Goal: Transaction & Acquisition: Purchase product/service

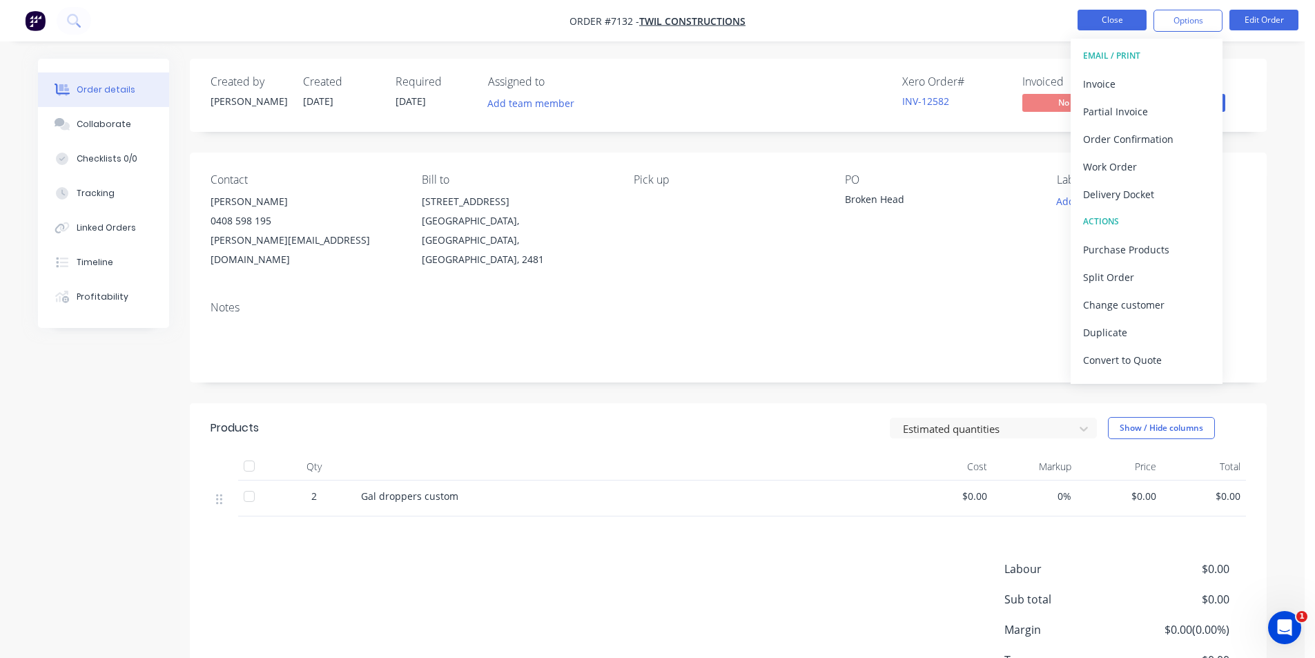
click at [1081, 15] on button "Close" at bounding box center [1111, 20] width 69 height 21
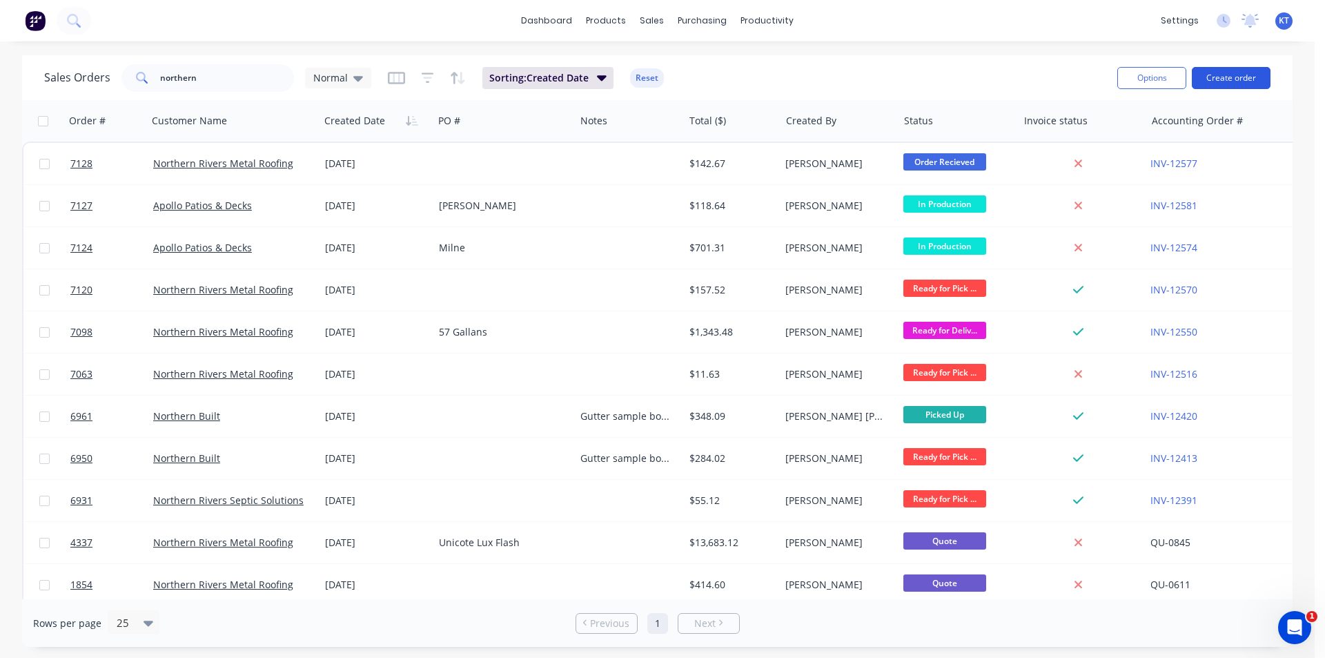
click at [1235, 82] on button "Create order" at bounding box center [1231, 78] width 79 height 22
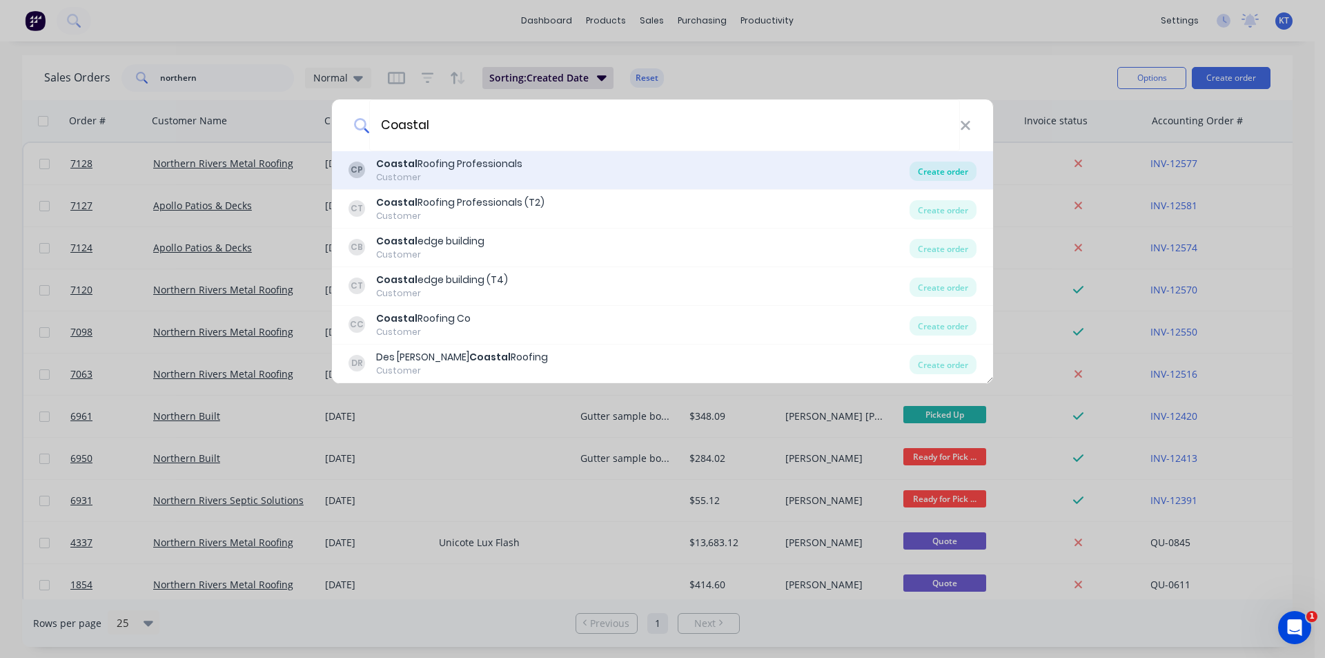
type input "Coastal"
click at [937, 173] on div "Create order" at bounding box center [943, 171] width 67 height 19
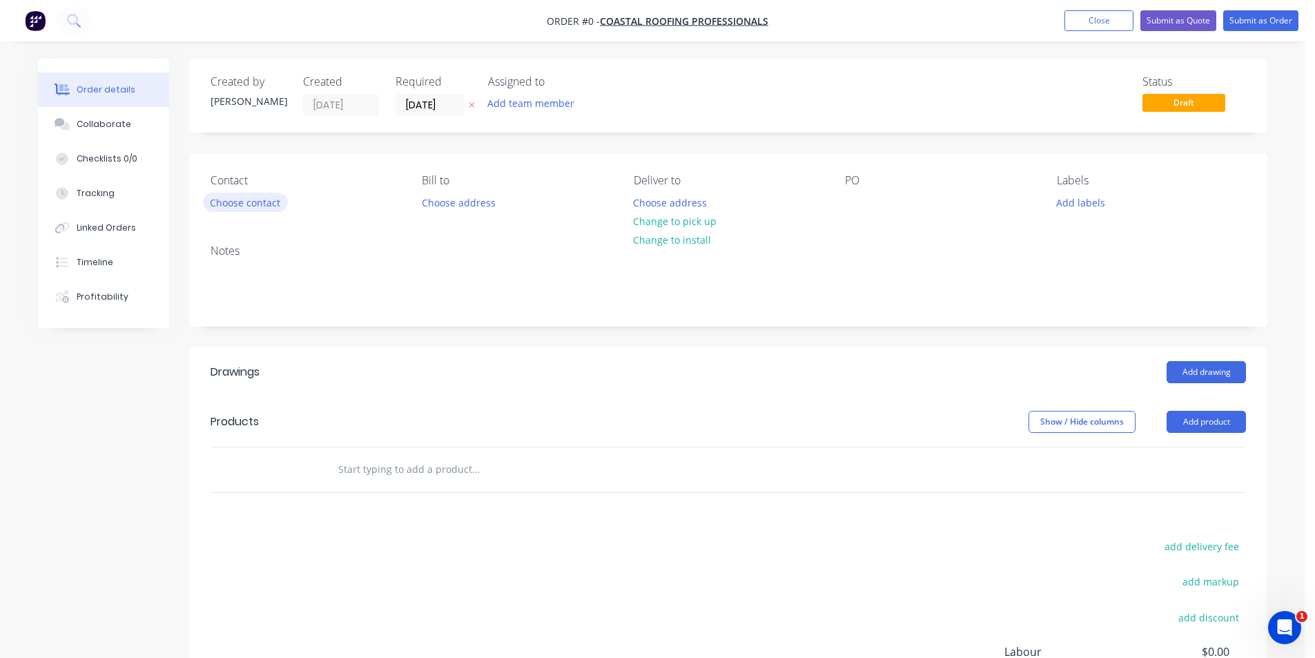
click at [226, 202] on button "Choose contact" at bounding box center [245, 202] width 85 height 19
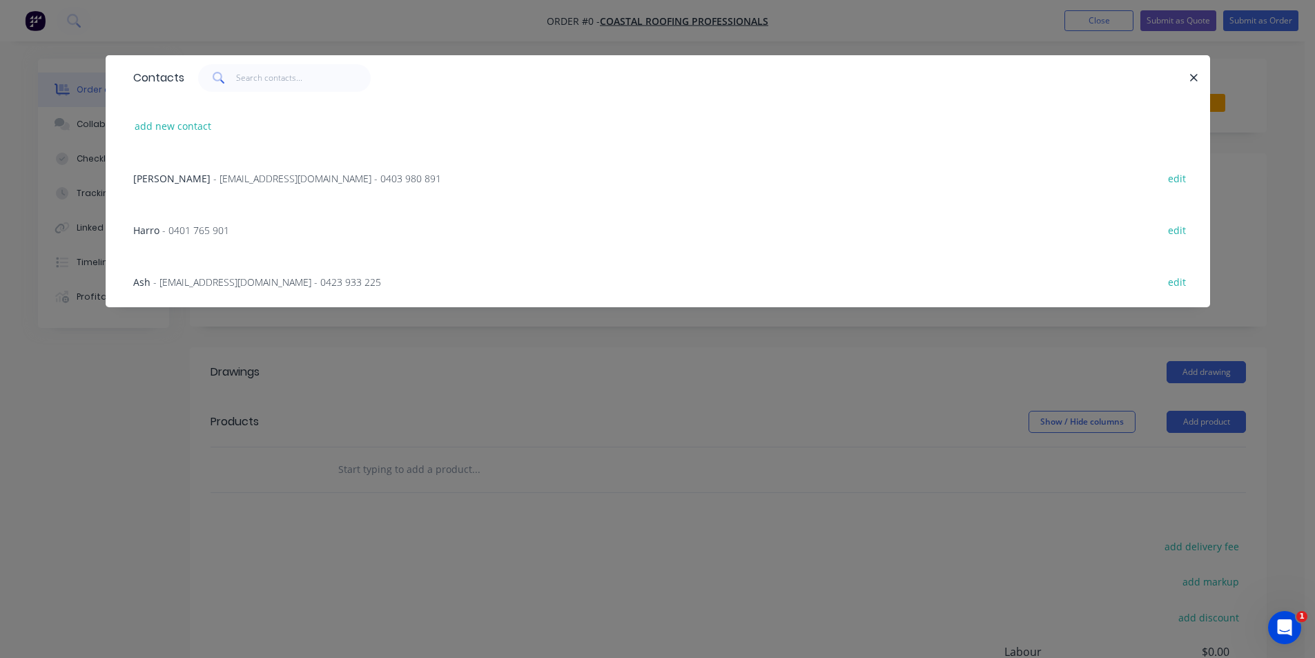
click at [226, 175] on span "- dylan@coastalroofingprofessionals.com.au - 0403 980 891" at bounding box center [327, 178] width 228 height 13
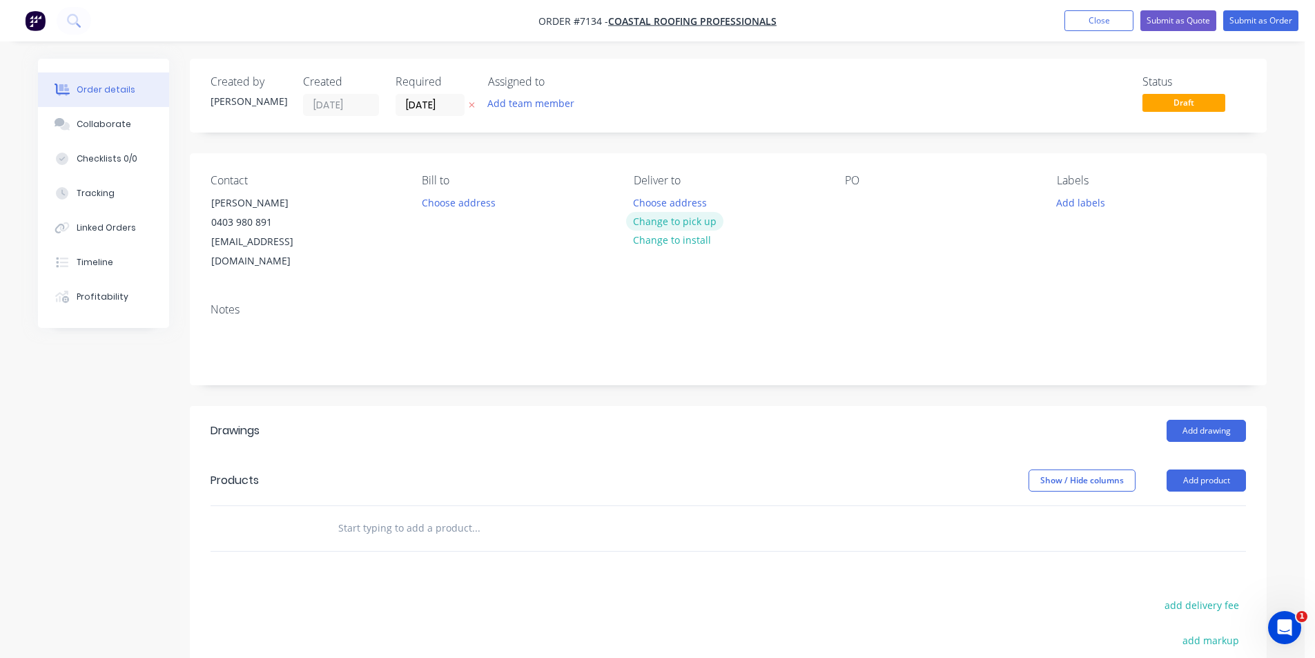
click at [665, 223] on button "Change to pick up" at bounding box center [675, 221] width 98 height 19
click at [861, 196] on div at bounding box center [856, 203] width 22 height 20
click at [1197, 420] on button "Add drawing" at bounding box center [1205, 431] width 79 height 22
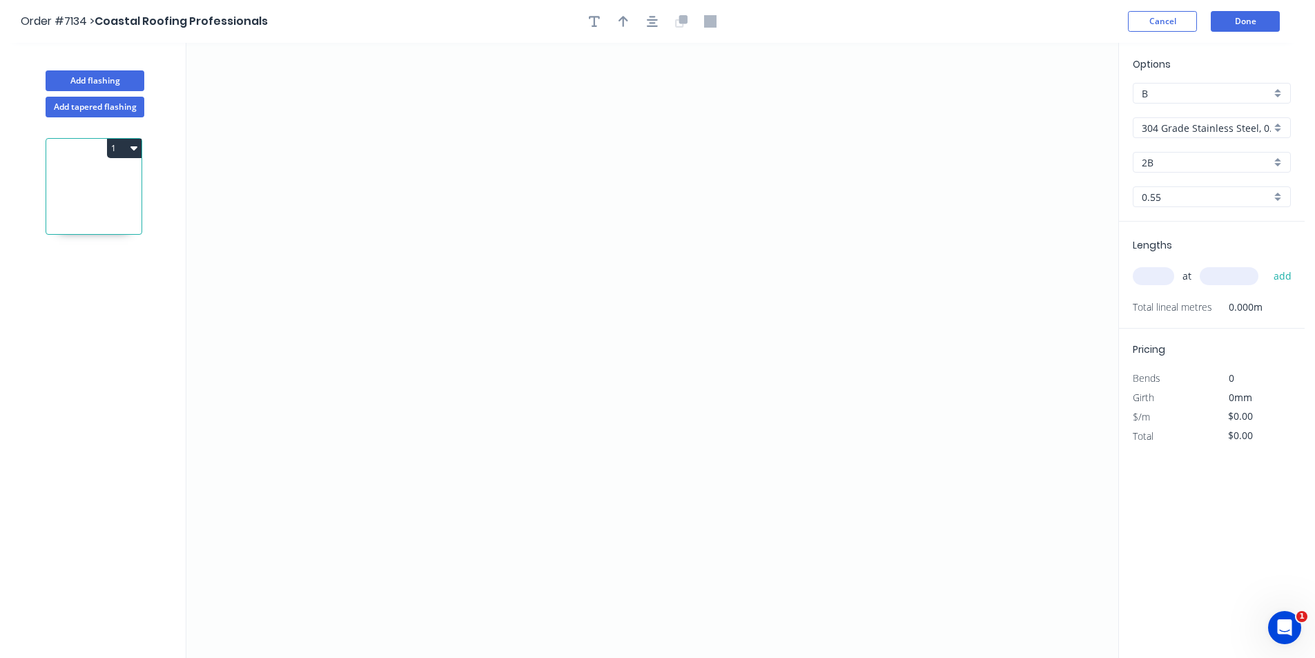
click at [1222, 122] on input "304 Grade Stainless Steel, 0.9mm Perforated Pattern 208 - 2mm hole" at bounding box center [1206, 128] width 129 height 14
click at [1227, 202] on div "Colorbond" at bounding box center [1211, 202] width 157 height 24
type input "Colorbond"
type input "Basalt"
click at [1226, 164] on input "Basalt" at bounding box center [1206, 162] width 129 height 14
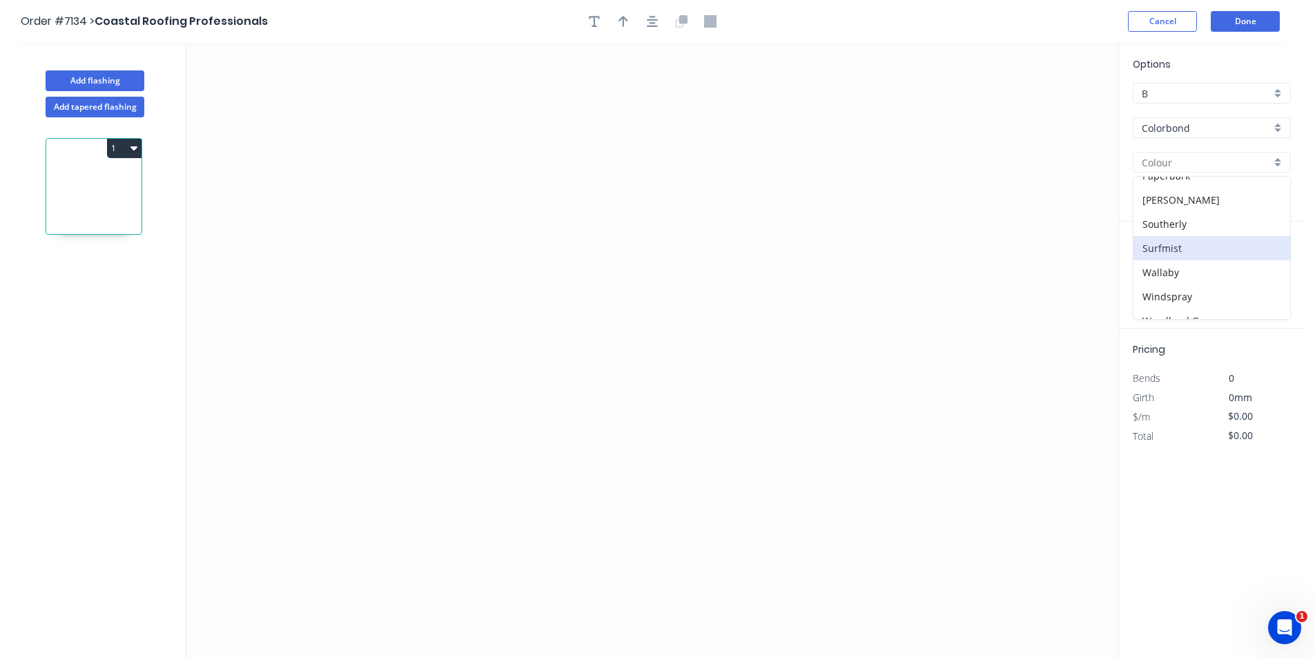
scroll to position [389, 0]
click at [1208, 246] on div "Wallaby" at bounding box center [1211, 258] width 157 height 24
type input "Wallaby"
click at [1205, 162] on input "Wallaby" at bounding box center [1206, 162] width 129 height 14
click at [1192, 239] on div "Surfmist" at bounding box center [1211, 234] width 157 height 24
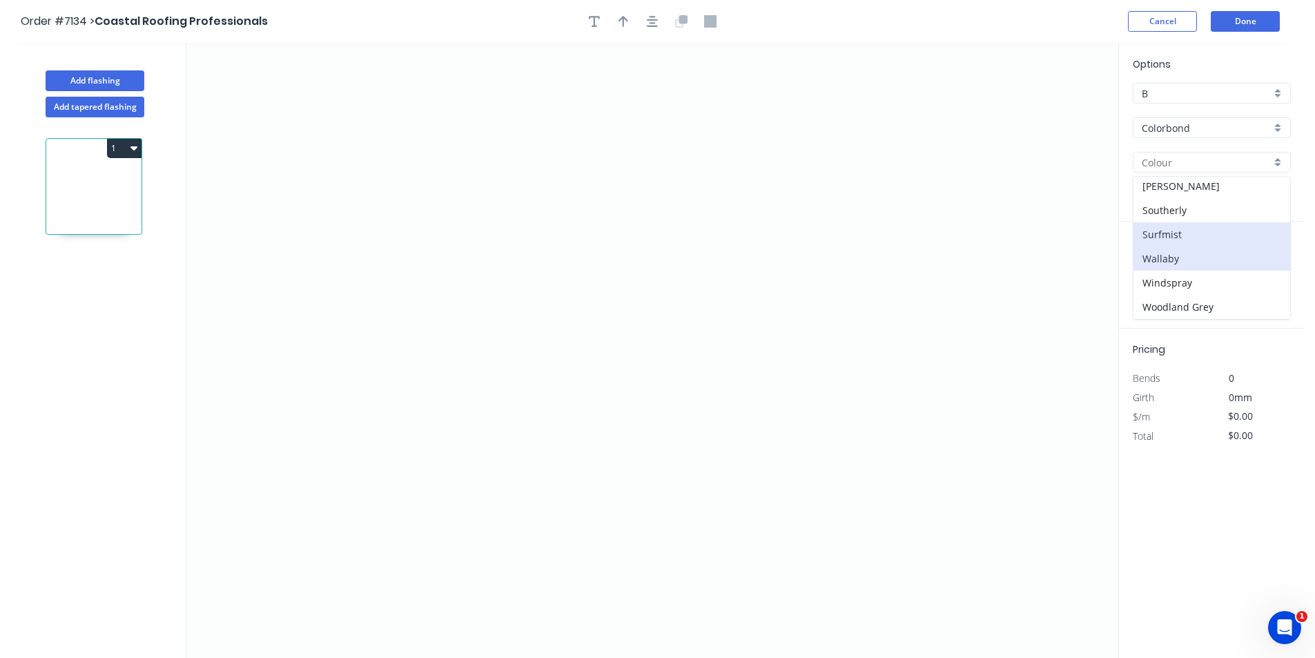
type input "Surfmist"
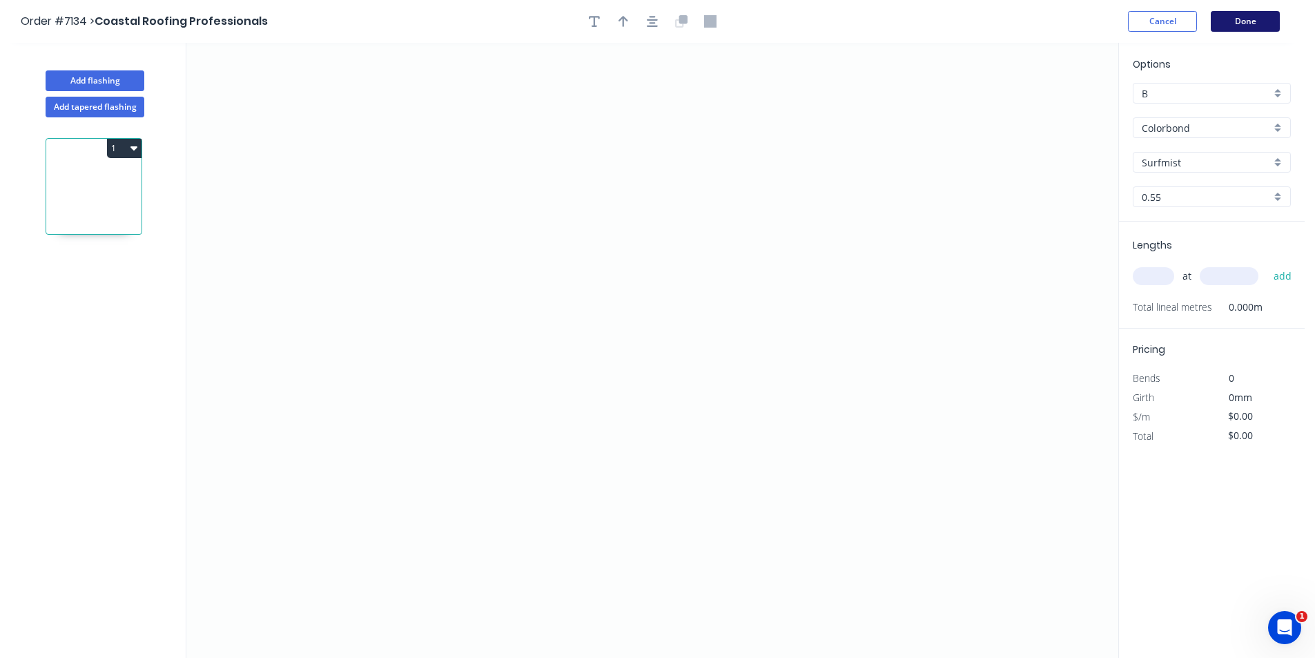
click at [1237, 23] on button "Done" at bounding box center [1245, 21] width 69 height 21
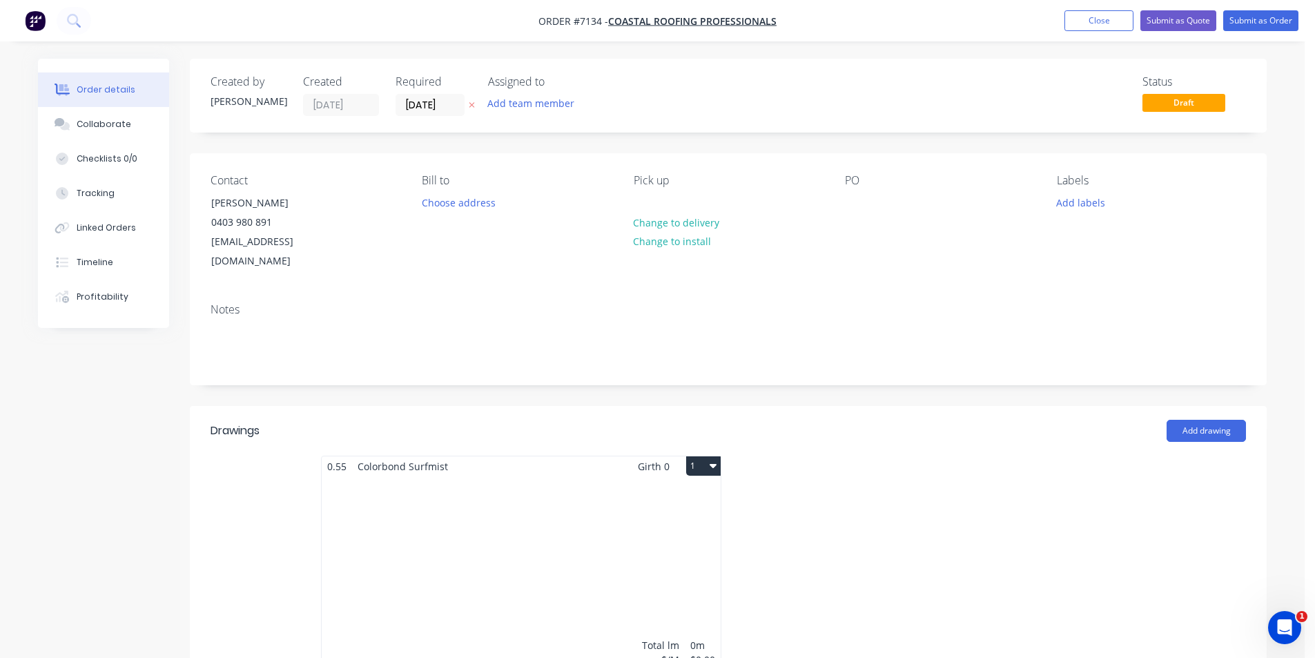
click at [496, 476] on div "Total lm $/M Total 0m $0.00 $0.00" at bounding box center [521, 581] width 399 height 211
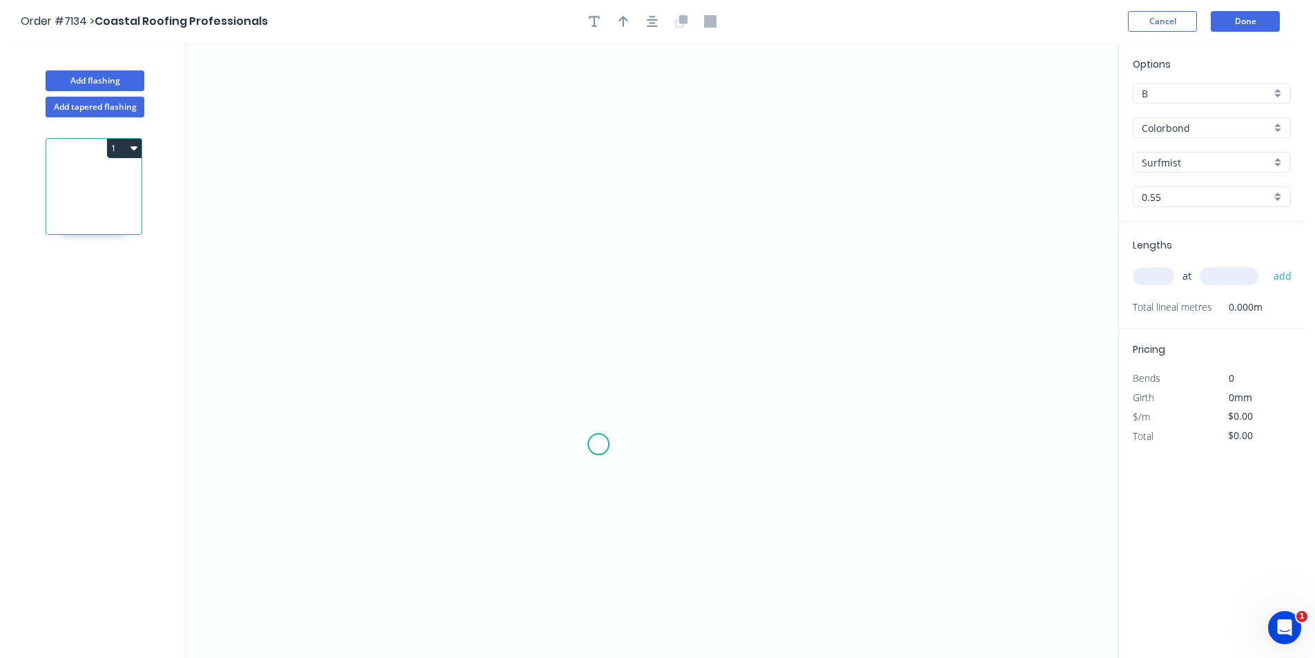
click at [598, 444] on icon "0" at bounding box center [652, 350] width 932 height 615
click at [598, 400] on icon at bounding box center [598, 421] width 0 height 45
click at [549, 402] on icon "0 ?" at bounding box center [652, 350] width 932 height 615
click at [551, 257] on icon "0 ? ?" at bounding box center [652, 350] width 932 height 615
click at [798, 259] on icon "0 ? ? ?" at bounding box center [652, 350] width 932 height 615
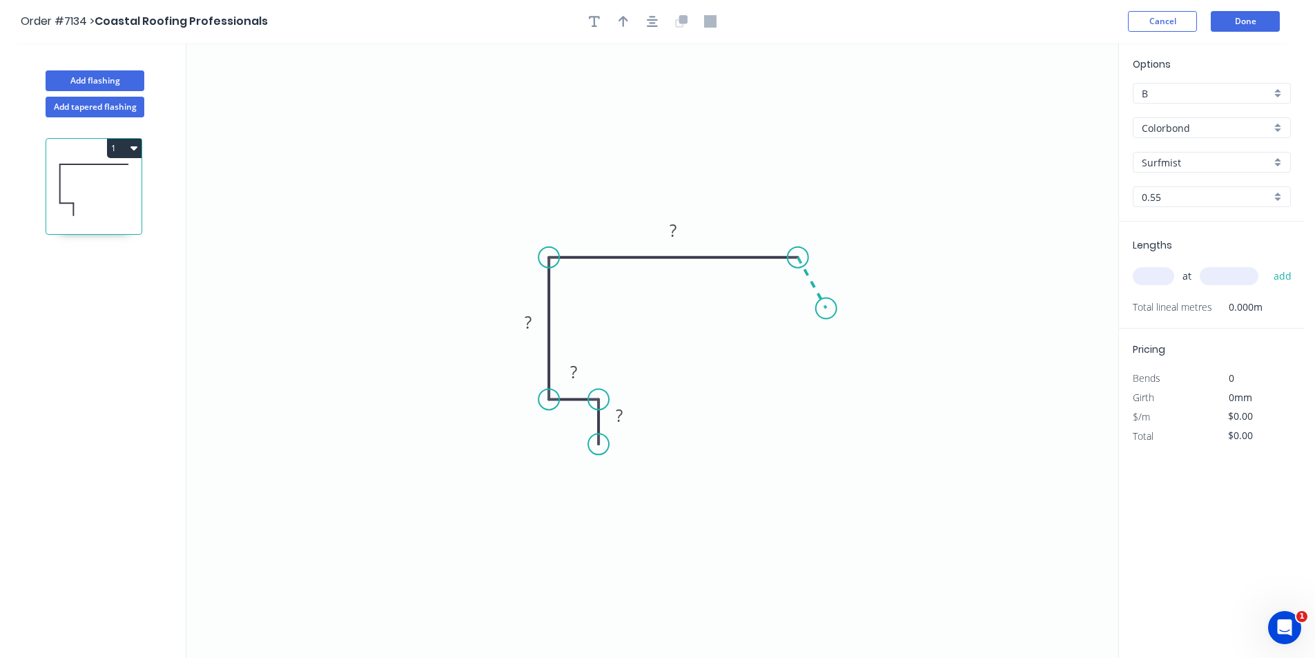
click at [826, 309] on icon "0 ? ? ? ?" at bounding box center [652, 350] width 932 height 615
click at [840, 264] on rect at bounding box center [830, 266] width 28 height 19
type input "$20.42"
click at [1157, 268] on input "text" at bounding box center [1153, 276] width 41 height 18
type input "1"
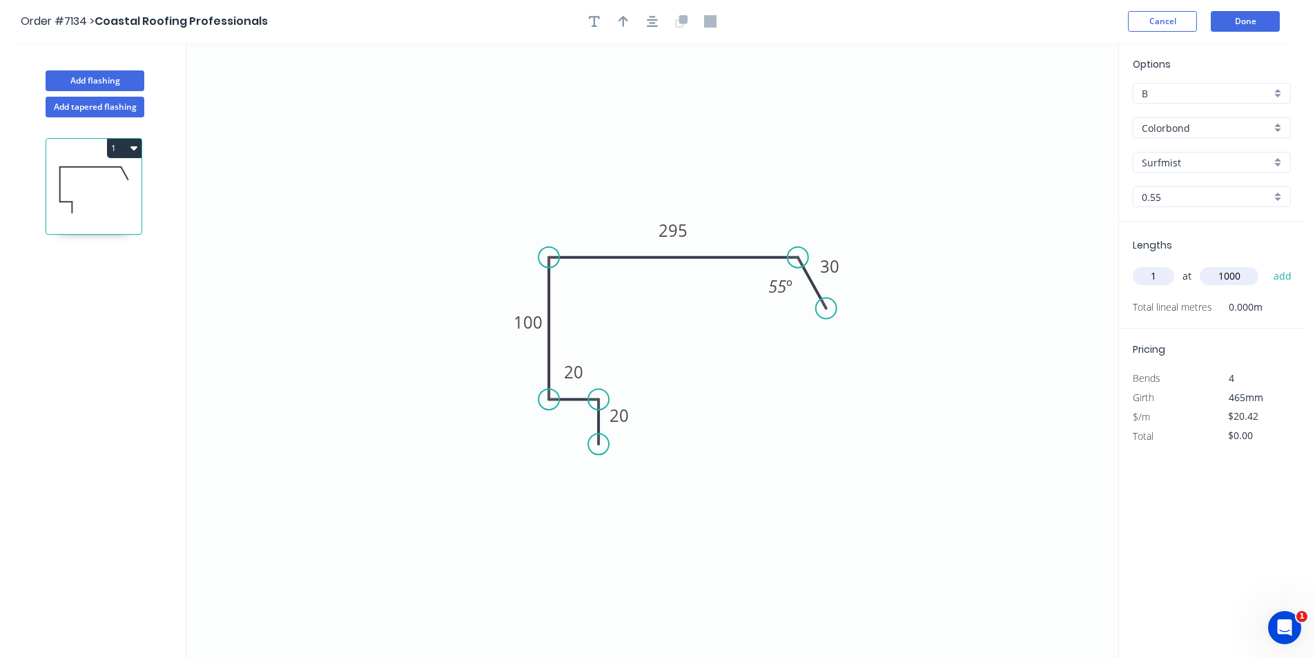
type input "1000"
click at [1266, 264] on button "add" at bounding box center [1282, 275] width 32 height 23
type input "$20.42"
drag, startPoint x: 629, startPoint y: 14, endPoint x: 639, endPoint y: 18, distance: 10.3
click at [630, 14] on button "button" at bounding box center [623, 21] width 21 height 21
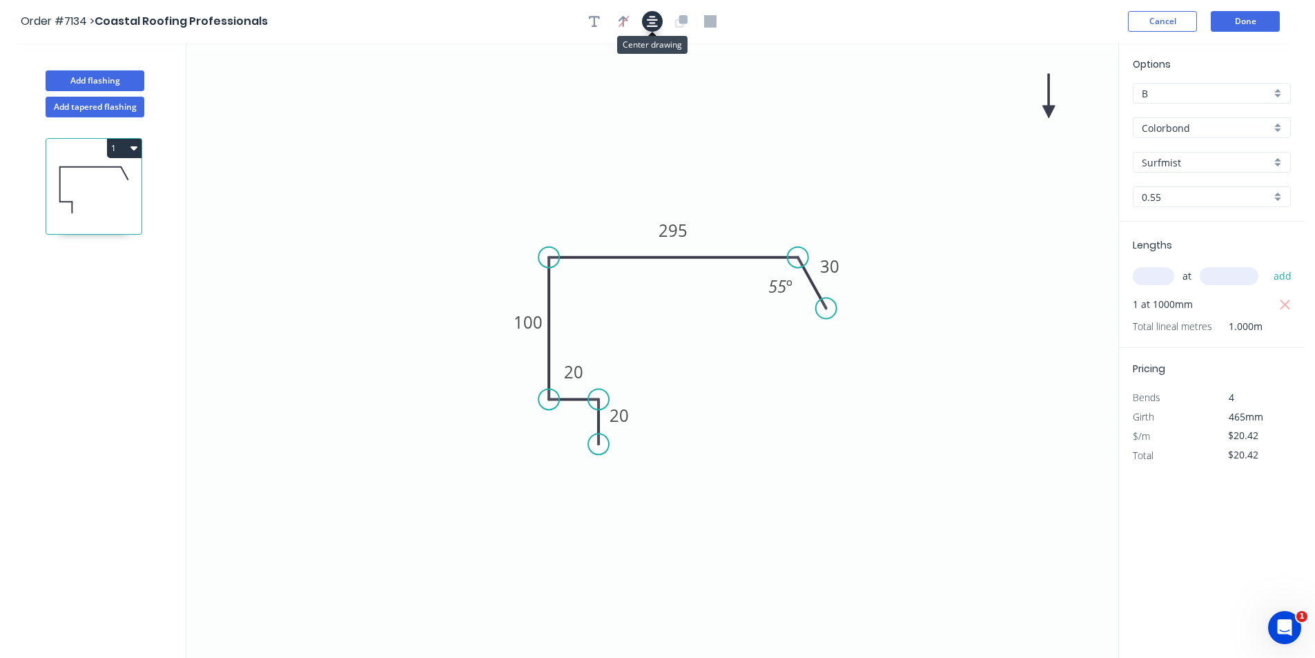
click at [645, 18] on button "button" at bounding box center [652, 21] width 21 height 21
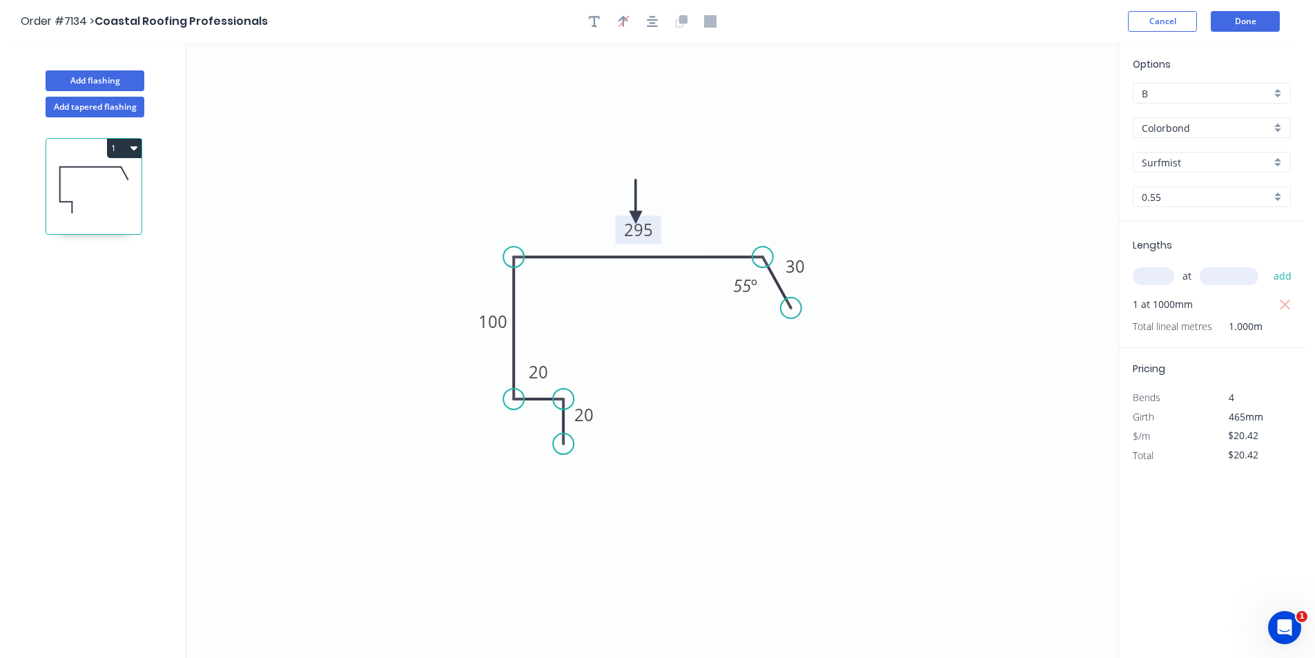
drag, startPoint x: 1053, startPoint y: 108, endPoint x: 635, endPoint y: 217, distance: 432.4
click at [635, 217] on icon "0 20 20 100 295 30 55 º" at bounding box center [652, 350] width 932 height 615
click at [1269, 11] on button "Done" at bounding box center [1245, 21] width 69 height 21
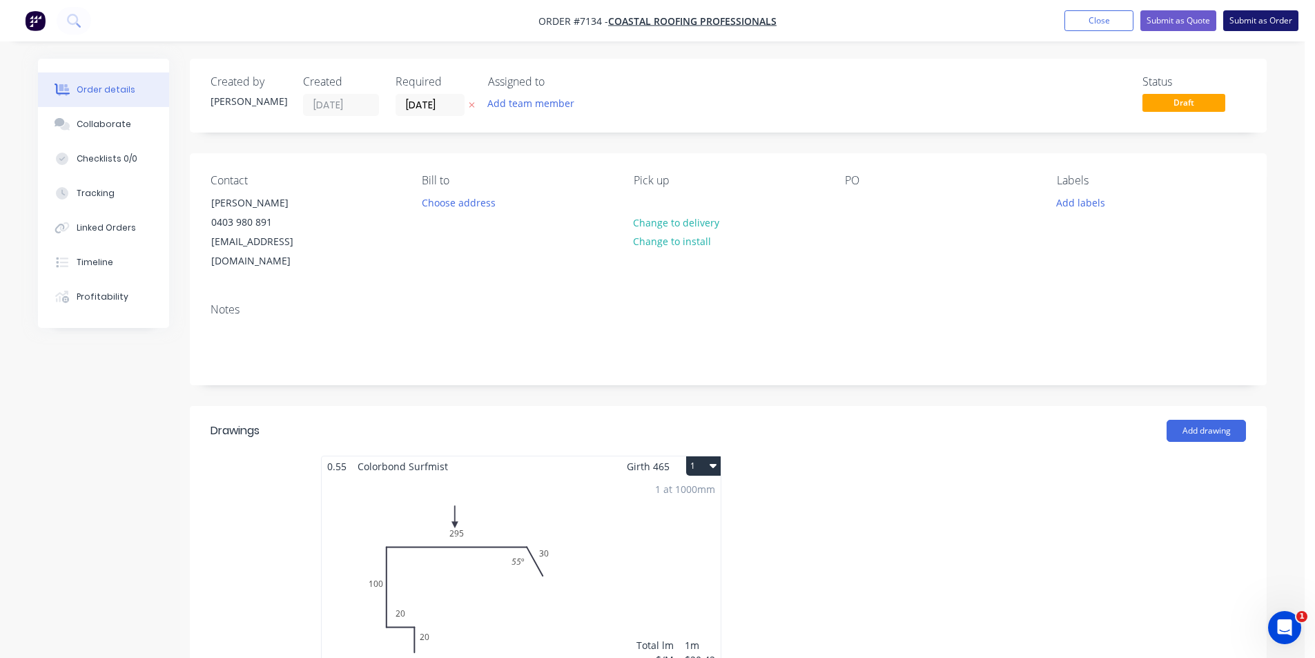
click at [1252, 24] on button "Submit as Order" at bounding box center [1260, 20] width 75 height 21
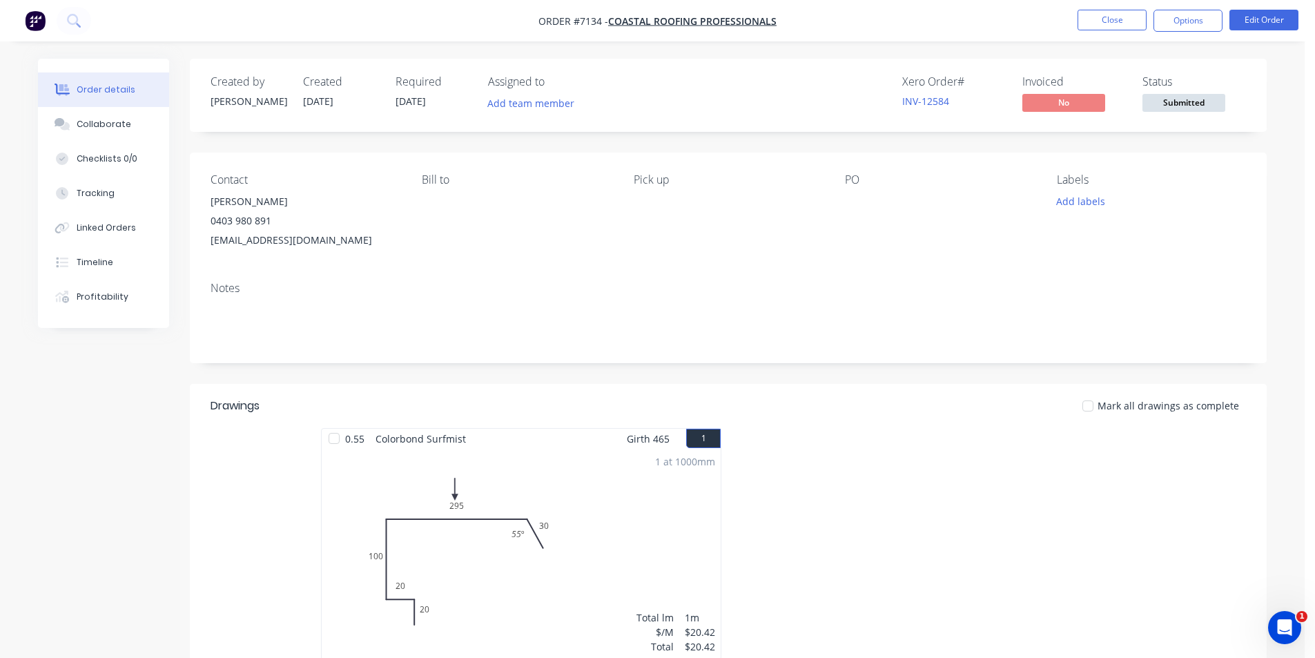
click at [1197, 91] on div "Status Submitted" at bounding box center [1194, 95] width 104 height 40
click at [1197, 100] on span "Submitted" at bounding box center [1183, 102] width 83 height 17
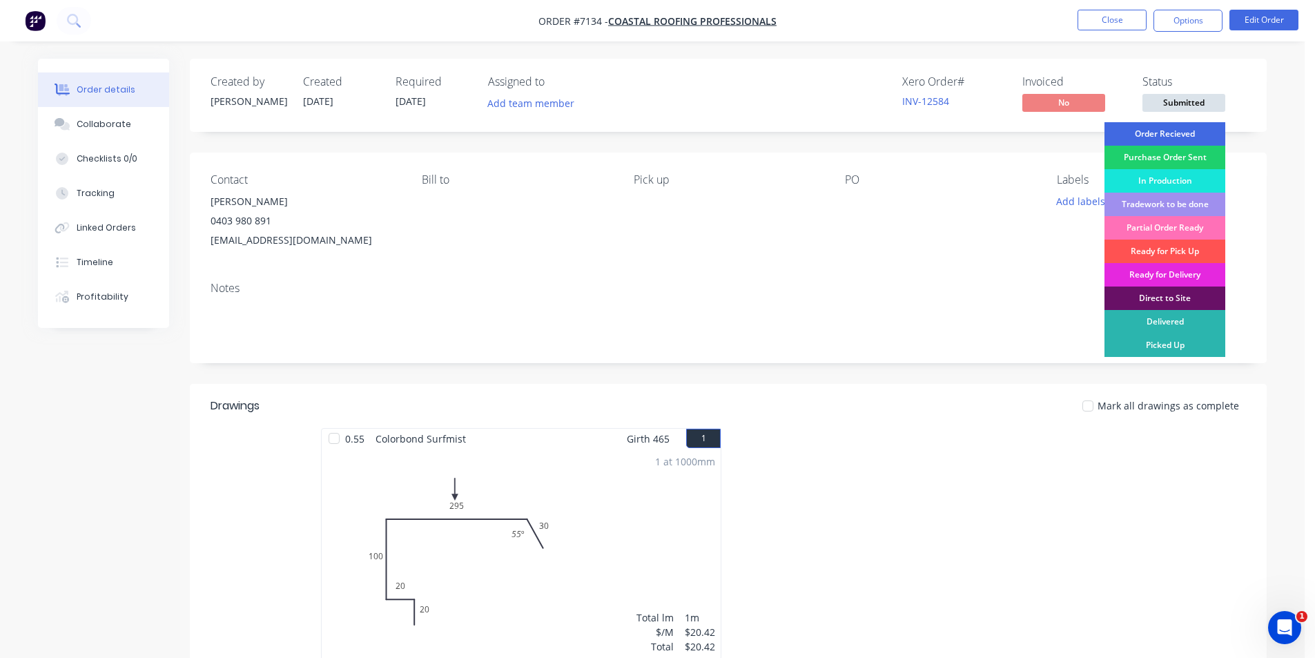
click at [1174, 141] on div "Order Recieved" at bounding box center [1164, 133] width 121 height 23
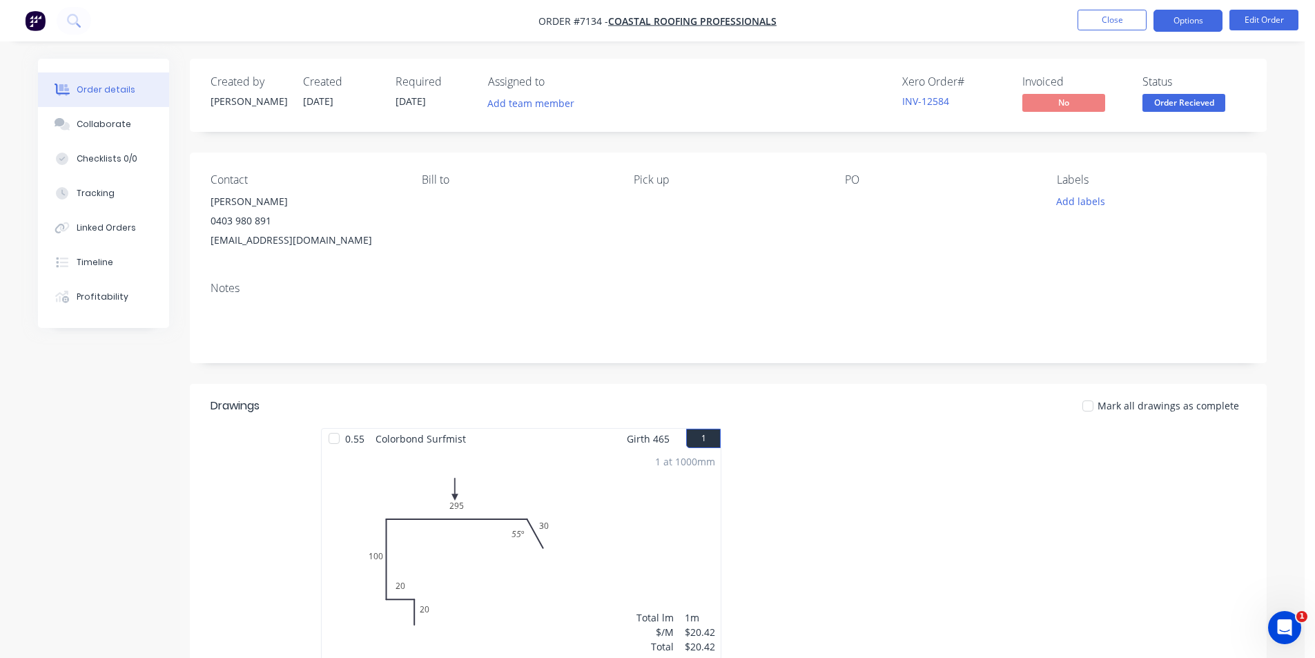
click at [1185, 19] on button "Options" at bounding box center [1187, 21] width 69 height 22
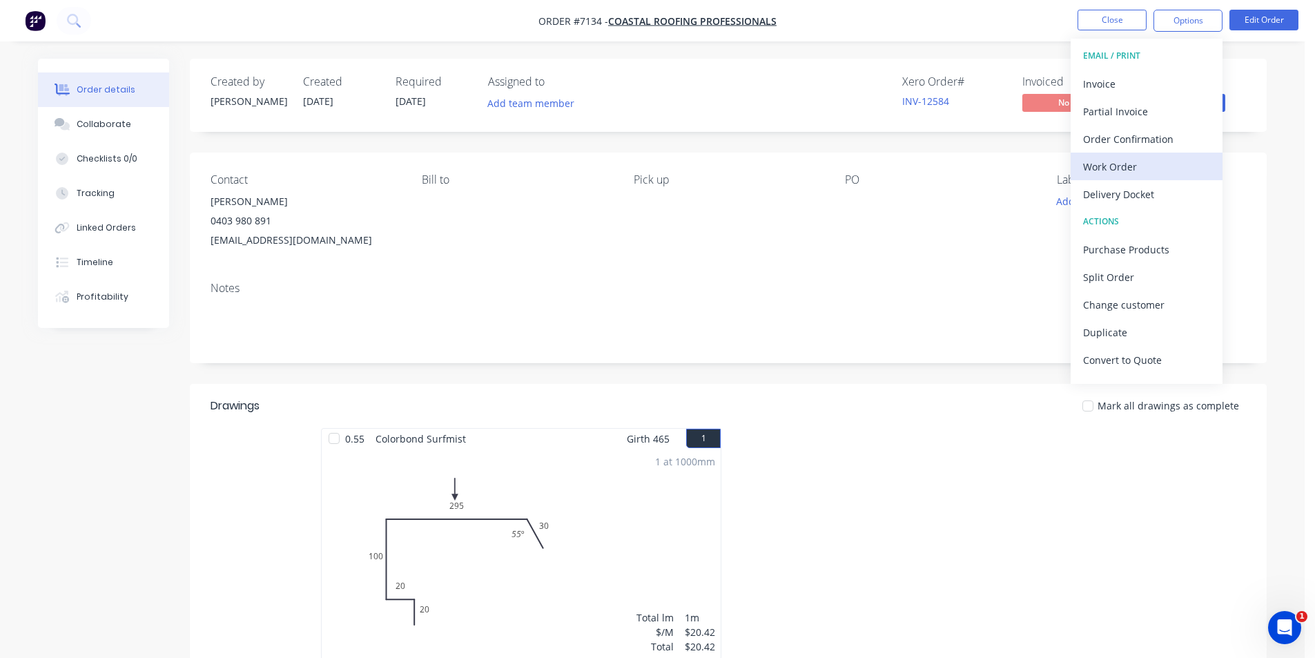
click at [1100, 169] on div "Work Order" at bounding box center [1146, 167] width 127 height 20
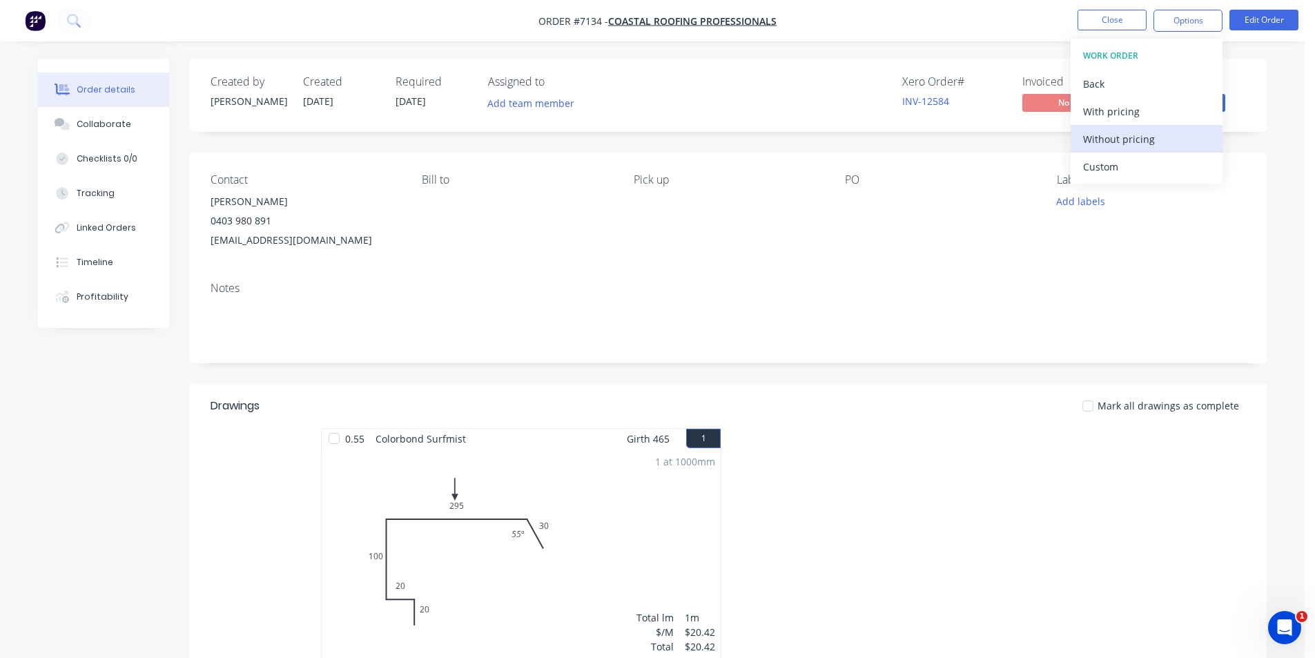
click at [1088, 133] on button "Without pricing" at bounding box center [1146, 139] width 152 height 28
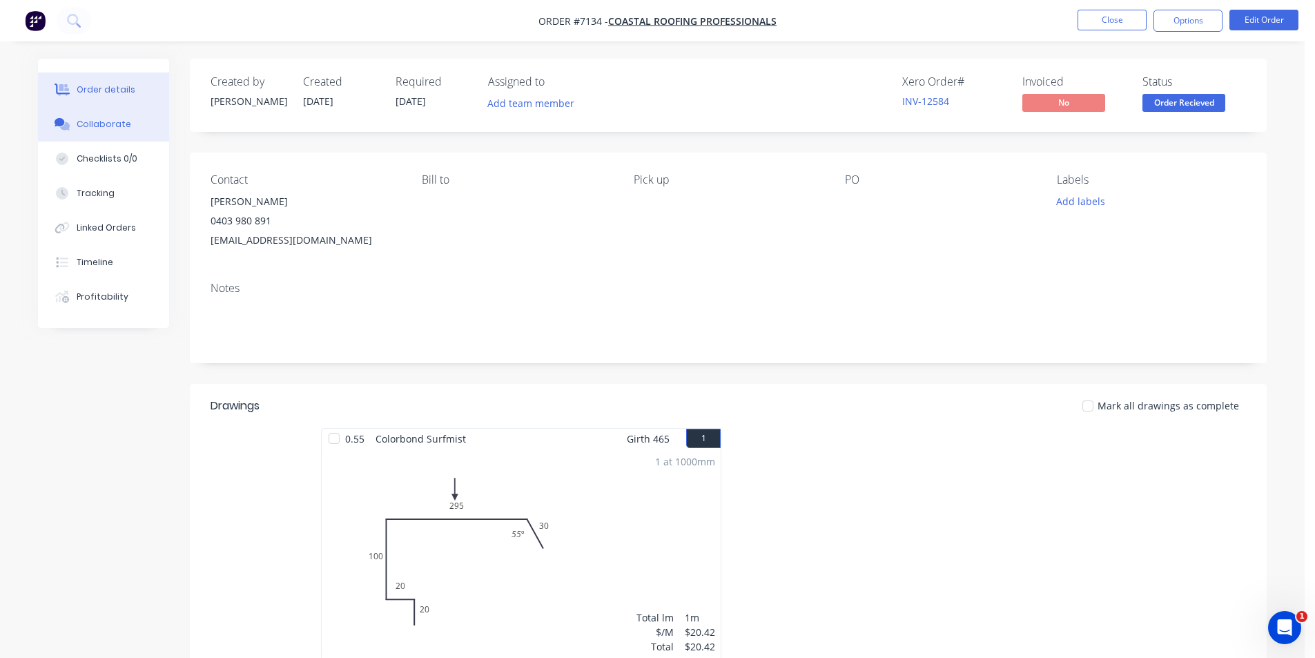
click at [90, 128] on div "Collaborate" at bounding box center [104, 124] width 55 height 12
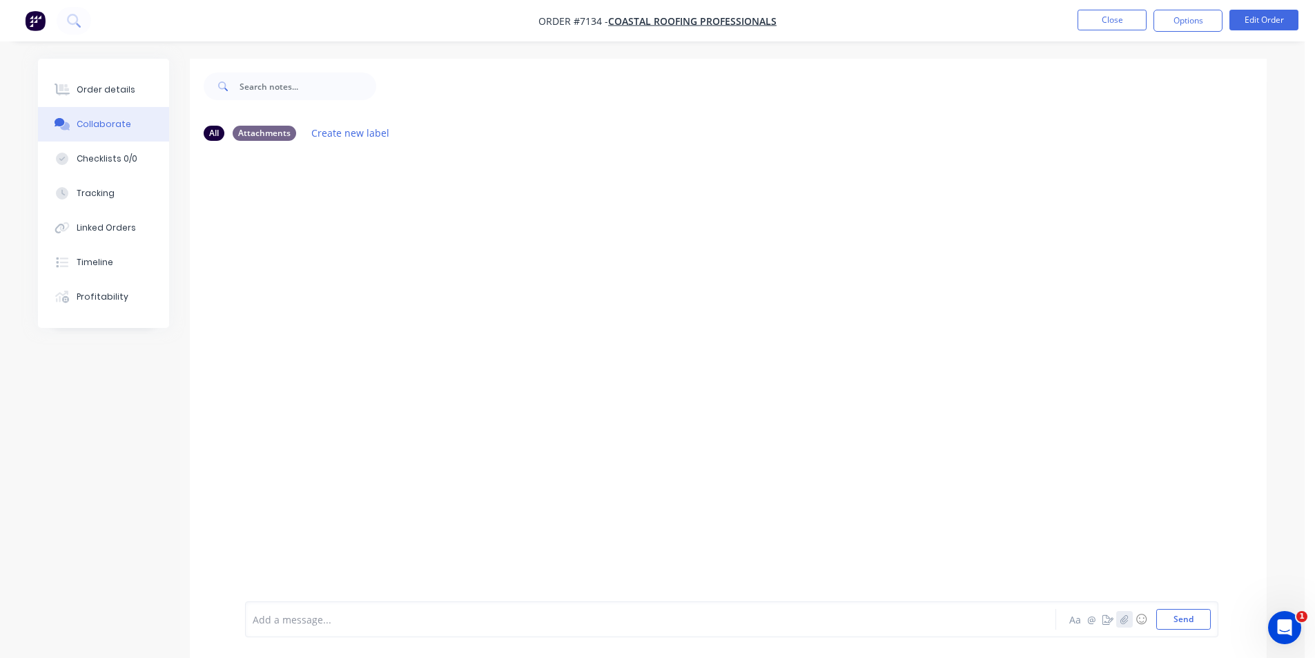
click at [1128, 620] on icon "button" at bounding box center [1124, 618] width 8 height 9
click at [309, 545] on icon at bounding box center [308, 544] width 4 height 4
click at [1126, 618] on icon "button" at bounding box center [1124, 619] width 8 height 10
click at [1193, 618] on button "Send" at bounding box center [1183, 619] width 55 height 21
click at [1143, 24] on button "Close" at bounding box center [1111, 20] width 69 height 21
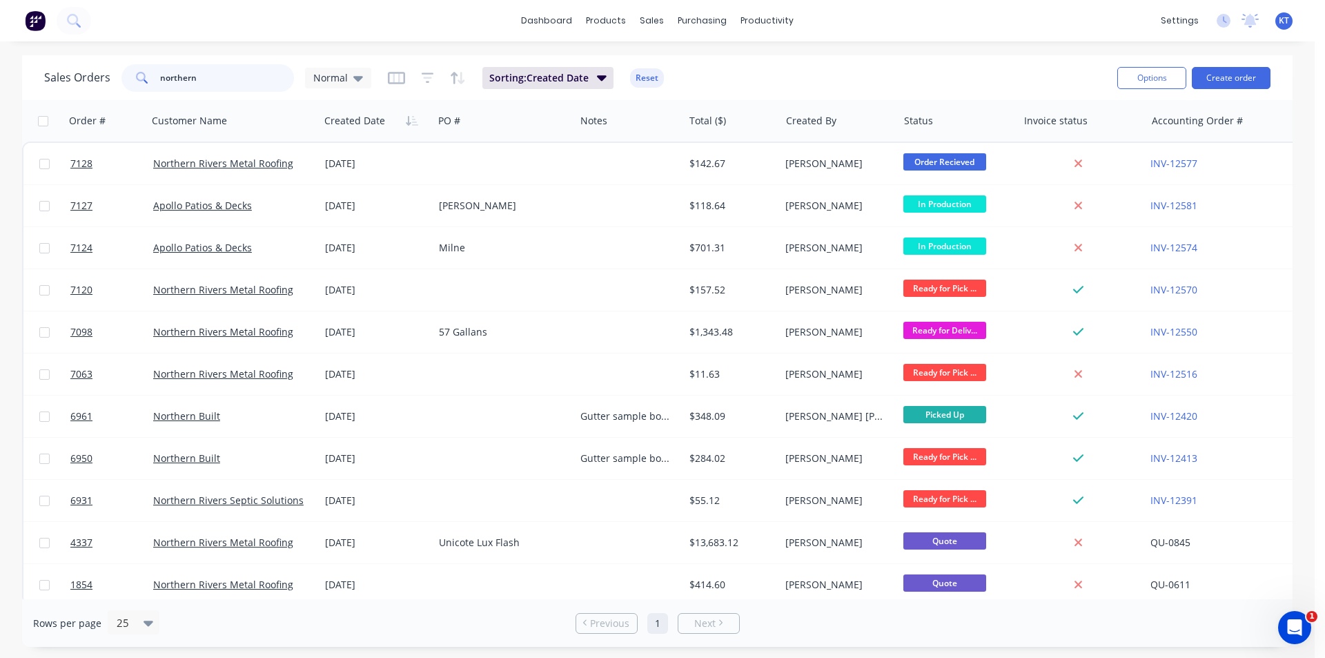
click at [276, 80] on input "northern" at bounding box center [227, 78] width 135 height 28
click at [276, 79] on input "northern" at bounding box center [227, 78] width 135 height 28
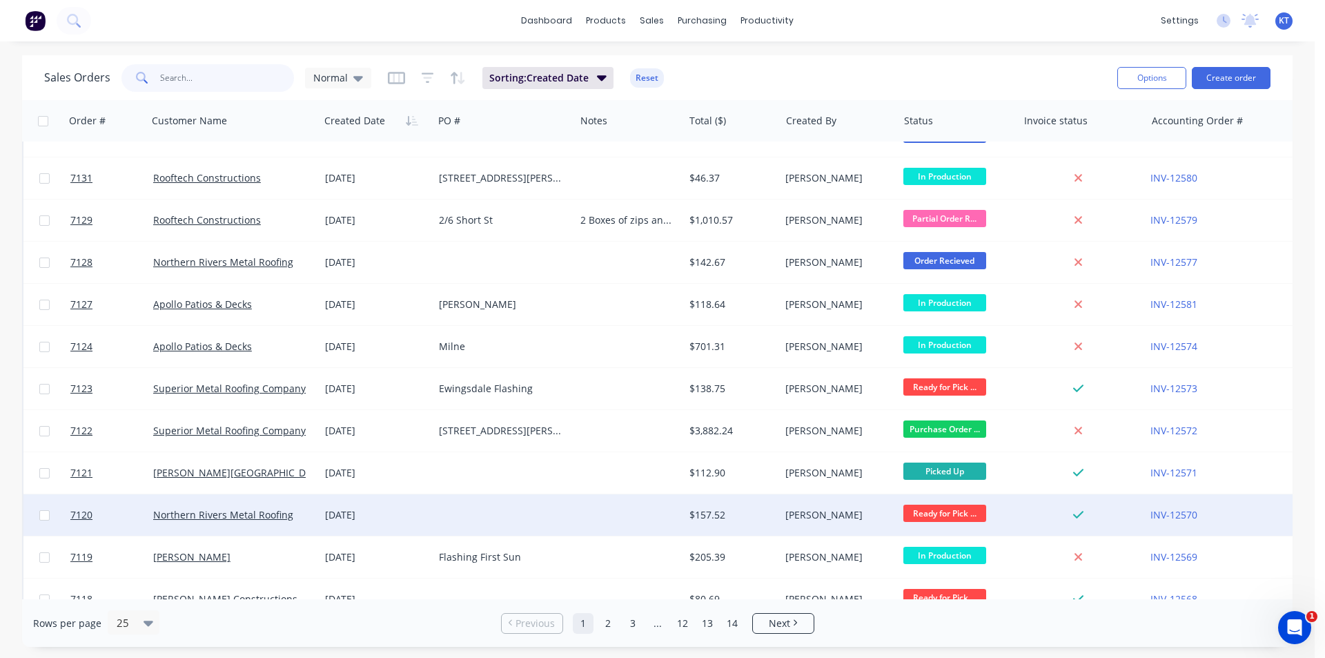
scroll to position [276, 0]
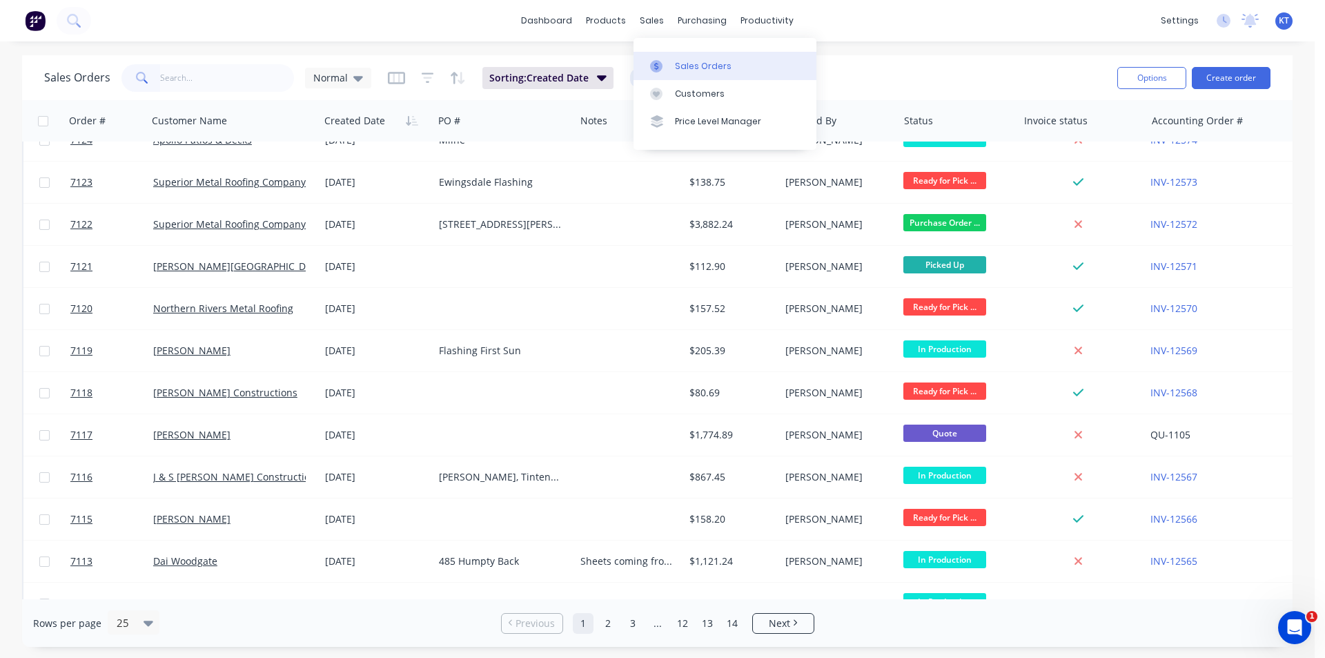
click at [683, 70] on div "Sales Orders" at bounding box center [703, 66] width 57 height 12
click at [716, 66] on div "Purchase Orders" at bounding box center [746, 66] width 73 height 12
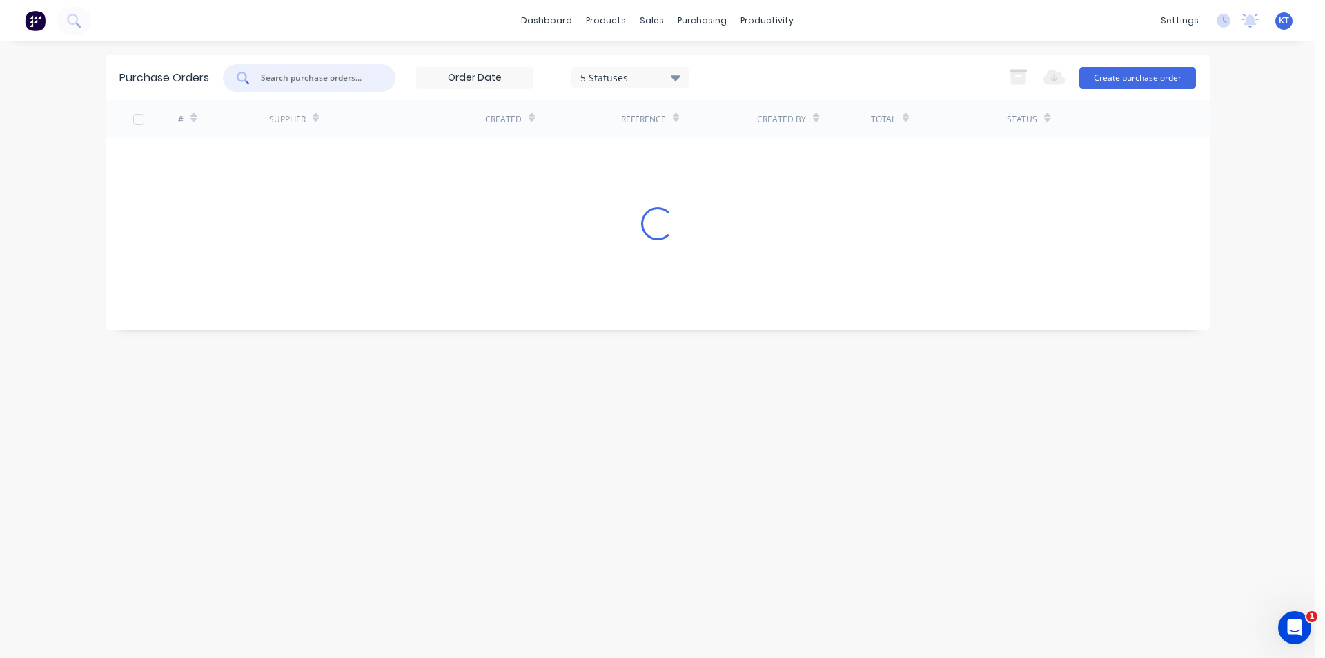
click at [317, 71] on input "text" at bounding box center [317, 78] width 115 height 14
type input "2932"
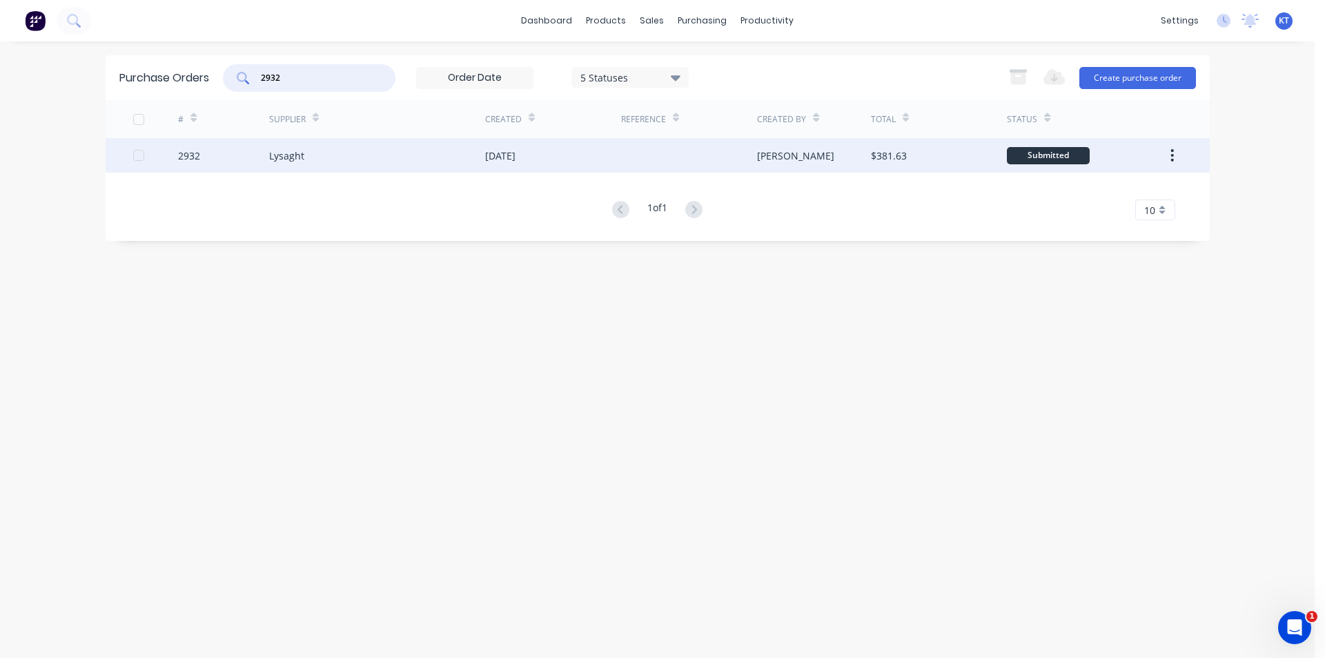
click at [239, 145] on div "2932" at bounding box center [223, 155] width 91 height 35
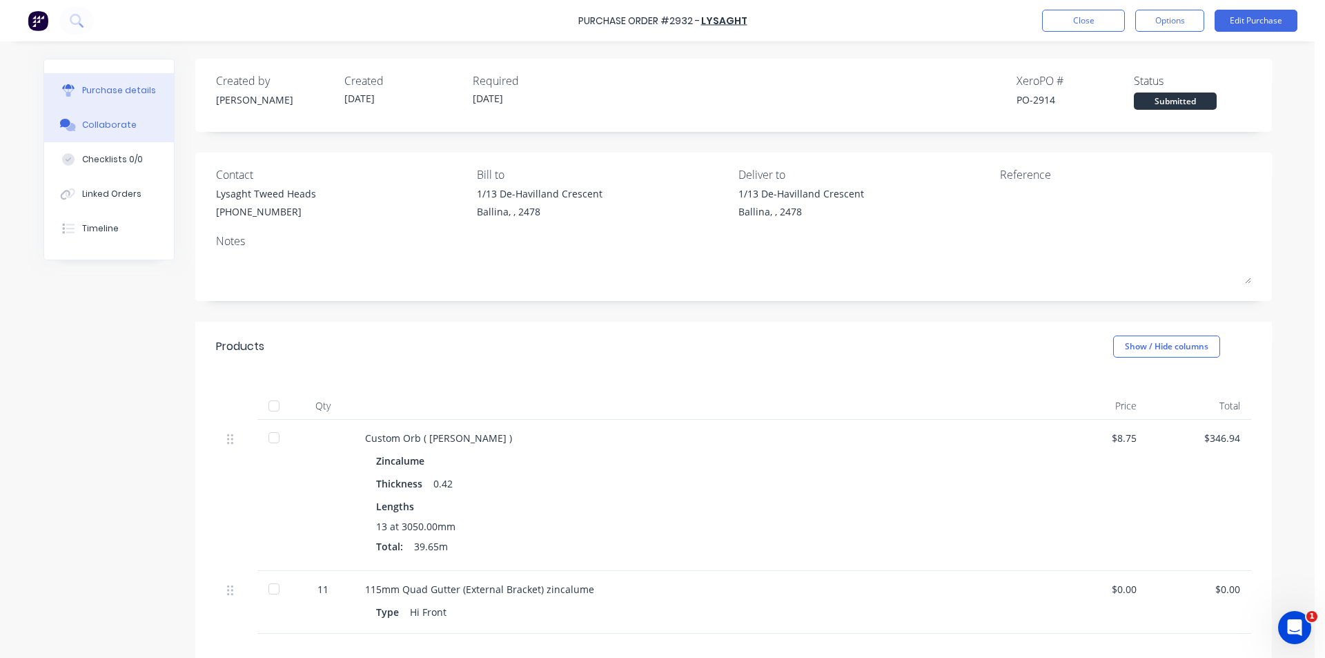
click at [126, 123] on div "Collaborate" at bounding box center [109, 125] width 55 height 12
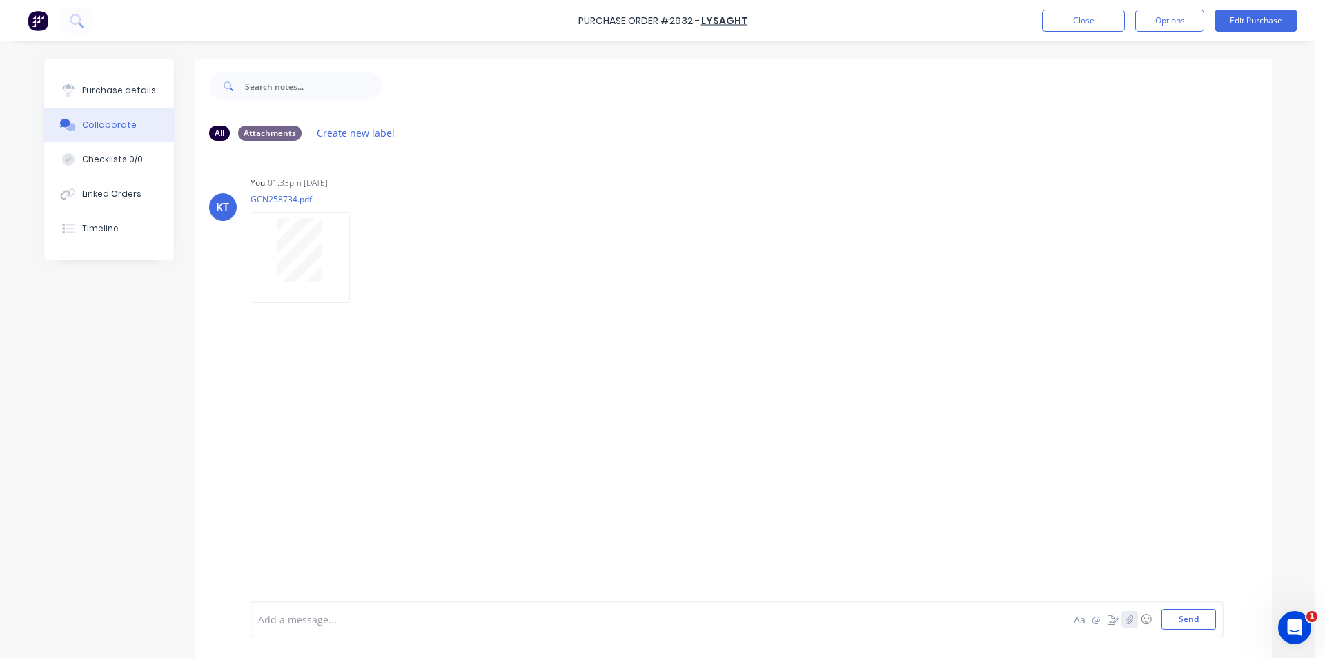
click at [1126, 620] on icon "button" at bounding box center [1130, 618] width 8 height 9
click at [1174, 624] on button "Send" at bounding box center [1189, 619] width 55 height 21
click at [1106, 21] on button "Close" at bounding box center [1083, 21] width 83 height 22
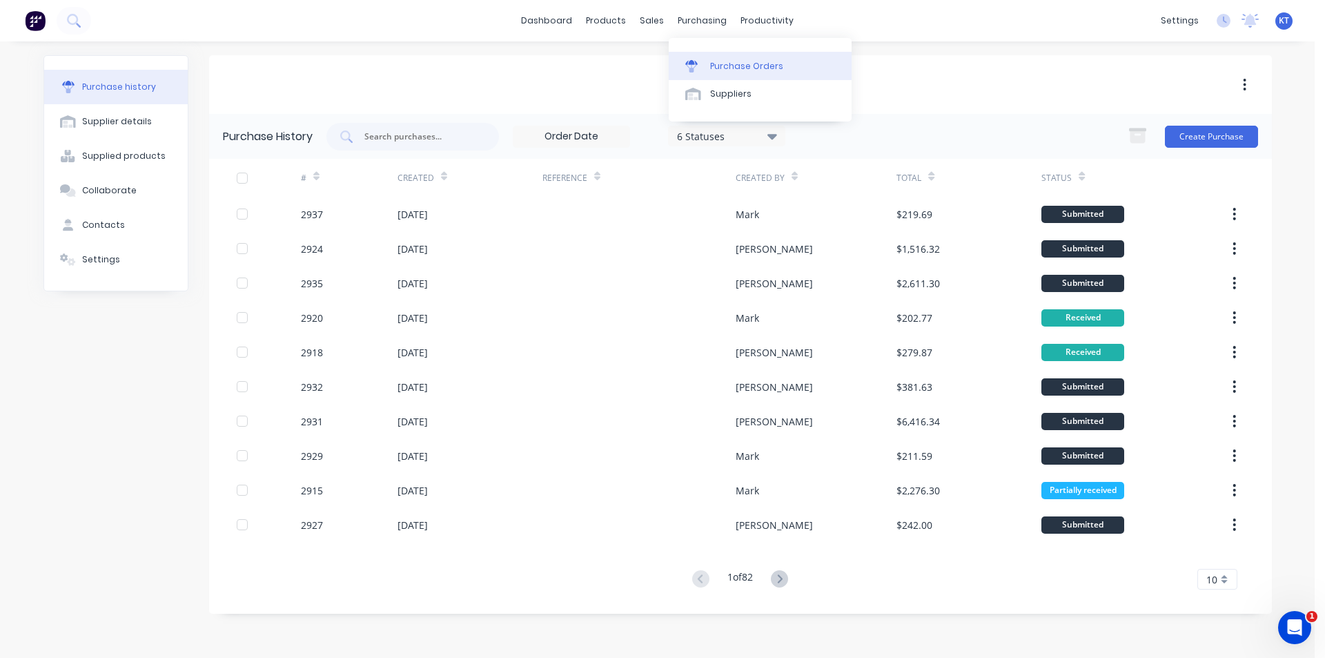
click at [756, 78] on link "Purchase Orders" at bounding box center [760, 66] width 183 height 28
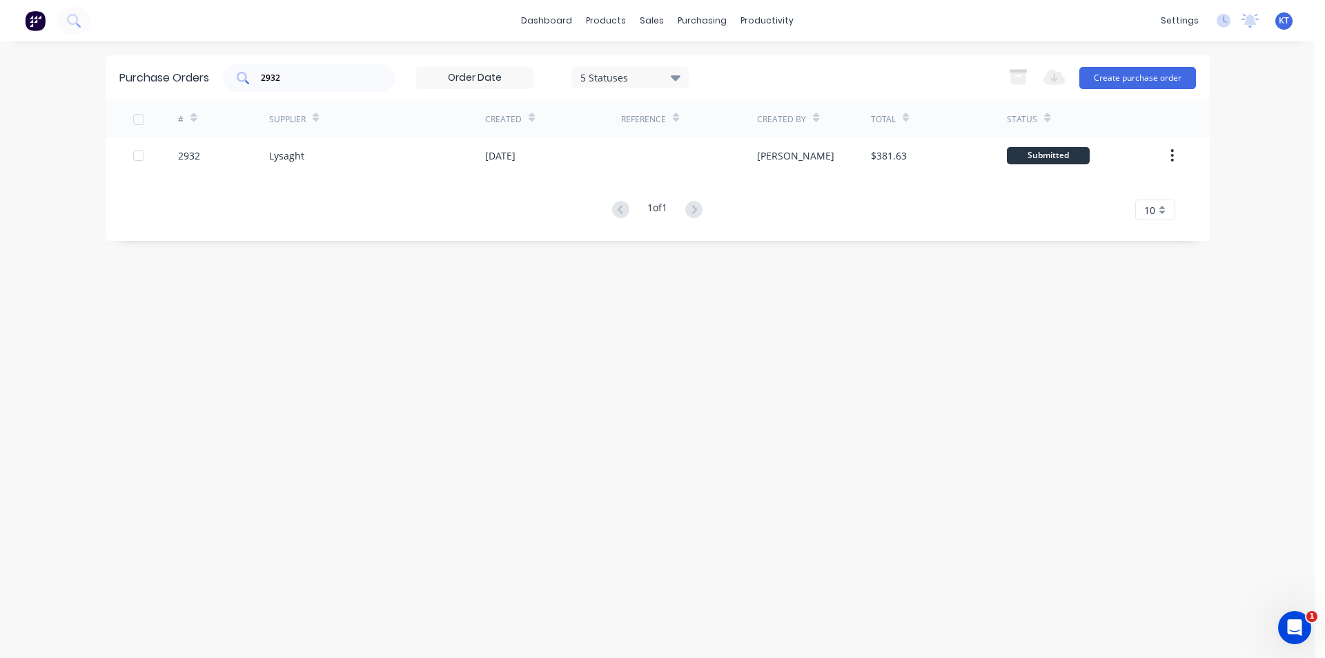
click at [316, 73] on input "2932" at bounding box center [317, 78] width 115 height 14
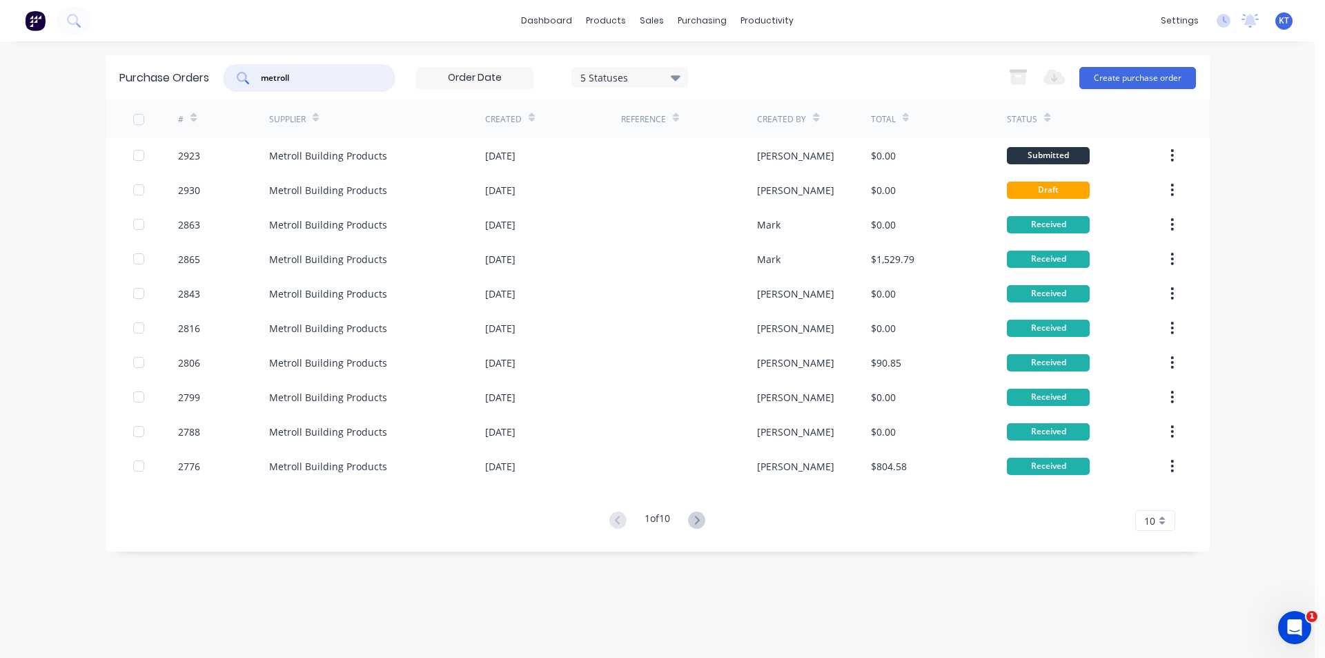
type input "metroll"
click at [661, 63] on icon at bounding box center [656, 66] width 12 height 12
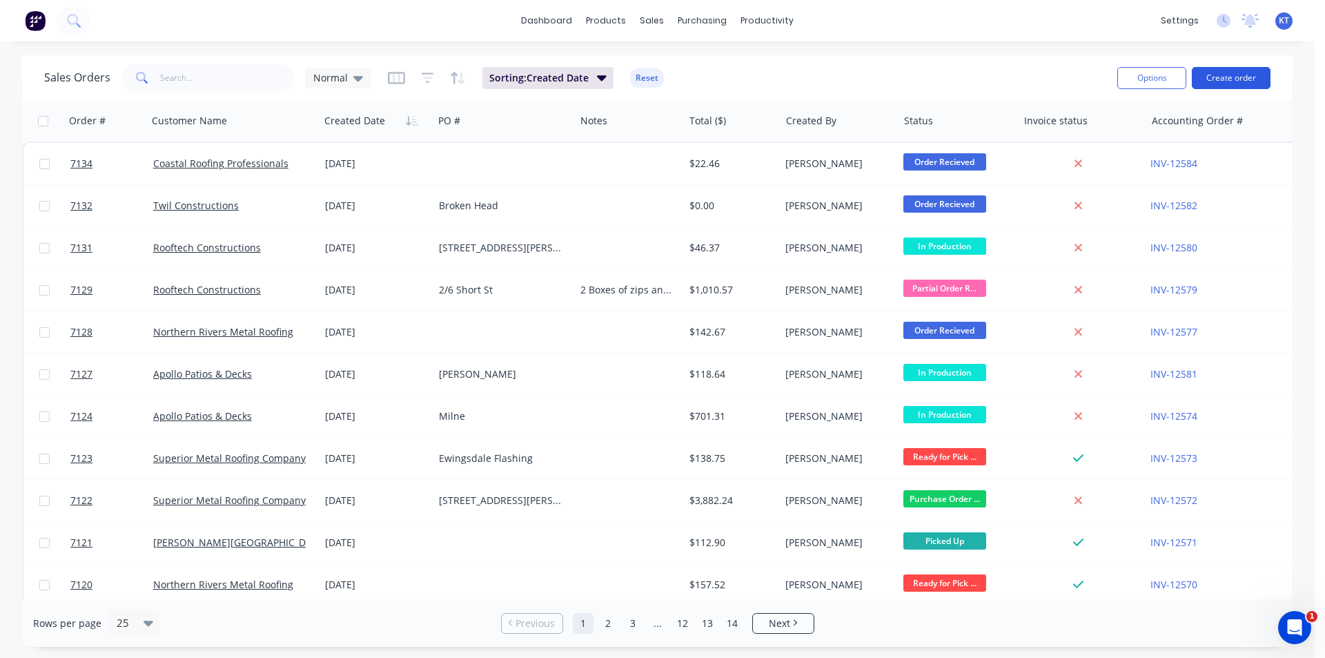
click at [1244, 87] on button "Create order" at bounding box center [1231, 78] width 79 height 22
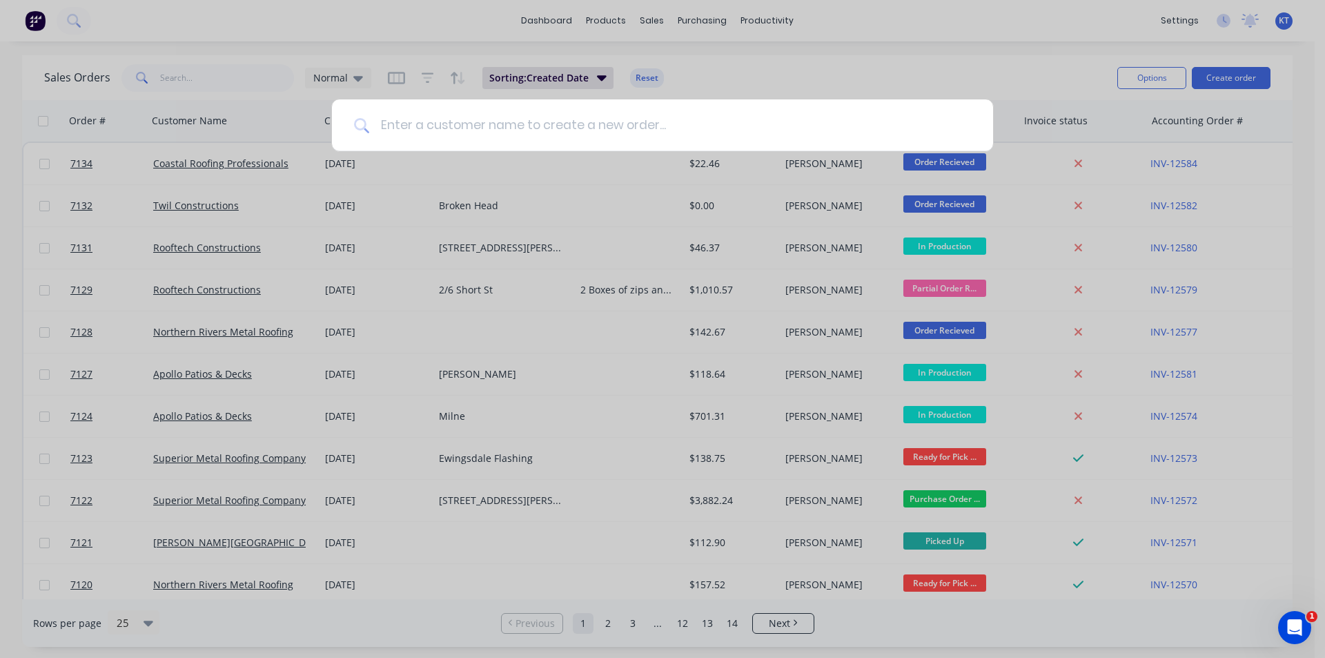
click at [583, 115] on input at bounding box center [670, 125] width 602 height 52
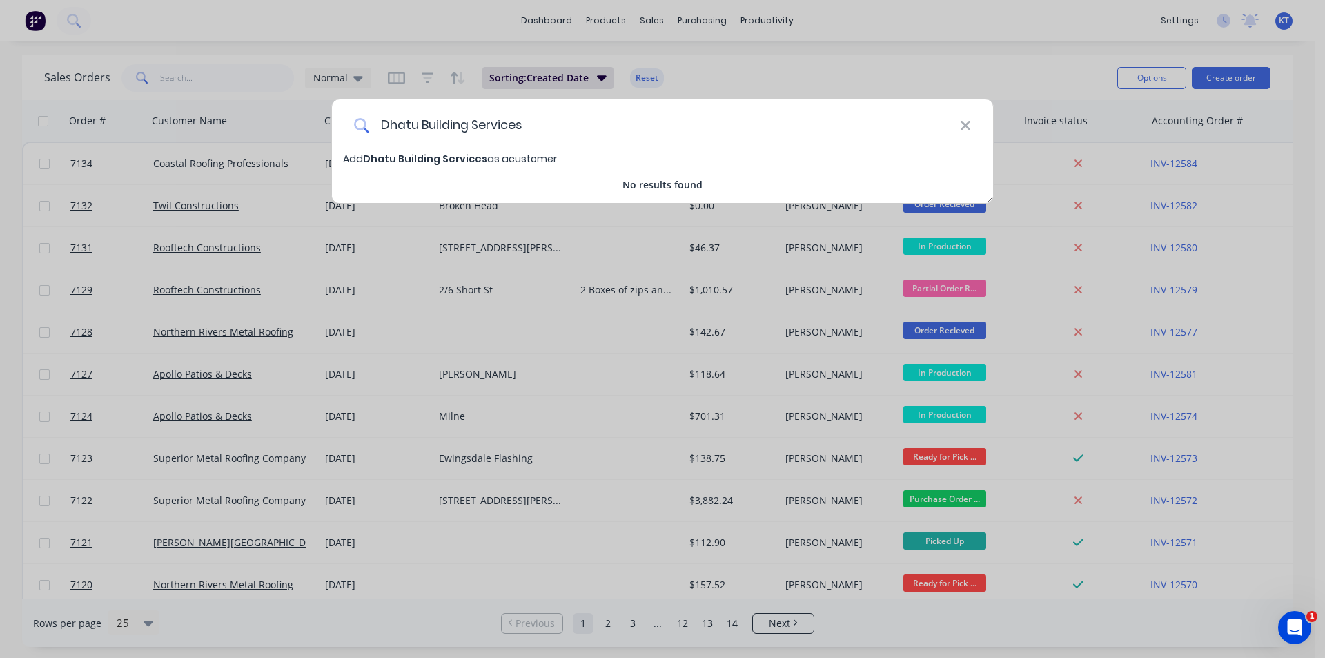
type input "Dhatu Building Services"
click at [405, 157] on span "Dhatu Building Services" at bounding box center [425, 159] width 124 height 14
select select "AU"
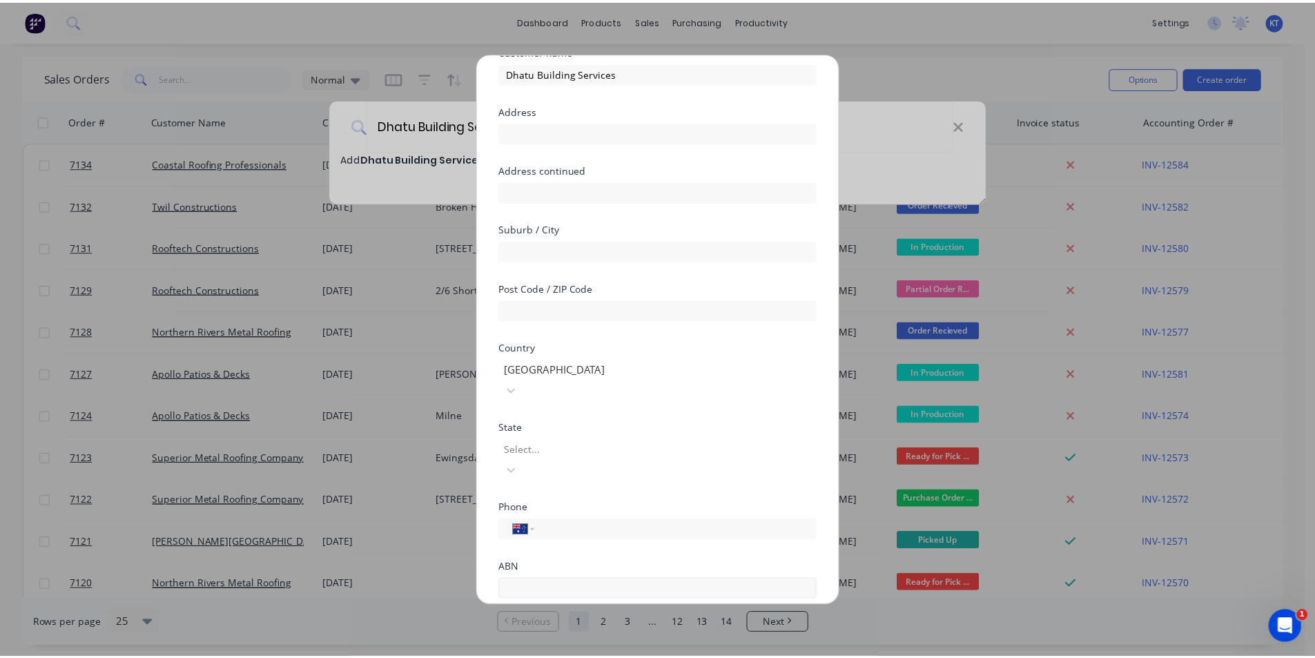
scroll to position [121, 0]
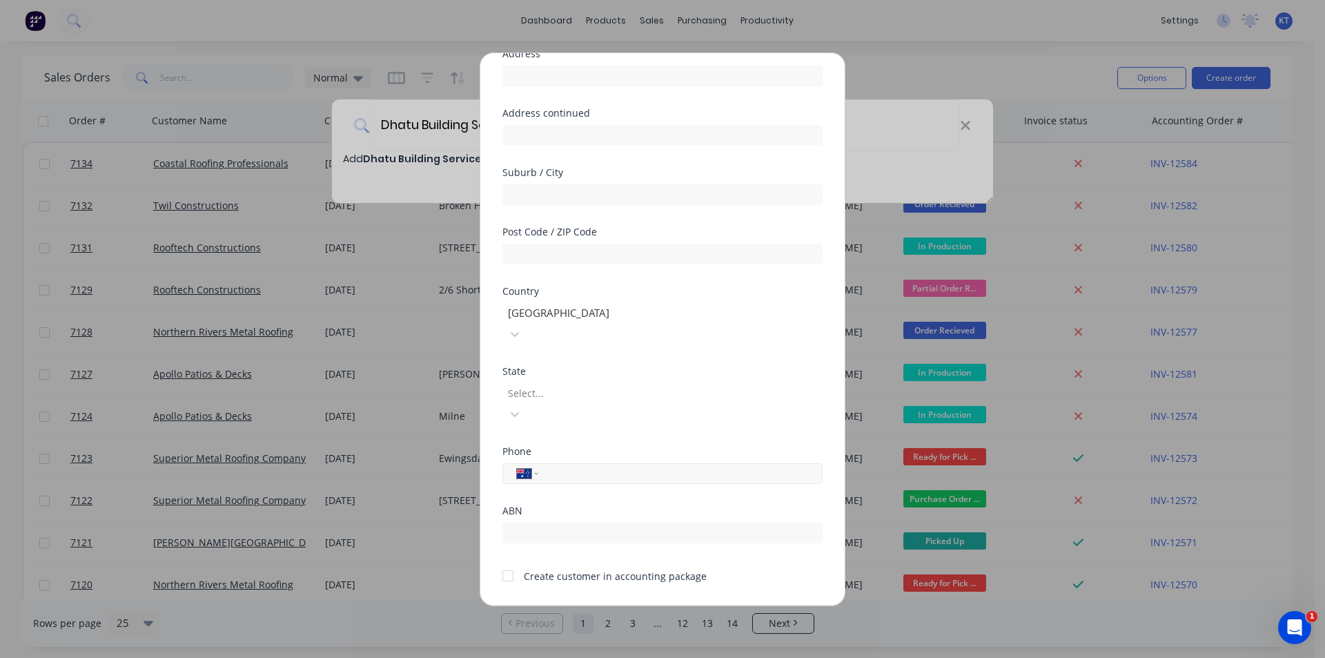
click at [621, 465] on input "tel" at bounding box center [678, 473] width 260 height 16
type input "0412 152 070"
click at [514, 562] on div at bounding box center [508, 576] width 28 height 28
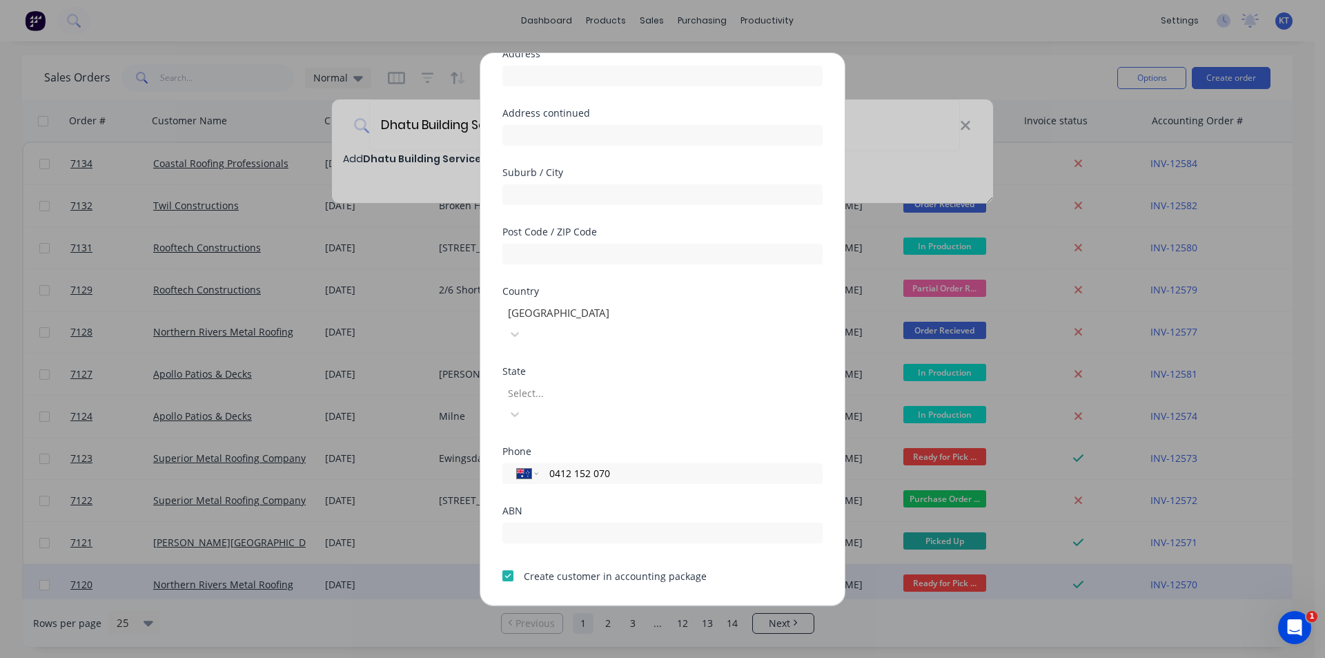
click at [605, 605] on button "Save" at bounding box center [619, 616] width 76 height 22
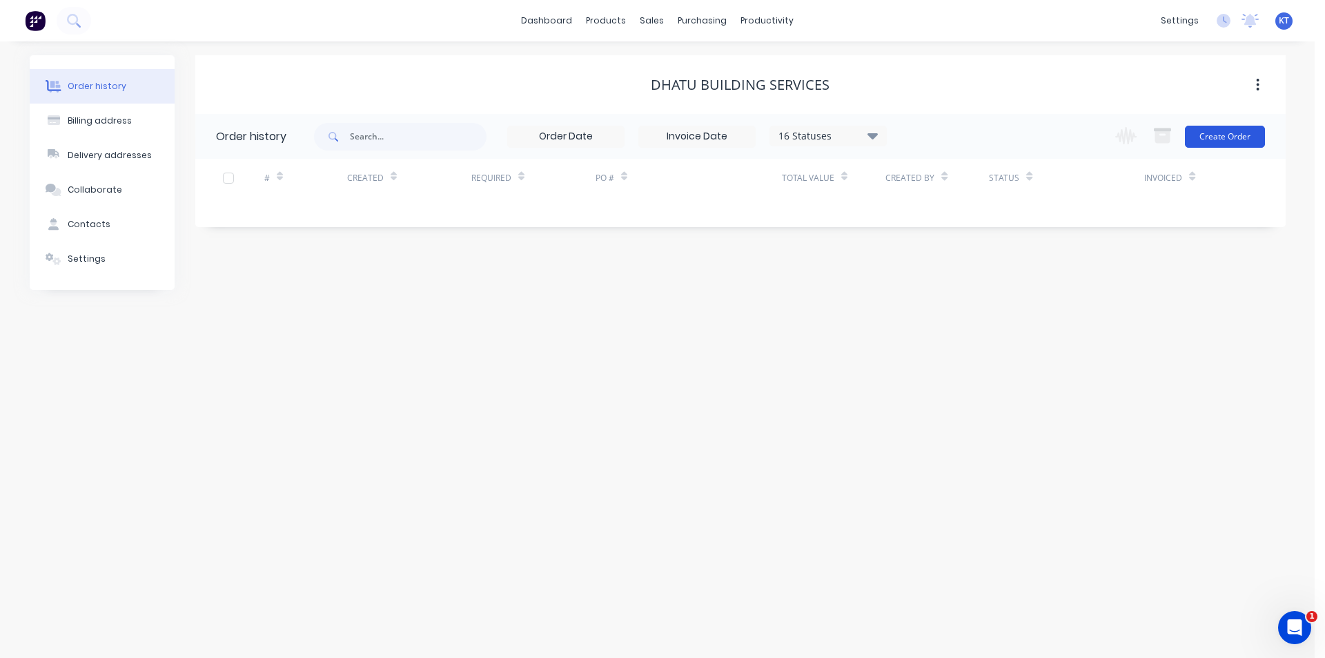
click at [1237, 139] on button "Create Order" at bounding box center [1225, 137] width 80 height 22
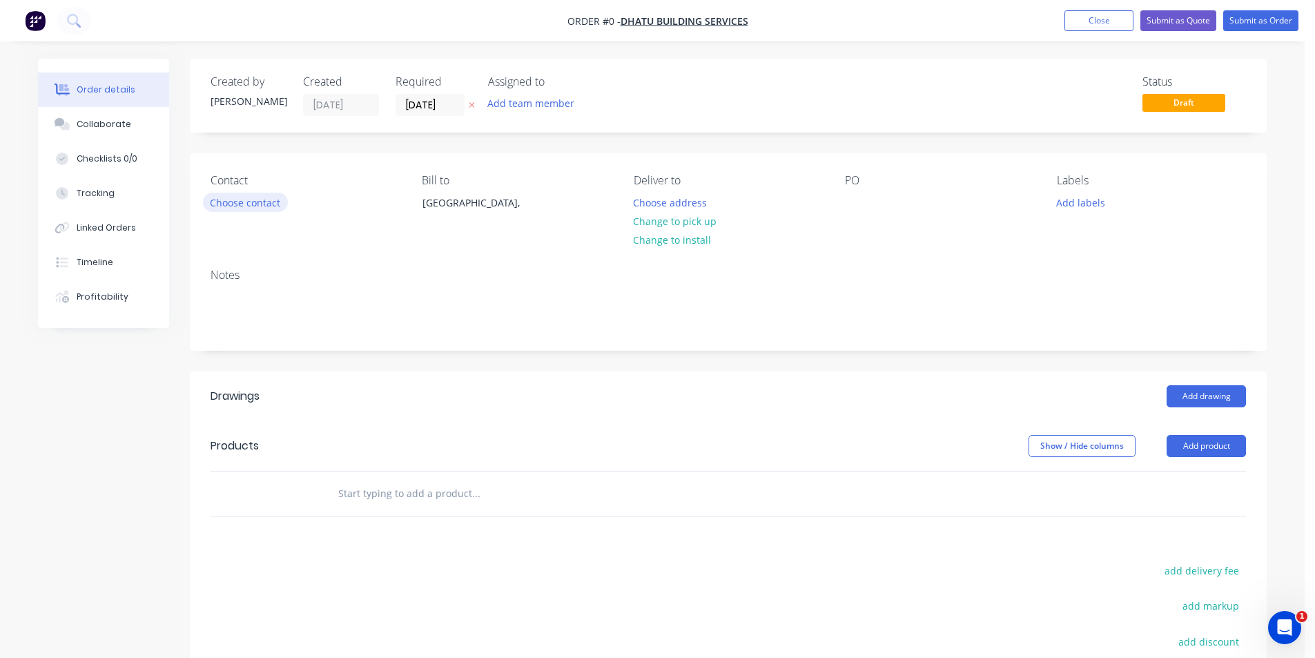
click at [224, 209] on button "Choose contact" at bounding box center [245, 202] width 85 height 19
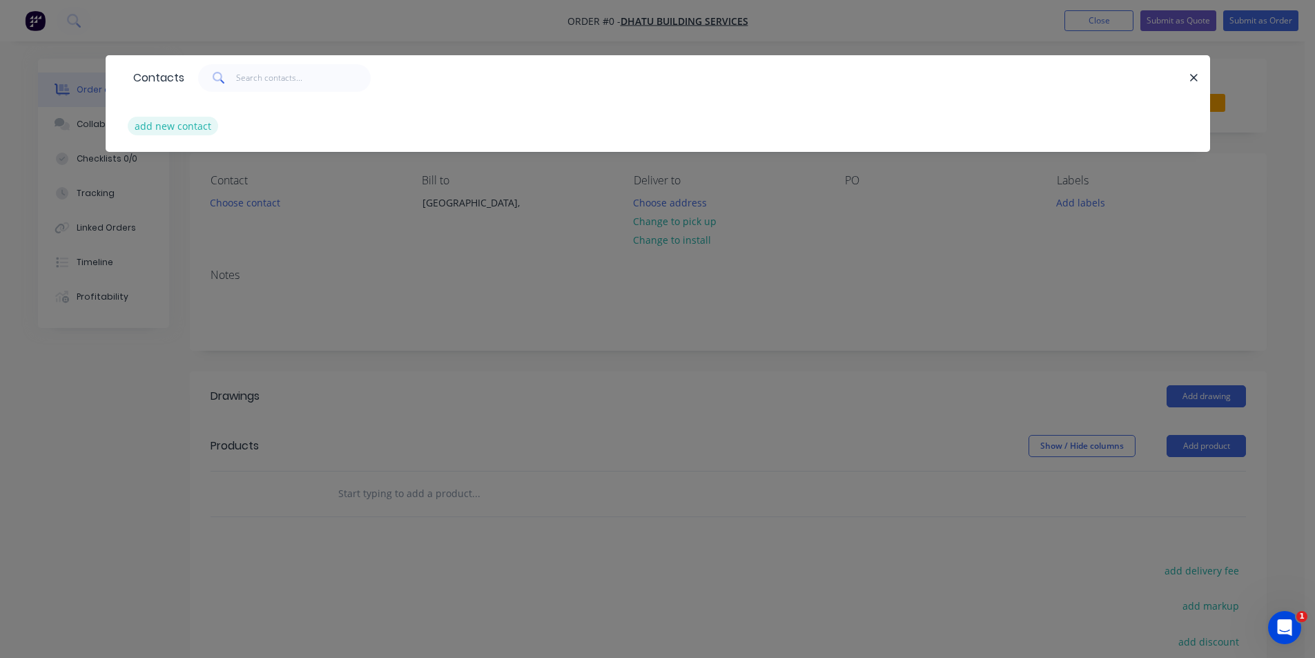
click at [175, 123] on button "add new contact" at bounding box center [173, 126] width 91 height 19
select select "AU"
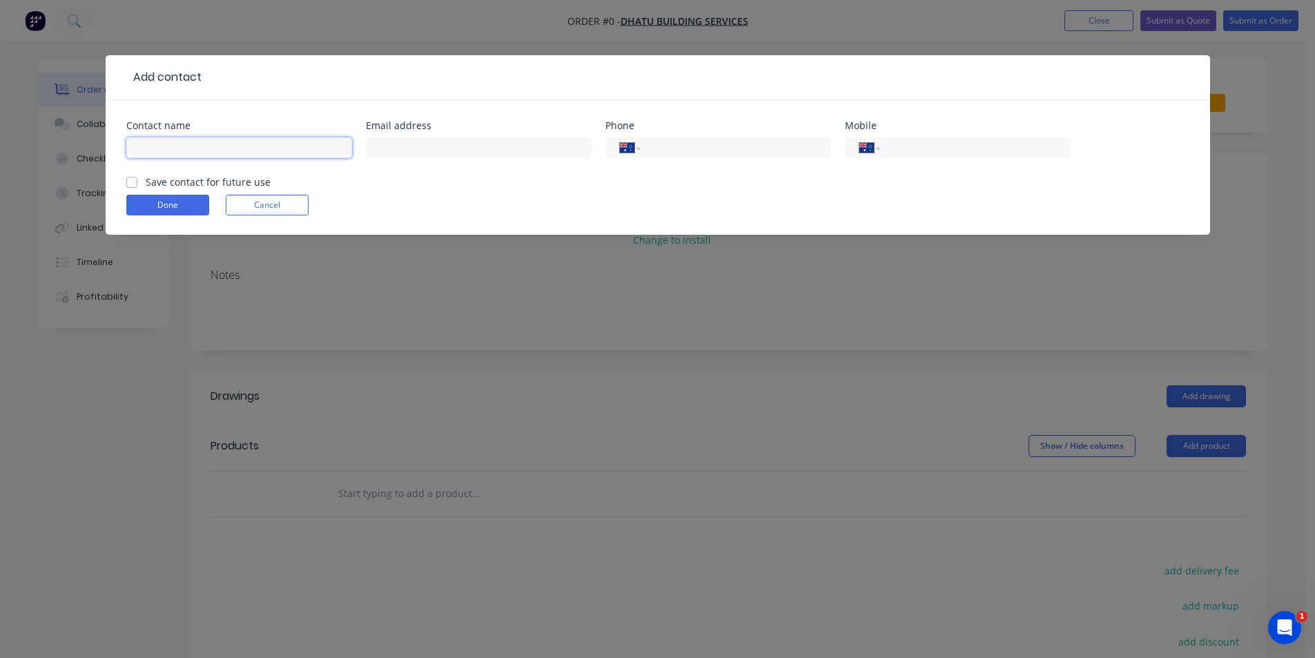
click at [159, 141] on input "text" at bounding box center [239, 147] width 226 height 21
type input "Nathan Brown"
click at [1007, 154] on input "tel" at bounding box center [973, 148] width 166 height 16
paste input "0412 152 070"
type input "0412 152 070"
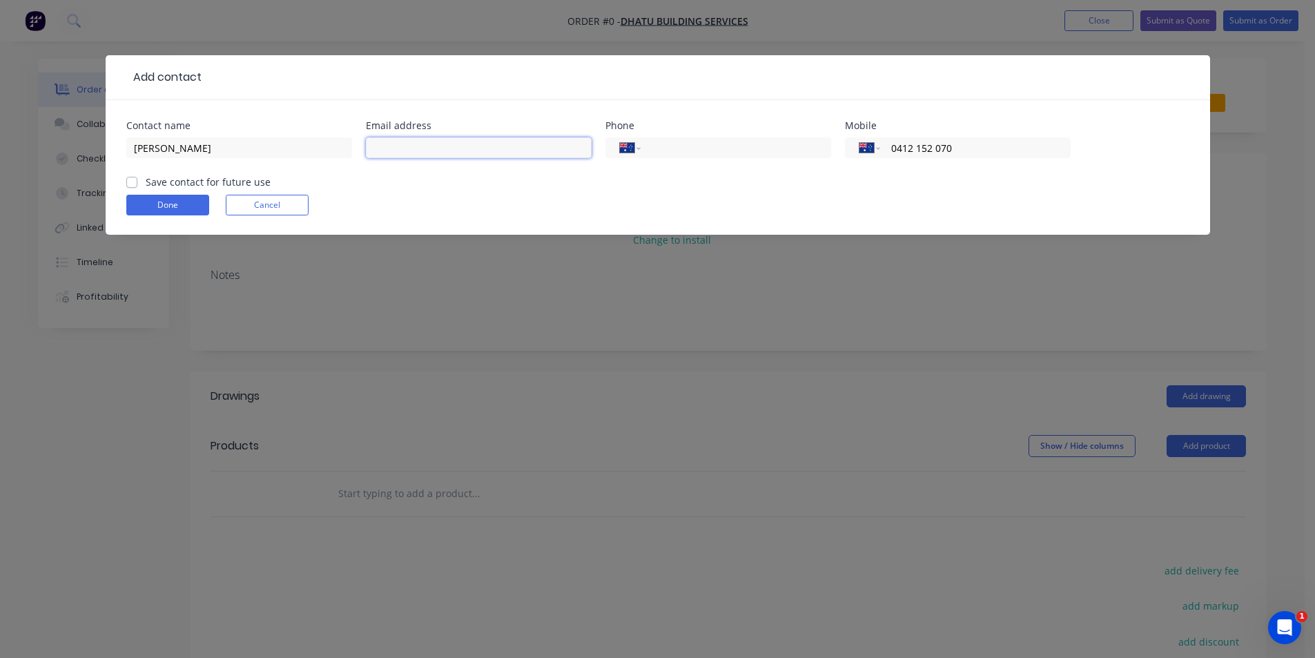
click at [446, 146] on input "text" at bounding box center [479, 147] width 226 height 21
paste input "nathan@dhatu.com.au"
type input "nathan@dhatu.com.au"
click at [146, 183] on label "Save contact for future use" at bounding box center [208, 182] width 125 height 14
click at [134, 183] on input "Save contact for future use" at bounding box center [131, 181] width 11 height 13
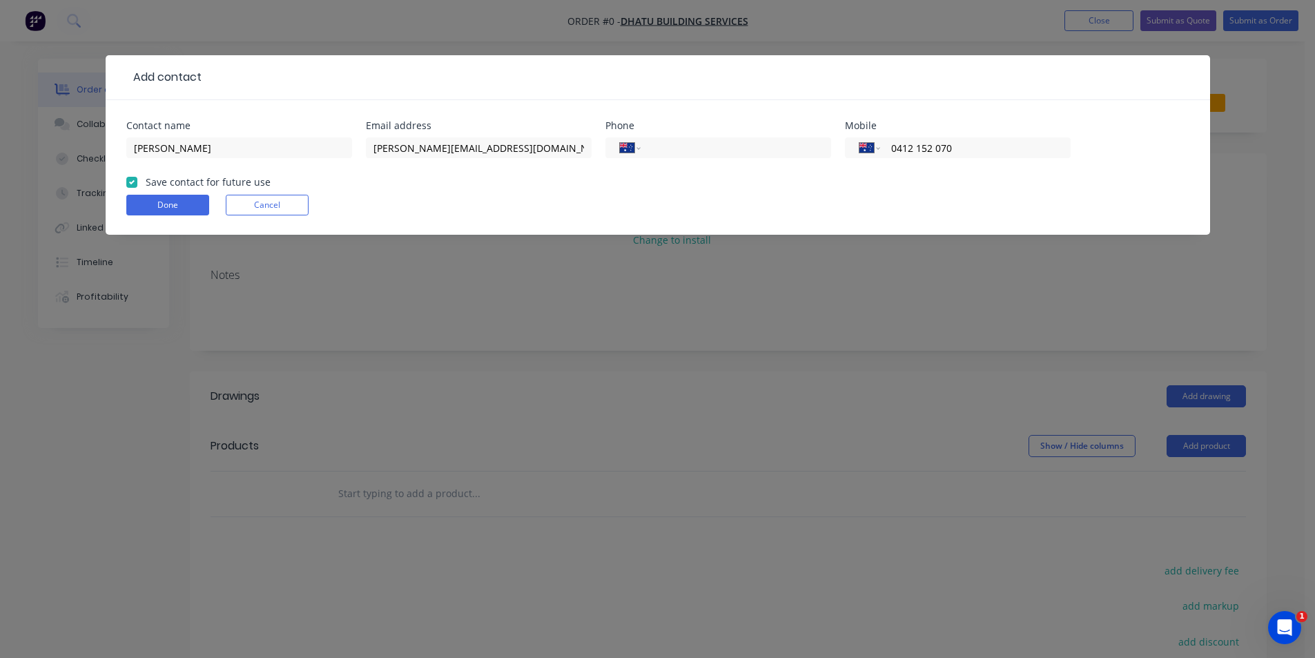
checkbox input "true"
click at [154, 206] on button "Done" at bounding box center [167, 205] width 83 height 21
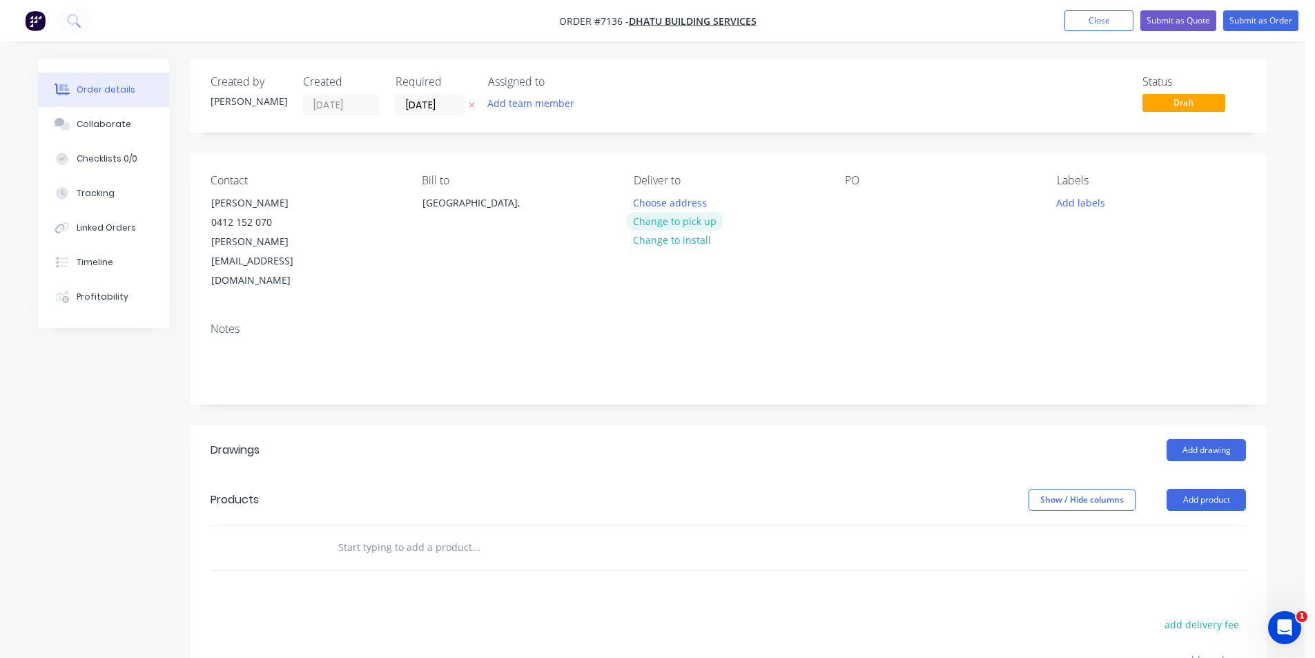
click at [703, 222] on button "Change to pick up" at bounding box center [675, 221] width 98 height 19
click at [861, 205] on div at bounding box center [856, 203] width 22 height 20
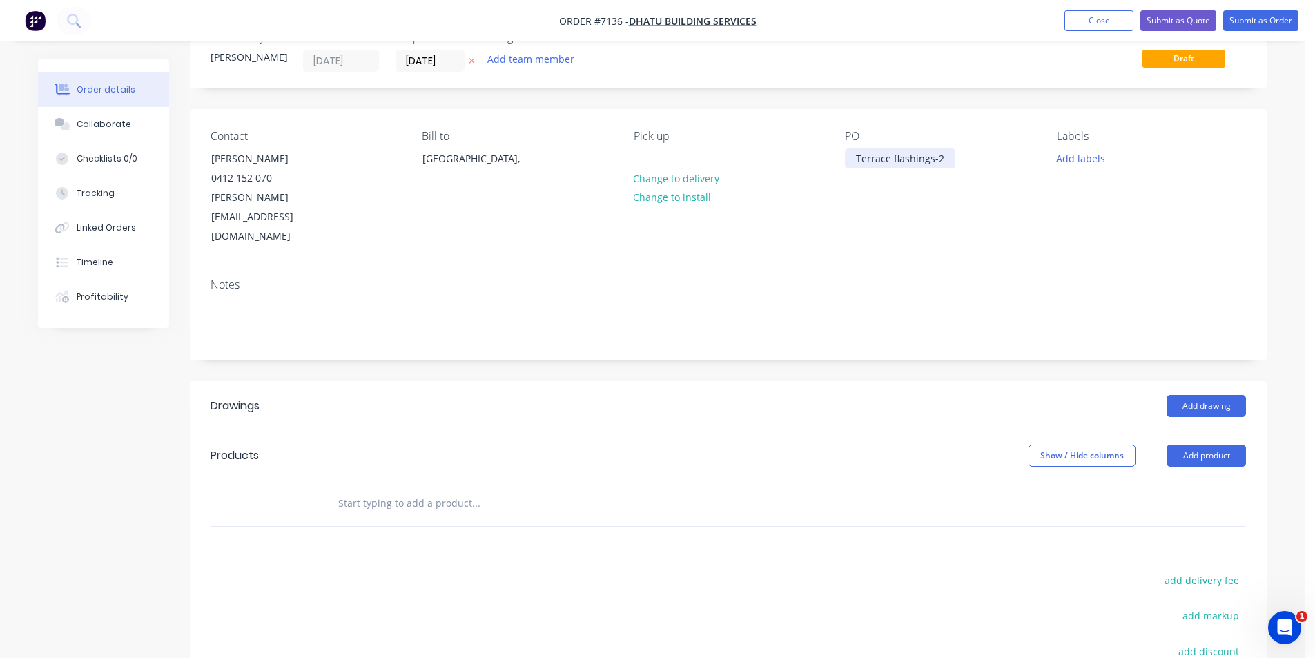
scroll to position [69, 0]
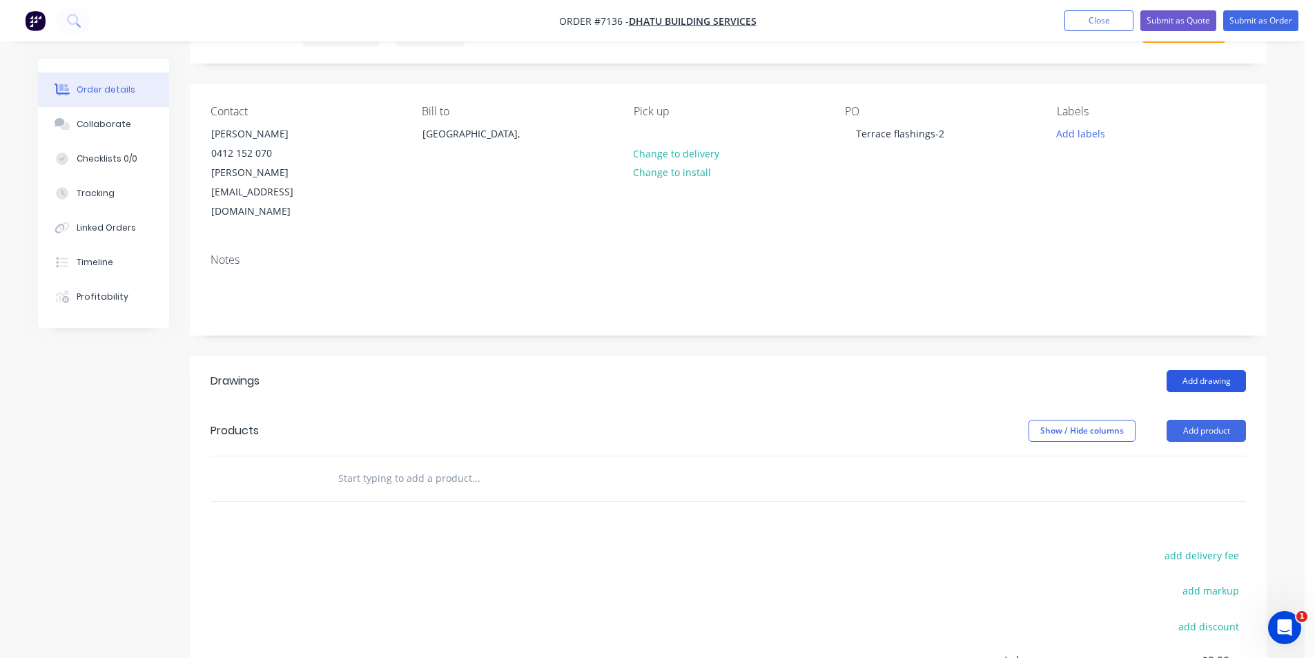
click at [1206, 370] on button "Add drawing" at bounding box center [1205, 381] width 79 height 22
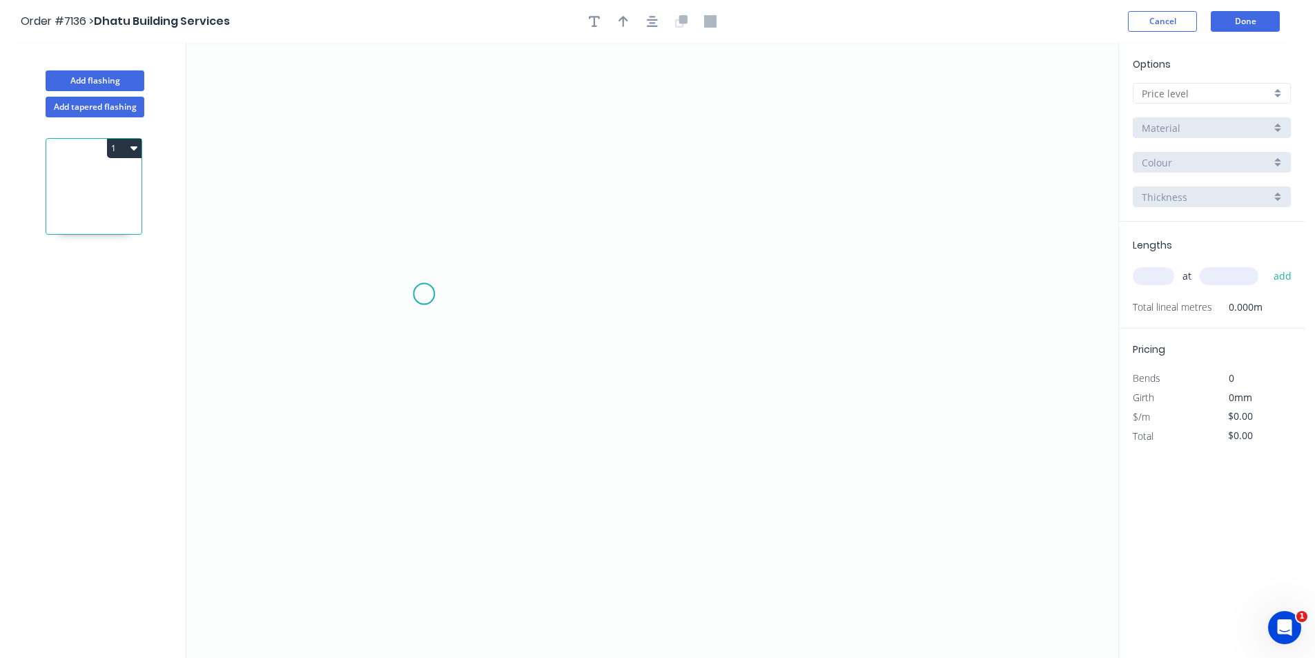
click at [424, 294] on icon "0" at bounding box center [652, 350] width 932 height 615
click at [478, 231] on icon at bounding box center [451, 262] width 55 height 63
click at [806, 231] on icon "0 ?" at bounding box center [652, 350] width 932 height 615
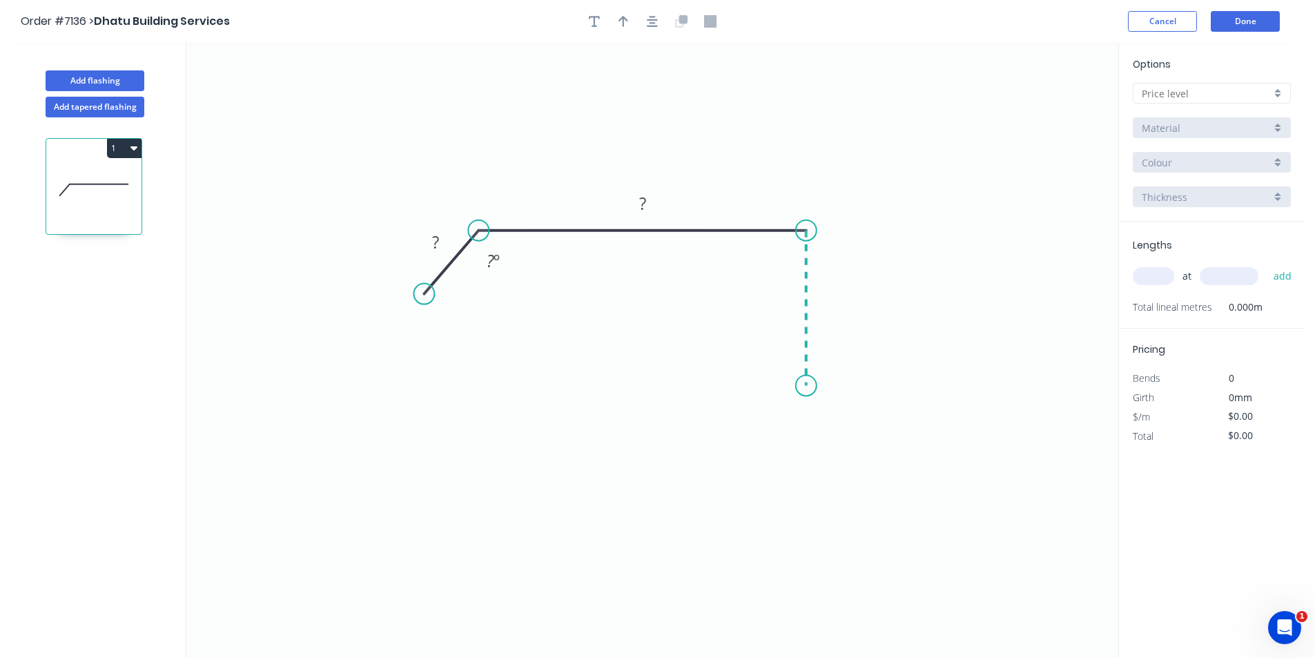
click at [808, 386] on icon "0 ? ? ? º" at bounding box center [652, 350] width 932 height 615
click at [763, 389] on icon at bounding box center [784, 387] width 43 height 4
click at [755, 347] on icon at bounding box center [758, 368] width 7 height 43
click at [805, 390] on circle at bounding box center [806, 390] width 21 height 21
drag, startPoint x: 752, startPoint y: 347, endPoint x: 763, endPoint y: 345, distance: 10.6
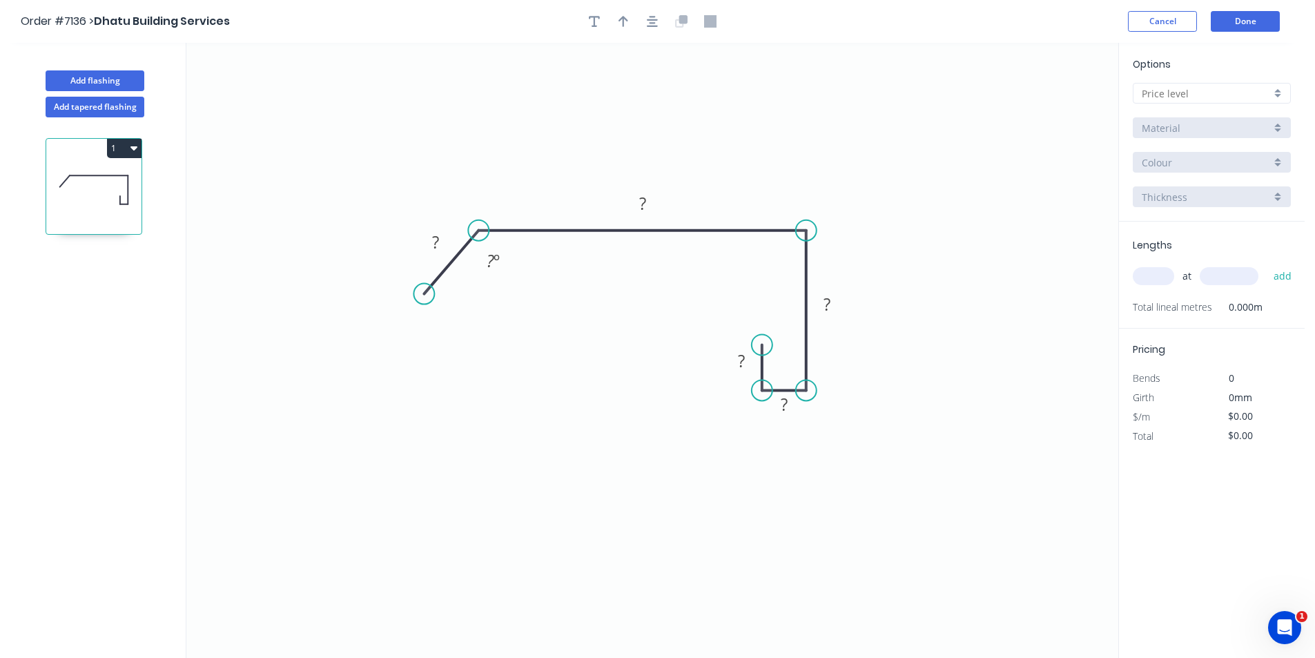
click at [763, 345] on circle at bounding box center [762, 345] width 21 height 21
click at [743, 368] on tspan "?" at bounding box center [741, 360] width 7 height 23
click at [1242, 86] on input "text" at bounding box center [1206, 93] width 129 height 14
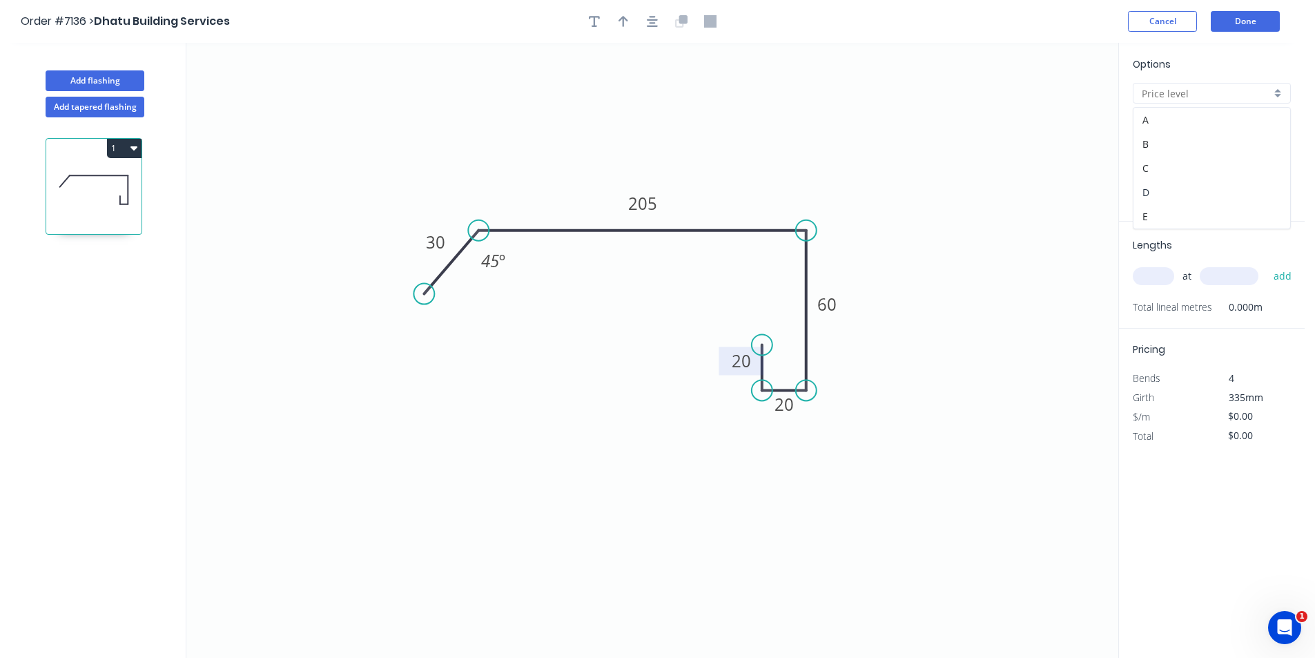
click at [1222, 187] on div "D" at bounding box center [1211, 192] width 157 height 24
type input "D"
type input "$93.33"
click at [1226, 127] on input "304 Grade Stainless Steel, 0.9mm Perforated Pattern 208 - 2mm hole" at bounding box center [1206, 128] width 129 height 14
click at [1173, 218] on div "Colorbond Matt" at bounding box center [1211, 227] width 157 height 24
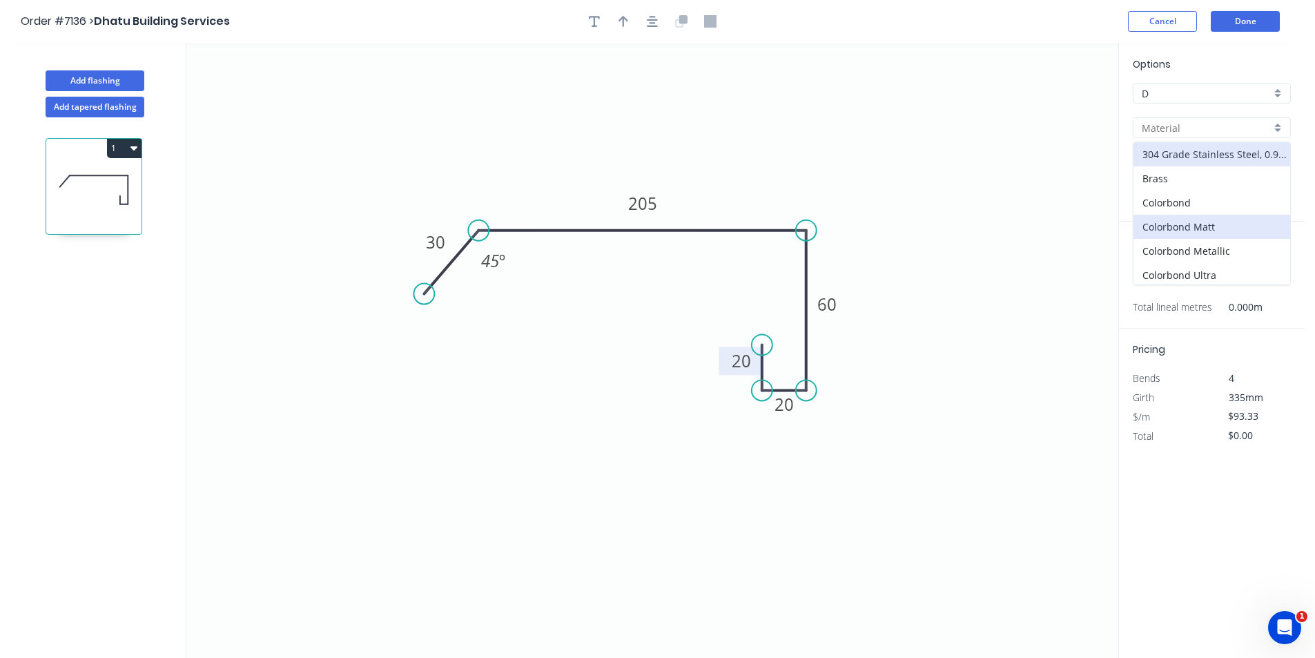
type input "Colorbond Matt"
type input "Bluegum Matt"
type input "$24.27"
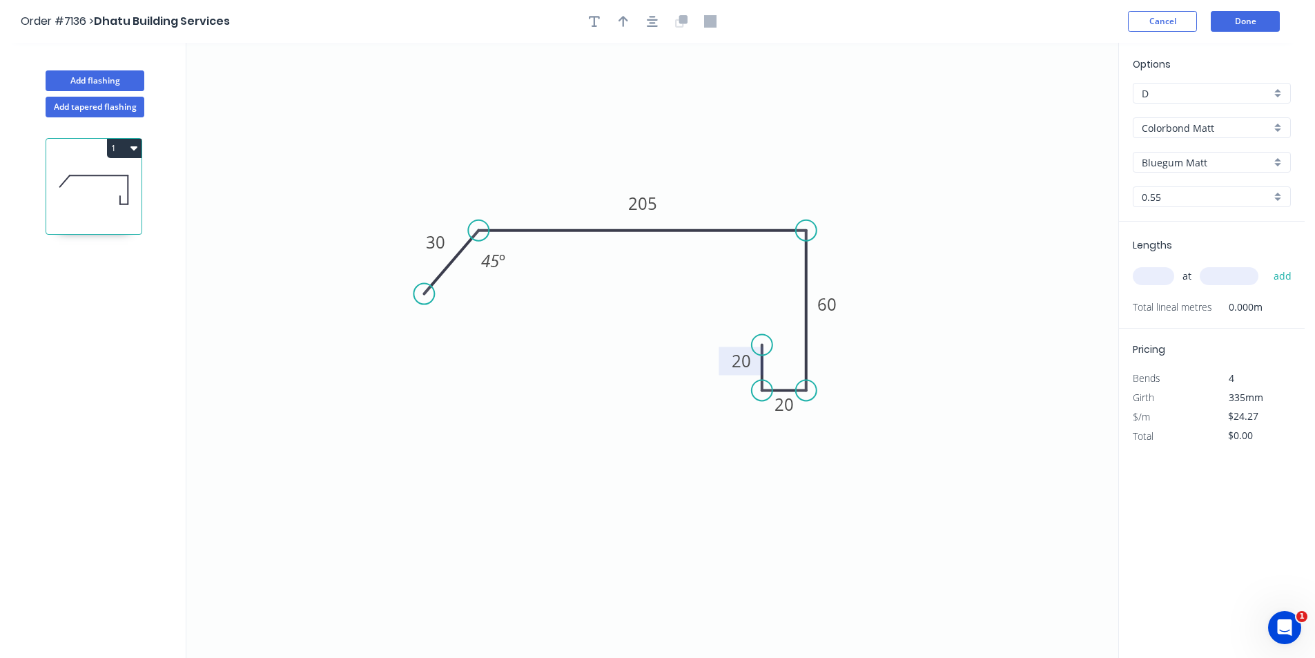
click at [1179, 190] on input "0.55" at bounding box center [1206, 197] width 129 height 14
click at [1184, 167] on input "Bluegum Matt" at bounding box center [1206, 162] width 129 height 14
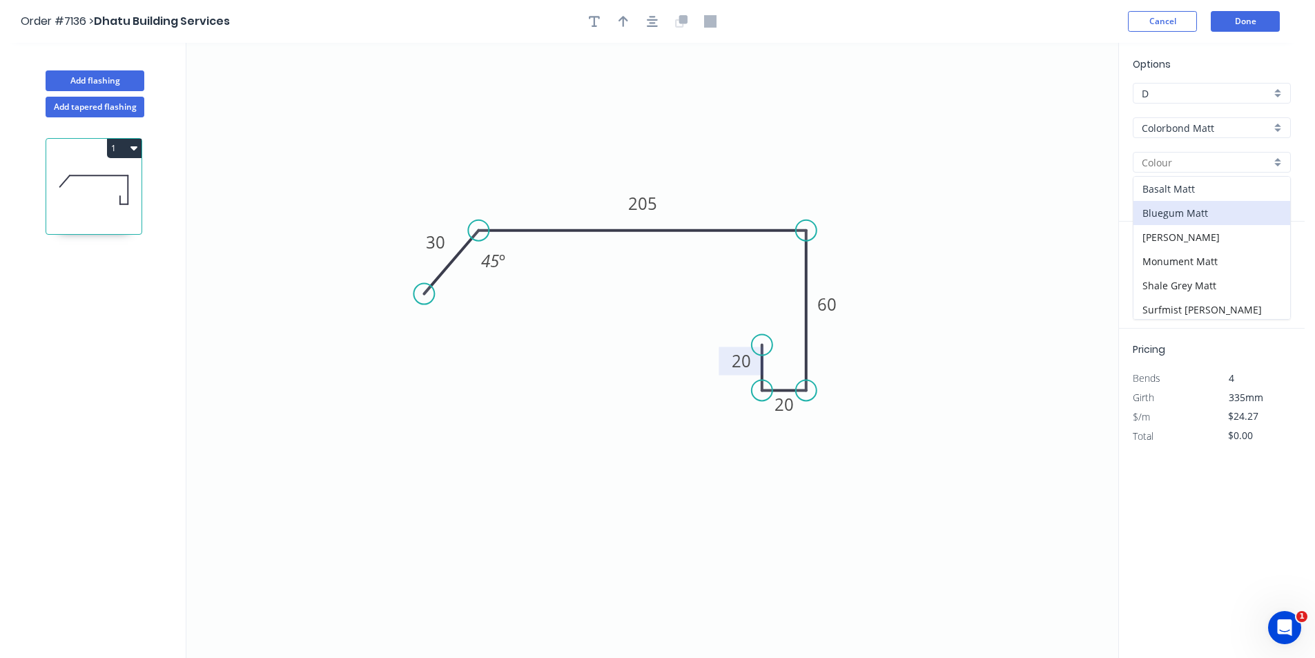
click at [1182, 194] on div "Basalt Matt" at bounding box center [1211, 189] width 157 height 24
type input "Basalt Matt"
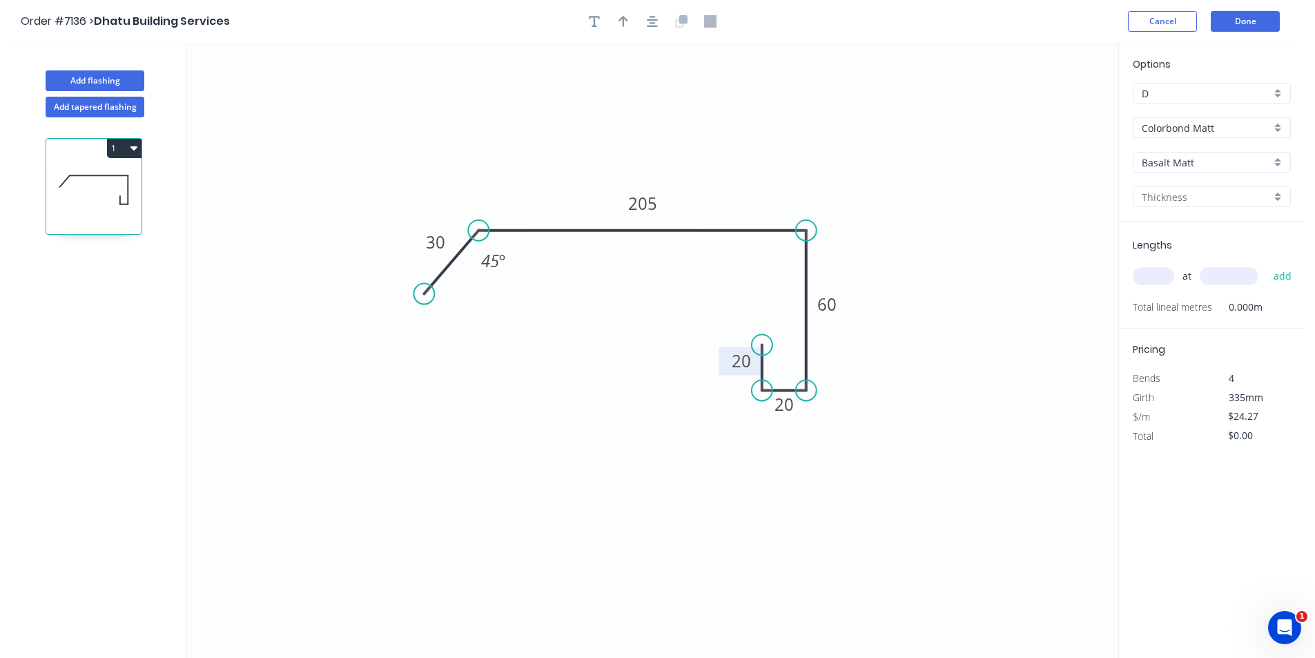
click at [1154, 275] on input "text" at bounding box center [1153, 276] width 41 height 18
click at [1178, 199] on input "text" at bounding box center [1206, 197] width 129 height 14
click at [1164, 217] on div "0.55" at bounding box center [1211, 223] width 157 height 24
type input "0.55"
click at [1152, 268] on input "text" at bounding box center [1153, 276] width 41 height 18
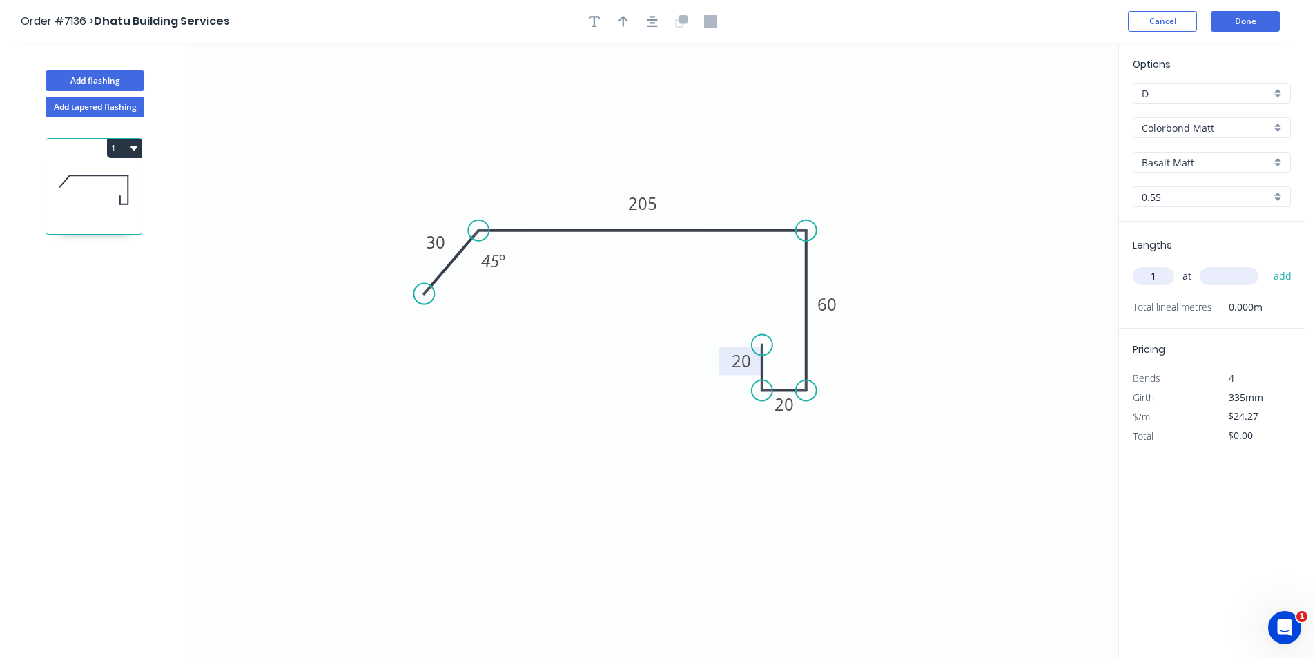
type input "1"
type input "7500"
click at [1266, 264] on button "add" at bounding box center [1282, 275] width 32 height 23
click at [645, 26] on button "button" at bounding box center [652, 21] width 21 height 21
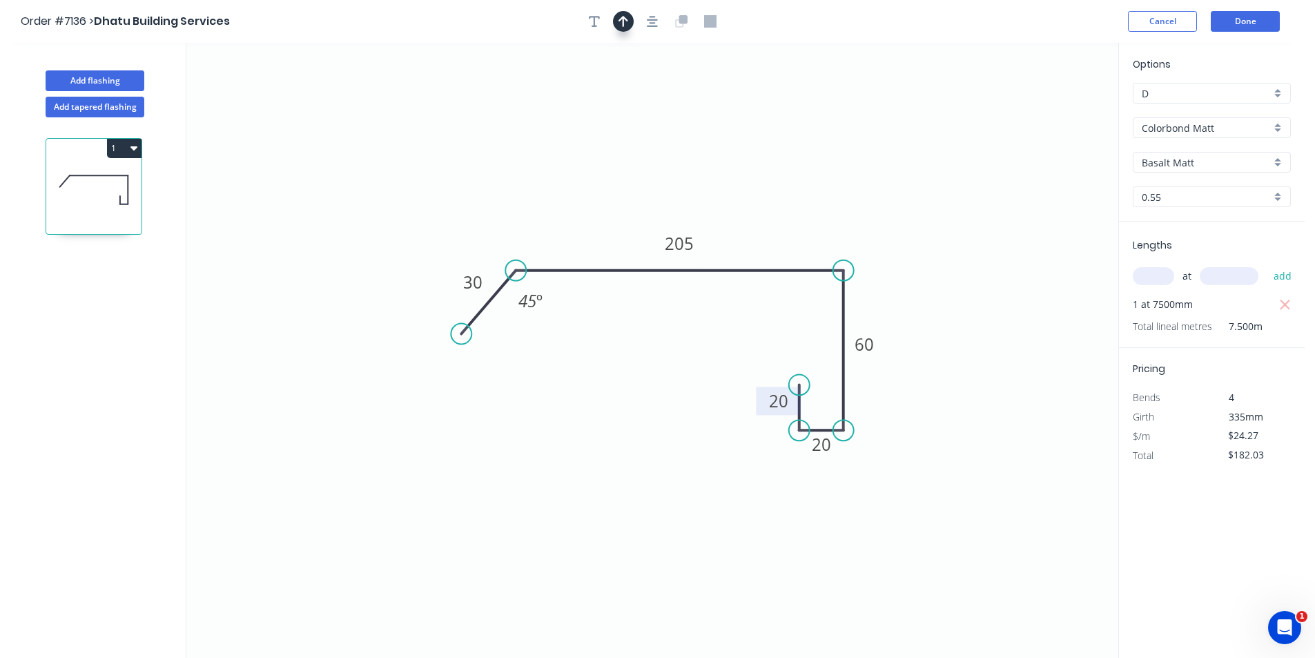
click at [631, 17] on button "button" at bounding box center [623, 21] width 21 height 21
click at [1040, 110] on icon "0 30 205 60 20 20 45 º" at bounding box center [652, 350] width 932 height 615
click at [1044, 110] on icon at bounding box center [1048, 96] width 12 height 44
drag, startPoint x: 1055, startPoint y: 109, endPoint x: 745, endPoint y: 237, distance: 336.1
click at [745, 237] on icon "0 30 205 60 20 20 45 º" at bounding box center [652, 350] width 932 height 615
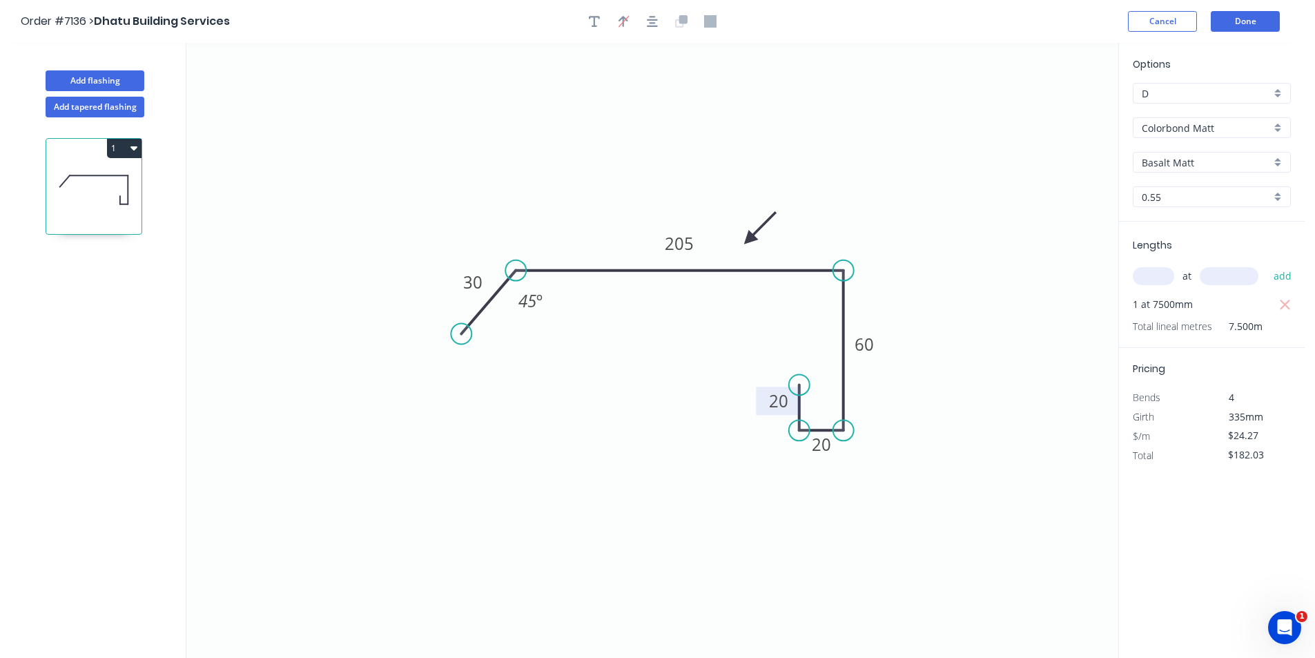
drag, startPoint x: 1046, startPoint y: 111, endPoint x: 749, endPoint y: 239, distance: 323.3
click at [749, 239] on icon at bounding box center [760, 228] width 40 height 40
click at [126, 148] on button "1" at bounding box center [124, 148] width 35 height 19
click at [108, 176] on div "Duplicate" at bounding box center [76, 183] width 106 height 20
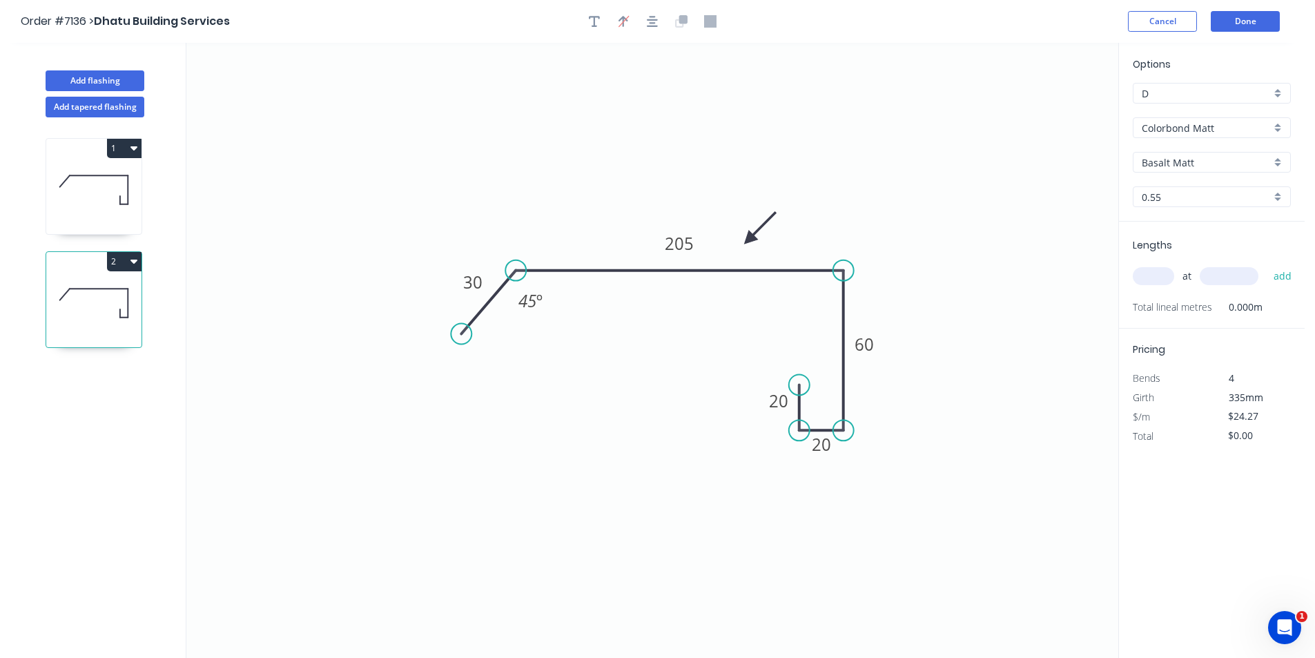
click at [48, 184] on icon at bounding box center [93, 190] width 95 height 88
type input "$182.03"
click at [770, 402] on tspan "20" at bounding box center [778, 400] width 19 height 23
click at [1164, 272] on input "text" at bounding box center [1153, 276] width 41 height 18
type input "1"
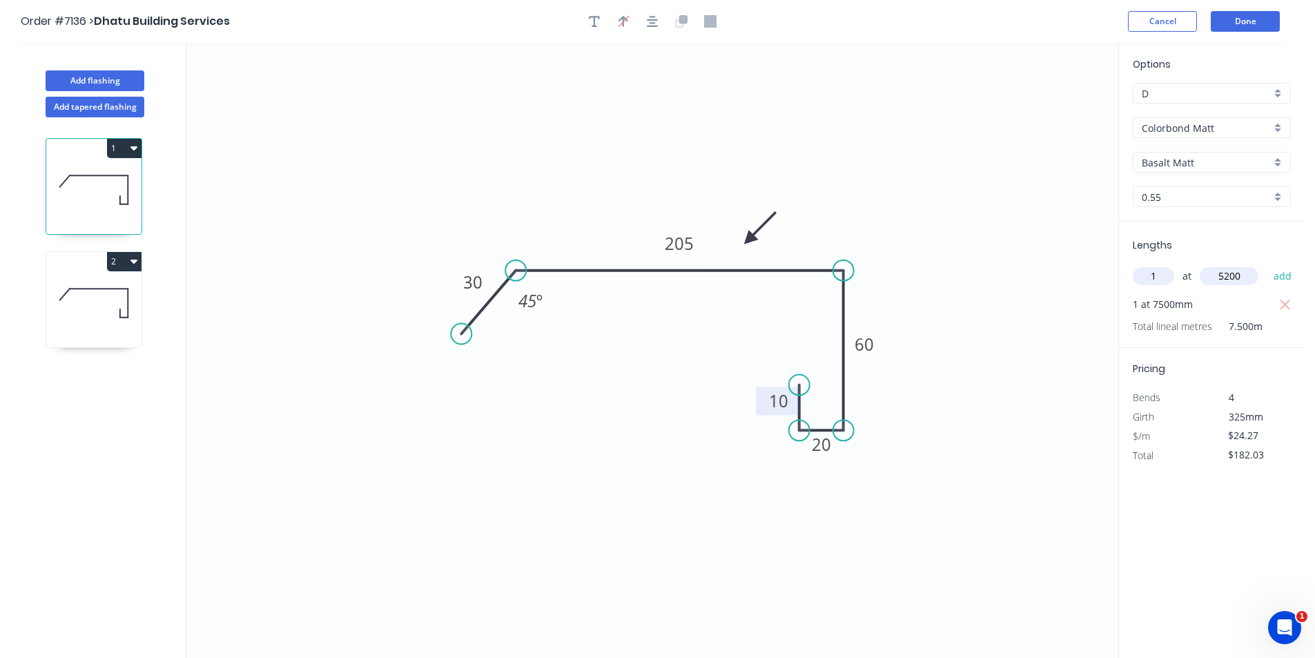
type input "5200"
click at [1266, 264] on button "add" at bounding box center [1282, 275] width 32 height 23
type input "$308.23"
drag, startPoint x: 126, startPoint y: 262, endPoint x: 119, endPoint y: 264, distance: 7.2
click at [126, 262] on button "2" at bounding box center [124, 261] width 35 height 19
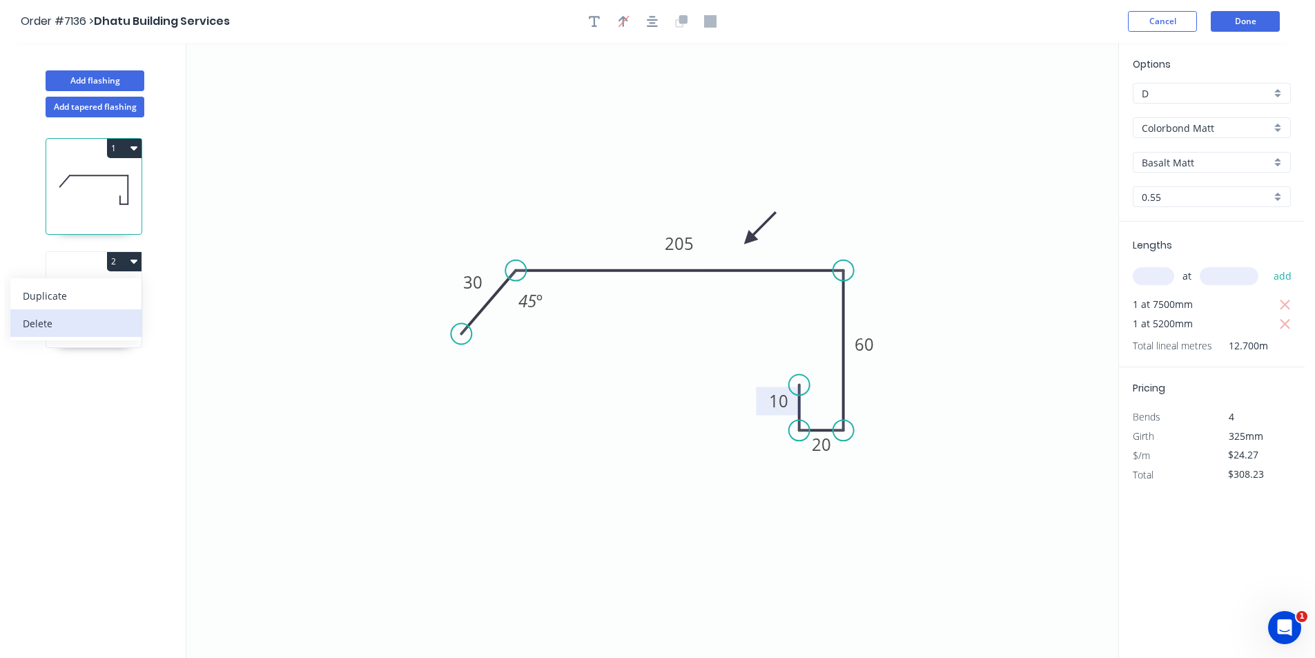
click at [78, 323] on div "Delete" at bounding box center [76, 323] width 106 height 20
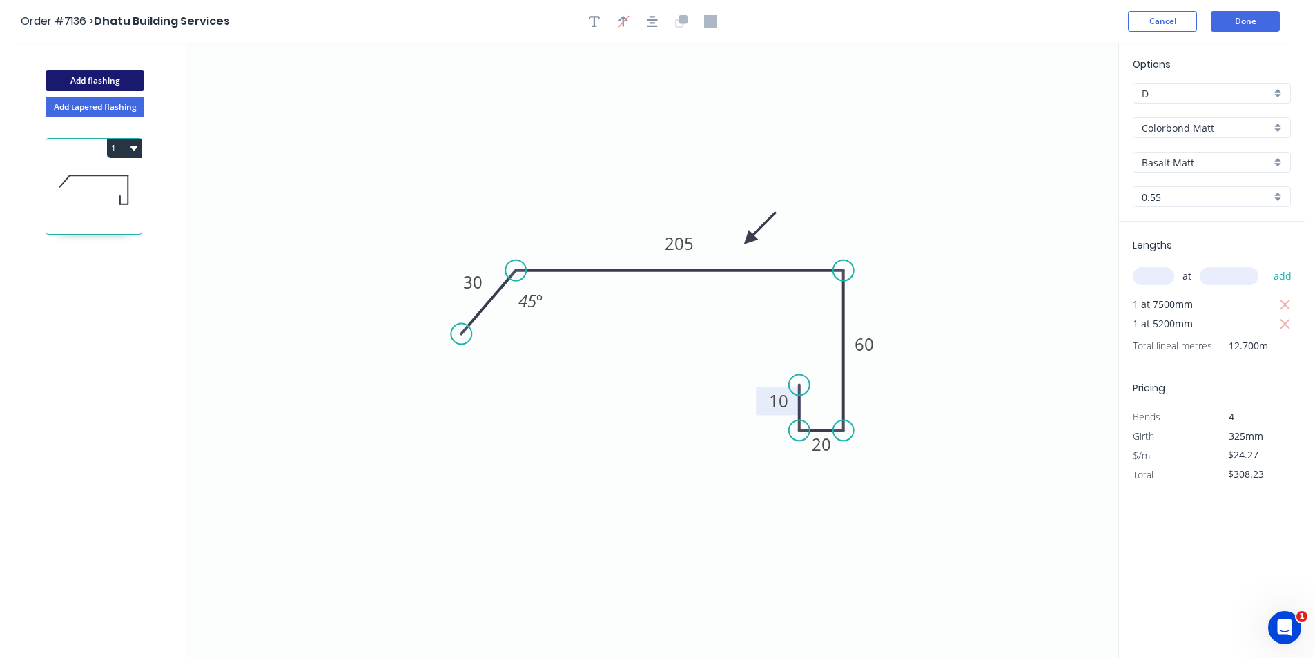
click at [105, 82] on button "Add flashing" at bounding box center [95, 80] width 99 height 21
type input "$0.00"
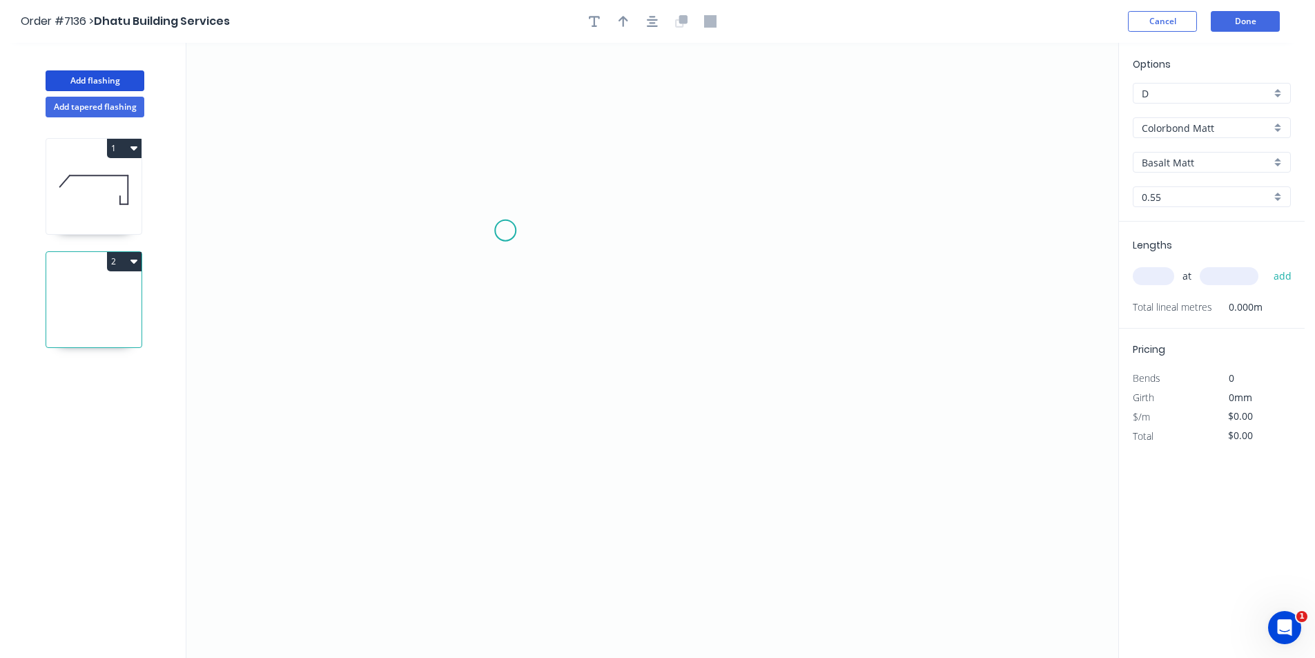
click at [505, 231] on icon "0" at bounding box center [652, 350] width 932 height 615
click at [498, 364] on icon "0" at bounding box center [652, 350] width 932 height 615
click at [663, 367] on icon "0 ?" at bounding box center [652, 350] width 932 height 615
click at [683, 401] on icon "0 ? ?" at bounding box center [652, 350] width 932 height 615
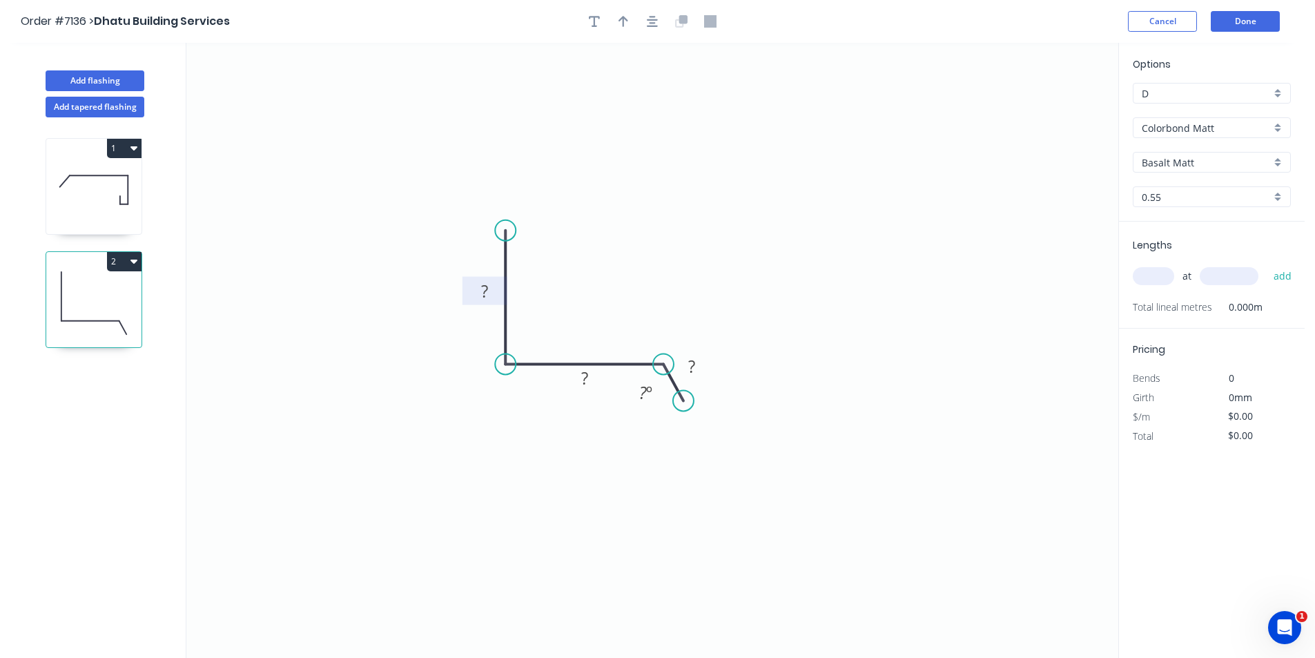
click at [489, 284] on rect at bounding box center [485, 291] width 28 height 19
type input "$22.18"
drag, startPoint x: 651, startPoint y: 22, endPoint x: 628, endPoint y: 21, distance: 22.8
click at [651, 21] on icon "button" at bounding box center [652, 21] width 11 height 12
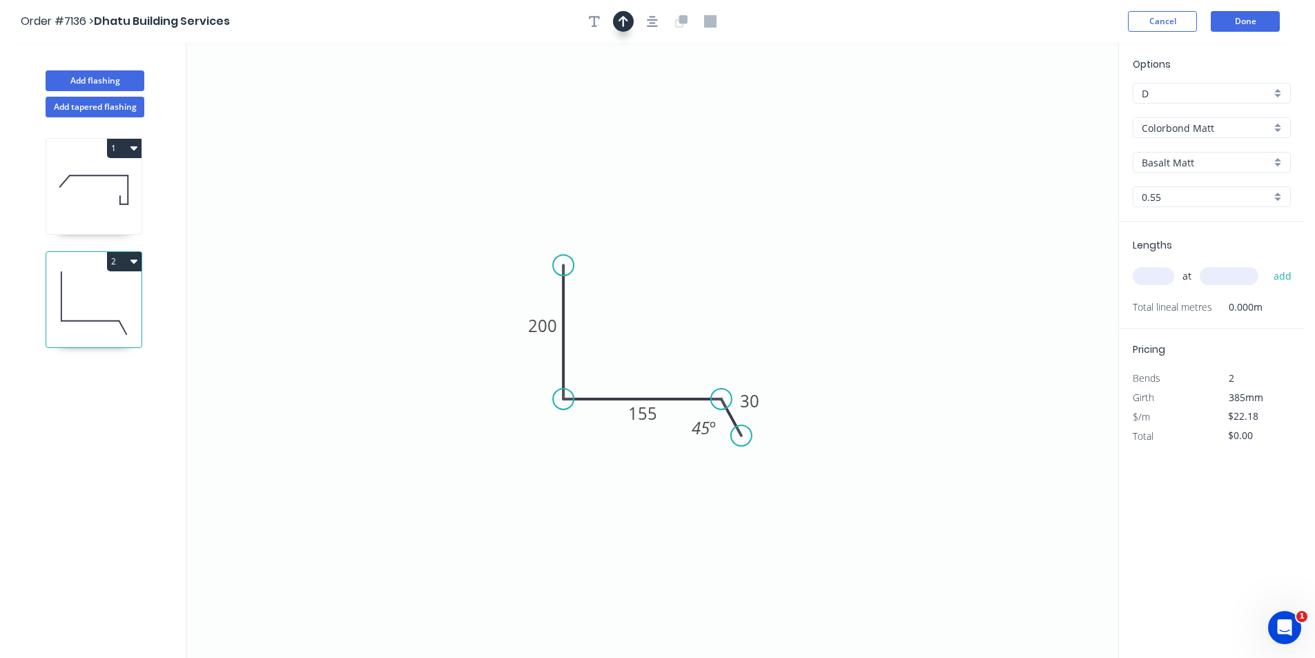
click at [626, 21] on icon "button" at bounding box center [623, 21] width 10 height 12
click at [1046, 106] on icon at bounding box center [1048, 96] width 12 height 44
drag, startPoint x: 1050, startPoint y: 110, endPoint x: 624, endPoint y: 371, distance: 499.4
click at [624, 371] on icon at bounding box center [635, 359] width 40 height 40
click at [1159, 271] on input "text" at bounding box center [1153, 276] width 41 height 18
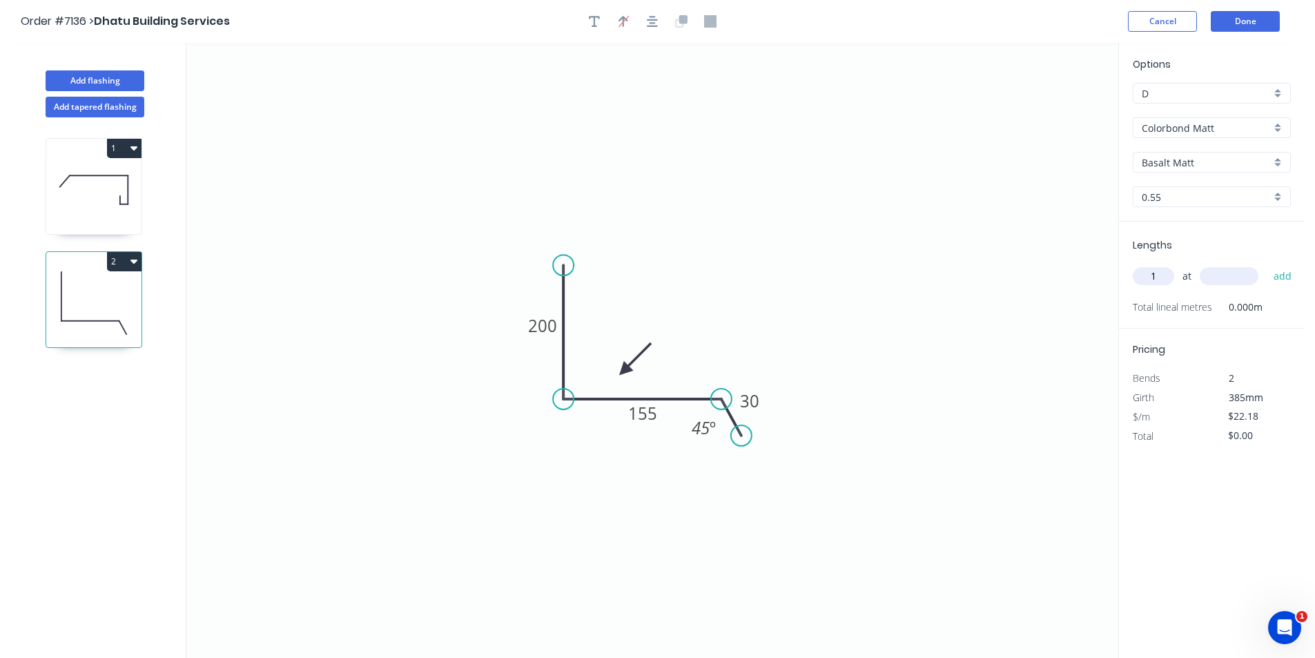
type input "1"
type input "5400"
click at [1266, 264] on button "add" at bounding box center [1282, 275] width 32 height 23
click at [123, 266] on button "2" at bounding box center [124, 261] width 35 height 19
click at [110, 294] on div "Duplicate" at bounding box center [76, 296] width 106 height 20
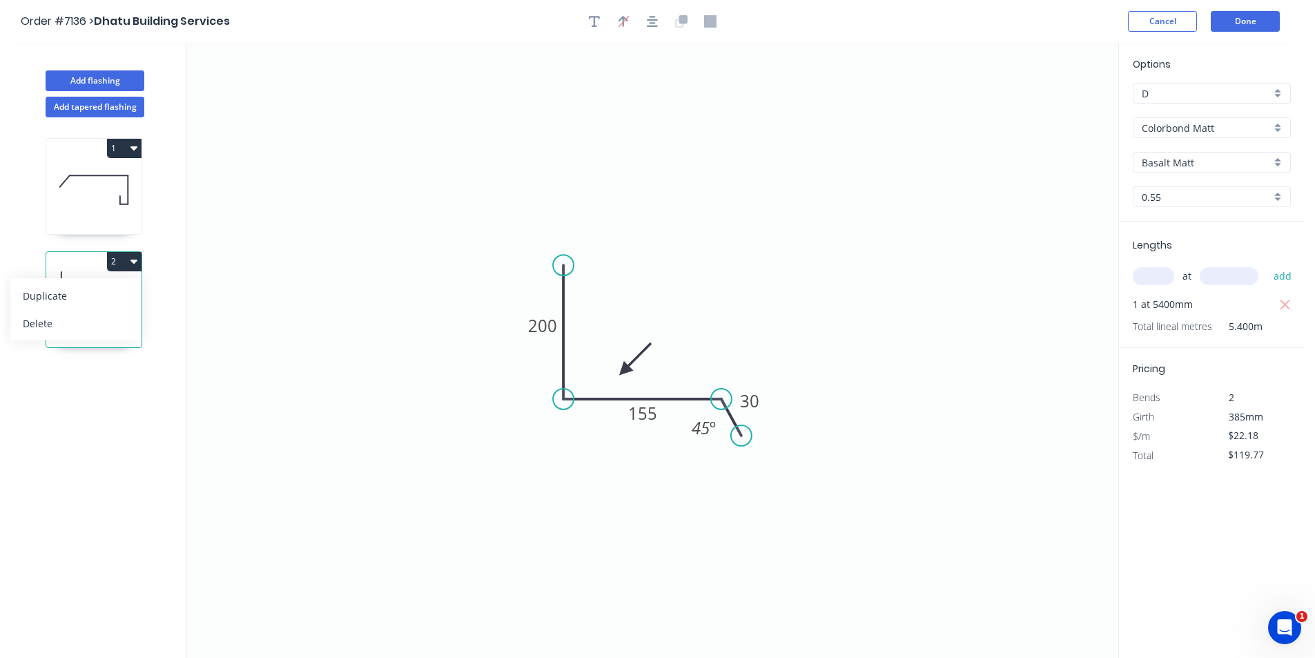
type input "$0.00"
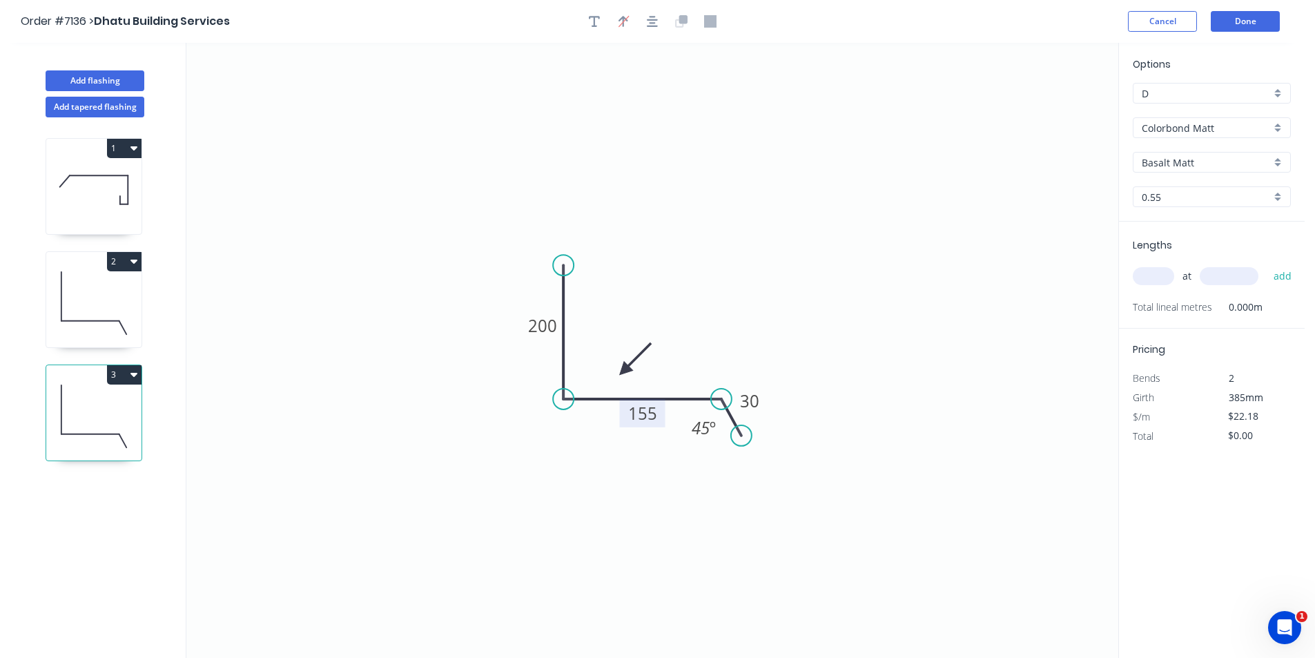
click at [658, 414] on rect at bounding box center [642, 413] width 46 height 28
click at [611, 408] on icon "0 200 155 30 45 º" at bounding box center [652, 350] width 932 height 615
click at [665, 412] on icon "0 200 155 30 45 º" at bounding box center [652, 350] width 932 height 615
click at [653, 411] on tspan "155" at bounding box center [642, 413] width 29 height 23
type input "$26.41"
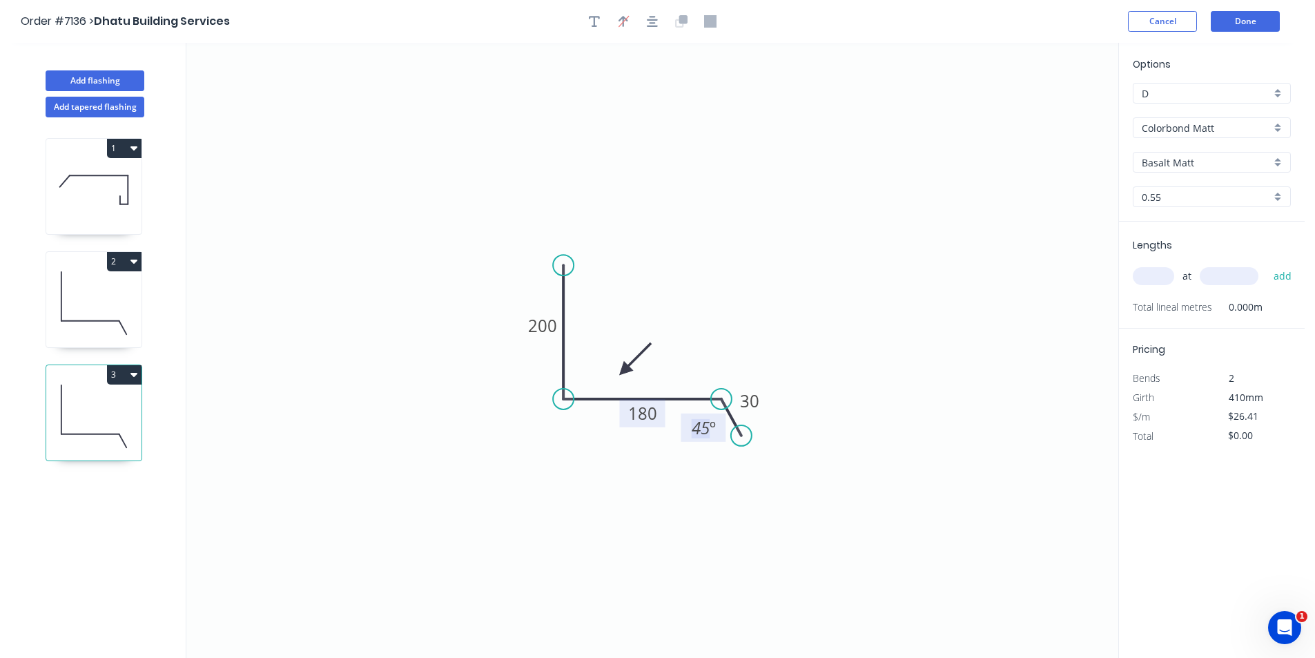
click at [1164, 268] on input "text" at bounding box center [1153, 276] width 41 height 18
type input "1"
type input "3400"
click at [1266, 264] on button "add" at bounding box center [1282, 275] width 32 height 23
type input "$89.79"
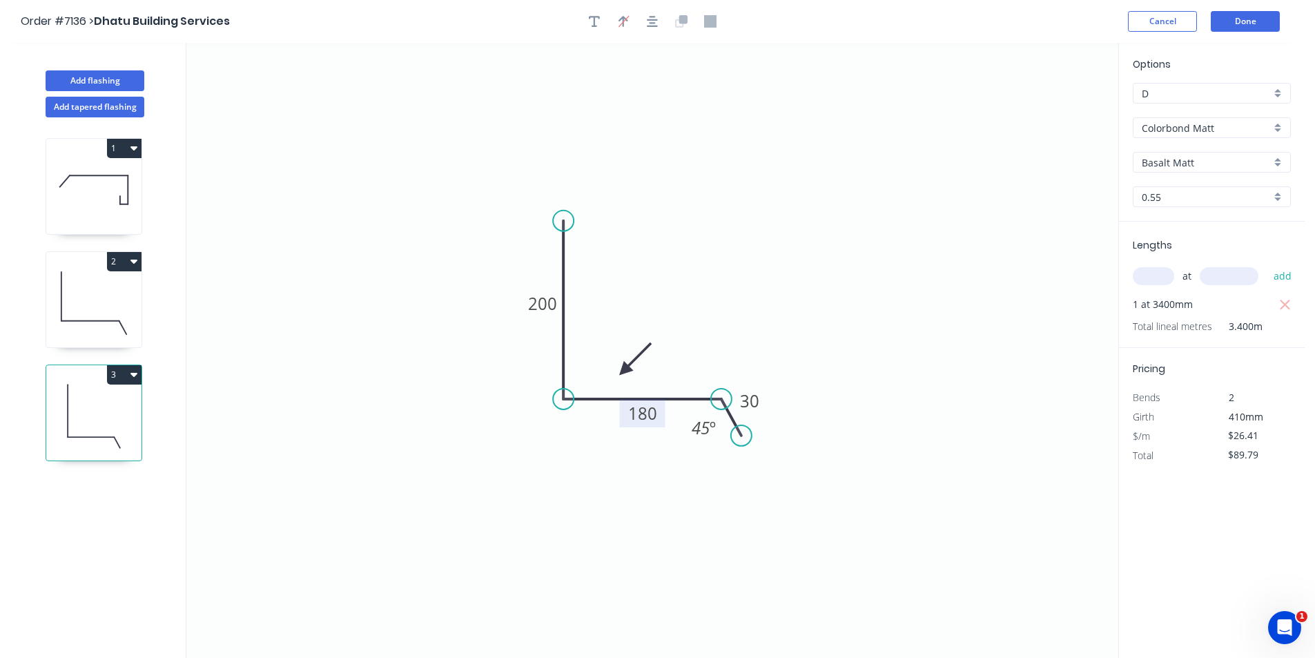
drag, startPoint x: 560, startPoint y: 264, endPoint x: 560, endPoint y: 221, distance: 43.5
click at [560, 221] on circle at bounding box center [563, 221] width 21 height 21
click at [126, 302] on icon at bounding box center [93, 303] width 95 height 88
type input "$22.18"
type input "$119.77"
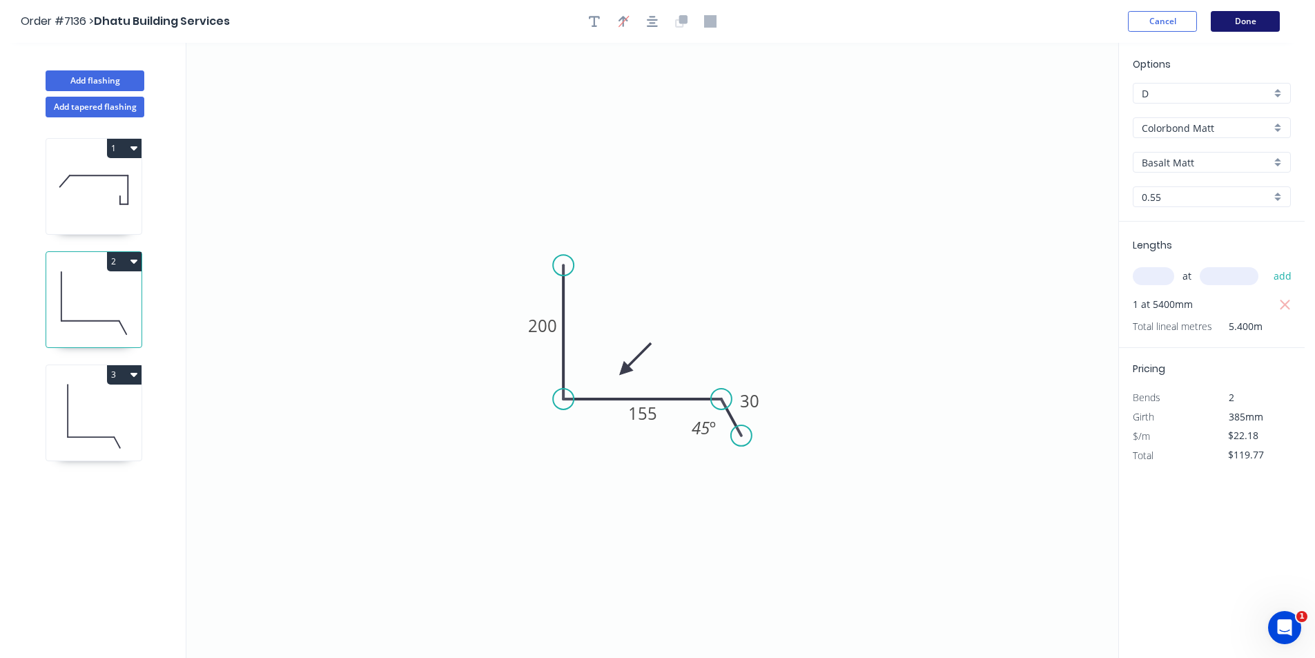
click at [1251, 17] on button "Done" at bounding box center [1245, 21] width 69 height 21
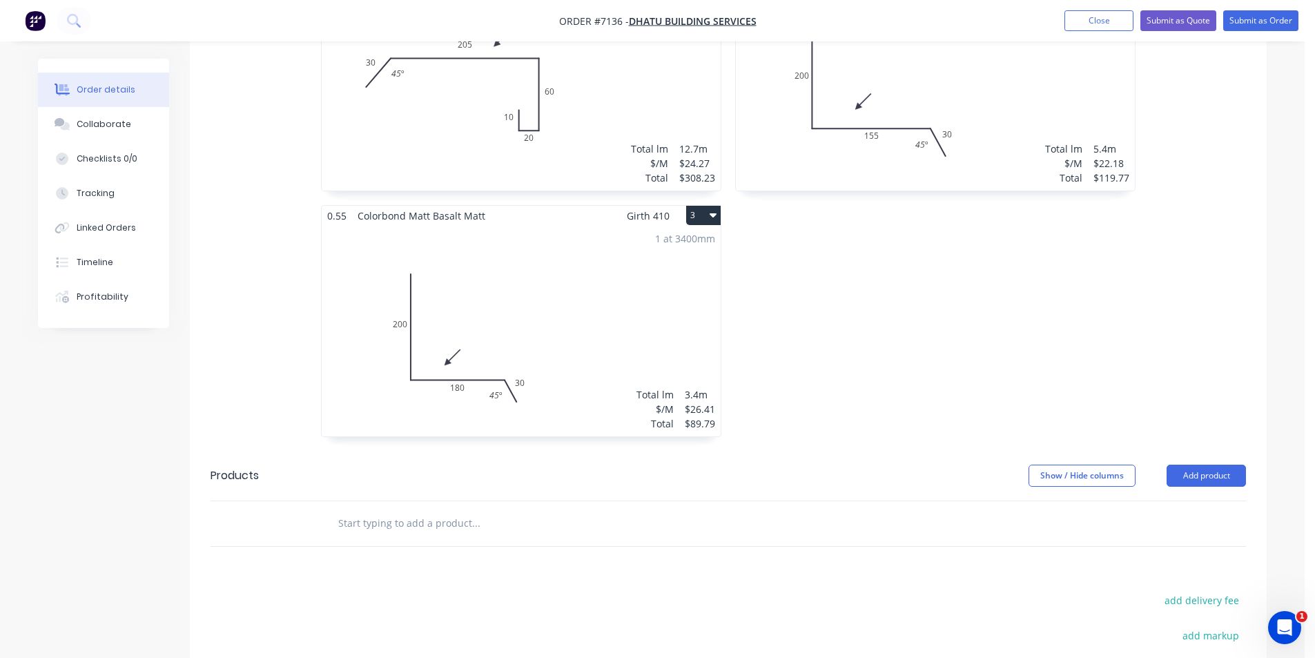
scroll to position [621, 0]
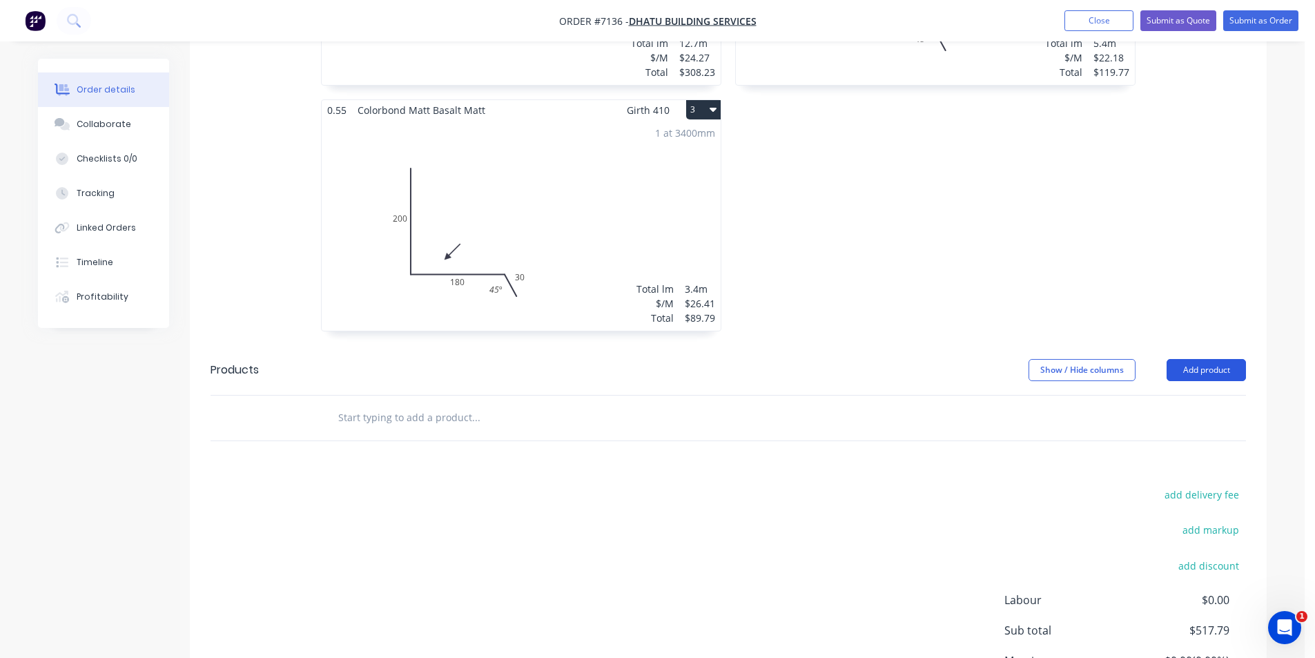
click at [1210, 359] on button "Add product" at bounding box center [1205, 370] width 79 height 22
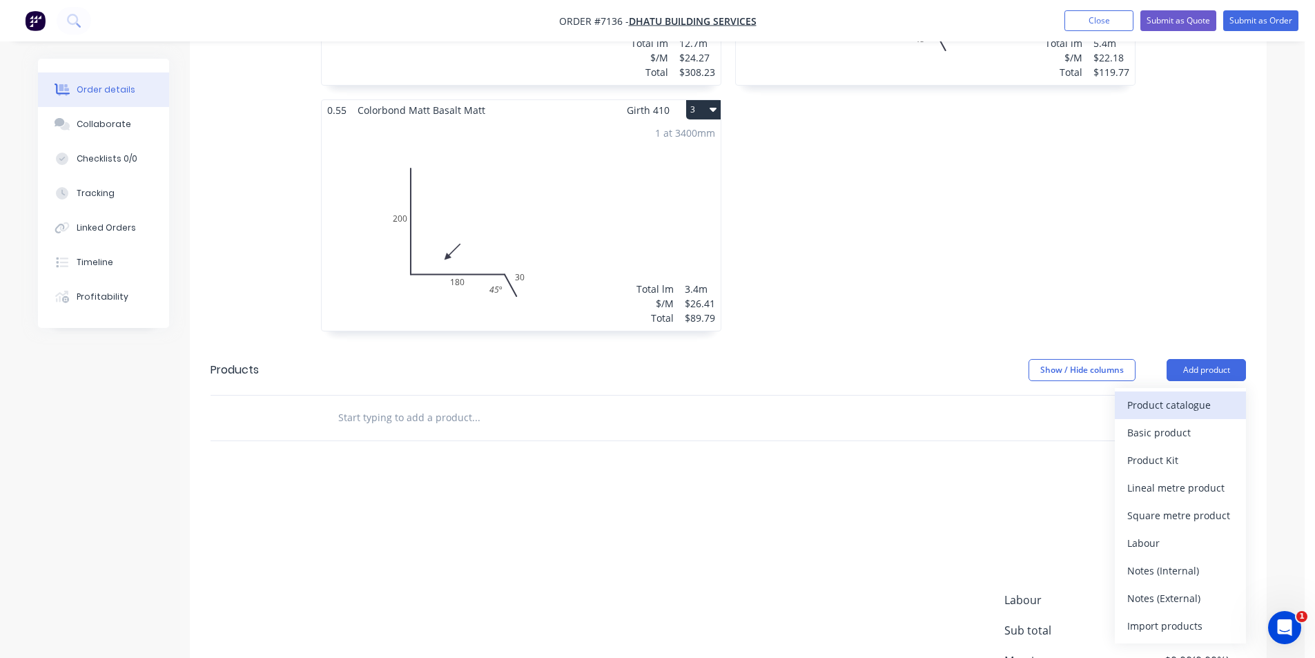
click at [1186, 395] on div "Product catalogue" at bounding box center [1180, 405] width 106 height 20
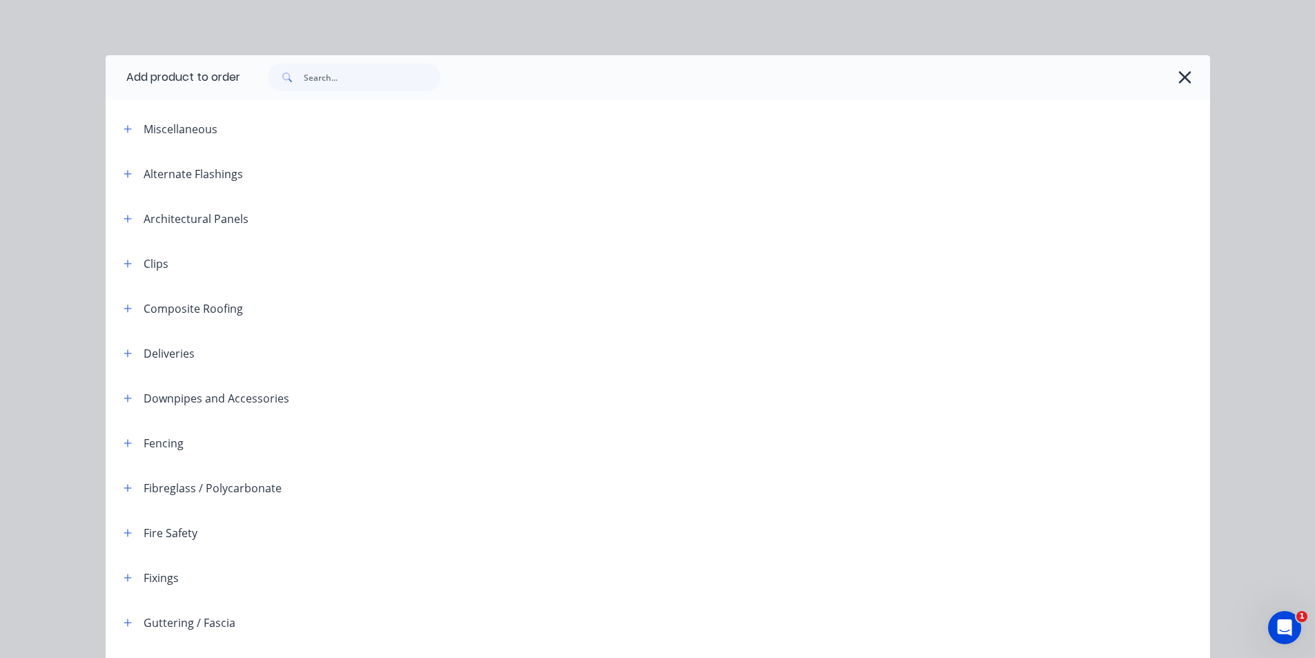
click at [382, 95] on div at bounding box center [725, 77] width 970 height 44
click at [382, 66] on input "text" at bounding box center [372, 77] width 137 height 28
type input "flat"
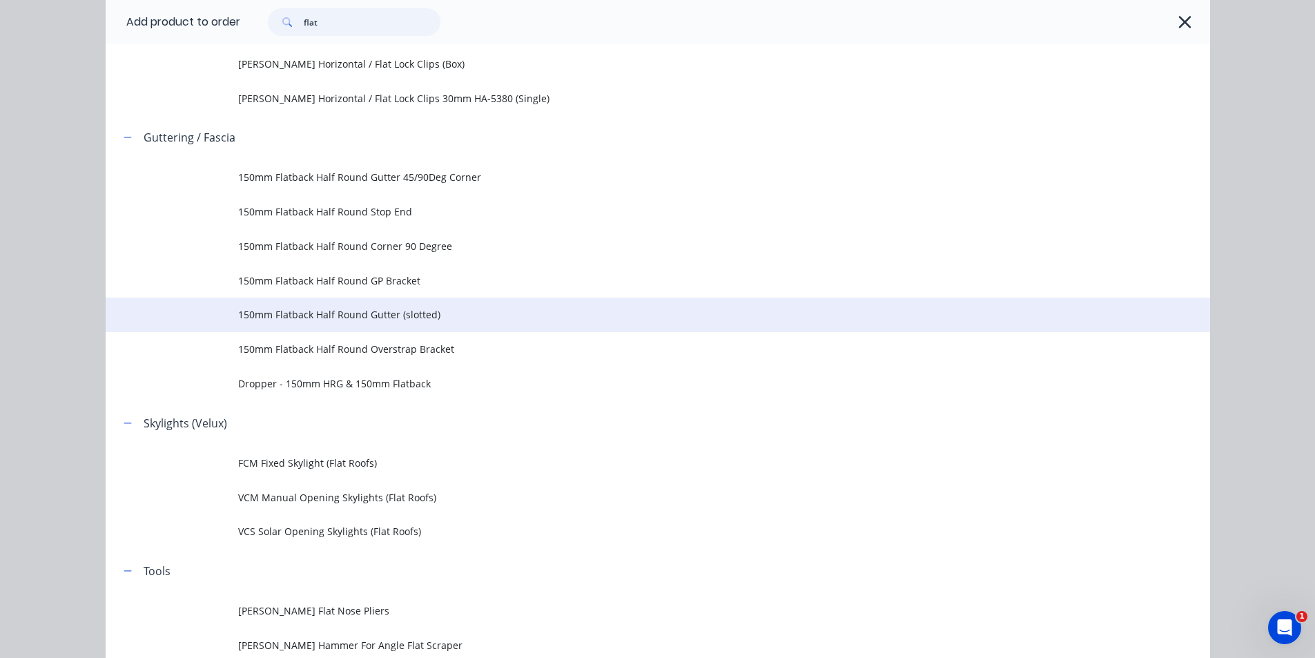
scroll to position [276, 0]
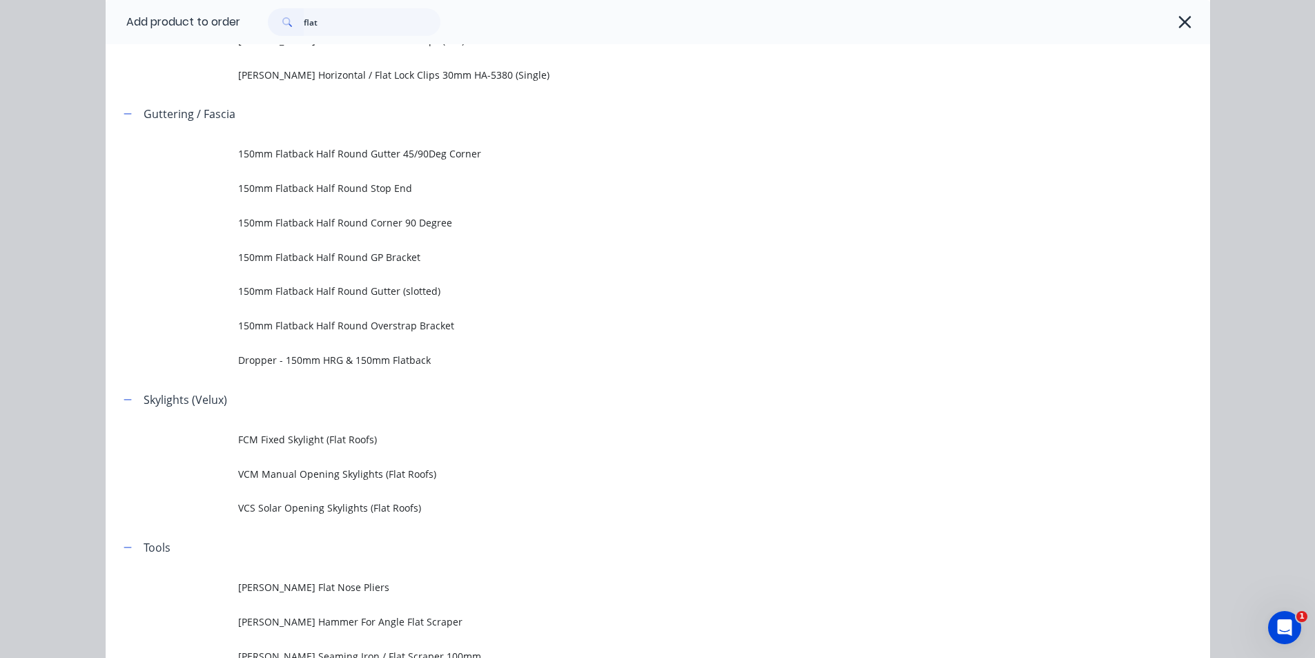
click at [426, 295] on span "150mm Flatback Half Round Gutter (slotted)" at bounding box center [626, 291] width 777 height 14
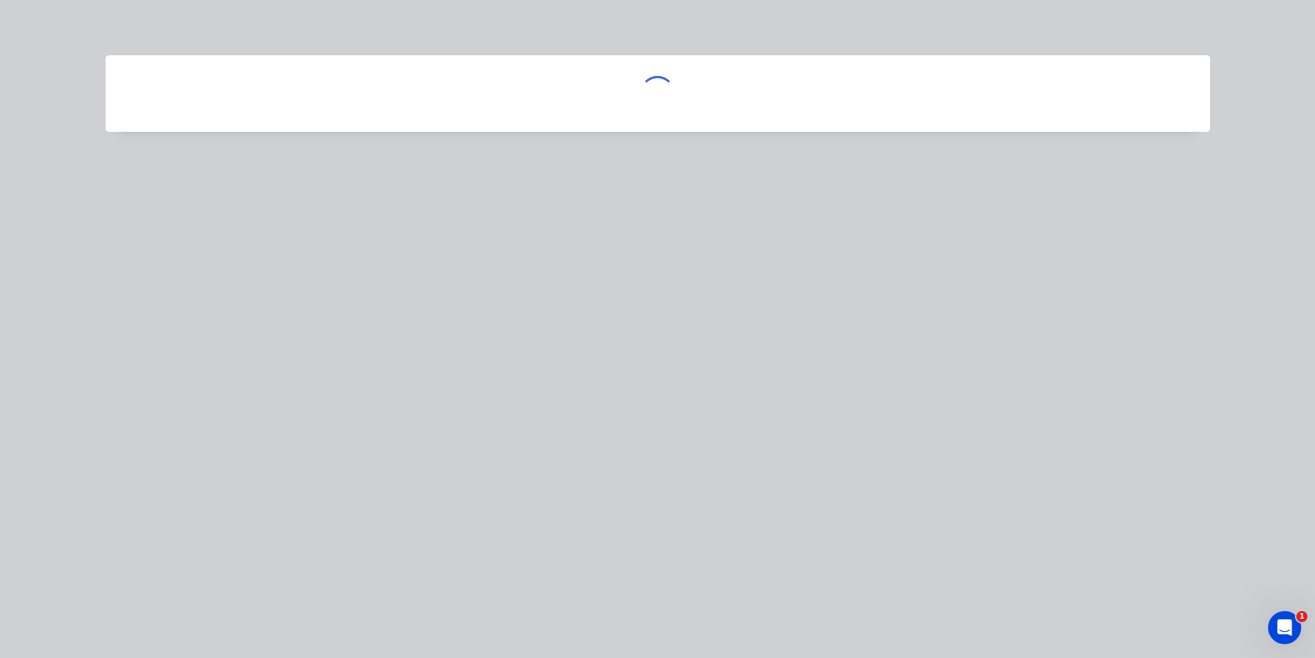
scroll to position [0, 0]
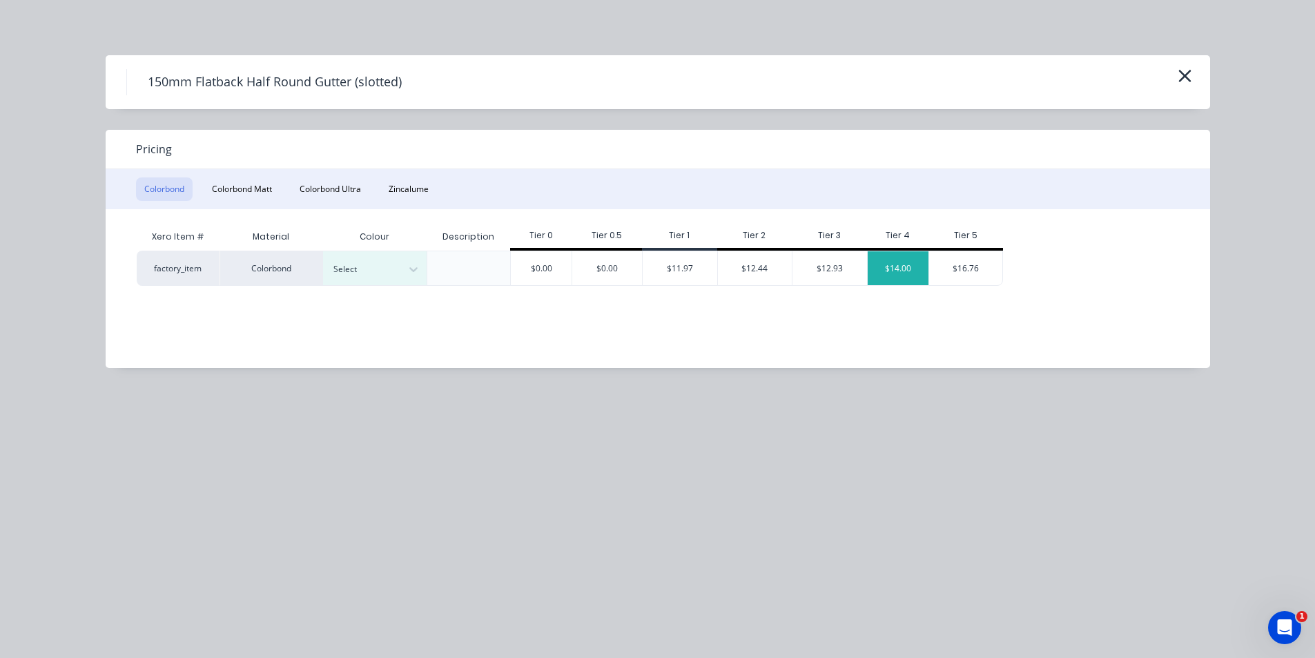
click at [901, 266] on div "$14.00" at bounding box center [898, 268] width 61 height 34
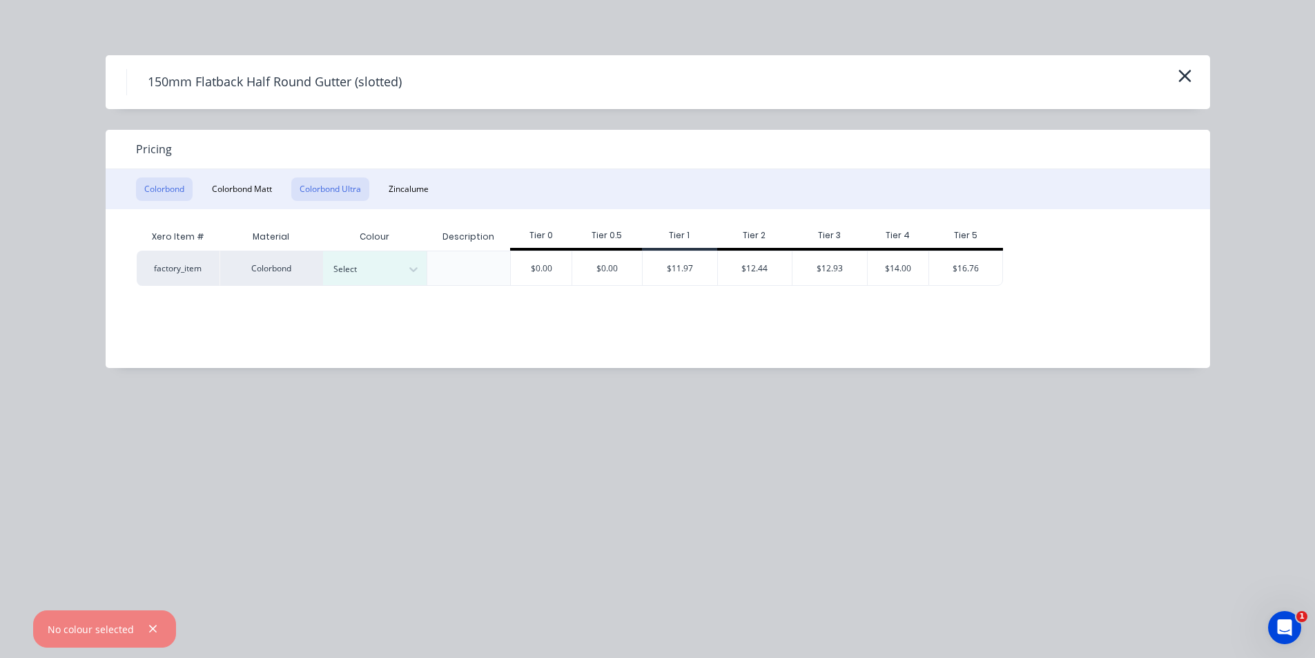
click at [270, 188] on button "Colorbond Matt" at bounding box center [242, 188] width 77 height 23
click at [944, 282] on div "$19.24" at bounding box center [979, 268] width 74 height 34
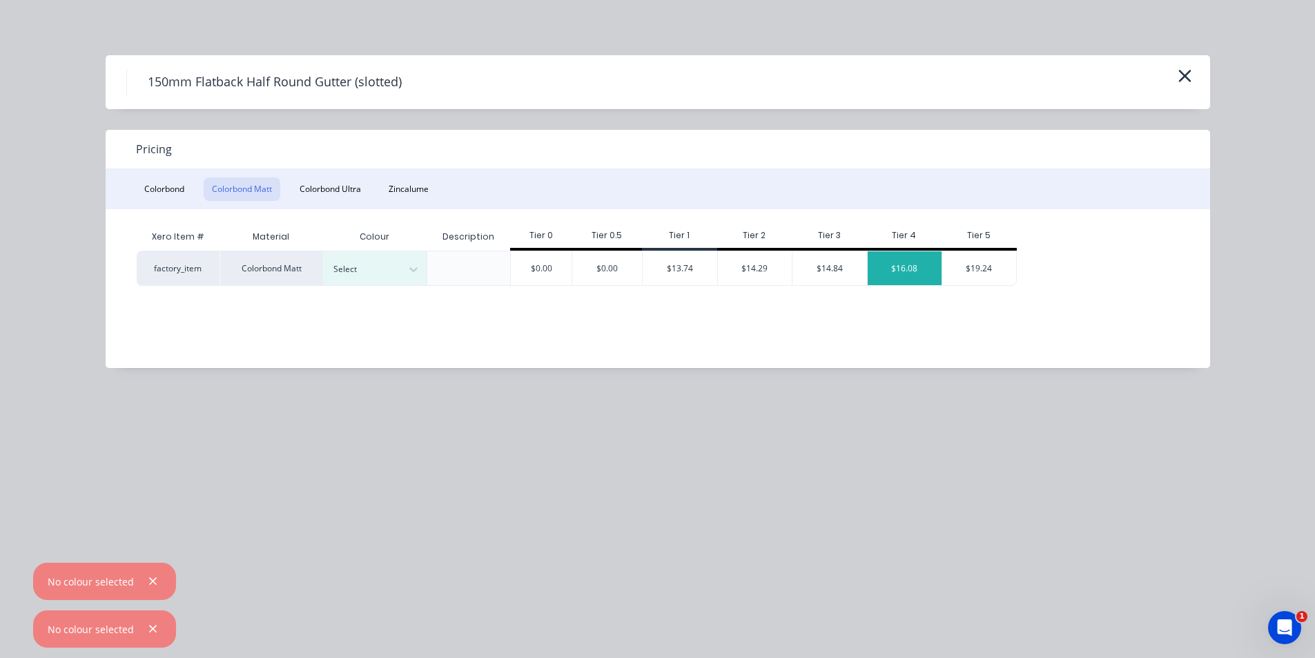
click at [919, 270] on div "$16.08" at bounding box center [905, 268] width 75 height 34
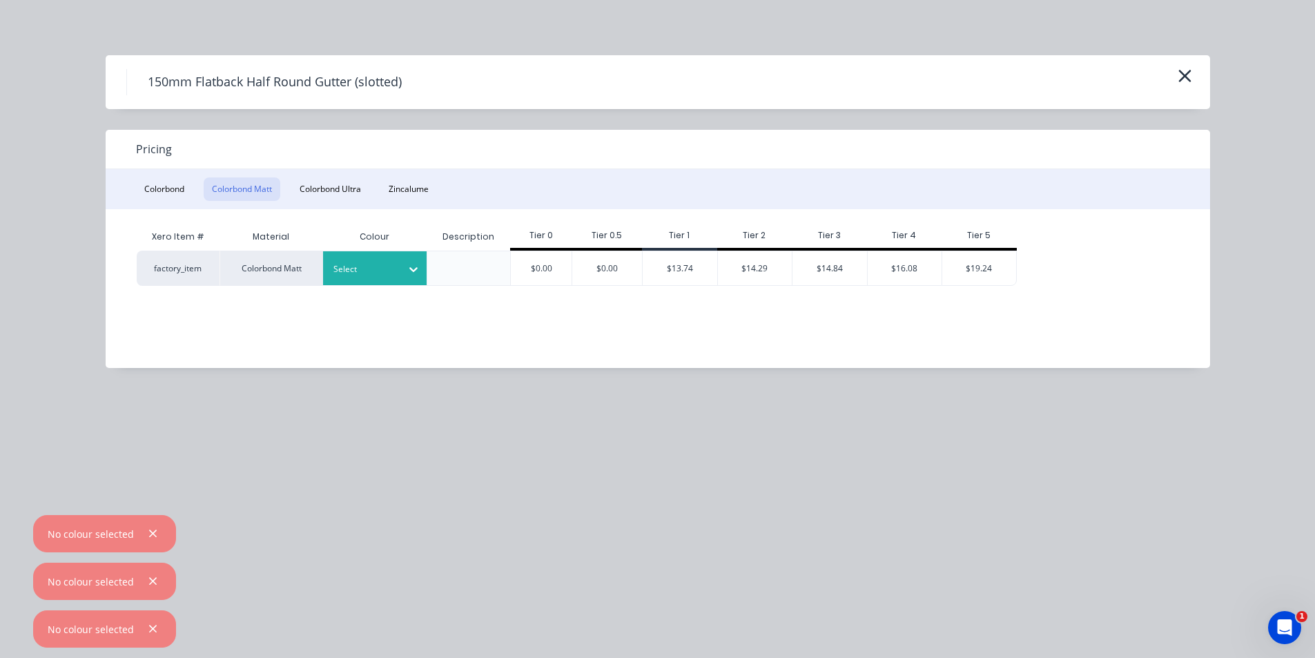
click at [369, 264] on div at bounding box center [364, 269] width 62 height 15
click at [173, 70] on div "Basalt" at bounding box center [86, 58] width 173 height 26
click at [916, 265] on div "$16.08" at bounding box center [905, 268] width 75 height 34
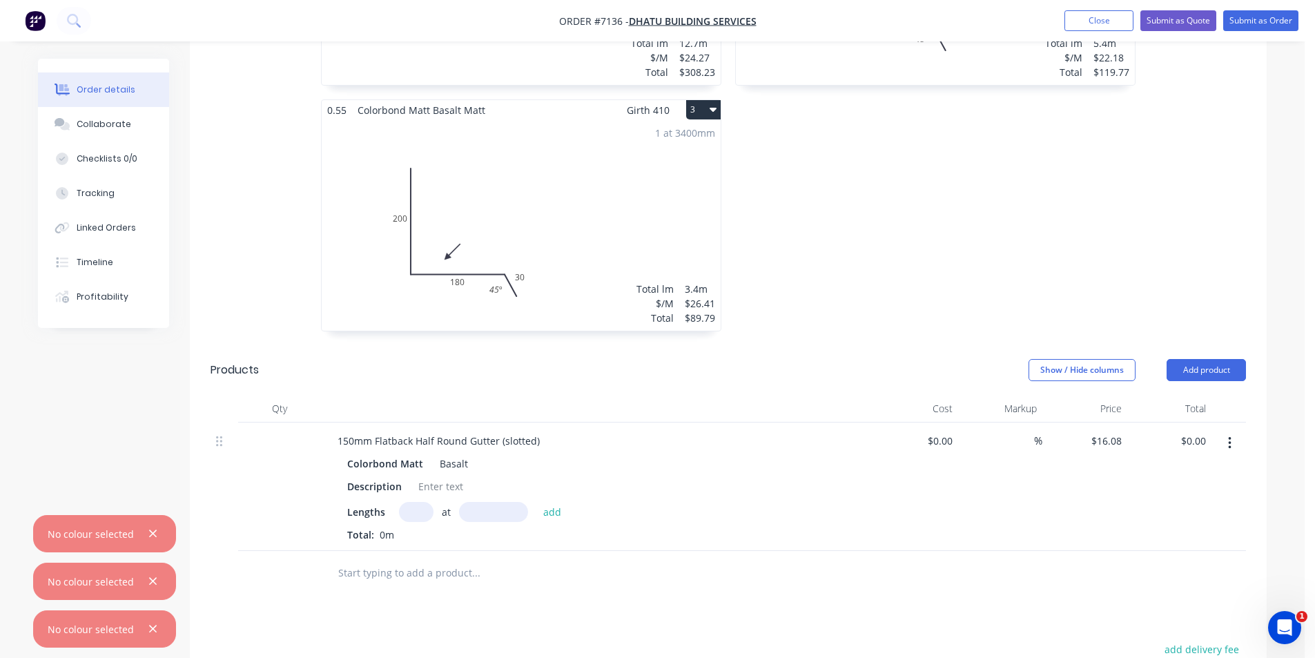
click at [413, 502] on input "text" at bounding box center [416, 512] width 35 height 20
type input "1"
type input "3400"
click at [536, 502] on button "add" at bounding box center [552, 511] width 32 height 19
type input "$54.67"
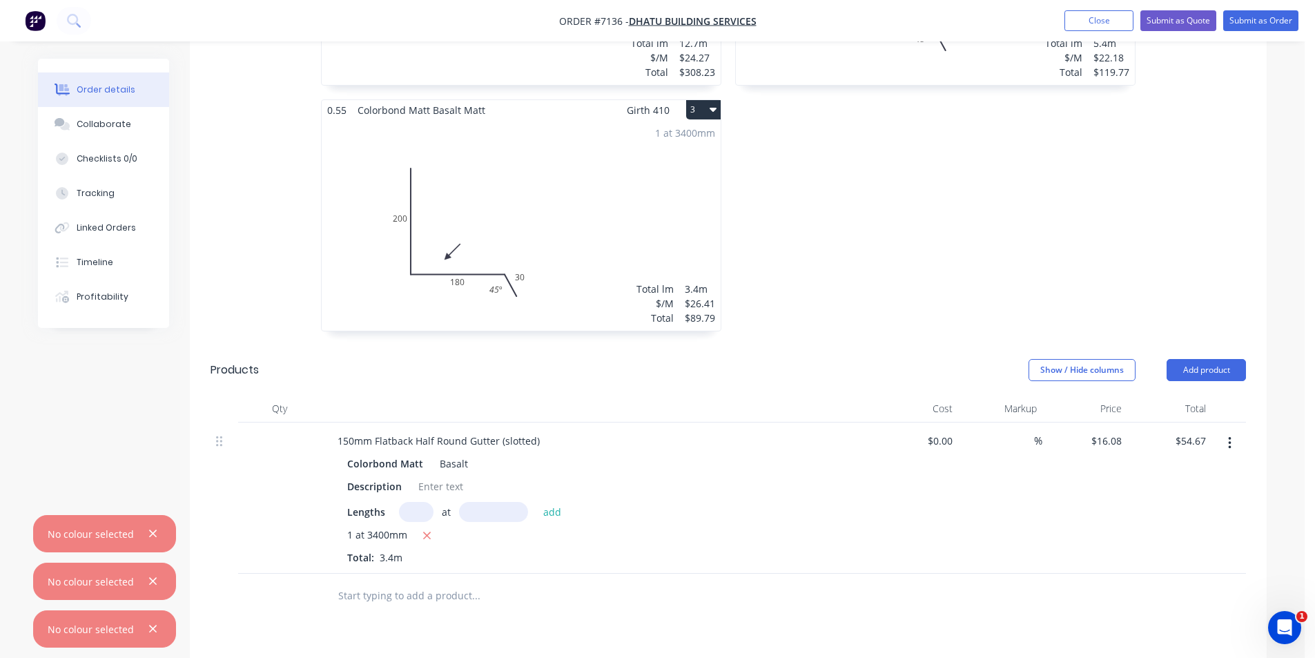
click at [1188, 345] on header "Products Show / Hide columns Add product" at bounding box center [728, 370] width 1077 height 50
click at [1193, 345] on header "Products Show / Hide columns Add product" at bounding box center [728, 370] width 1077 height 50
click at [1188, 359] on button "Add product" at bounding box center [1205, 370] width 79 height 22
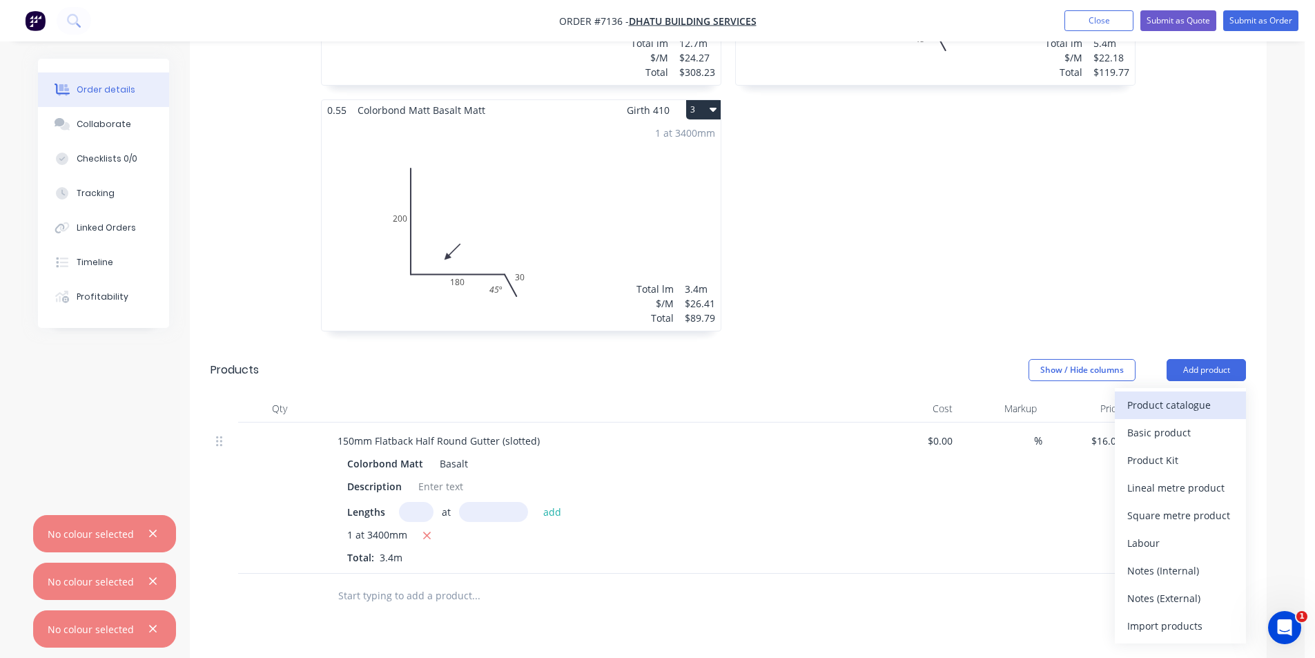
click at [1119, 391] on button "Product catalogue" at bounding box center [1180, 405] width 131 height 28
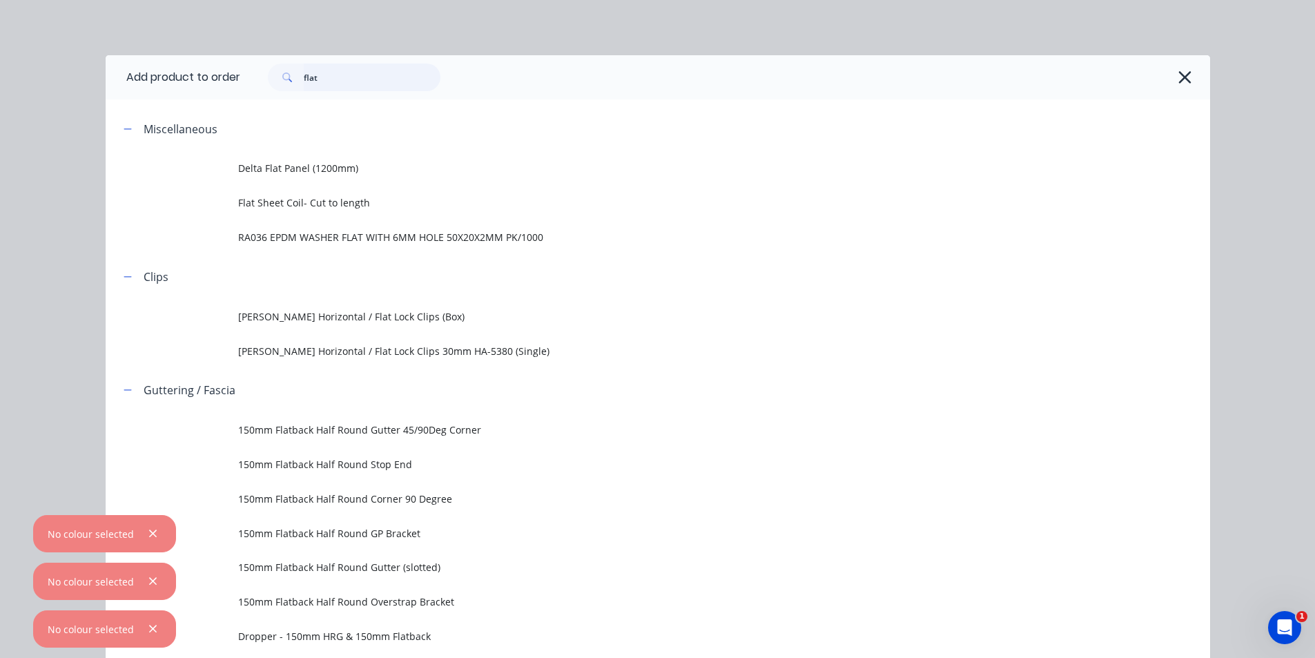
click at [380, 79] on input "flat" at bounding box center [372, 77] width 137 height 28
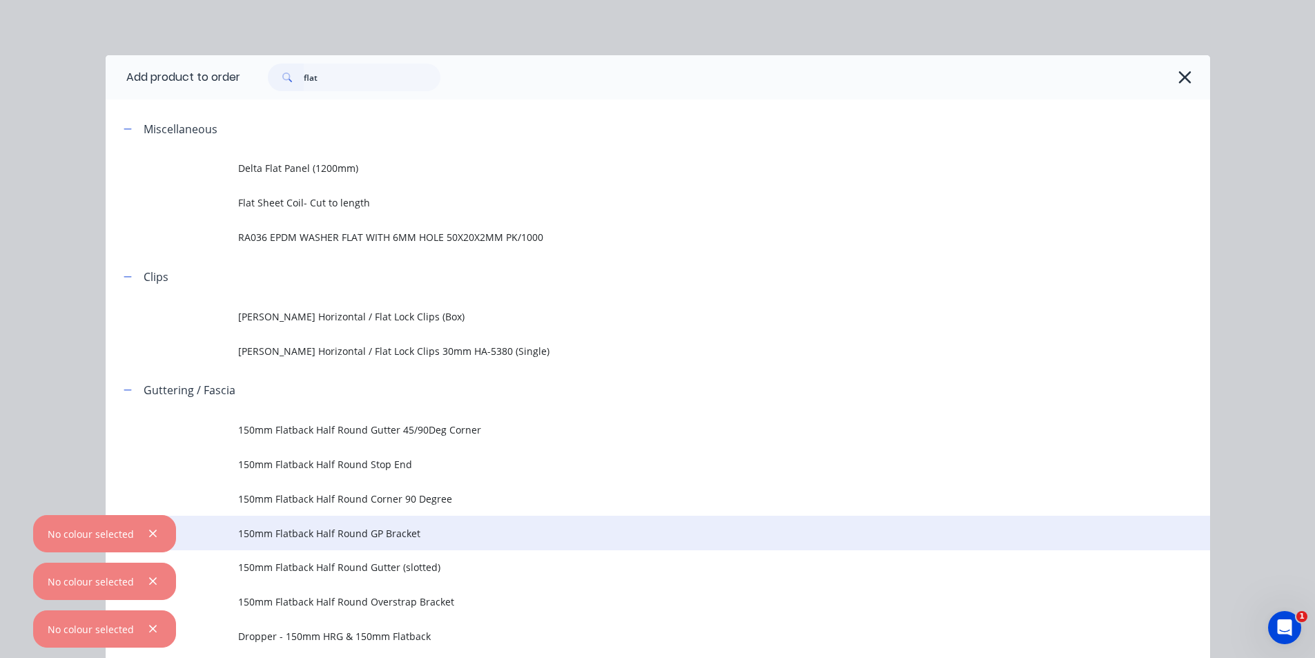
click at [317, 531] on span "150mm Flatback Half Round GP Bracket" at bounding box center [626, 533] width 777 height 14
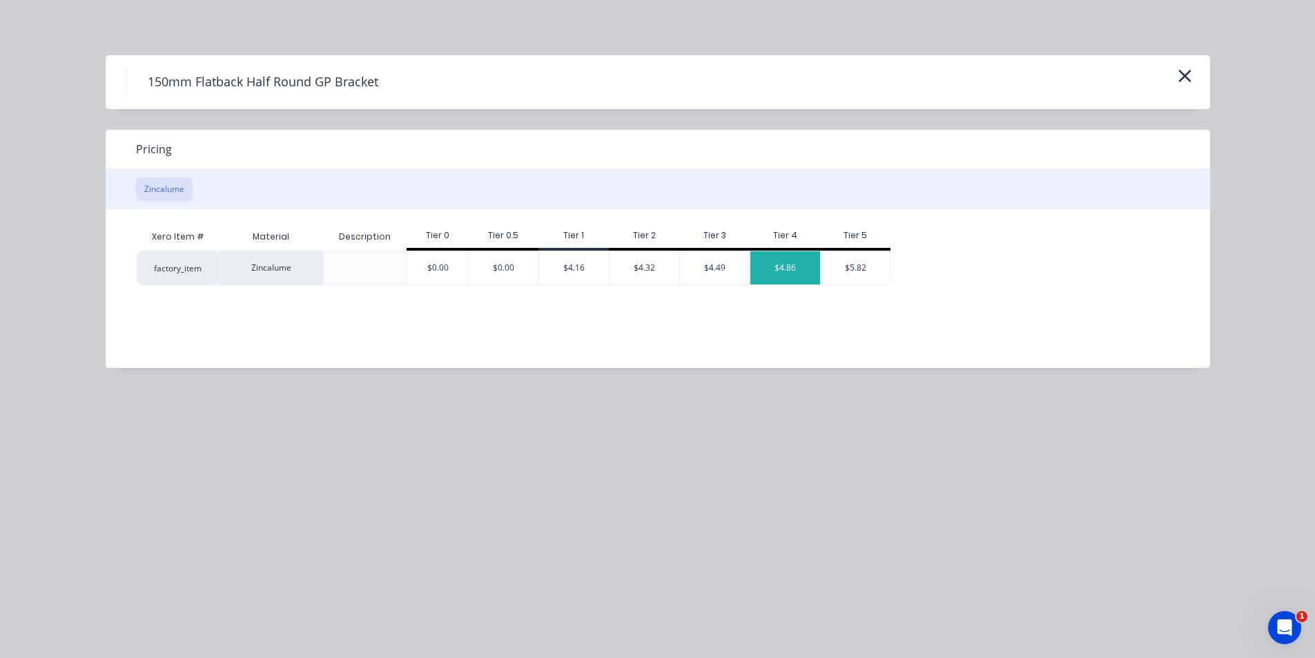
click at [765, 280] on div "$4.86" at bounding box center [785, 267] width 70 height 33
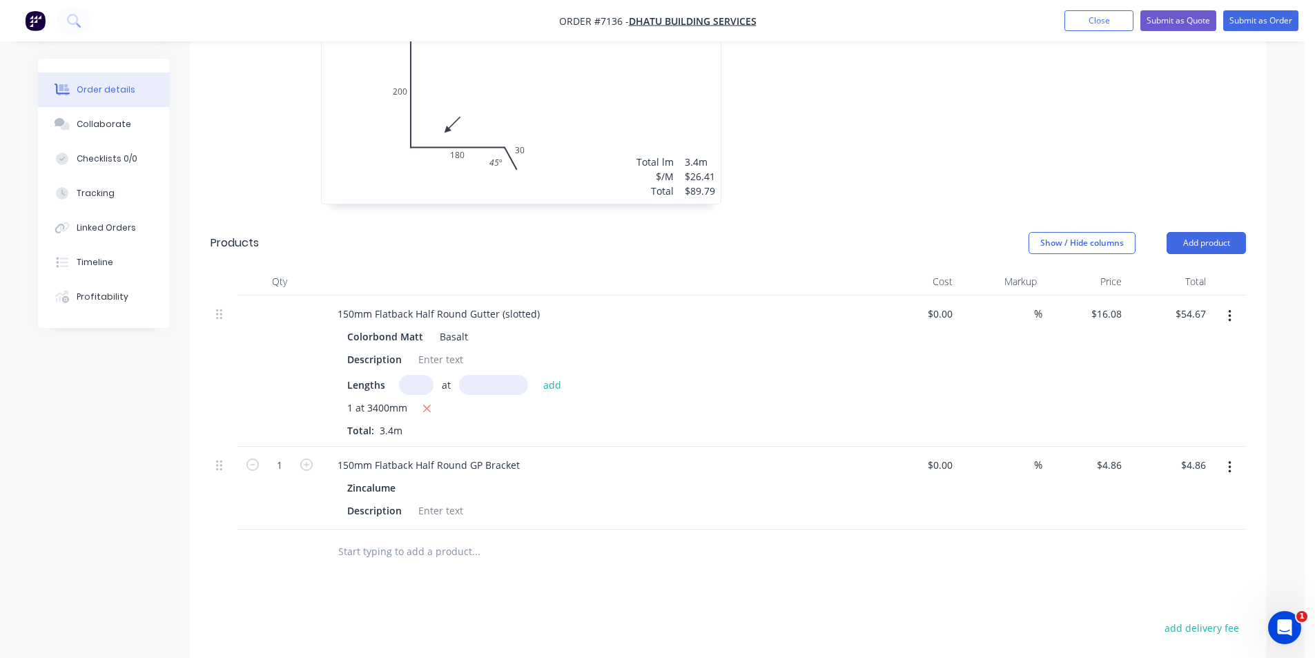
scroll to position [759, 0]
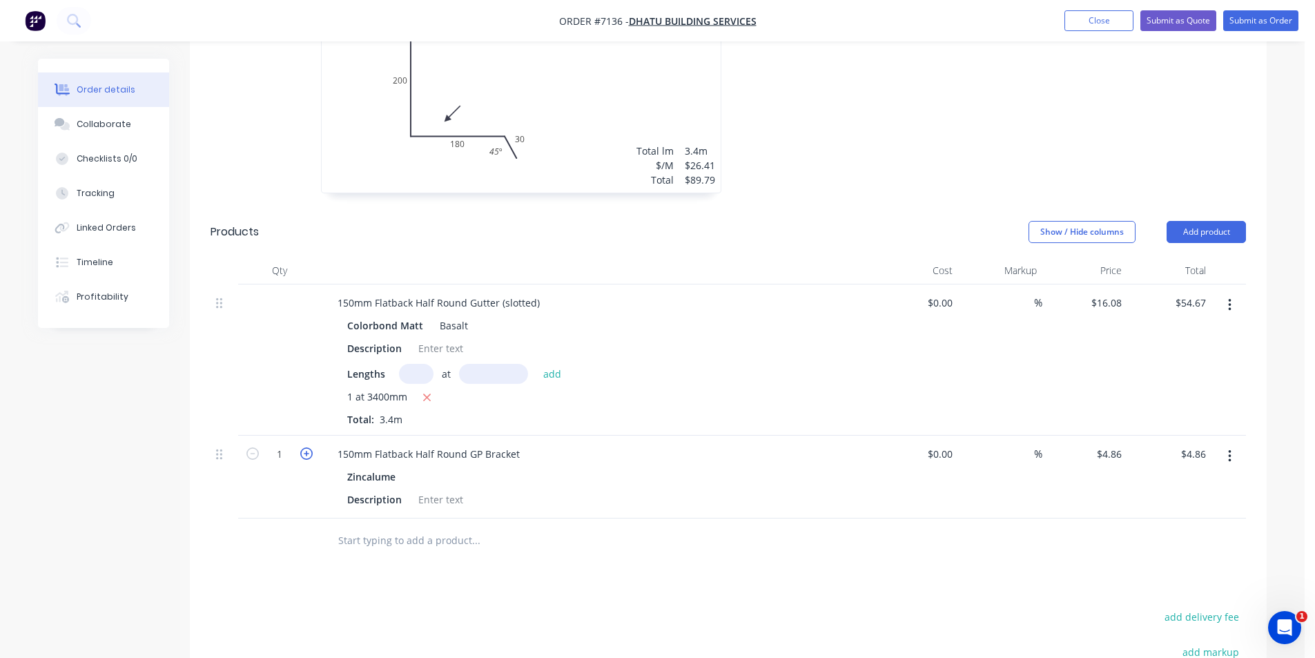
click at [309, 447] on icon "button" at bounding box center [306, 453] width 12 height 12
type input "2"
type input "$9.72"
click at [309, 447] on icon "button" at bounding box center [306, 453] width 12 height 12
type input "3"
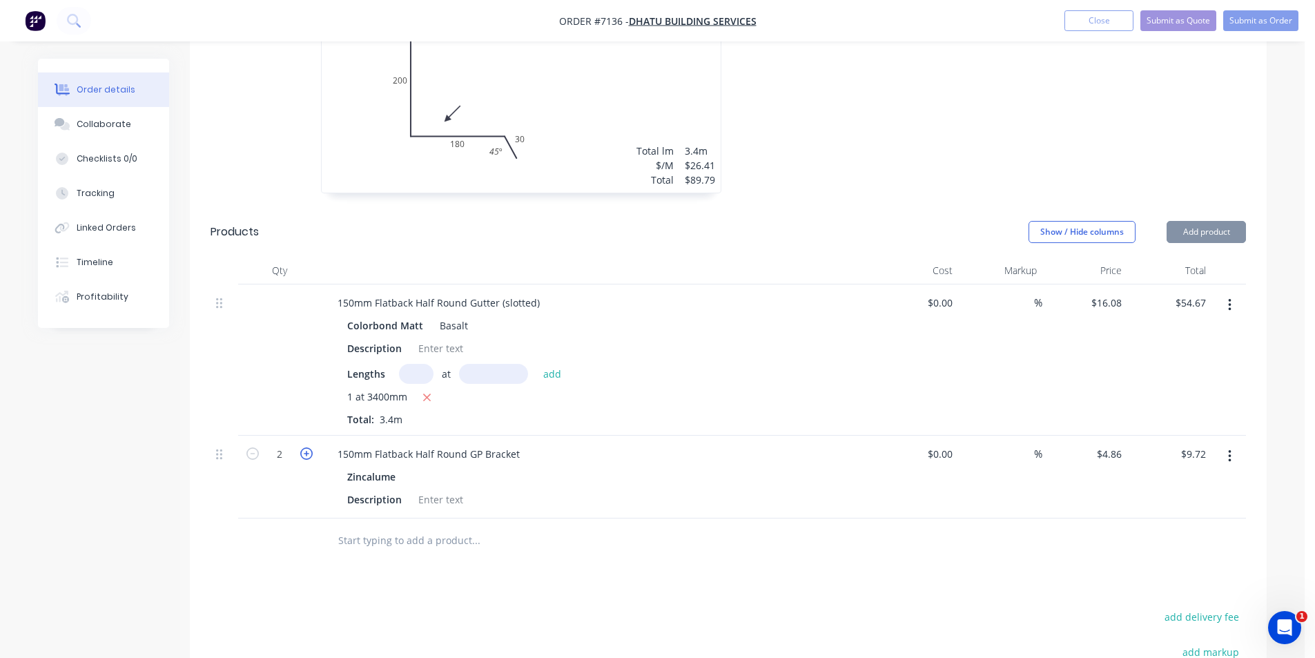
type input "$14.58"
click at [309, 447] on icon "button" at bounding box center [306, 453] width 12 height 12
type input "4"
type input "$19.44"
click at [309, 447] on icon "button" at bounding box center [306, 453] width 12 height 12
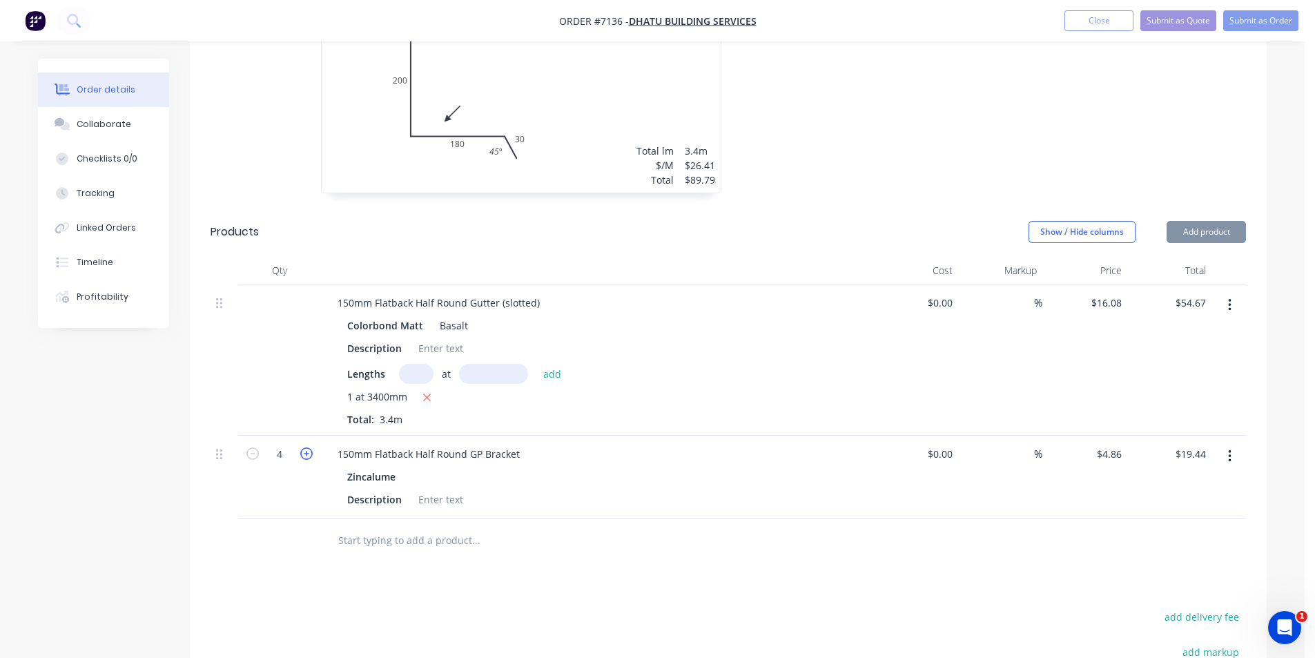
type input "5"
type input "$24.30"
click at [1208, 221] on button "Add product" at bounding box center [1205, 232] width 79 height 22
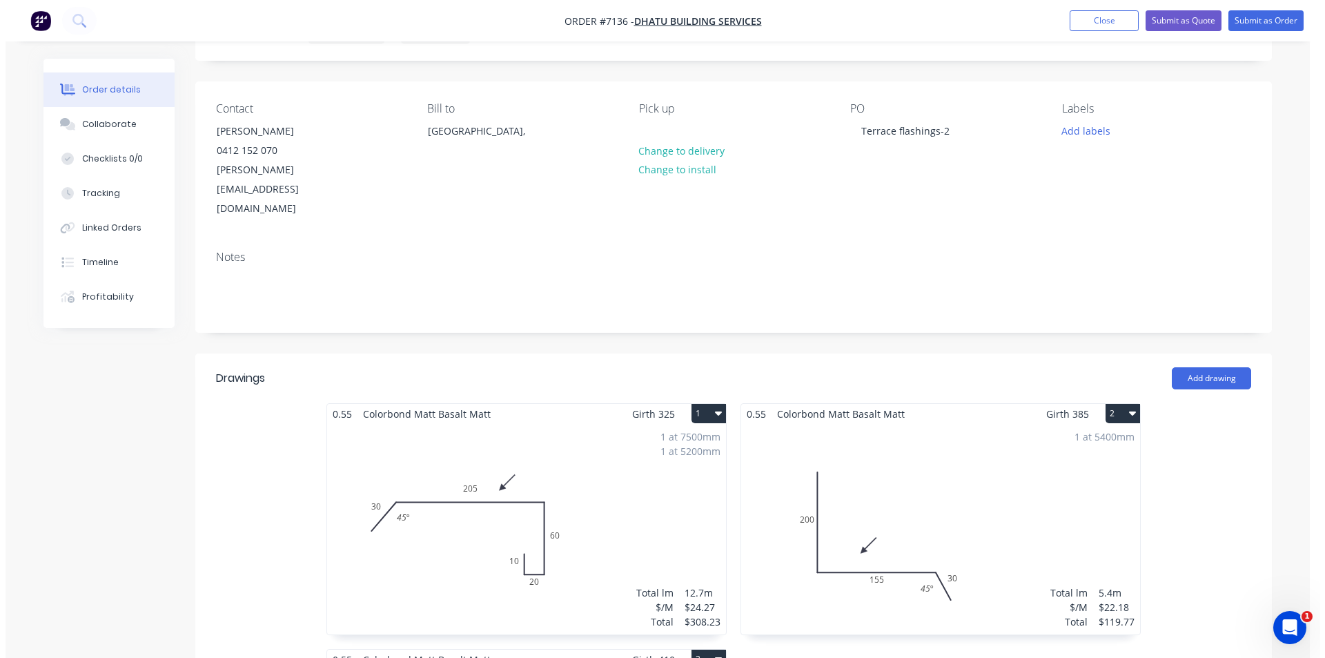
scroll to position [0, 0]
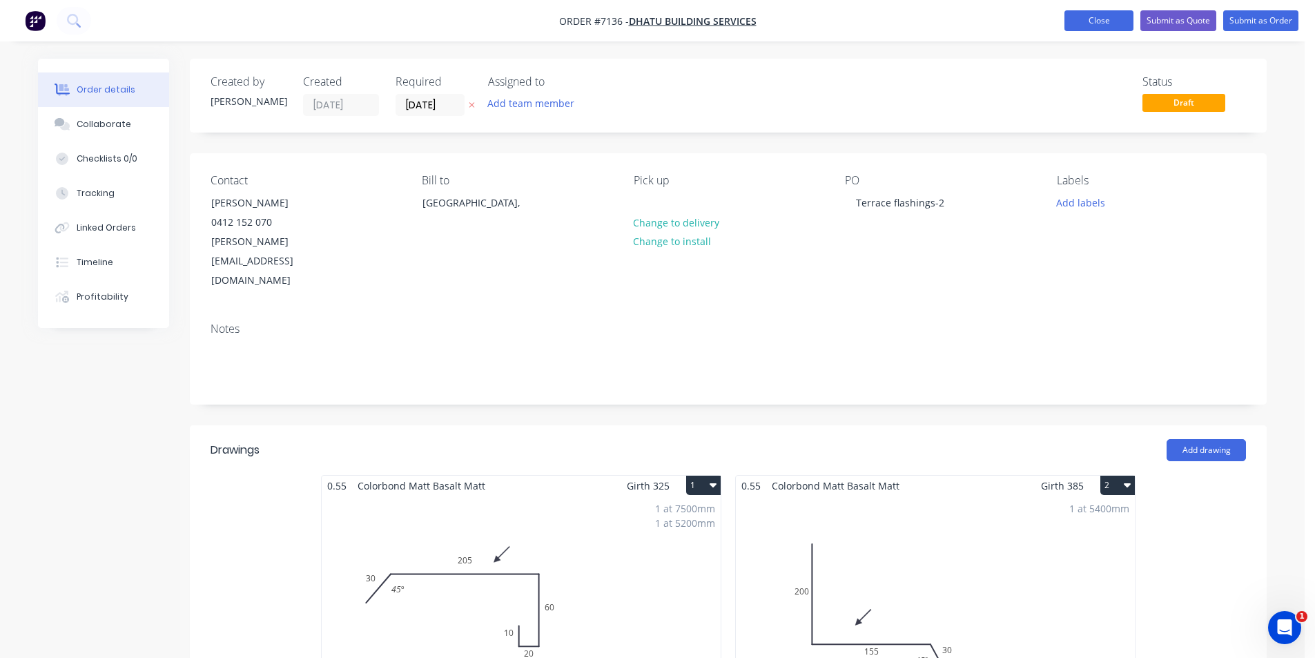
click at [1108, 24] on button "Close" at bounding box center [1098, 20] width 69 height 21
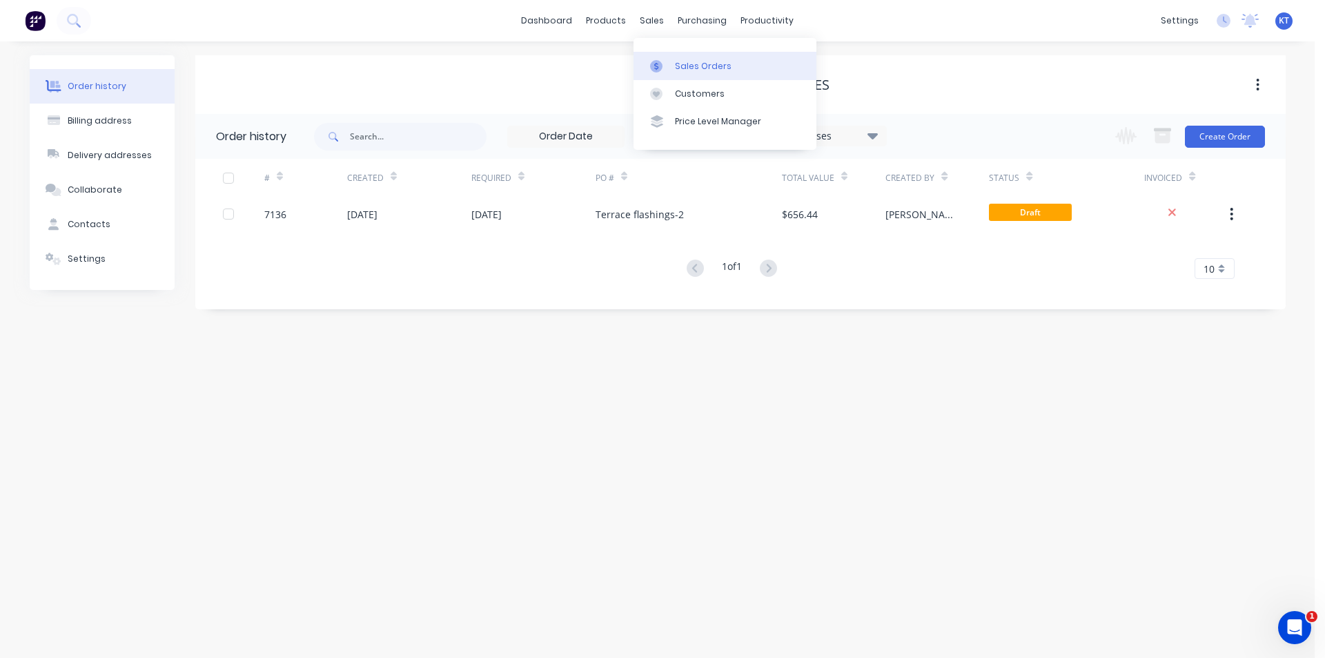
click at [690, 63] on div "Sales Orders" at bounding box center [703, 66] width 57 height 12
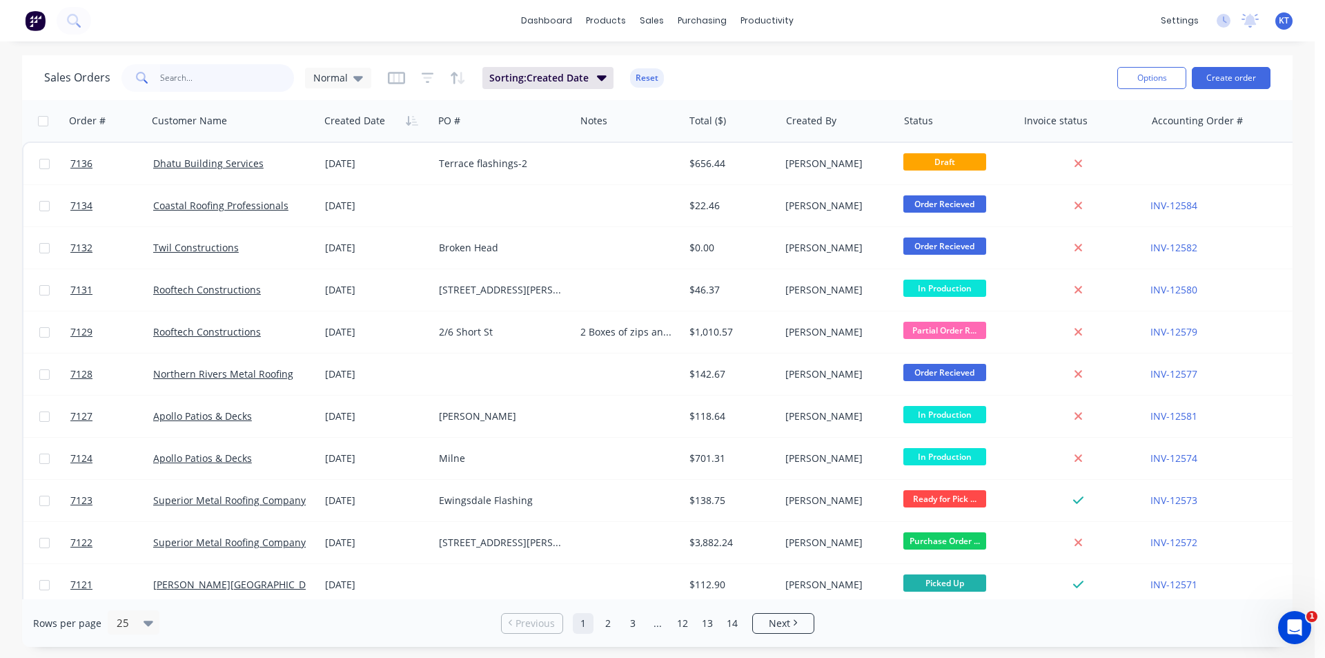
click at [202, 81] on input "text" at bounding box center [227, 78] width 135 height 28
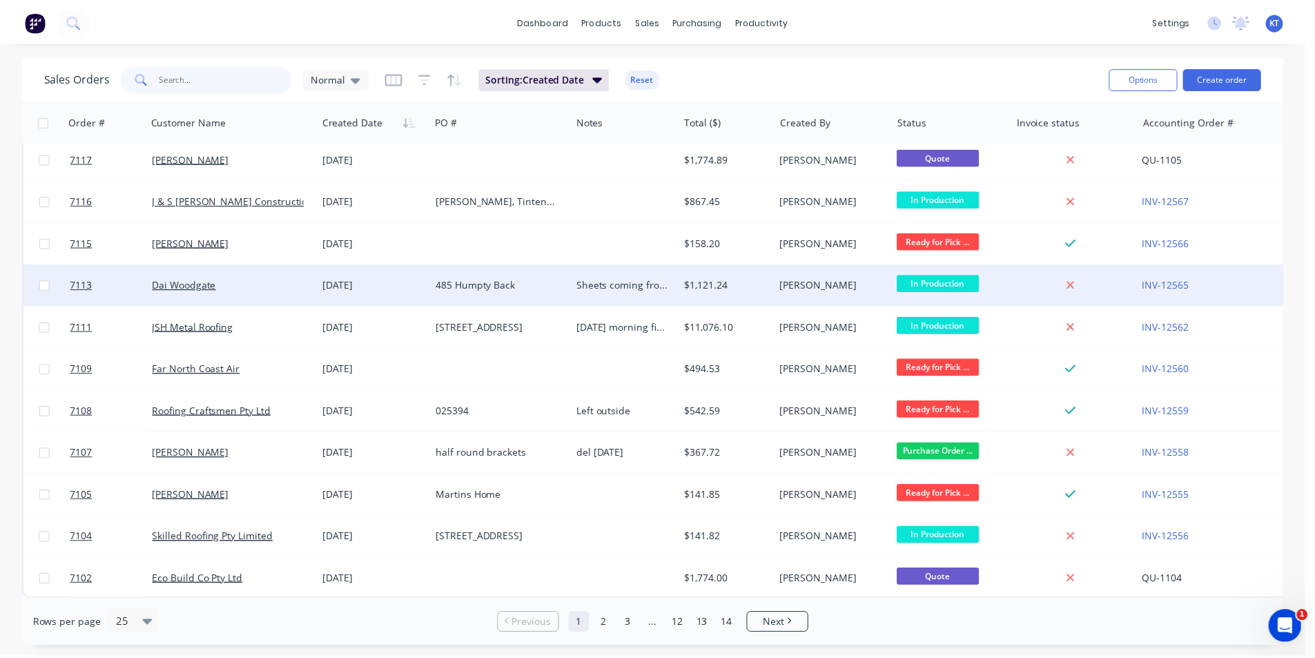
scroll to position [326, 0]
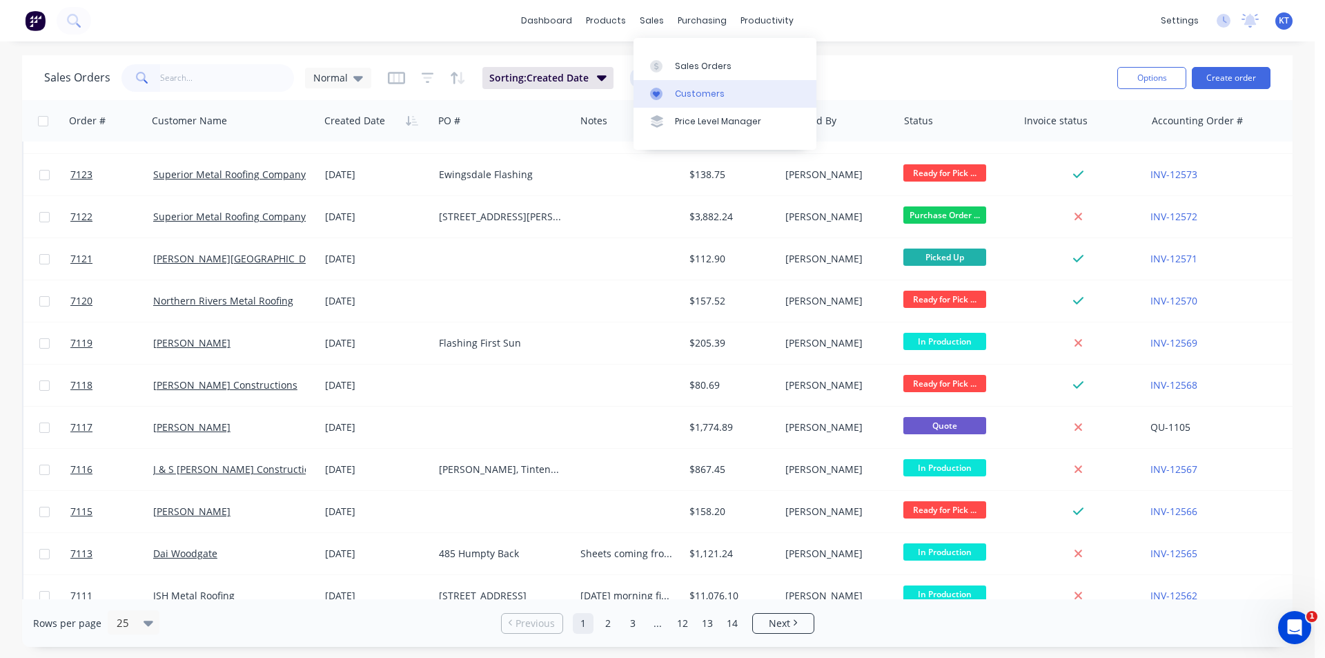
click at [682, 97] on div "Customers" at bounding box center [700, 94] width 50 height 12
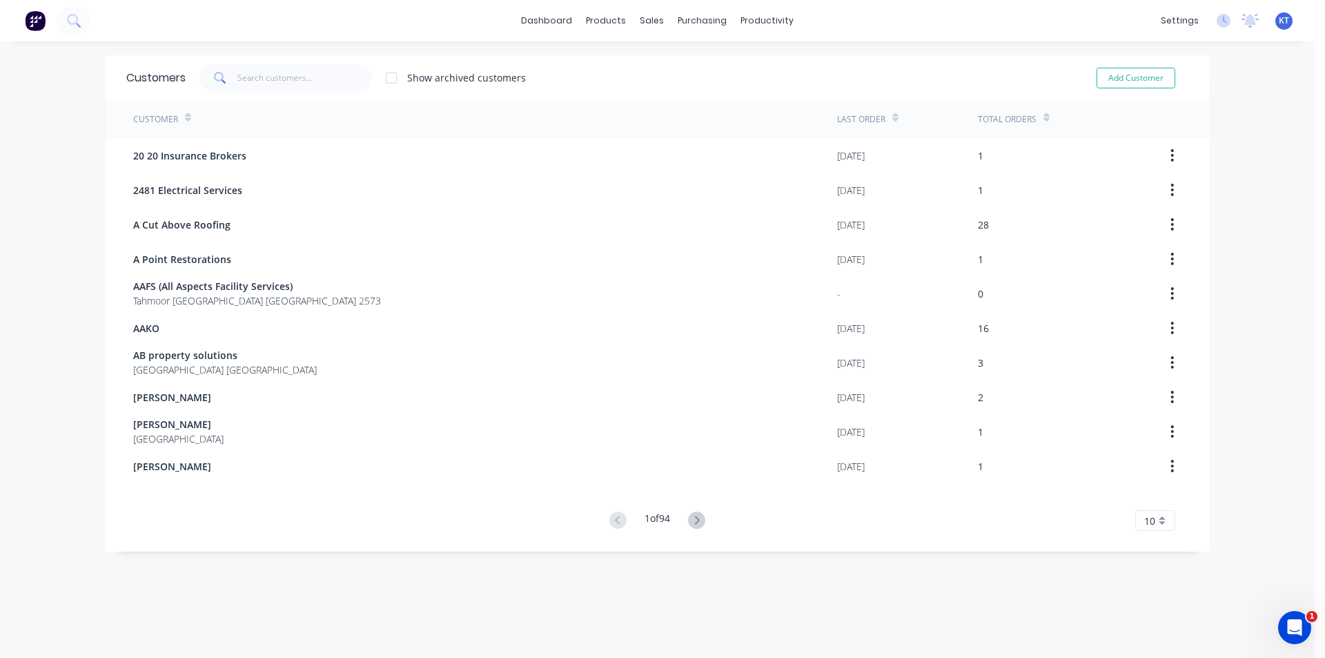
click at [694, 521] on icon at bounding box center [696, 519] width 17 height 17
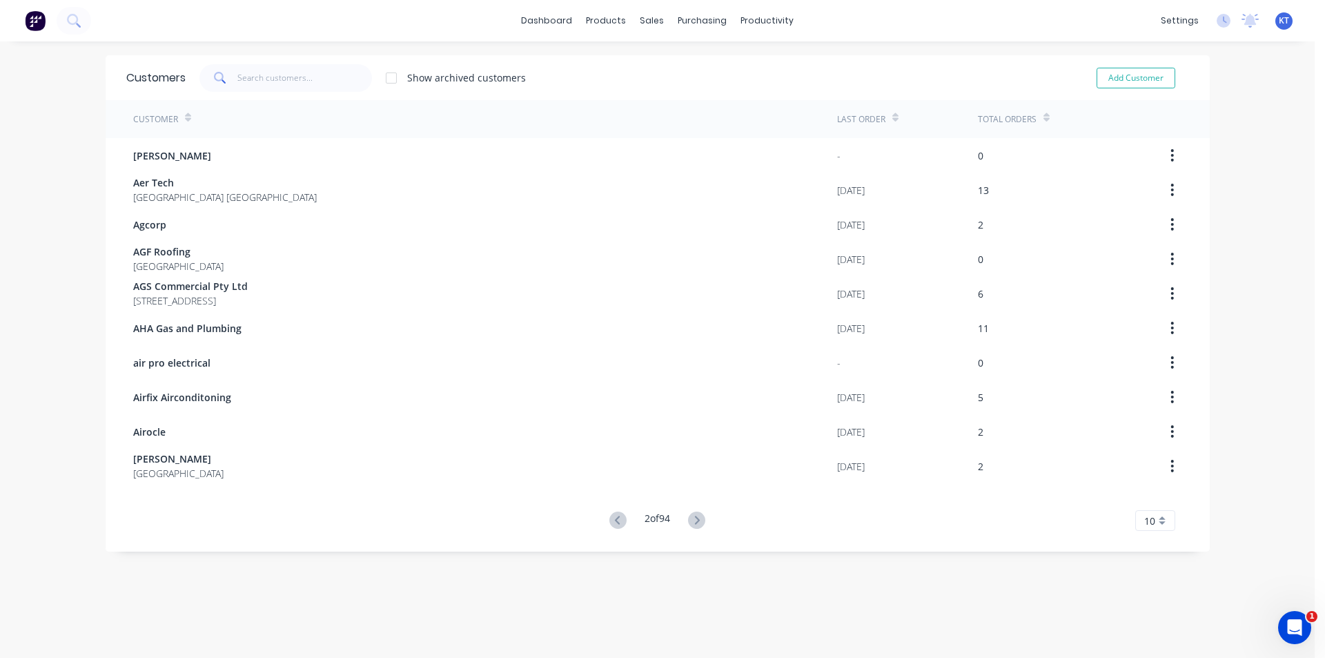
click at [694, 521] on icon at bounding box center [696, 519] width 17 height 17
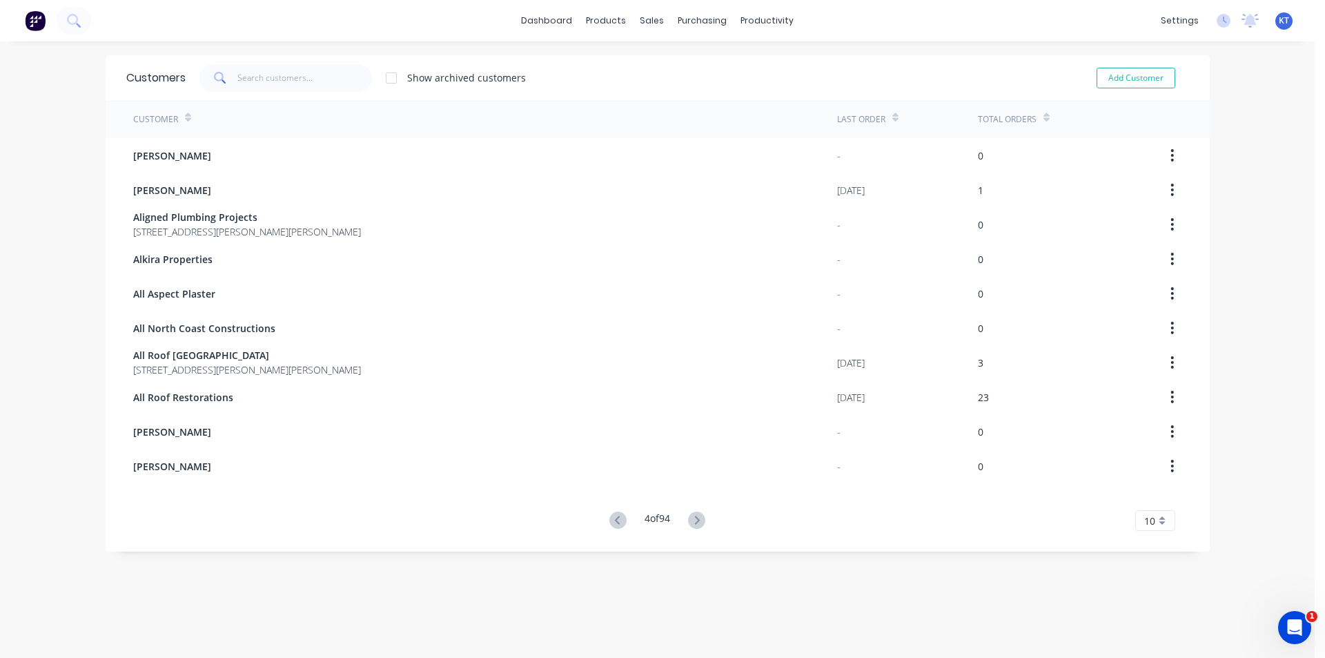
click at [694, 521] on icon at bounding box center [696, 519] width 17 height 17
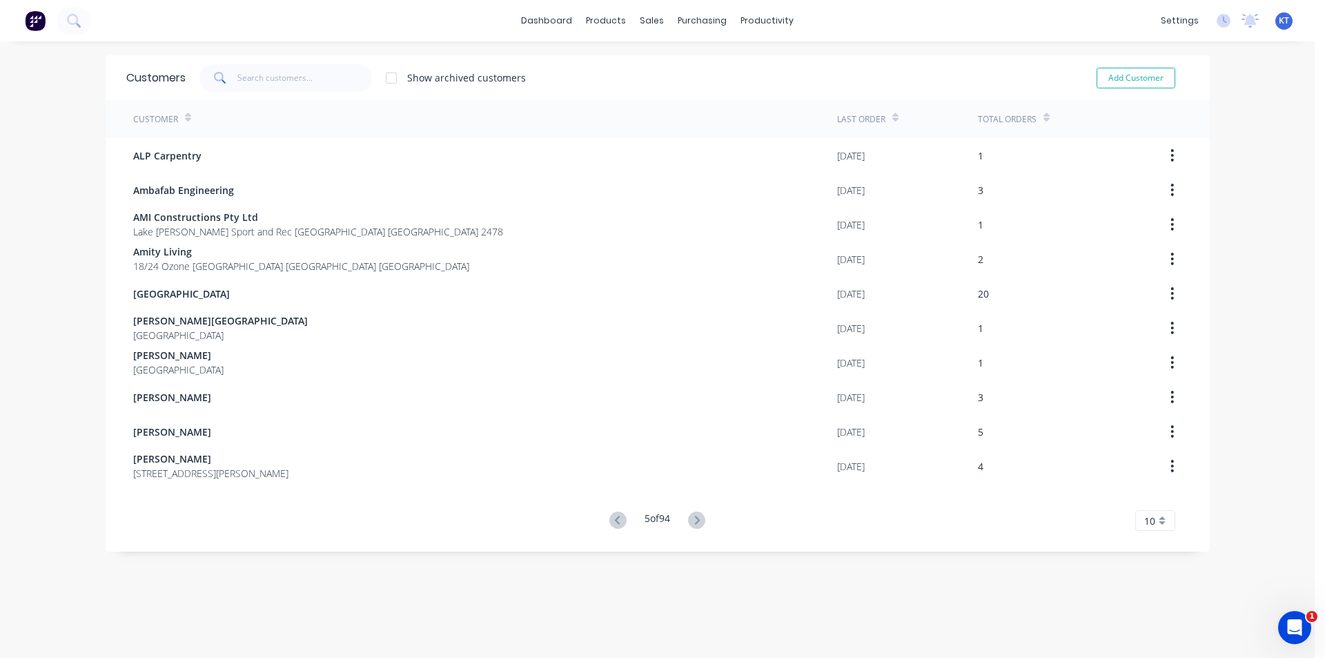
click at [694, 521] on icon at bounding box center [696, 519] width 17 height 17
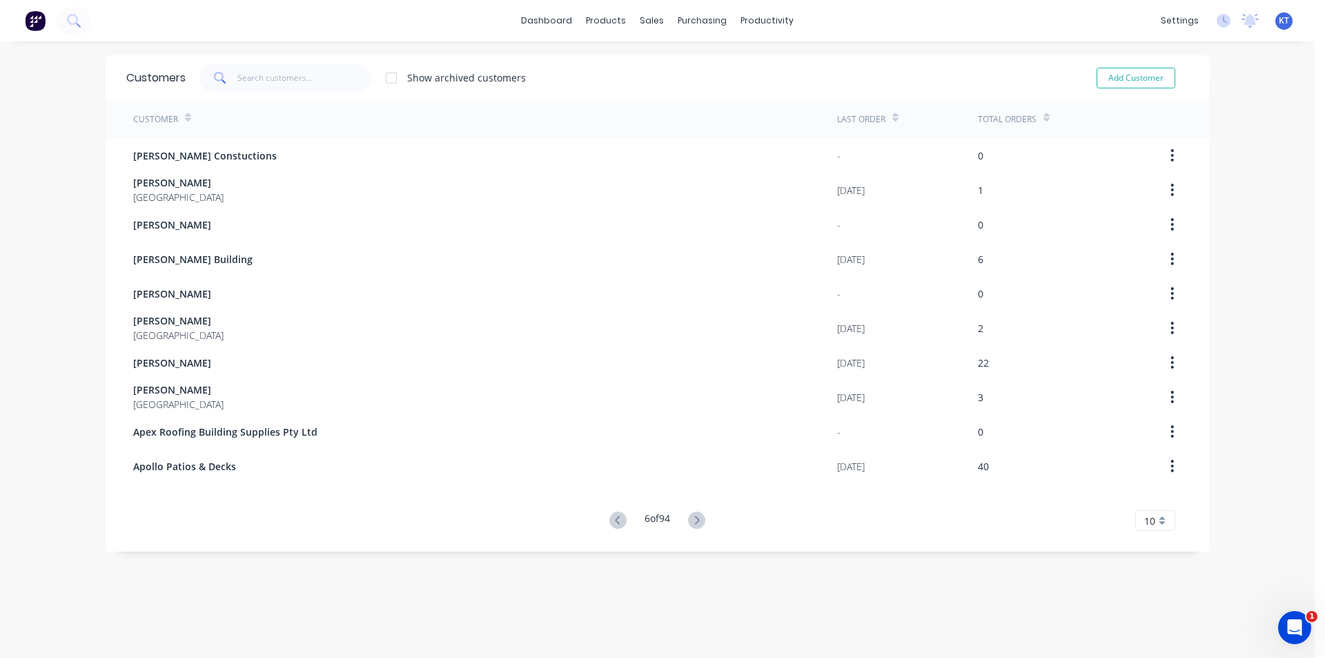
click at [694, 521] on icon at bounding box center [696, 519] width 17 height 17
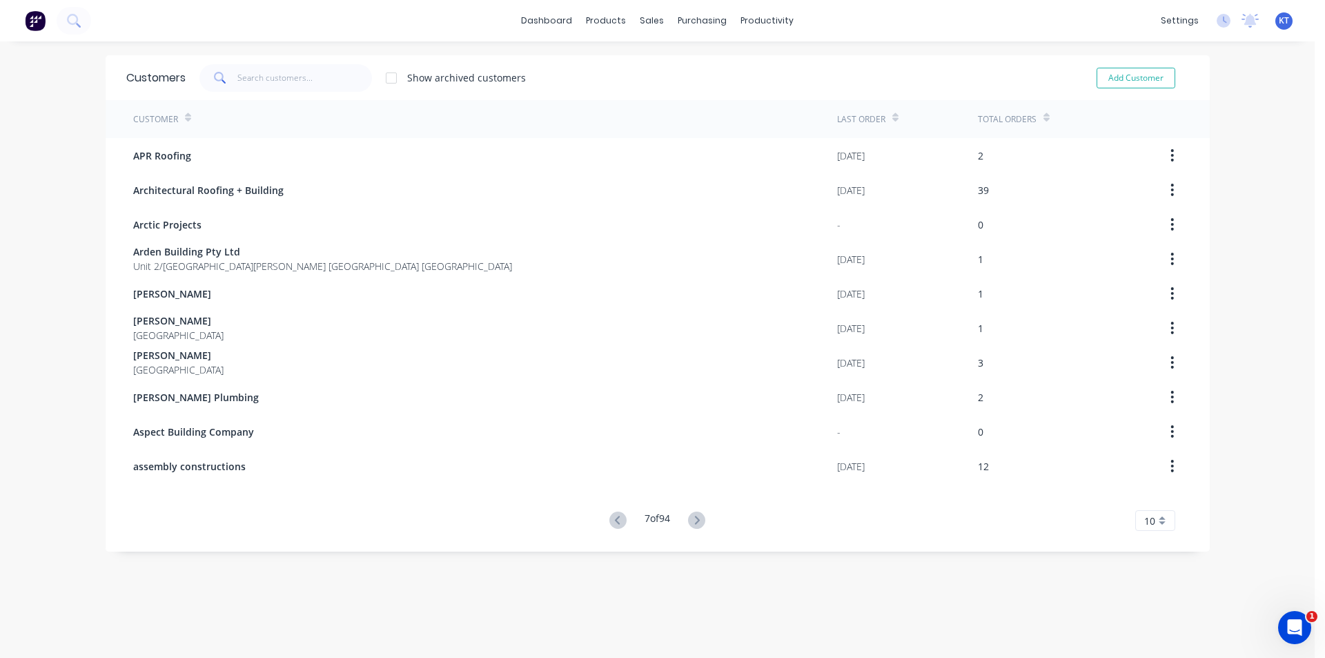
click at [694, 521] on icon at bounding box center [696, 519] width 17 height 17
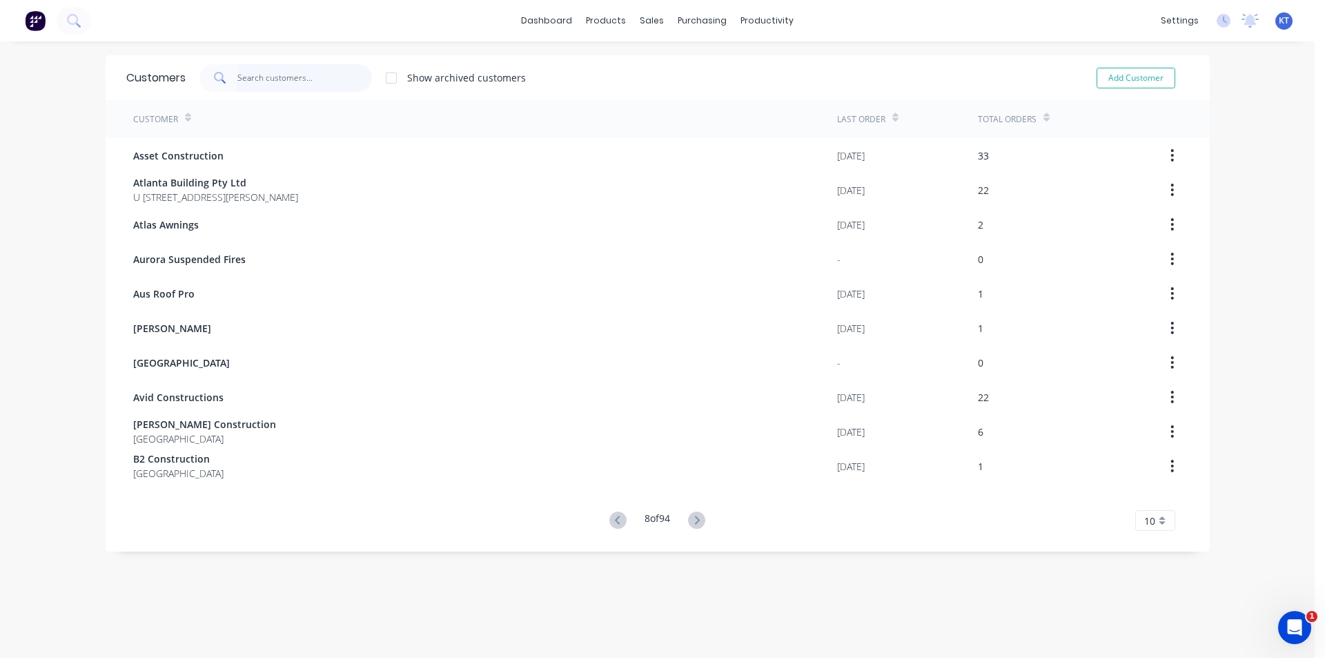
click at [321, 67] on input "text" at bounding box center [304, 78] width 135 height 28
click at [684, 60] on div "Sales Orders" at bounding box center [697, 66] width 57 height 12
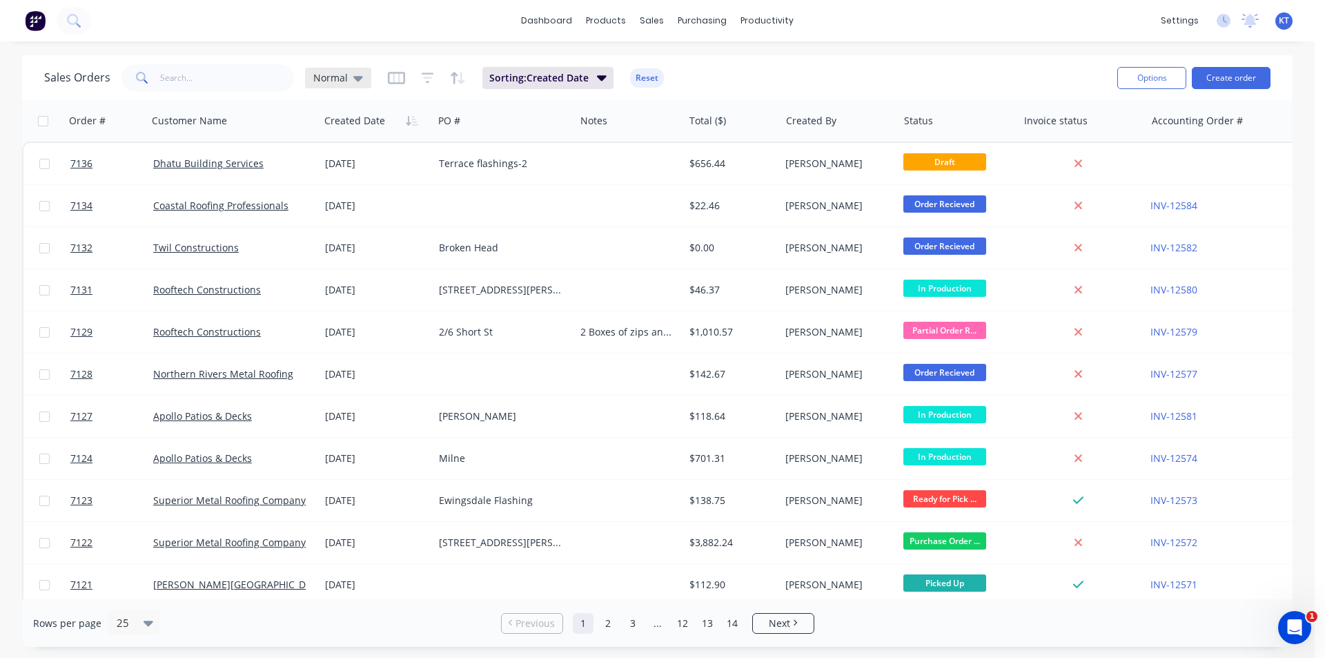
click at [362, 75] on div "Normal" at bounding box center [338, 78] width 66 height 21
click at [373, 252] on button "archived" at bounding box center [387, 251] width 157 height 16
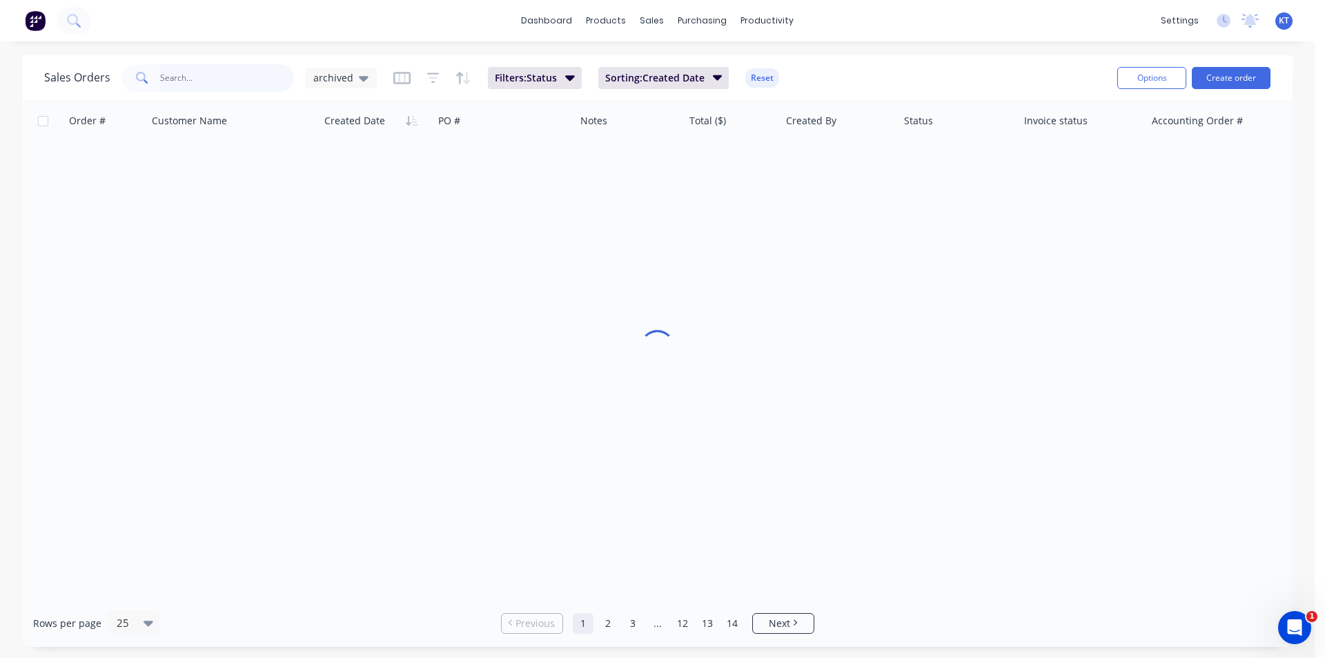
click at [237, 86] on input "text" at bounding box center [227, 78] width 135 height 28
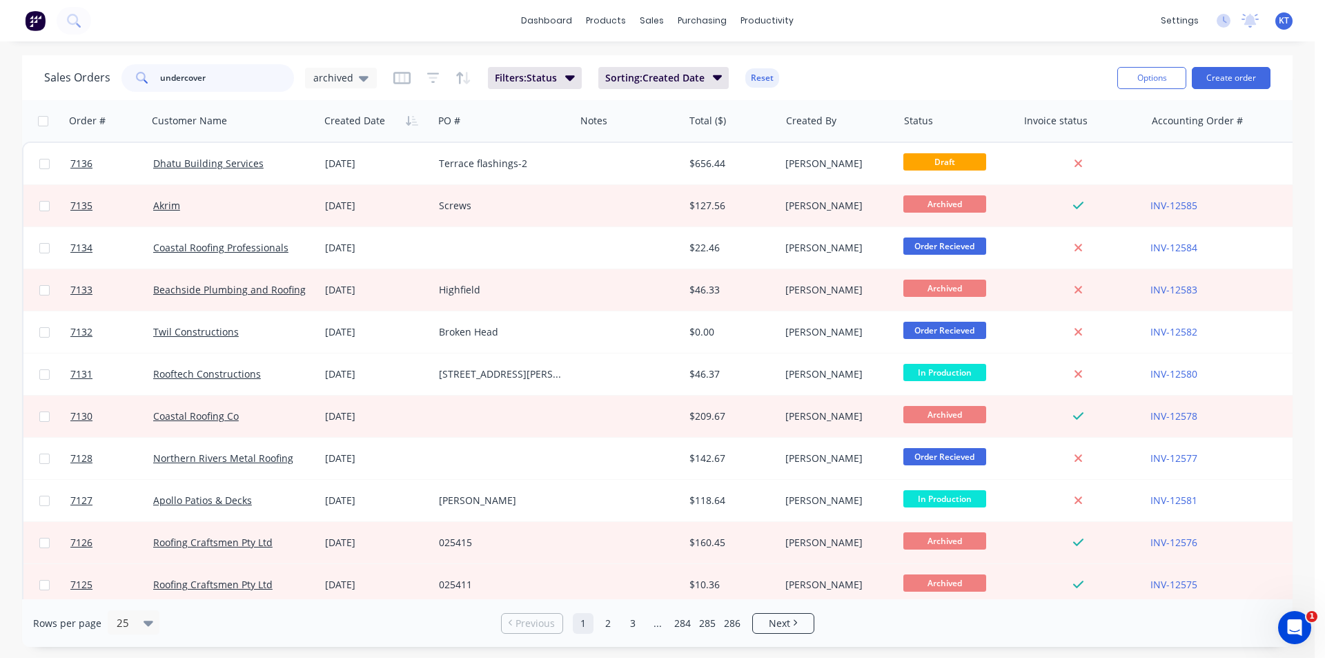
type input "undercover"
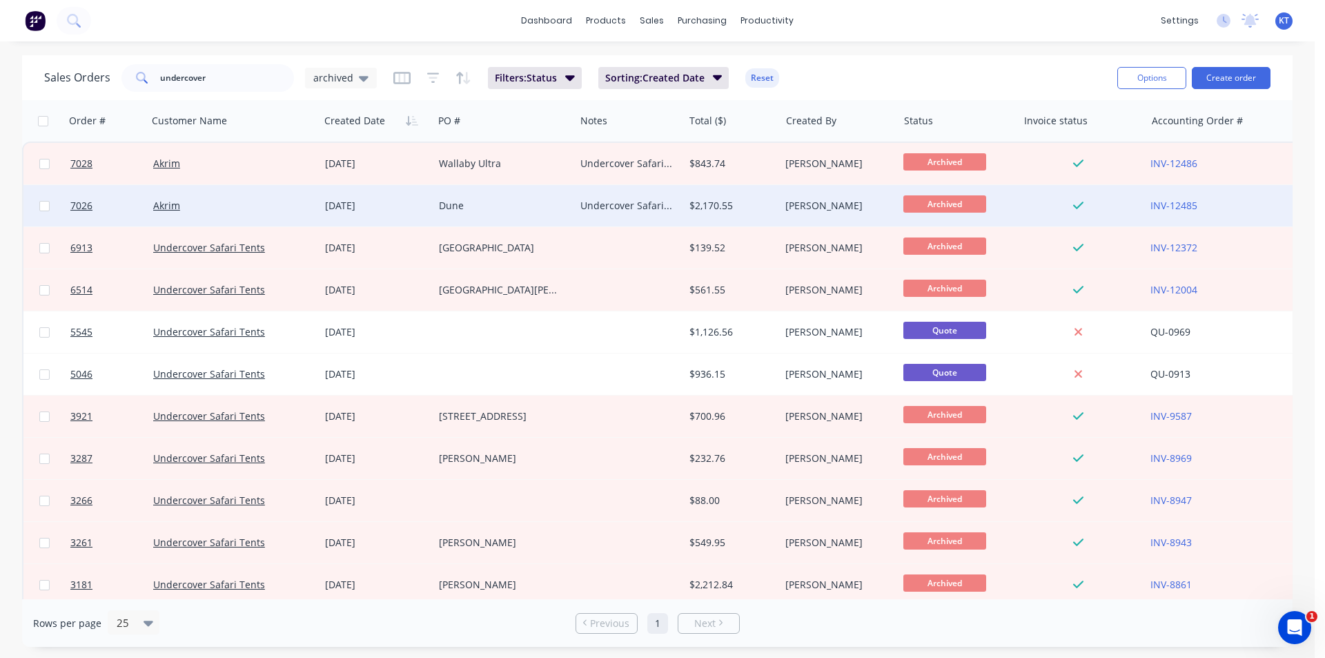
click at [180, 204] on div "Akrim" at bounding box center [229, 206] width 153 height 14
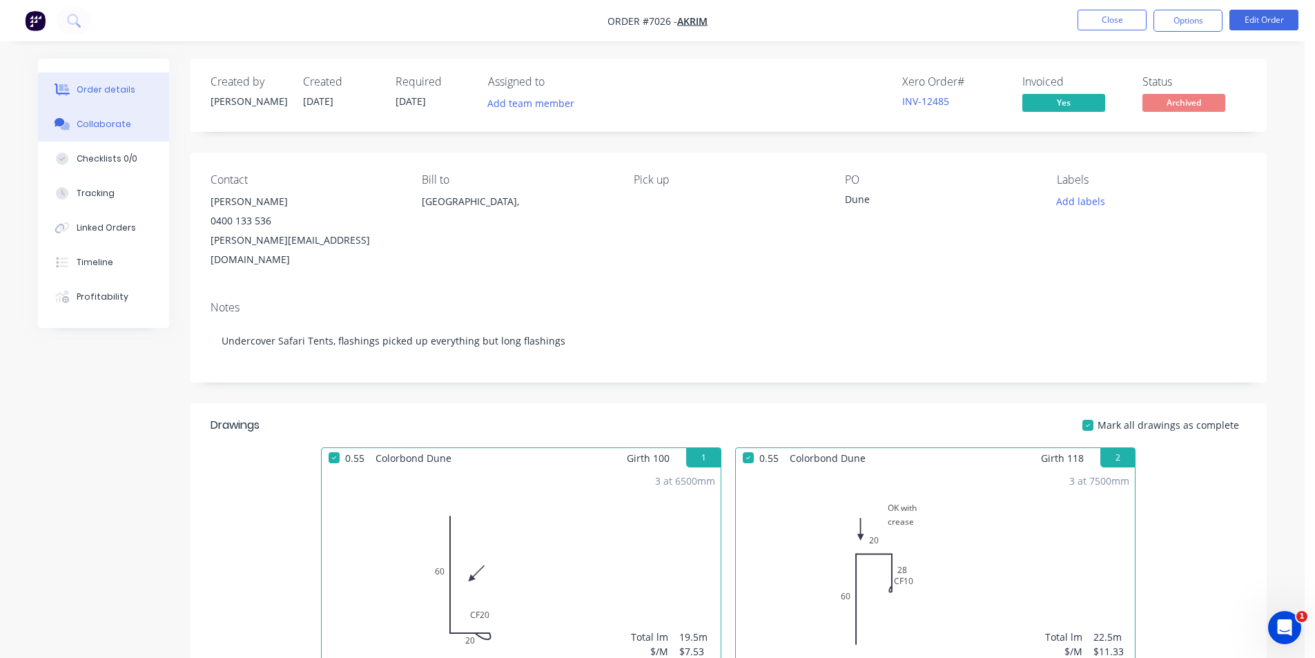
click at [118, 122] on div "Collaborate" at bounding box center [104, 124] width 55 height 12
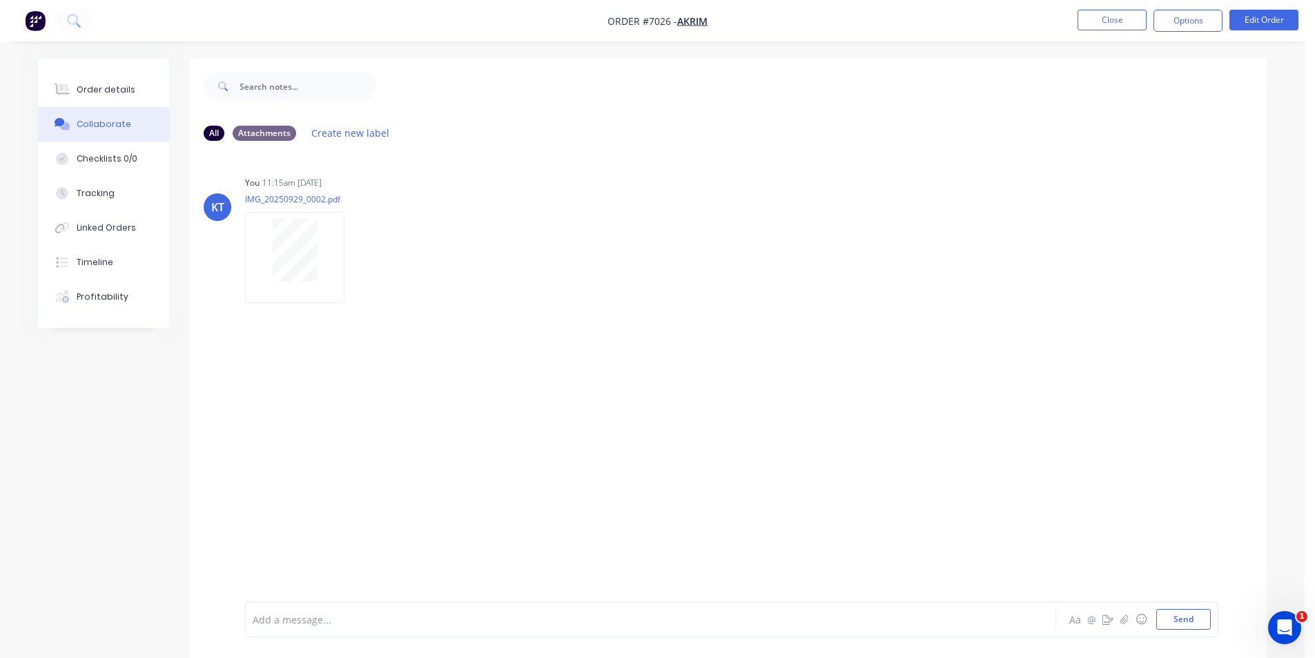
click at [1120, 30] on li "Close" at bounding box center [1111, 21] width 69 height 22
click at [1120, 24] on button "Close" at bounding box center [1111, 20] width 69 height 21
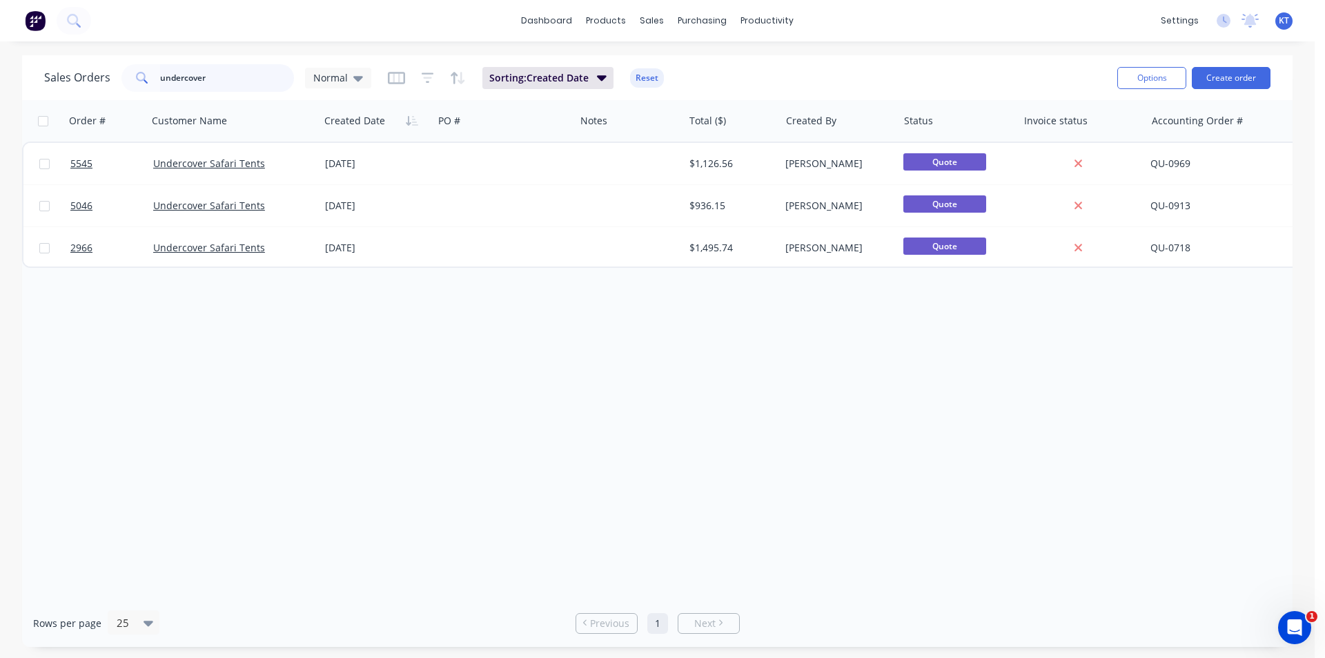
click at [242, 80] on input "undercover" at bounding box center [227, 78] width 135 height 28
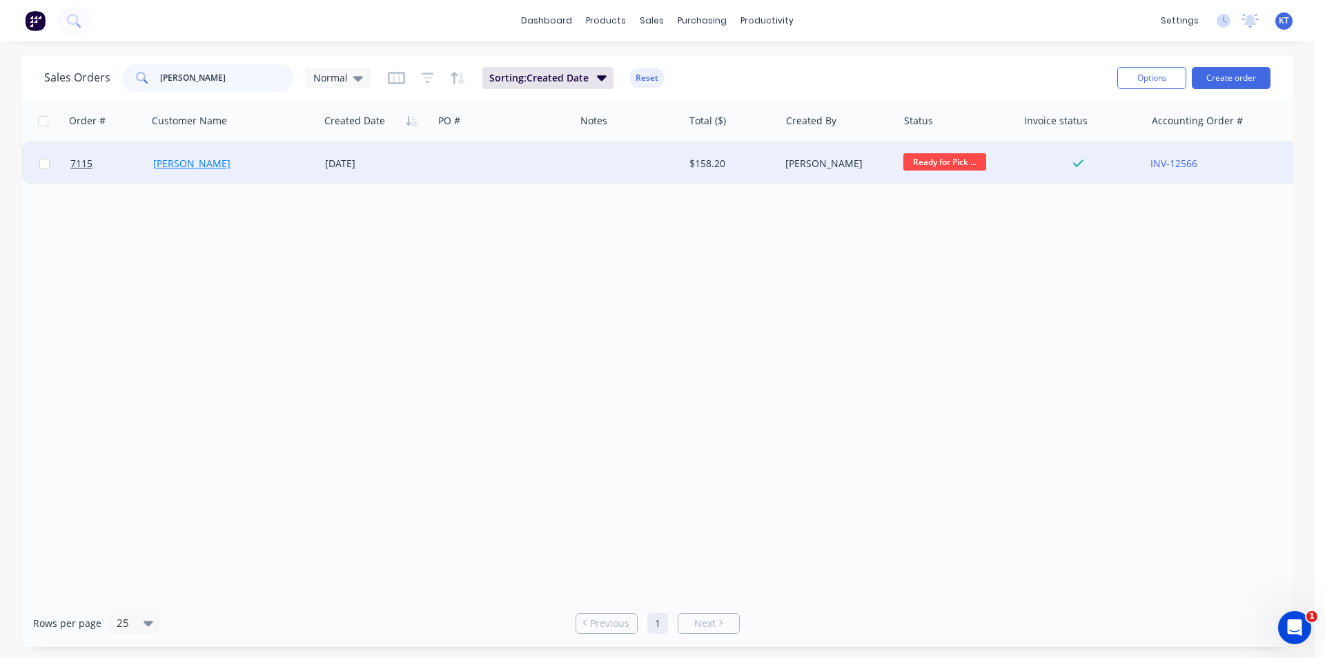
type input "shane"
click at [231, 164] on link "[PERSON_NAME]" at bounding box center [191, 163] width 77 height 13
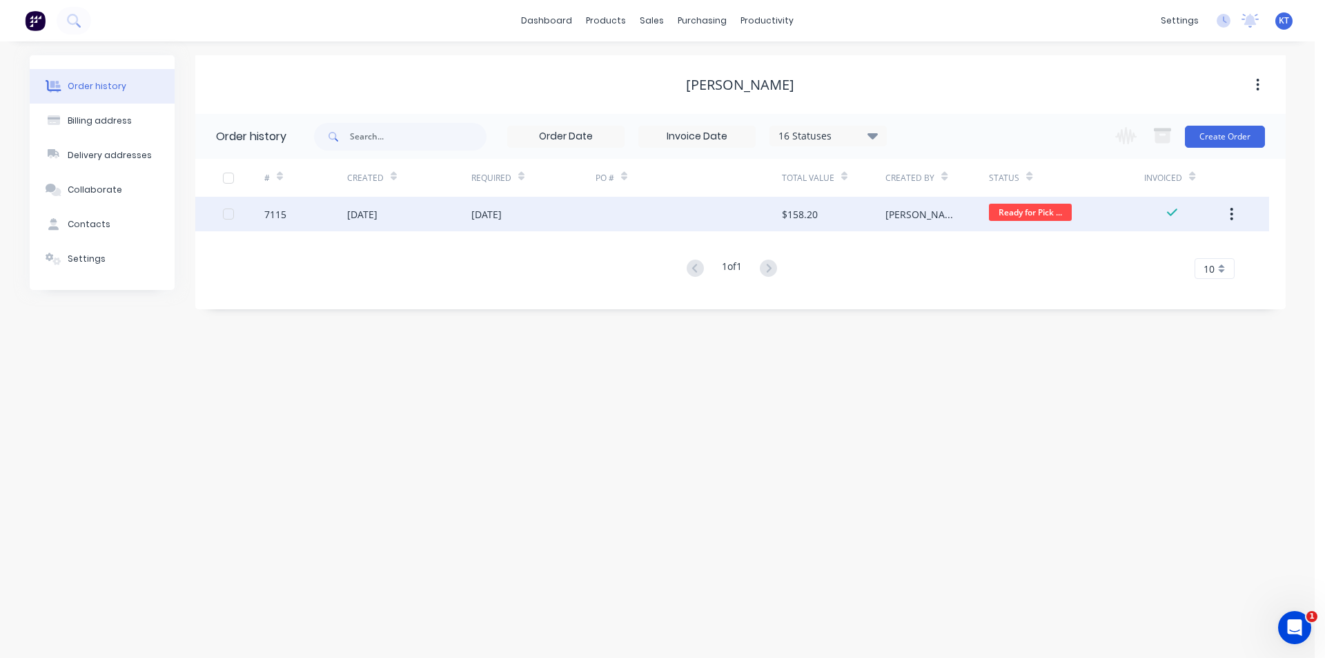
click at [378, 219] on div "[DATE]" at bounding box center [362, 214] width 30 height 14
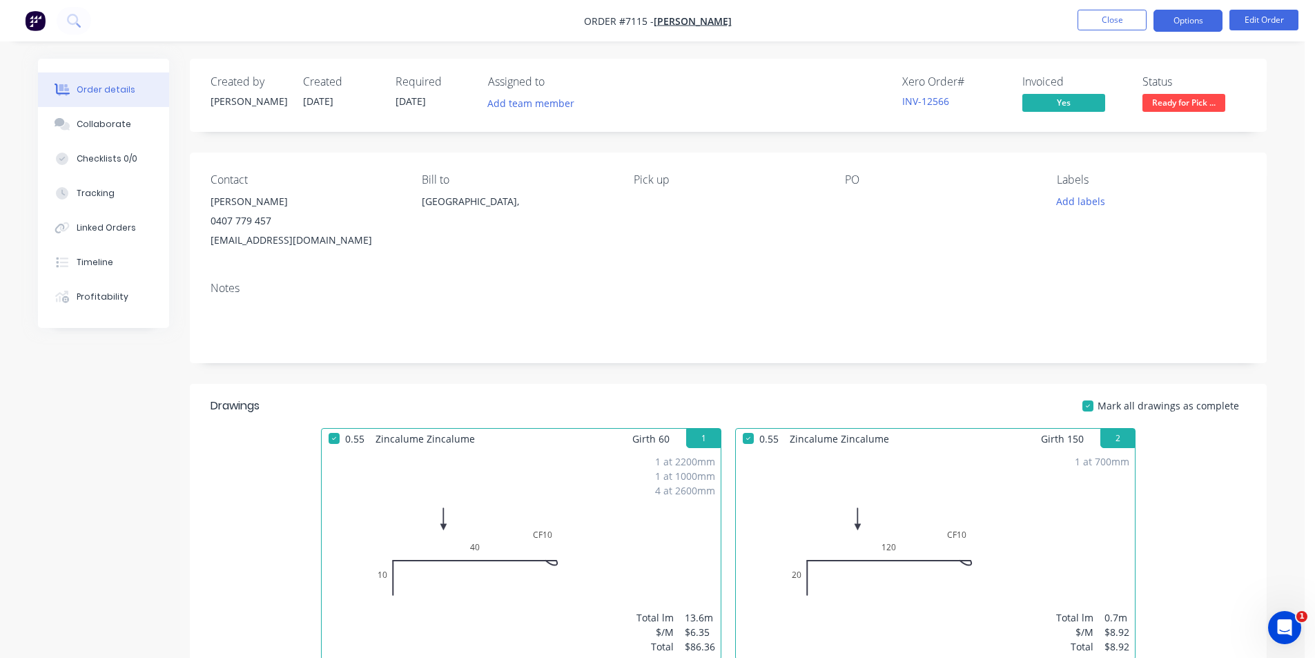
click at [1186, 18] on button "Options" at bounding box center [1187, 21] width 69 height 22
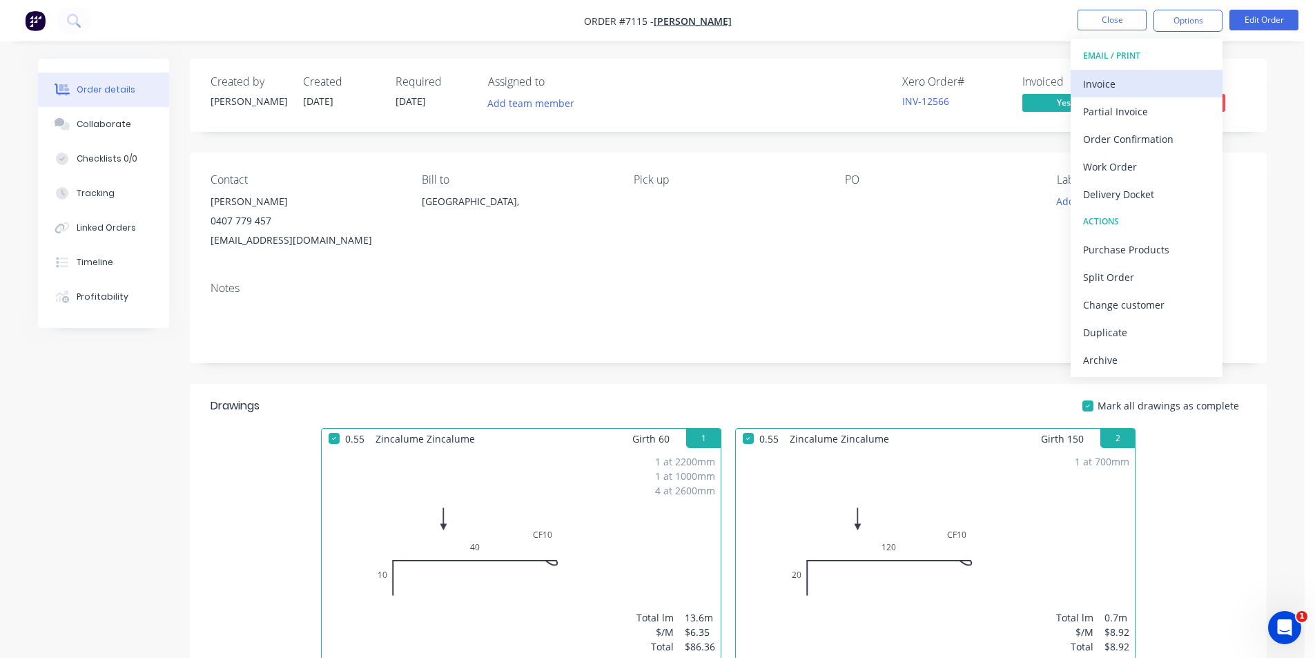
click at [1166, 79] on div "Invoice" at bounding box center [1146, 84] width 127 height 20
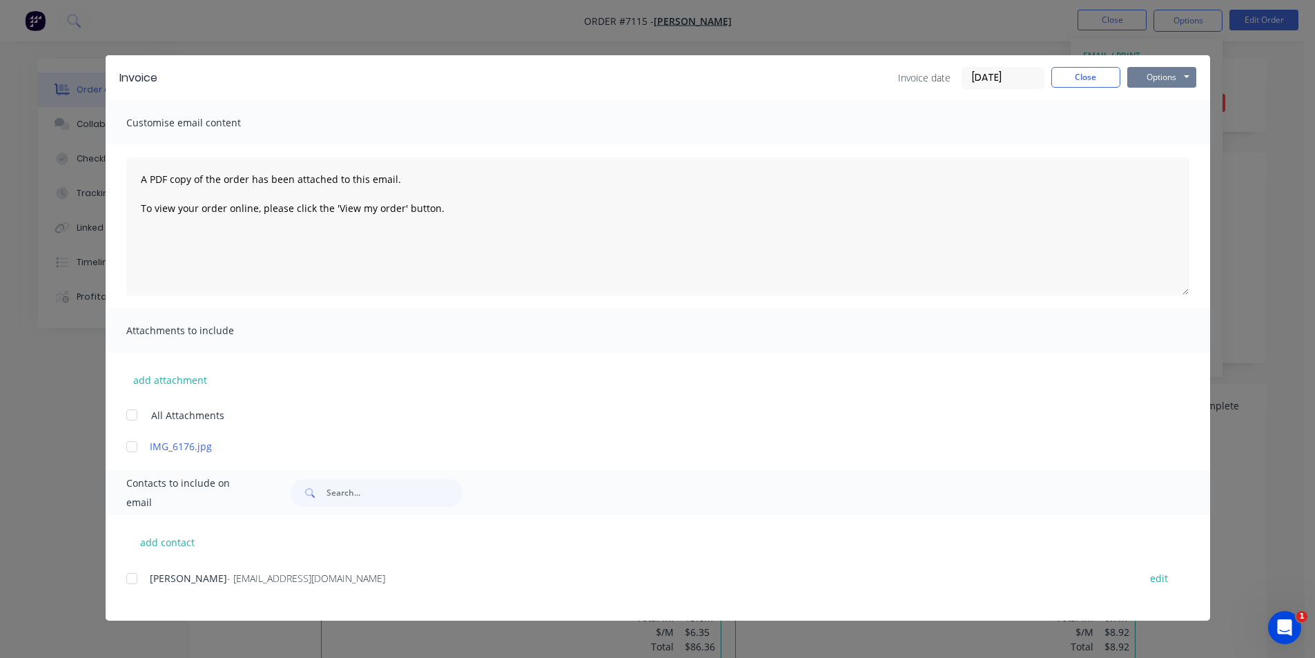
click at [1181, 77] on button "Options" at bounding box center [1161, 77] width 69 height 21
click at [1194, 121] on button "Print" at bounding box center [1171, 124] width 88 height 23
drag, startPoint x: 1059, startPoint y: 74, endPoint x: 1139, endPoint y: 229, distance: 175.0
click at [1059, 74] on button "Close" at bounding box center [1085, 77] width 69 height 21
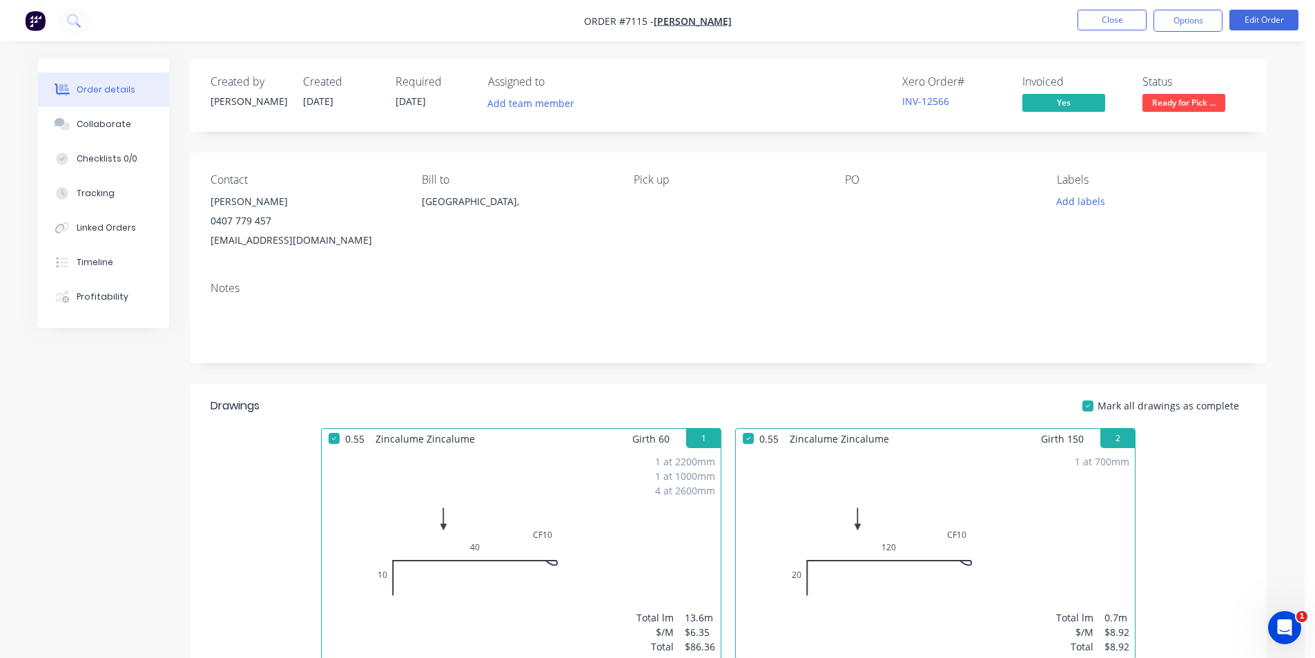
click at [1186, 96] on span "Ready for Pick ..." at bounding box center [1183, 102] width 83 height 17
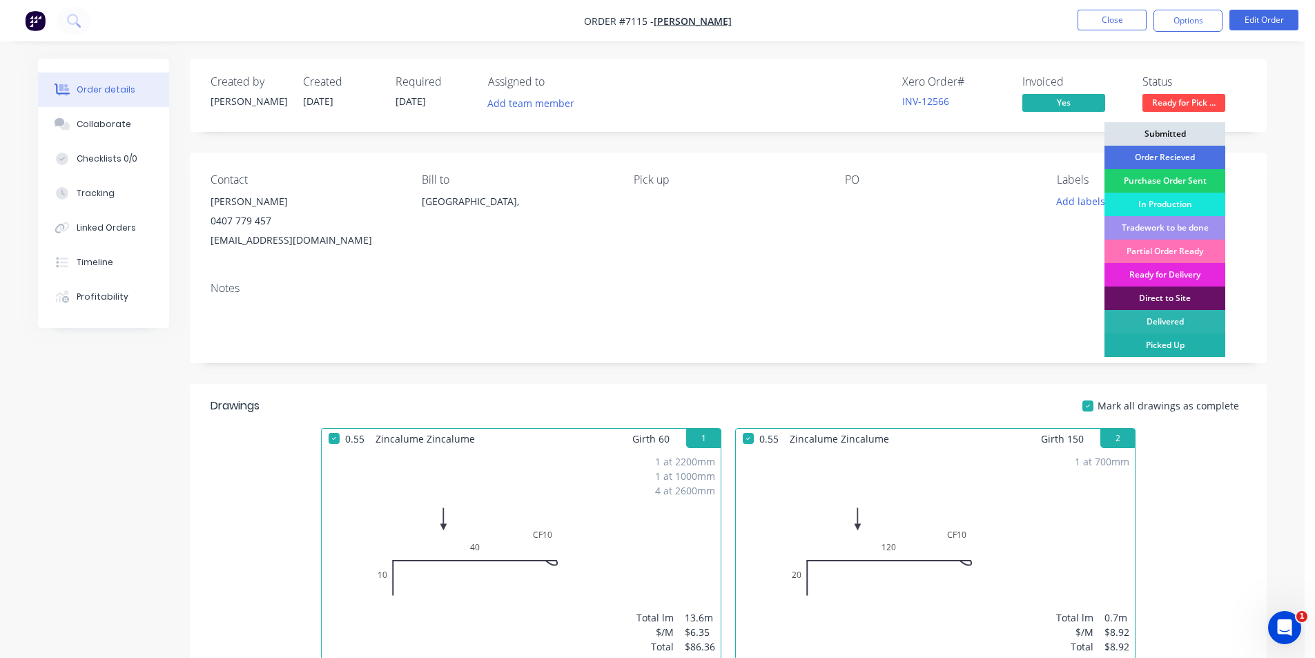
click at [1173, 339] on div "Picked Up" at bounding box center [1164, 344] width 121 height 23
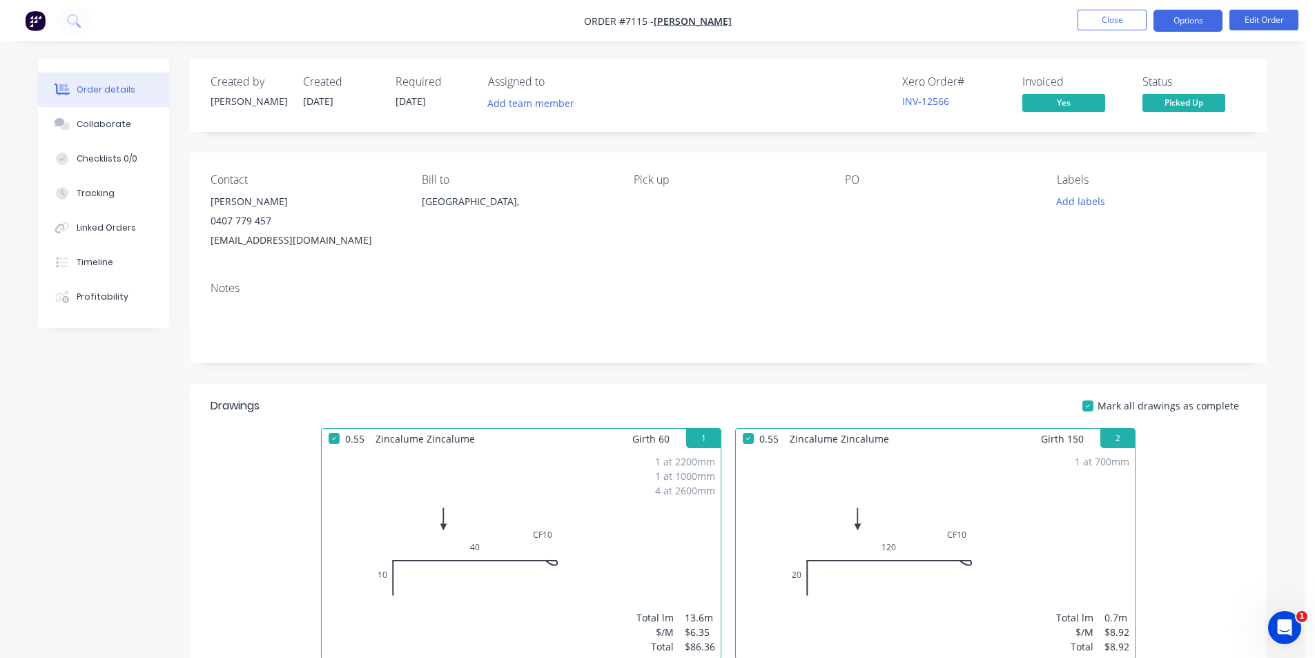
click at [1184, 20] on button "Options" at bounding box center [1187, 21] width 69 height 22
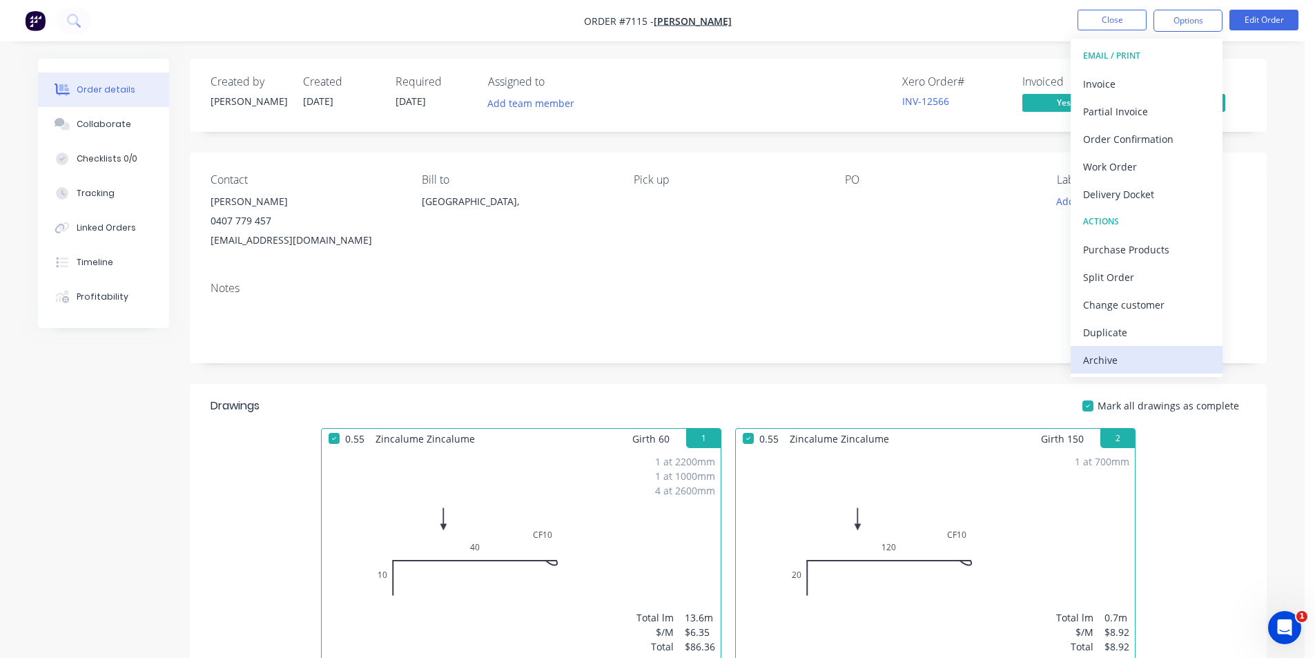
drag, startPoint x: 1191, startPoint y: 358, endPoint x: 1149, endPoint y: 436, distance: 88.6
click at [1192, 358] on div "Archive" at bounding box center [1146, 360] width 127 height 20
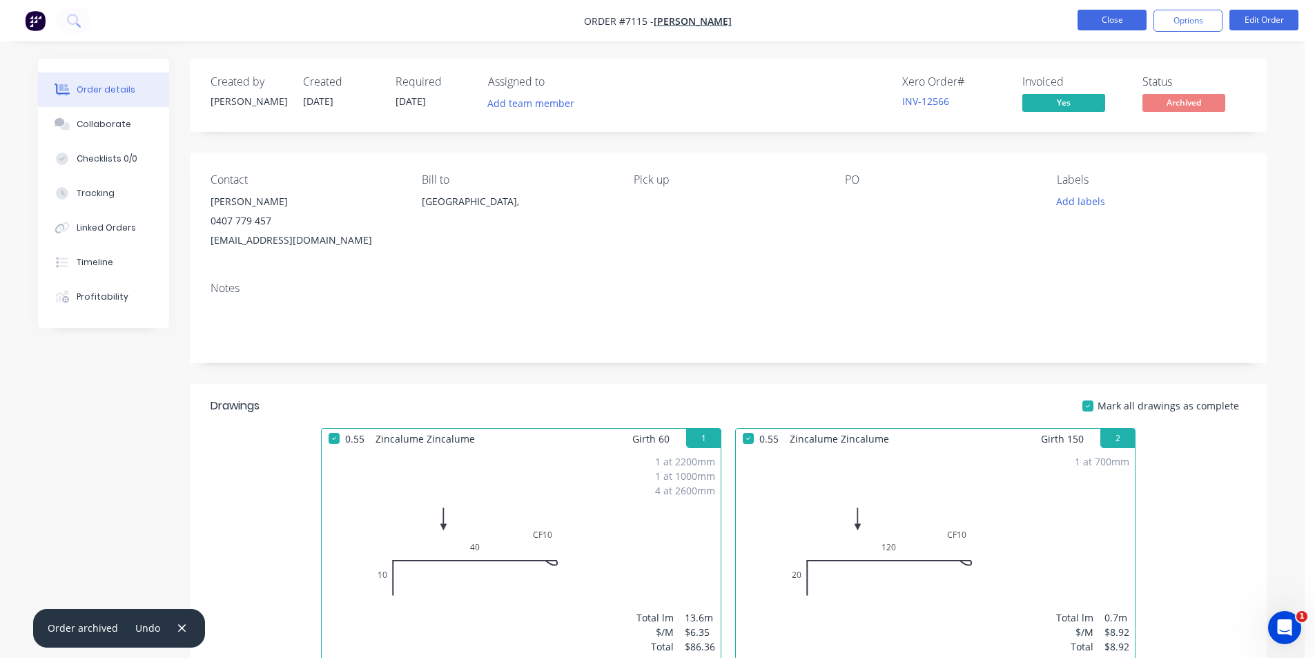
click at [1100, 21] on button "Close" at bounding box center [1111, 20] width 69 height 21
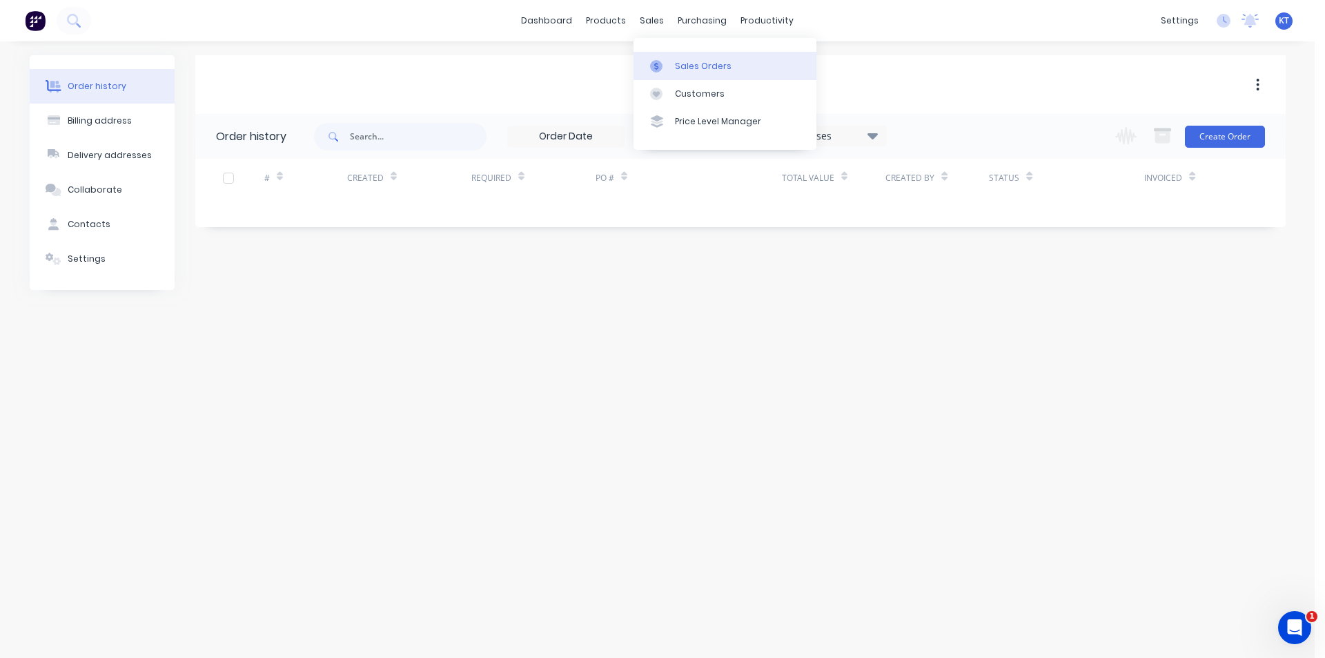
click at [681, 66] on div "Sales Orders" at bounding box center [703, 66] width 57 height 12
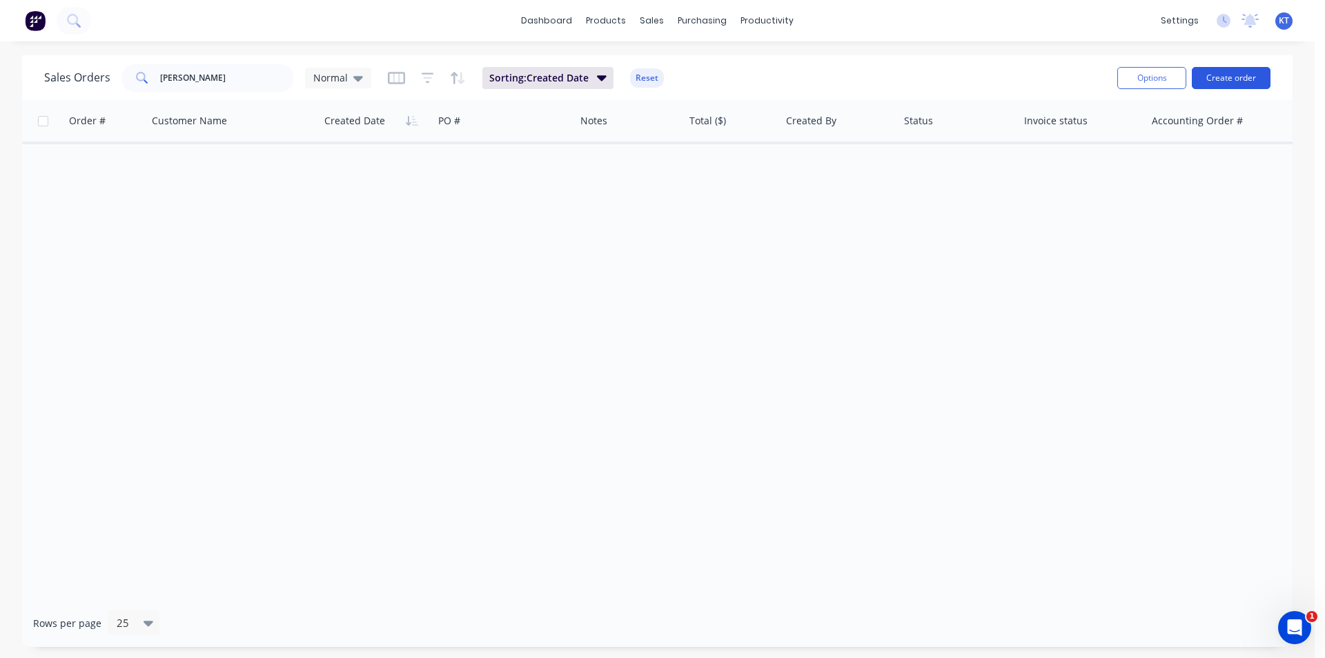
click at [1237, 78] on button "Create order" at bounding box center [1231, 78] width 79 height 22
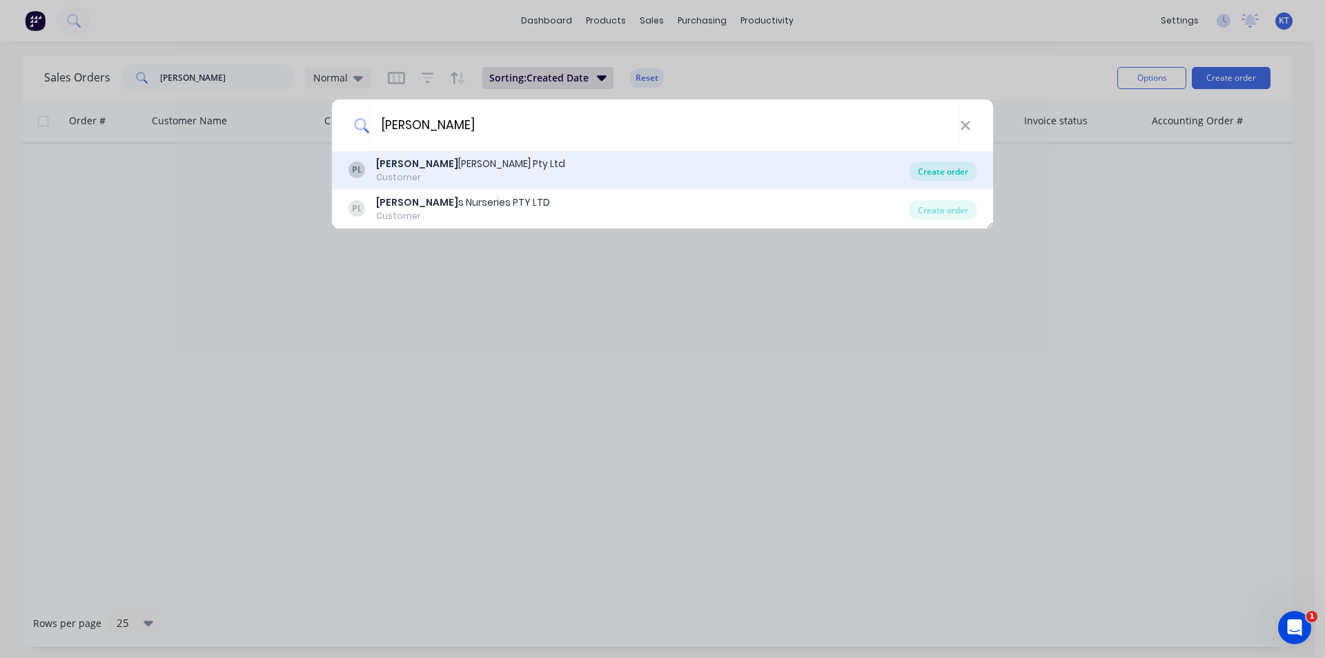
type input "Pearce"
click at [921, 162] on div "Create order" at bounding box center [943, 171] width 67 height 19
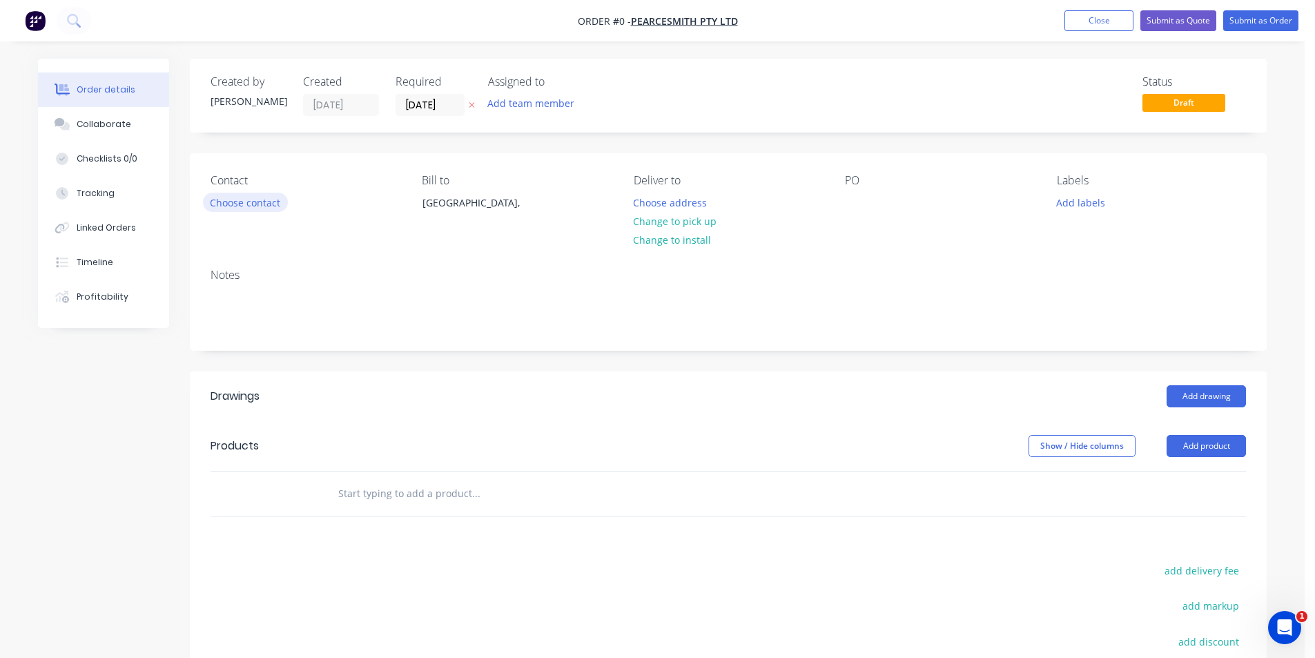
click at [237, 204] on button "Choose contact" at bounding box center [245, 202] width 85 height 19
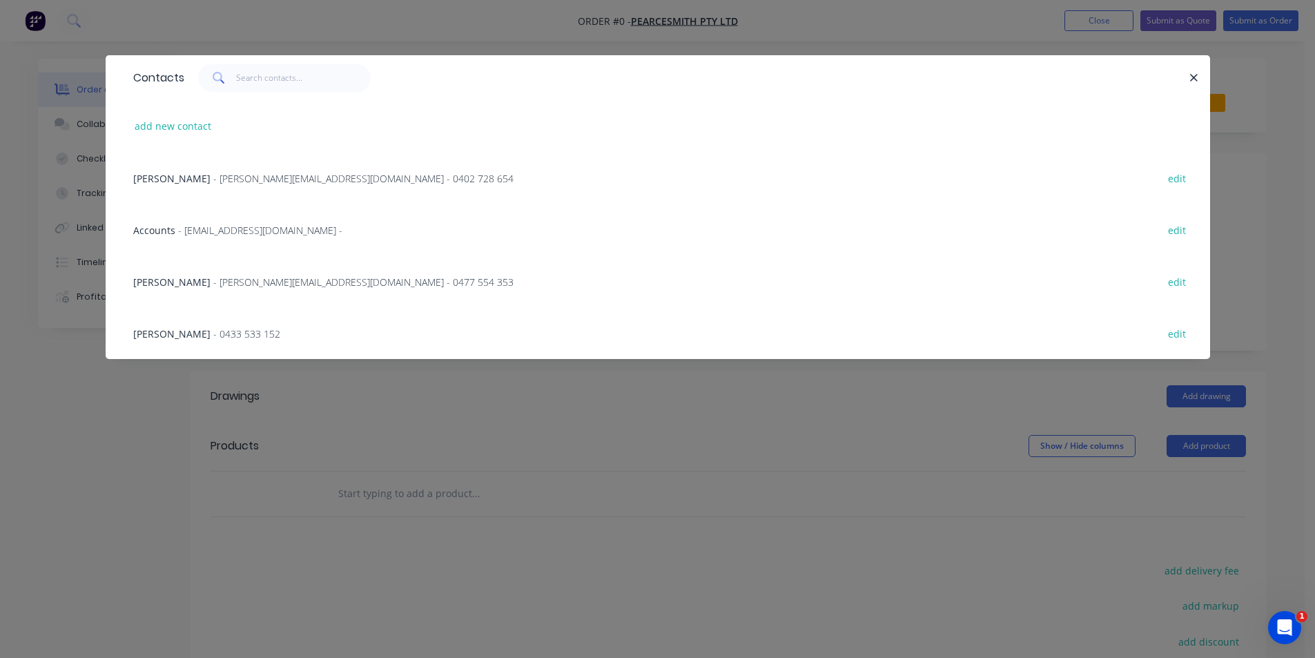
click at [242, 282] on span "- matt@pearcesmith.com.au - 0477 554 353" at bounding box center [363, 281] width 300 height 13
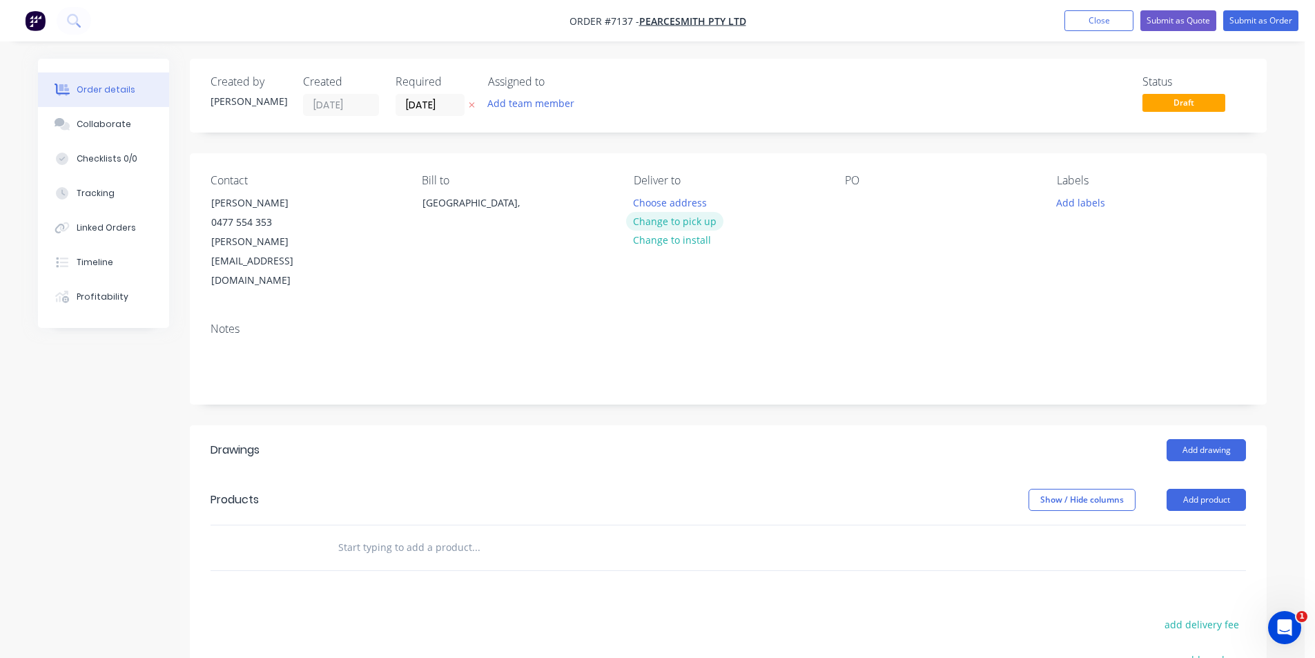
click at [661, 212] on button "Change to pick up" at bounding box center [675, 221] width 98 height 19
click at [861, 194] on div at bounding box center [856, 203] width 22 height 20
click at [1208, 489] on button "Add product" at bounding box center [1205, 500] width 79 height 22
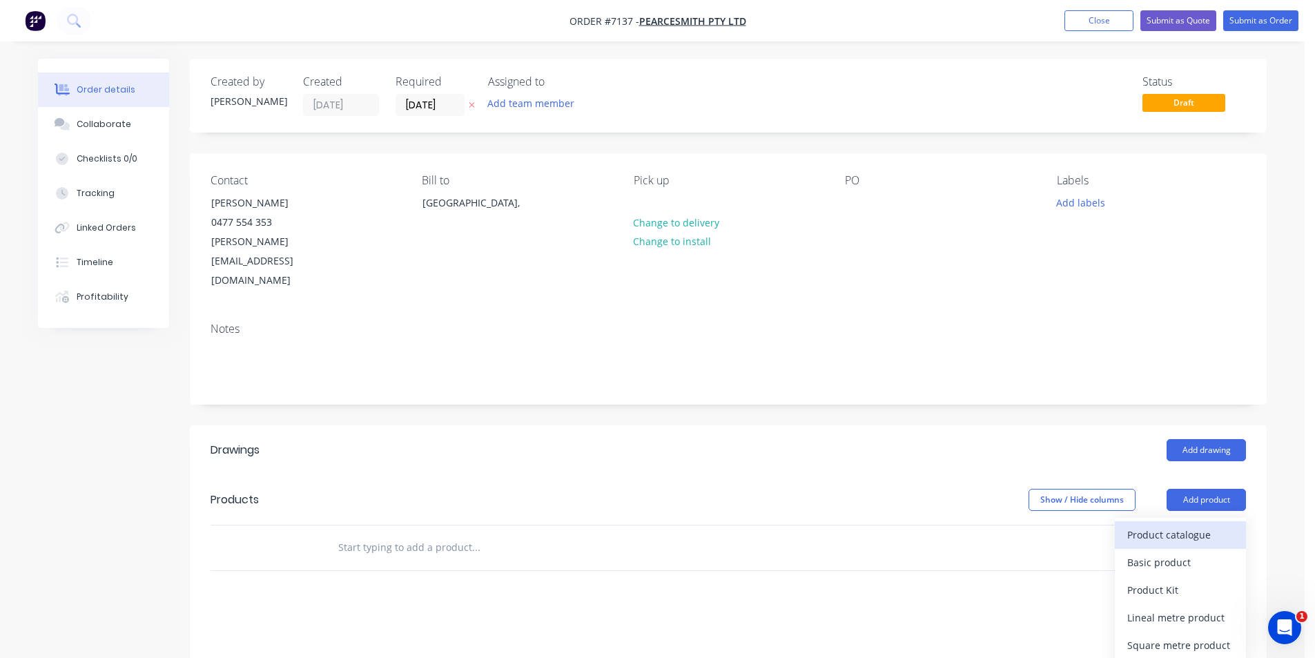
click at [1222, 525] on div "Product catalogue" at bounding box center [1180, 535] width 106 height 20
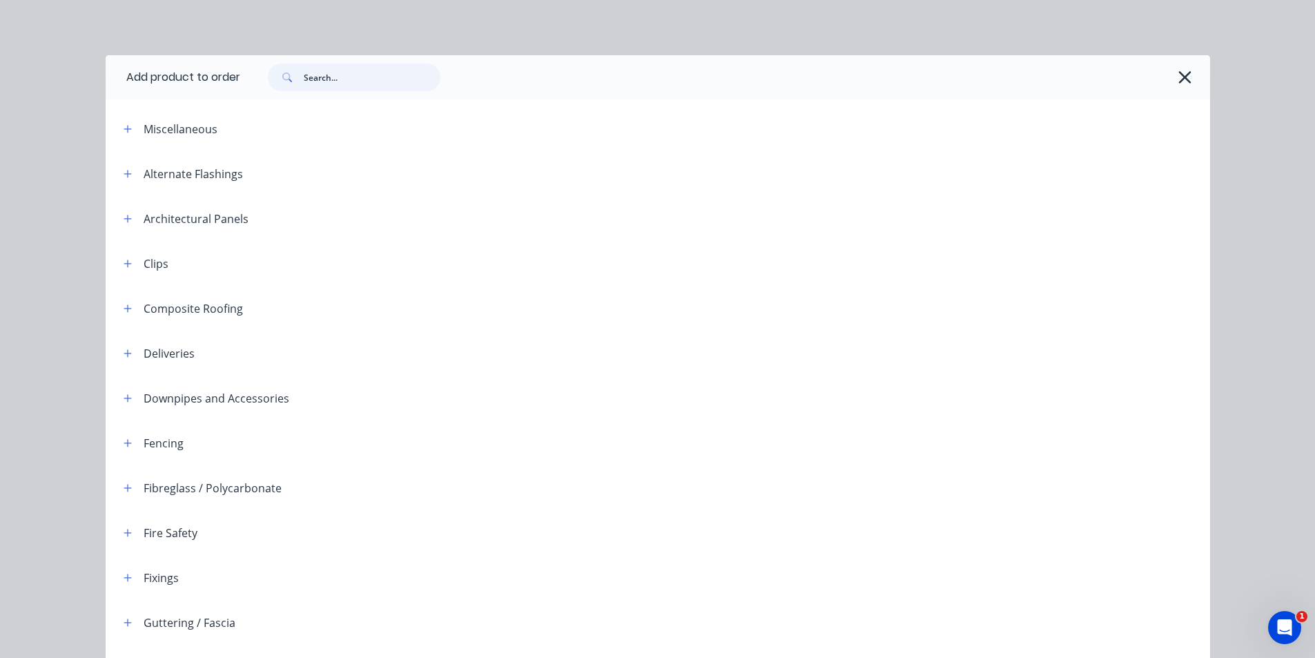
click at [342, 72] on input "text" at bounding box center [372, 77] width 137 height 28
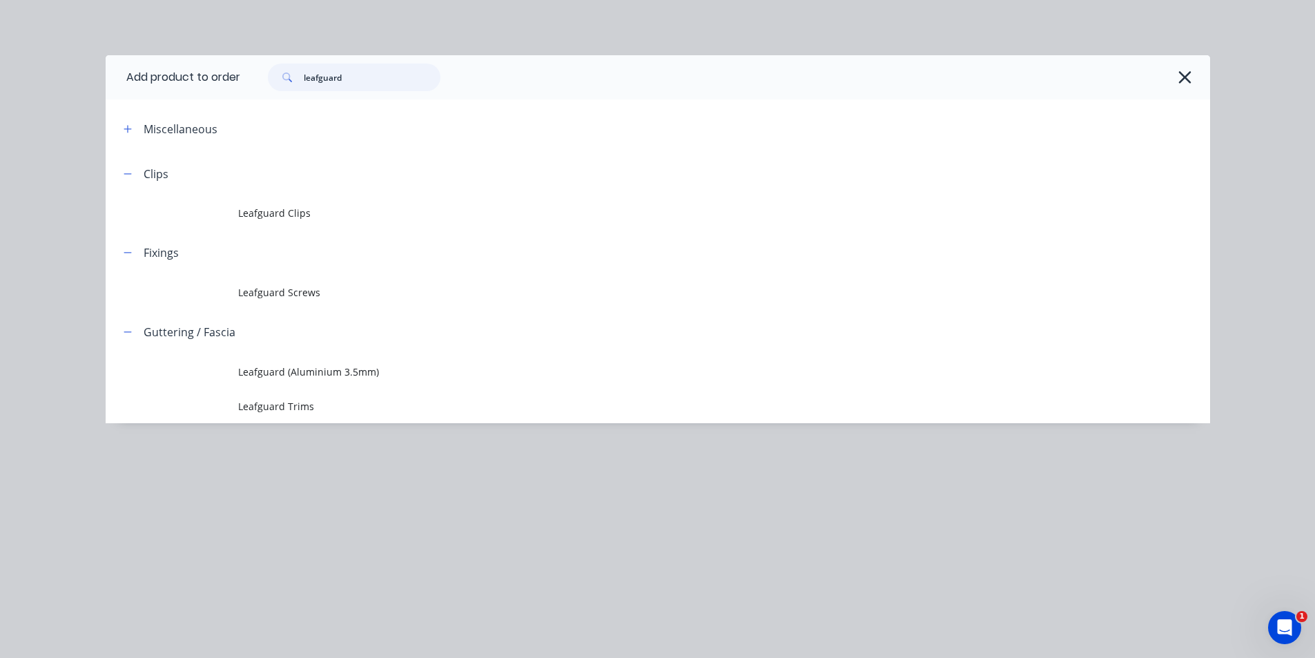
type input "leafguard"
click at [222, 411] on td at bounding box center [172, 406] width 133 height 35
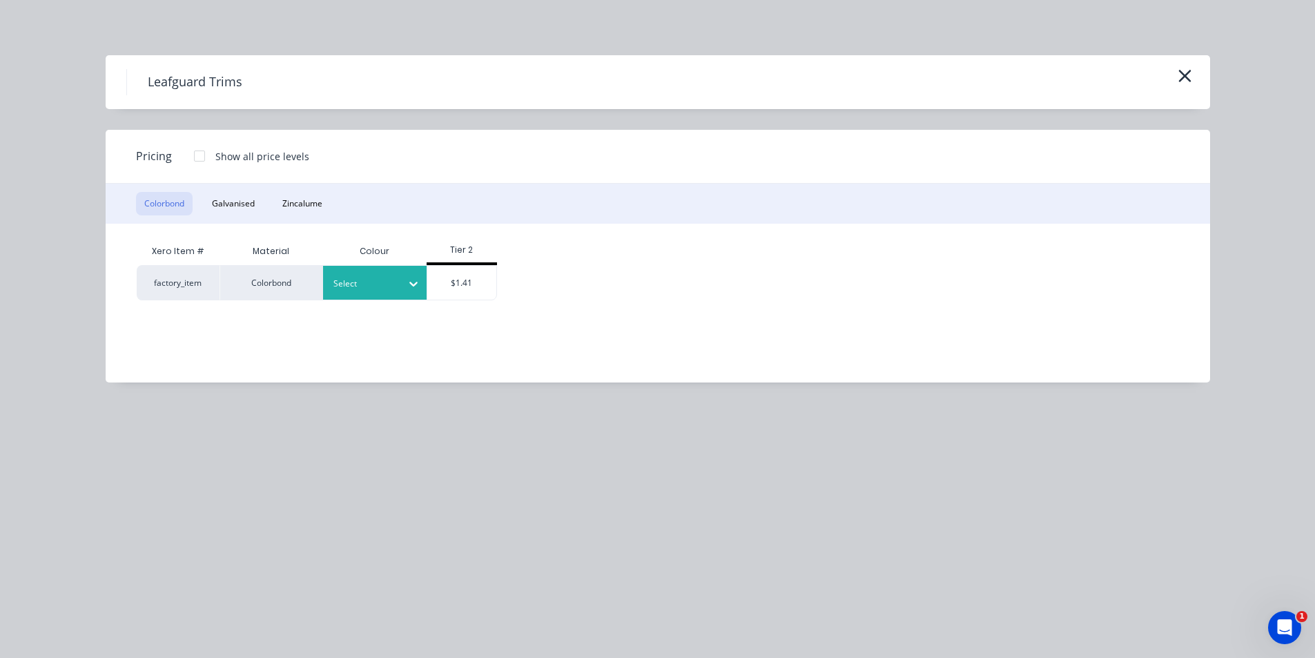
click at [408, 277] on icon at bounding box center [414, 284] width 14 height 14
click at [442, 280] on div "$1.41" at bounding box center [461, 283] width 69 height 34
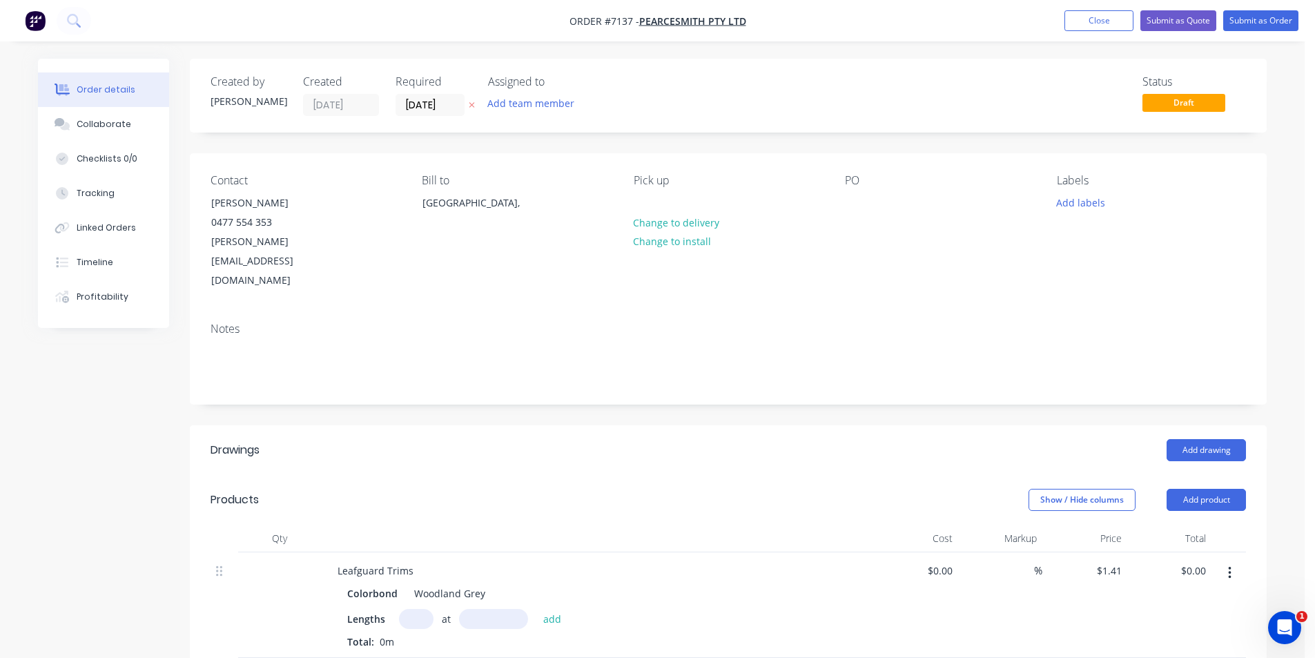
click at [424, 609] on input "text" at bounding box center [416, 619] width 35 height 20
type input "1"
type input "35000"
click at [536, 609] on button "add" at bounding box center [552, 618] width 32 height 19
type input "$49.35"
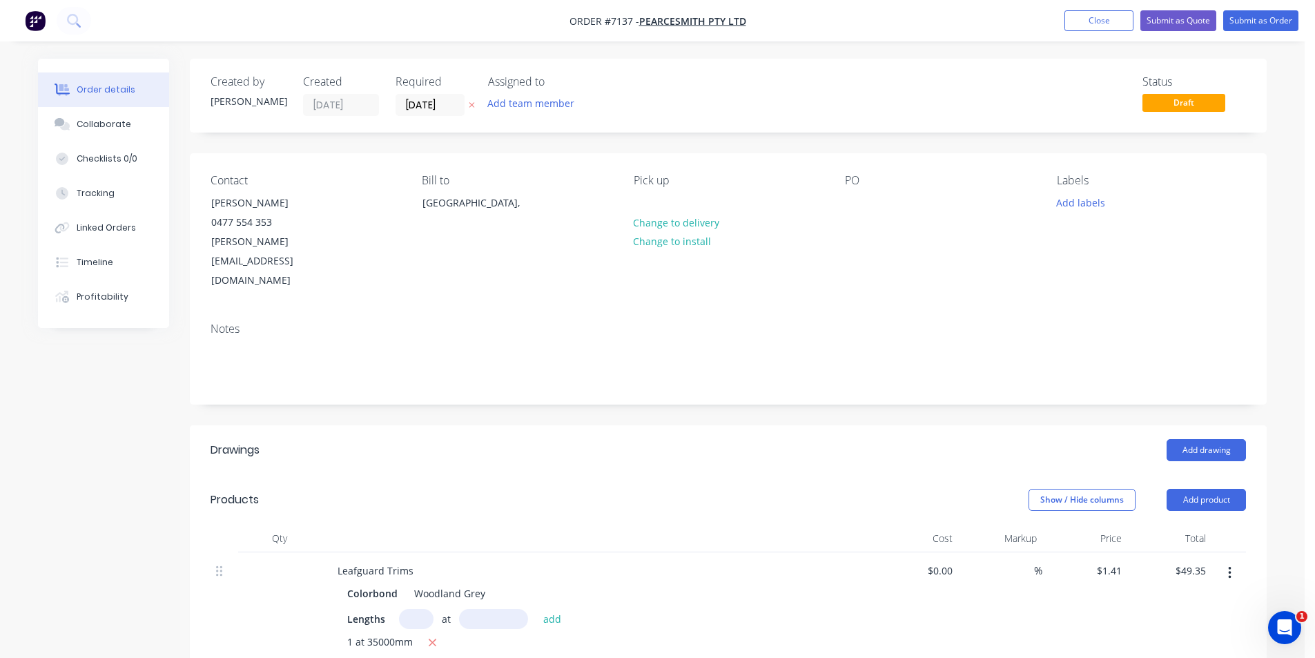
click at [434, 560] on div "Leafguard Trims" at bounding box center [596, 570] width 541 height 20
click at [424, 560] on div "Leafguard Trims" at bounding box center [596, 570] width 541 height 20
click at [415, 560] on div "Leafguard Trims" at bounding box center [375, 570] width 98 height 20
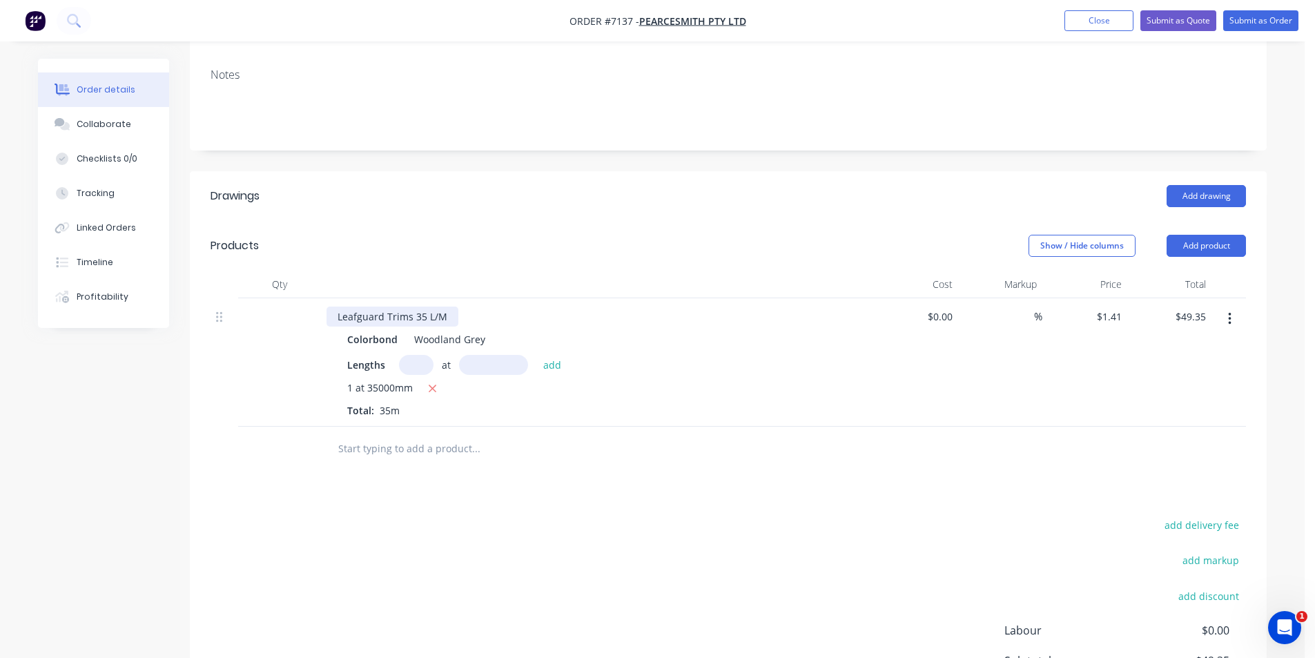
scroll to position [276, 0]
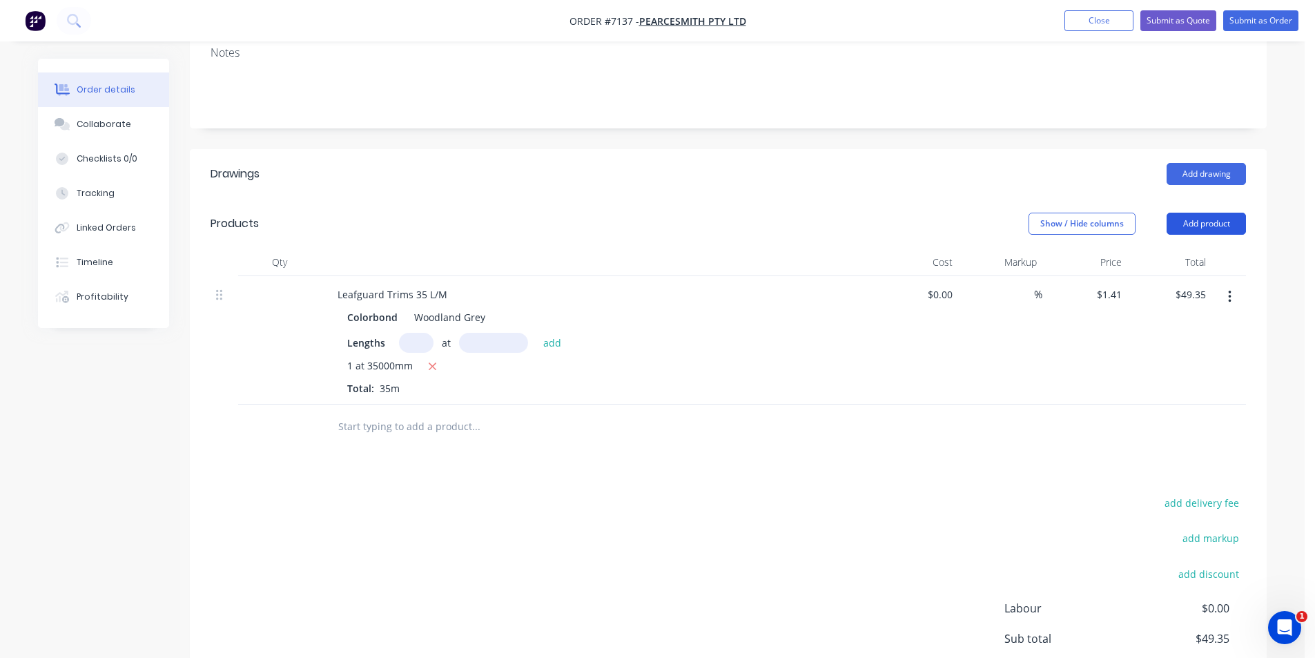
click at [1175, 213] on button "Add product" at bounding box center [1205, 224] width 79 height 22
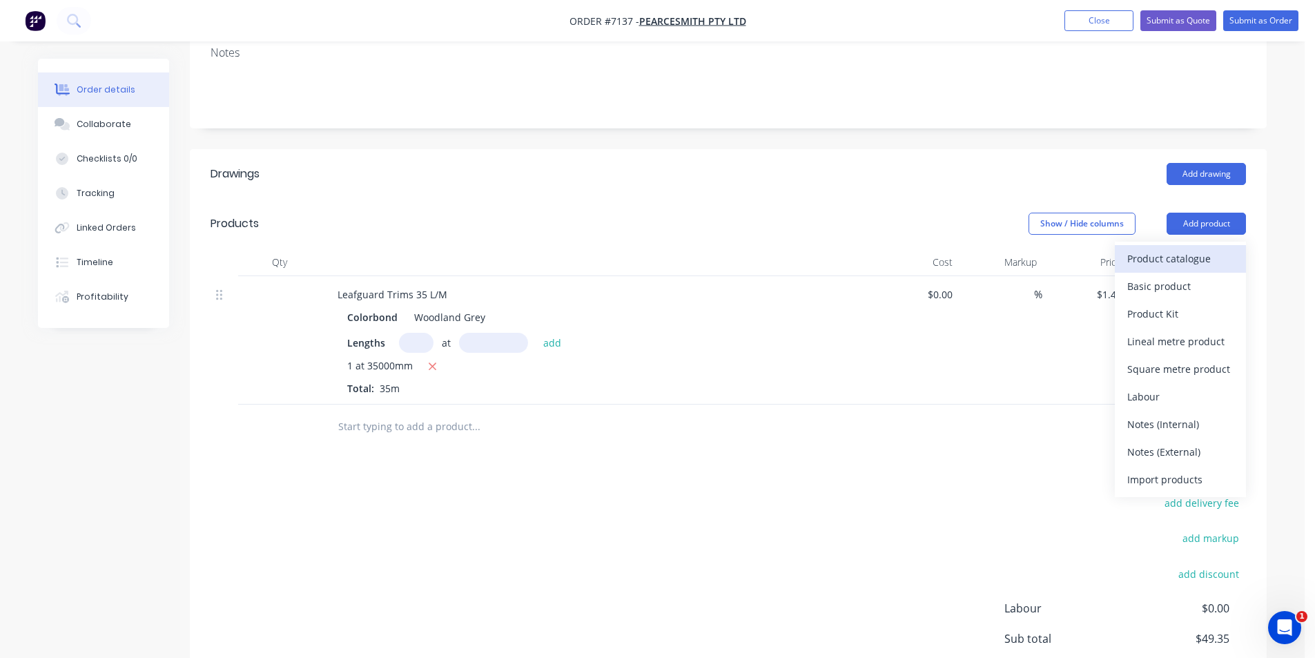
click at [1179, 248] on div "Product catalogue" at bounding box center [1180, 258] width 106 height 20
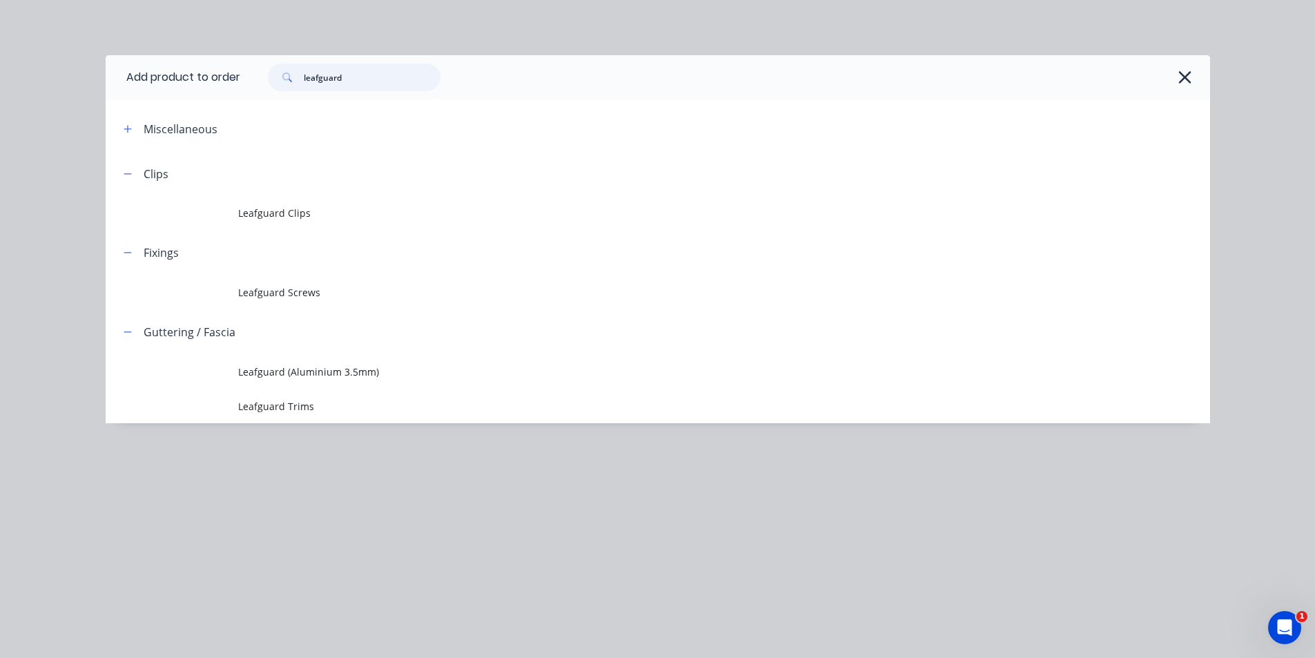
drag, startPoint x: 398, startPoint y: 66, endPoint x: 177, endPoint y: 87, distance: 221.2
click at [177, 87] on header "Add product to order leafguard" at bounding box center [658, 77] width 1104 height 44
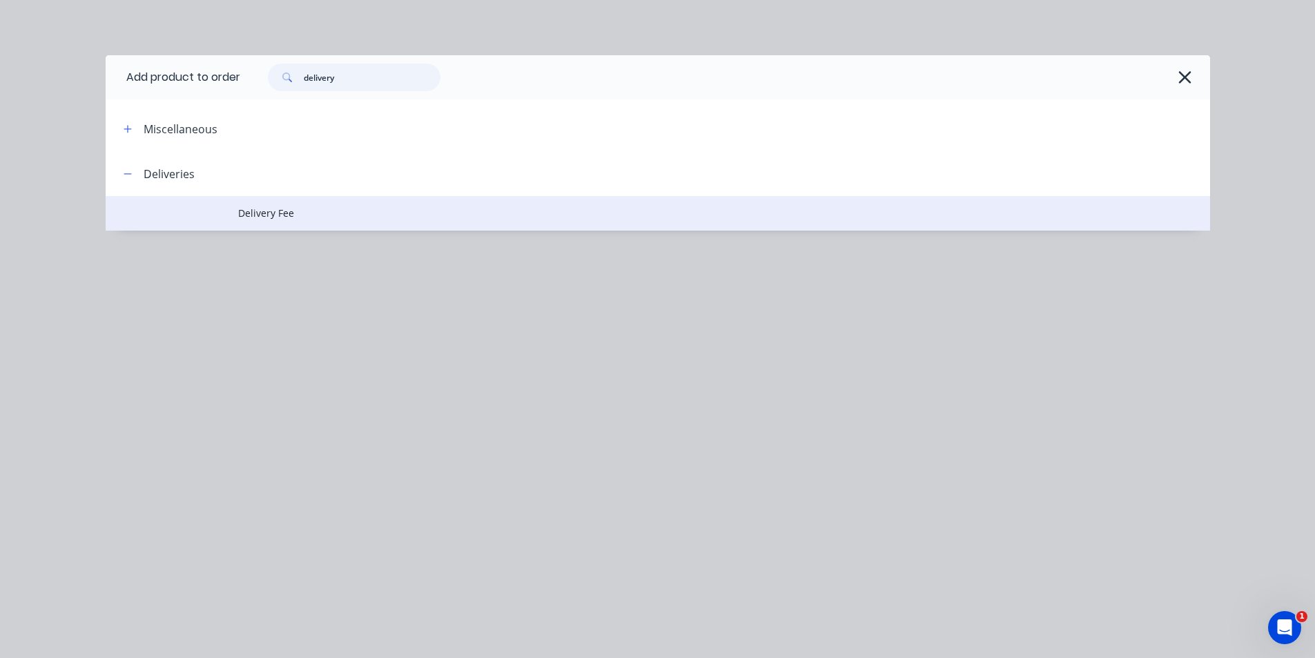
type input "delivery"
click at [299, 206] on span "Delivery Fee" at bounding box center [626, 213] width 777 height 14
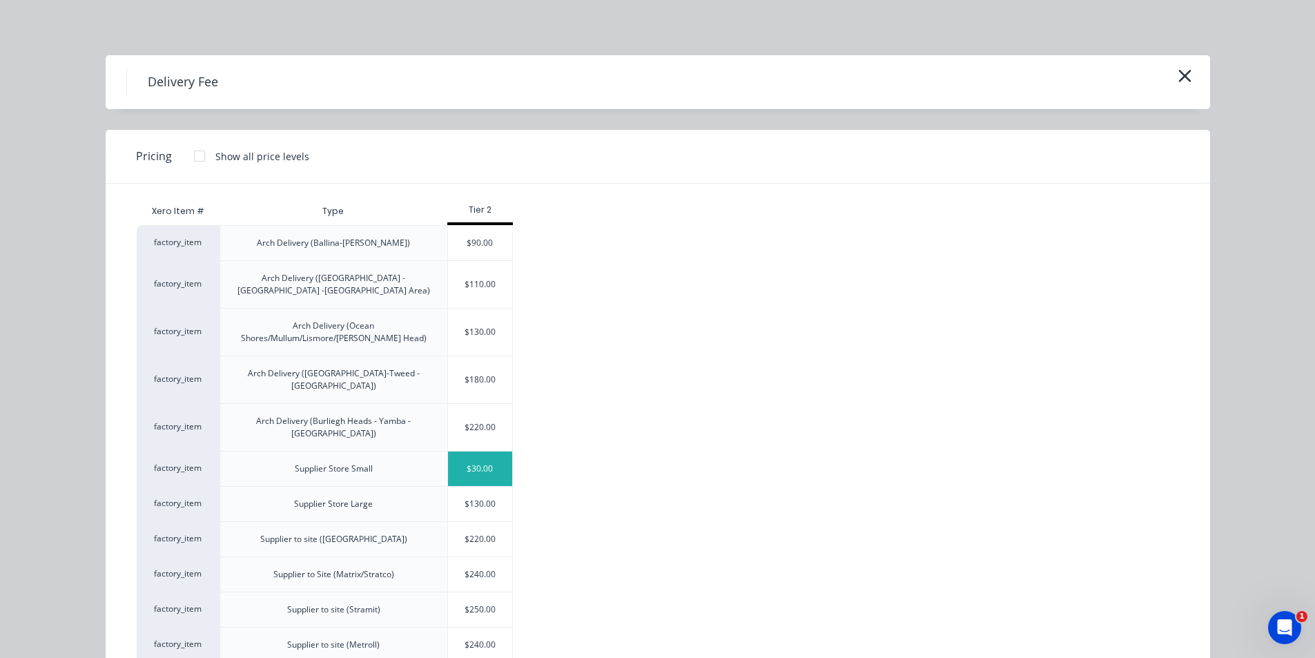
click at [467, 451] on div "$30.00" at bounding box center [480, 468] width 65 height 35
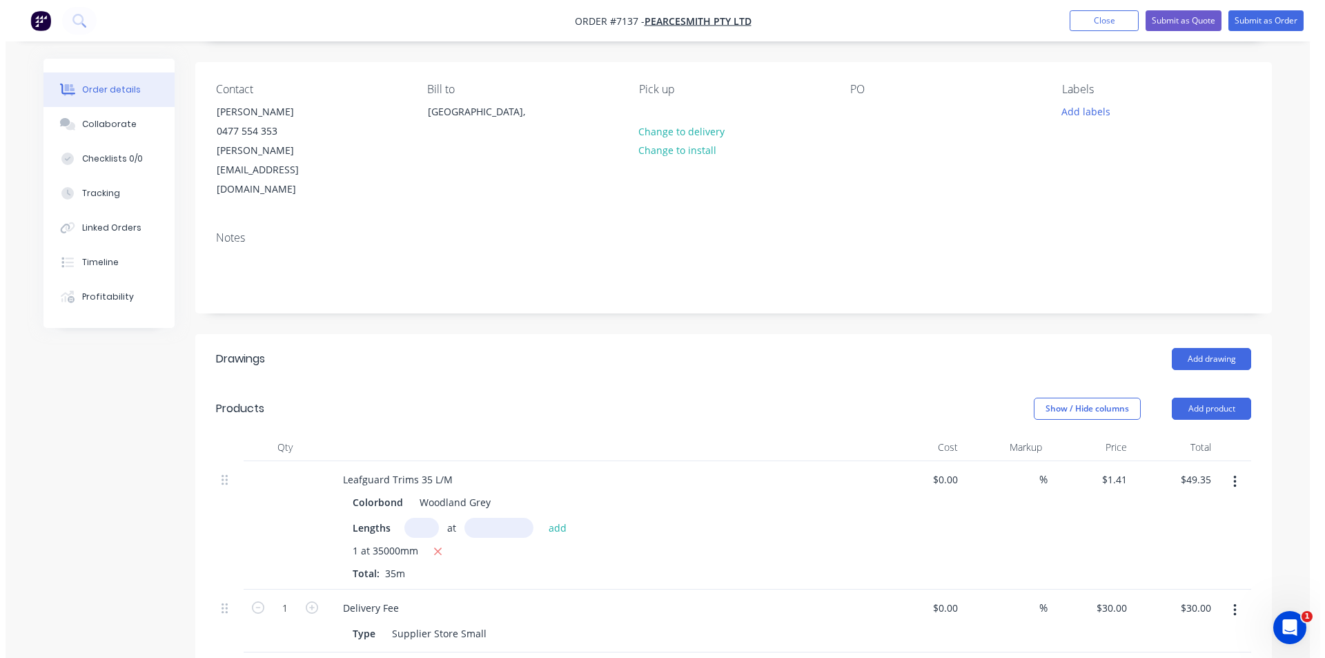
scroll to position [0, 0]
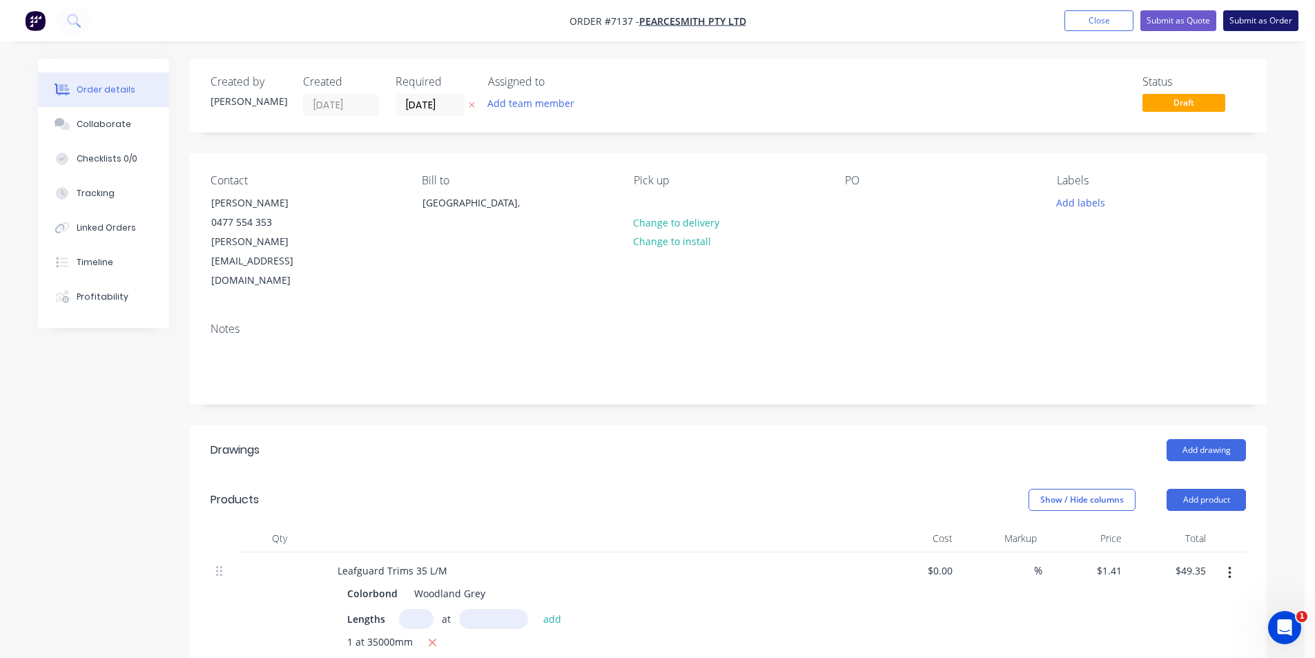
click at [1243, 23] on button "Submit as Order" at bounding box center [1260, 20] width 75 height 21
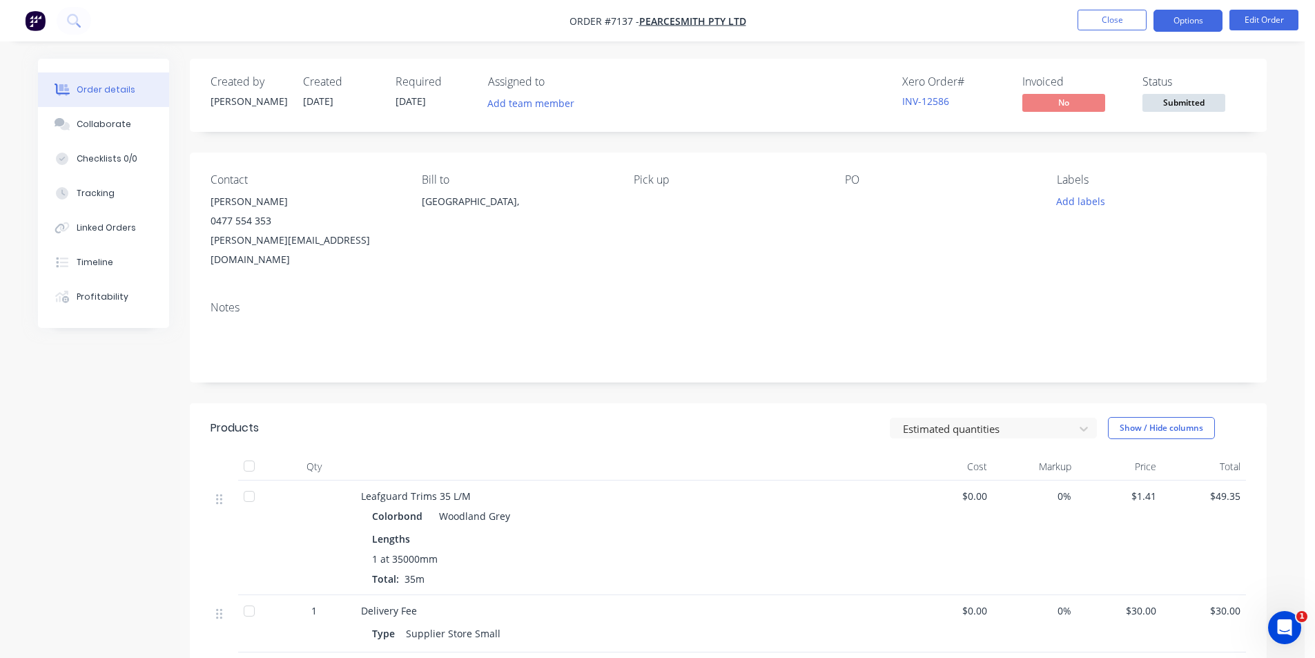
click at [1202, 13] on button "Options" at bounding box center [1187, 21] width 69 height 22
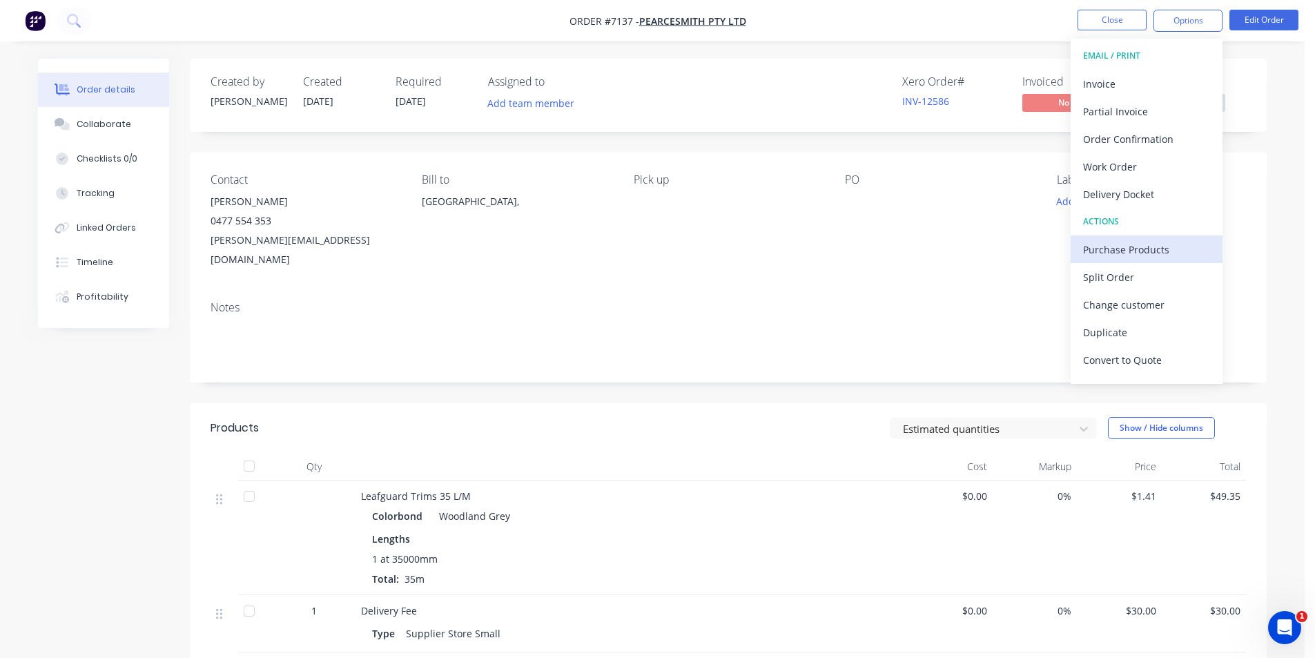
click at [1115, 256] on div "Purchase Products" at bounding box center [1146, 249] width 127 height 20
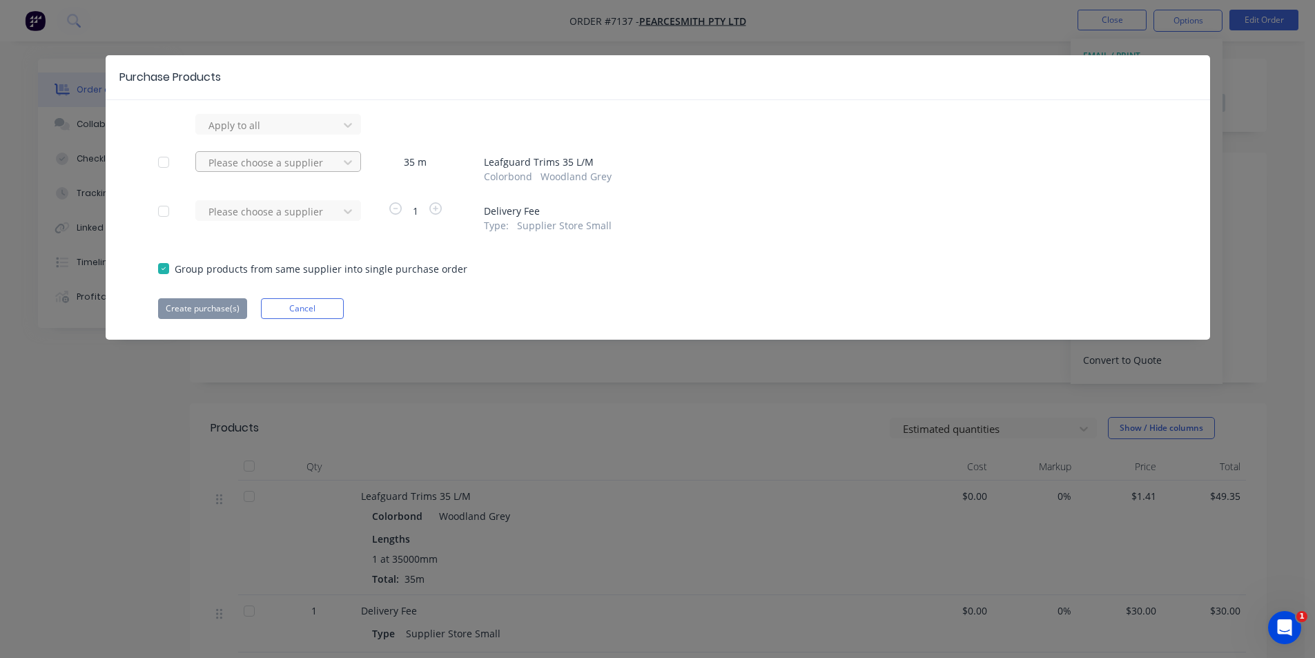
click at [300, 163] on div at bounding box center [269, 162] width 124 height 17
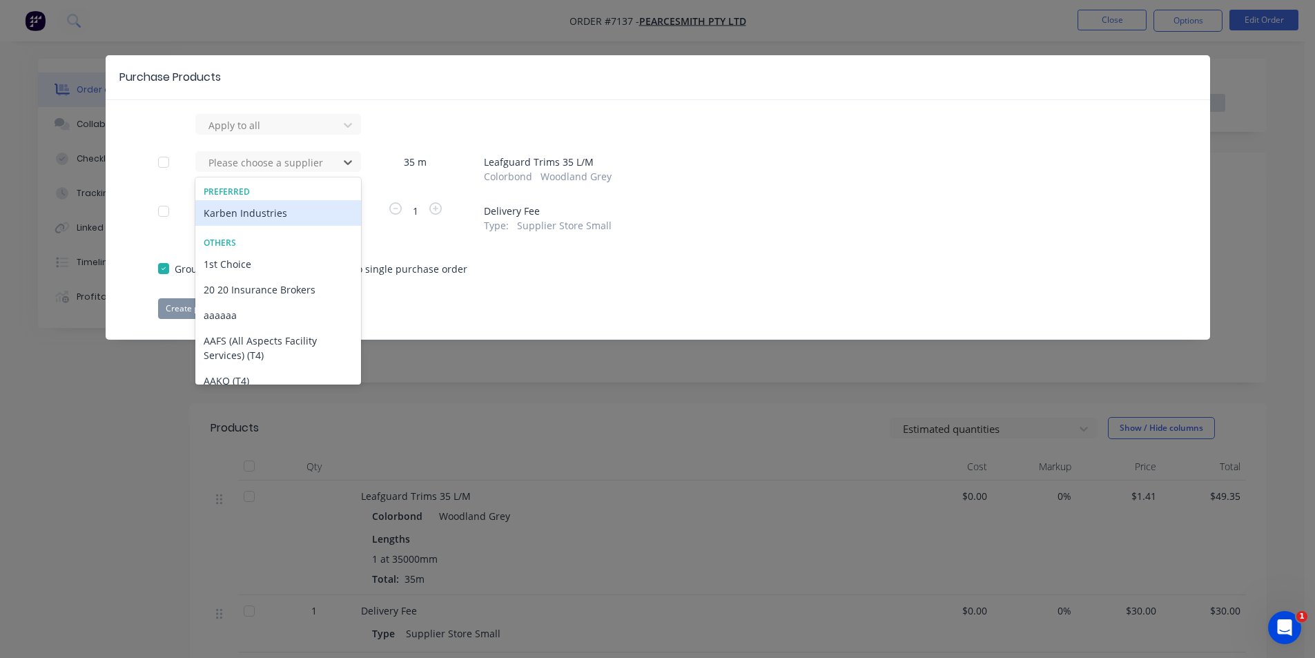
click at [289, 213] on div "Karben Industries" at bounding box center [278, 213] width 166 height 26
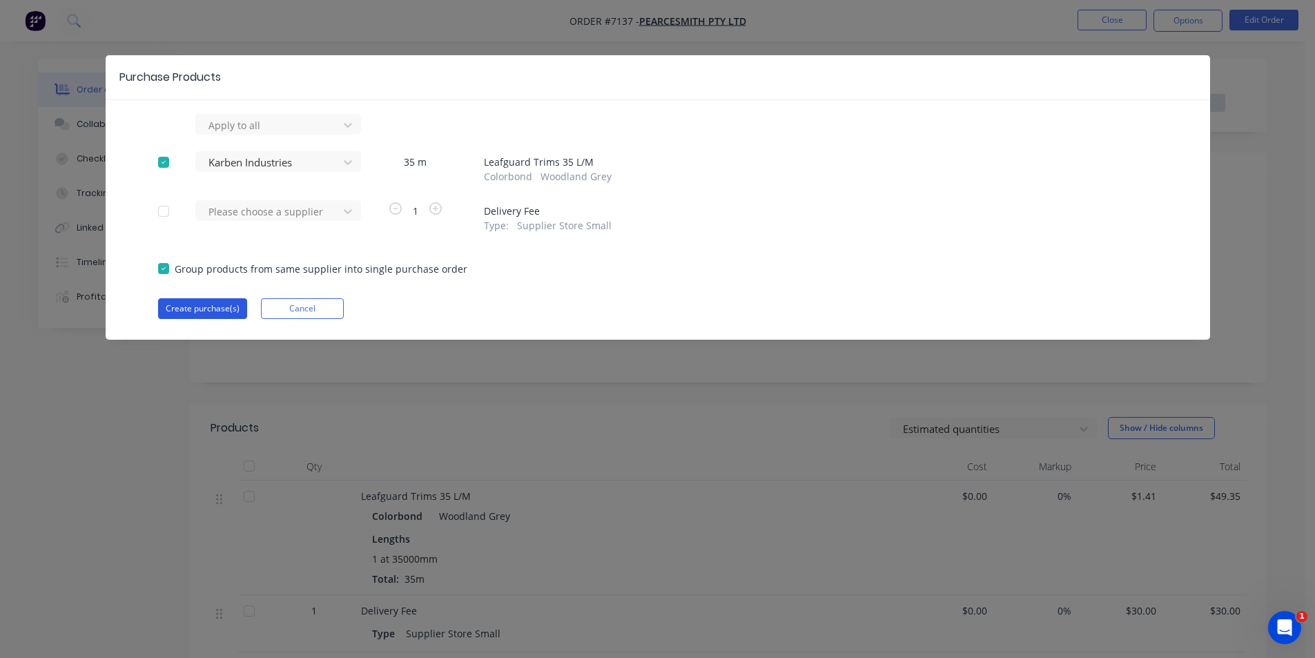
click at [188, 309] on button "Create purchase(s)" at bounding box center [202, 308] width 89 height 21
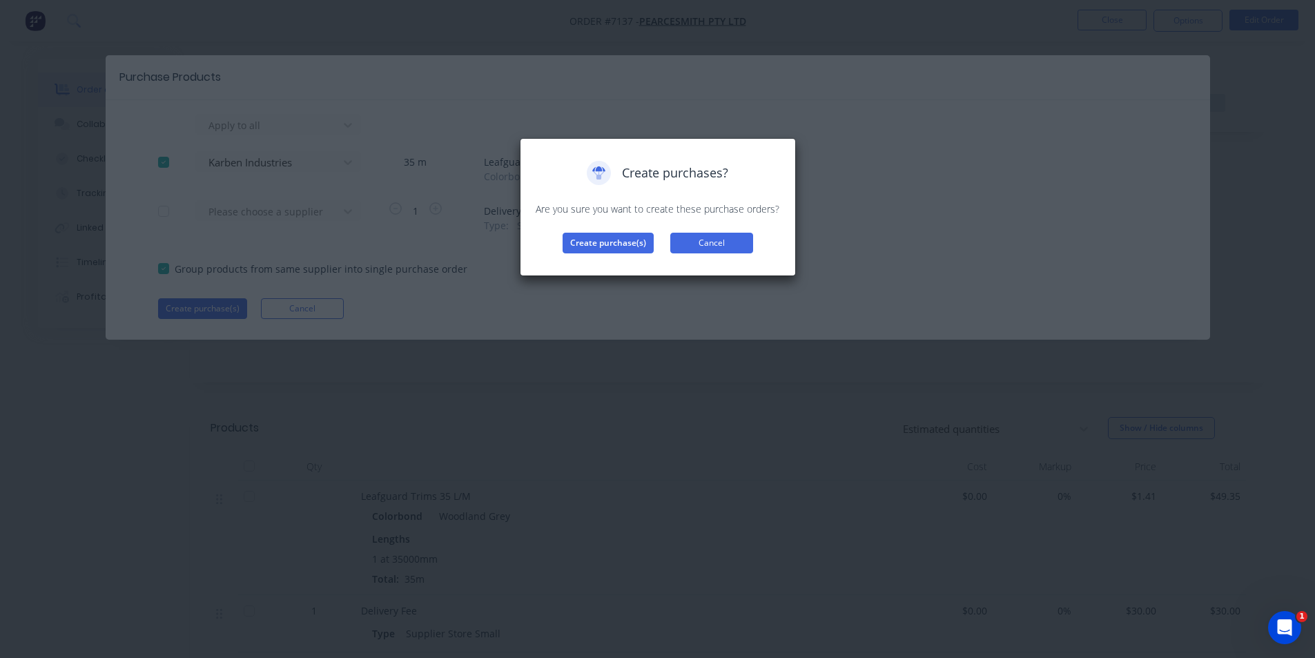
drag, startPoint x: 721, startPoint y: 252, endPoint x: 717, endPoint y: 259, distance: 8.0
click at [721, 252] on button "Cancel" at bounding box center [711, 243] width 83 height 21
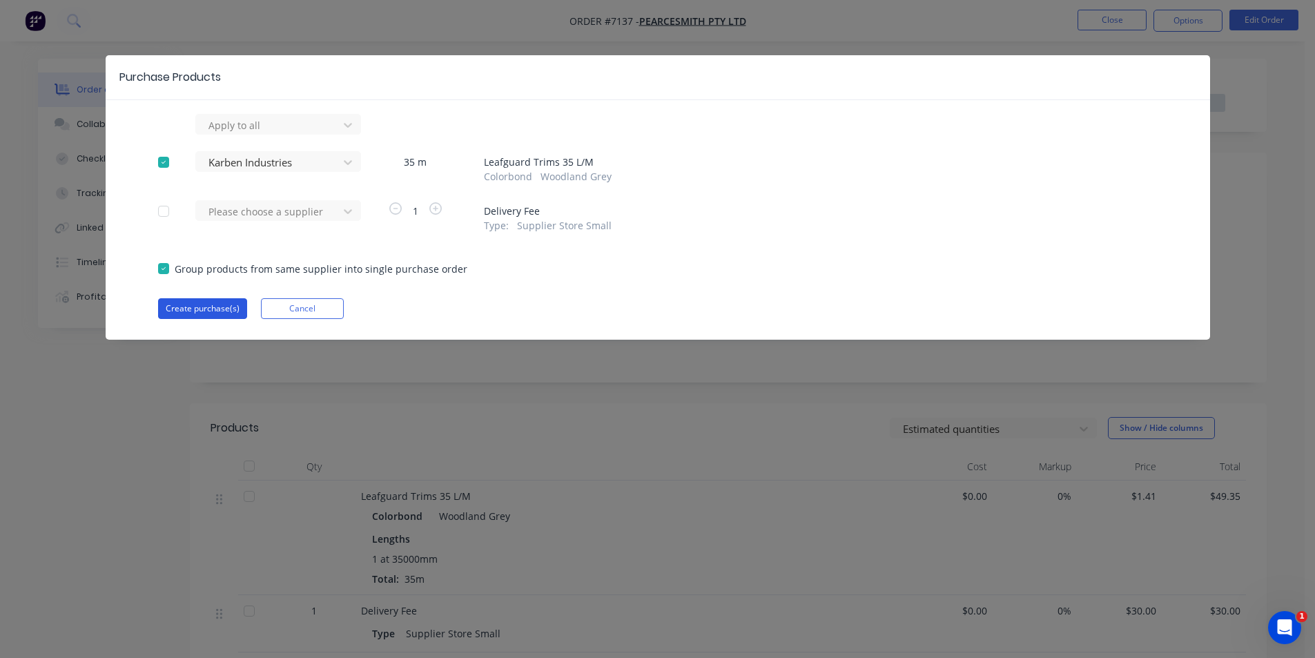
click at [219, 302] on button "Create purchase(s)" at bounding box center [202, 308] width 89 height 21
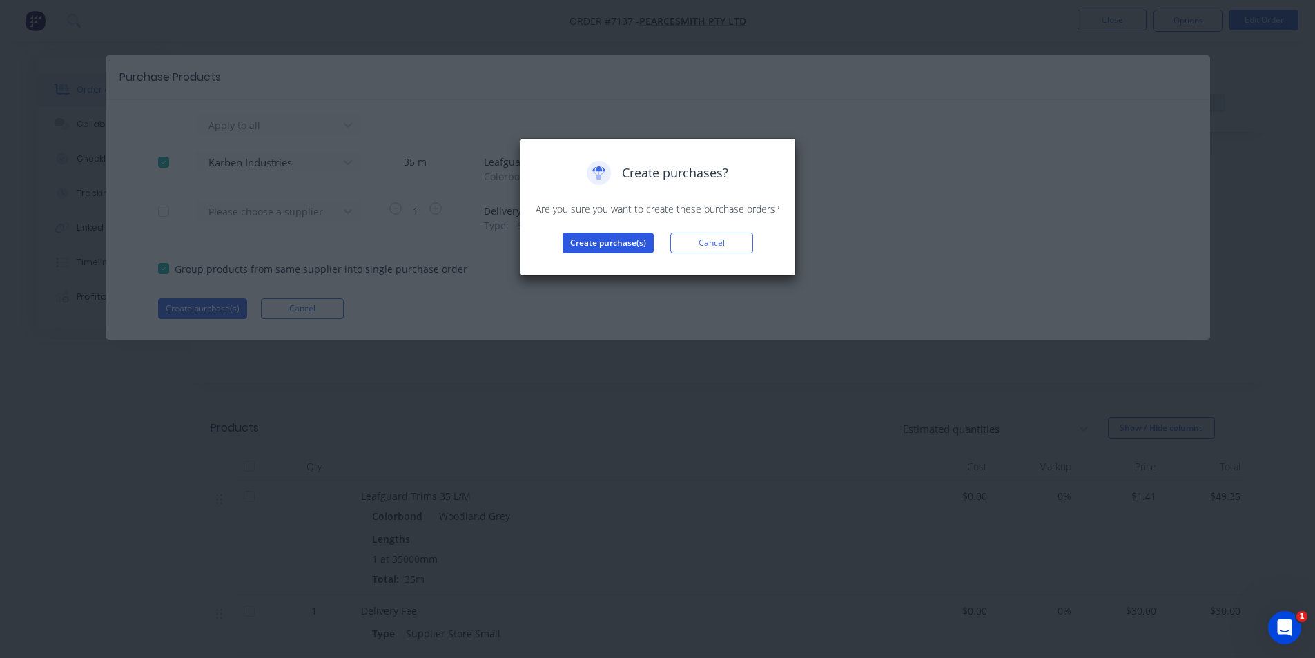
click at [638, 236] on button "Create purchase(s)" at bounding box center [607, 243] width 91 height 21
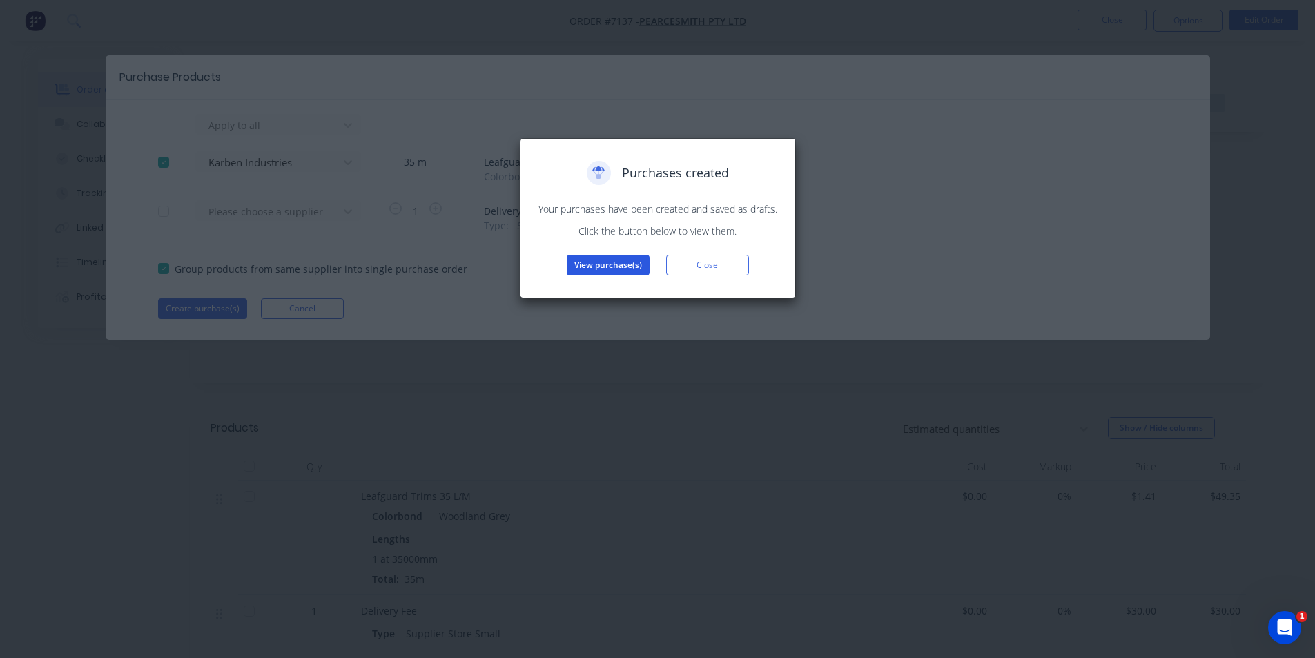
click at [614, 263] on button "View purchase(s)" at bounding box center [608, 265] width 83 height 21
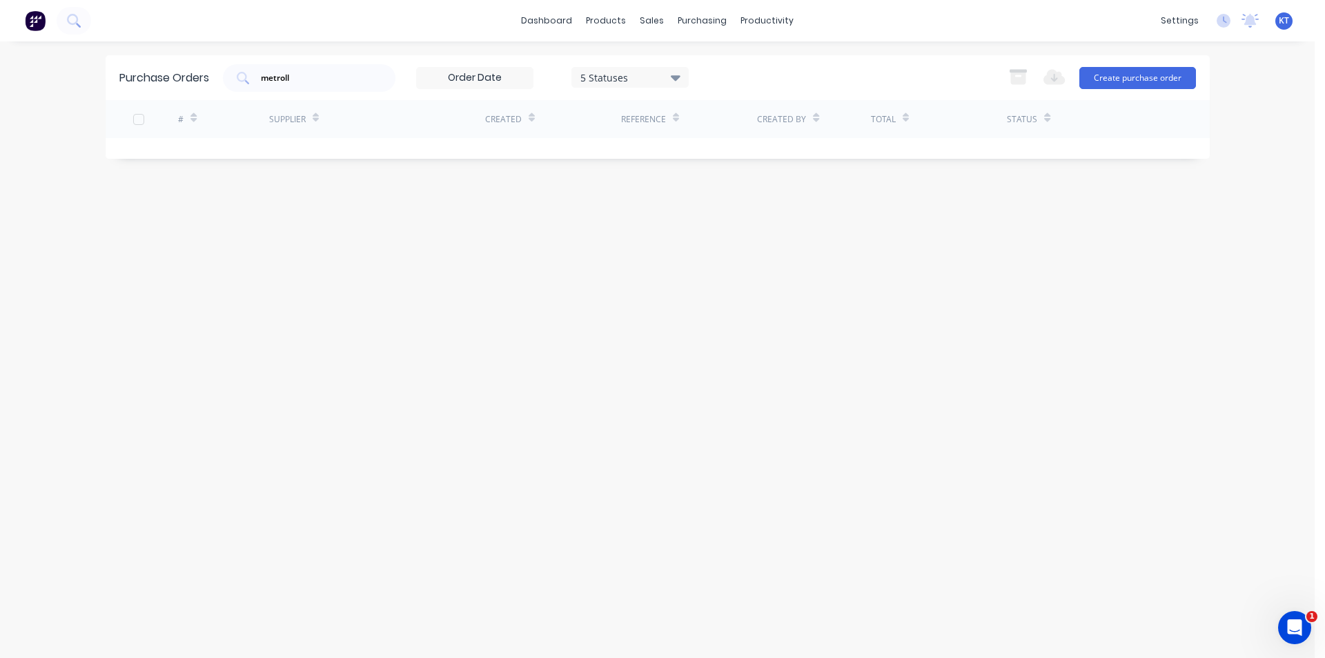
drag, startPoint x: 259, startPoint y: 81, endPoint x: 210, endPoint y: 85, distance: 49.2
click at [210, 85] on div "Purchase Orders metroll 5 Statuses 5 Statuses Export to Excel (XLSX) Create pur…" at bounding box center [658, 77] width 1104 height 45
click at [307, 73] on input "metroll" at bounding box center [317, 78] width 115 height 14
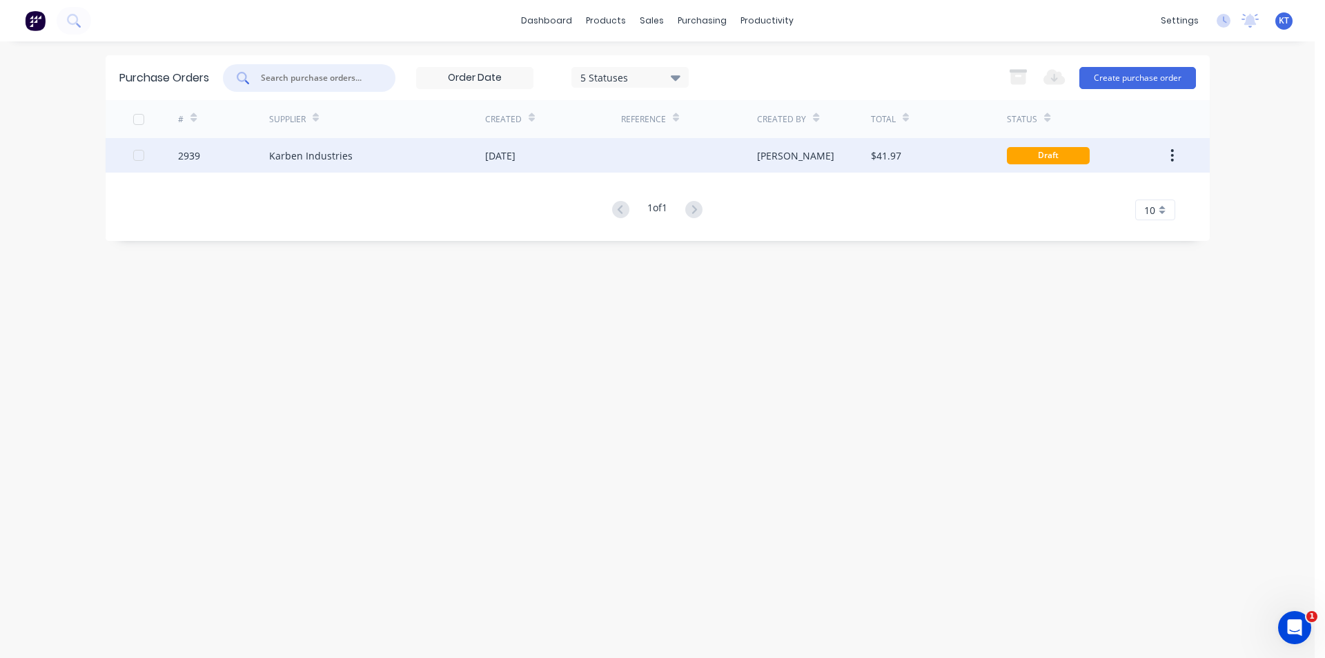
click at [366, 153] on div "Karben Industries" at bounding box center [377, 155] width 216 height 35
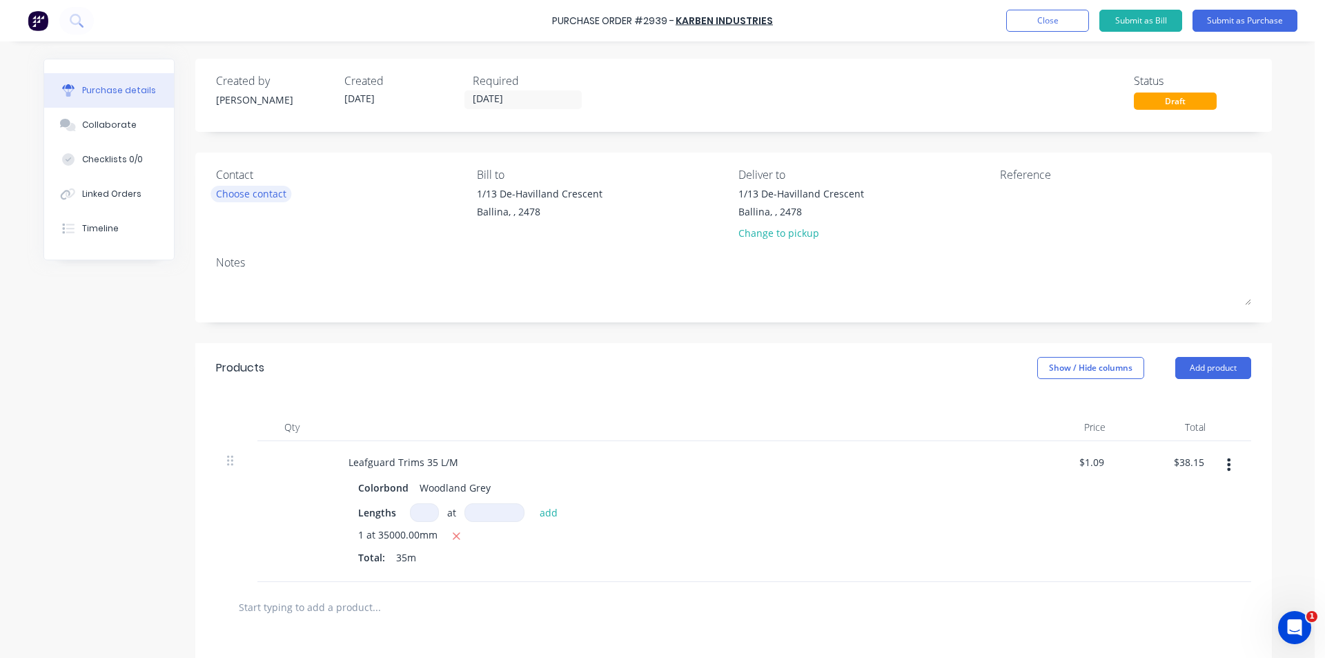
click at [268, 186] on div "Choose contact" at bounding box center [251, 193] width 70 height 14
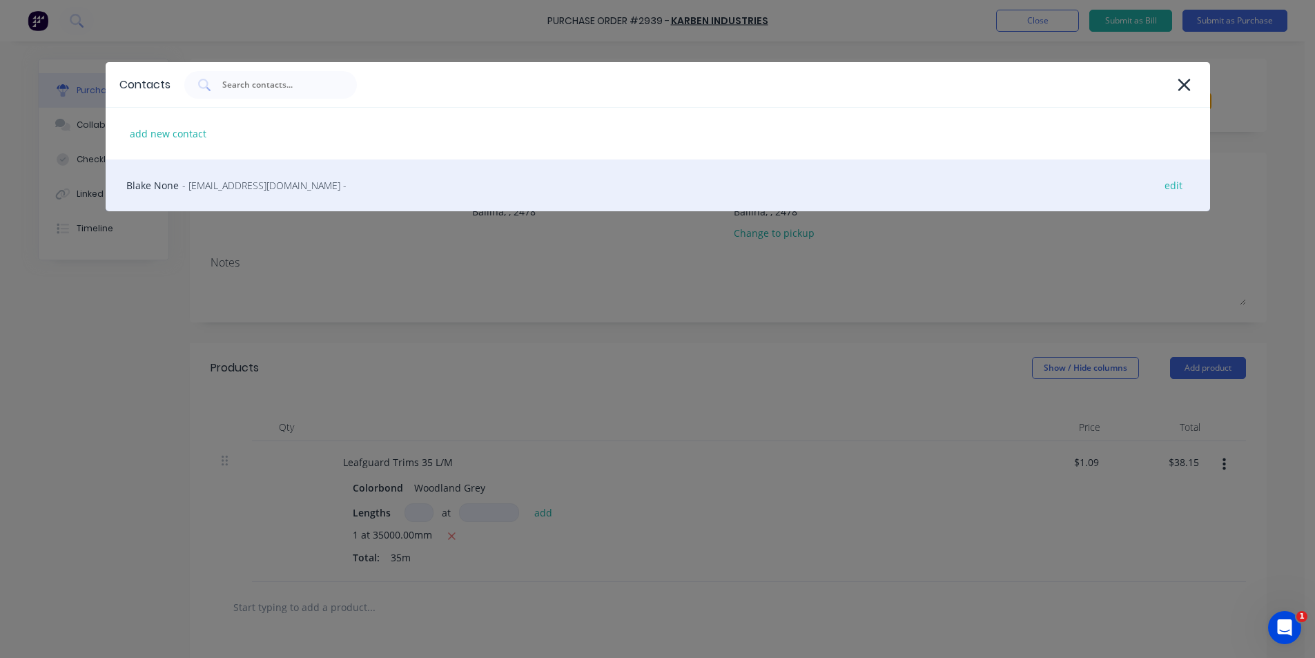
click at [311, 175] on div "Blake None - info@karben.com.au - edit" at bounding box center [658, 185] width 1104 height 52
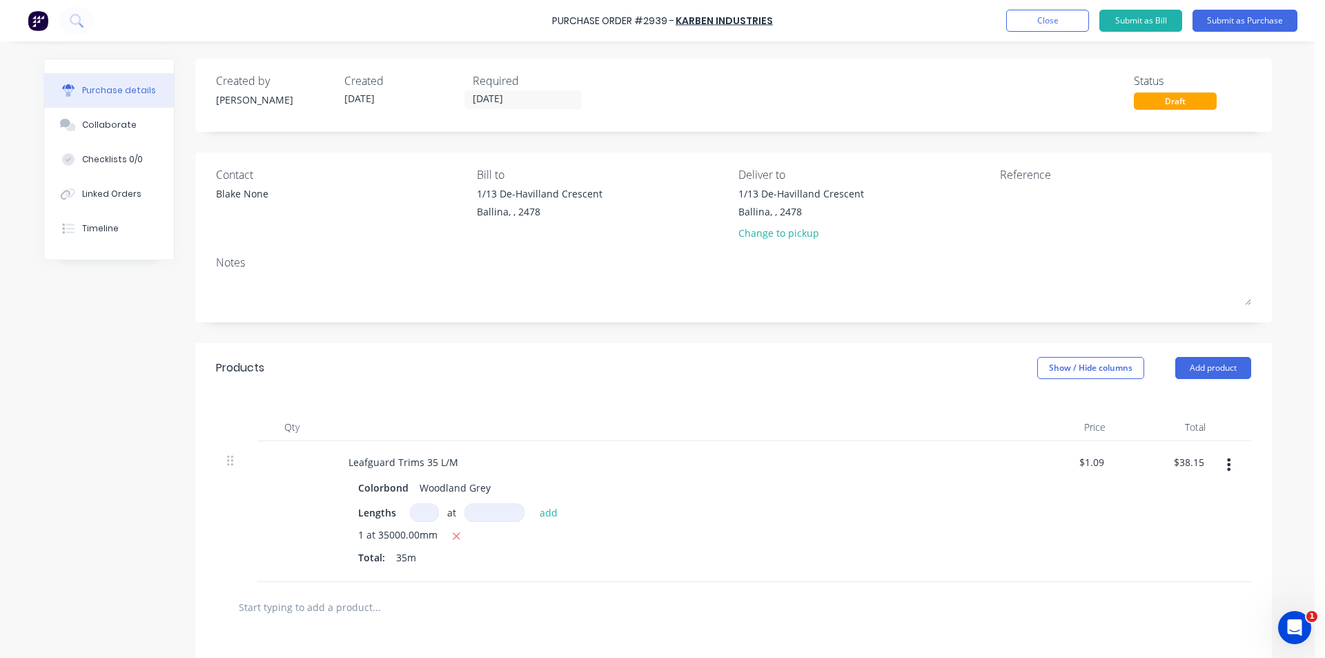
click at [1284, 33] on div "Purchase Order #2939 - Karben Industries Add product Close Submit as Bill Submi…" at bounding box center [662, 20] width 1325 height 41
click at [1282, 23] on button "Submit as Purchase" at bounding box center [1245, 21] width 105 height 22
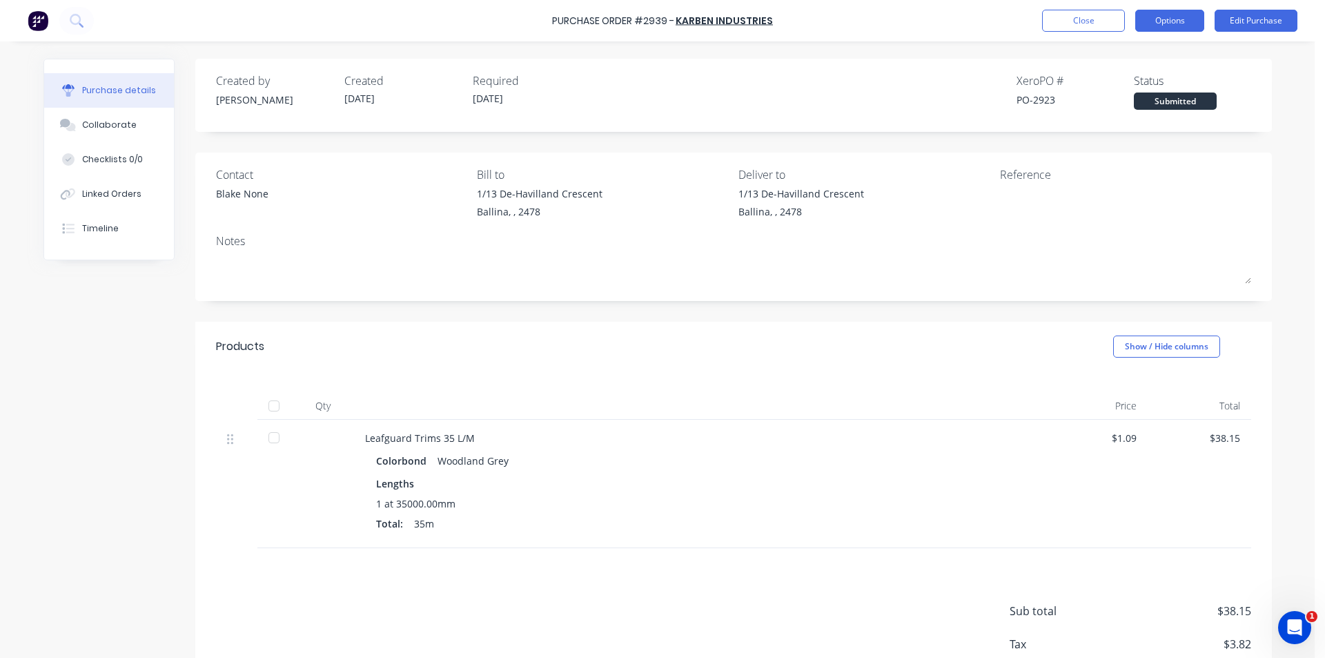
click at [1162, 19] on button "Options" at bounding box center [1169, 21] width 69 height 22
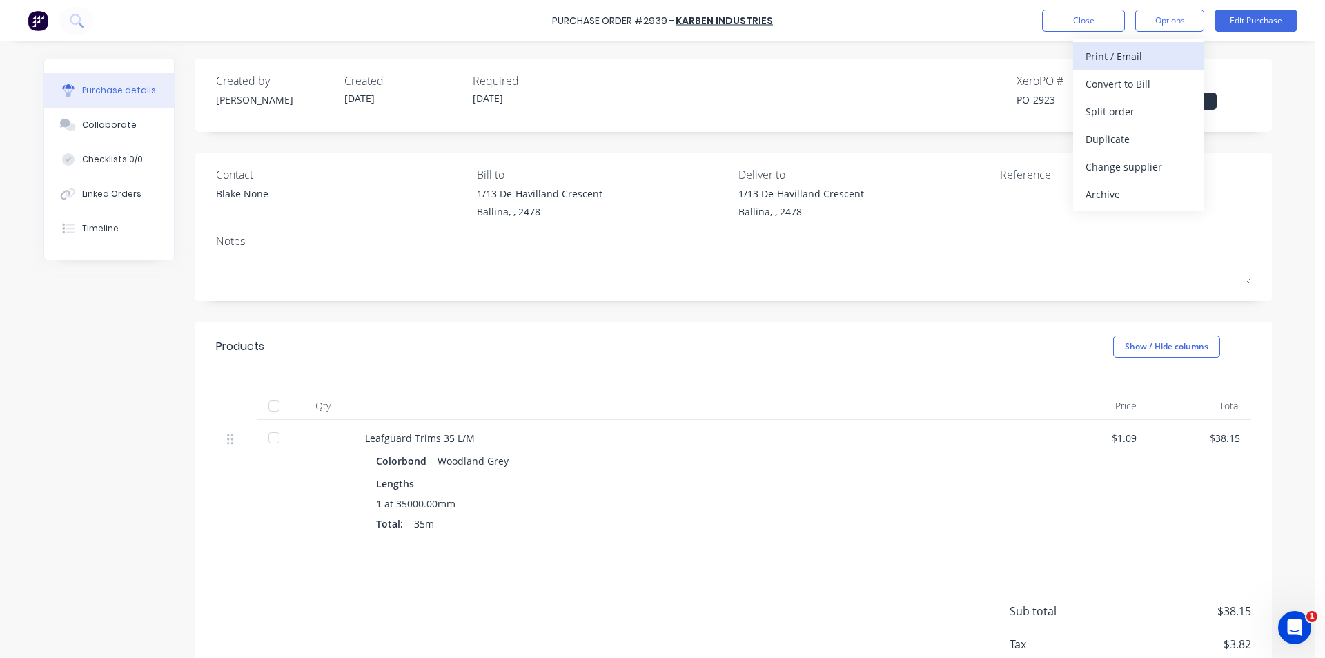
click at [1161, 63] on div "Print / Email" at bounding box center [1139, 56] width 106 height 20
click at [1159, 112] on div "Without pricing" at bounding box center [1139, 111] width 106 height 20
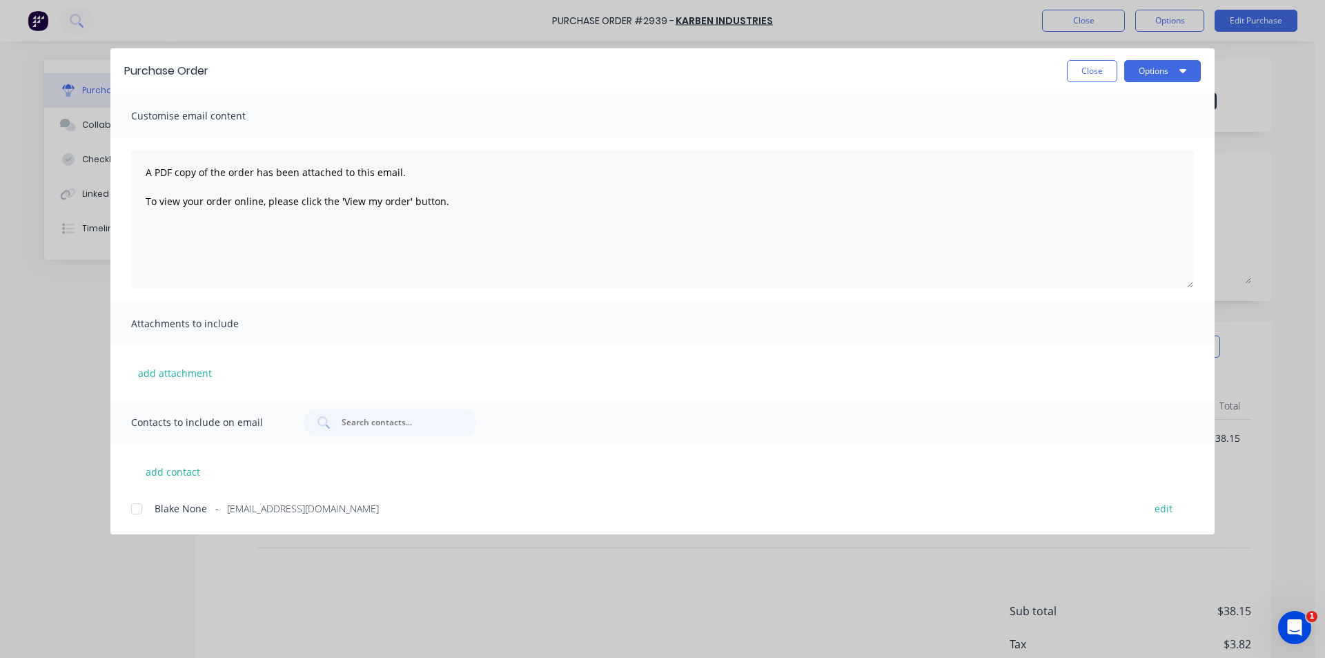
drag, startPoint x: 153, startPoint y: 495, endPoint x: 126, endPoint y: 507, distance: 29.4
click at [148, 496] on div "add contact Blake None - info@karben.com.au edit" at bounding box center [662, 480] width 1104 height 72
click at [126, 507] on div at bounding box center [137, 509] width 28 height 28
click at [135, 508] on div at bounding box center [137, 509] width 28 height 28
drag, startPoint x: 135, startPoint y: 509, endPoint x: 616, endPoint y: 413, distance: 490.4
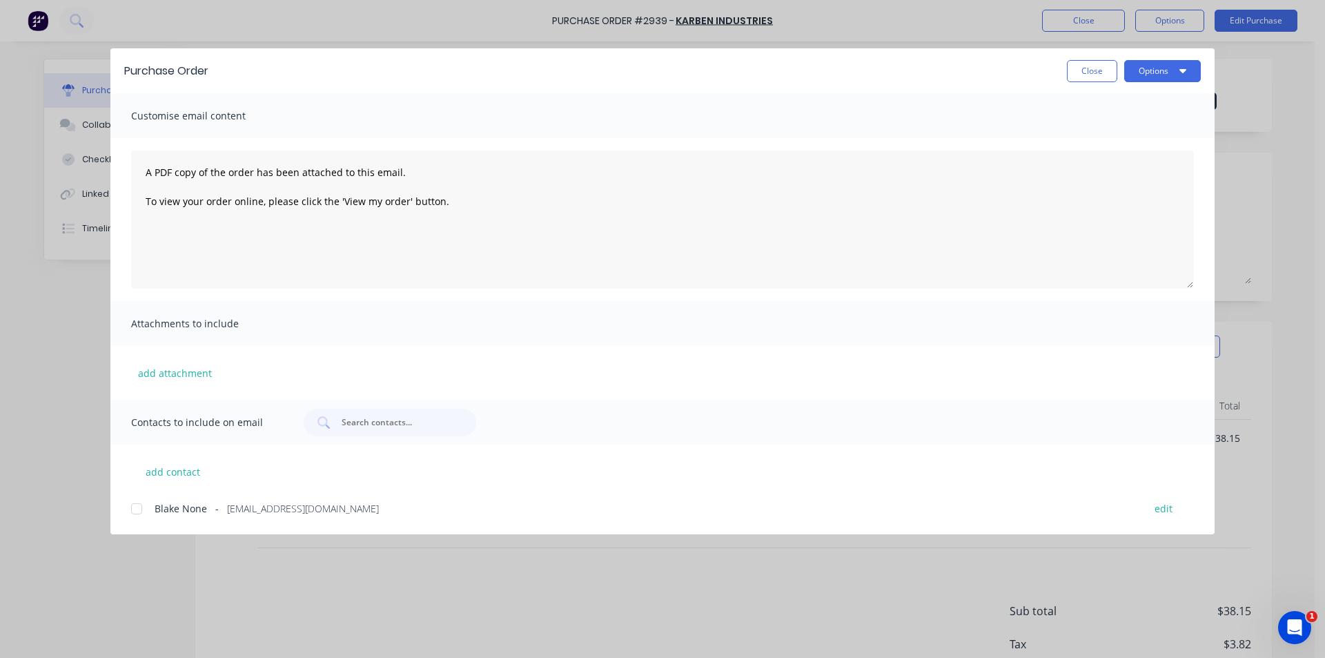
click at [134, 509] on div at bounding box center [137, 509] width 28 height 28
click at [1183, 75] on icon "button" at bounding box center [1183, 70] width 7 height 11
click at [1178, 173] on button "Email" at bounding box center [1135, 162] width 131 height 28
click at [1086, 63] on button "Close" at bounding box center [1092, 71] width 50 height 22
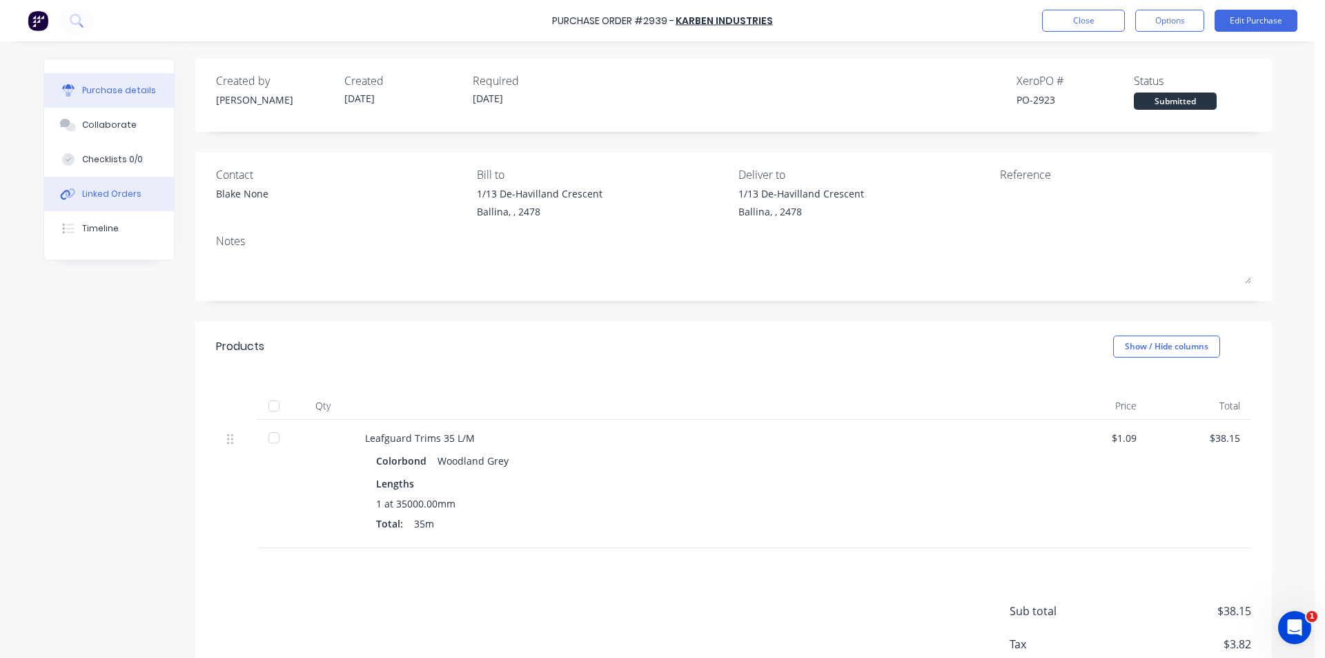
click at [87, 190] on div "Linked Orders" at bounding box center [111, 194] width 59 height 12
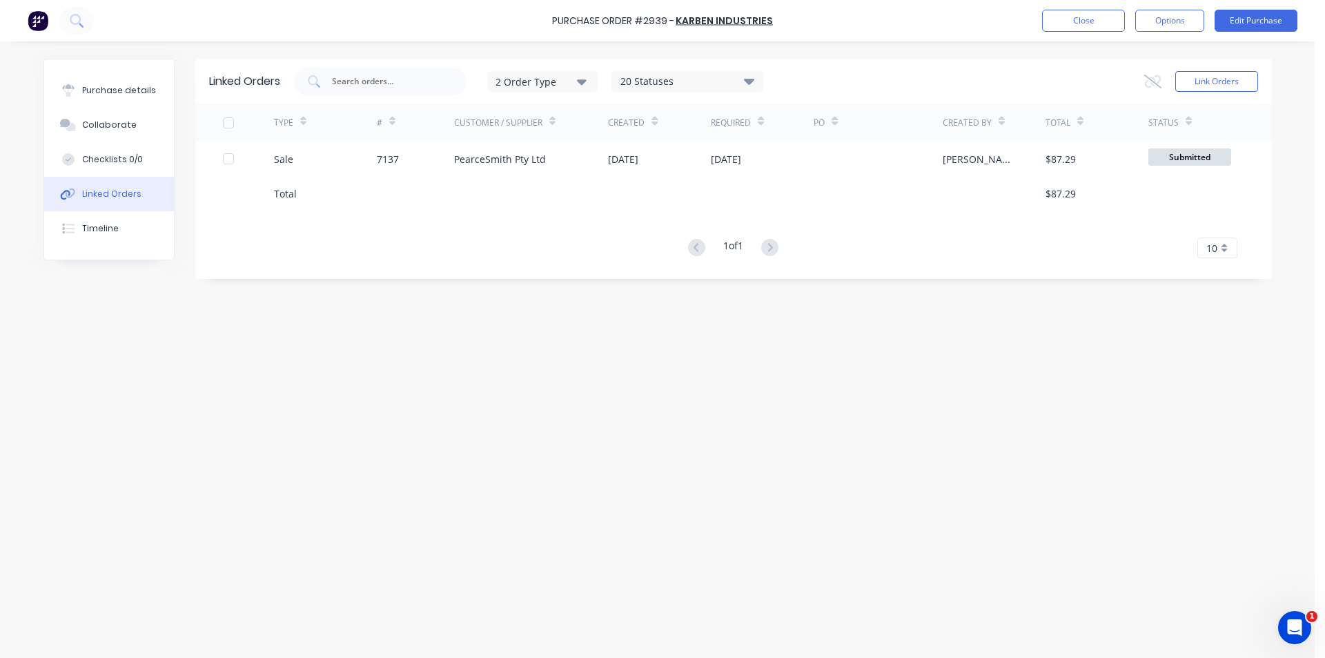
click at [997, 177] on div at bounding box center [994, 193] width 103 height 35
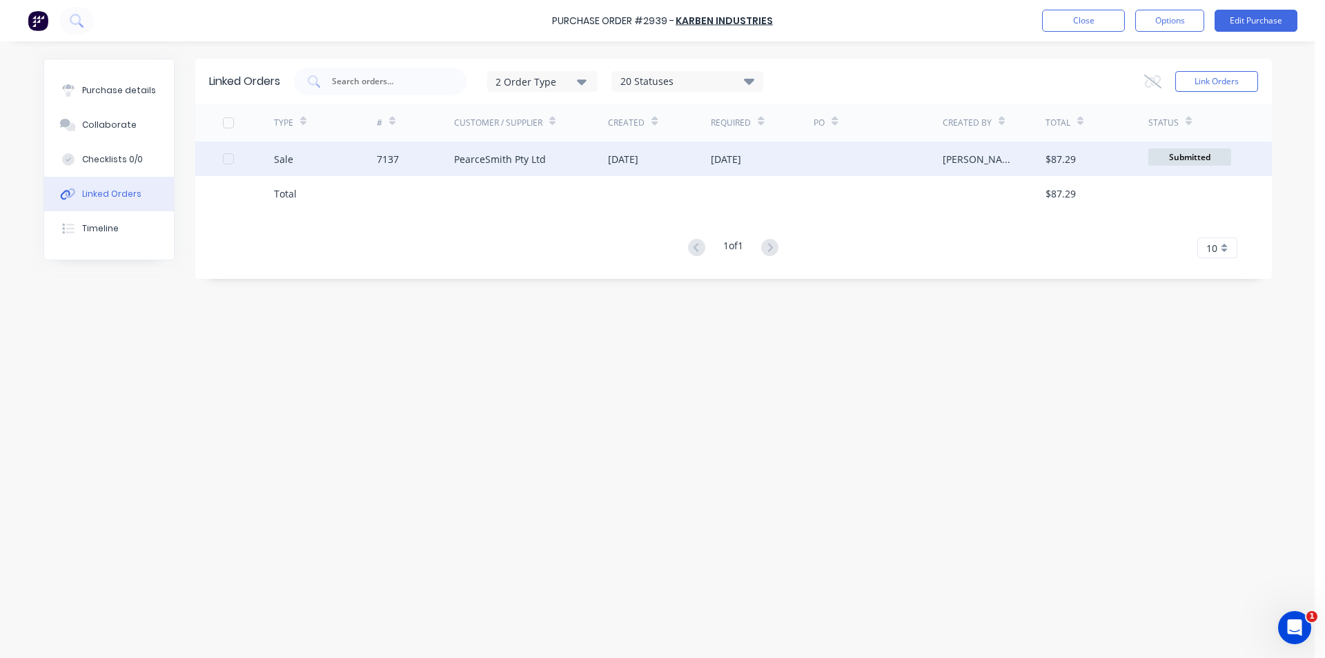
click at [992, 166] on div "[PERSON_NAME]" at bounding box center [994, 158] width 103 height 35
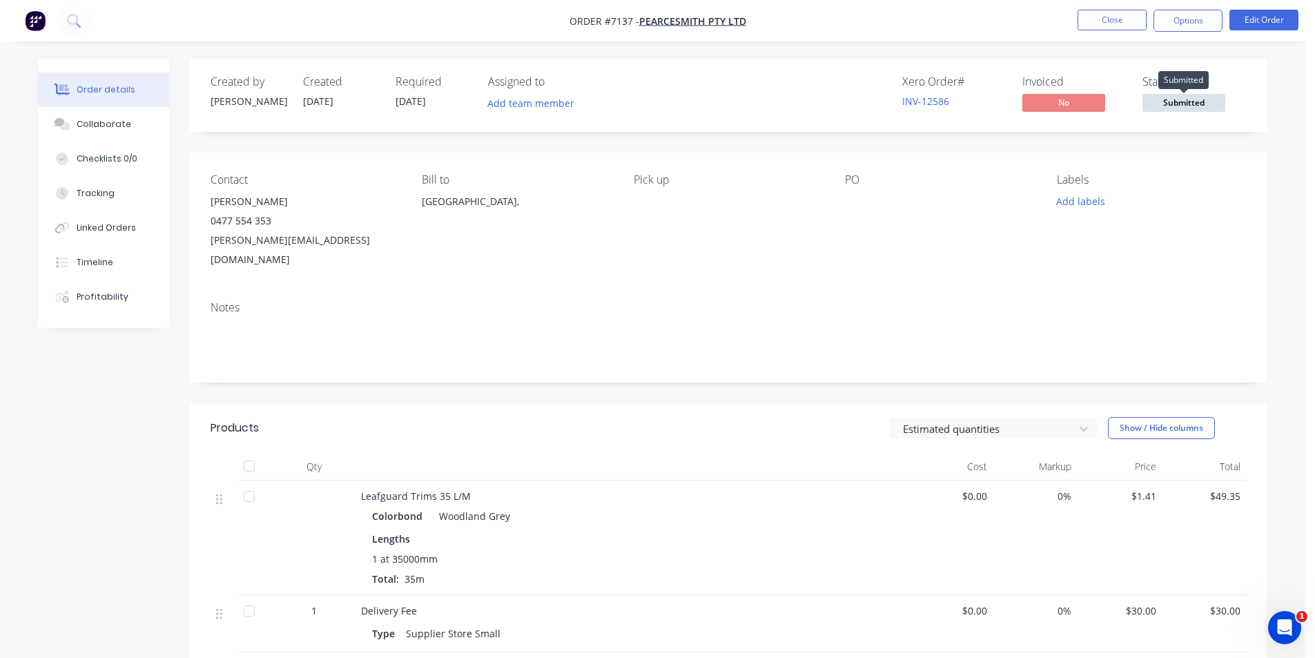
click at [1208, 97] on div "Order details Collaborate Checklists 0/0 Tracking Linked Orders Timeline Profit…" at bounding box center [652, 449] width 1304 height 898
click at [1206, 113] on button "Submitted" at bounding box center [1183, 104] width 83 height 21
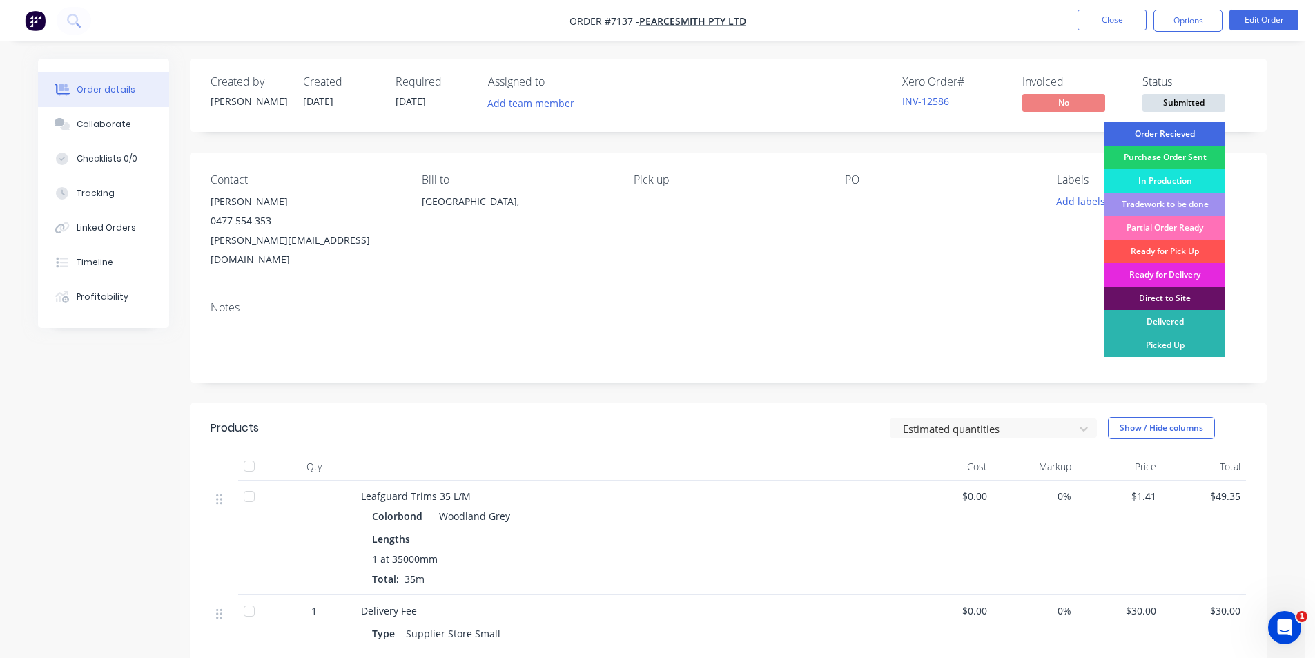
click at [1202, 131] on div "Order Recieved" at bounding box center [1164, 133] width 121 height 23
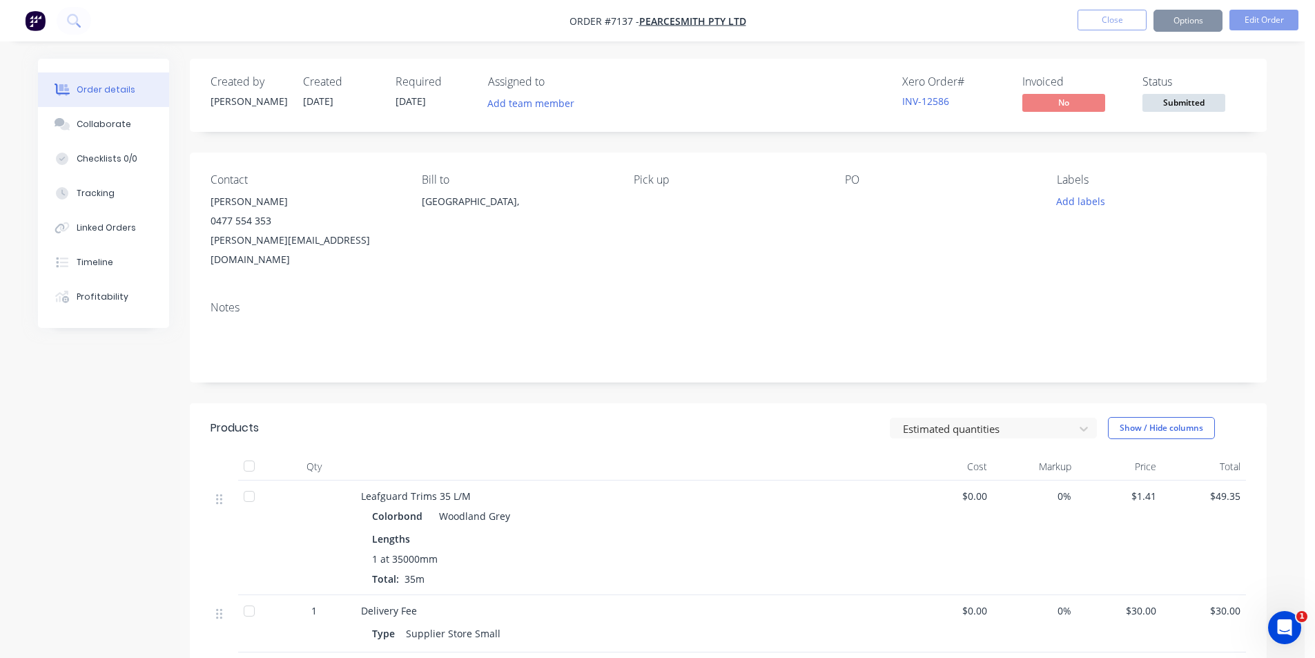
click at [1192, 102] on span "Submitted" at bounding box center [1183, 102] width 83 height 17
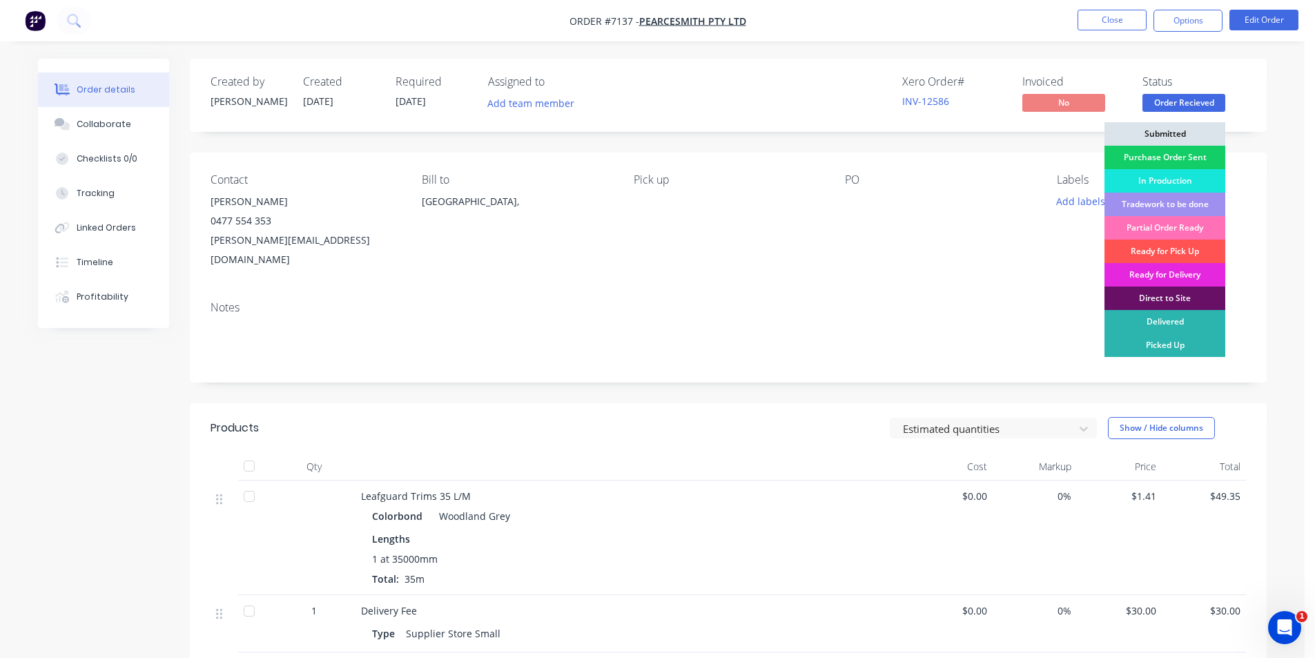
click at [1197, 148] on div "Purchase Order Sent" at bounding box center [1164, 157] width 121 height 23
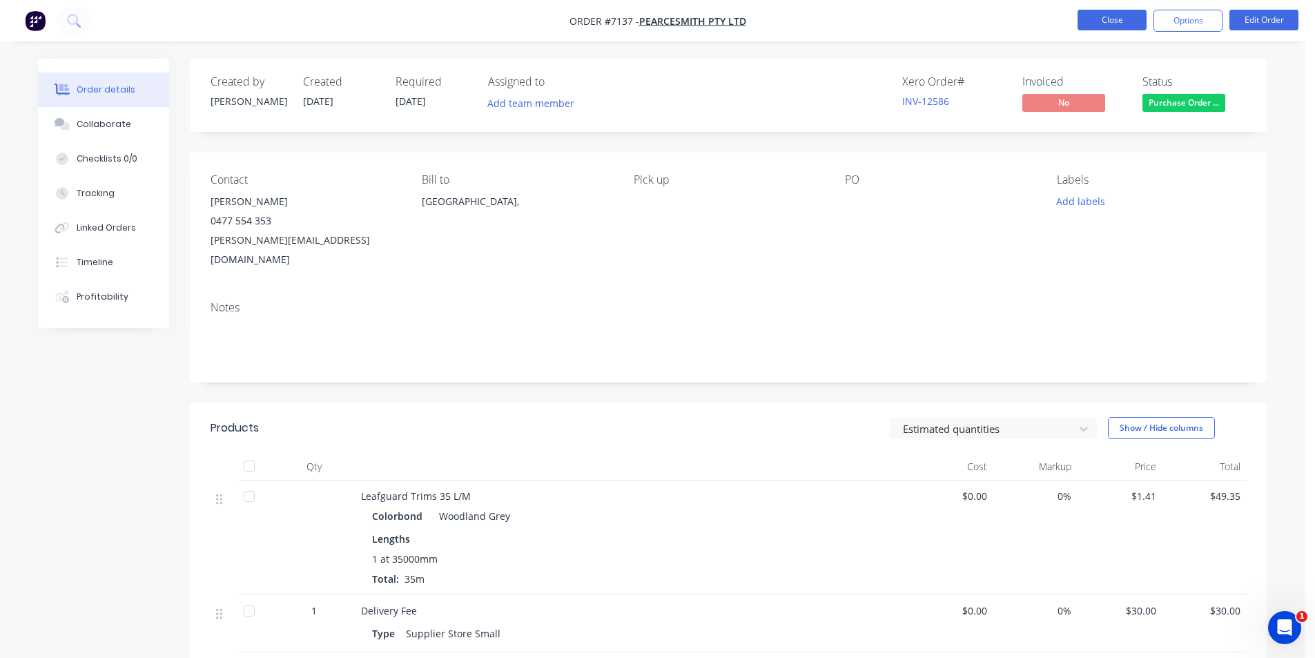
click at [1127, 21] on button "Close" at bounding box center [1111, 20] width 69 height 21
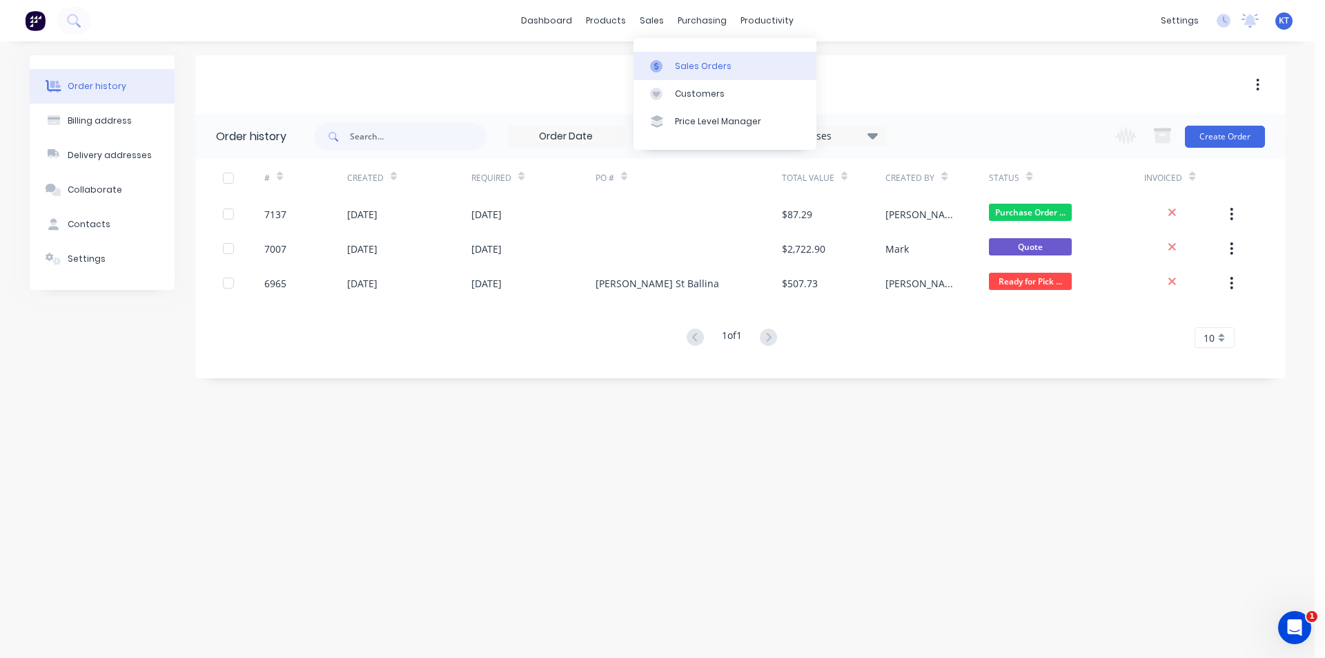
click at [684, 77] on link "Sales Orders" at bounding box center [725, 66] width 183 height 28
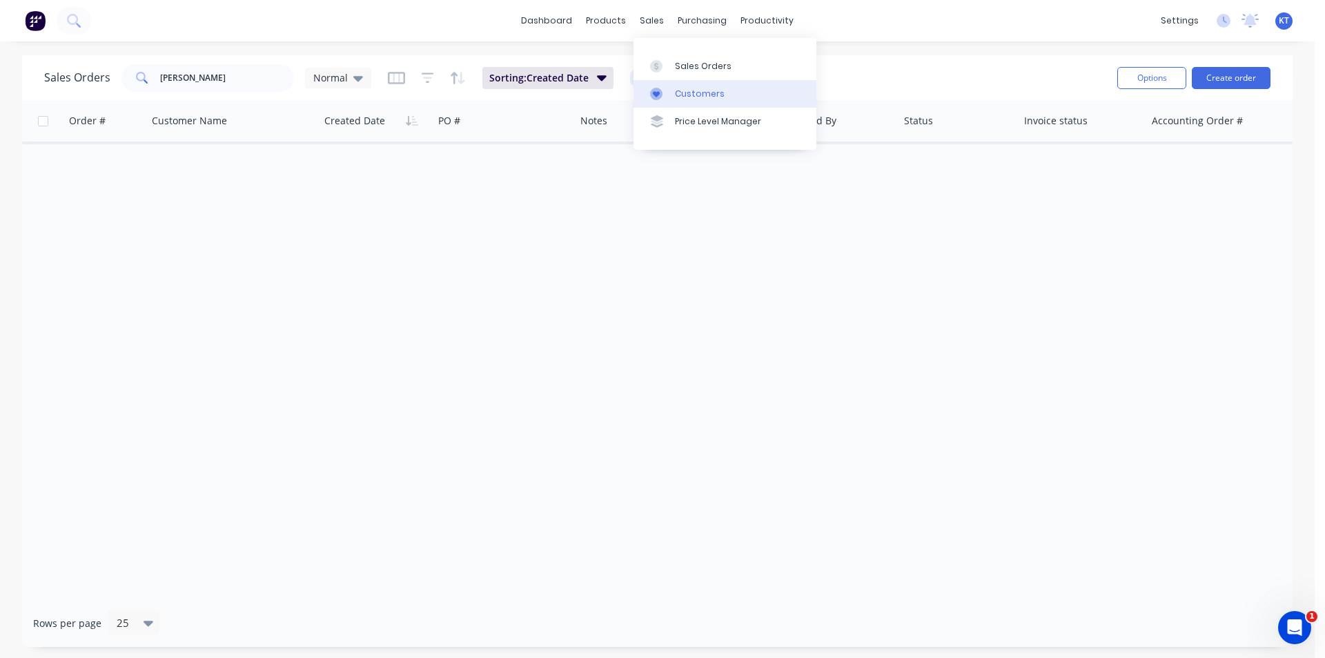
click at [693, 81] on link "Customers" at bounding box center [725, 94] width 183 height 28
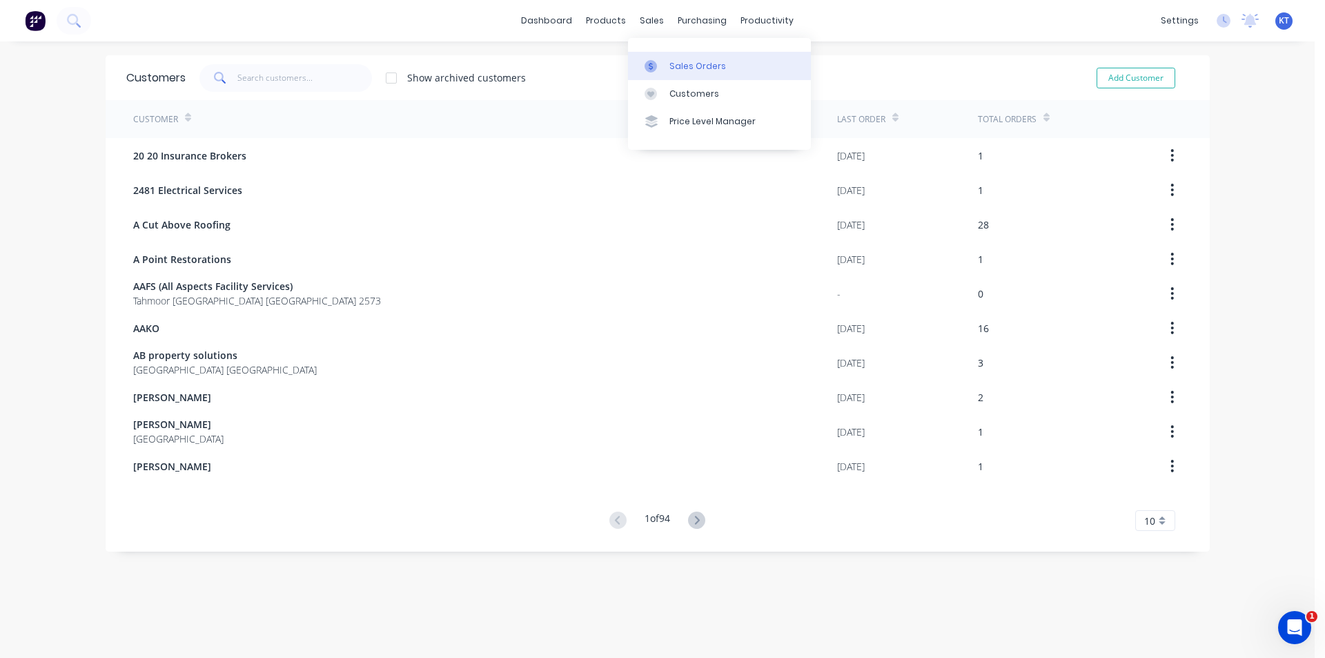
click at [685, 71] on div "Sales Orders" at bounding box center [697, 66] width 57 height 12
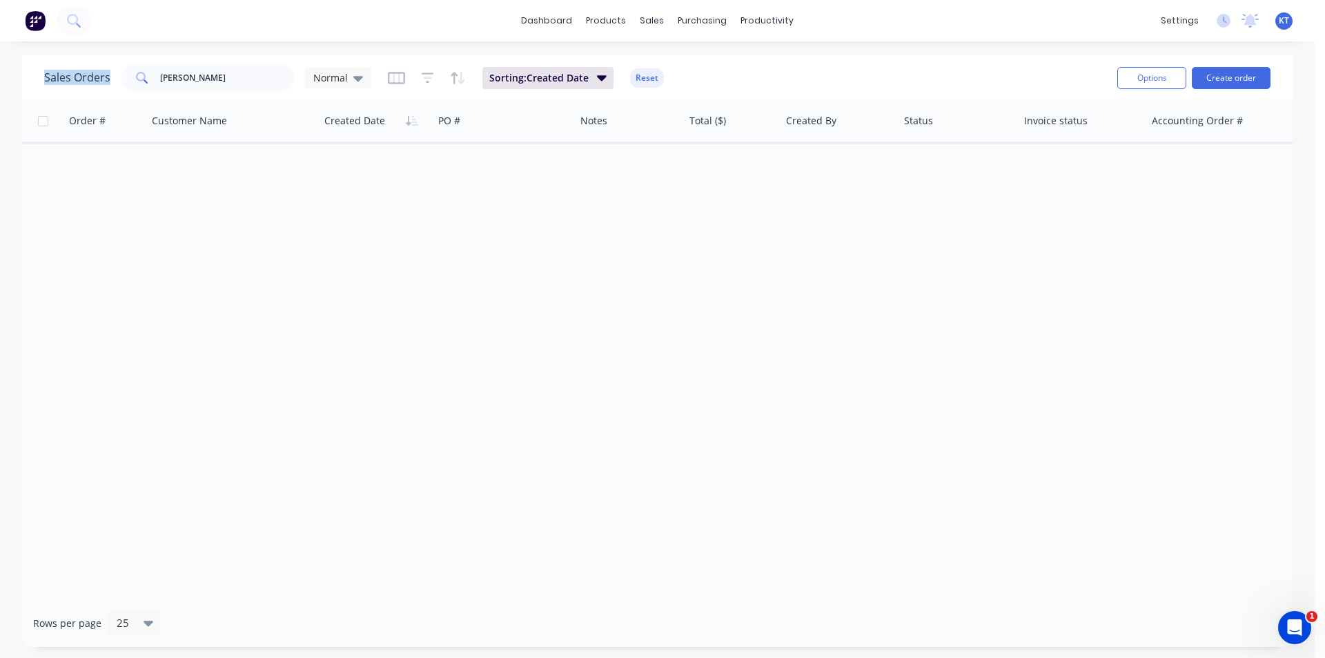
drag, startPoint x: 242, startPoint y: 92, endPoint x: 38, endPoint y: 90, distance: 203.6
click at [36, 91] on div "Sales Orders shane Normal Sorting: Created Date Reset Options Create order" at bounding box center [657, 77] width 1271 height 45
click at [164, 84] on input "shane" at bounding box center [227, 78] width 135 height 28
click at [206, 78] on input "shane" at bounding box center [227, 78] width 135 height 28
click at [204, 78] on input "shane" at bounding box center [227, 78] width 135 height 28
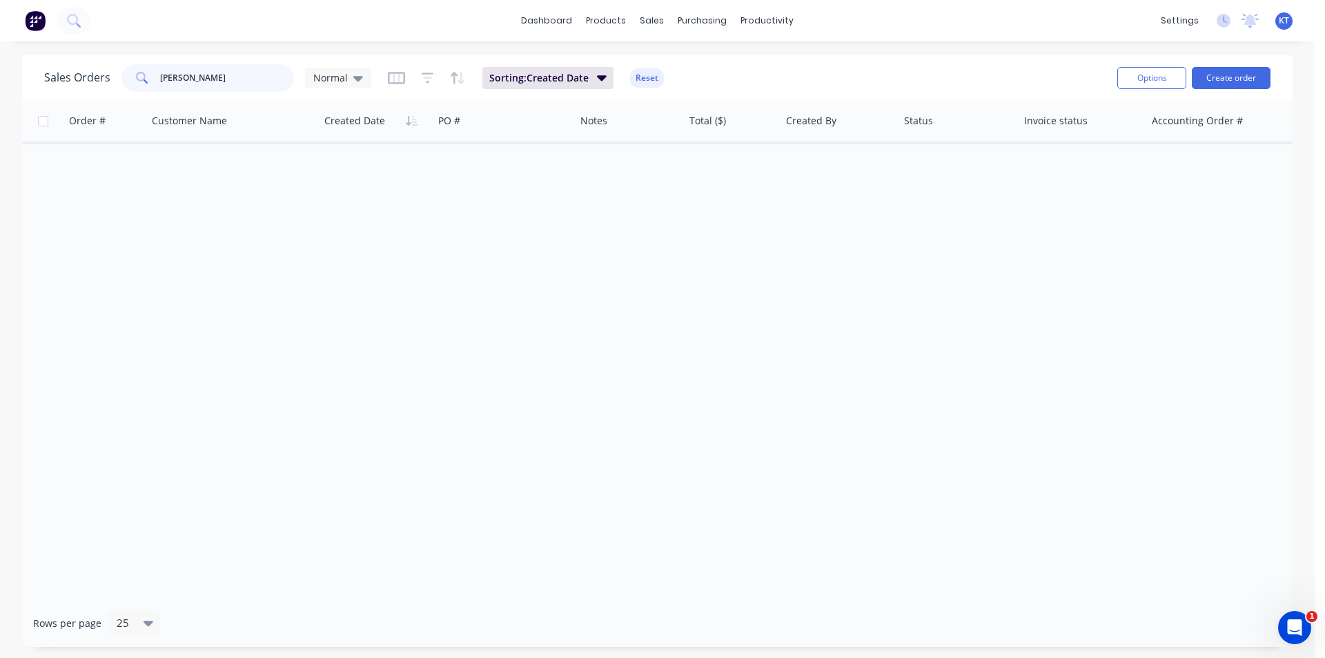
click at [204, 78] on input "shane" at bounding box center [227, 78] width 135 height 28
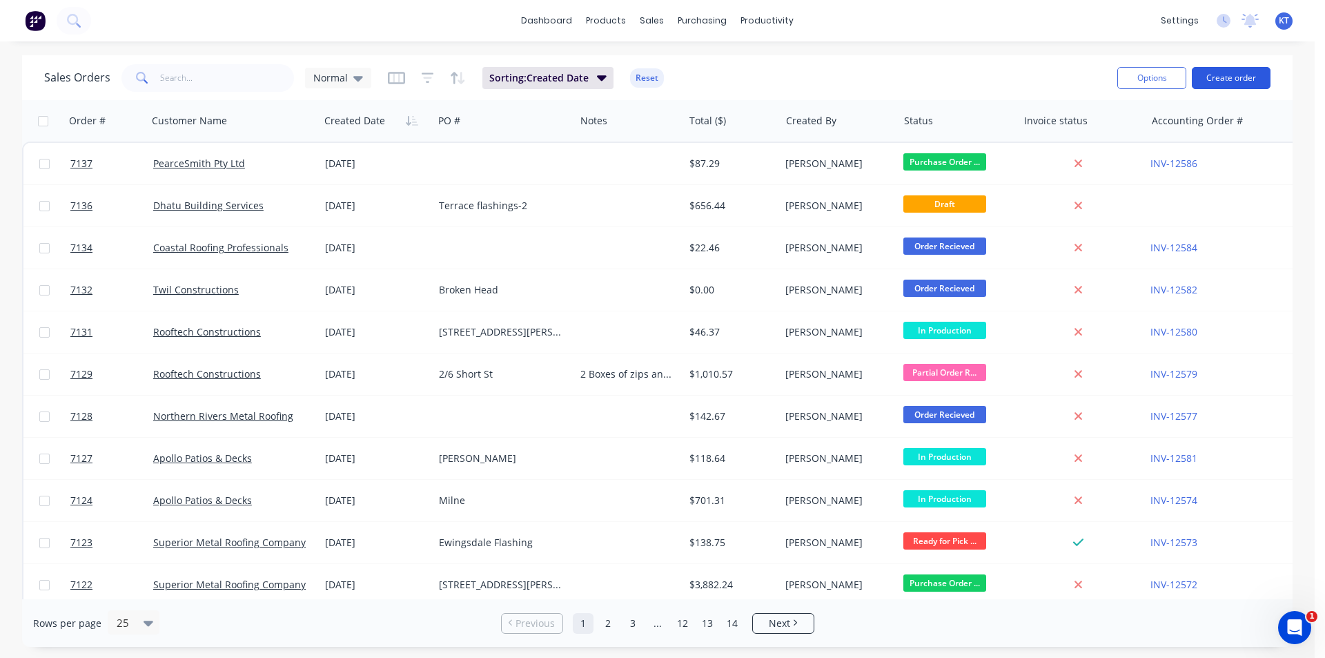
click at [1245, 75] on button "Create order" at bounding box center [1231, 78] width 79 height 22
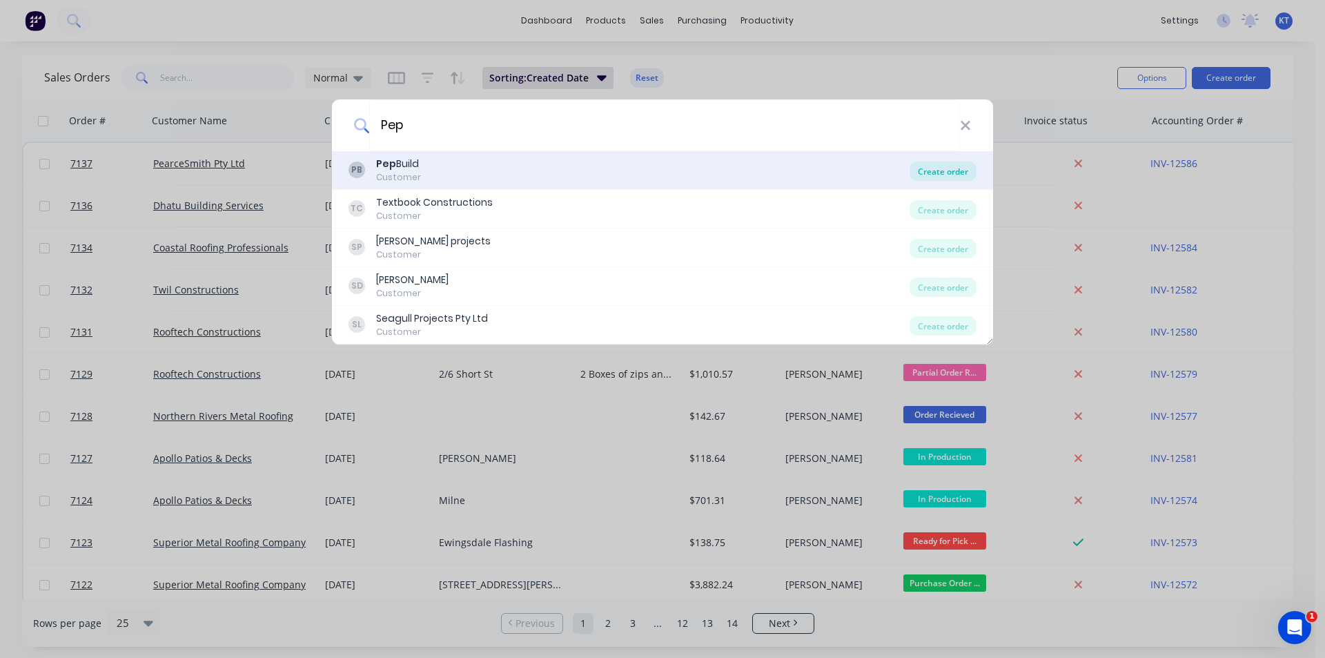
type input "Pep"
click at [959, 177] on div "Create order" at bounding box center [943, 171] width 67 height 19
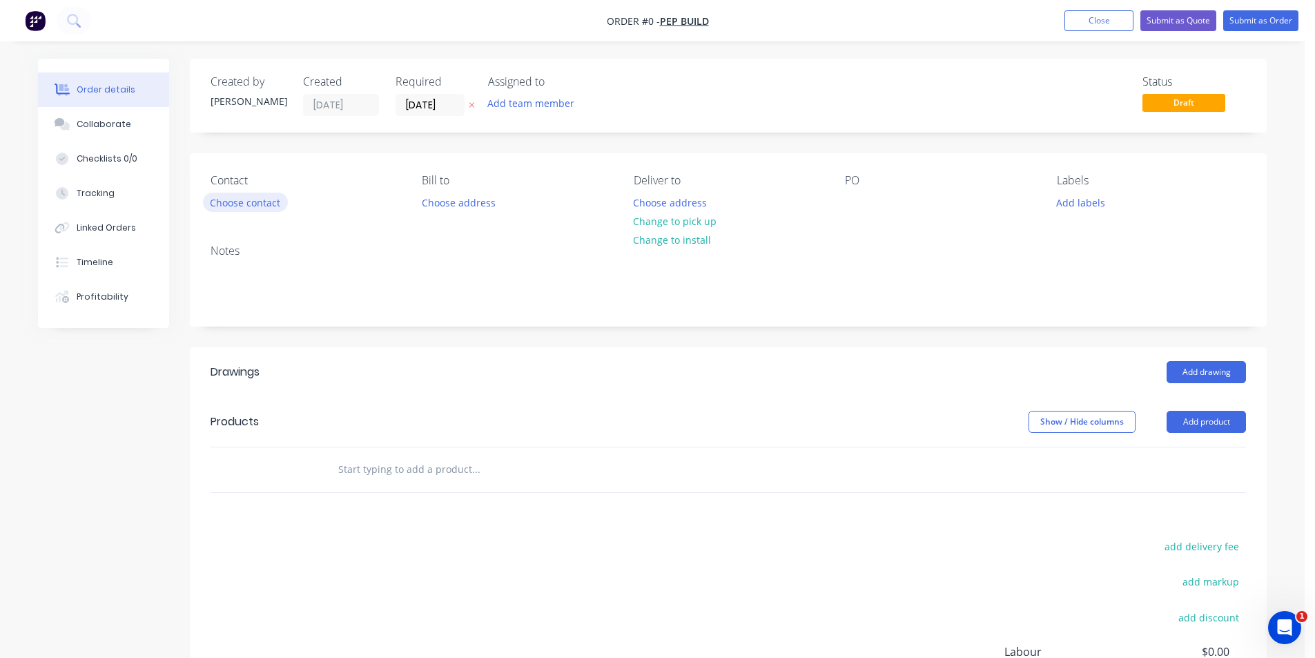
click at [271, 206] on button "Choose contact" at bounding box center [245, 202] width 85 height 19
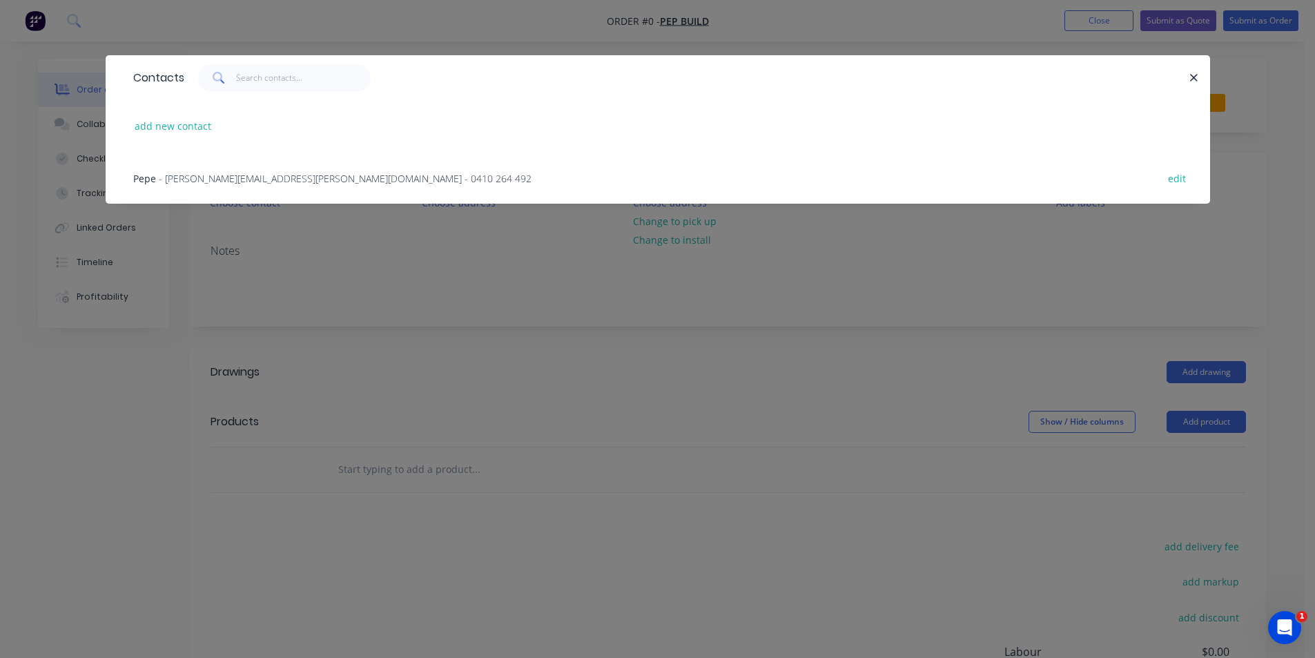
click at [244, 179] on span "- pepe.munir@hotmail.com - 0410 264 492" at bounding box center [345, 178] width 373 height 13
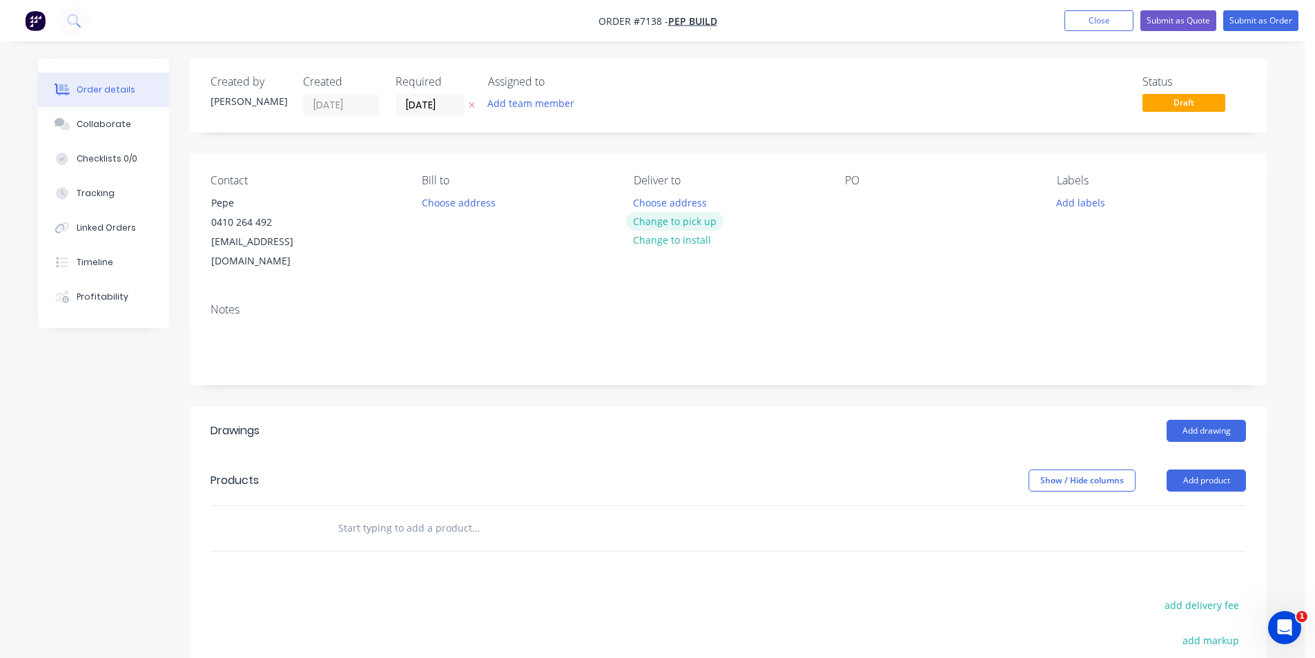
click at [667, 226] on button "Change to pick up" at bounding box center [675, 221] width 98 height 19
click at [684, 217] on button "Change to delivery" at bounding box center [676, 222] width 101 height 19
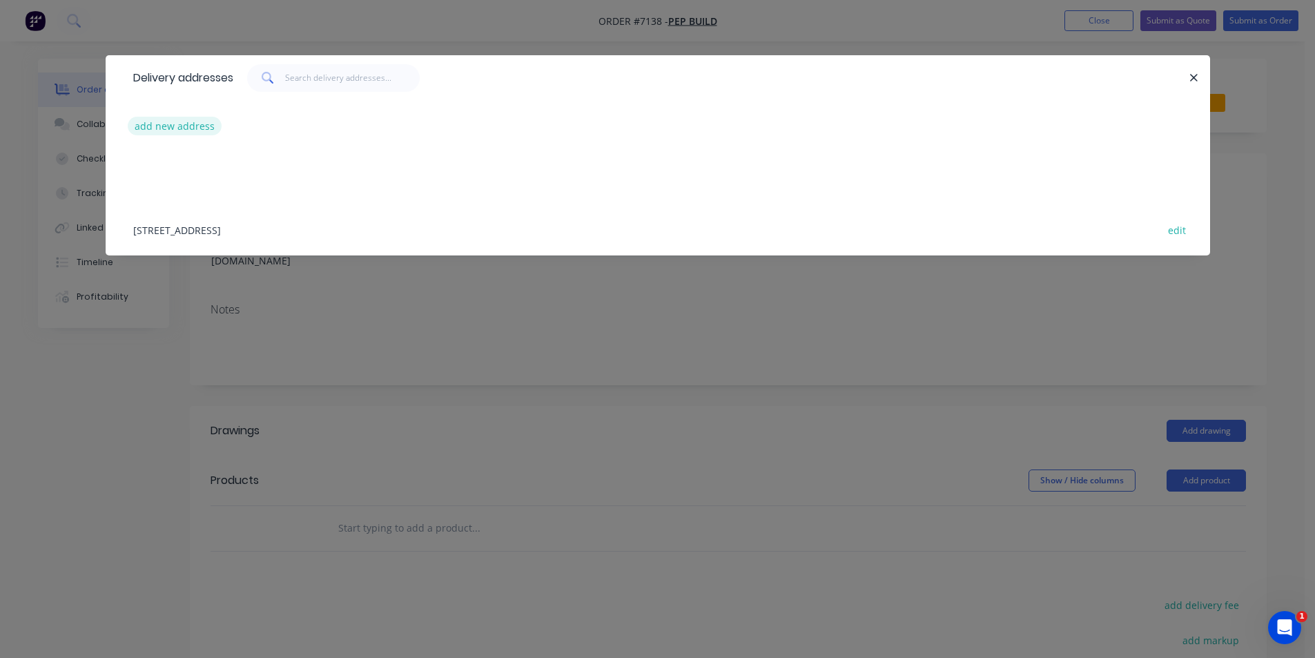
click at [170, 119] on button "add new address" at bounding box center [175, 126] width 95 height 19
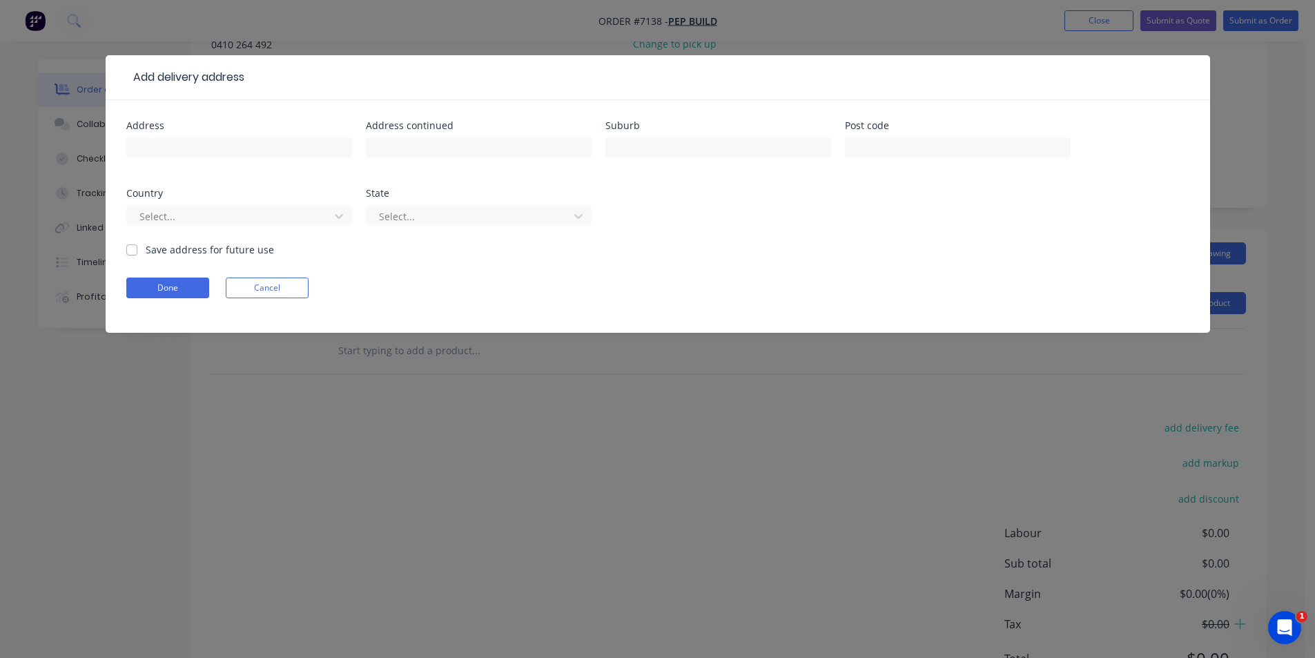
scroll to position [157, 0]
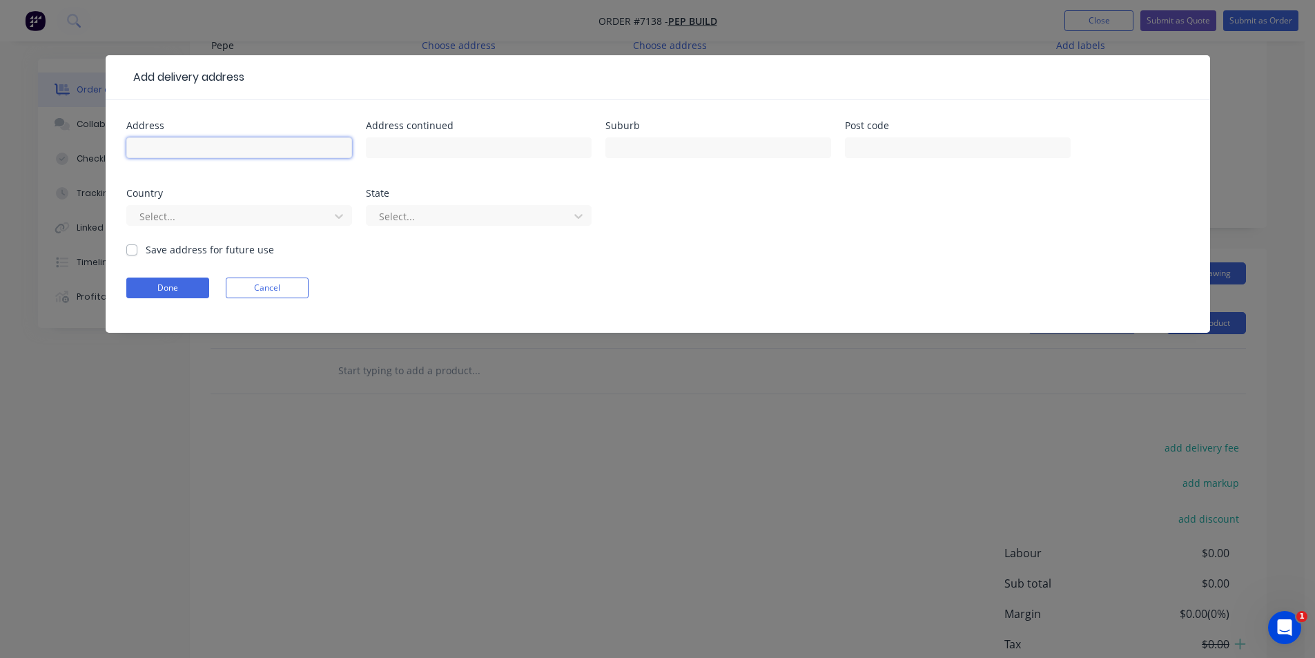
click at [245, 144] on input "text" at bounding box center [239, 147] width 226 height 21
type input "549 Houghlahans Creek Rd"
click at [649, 146] on input "text" at bounding box center [718, 147] width 226 height 21
click at [751, 140] on input "text" at bounding box center [718, 147] width 226 height 21
type input "Pearces Creek"
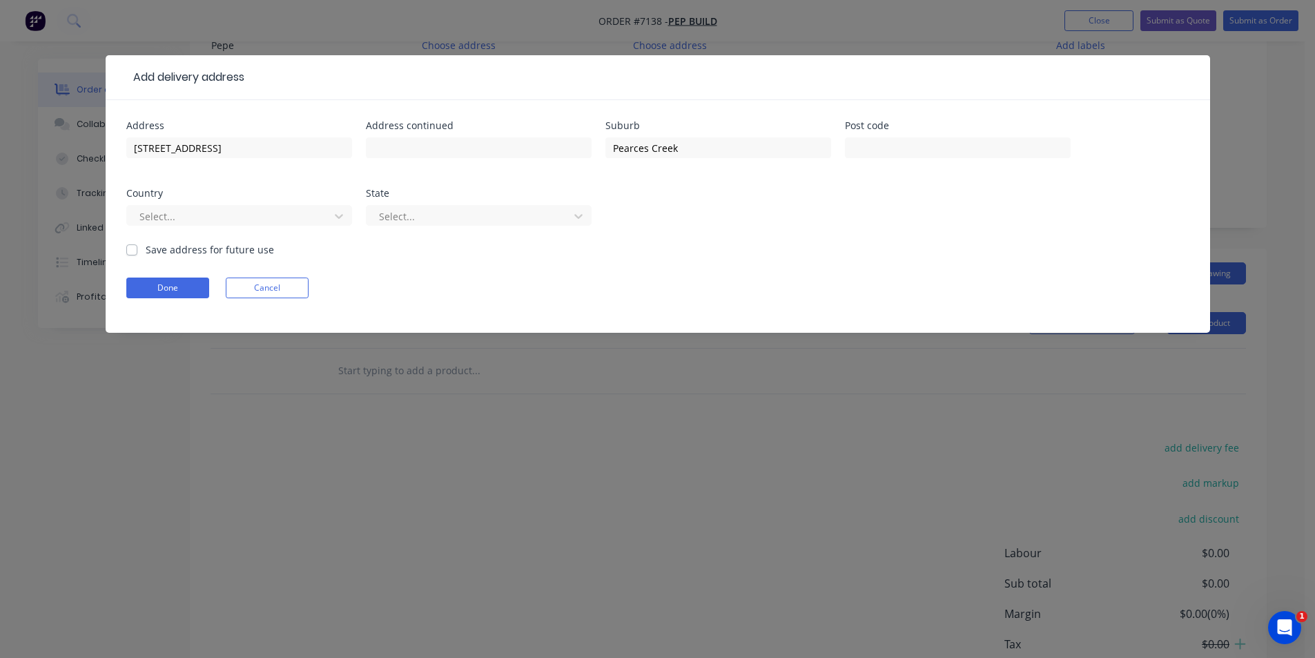
click at [146, 251] on label "Save address for future use" at bounding box center [210, 249] width 128 height 14
click at [137, 251] on input "Save address for future use" at bounding box center [131, 248] width 11 height 13
checkbox input "true"
click at [149, 277] on button "Done" at bounding box center [167, 287] width 83 height 21
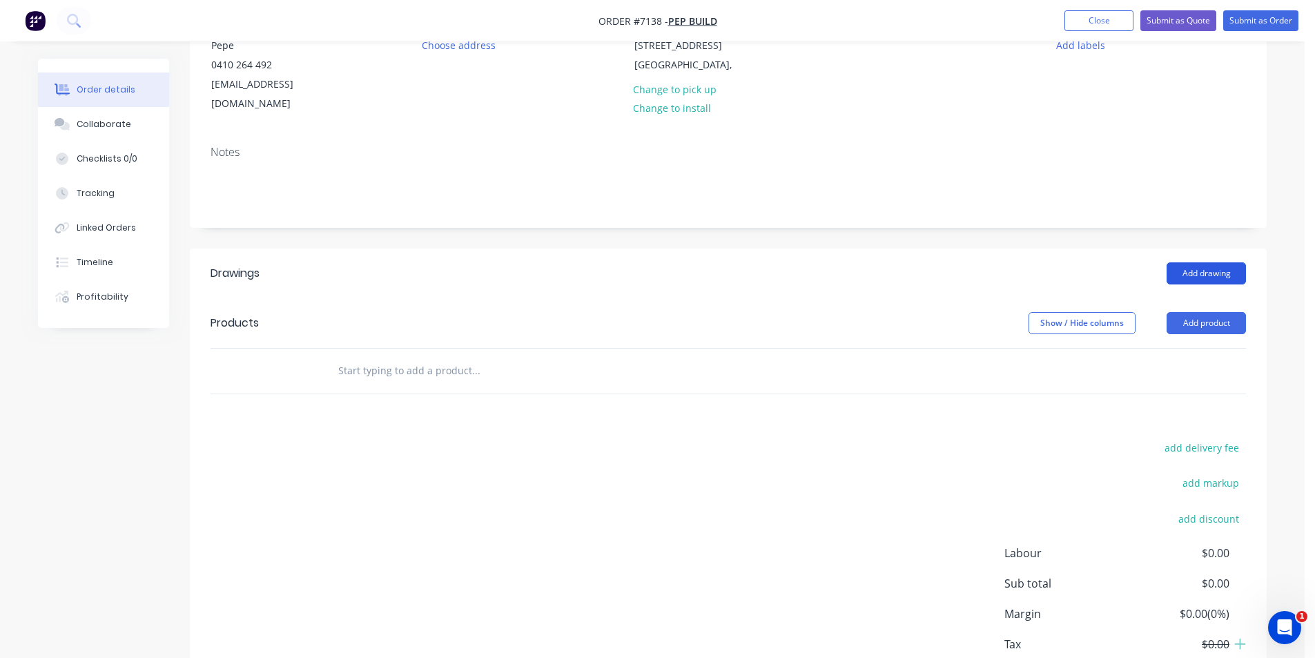
click at [1205, 262] on button "Add drawing" at bounding box center [1205, 273] width 79 height 22
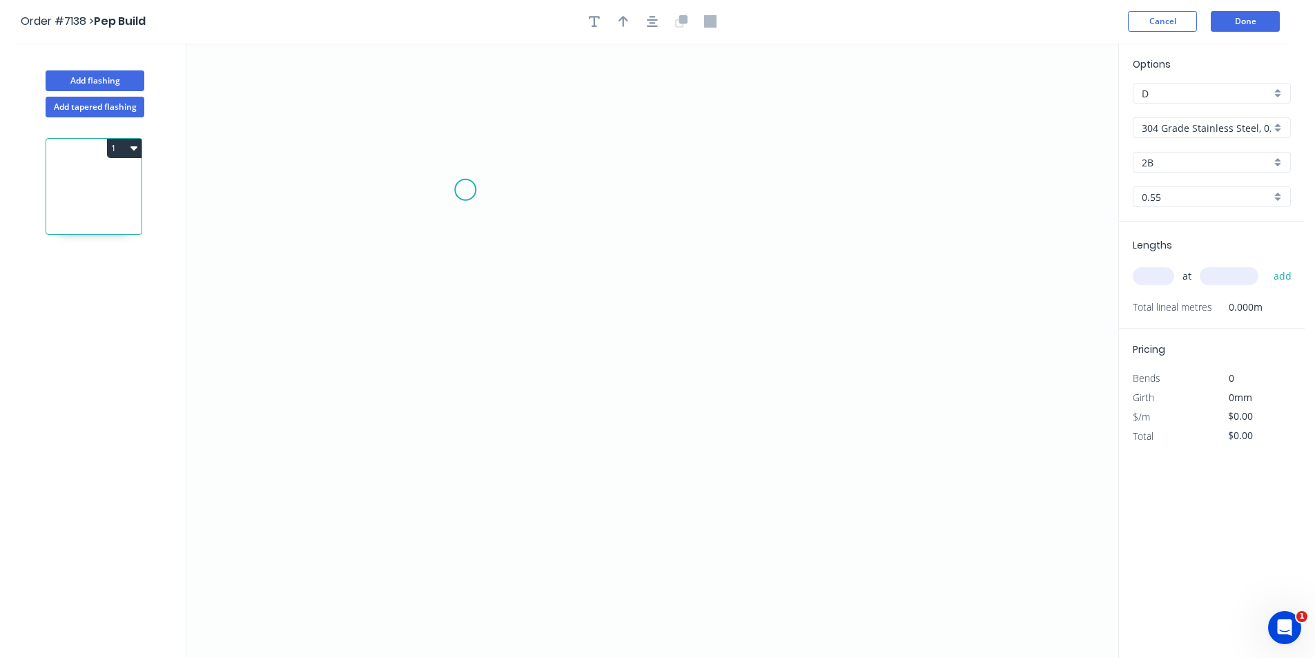
click at [505, 184] on icon "0" at bounding box center [652, 350] width 932 height 615
click at [513, 342] on icon "0" at bounding box center [652, 350] width 932 height 615
click at [630, 349] on icon "0" at bounding box center [652, 350] width 932 height 615
click at [625, 280] on icon "0" at bounding box center [657, 350] width 942 height 615
click at [620, 381] on icon "0" at bounding box center [657, 350] width 942 height 615
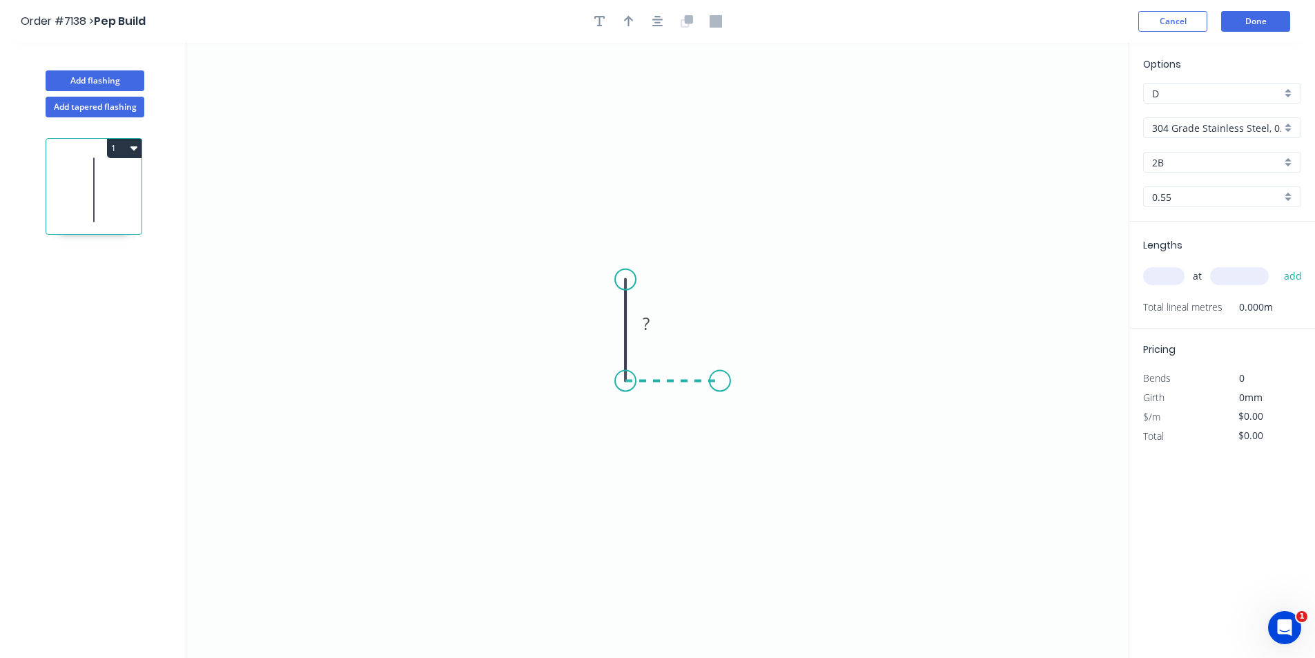
click at [720, 384] on icon "0 ?" at bounding box center [657, 350] width 942 height 615
click at [739, 418] on icon "0 ? ?" at bounding box center [657, 350] width 942 height 615
click at [652, 15] on icon "button" at bounding box center [657, 21] width 11 height 12
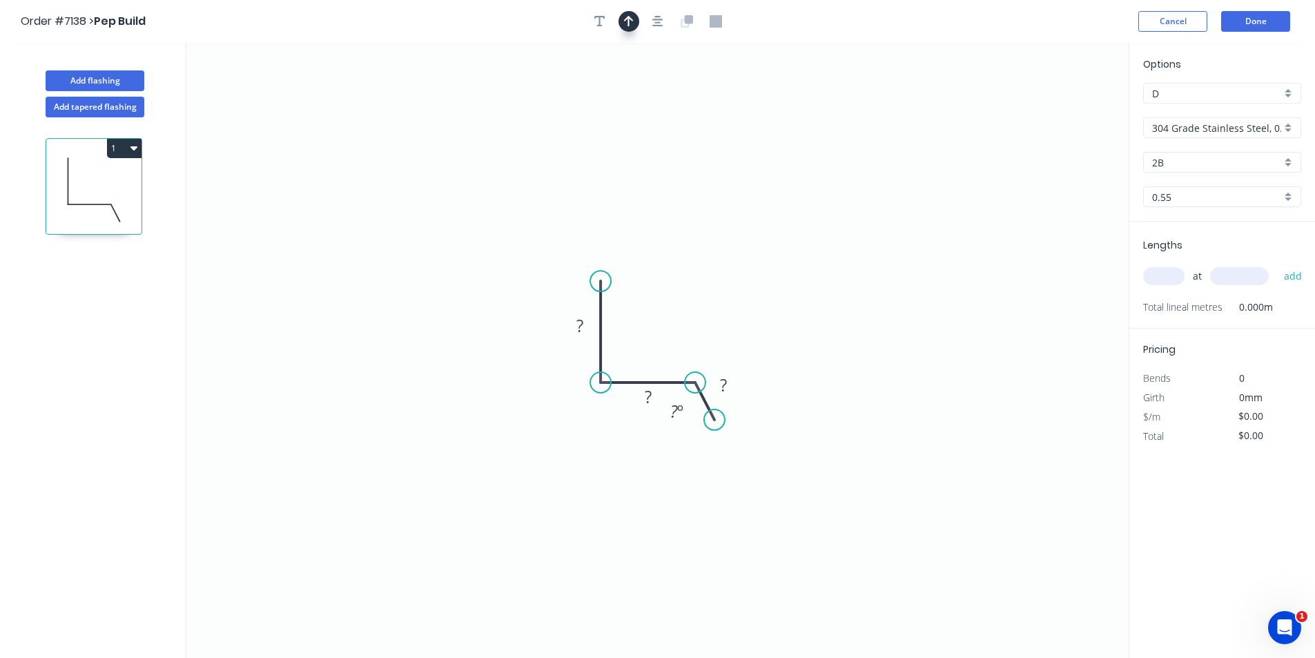
click at [628, 19] on icon "button" at bounding box center [629, 21] width 10 height 11
click at [1058, 110] on icon at bounding box center [1059, 96] width 12 height 44
drag, startPoint x: 1058, startPoint y: 110, endPoint x: 680, endPoint y: 317, distance: 431.2
click at [680, 317] on icon at bounding box center [691, 305] width 40 height 40
click at [1231, 136] on div "304 Grade Stainless Steel, 0.9mm Perforated Pattern 208 - 2mm hole" at bounding box center [1222, 127] width 158 height 21
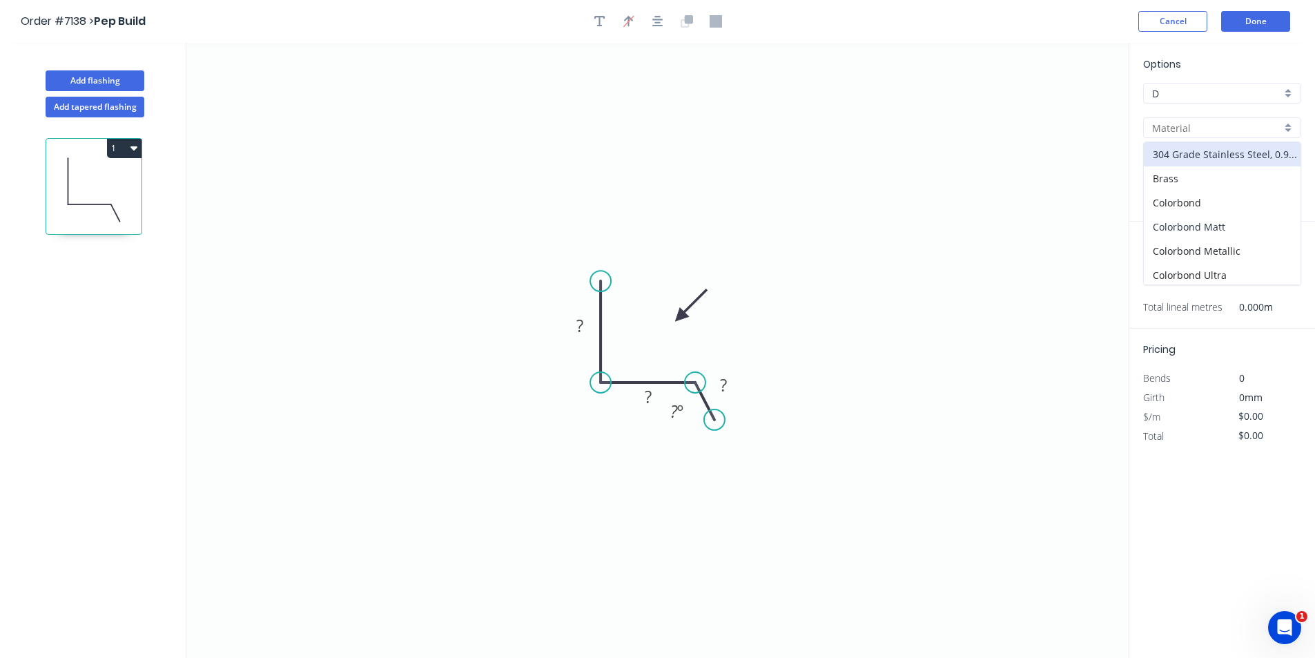
click at [1222, 229] on div "Colorbond Matt" at bounding box center [1222, 227] width 157 height 24
type input "Colorbond Matt"
type input "Bluegum Matt"
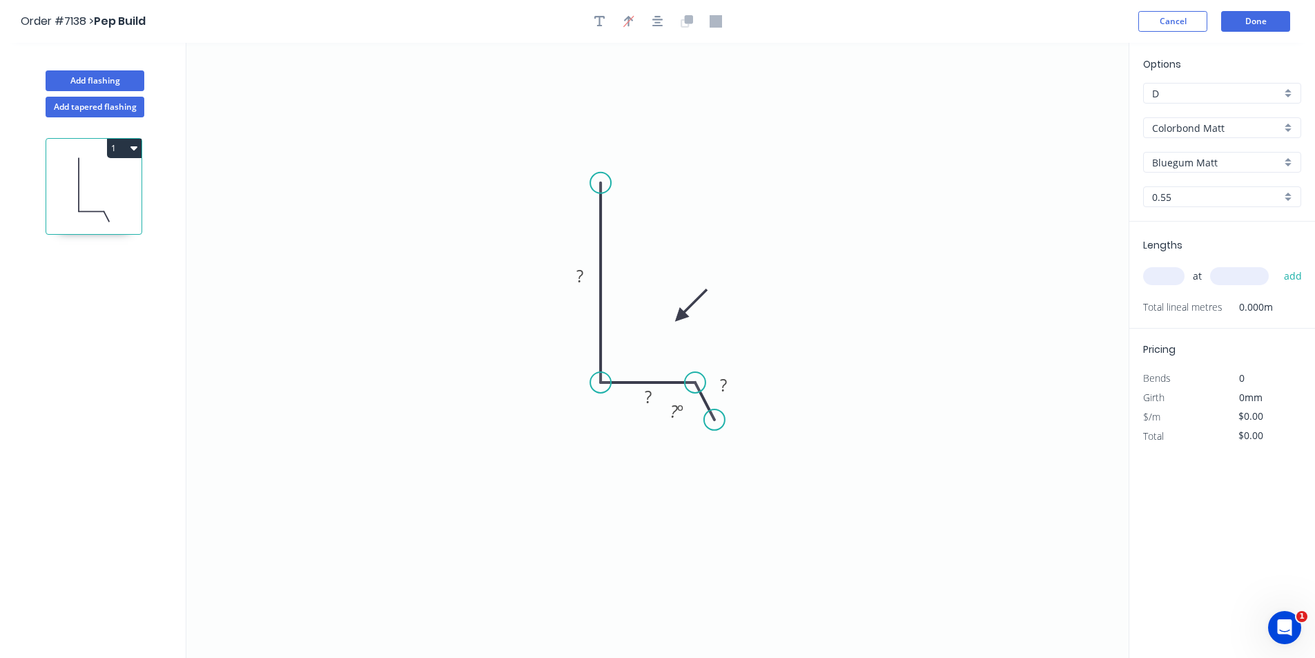
drag, startPoint x: 604, startPoint y: 275, endPoint x: 598, endPoint y: 182, distance: 93.3
click at [598, 182] on circle at bounding box center [600, 183] width 21 height 21
click at [585, 274] on rect at bounding box center [580, 276] width 28 height 19
click at [741, 467] on div "Crush & Fold" at bounding box center [783, 470] width 139 height 28
click at [754, 469] on div "Flip bend" at bounding box center [790, 471] width 139 height 28
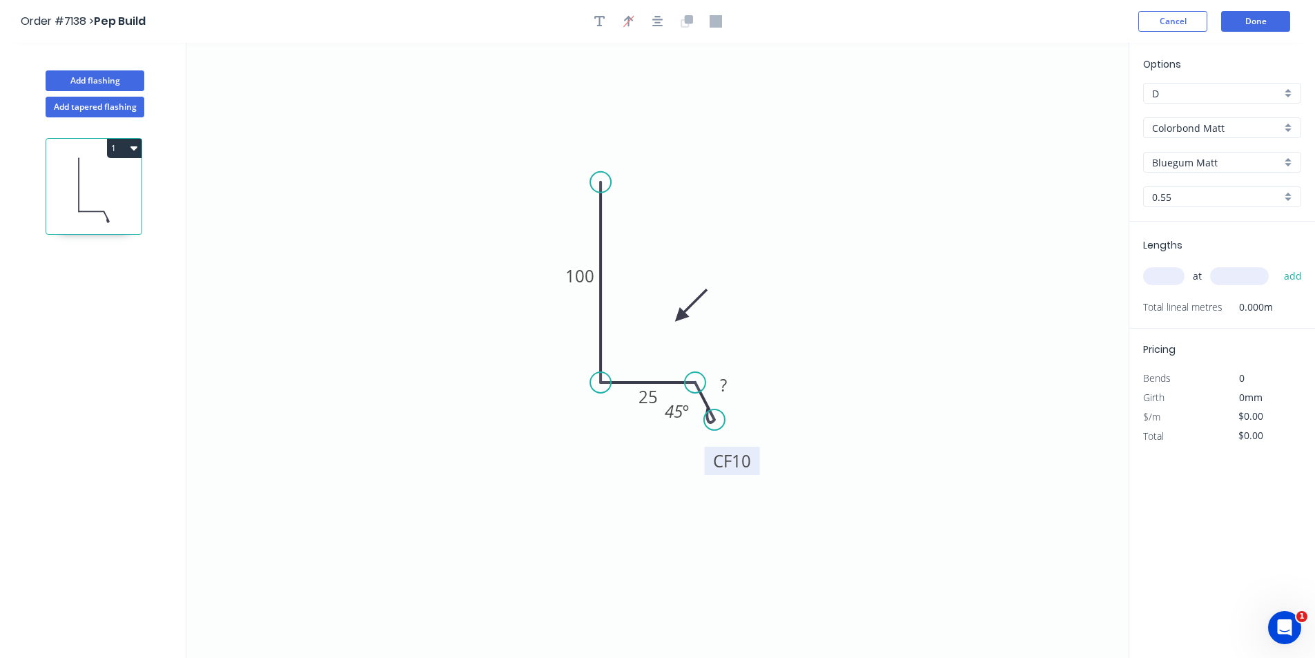
drag, startPoint x: 757, startPoint y: 387, endPoint x: 756, endPoint y: 466, distance: 78.7
click at [756, 466] on rect at bounding box center [732, 461] width 55 height 28
click at [747, 461] on tspan "10" at bounding box center [740, 462] width 19 height 23
type input "$15.82"
click at [1178, 169] on div "Bluegum Matt" at bounding box center [1222, 162] width 158 height 21
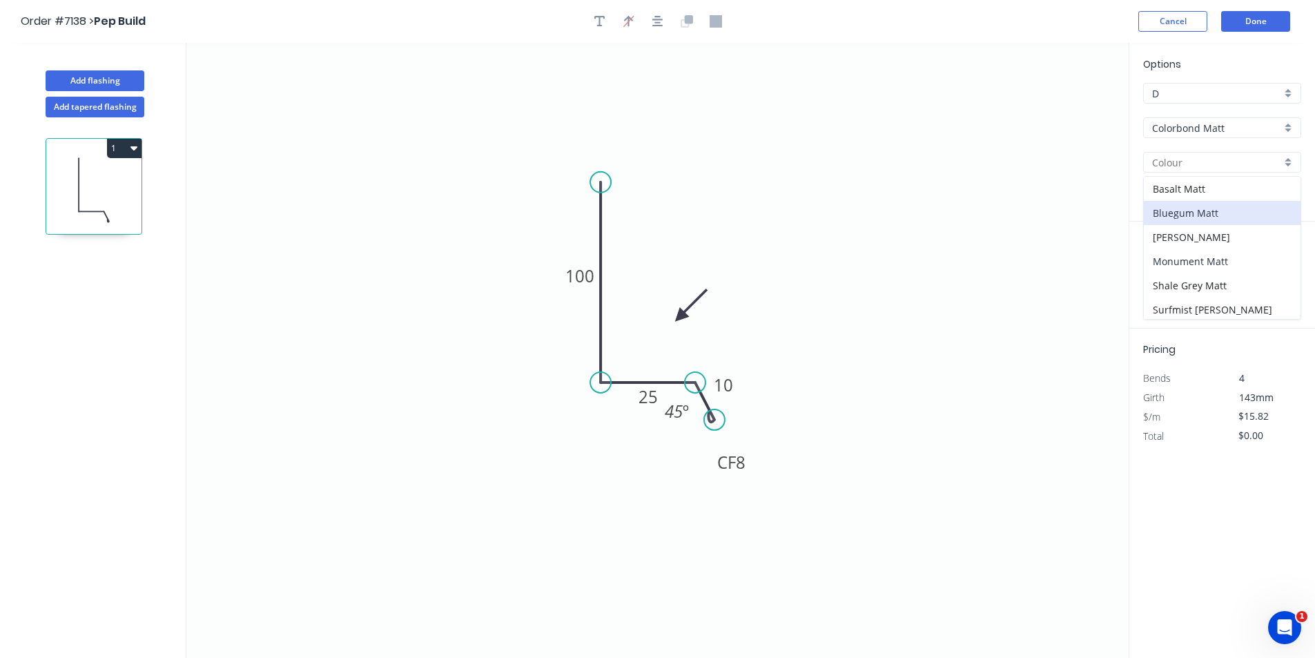
click at [1221, 257] on div "Monument Matt" at bounding box center [1222, 261] width 157 height 24
type input "Monument Matt"
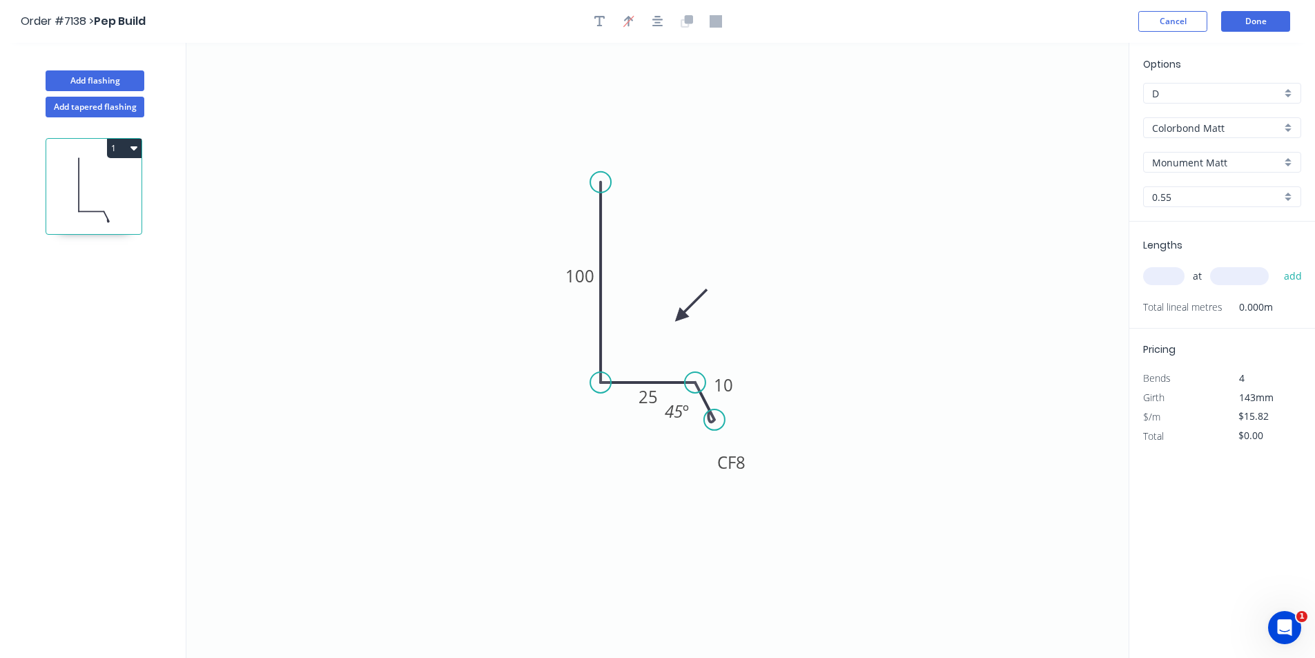
click at [1170, 275] on input "text" at bounding box center [1163, 276] width 41 height 18
type input "4"
type input "1200"
click at [1277, 264] on button "add" at bounding box center [1293, 275] width 32 height 23
type input "$75.94"
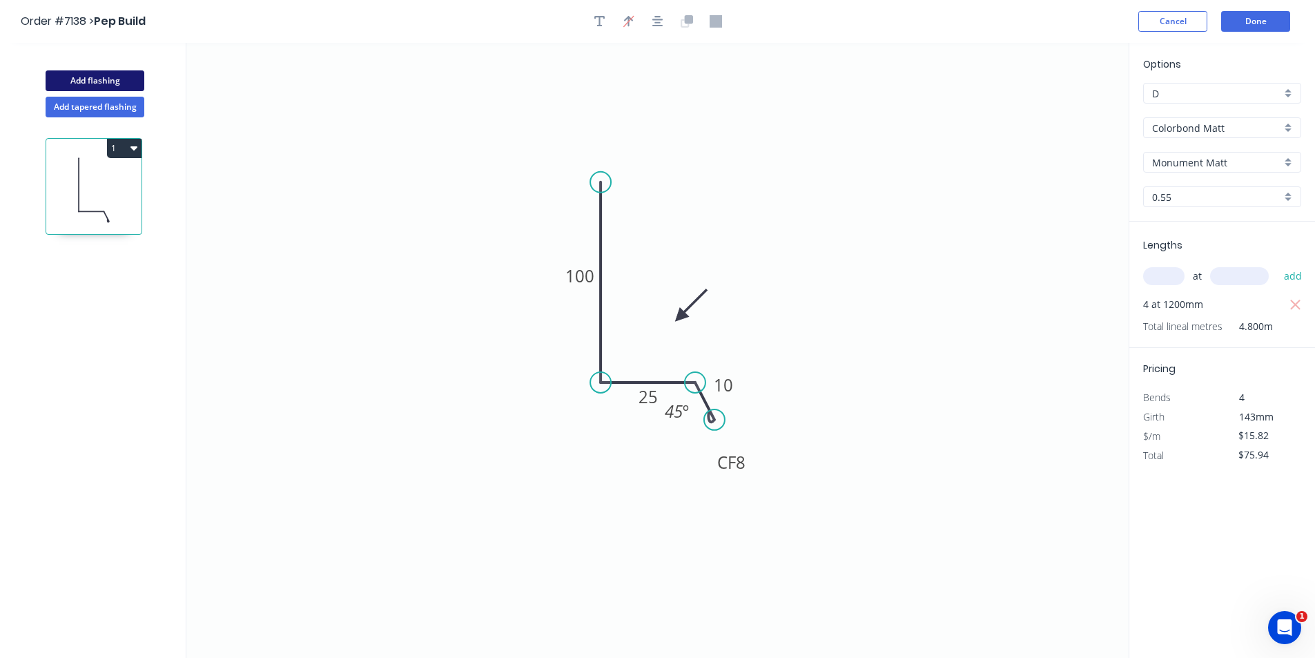
click at [89, 70] on button "Add flashing" at bounding box center [95, 80] width 99 height 21
type input "$0.00"
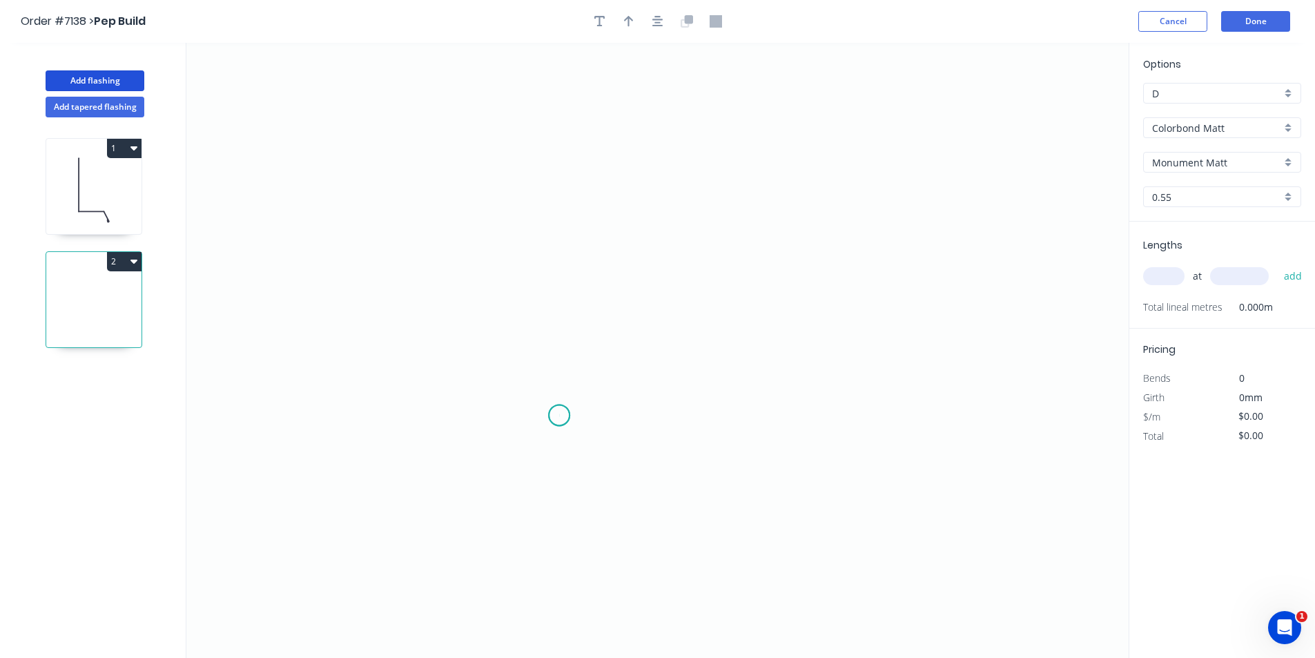
drag, startPoint x: 559, startPoint y: 415, endPoint x: 542, endPoint y: 312, distance: 105.0
click at [557, 413] on icon "0" at bounding box center [657, 350] width 942 height 615
click at [562, 261] on icon "0" at bounding box center [657, 350] width 942 height 615
click at [628, 266] on icon "0 ?" at bounding box center [657, 350] width 942 height 615
click at [628, 341] on icon "0 ? ?" at bounding box center [657, 350] width 942 height 615
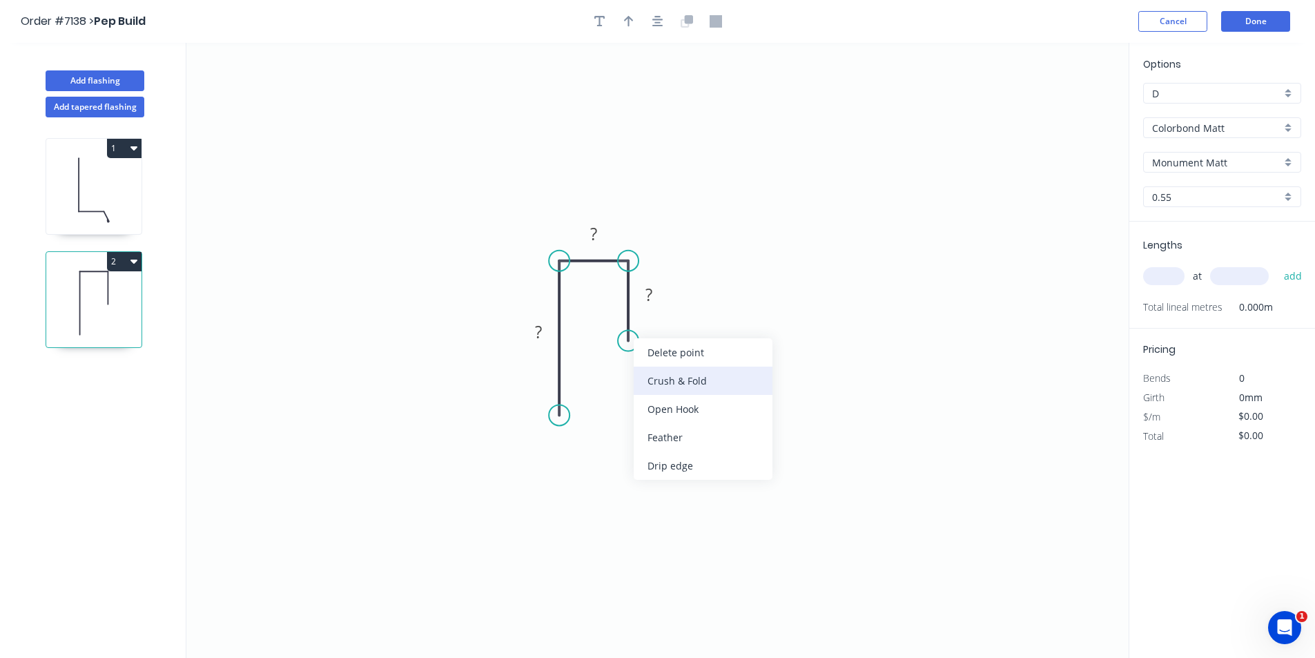
click at [658, 380] on div "Crush & Fold" at bounding box center [703, 380] width 139 height 28
click at [691, 384] on div "Flip bend" at bounding box center [692, 389] width 139 height 28
click at [654, 293] on rect at bounding box center [649, 295] width 28 height 19
type input "$15.82"
click at [1171, 261] on div "at add" at bounding box center [1223, 275] width 161 height 37
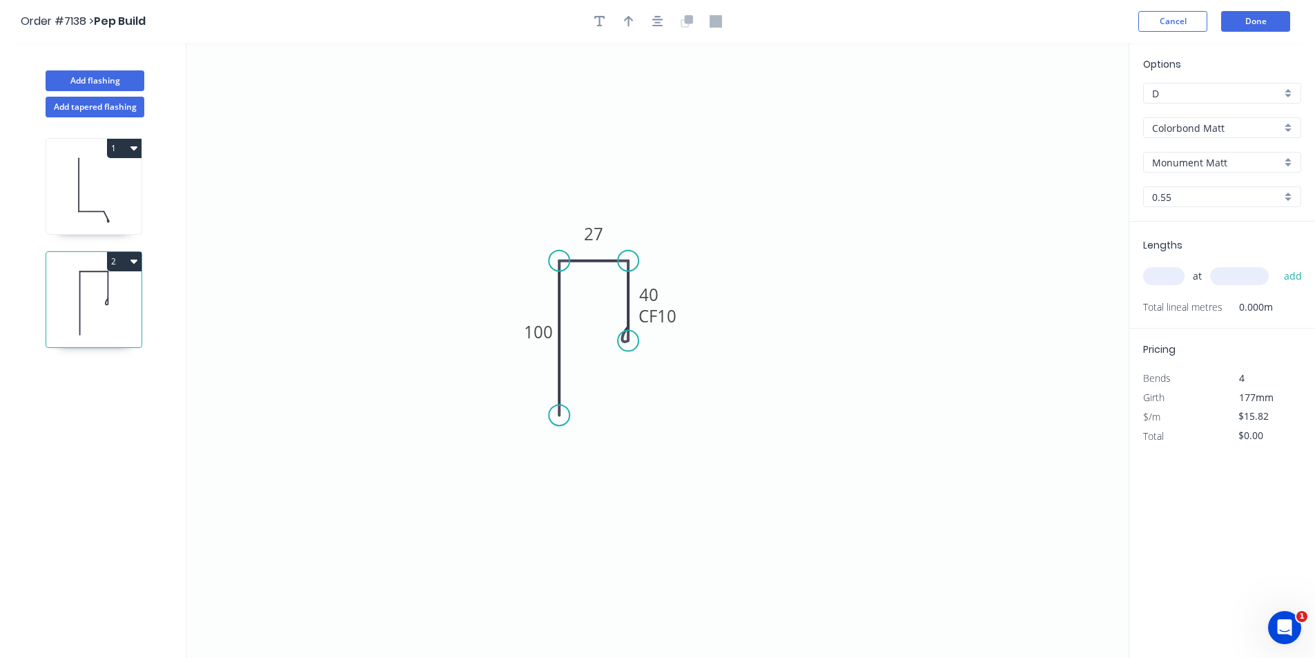
click at [1171, 277] on input "text" at bounding box center [1163, 276] width 41 height 18
type input "4"
type input "2700"
click at [1277, 264] on button "add" at bounding box center [1293, 275] width 32 height 23
type input "$170.86"
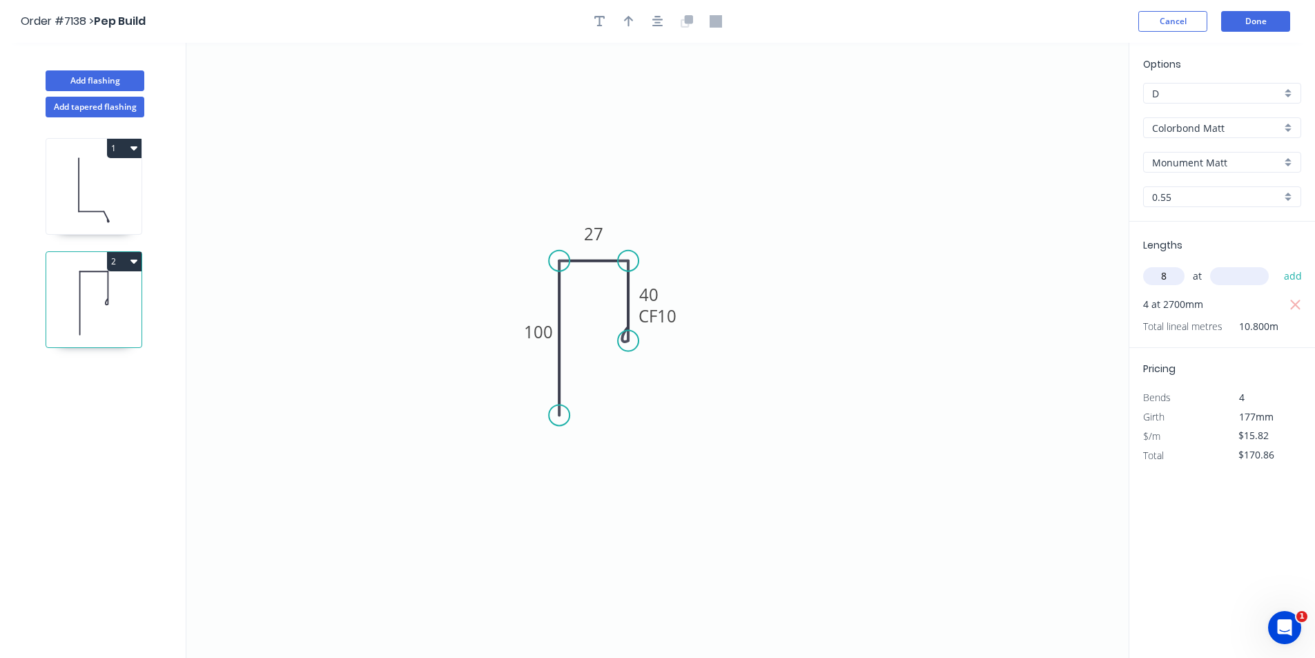
type input "8"
type input "1200"
click at [1277, 264] on button "add" at bounding box center [1293, 275] width 32 height 23
click at [654, 24] on icon "button" at bounding box center [657, 21] width 11 height 12
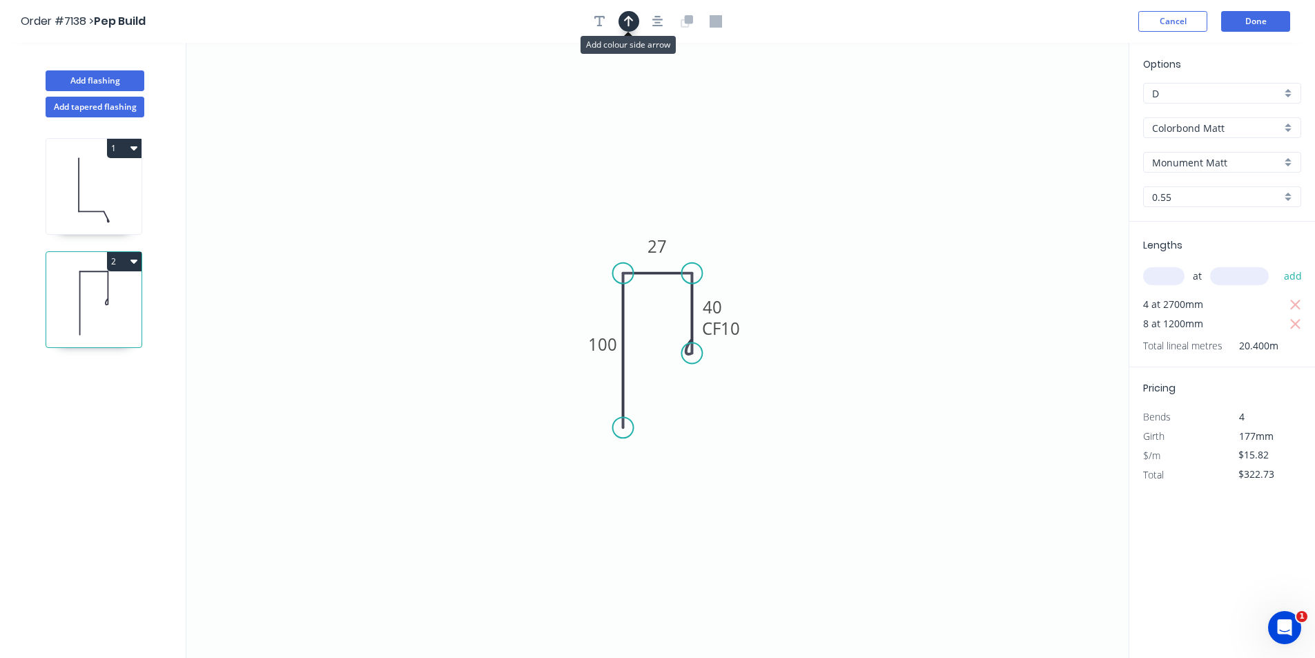
click at [633, 19] on icon "button" at bounding box center [629, 21] width 10 height 12
drag, startPoint x: 1058, startPoint y: 110, endPoint x: 675, endPoint y: 253, distance: 408.8
click at [675, 253] on icon "0 100 27 CF 10 40" at bounding box center [657, 350] width 942 height 615
click at [119, 262] on button "2" at bounding box center [124, 261] width 35 height 19
click at [112, 301] on div "Duplicate" at bounding box center [76, 296] width 106 height 20
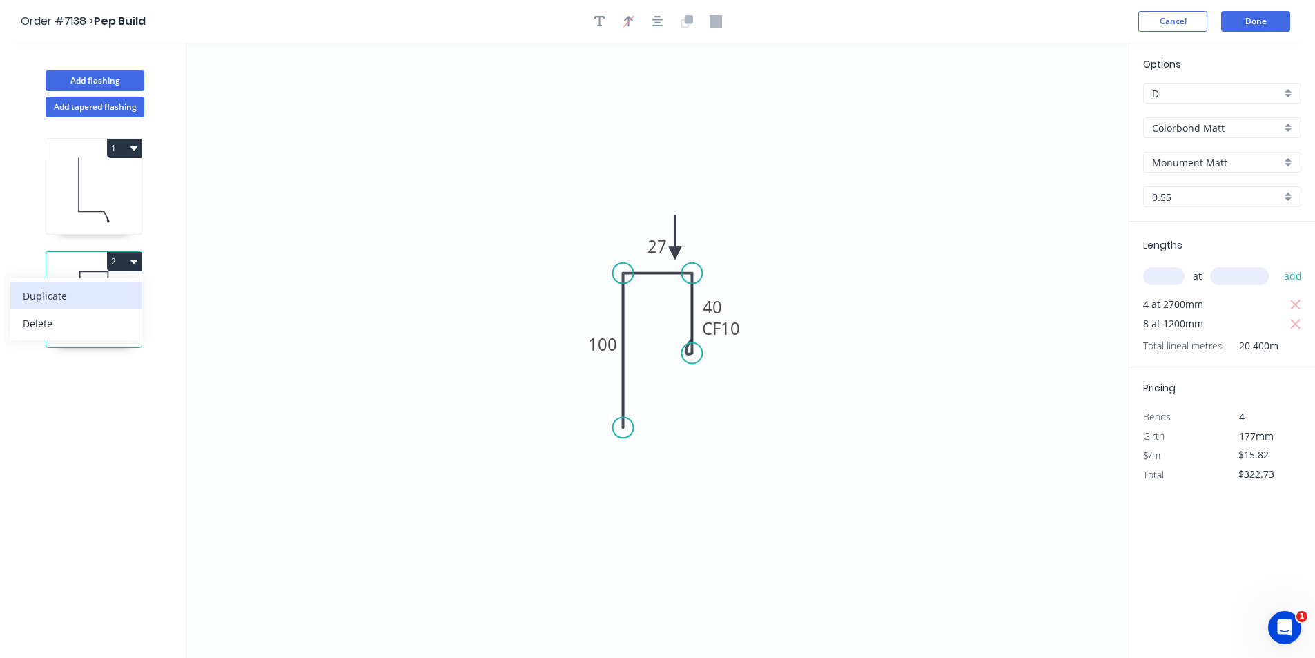
type input "$0.00"
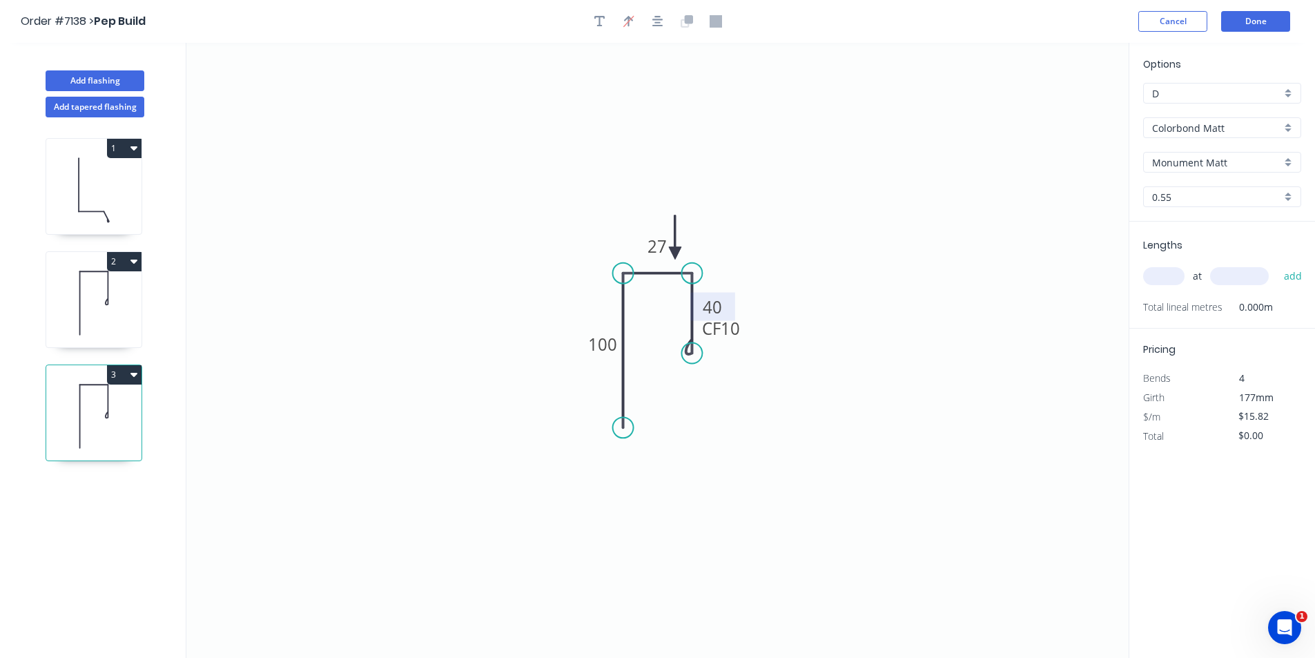
click at [721, 301] on tspan "40" at bounding box center [712, 306] width 19 height 23
click at [1166, 273] on input "text" at bounding box center [1163, 276] width 41 height 18
type input "2"
type input "2000"
click at [1277, 264] on button "add" at bounding box center [1293, 275] width 32 height 23
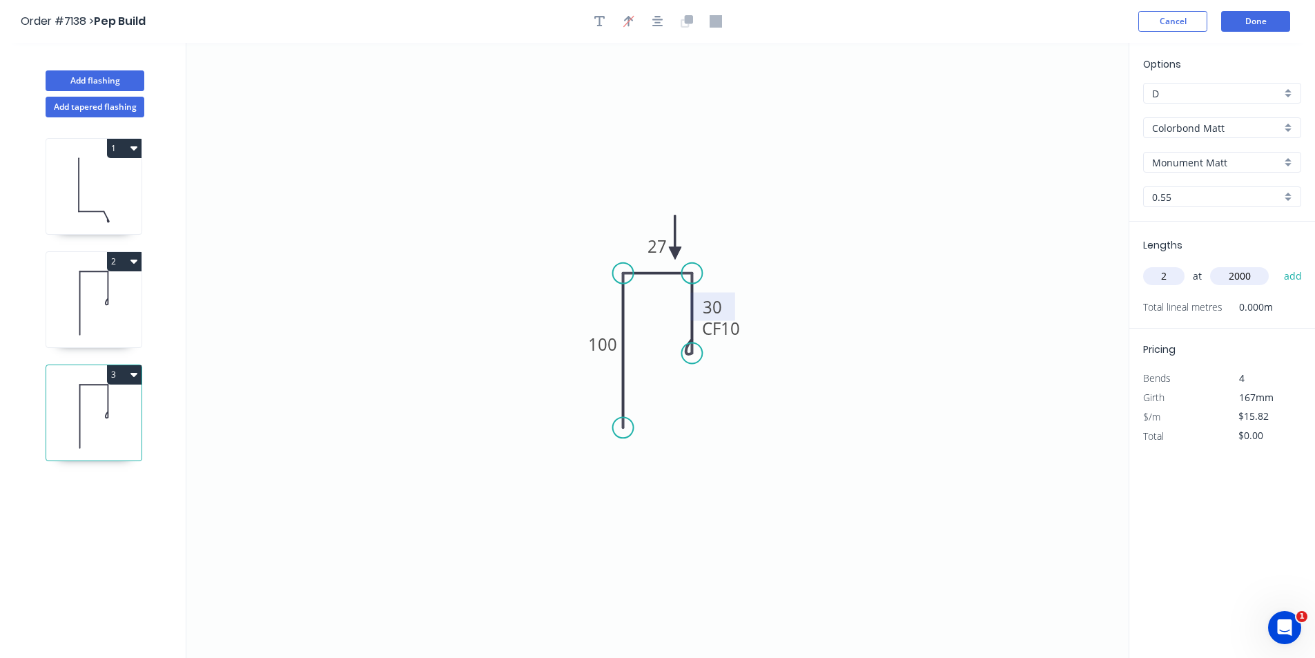
type input "$63.28"
type input "1"
type input "6000"
click at [1277, 264] on button "add" at bounding box center [1293, 275] width 32 height 23
type input "$158.20"
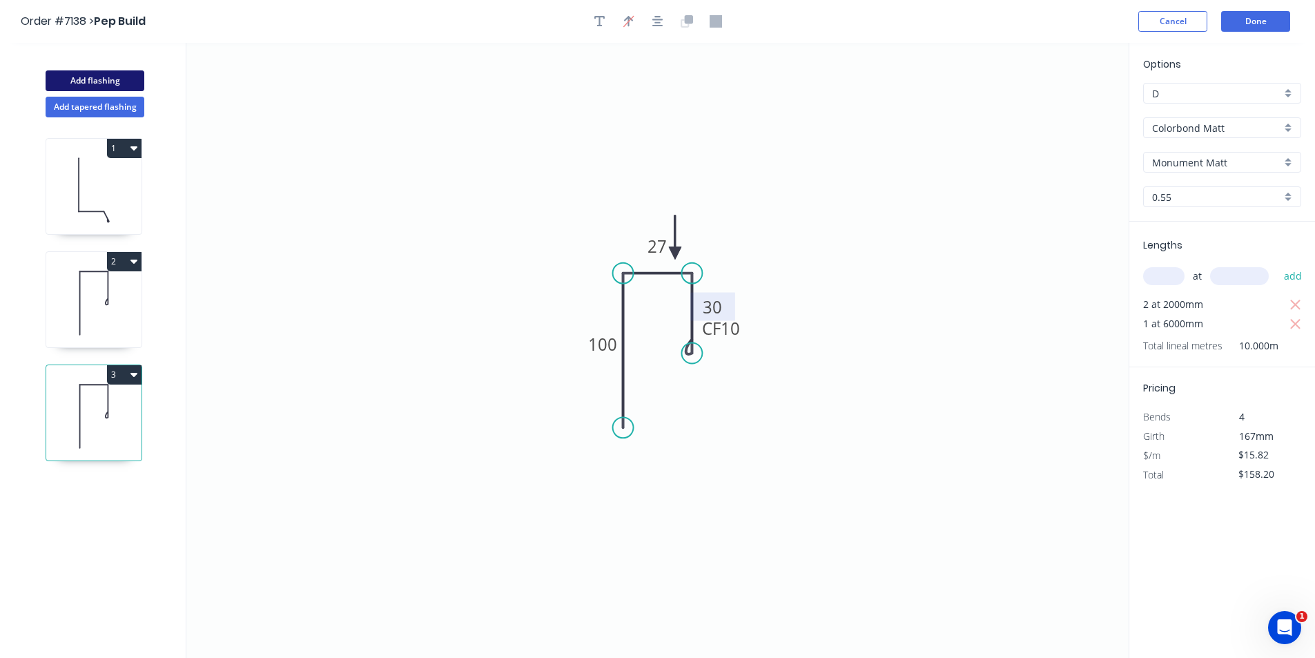
click at [107, 82] on button "Add flashing" at bounding box center [95, 80] width 99 height 21
type input "$0.00"
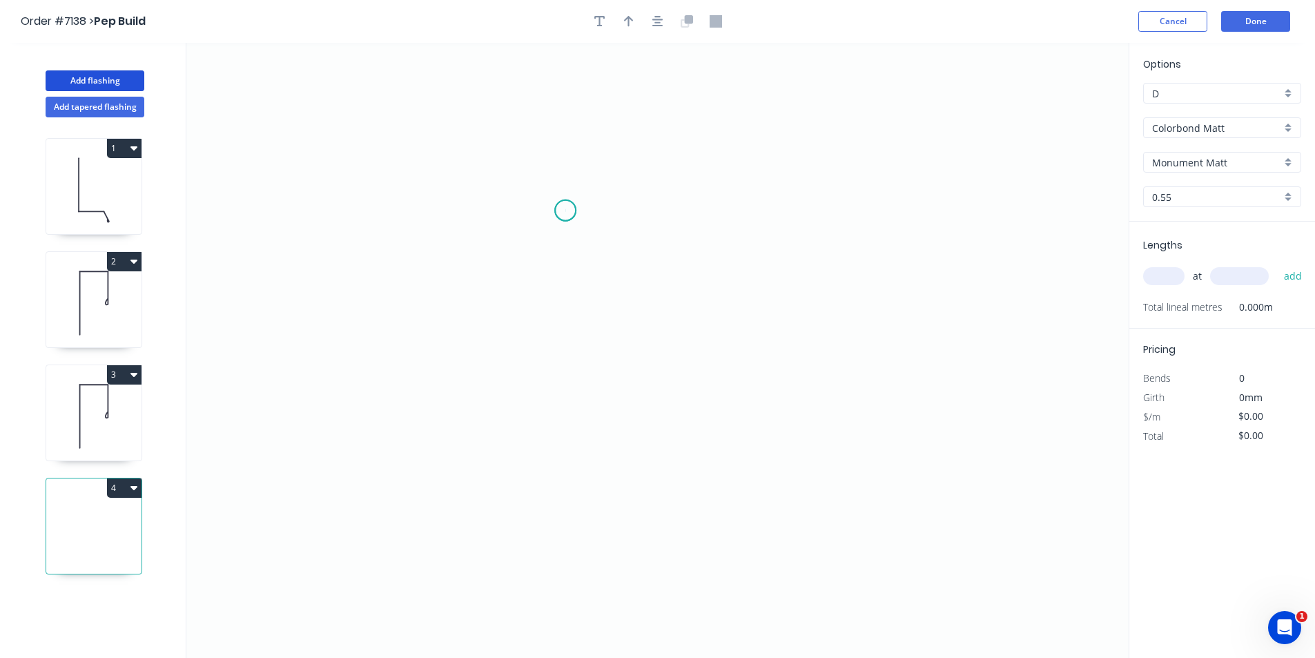
click at [565, 211] on icon "0" at bounding box center [657, 350] width 942 height 615
click at [569, 379] on icon "0" at bounding box center [657, 350] width 942 height 615
click at [627, 382] on icon "0 ?" at bounding box center [657, 350] width 942 height 615
click at [628, 438] on icon "0 ? ?" at bounding box center [657, 350] width 942 height 615
click at [557, 438] on icon "0 ? ? ?" at bounding box center [657, 350] width 942 height 615
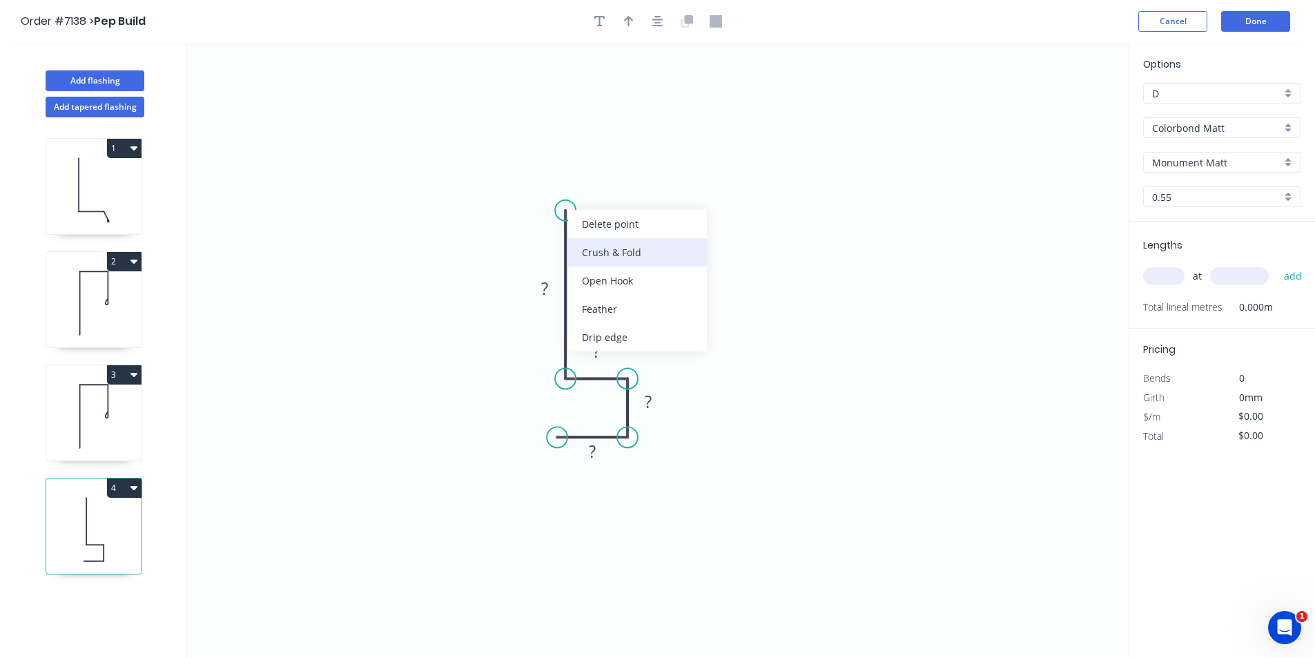
click at [607, 258] on div "Crush & Fold" at bounding box center [637, 252] width 139 height 28
click at [547, 300] on rect at bounding box center [544, 288] width 45 height 28
click at [554, 282] on rect at bounding box center [545, 289] width 28 height 19
type input "$16.85"
click at [586, 457] on tspan "25" at bounding box center [592, 451] width 19 height 23
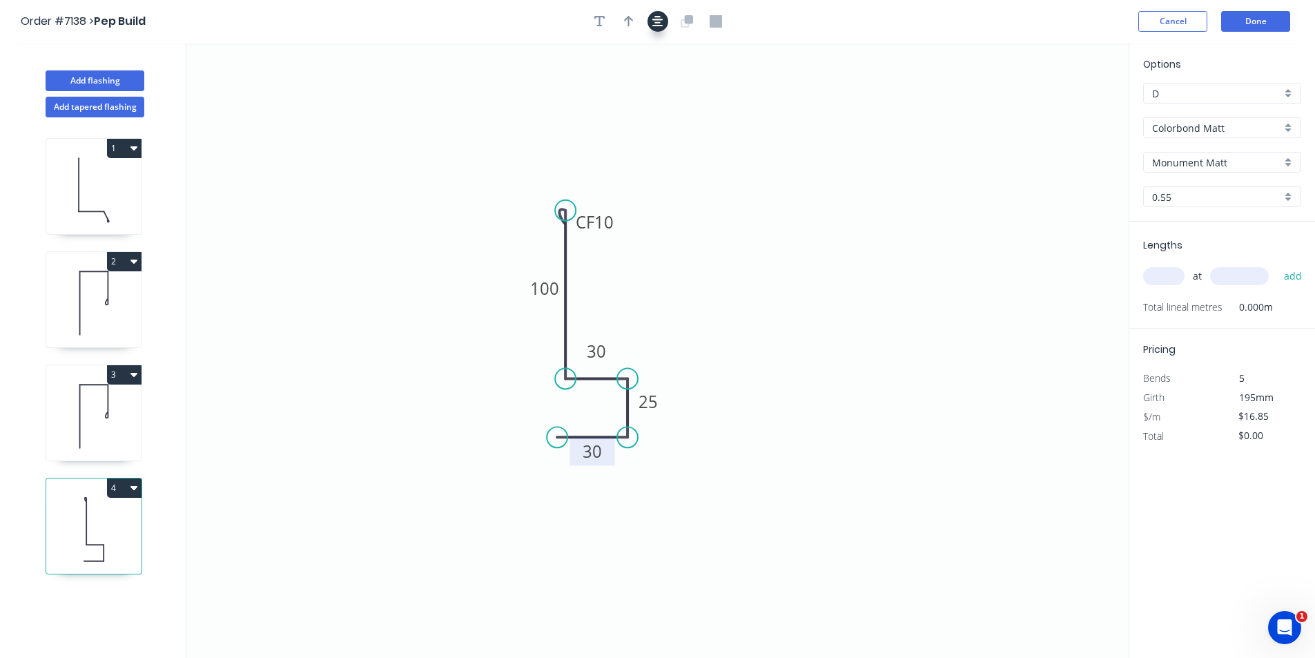
click at [654, 22] on icon "button" at bounding box center [657, 21] width 11 height 12
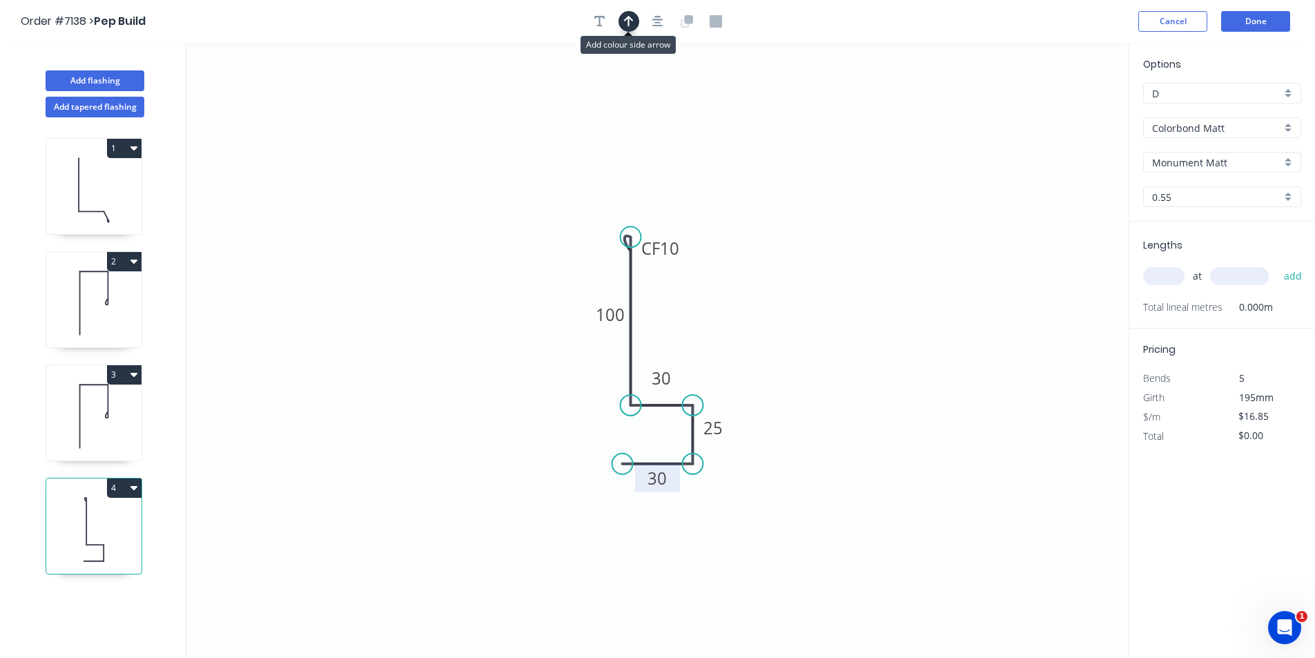
click at [625, 26] on icon "button" at bounding box center [629, 21] width 10 height 12
click at [1060, 106] on icon at bounding box center [1059, 96] width 12 height 44
drag, startPoint x: 1061, startPoint y: 110, endPoint x: 693, endPoint y: 346, distance: 437.5
click at [693, 346] on icon at bounding box center [704, 335] width 40 height 40
click at [1161, 277] on input "text" at bounding box center [1163, 276] width 41 height 18
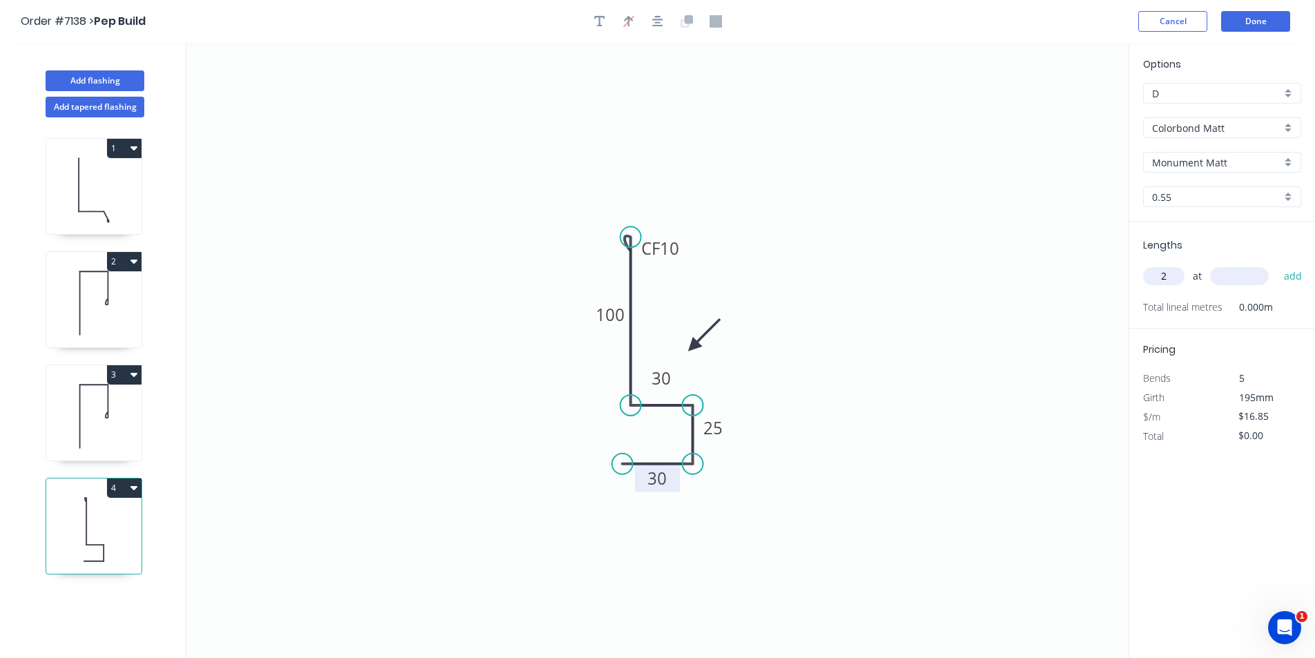
type input "2"
type input "1800"
click at [1277, 264] on button "add" at bounding box center [1293, 275] width 32 height 23
type input "$60.66"
type input "1"
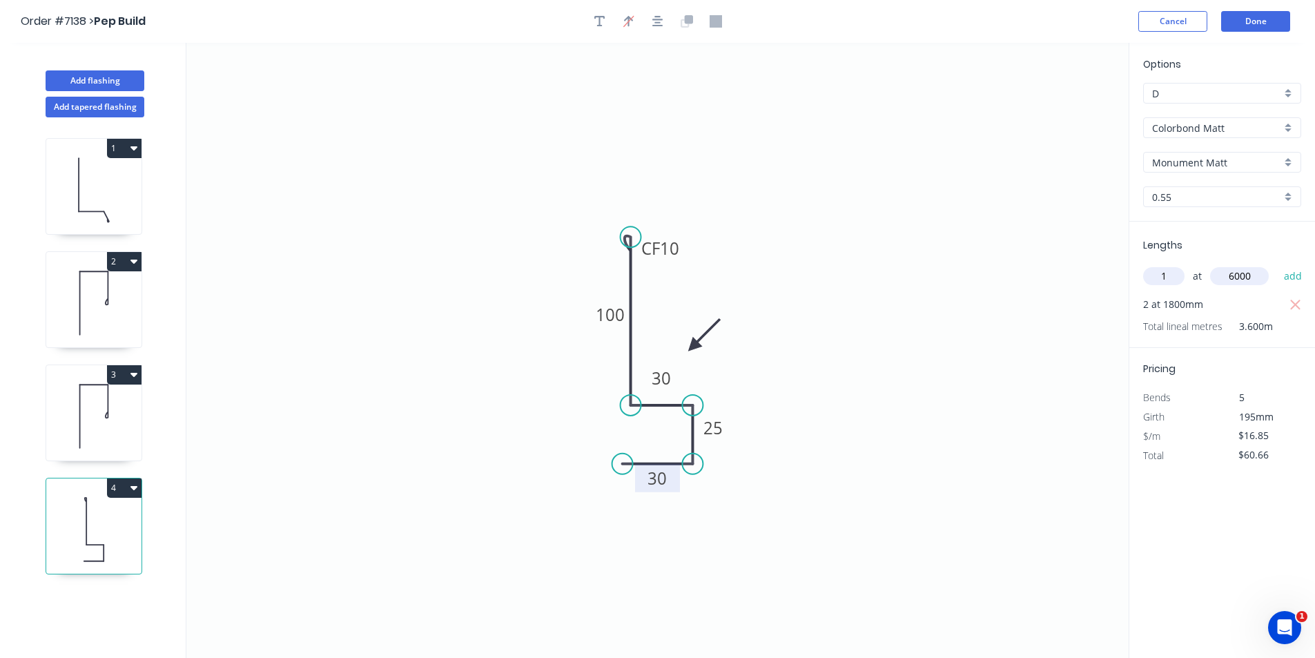
type input "6000"
click at [1277, 264] on button "add" at bounding box center [1293, 275] width 32 height 23
type input "$161.76"
click at [1251, 29] on button "Done" at bounding box center [1255, 21] width 69 height 21
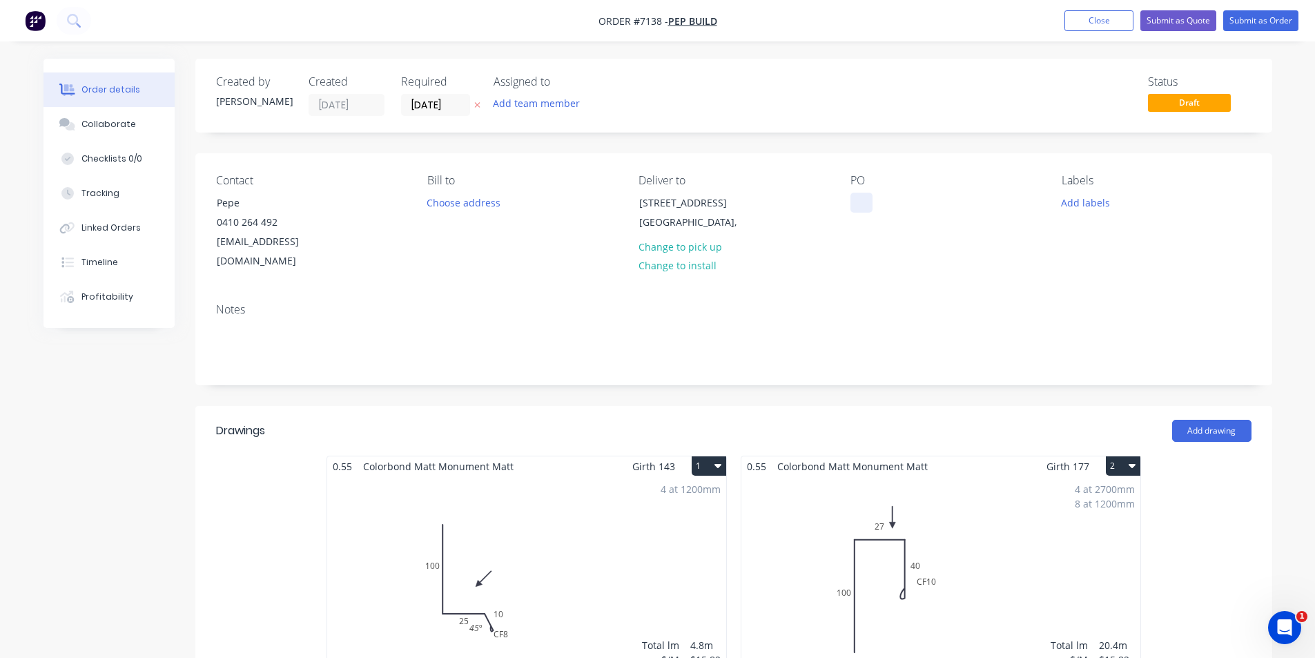
click at [858, 206] on div at bounding box center [861, 203] width 22 height 20
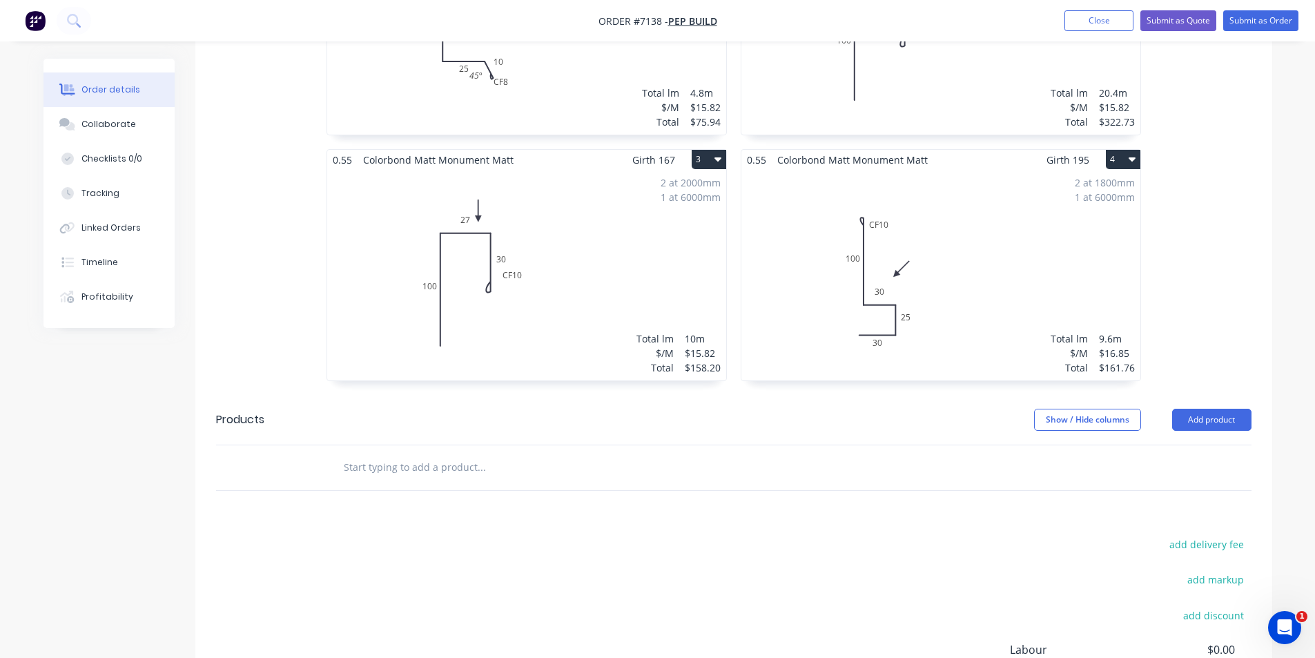
scroll to position [718, 0]
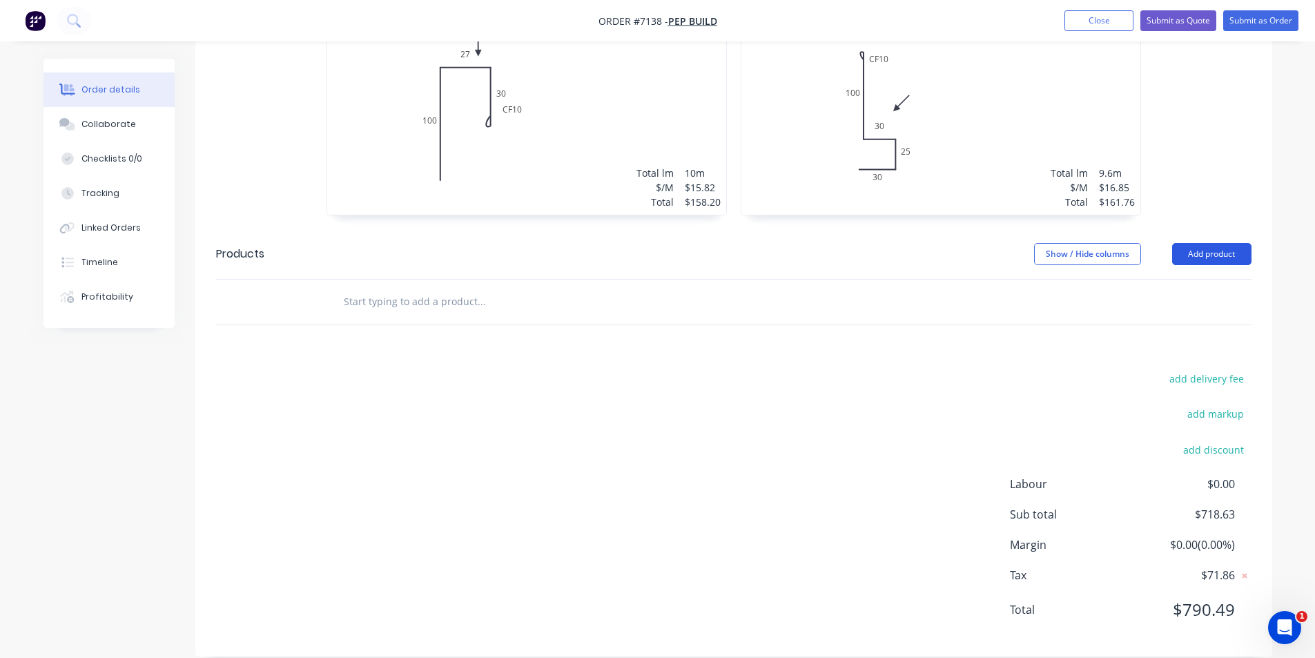
click at [1202, 243] on button "Add product" at bounding box center [1211, 254] width 79 height 22
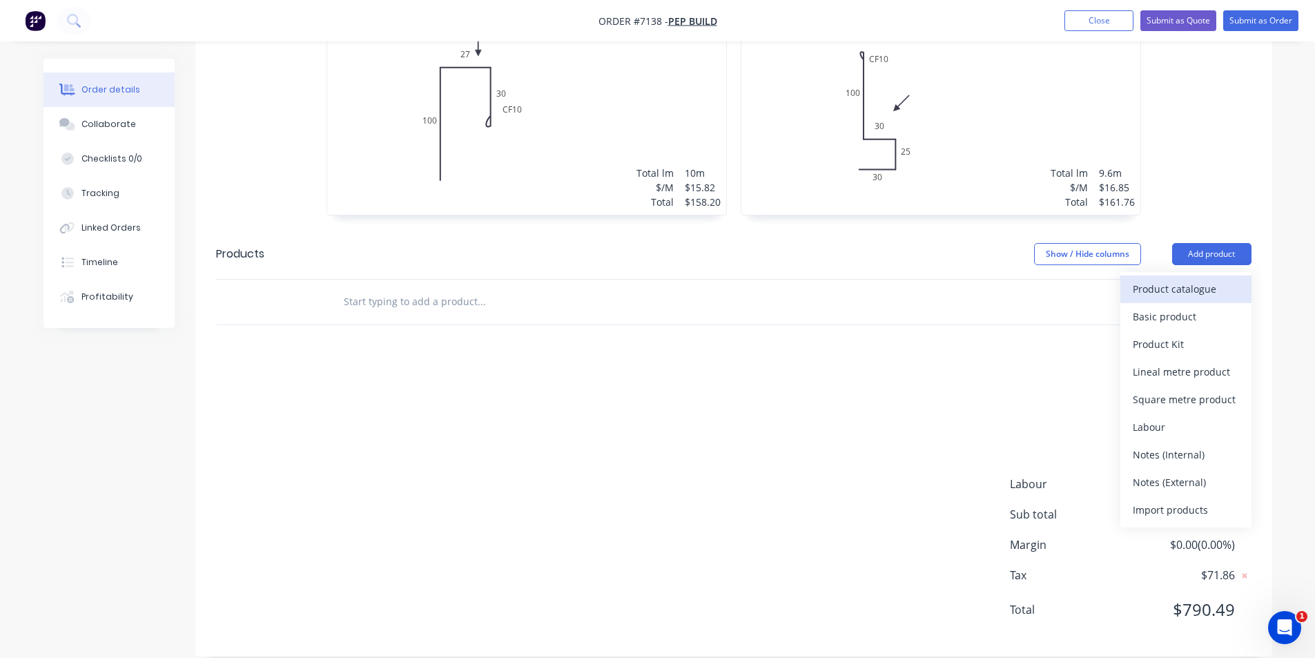
click at [1178, 279] on div "Product catalogue" at bounding box center [1186, 289] width 106 height 20
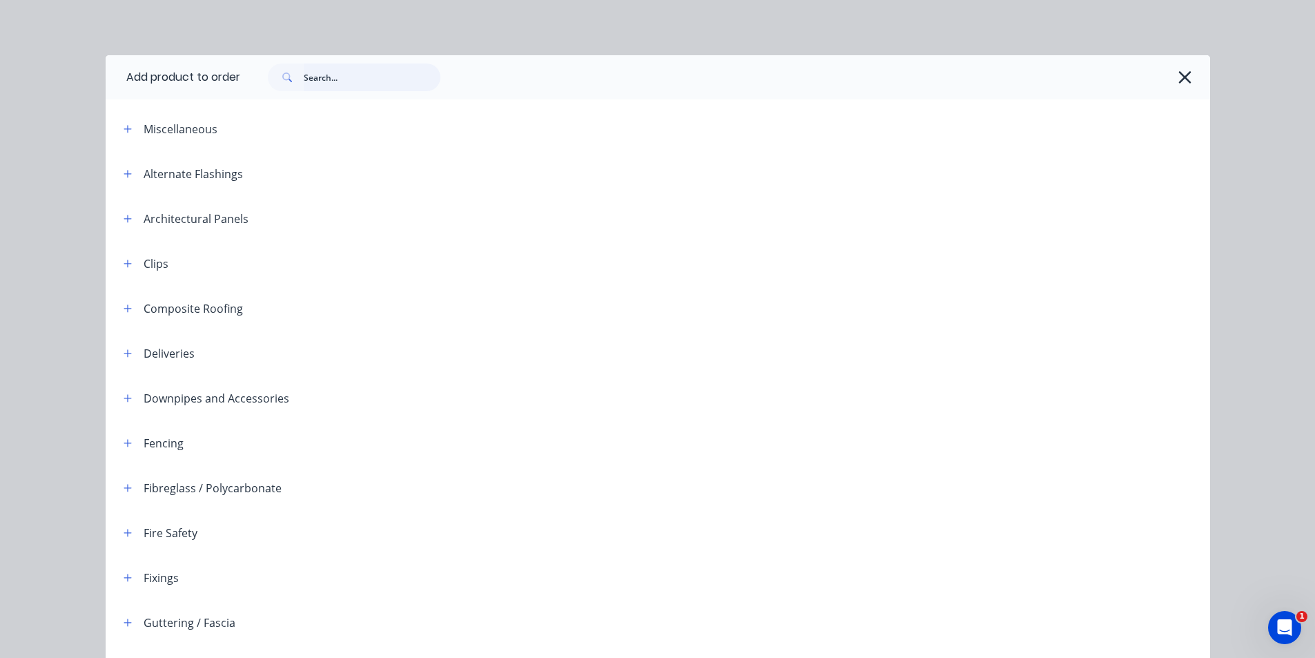
click at [315, 81] on input "text" at bounding box center [372, 77] width 137 height 28
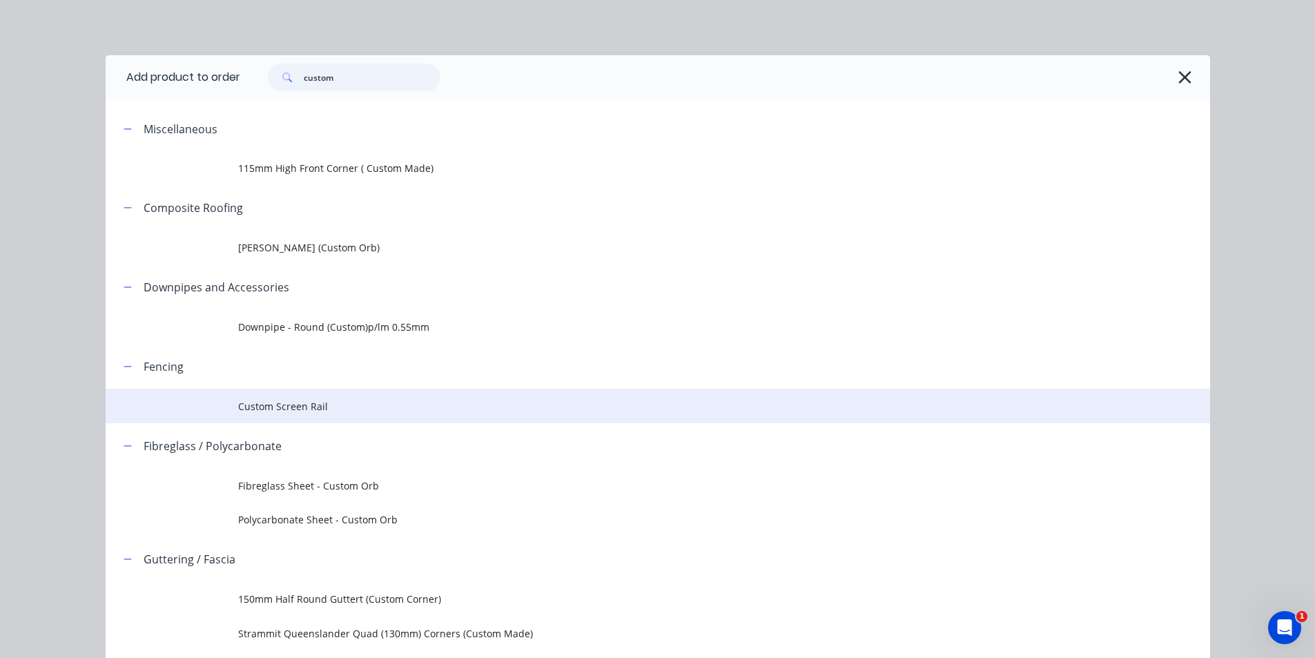
scroll to position [167, 0]
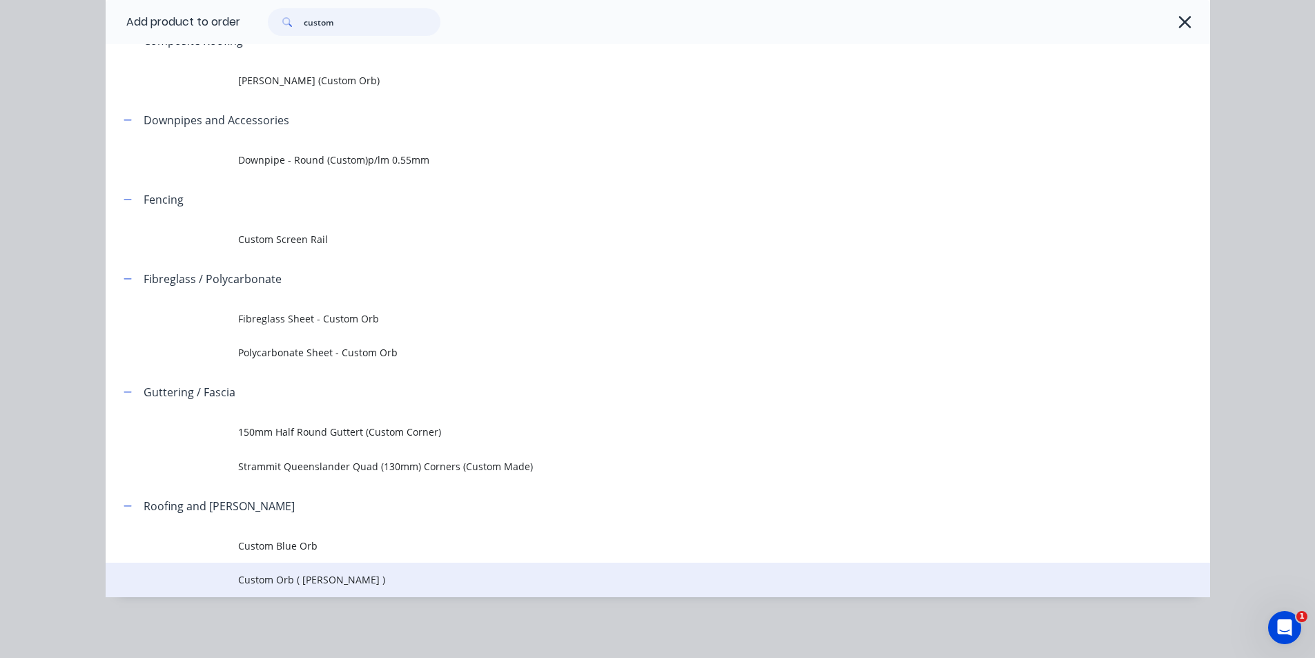
type input "custom"
click at [341, 589] on td "Custom Orb ( Corro )" at bounding box center [724, 579] width 972 height 35
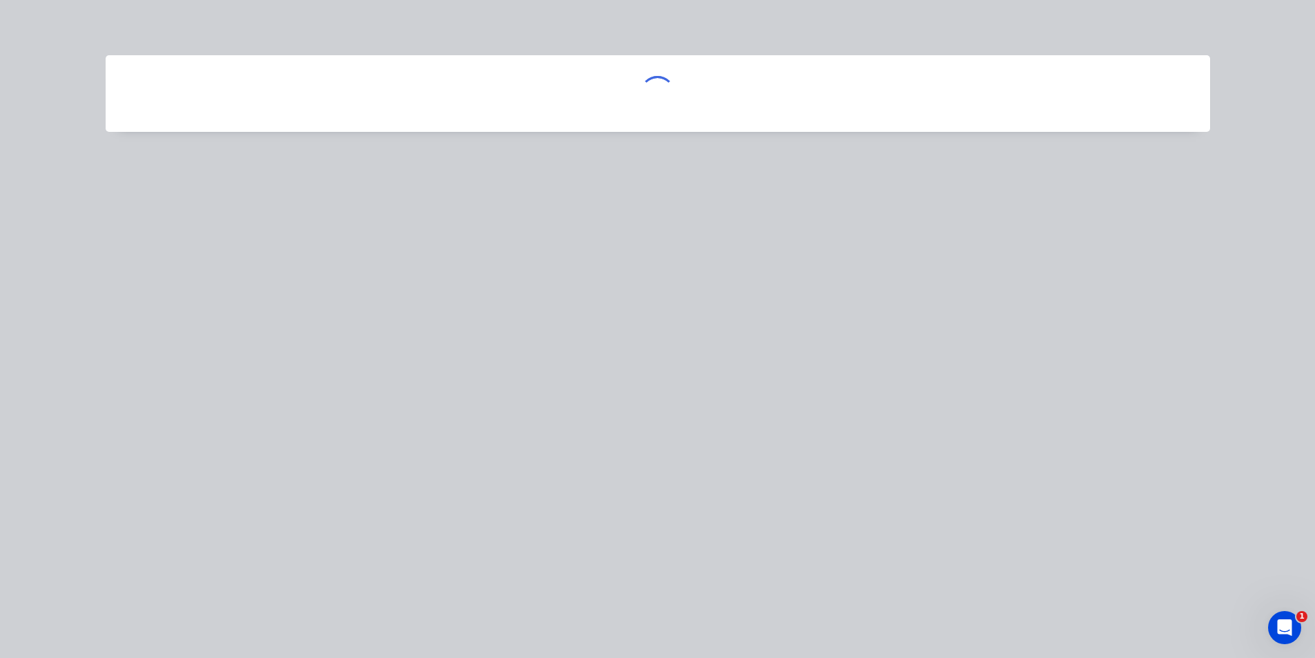
scroll to position [0, 0]
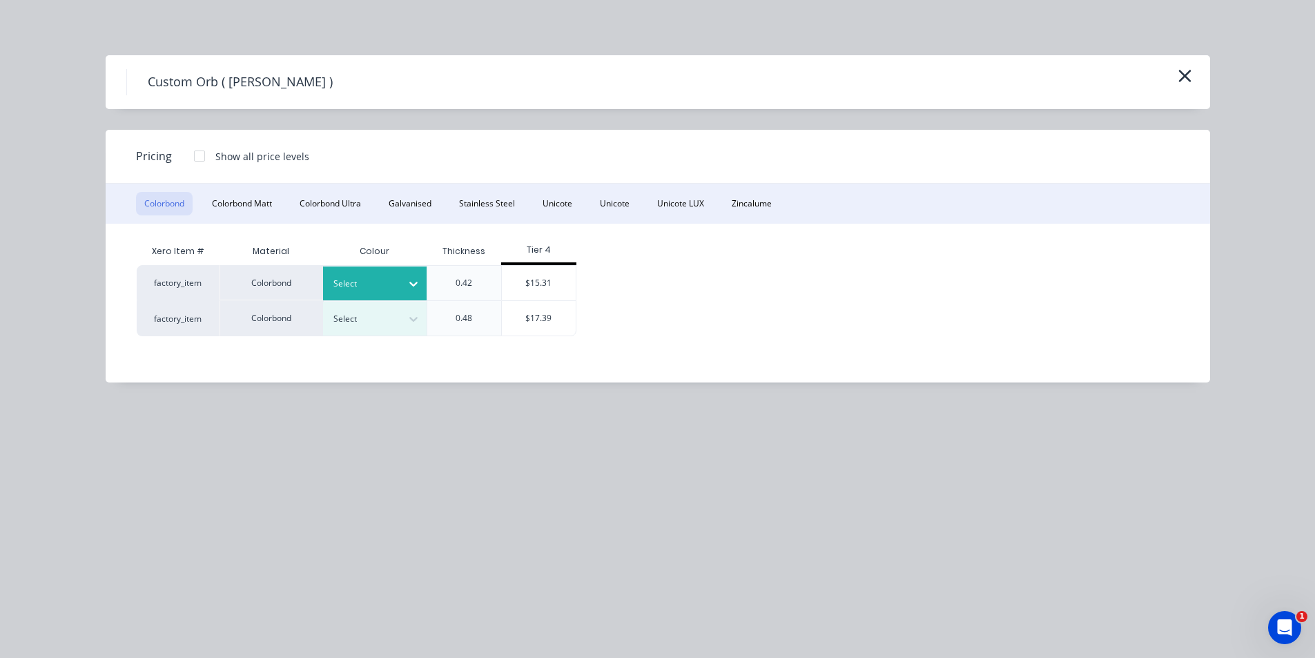
click at [368, 280] on div at bounding box center [364, 283] width 62 height 15
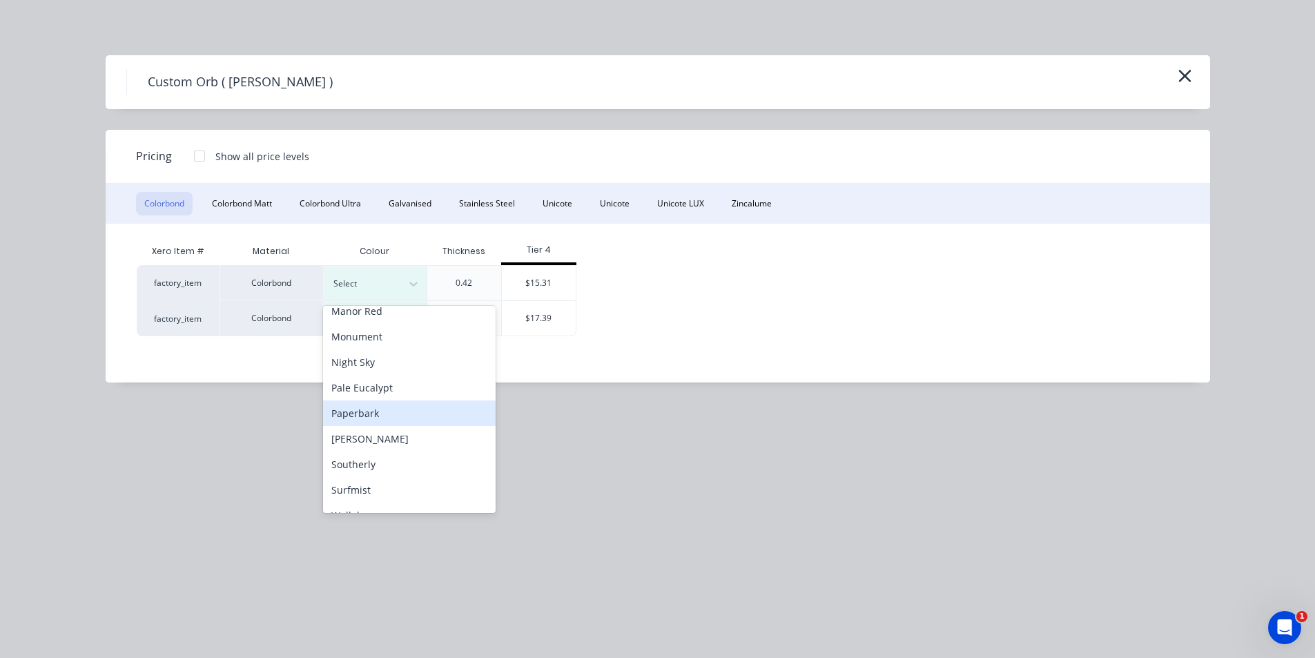
scroll to position [222, 0]
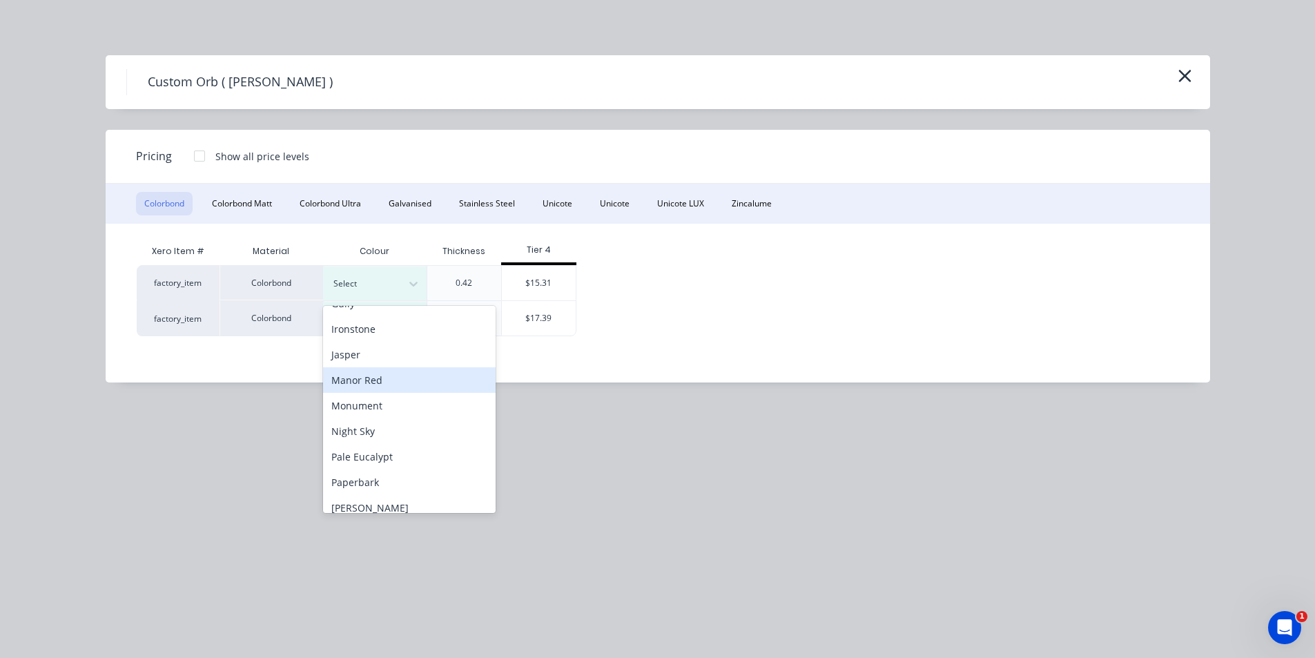
click at [371, 388] on div "Manor Red" at bounding box center [409, 380] width 173 height 26
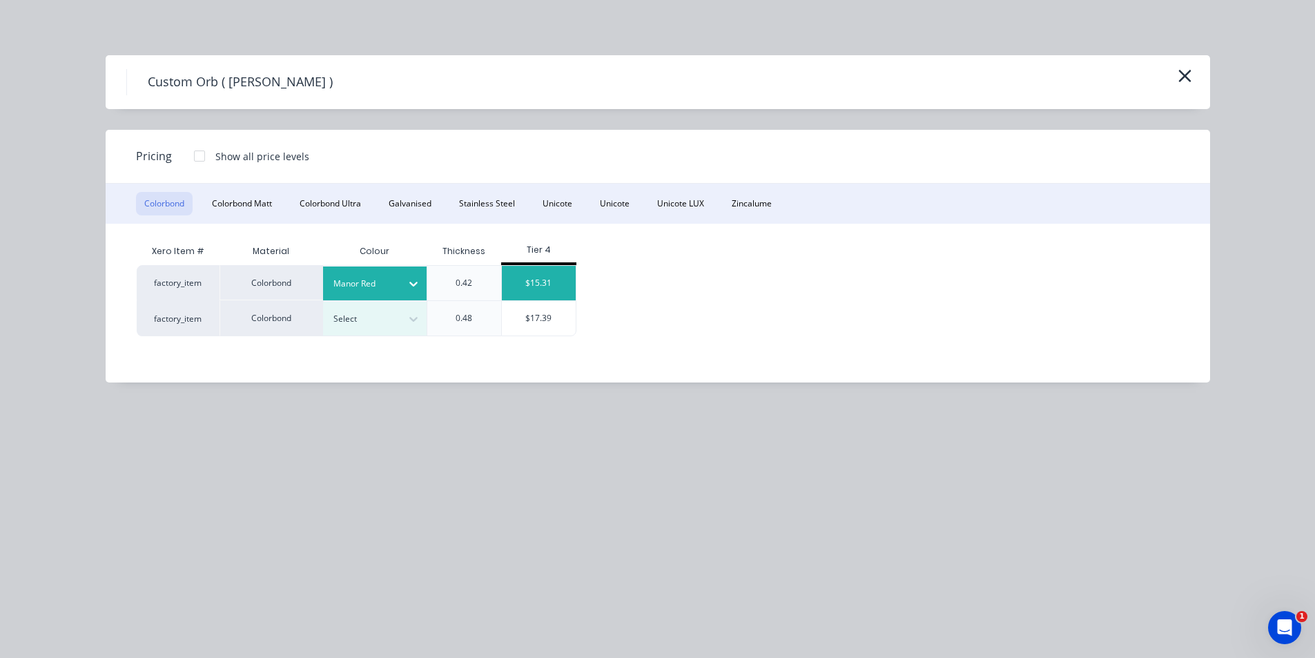
click at [541, 284] on div "$15.31" at bounding box center [539, 283] width 74 height 35
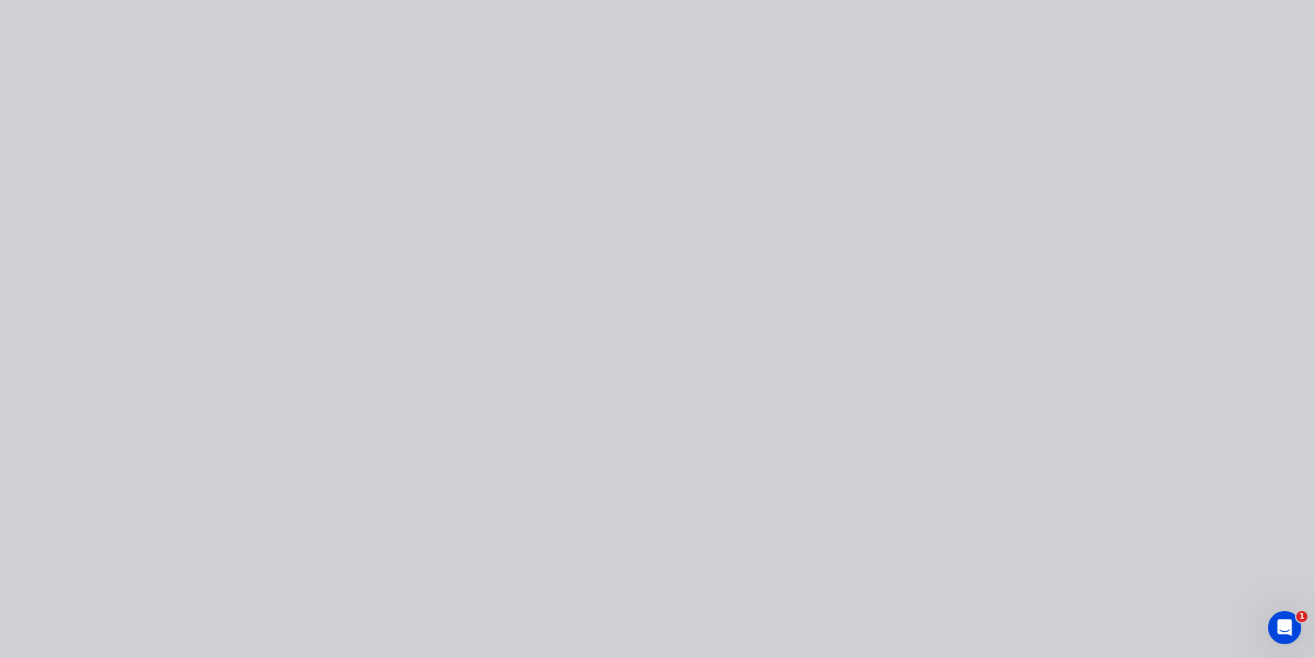
type input "$15.31"
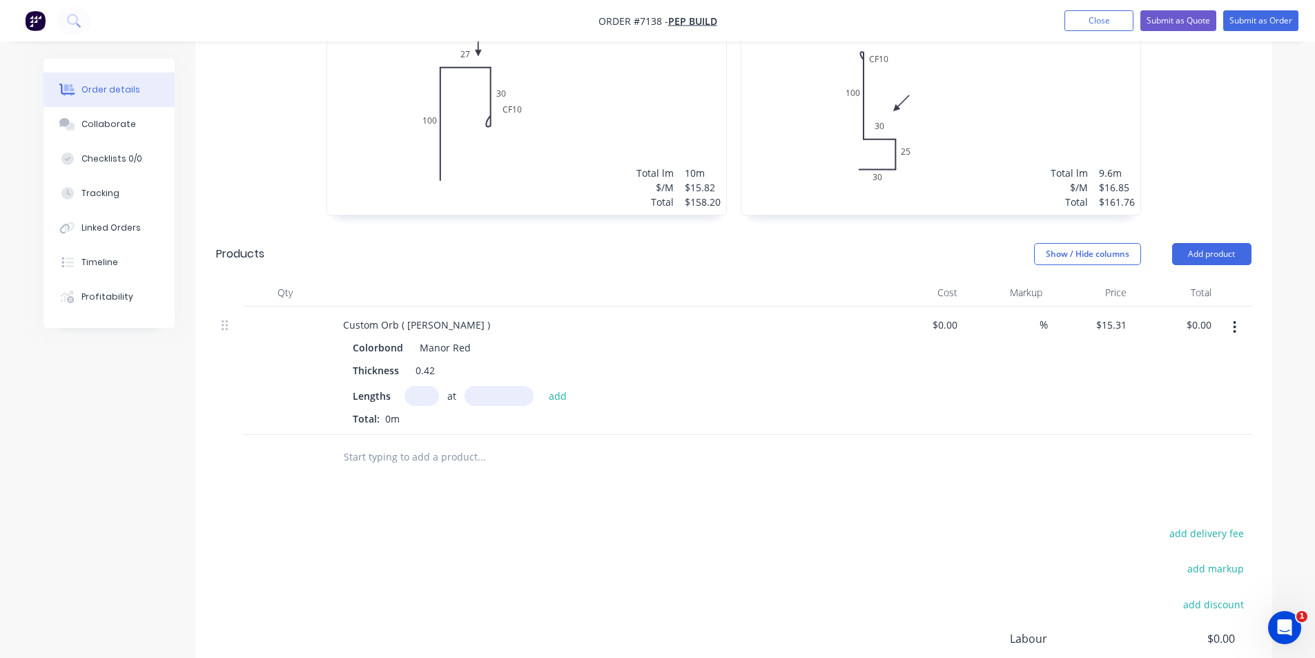
click at [429, 386] on input "text" at bounding box center [421, 396] width 35 height 20
type input "8"
type input "1900"
click at [542, 386] on button "add" at bounding box center [558, 395] width 32 height 19
type input "$232.71"
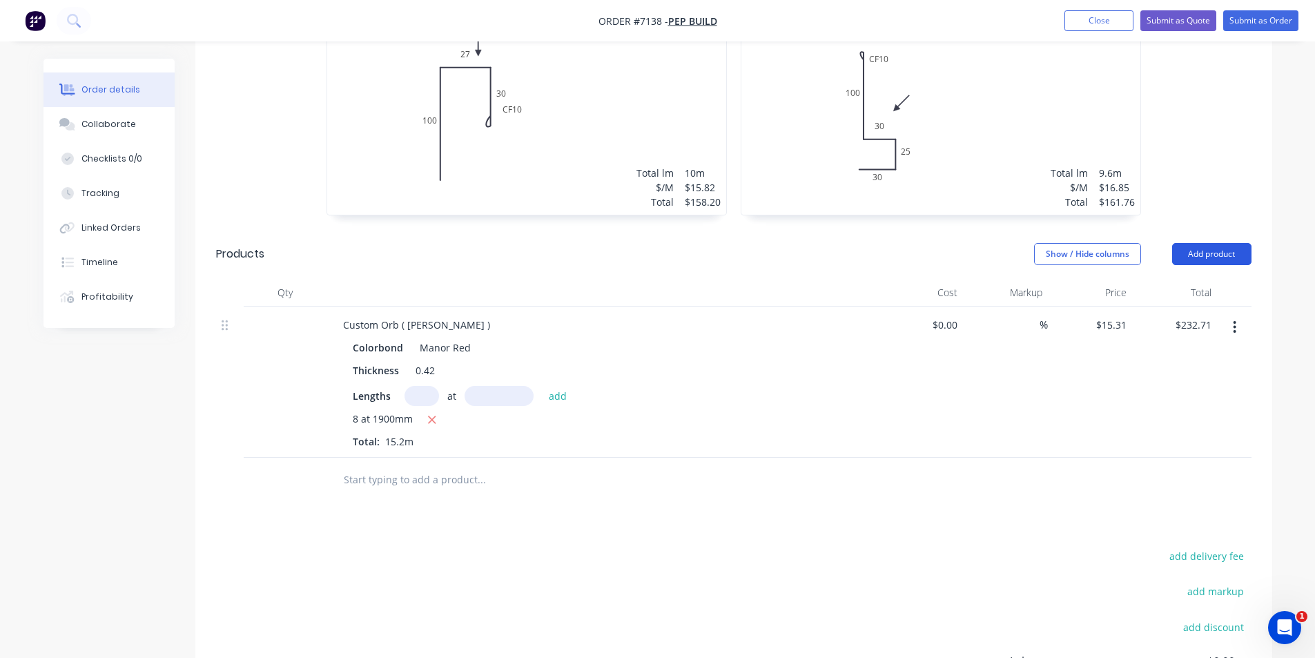
click at [1206, 243] on button "Add product" at bounding box center [1211, 254] width 79 height 22
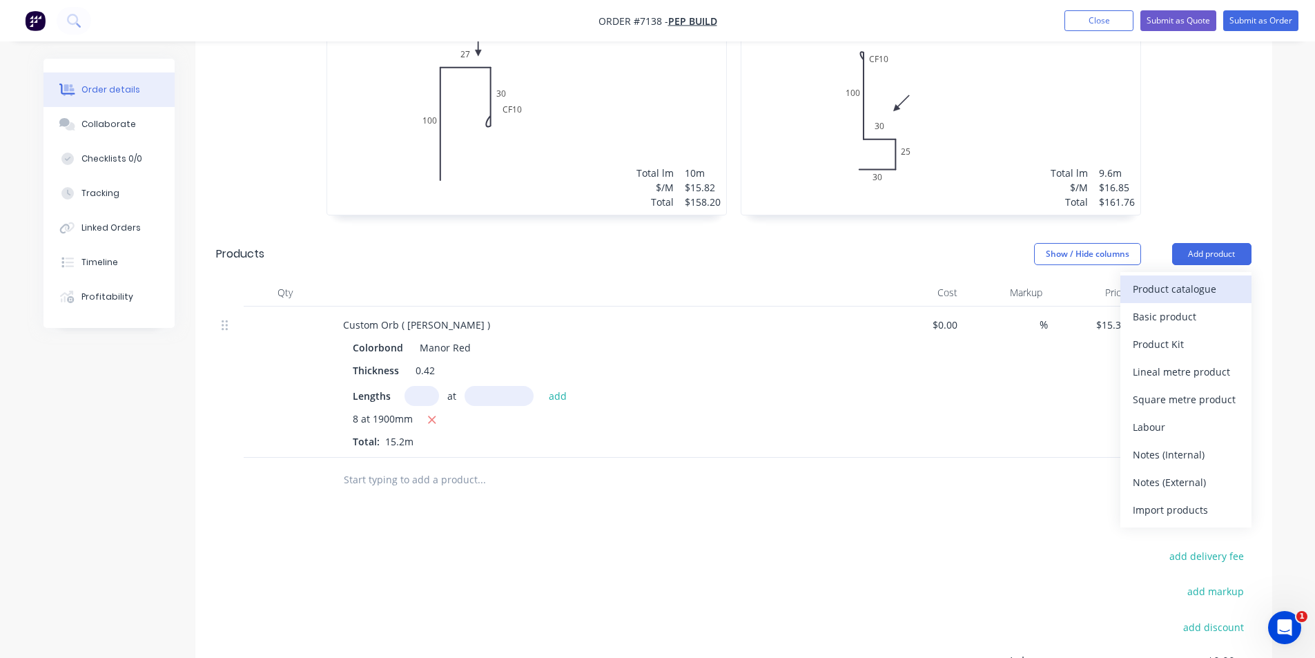
click at [1211, 279] on div "Product catalogue" at bounding box center [1186, 289] width 106 height 20
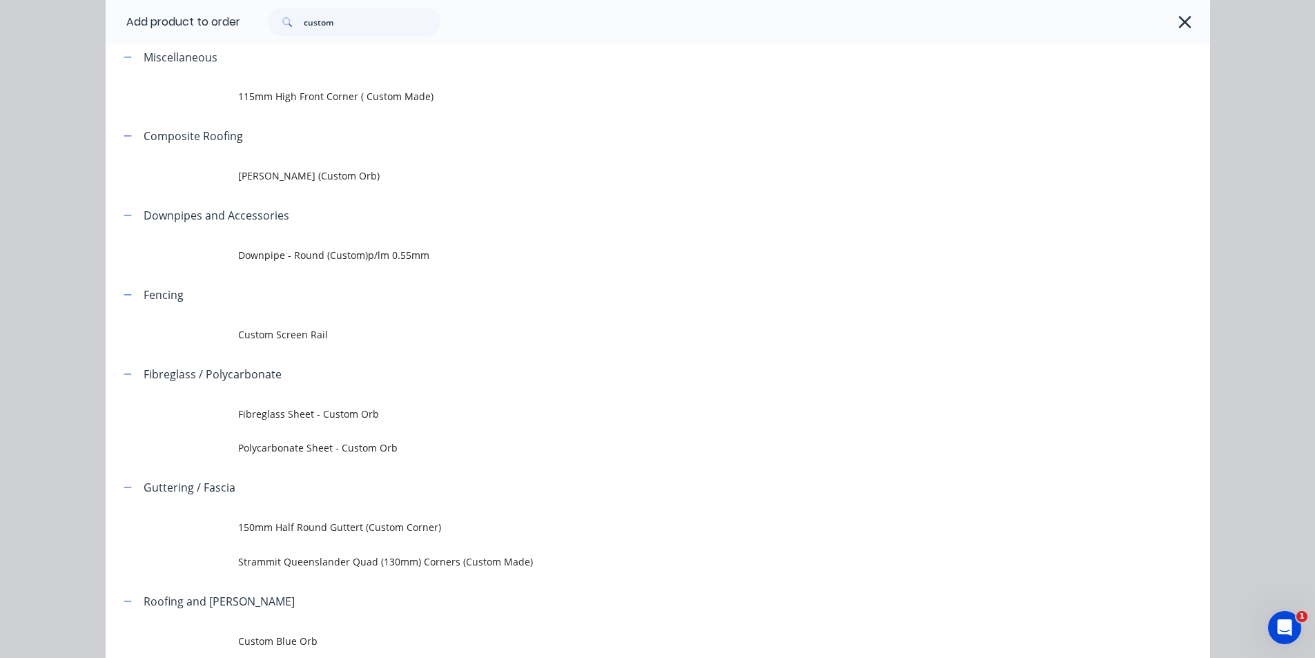
scroll to position [167, 0]
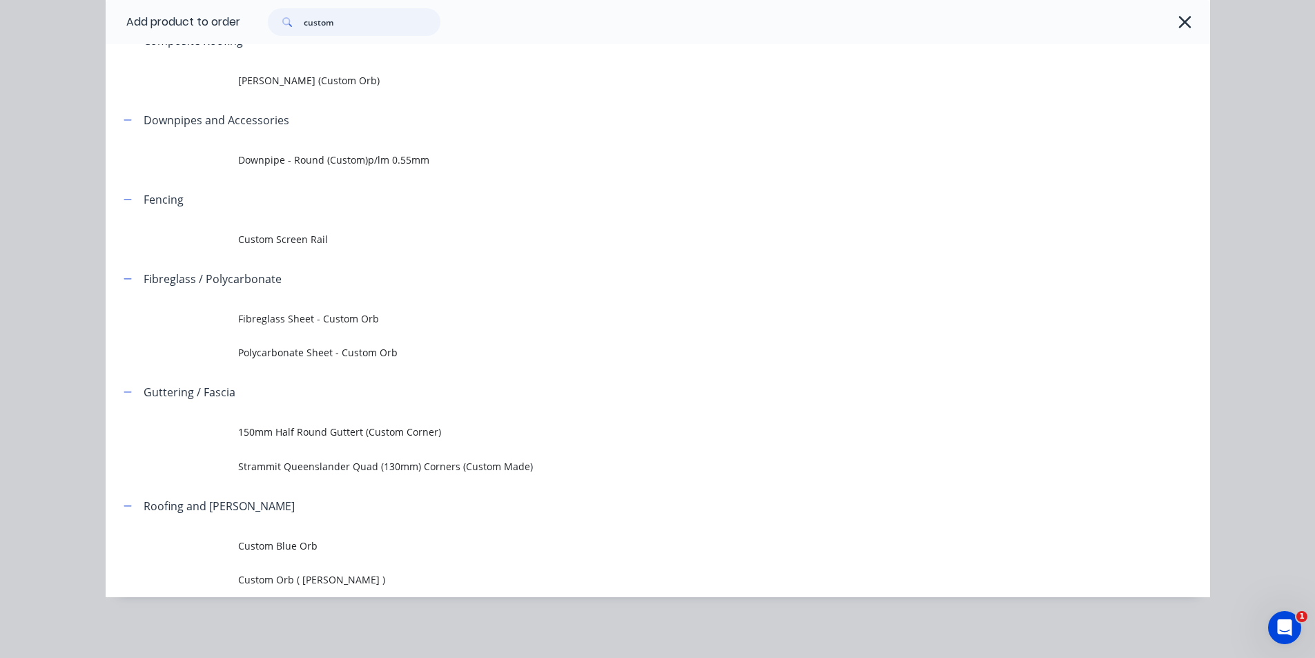
drag, startPoint x: 364, startPoint y: 29, endPoint x: 236, endPoint y: 28, distance: 128.4
click at [240, 28] on div "custom" at bounding box center [718, 22] width 956 height 28
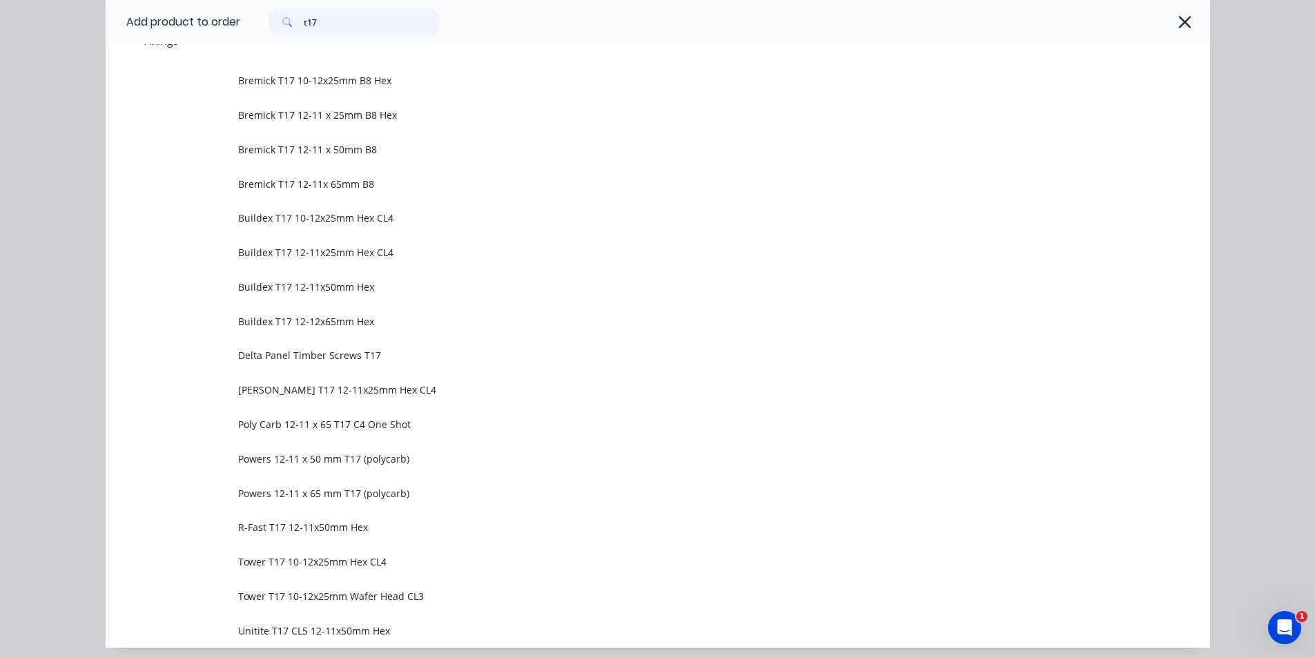
scroll to position [0, 0]
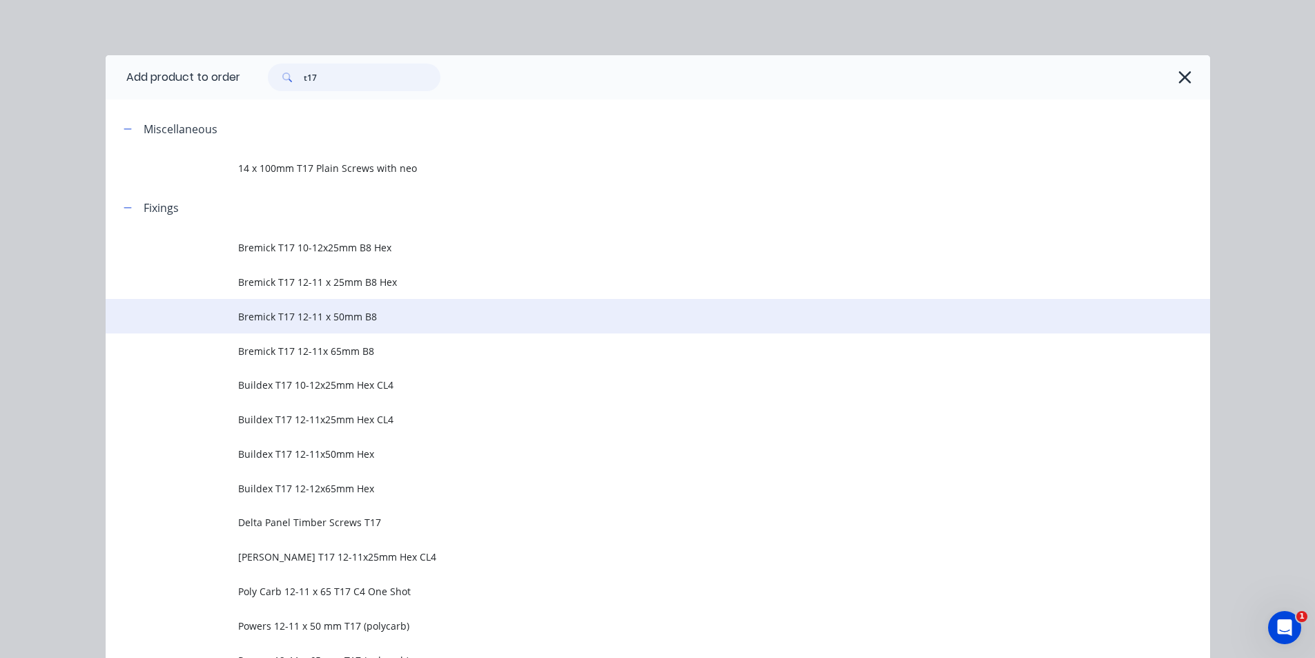
type input "t17"
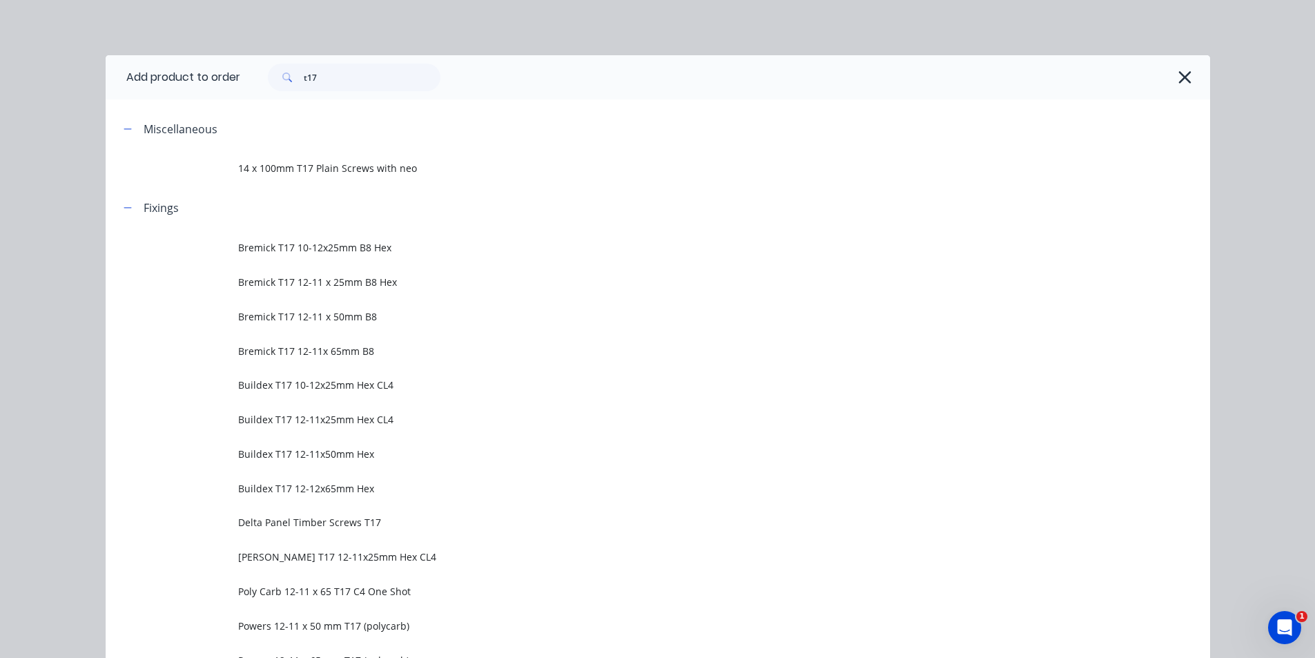
click at [460, 316] on span "Bremick T17 12-11 x 50mm B8" at bounding box center [626, 316] width 777 height 14
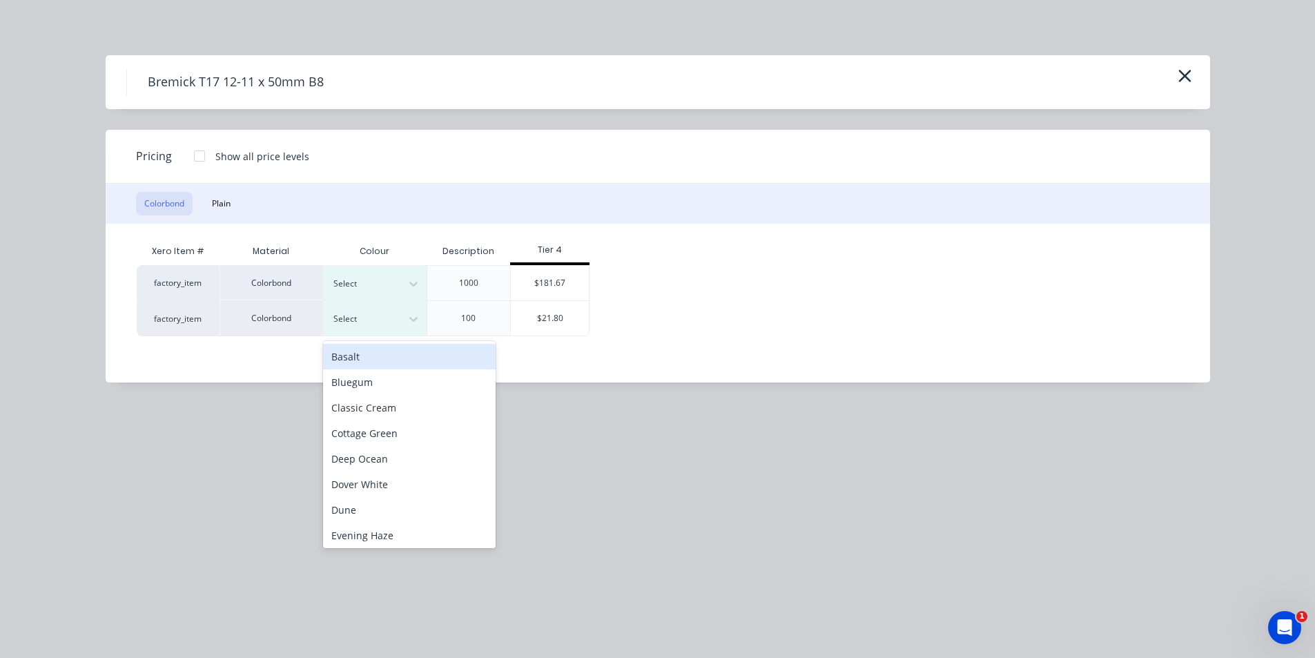
click at [385, 316] on div at bounding box center [364, 318] width 62 height 15
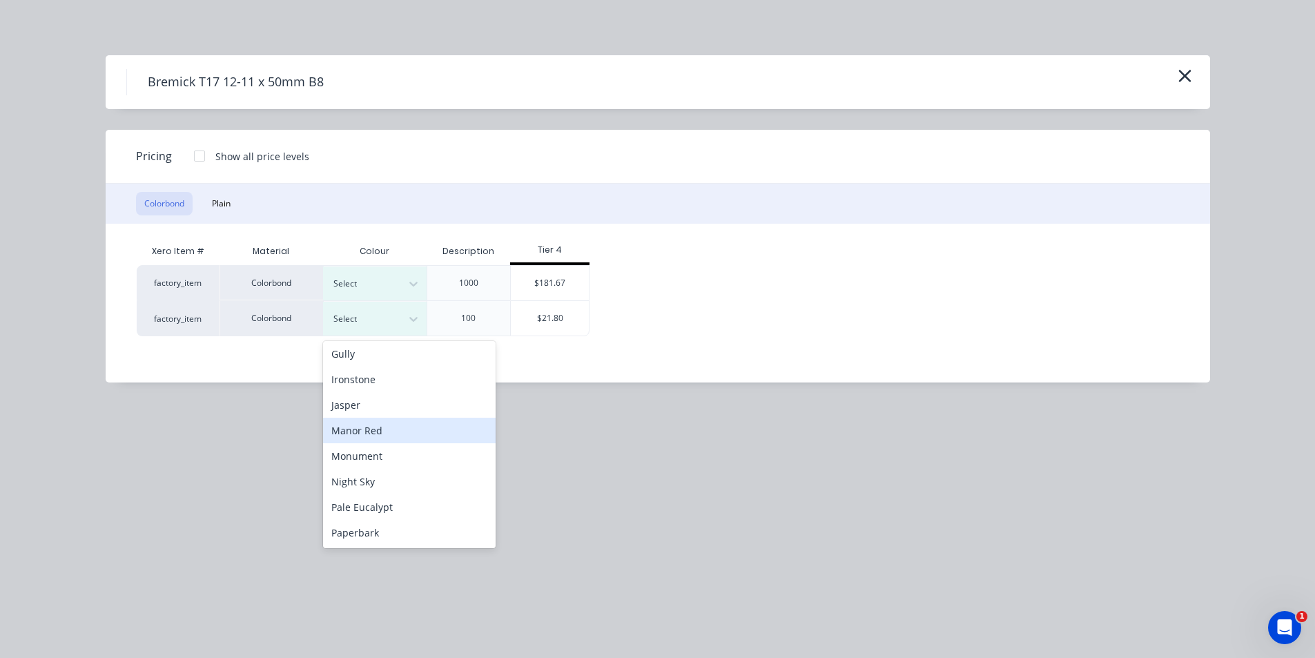
click at [374, 434] on div "Manor Red" at bounding box center [409, 431] width 173 height 26
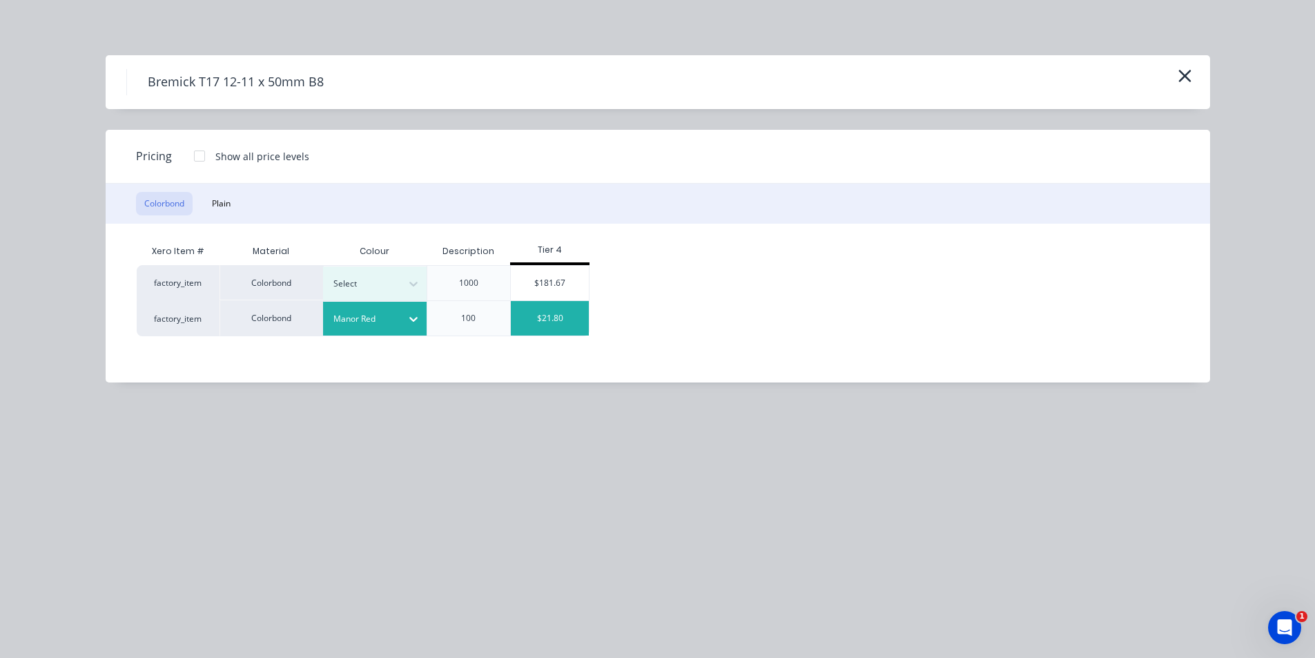
click at [546, 317] on div "$21.80" at bounding box center [550, 318] width 78 height 35
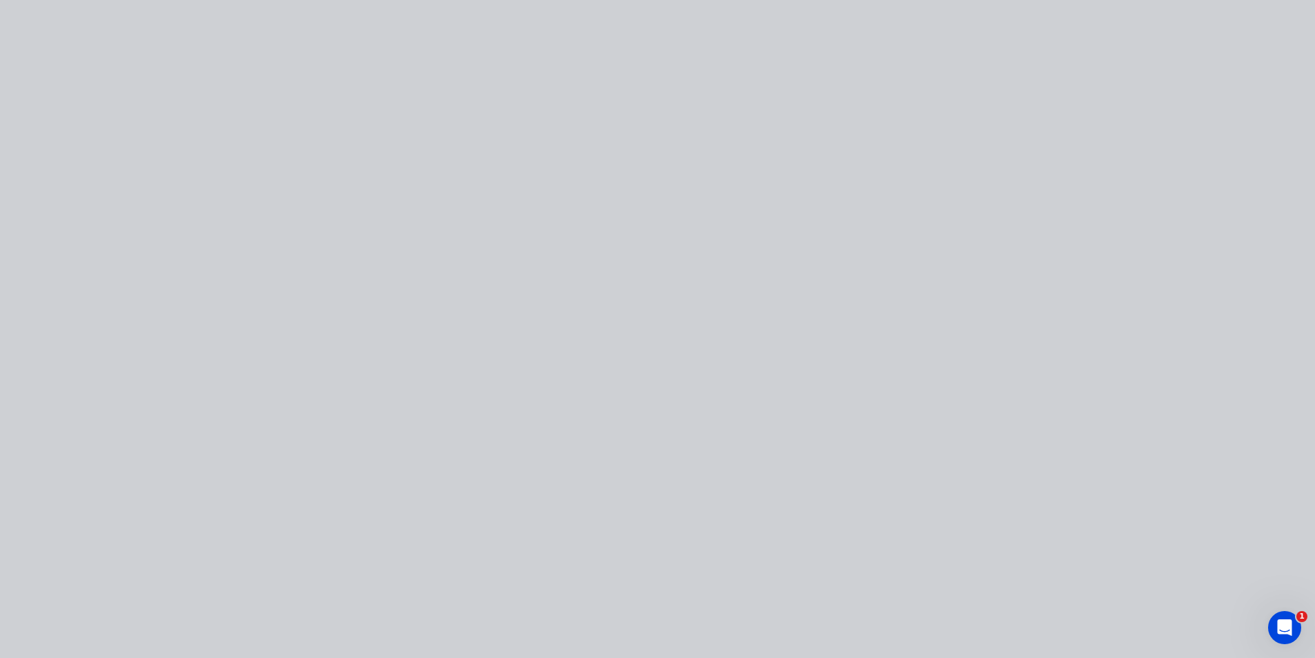
type input "$21.80"
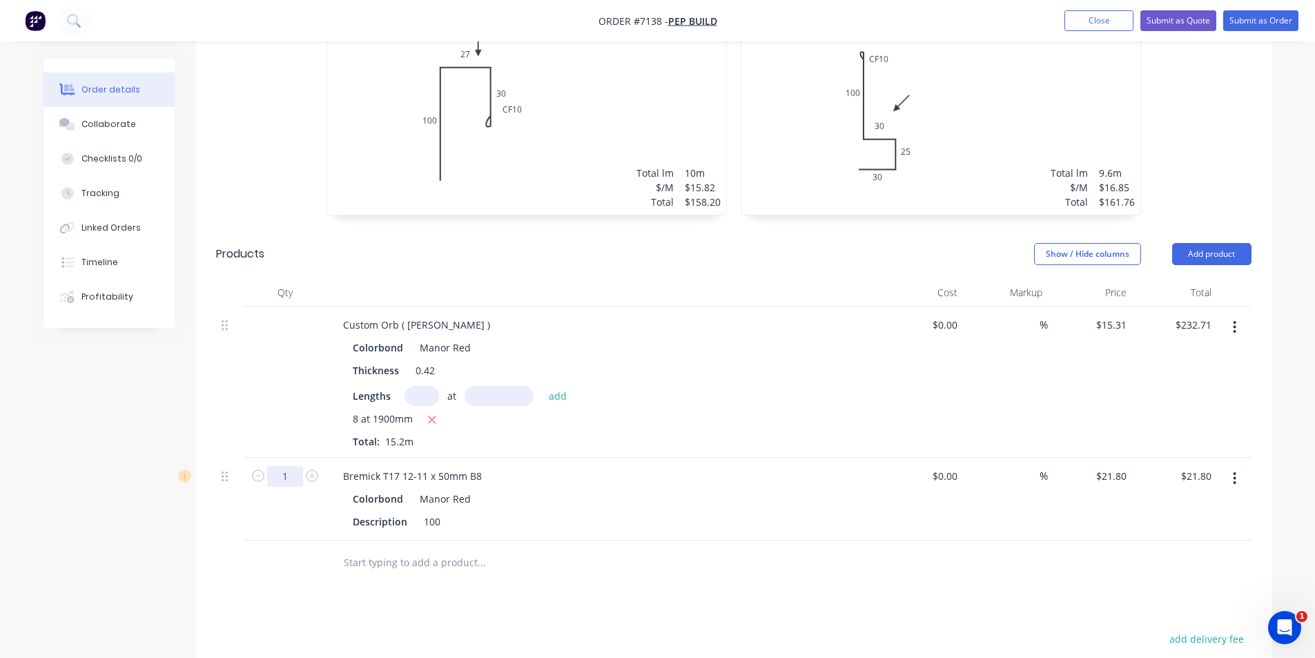
click at [285, 466] on input "1" at bounding box center [285, 476] width 36 height 21
type input "2.5"
type input "$54.50"
click at [578, 511] on div "Description 100" at bounding box center [599, 521] width 505 height 20
click at [1169, 243] on div "Show / Hide columns" at bounding box center [1103, 254] width 138 height 22
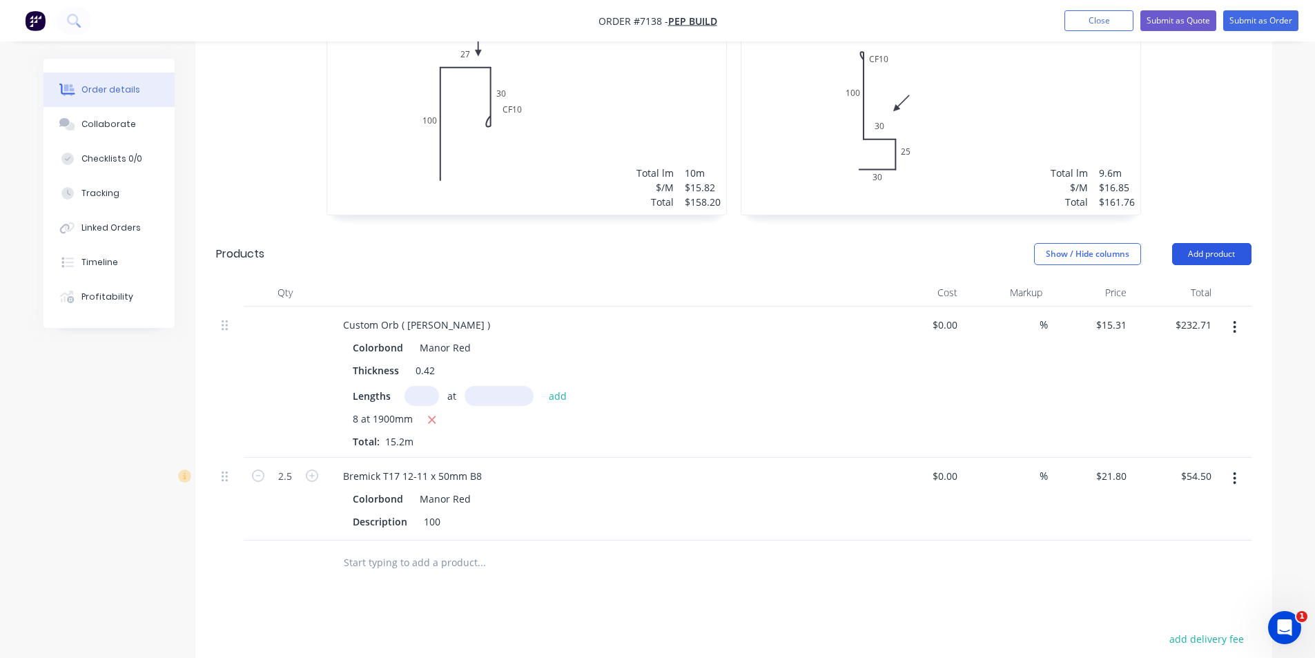
click at [1215, 243] on button "Add product" at bounding box center [1211, 254] width 79 height 22
click at [1211, 243] on button "Add product" at bounding box center [1211, 254] width 79 height 22
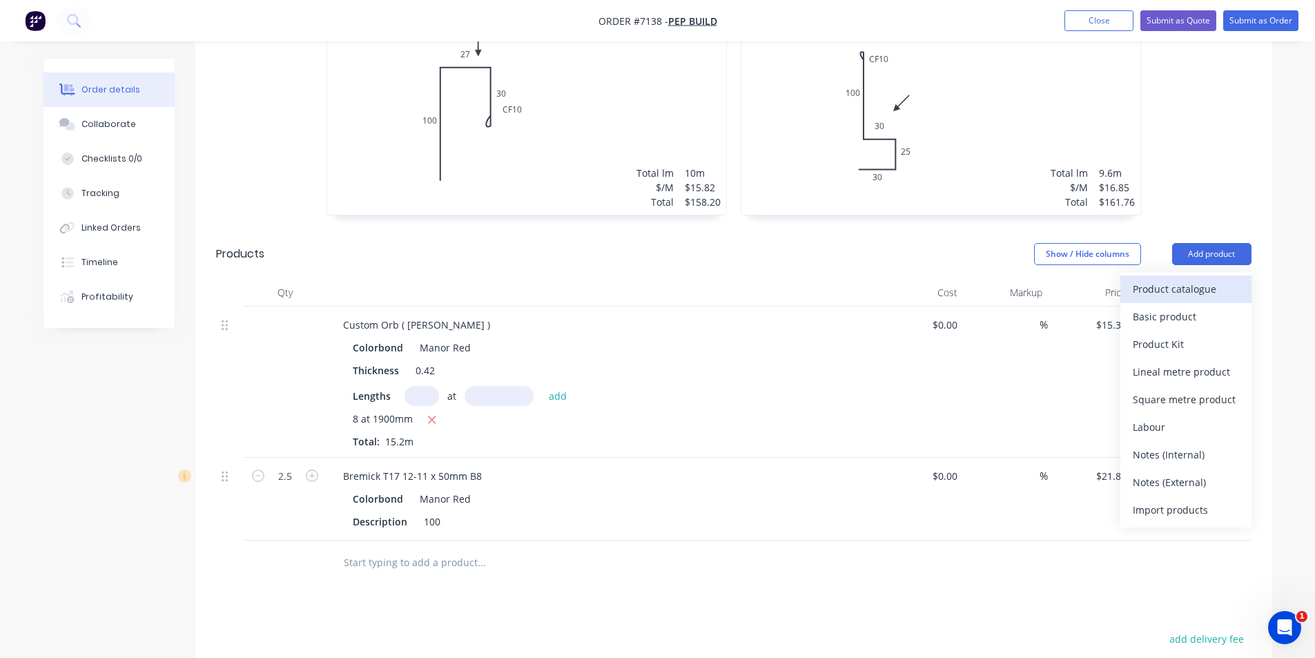
click at [1204, 279] on div "Product catalogue" at bounding box center [1186, 289] width 106 height 20
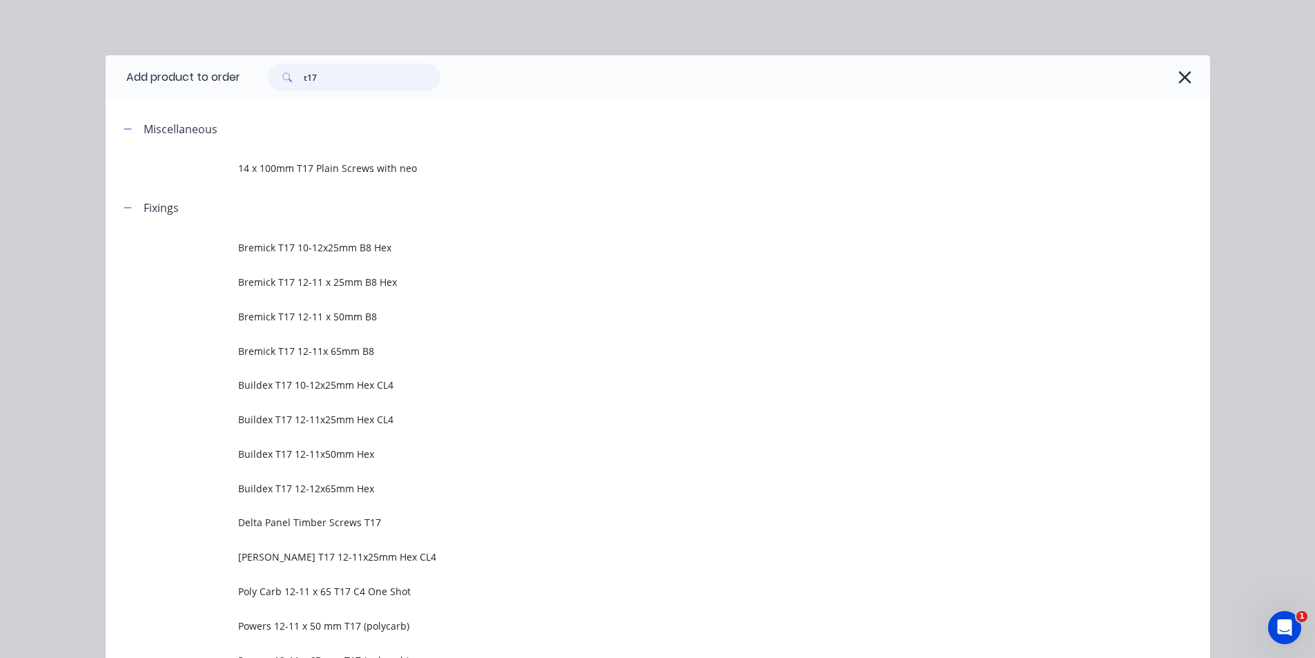
drag, startPoint x: 340, startPoint y: 75, endPoint x: 282, endPoint y: 78, distance: 57.4
click at [282, 78] on div "t17" at bounding box center [354, 77] width 173 height 28
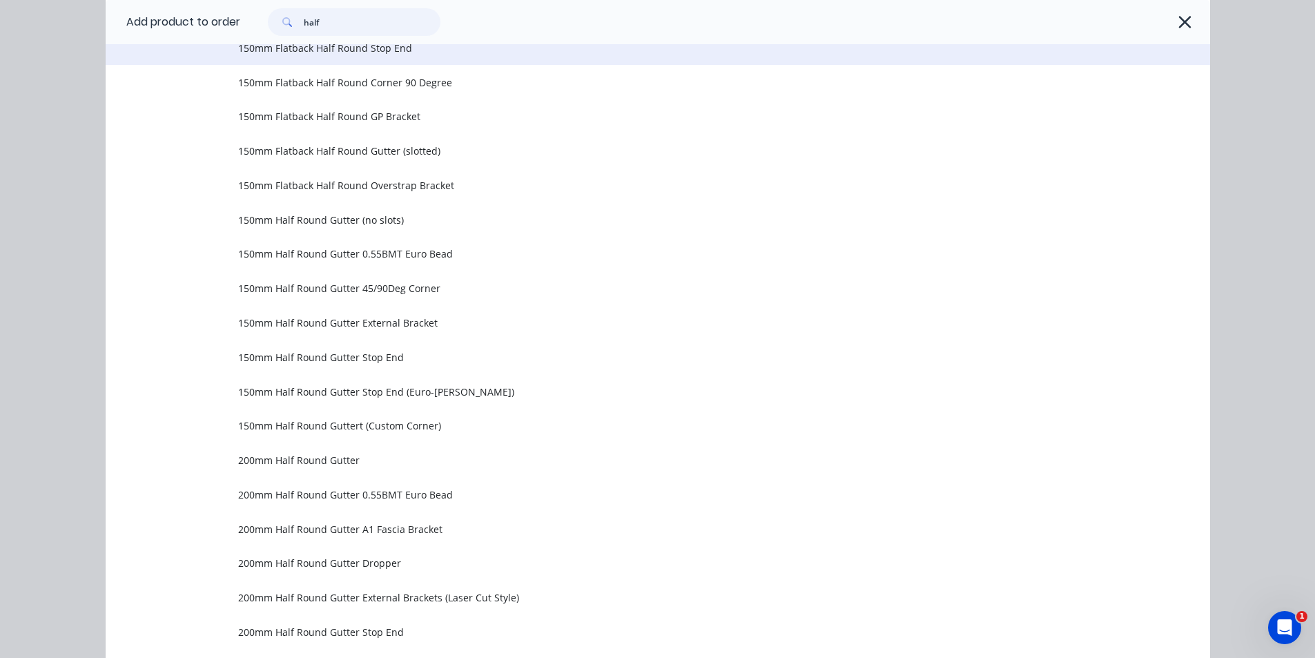
scroll to position [276, 0]
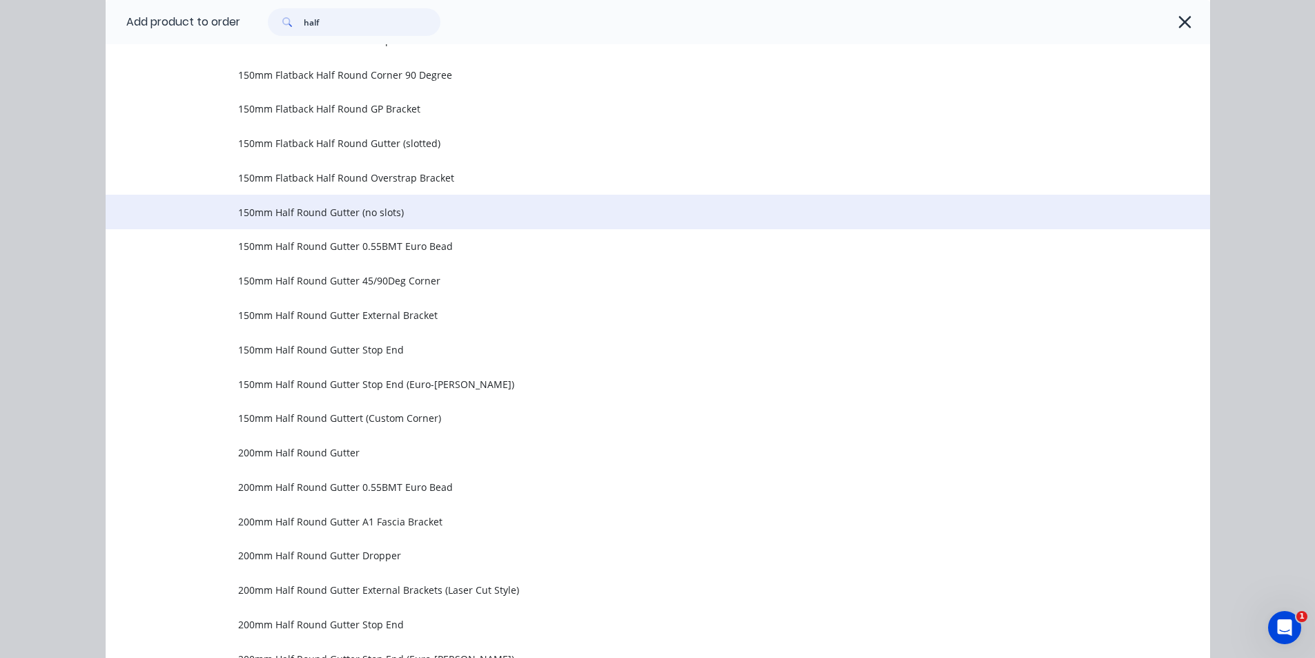
type input "half"
click at [388, 222] on td "150mm Half Round Gutter (no slots)" at bounding box center [724, 212] width 972 height 35
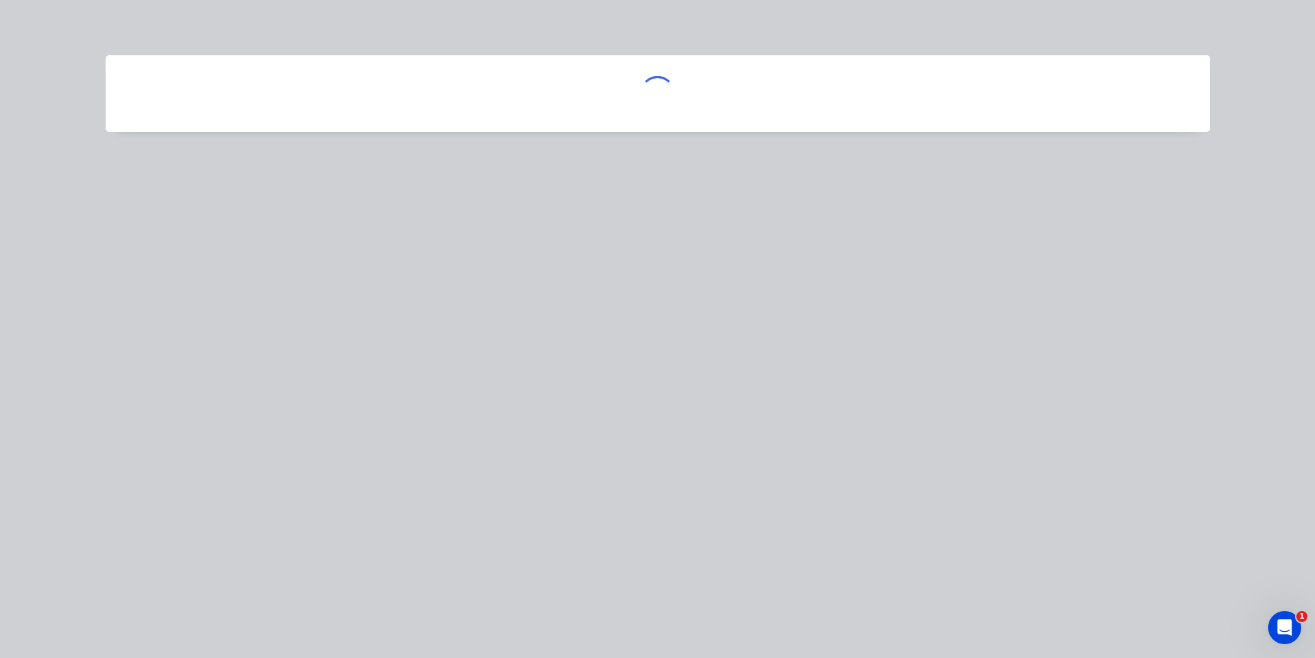
scroll to position [0, 0]
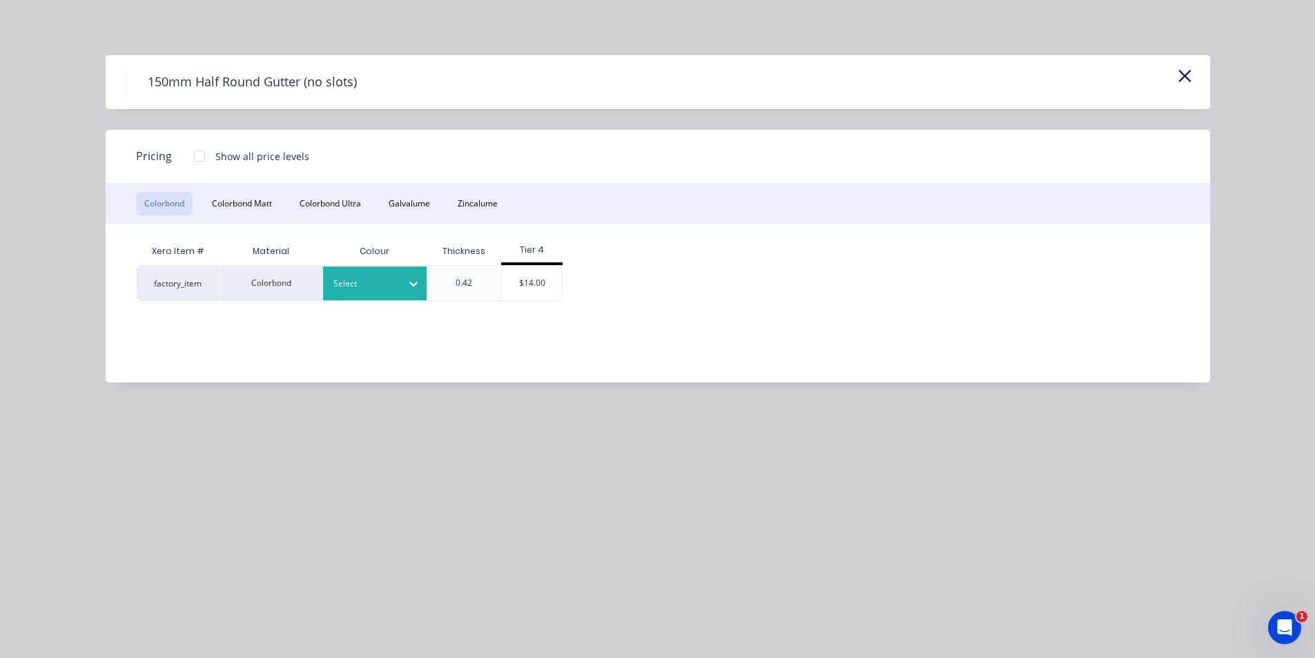
click at [407, 287] on icon at bounding box center [414, 284] width 14 height 14
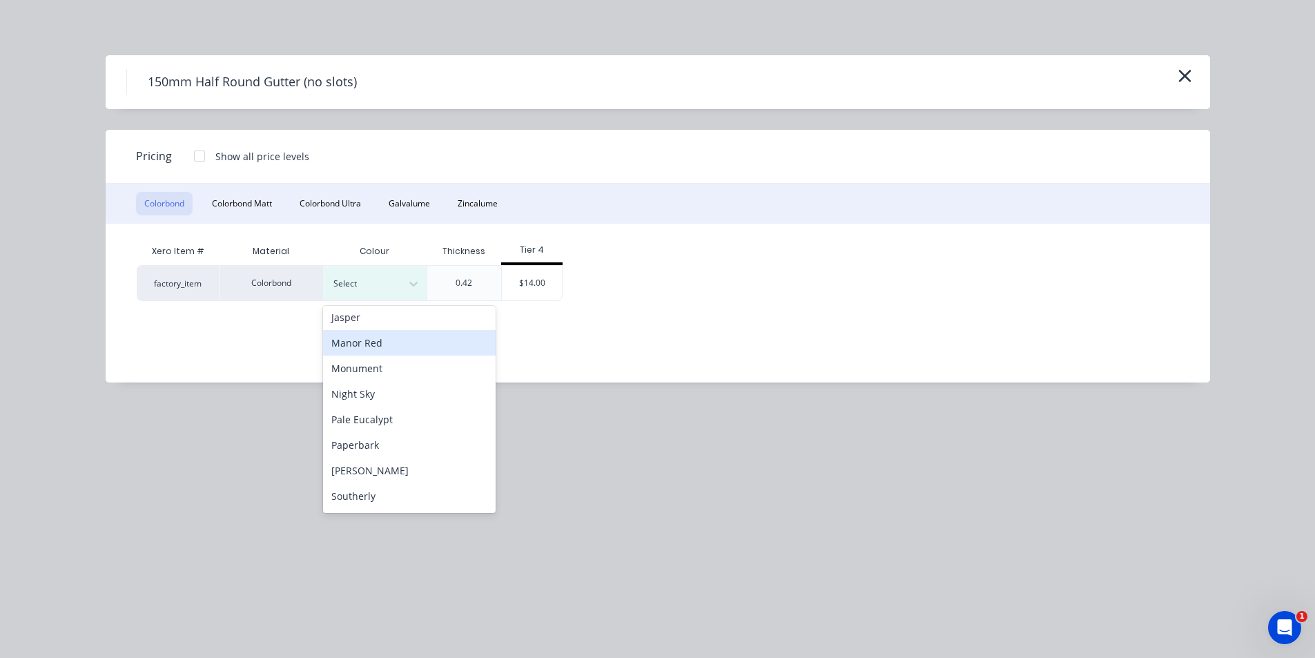
scroll to position [276, 0]
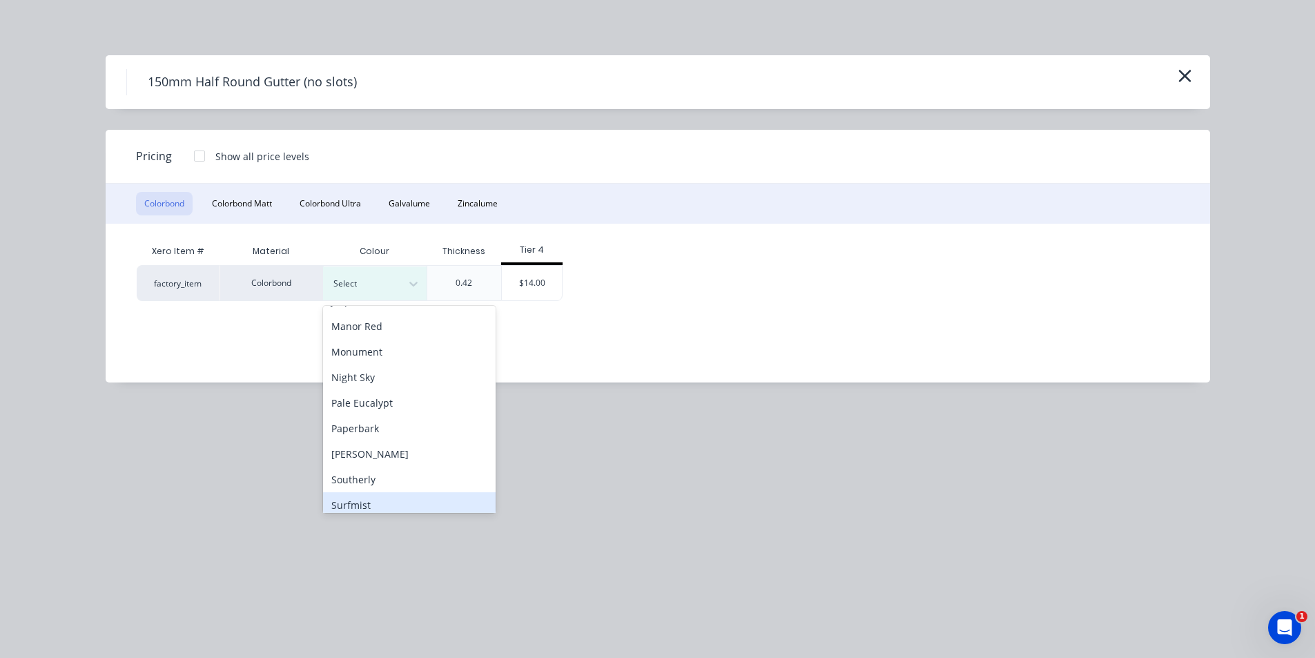
click at [362, 500] on div "Surfmist" at bounding box center [409, 505] width 173 height 26
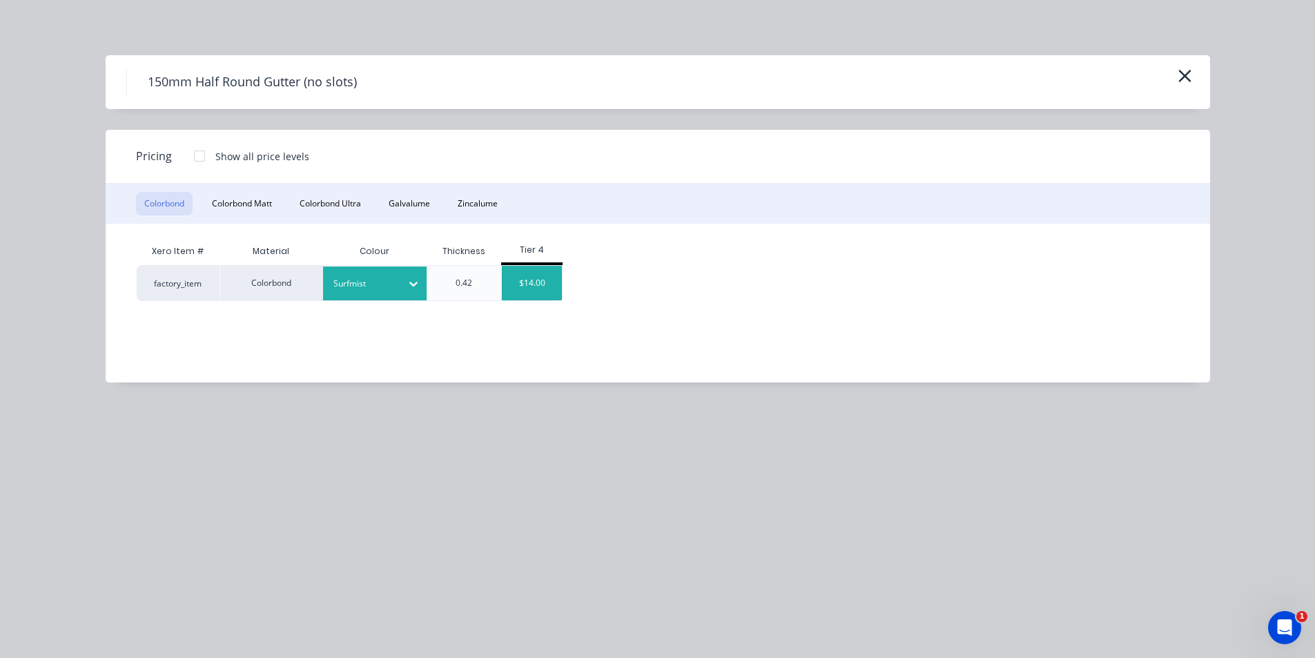
click at [522, 283] on div "$14.00" at bounding box center [532, 283] width 60 height 35
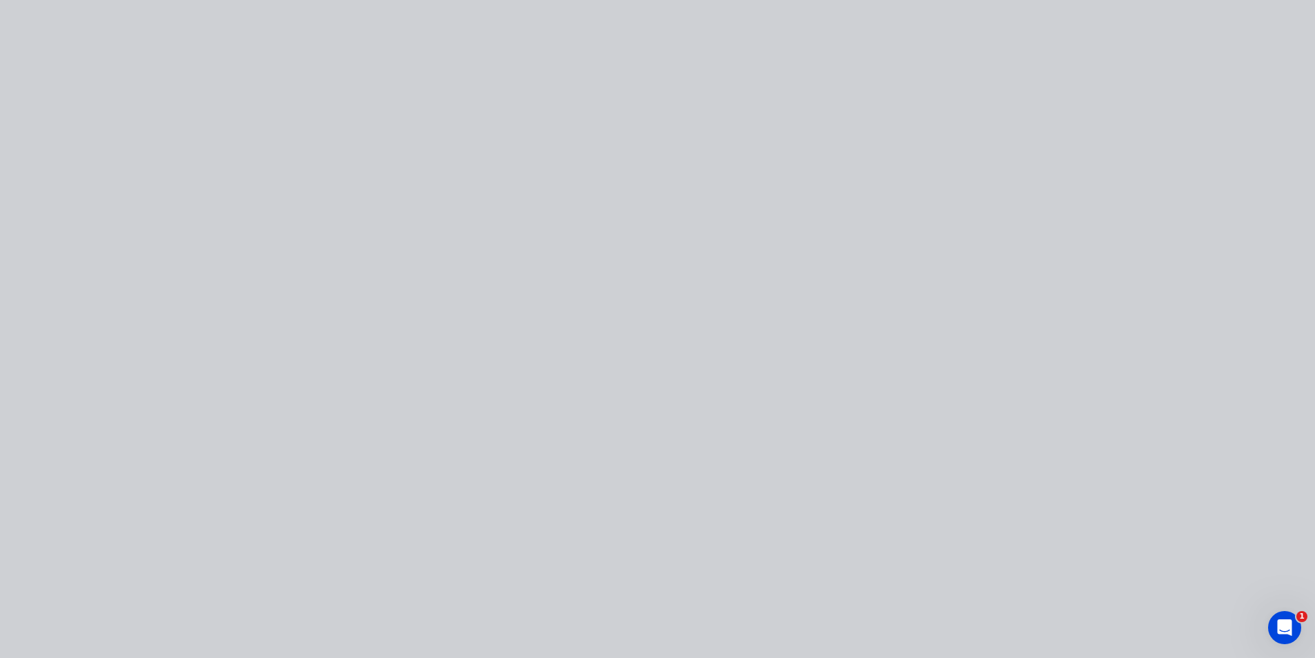
type input "$14.00"
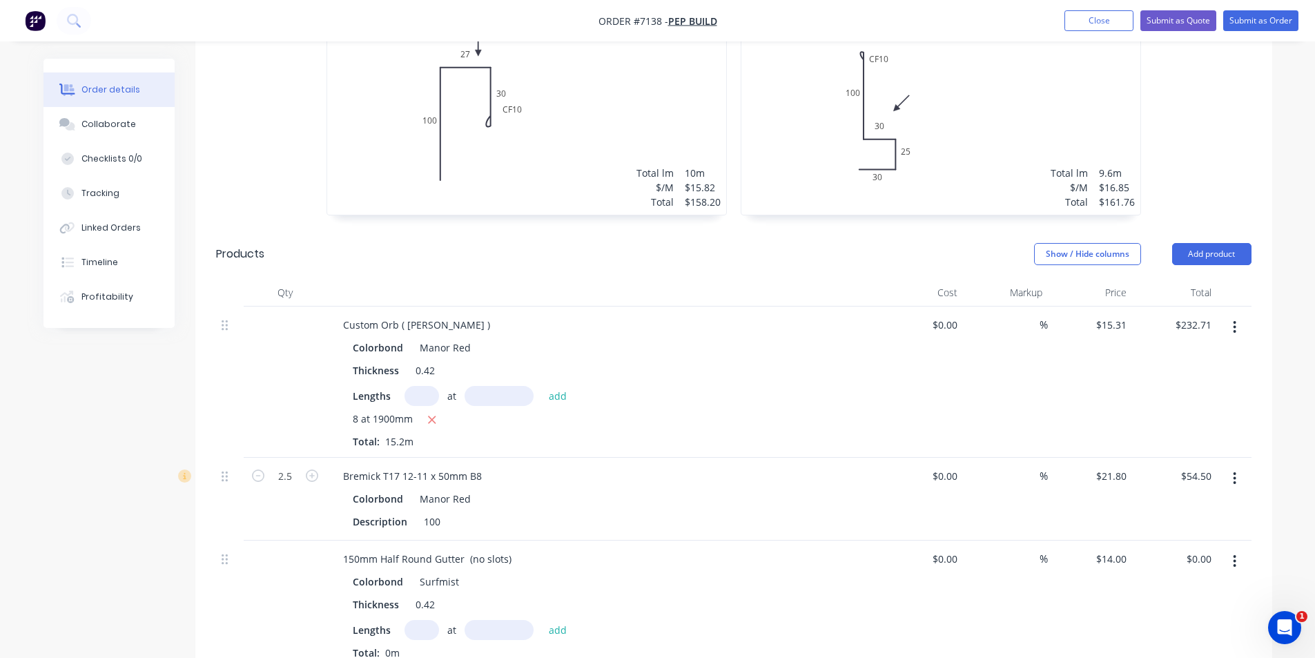
click at [423, 620] on input "text" at bounding box center [421, 630] width 35 height 20
type input "1"
type input "5920"
click at [542, 620] on button "add" at bounding box center [558, 629] width 32 height 19
type input "$82.88"
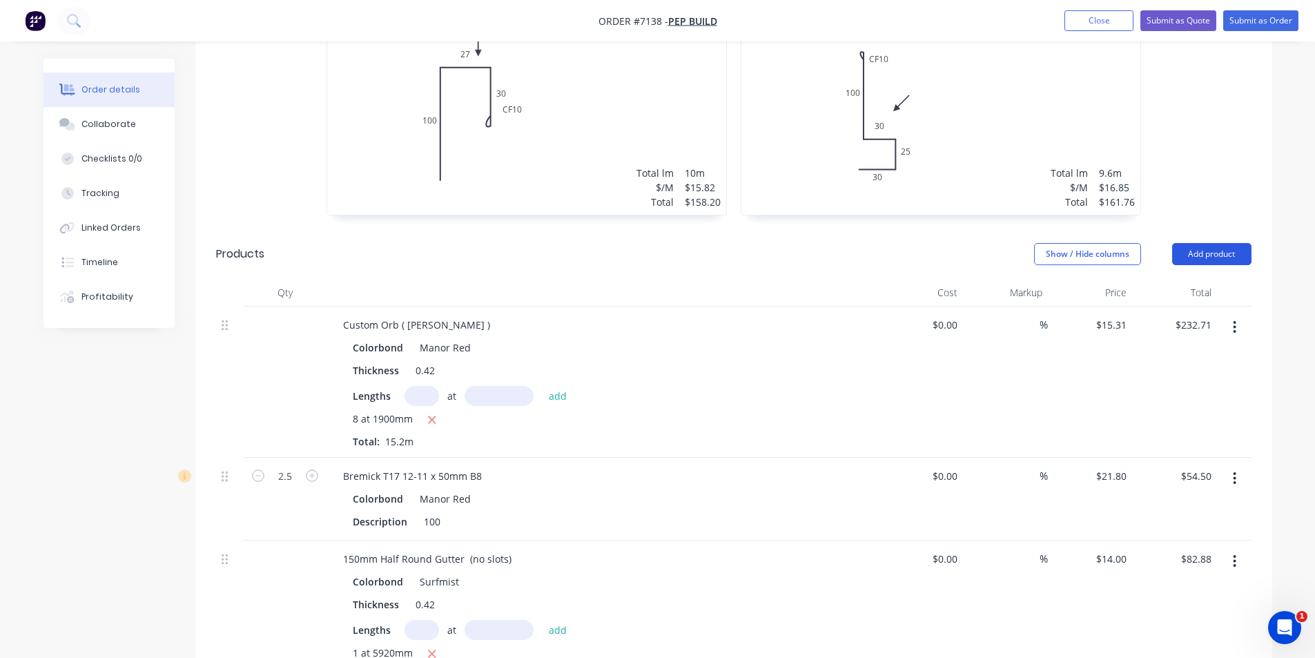
click at [1226, 243] on button "Add product" at bounding box center [1211, 254] width 79 height 22
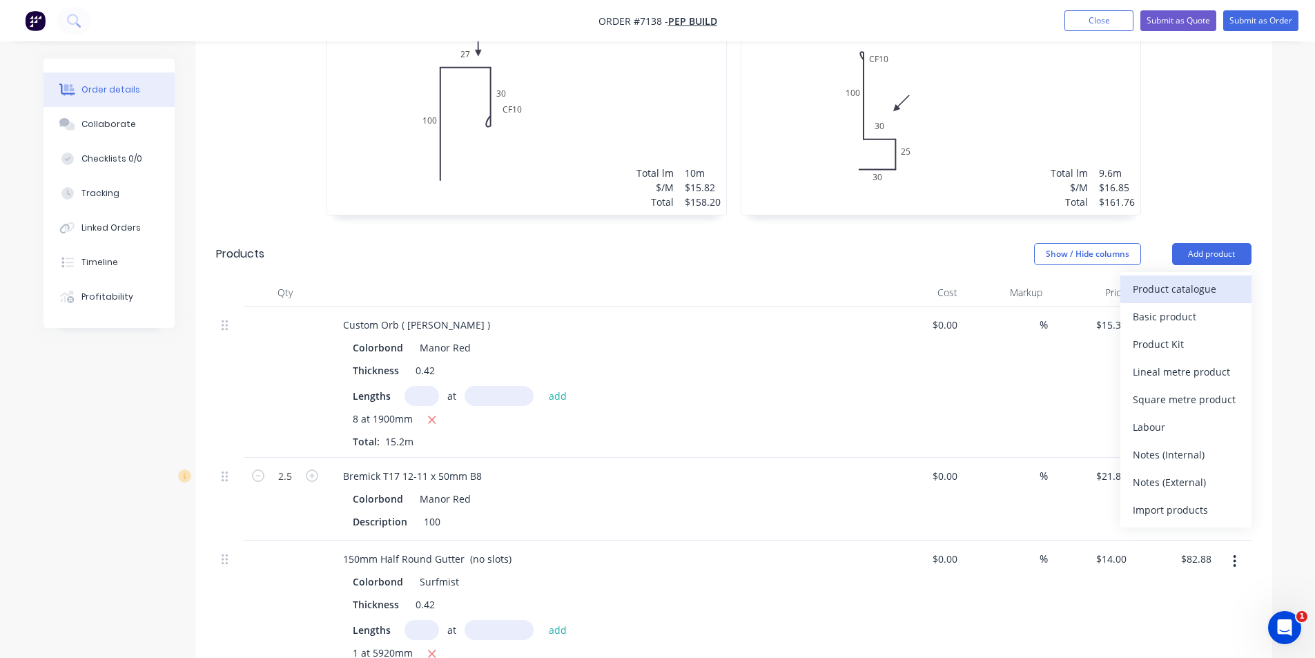
click at [1198, 279] on div "Product catalogue" at bounding box center [1186, 289] width 106 height 20
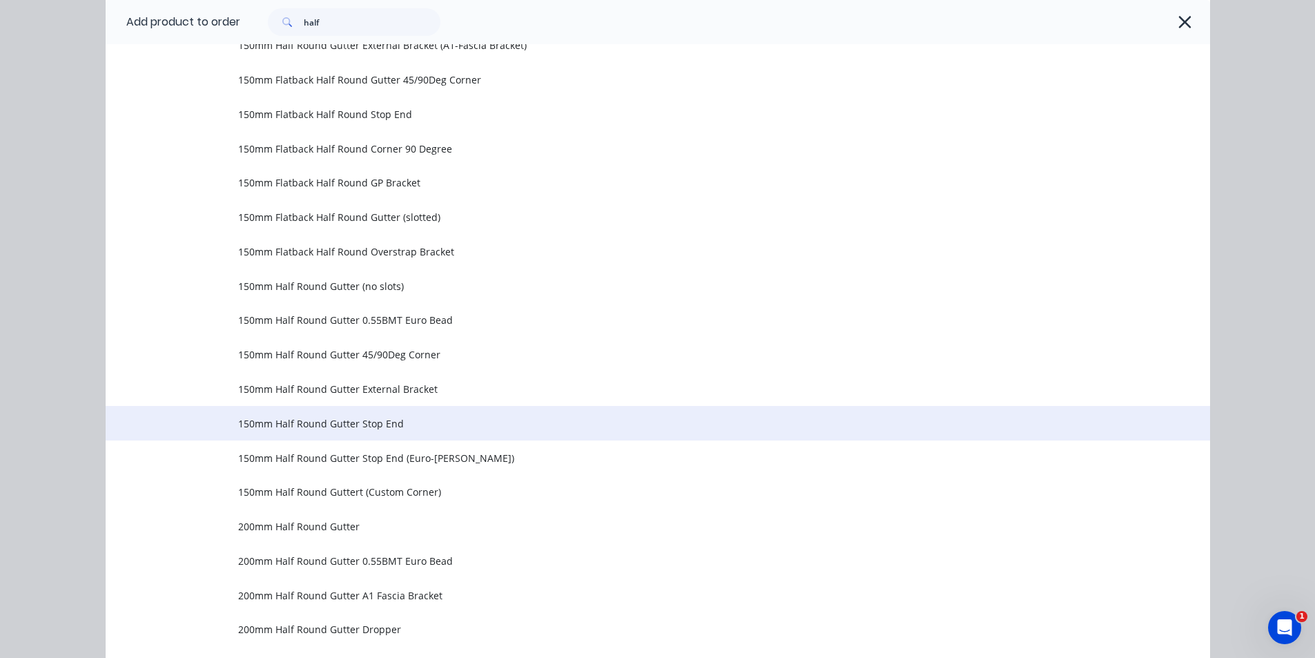
scroll to position [207, 0]
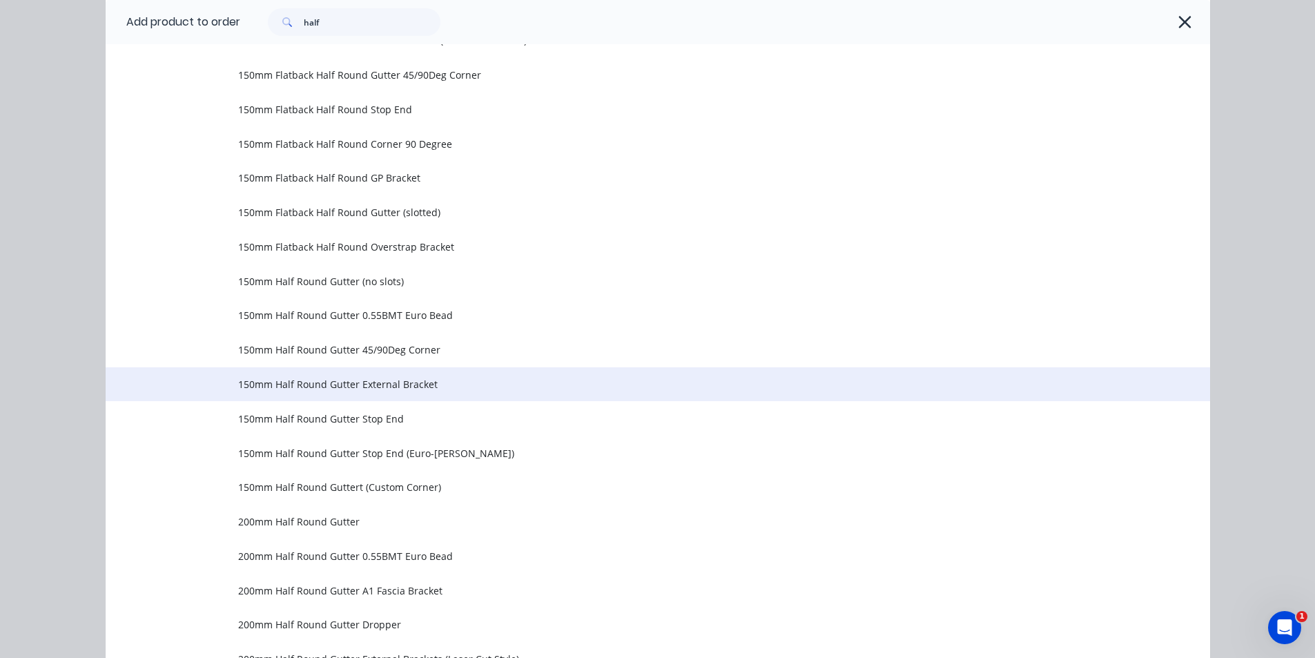
click at [390, 392] on td "150mm Half Round Gutter External Bracket" at bounding box center [724, 384] width 972 height 35
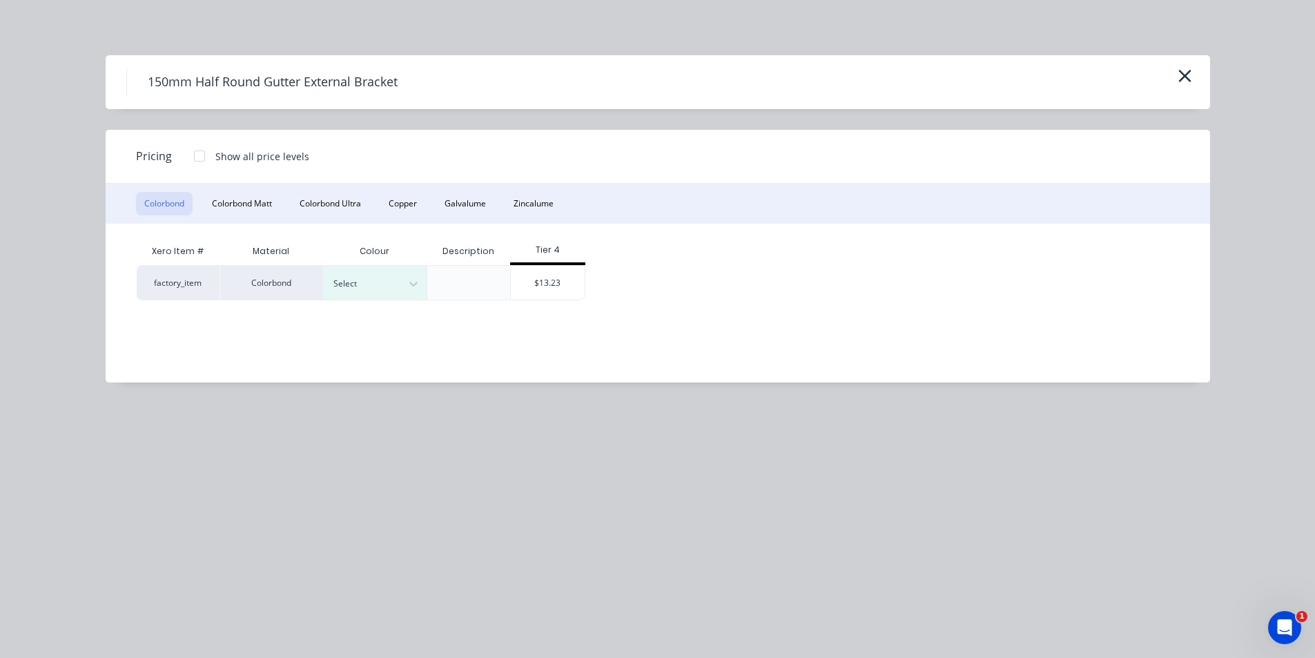
click at [427, 293] on div at bounding box center [469, 282] width 84 height 35
click at [395, 279] on div at bounding box center [364, 283] width 62 height 15
click at [173, 88] on div "Surfmist" at bounding box center [86, 76] width 173 height 26
click at [567, 282] on div "$13.23" at bounding box center [548, 283] width 74 height 34
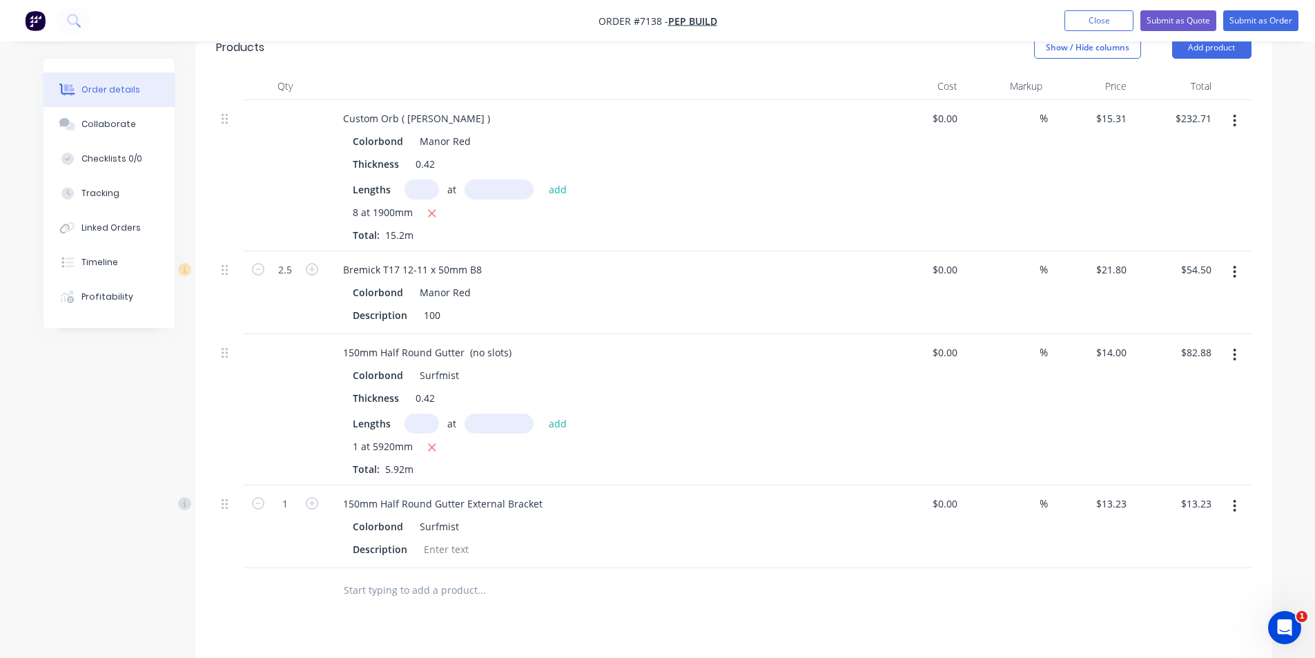
scroll to position [925, 0]
click at [291, 493] on input "1" at bounding box center [285, 503] width 36 height 21
type input "8"
type input "$105.84"
click at [660, 580] on div at bounding box center [539, 590] width 414 height 28
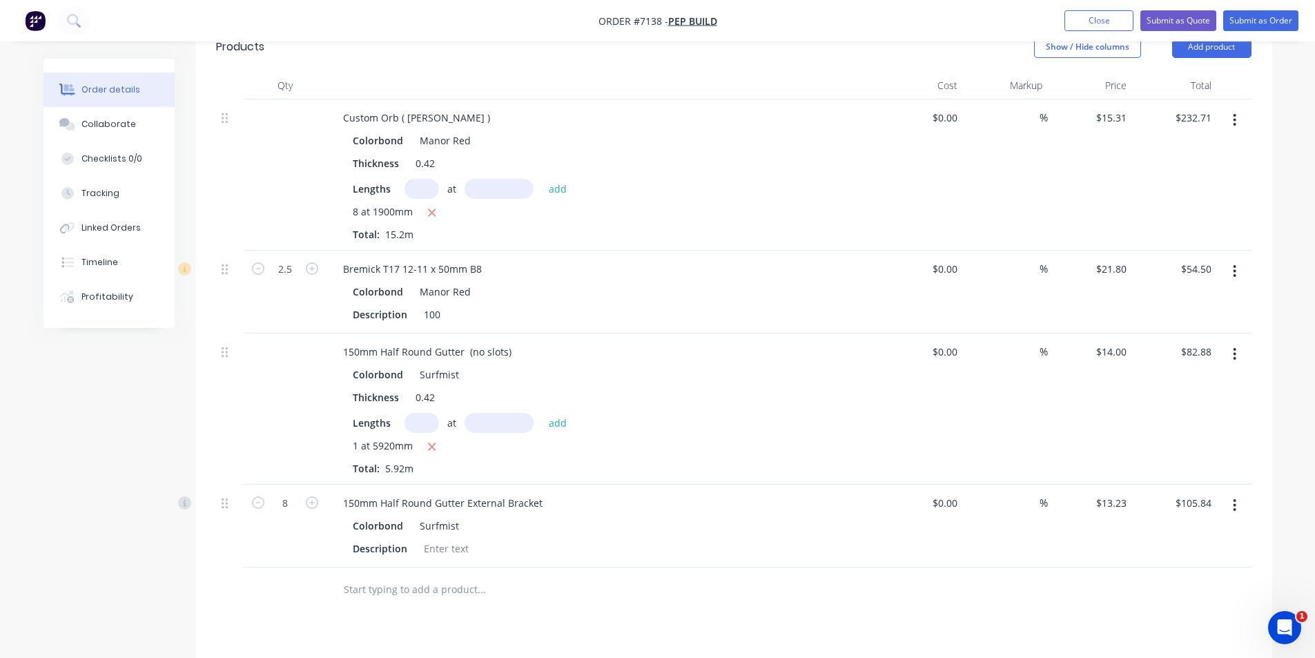
scroll to position [787, 0]
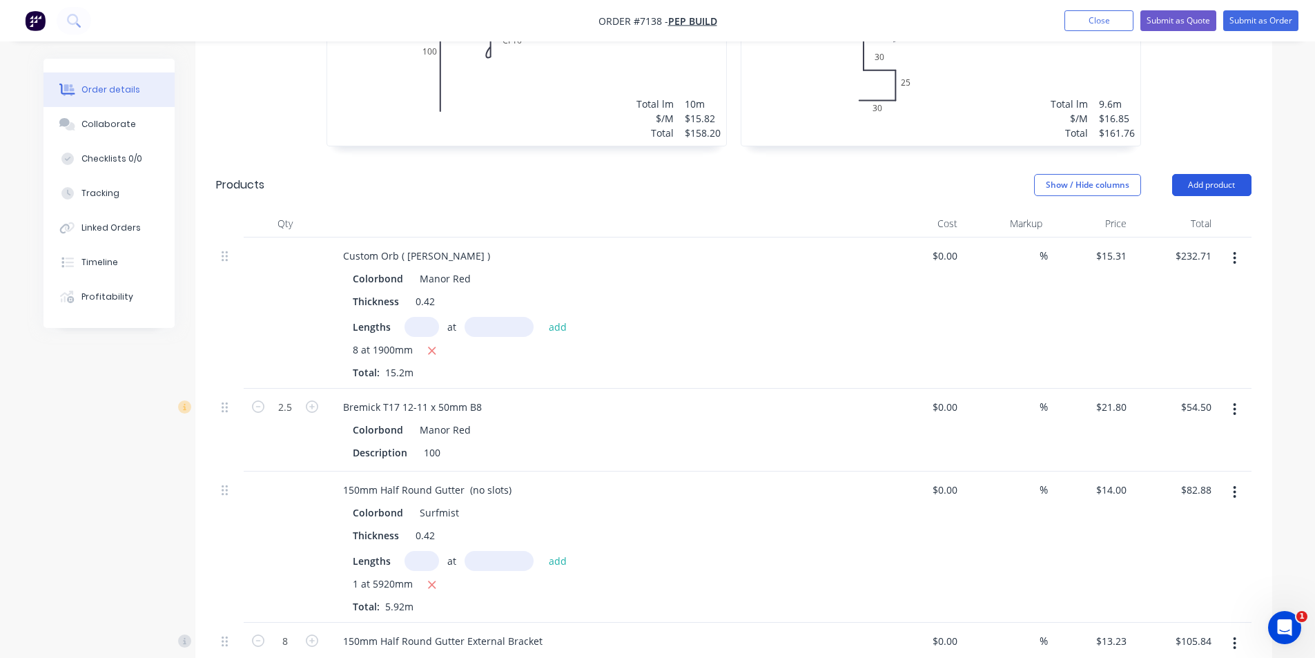
click at [1217, 175] on button "Add product" at bounding box center [1211, 185] width 79 height 22
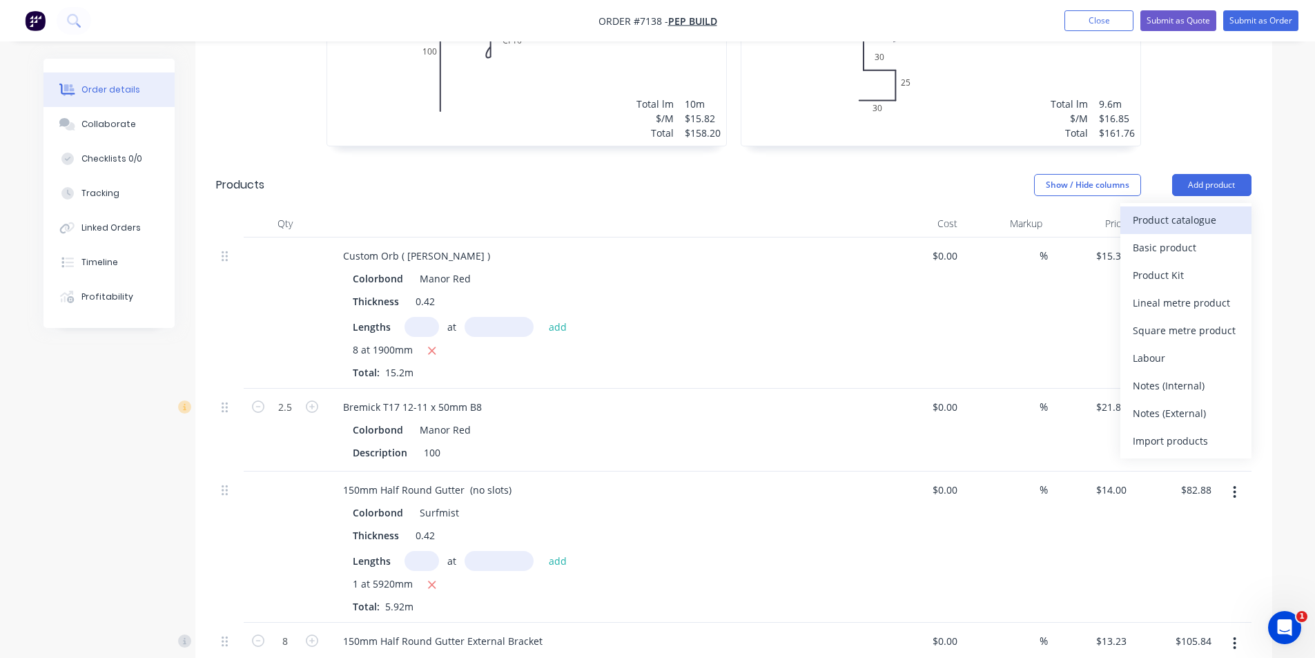
click at [1221, 210] on div "Product catalogue" at bounding box center [1186, 220] width 106 height 20
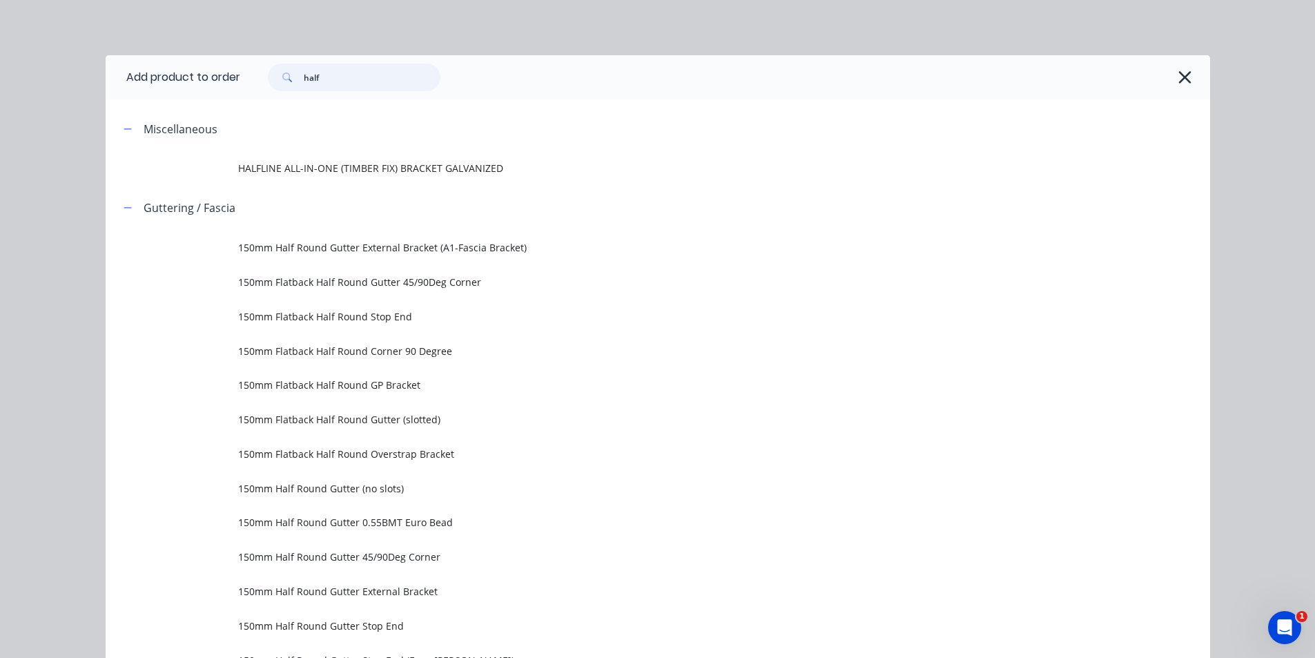
click at [365, 86] on input "half" at bounding box center [372, 77] width 137 height 28
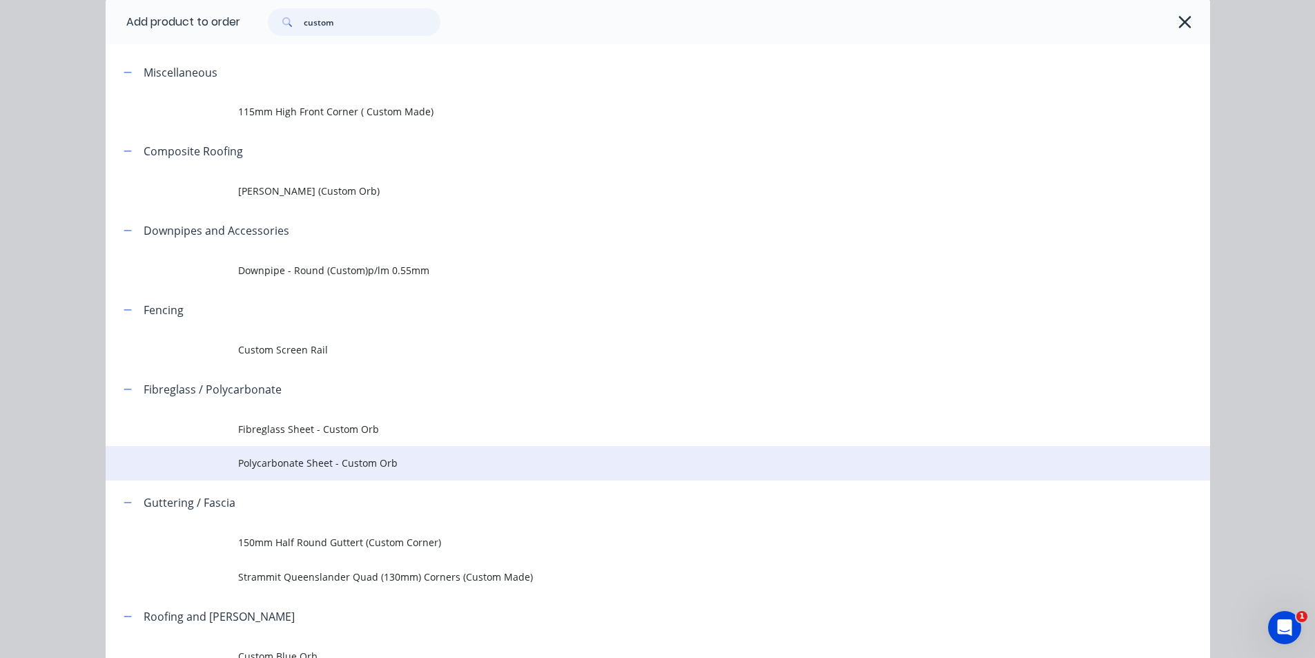
scroll to position [167, 0]
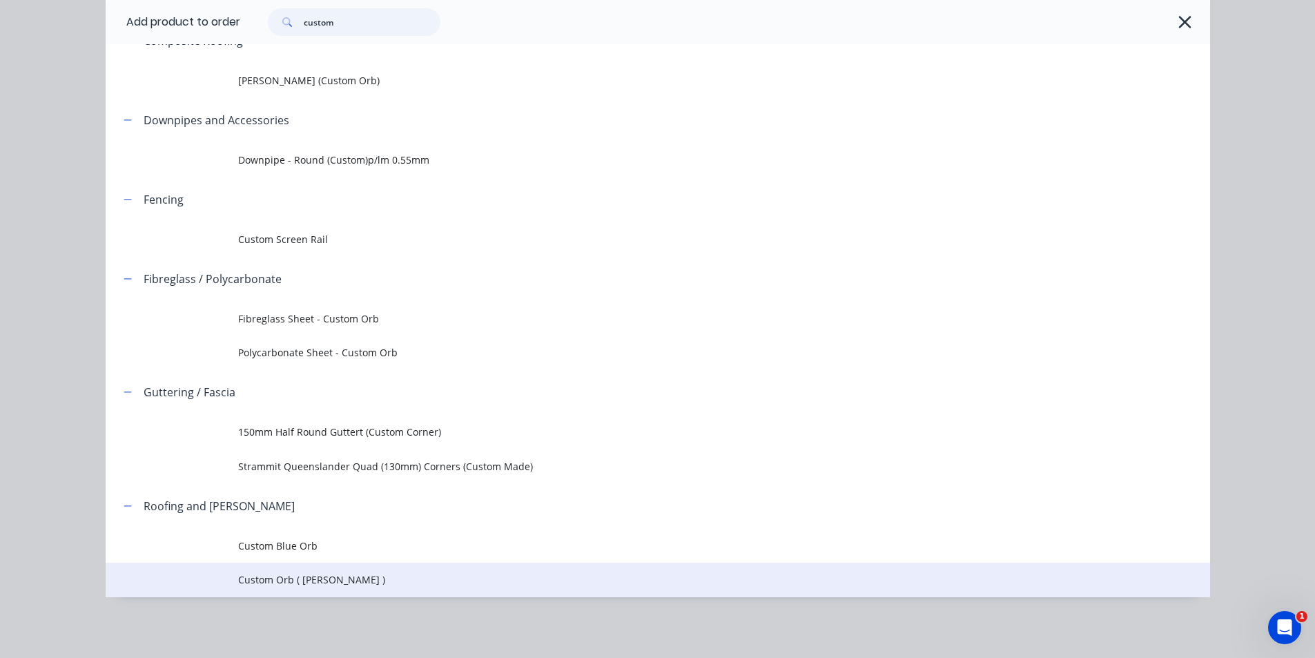
type input "custom"
click at [313, 587] on span "Custom Orb ( Corro )" at bounding box center [626, 579] width 777 height 14
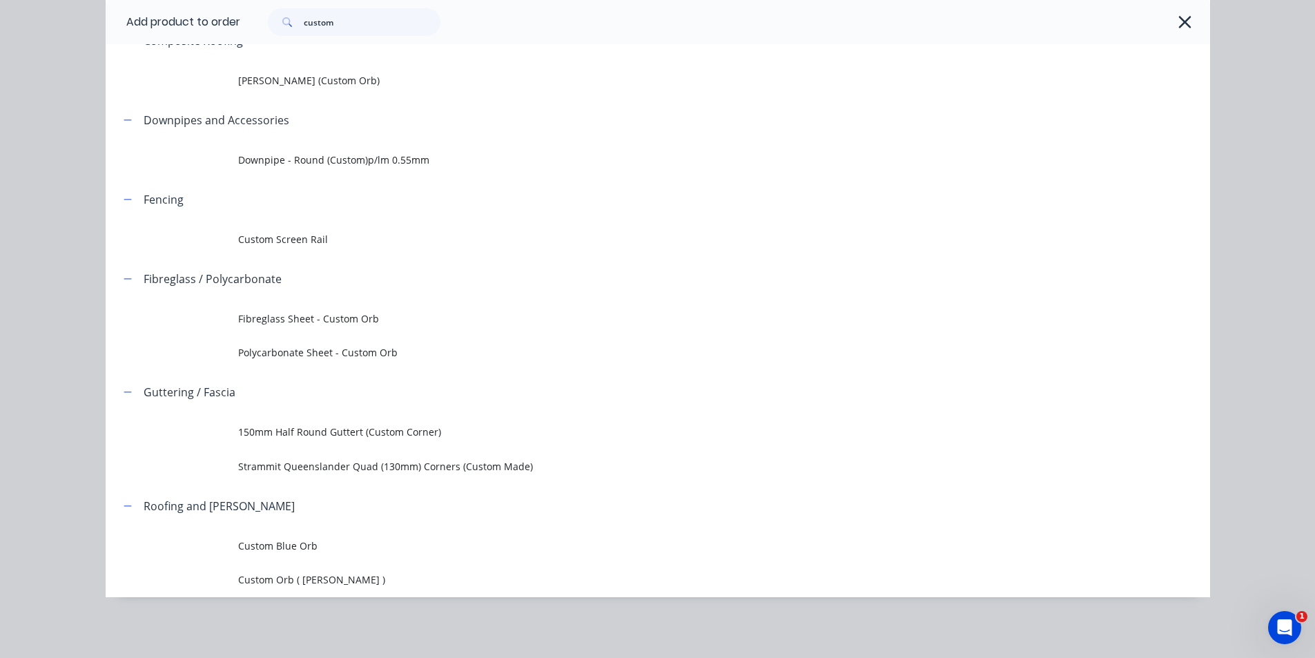
scroll to position [0, 0]
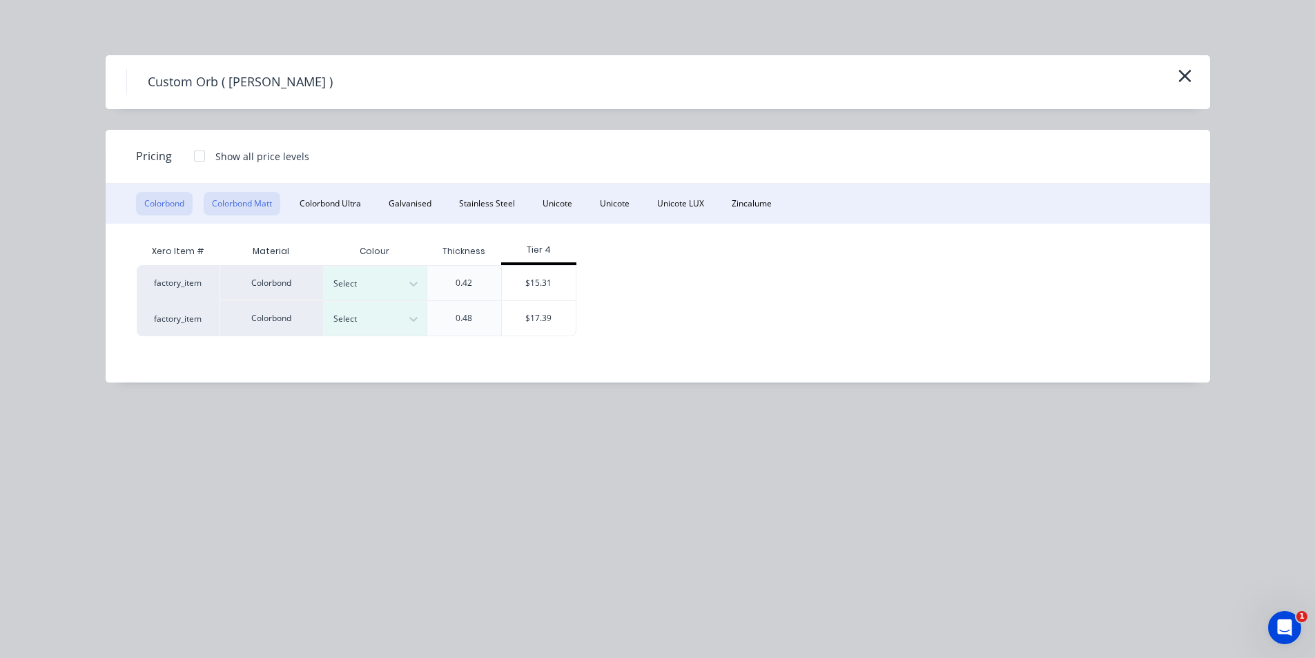
click at [274, 204] on button "Colorbond Matt" at bounding box center [242, 203] width 77 height 23
click at [411, 282] on icon at bounding box center [414, 284] width 14 height 14
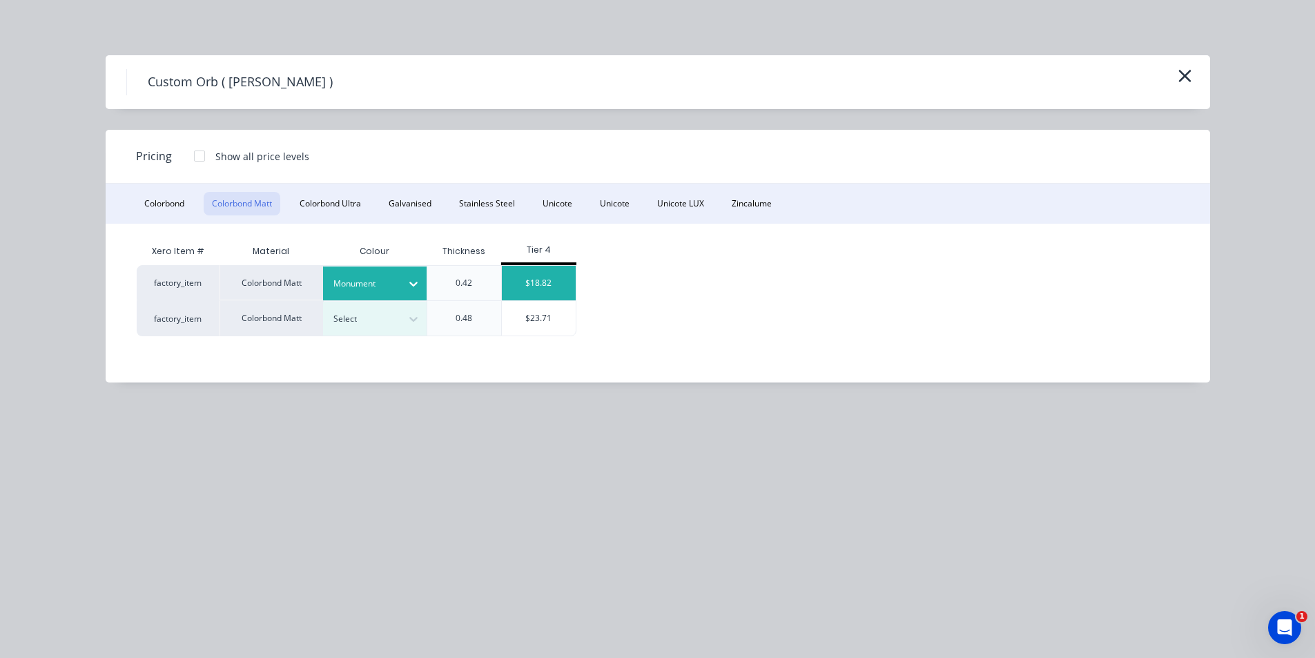
click at [549, 275] on div "$18.82" at bounding box center [539, 283] width 74 height 35
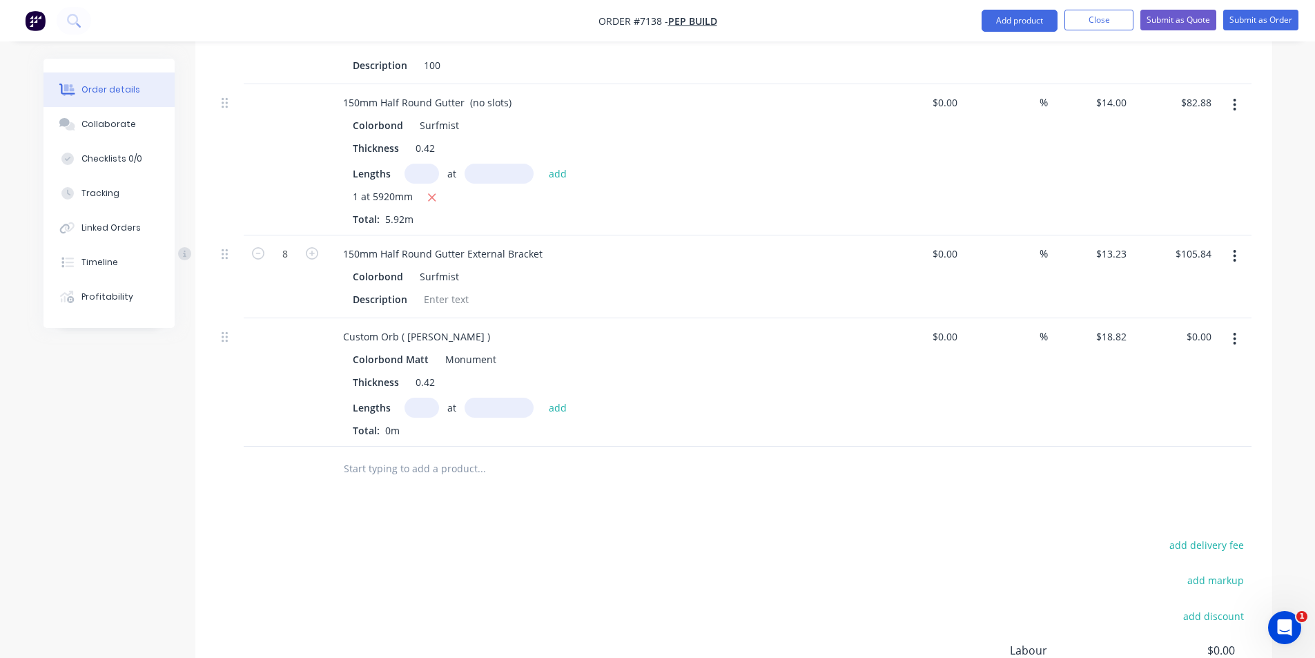
scroll to position [1340, 0]
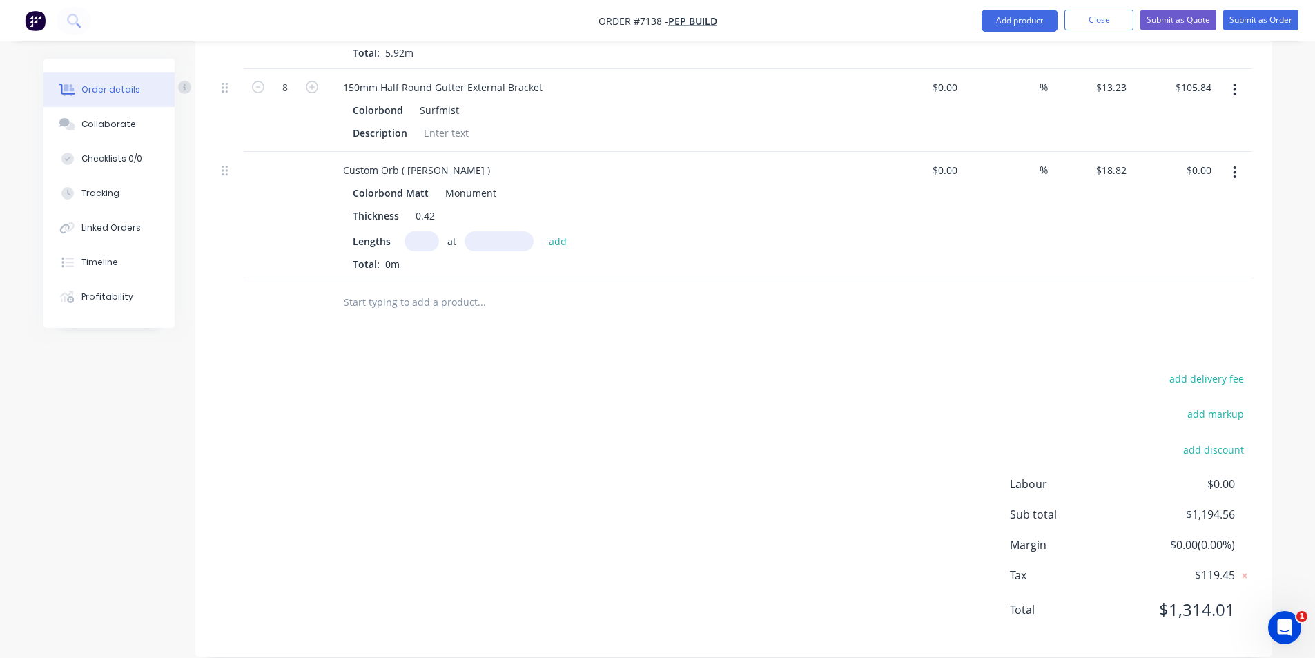
click at [423, 231] on input "text" at bounding box center [421, 241] width 35 height 20
type input "8"
type input "2000"
click at [542, 231] on button "add" at bounding box center [558, 240] width 32 height 19
type input "$301.12"
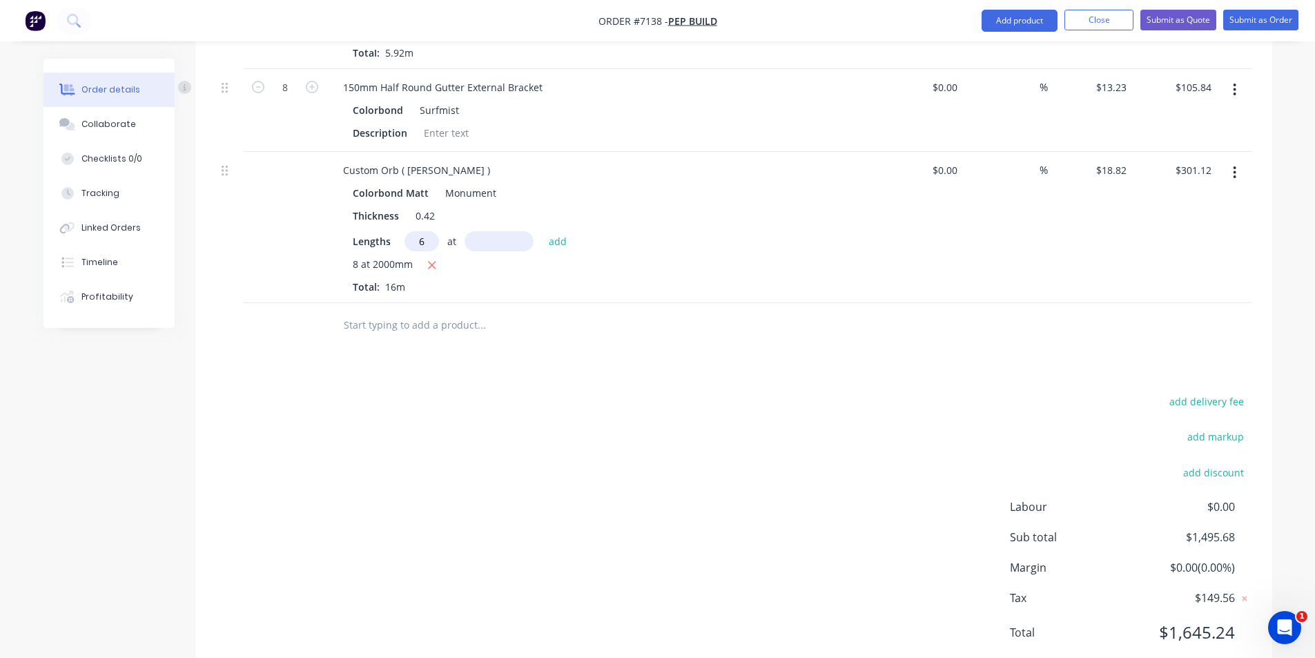
type input "6"
type input "2560"
click at [542, 231] on button "add" at bounding box center [558, 240] width 32 height 19
type input "$590.20"
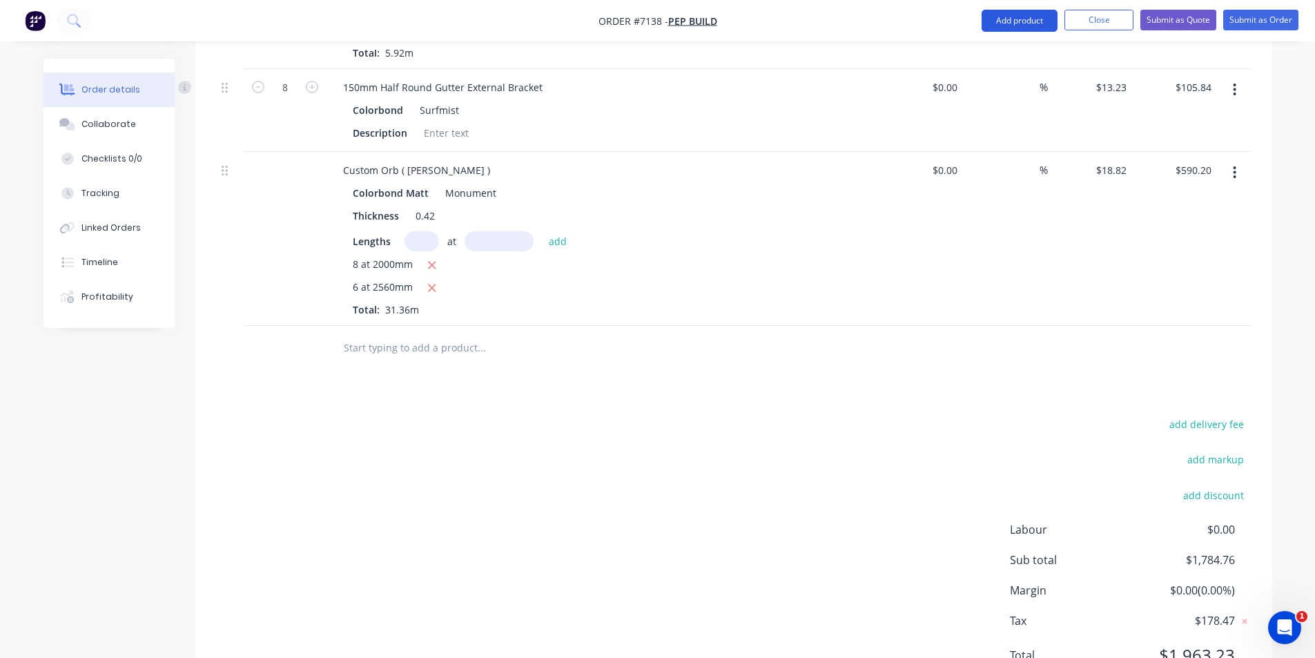
click at [1035, 21] on button "Add product" at bounding box center [1019, 21] width 76 height 22
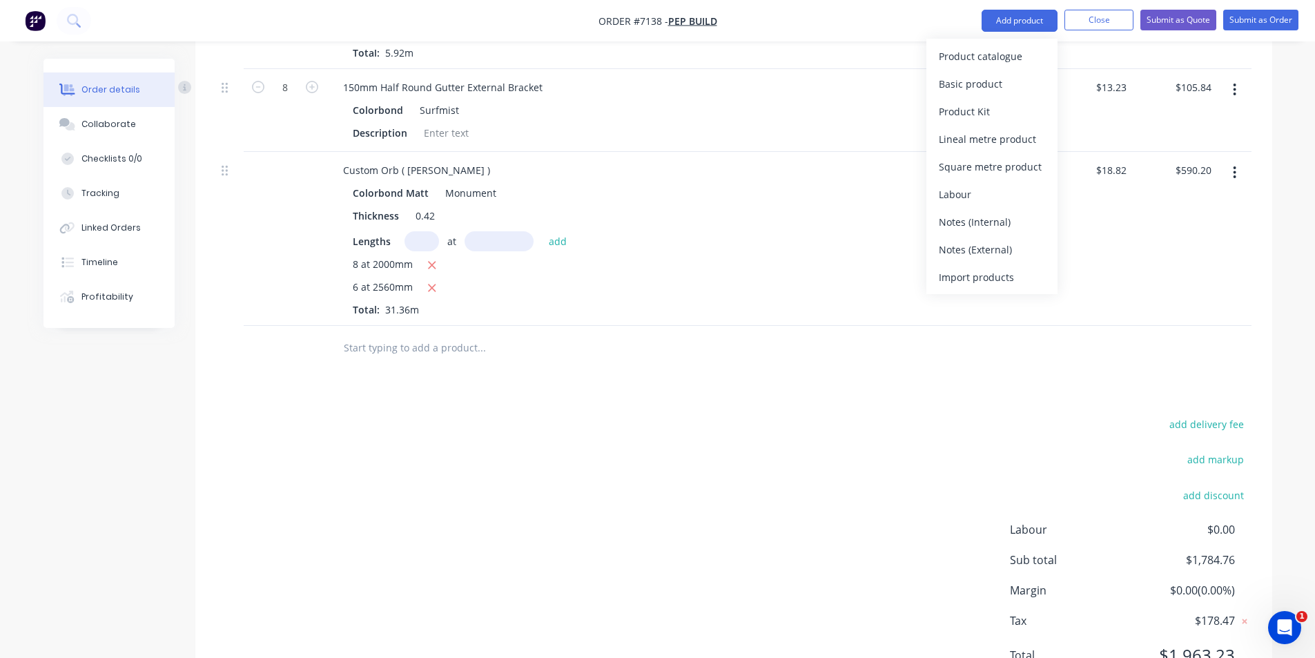
click at [1035, 56] on div "Product catalogue" at bounding box center [992, 56] width 106 height 20
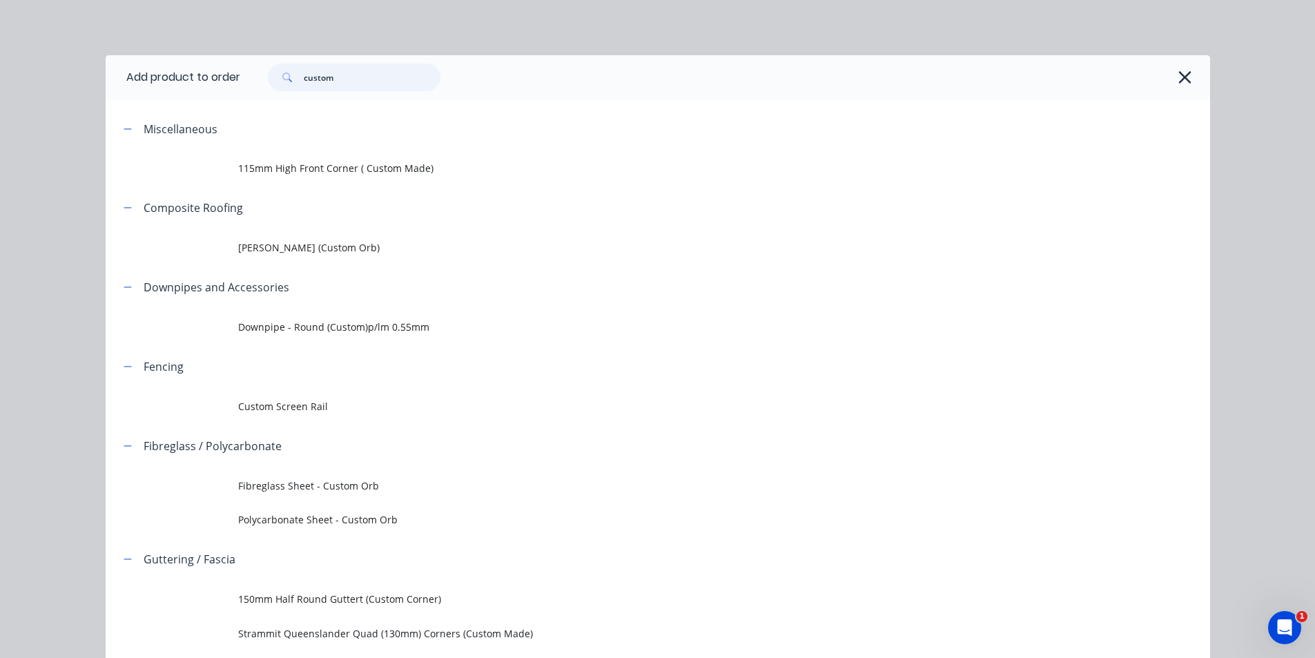
click at [375, 78] on input "custom" at bounding box center [372, 77] width 137 height 28
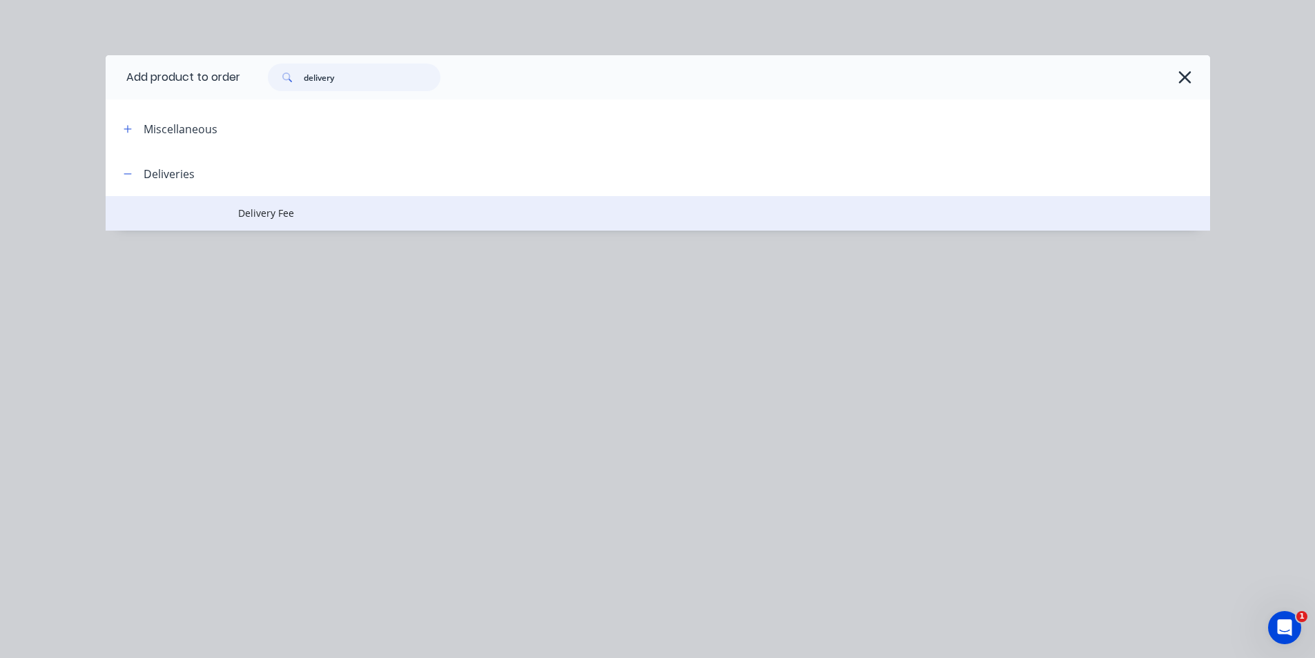
type input "delivery"
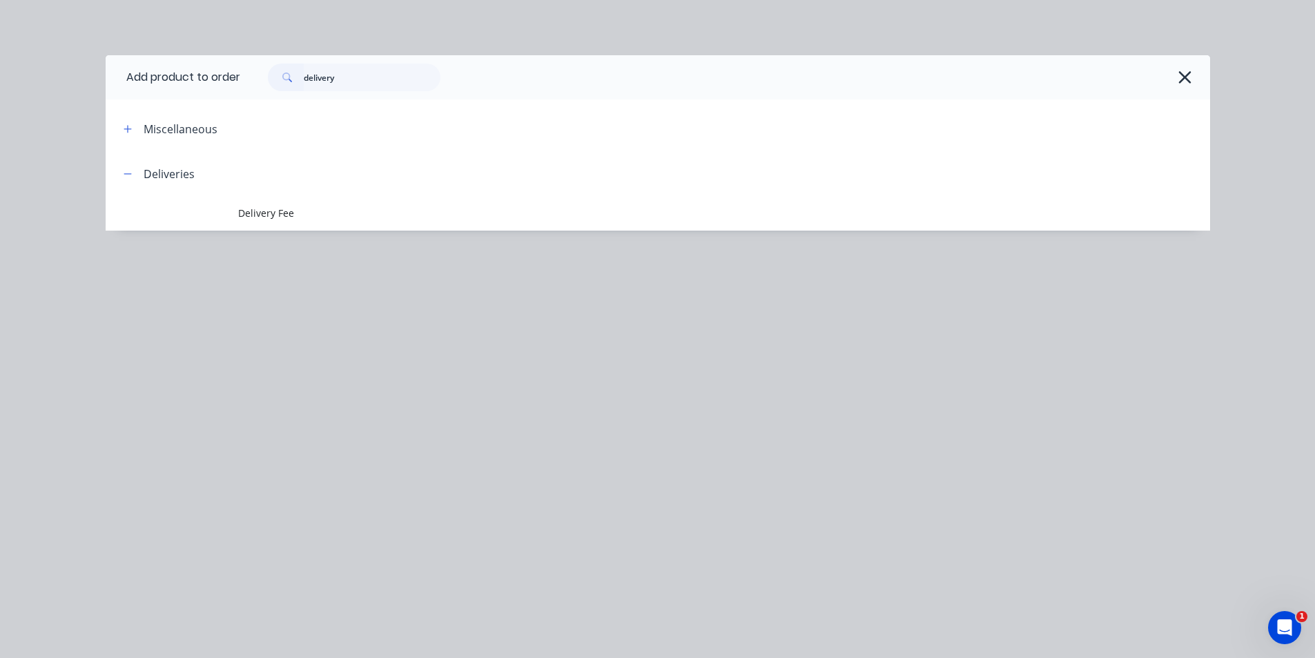
drag, startPoint x: 344, startPoint y: 221, endPoint x: 337, endPoint y: 219, distance: 7.2
click at [343, 221] on td "Delivery Fee" at bounding box center [724, 213] width 972 height 35
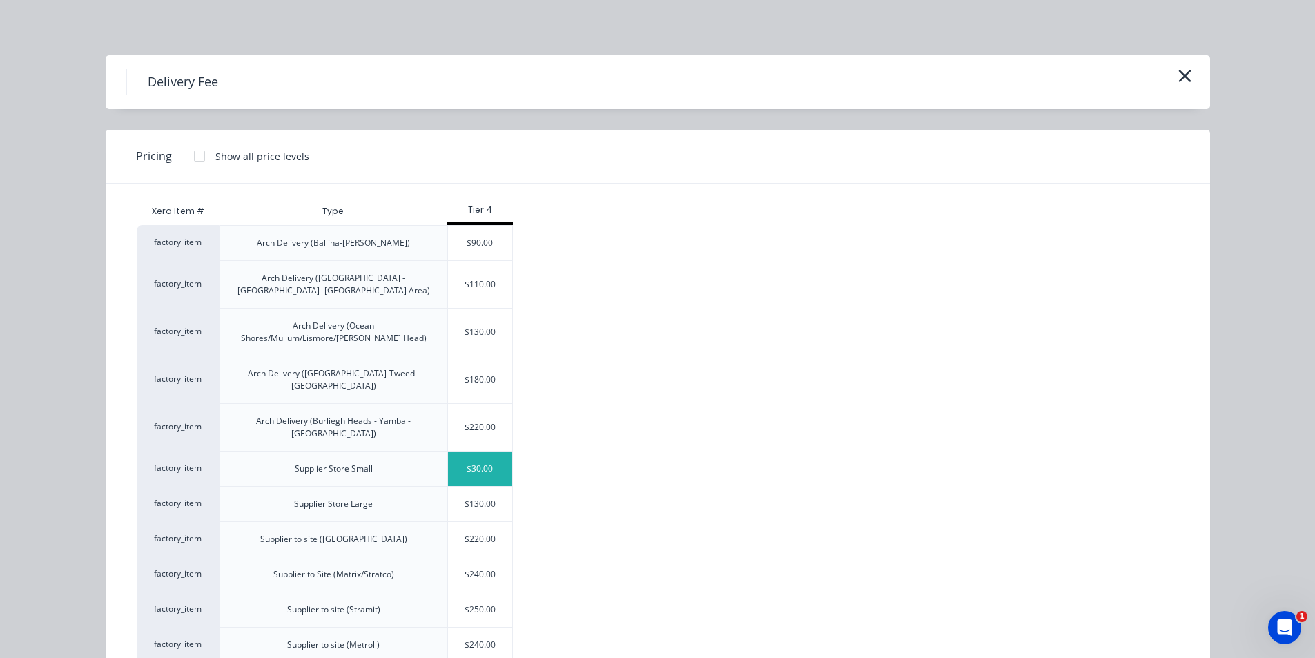
click at [498, 451] on div "$30.00" at bounding box center [480, 468] width 65 height 35
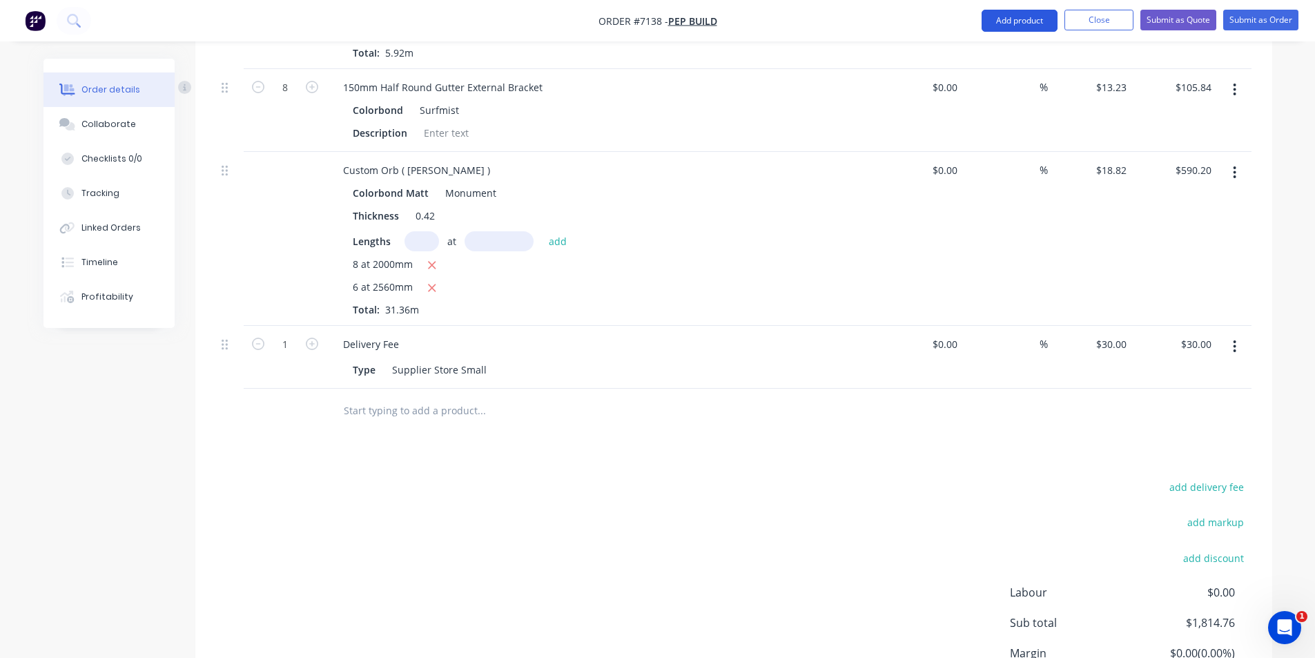
click at [1016, 28] on button "Add product" at bounding box center [1019, 21] width 76 height 22
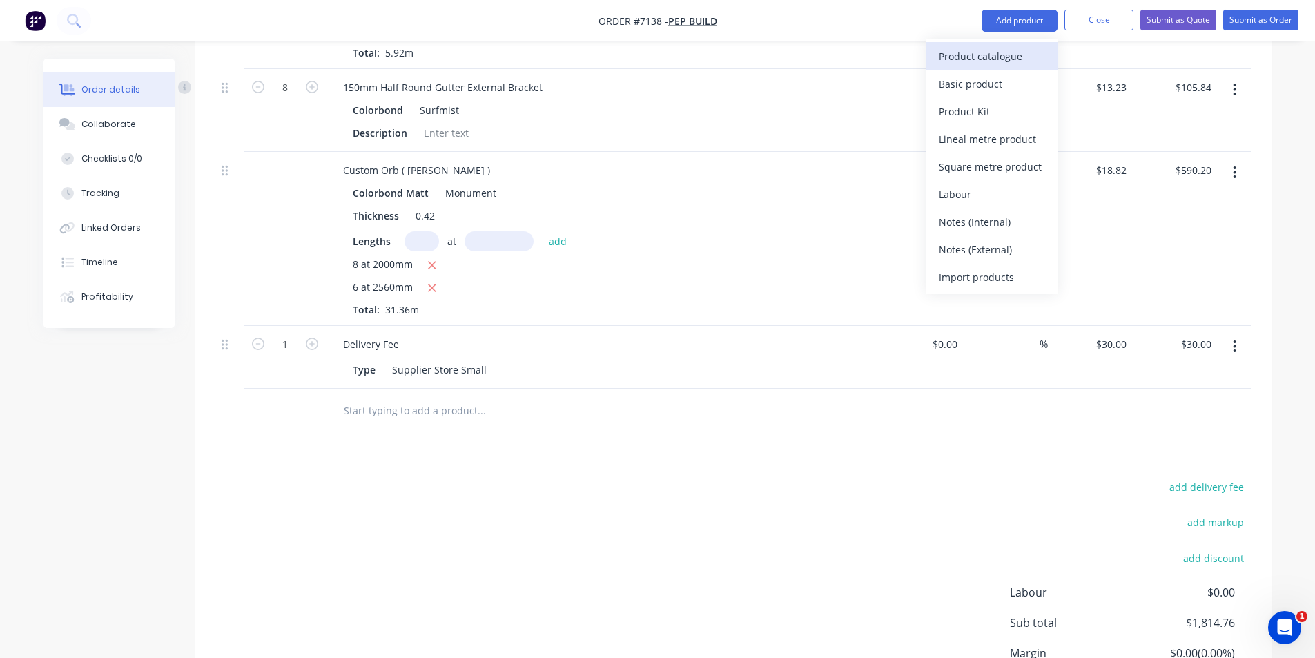
click at [998, 66] on div "Product catalogue" at bounding box center [992, 56] width 106 height 20
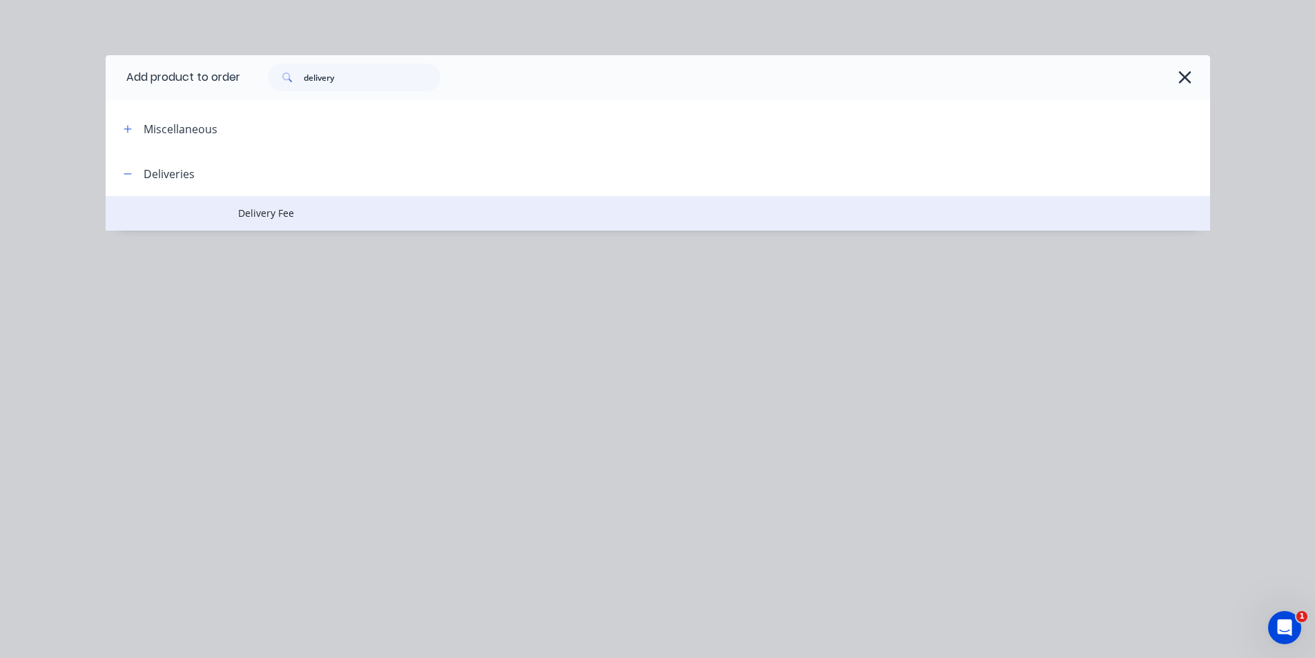
click at [265, 223] on td "Delivery Fee" at bounding box center [724, 213] width 972 height 35
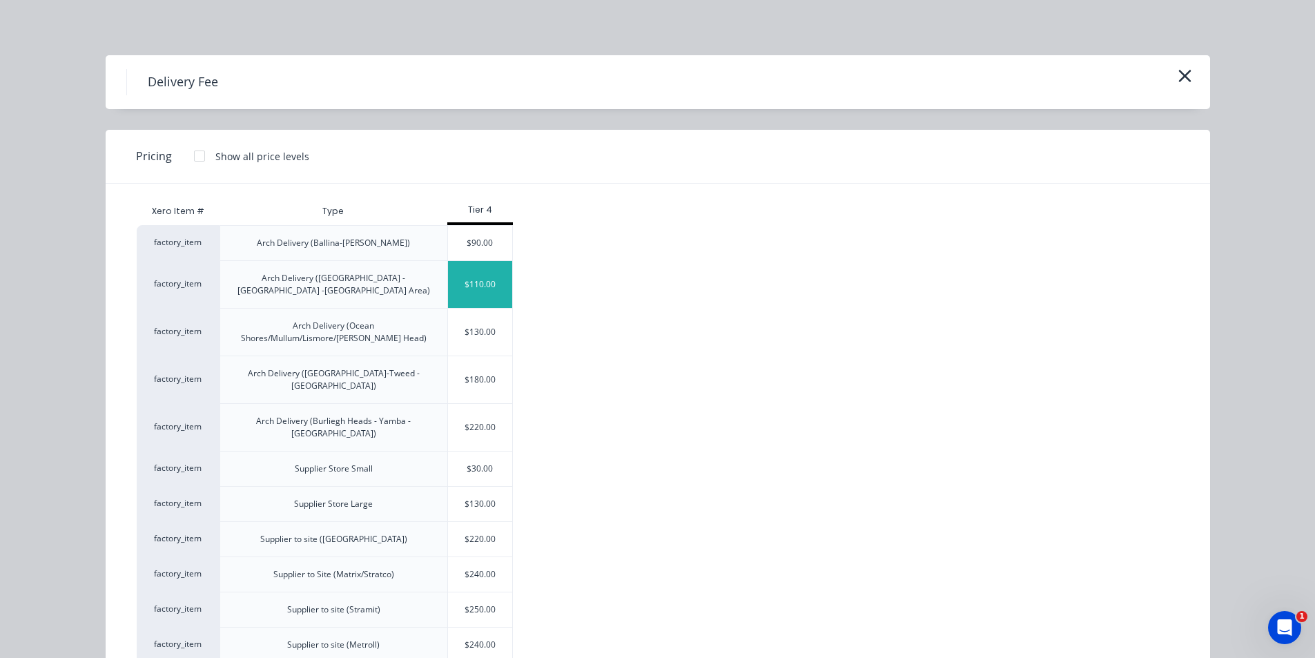
click at [495, 291] on div "$110.00" at bounding box center [480, 284] width 65 height 47
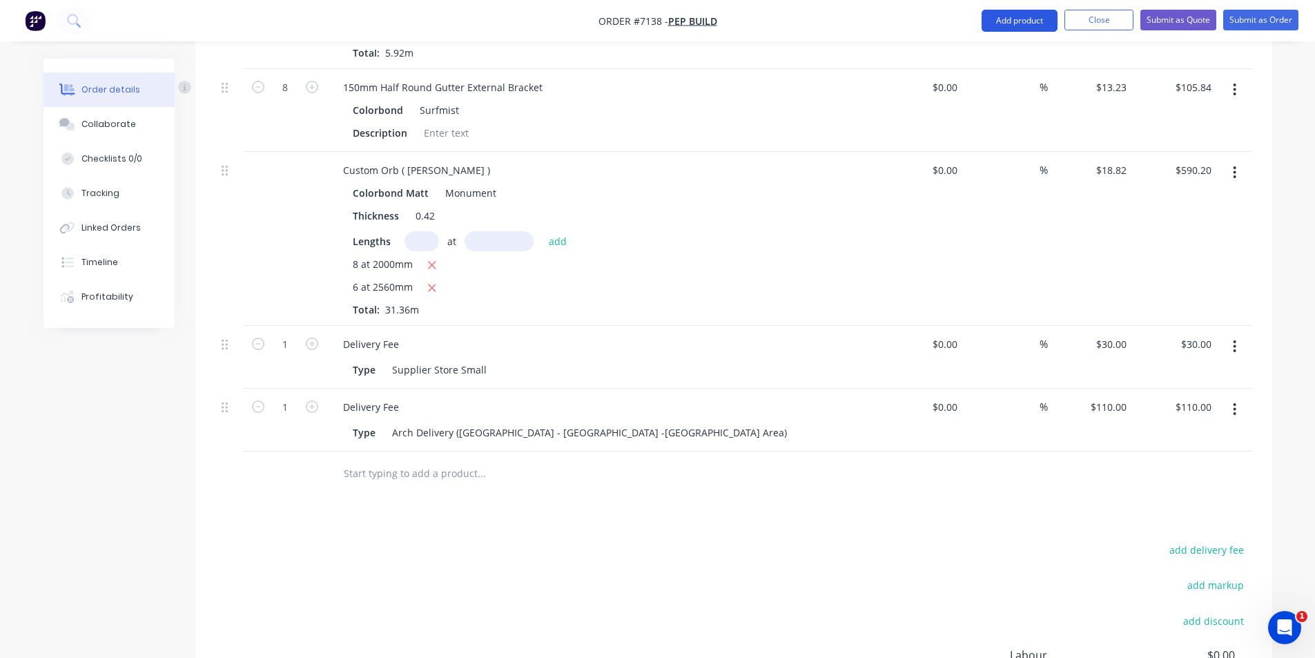
click at [995, 24] on button "Add product" at bounding box center [1019, 21] width 76 height 22
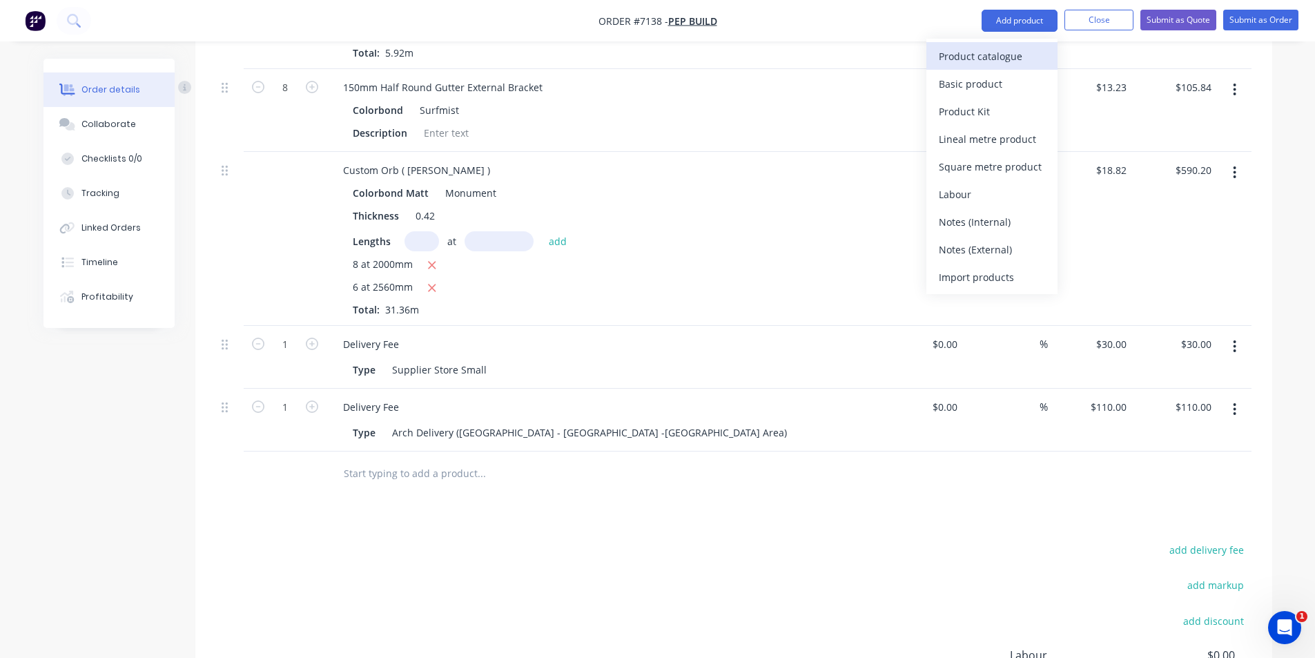
click at [991, 57] on div "Product catalogue" at bounding box center [992, 56] width 106 height 20
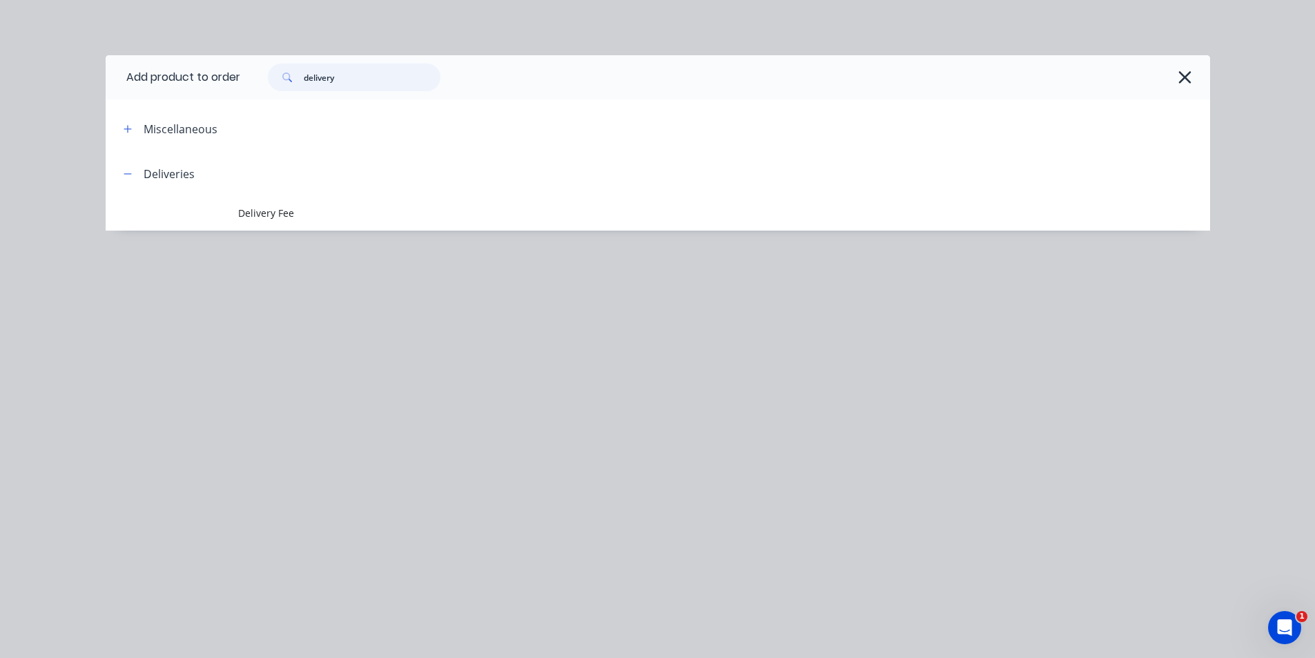
drag, startPoint x: 349, startPoint y: 88, endPoint x: 274, endPoint y: 89, distance: 75.2
click at [274, 89] on div "delivery" at bounding box center [354, 77] width 173 height 28
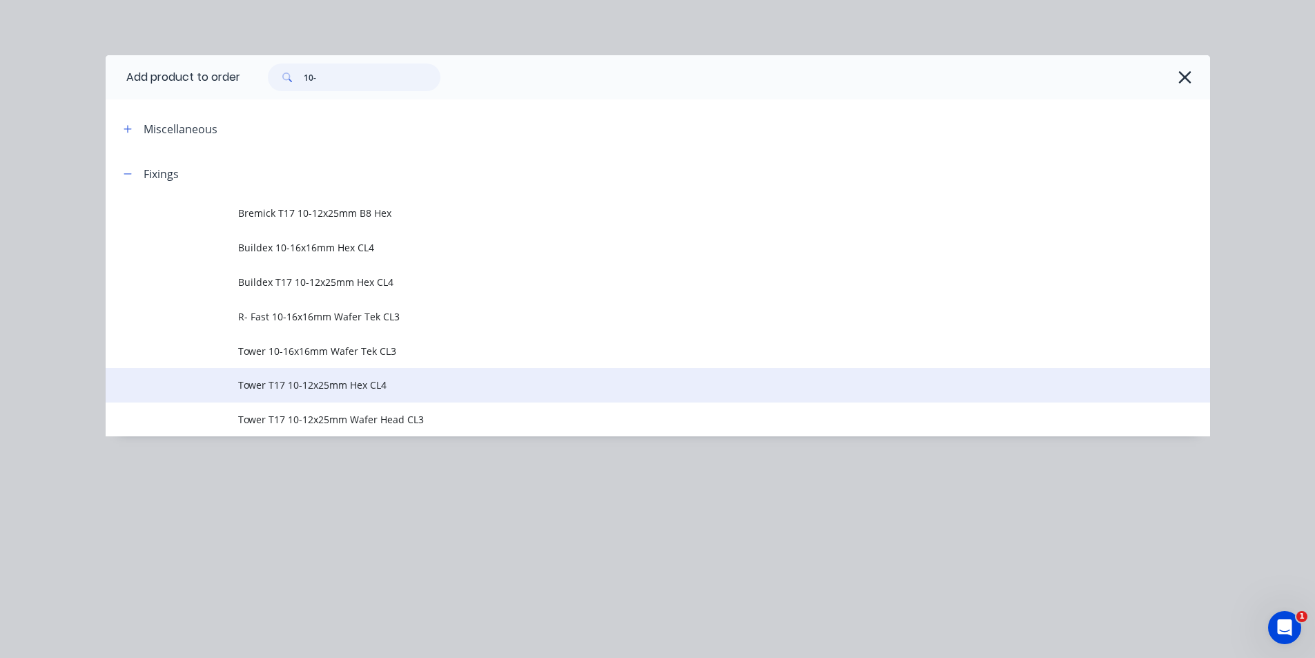
type input "10-"
click at [454, 370] on td "Tower T17 10-12x25mm Hex CL4" at bounding box center [724, 385] width 972 height 35
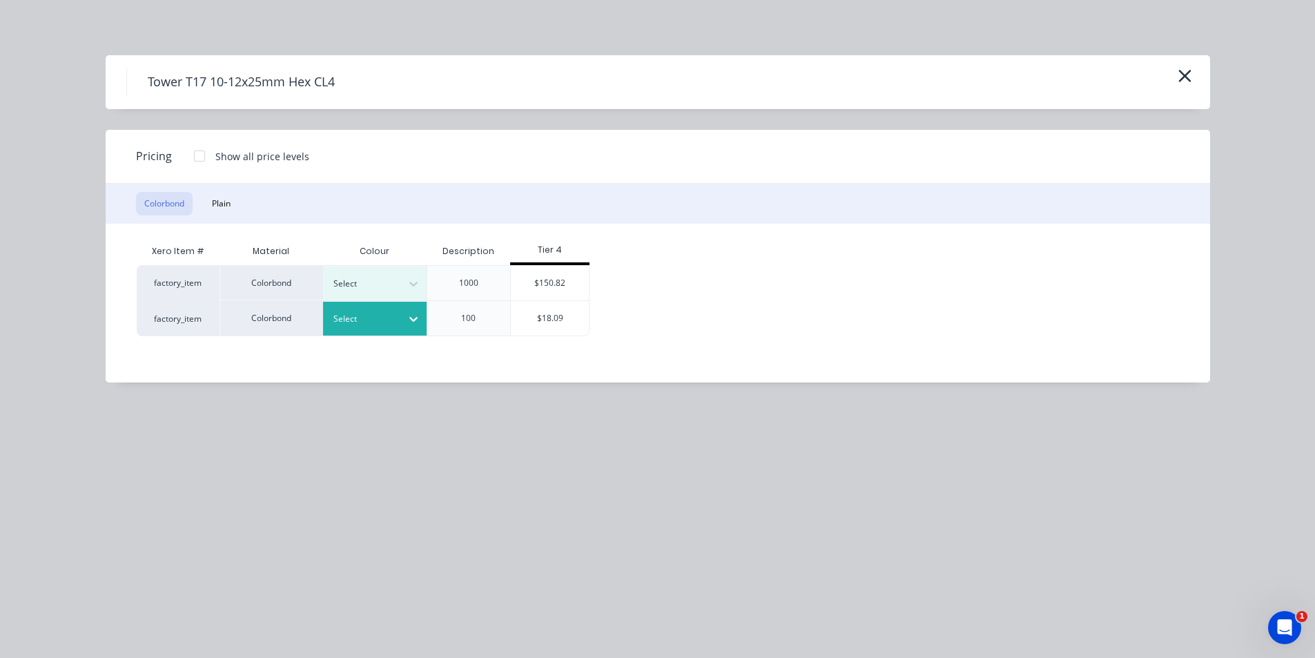
click at [418, 323] on icon at bounding box center [414, 319] width 14 height 14
click at [586, 302] on div "$18.09" at bounding box center [550, 318] width 78 height 35
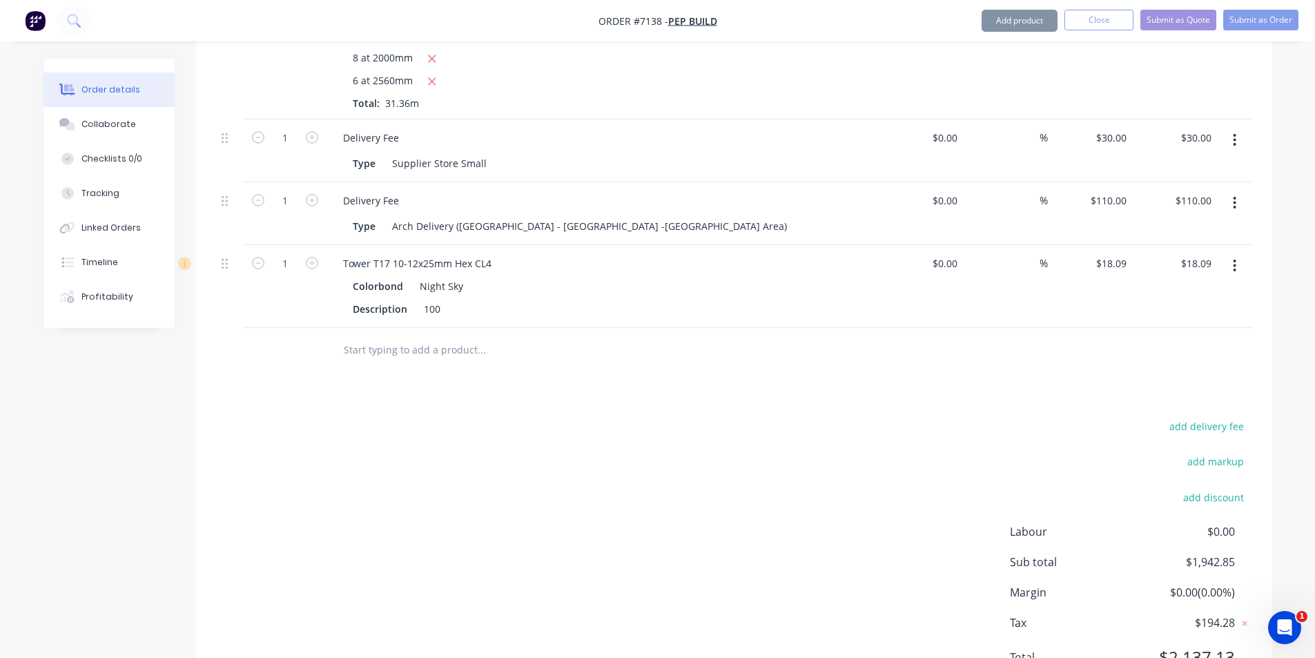
scroll to position [1547, 0]
click at [313, 256] on icon "button" at bounding box center [312, 262] width 12 height 12
type input "2"
type input "$36.18"
click at [313, 256] on icon "button" at bounding box center [312, 262] width 12 height 12
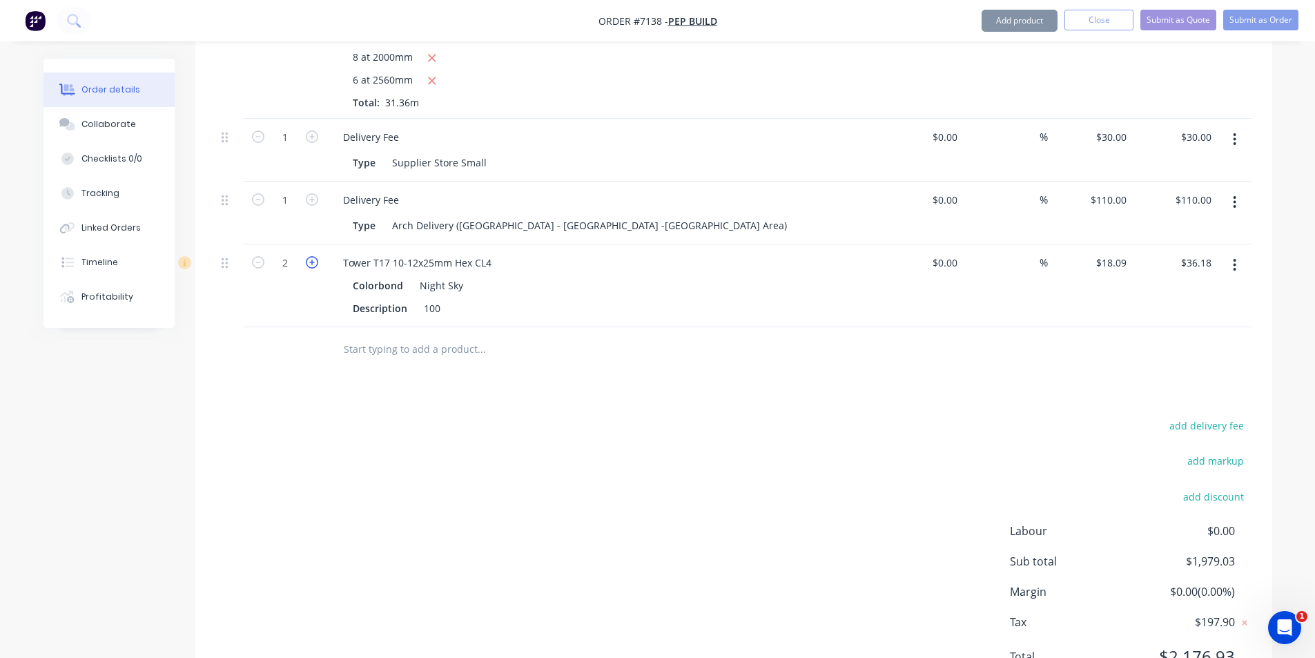
type input "3"
type input "$54.27"
click at [313, 256] on icon "button" at bounding box center [312, 262] width 12 height 12
type input "4"
type input "$72.36"
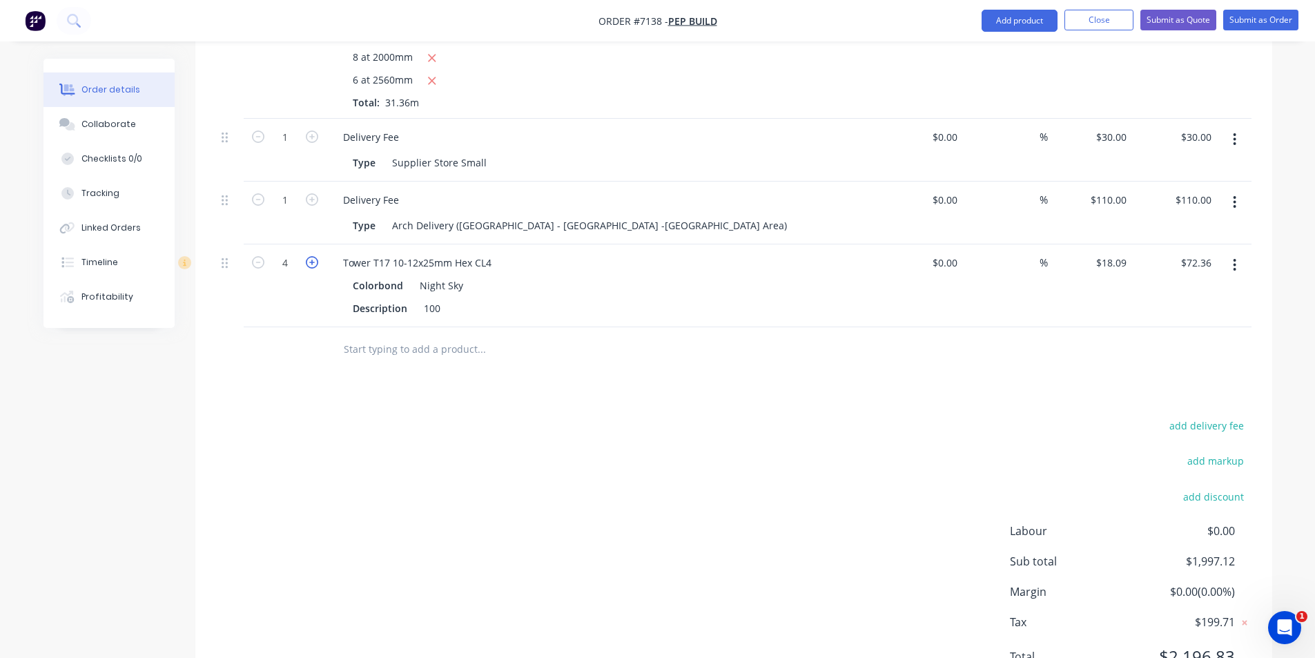
click at [313, 256] on icon "button" at bounding box center [312, 262] width 12 height 12
type input "5"
type input "$90.45"
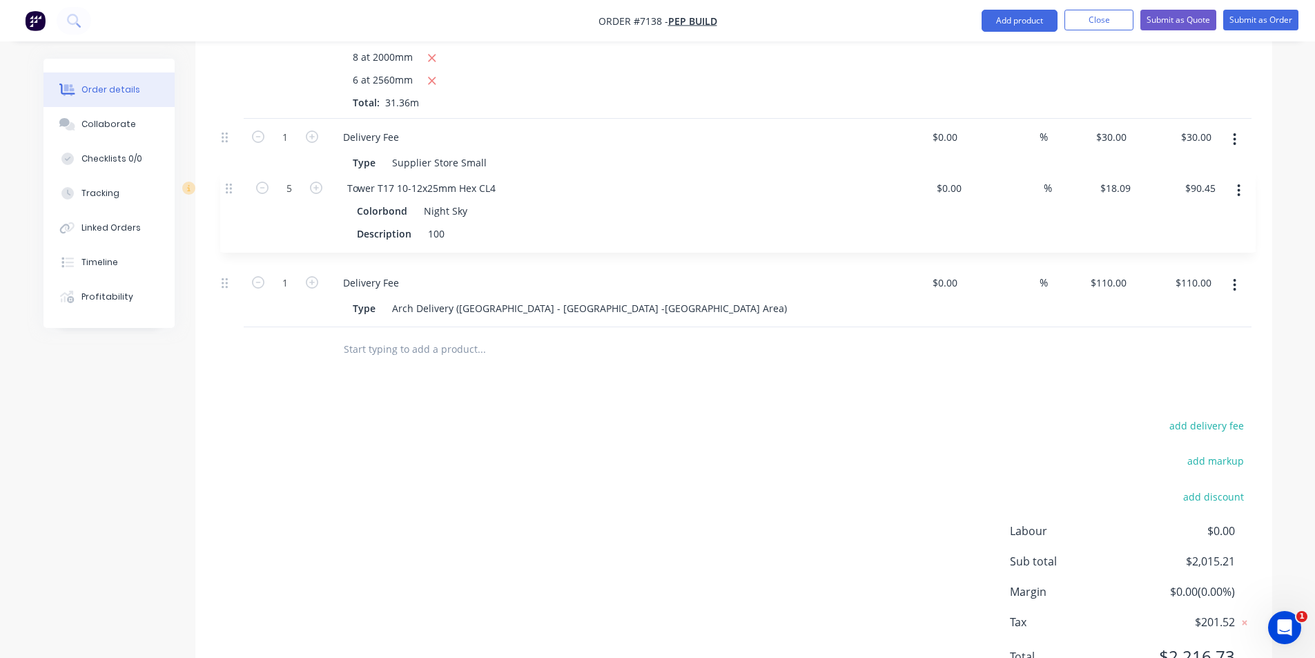
drag, startPoint x: 230, startPoint y: 251, endPoint x: 235, endPoint y: 174, distance: 76.8
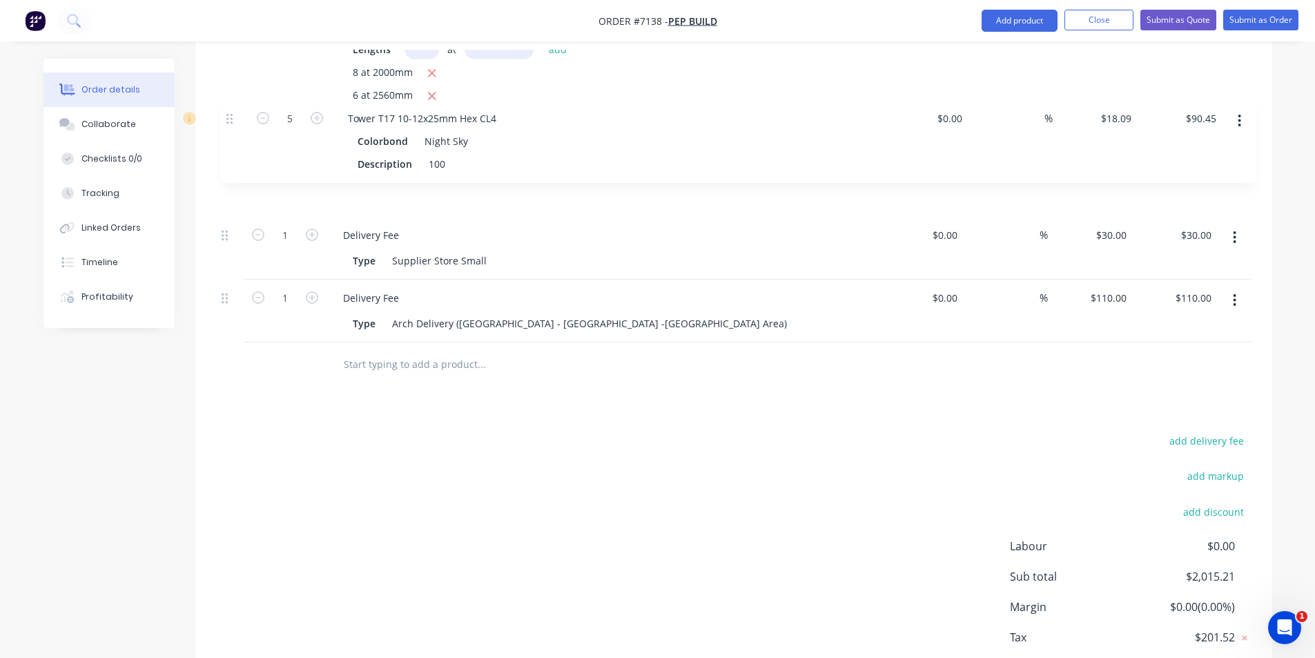
drag, startPoint x: 224, startPoint y: 183, endPoint x: 230, endPoint y: 111, distance: 72.0
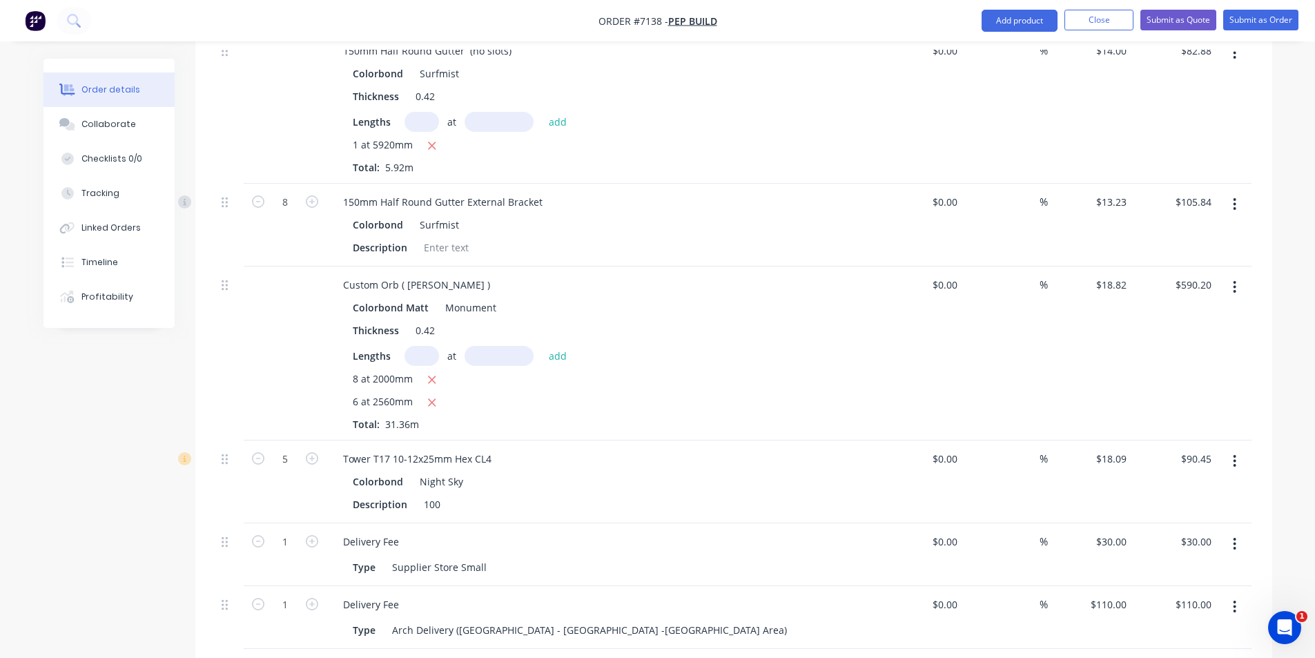
scroll to position [1249, 0]
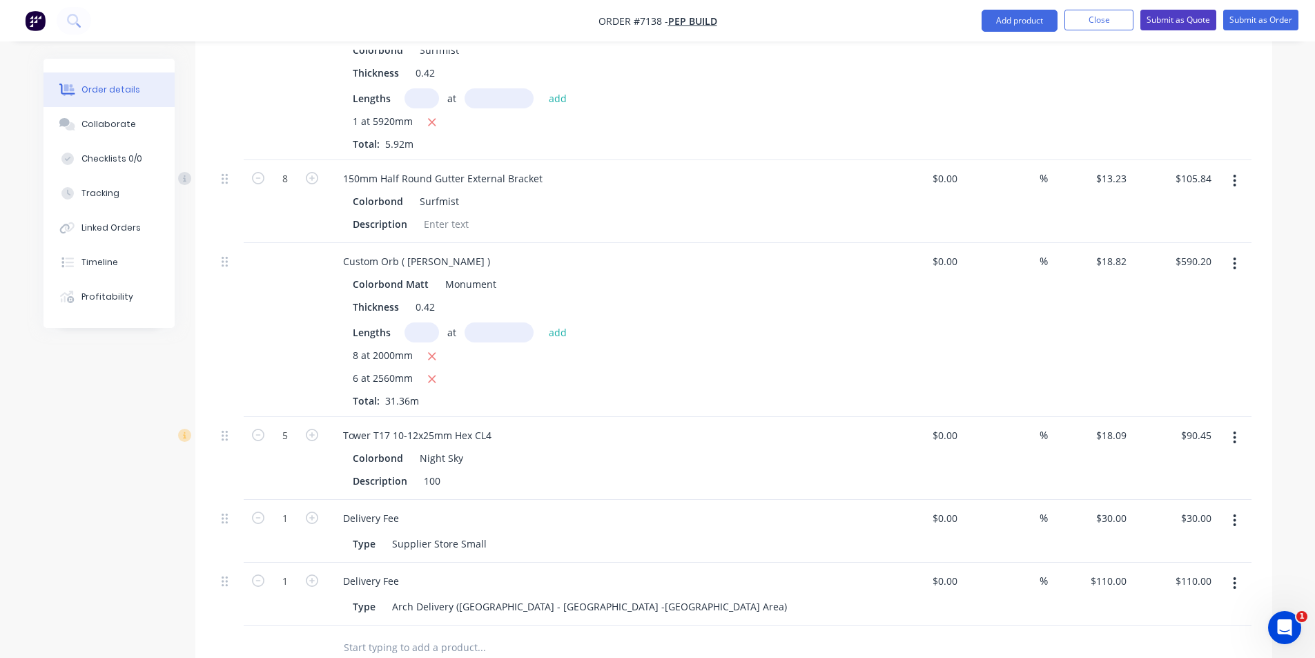
click at [1205, 21] on button "Submit as Quote" at bounding box center [1178, 20] width 76 height 21
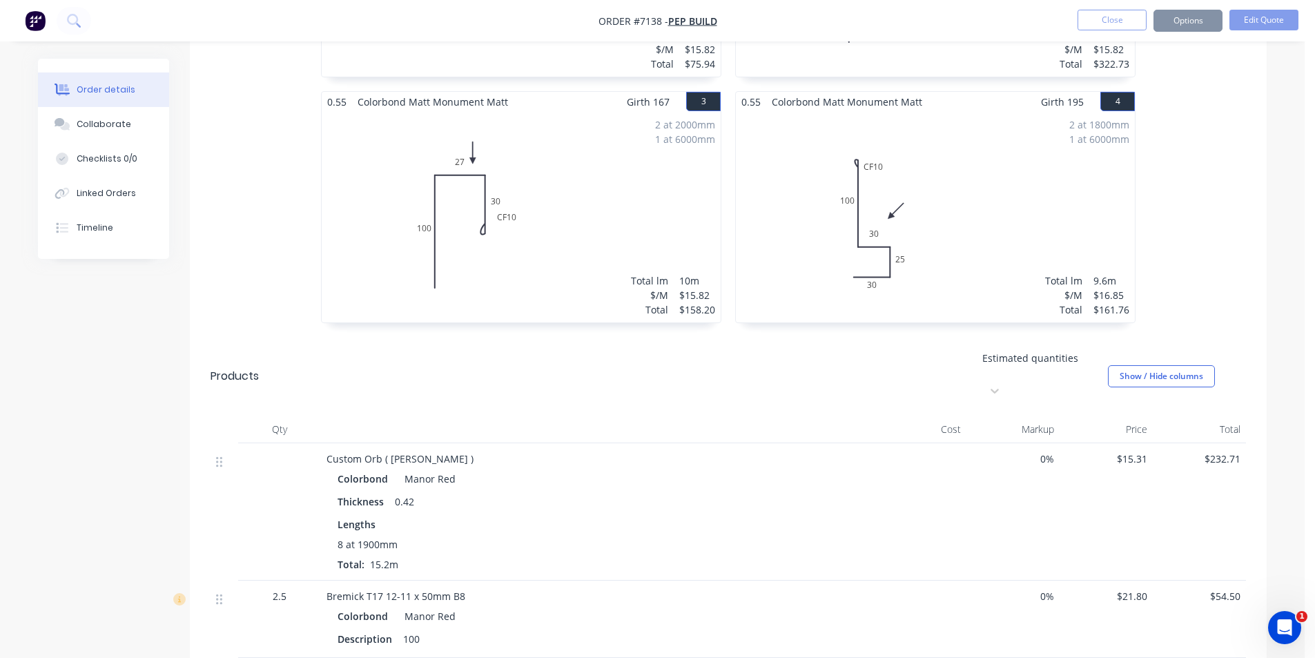
scroll to position [690, 0]
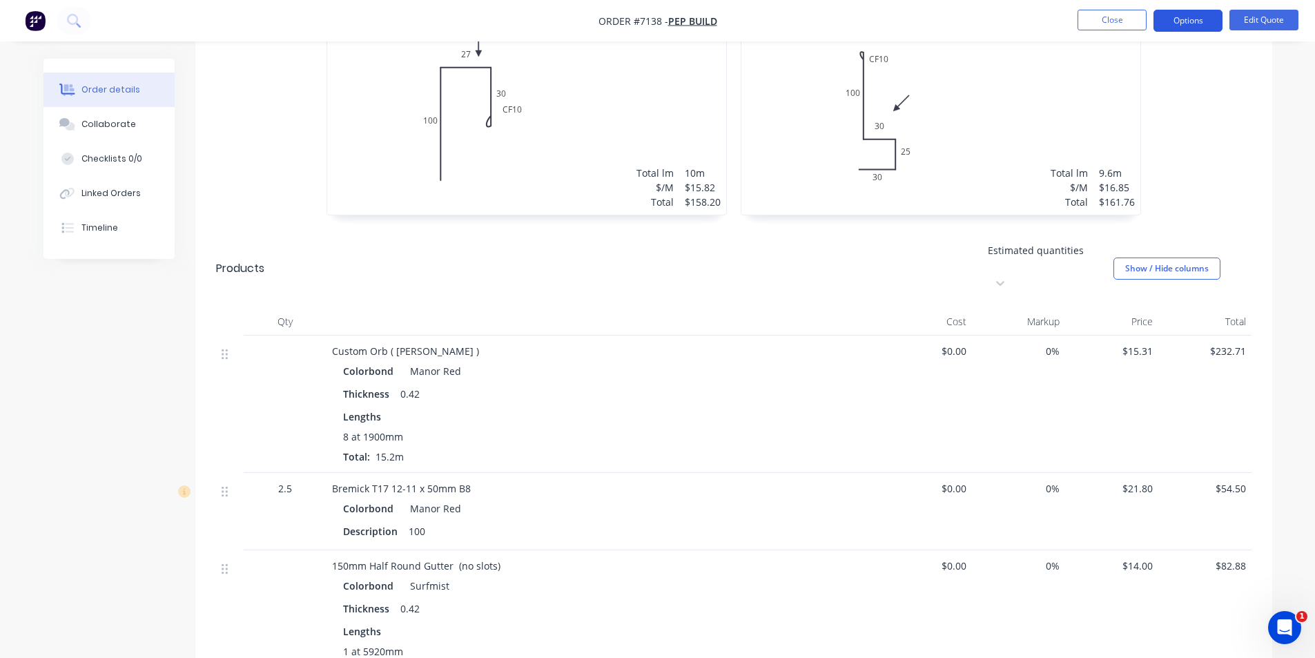
click at [1177, 20] on button "Options" at bounding box center [1187, 21] width 69 height 22
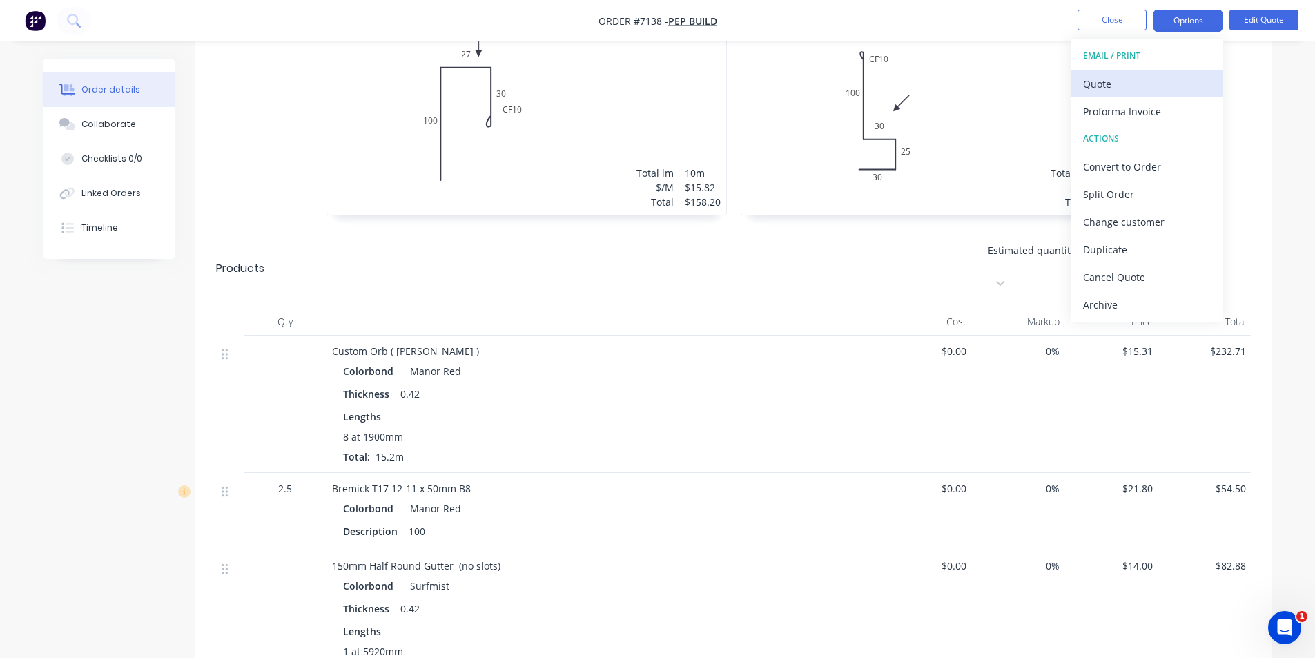
click at [1147, 92] on div "Quote" at bounding box center [1146, 84] width 127 height 20
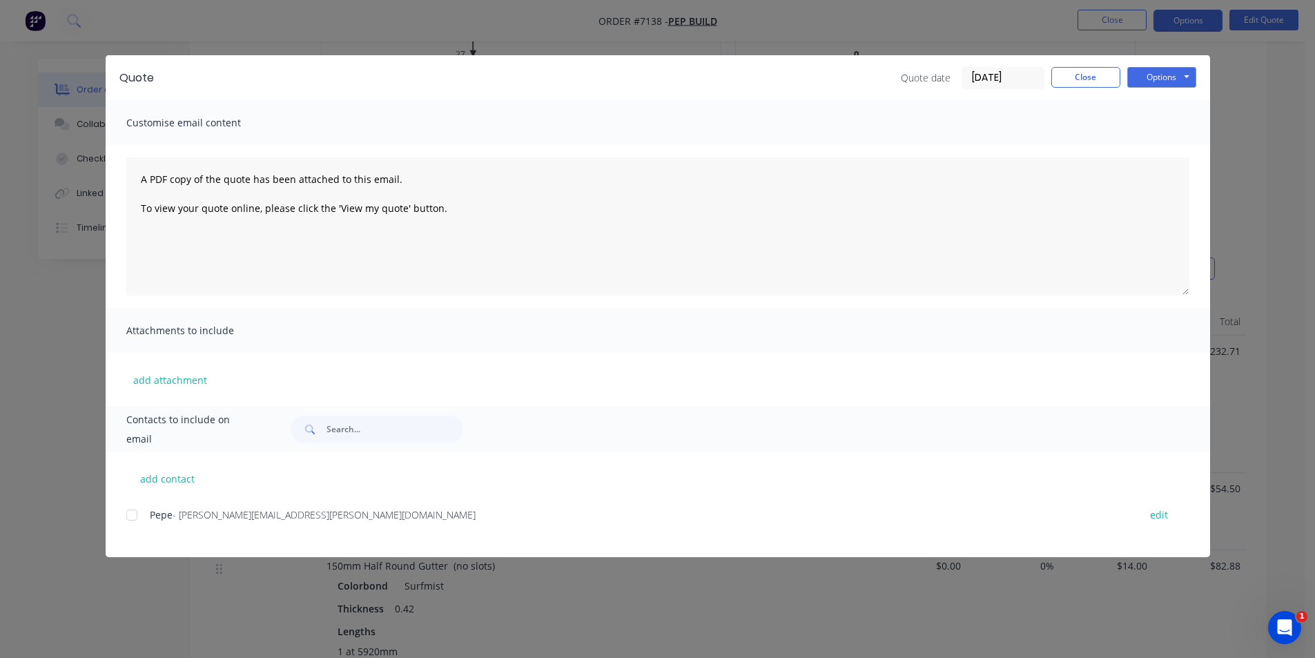
click at [141, 511] on div at bounding box center [132, 515] width 28 height 28
click at [1162, 68] on button "Options" at bounding box center [1161, 77] width 69 height 21
click at [1176, 148] on button "Email" at bounding box center [1171, 147] width 88 height 23
click at [1086, 79] on button "Close" at bounding box center [1085, 77] width 69 height 21
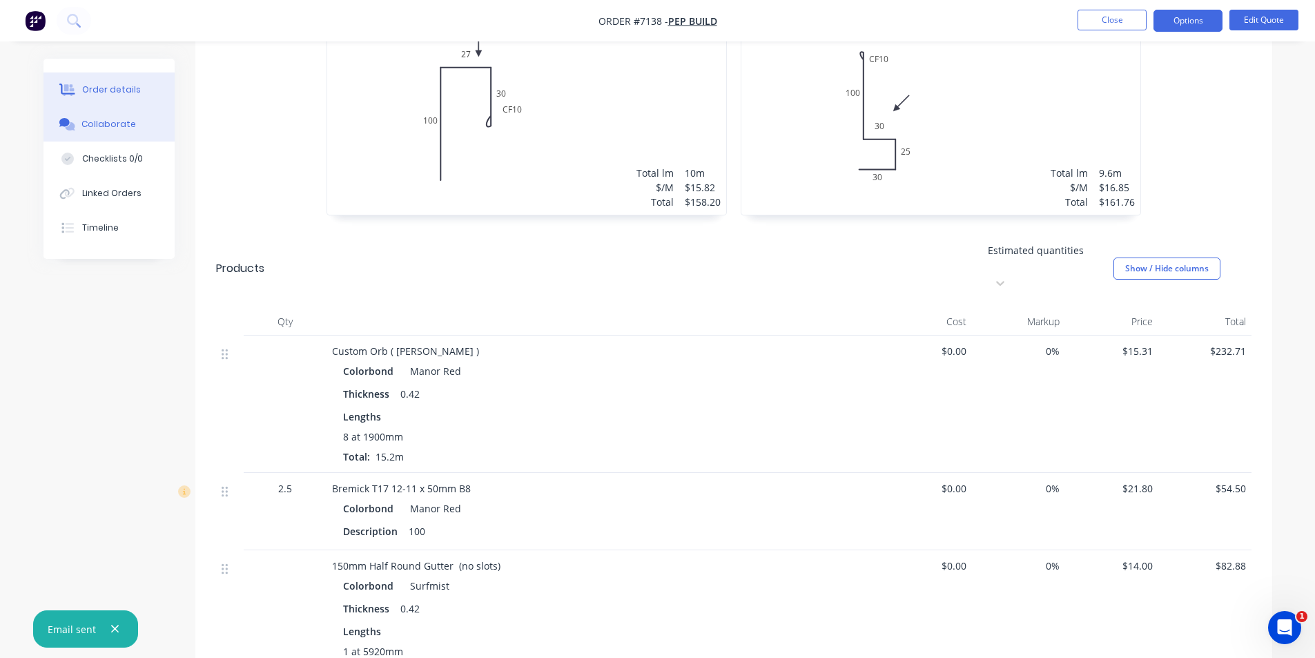
click at [104, 116] on button "Collaborate" at bounding box center [108, 124] width 131 height 35
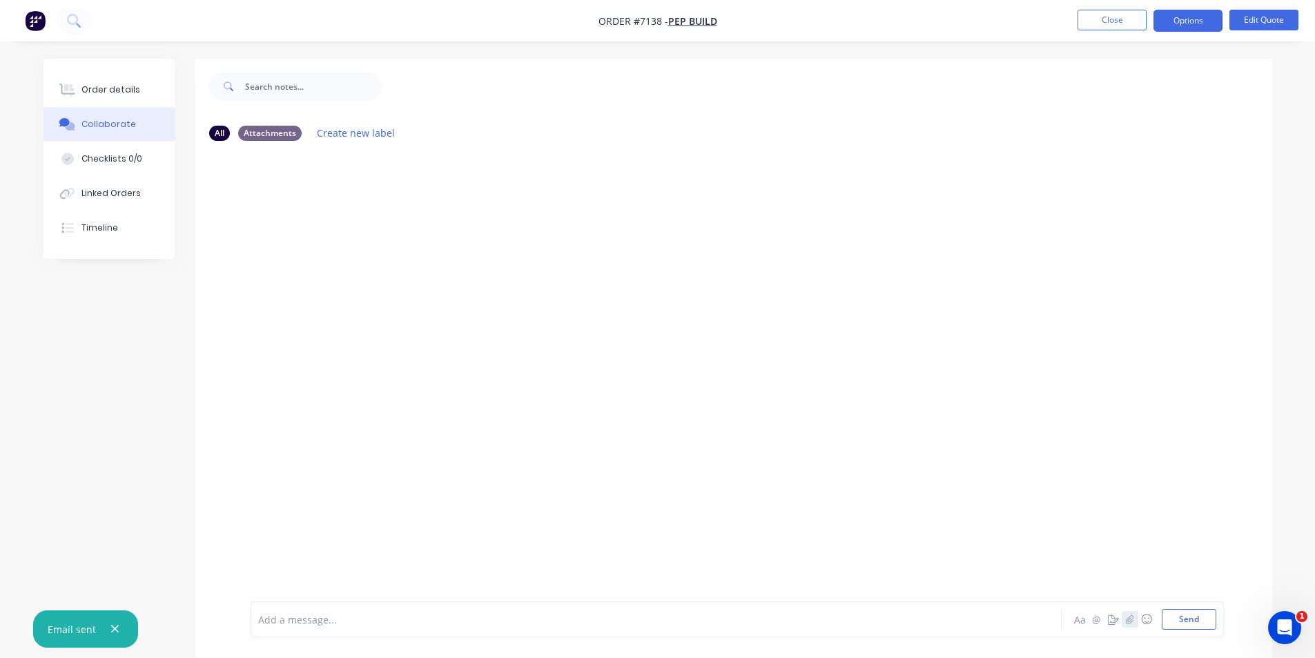
click at [1132, 614] on icon "button" at bounding box center [1129, 619] width 8 height 10
click at [1209, 620] on button "Send" at bounding box center [1189, 619] width 55 height 21
click at [101, 79] on button "Order details" at bounding box center [108, 89] width 131 height 35
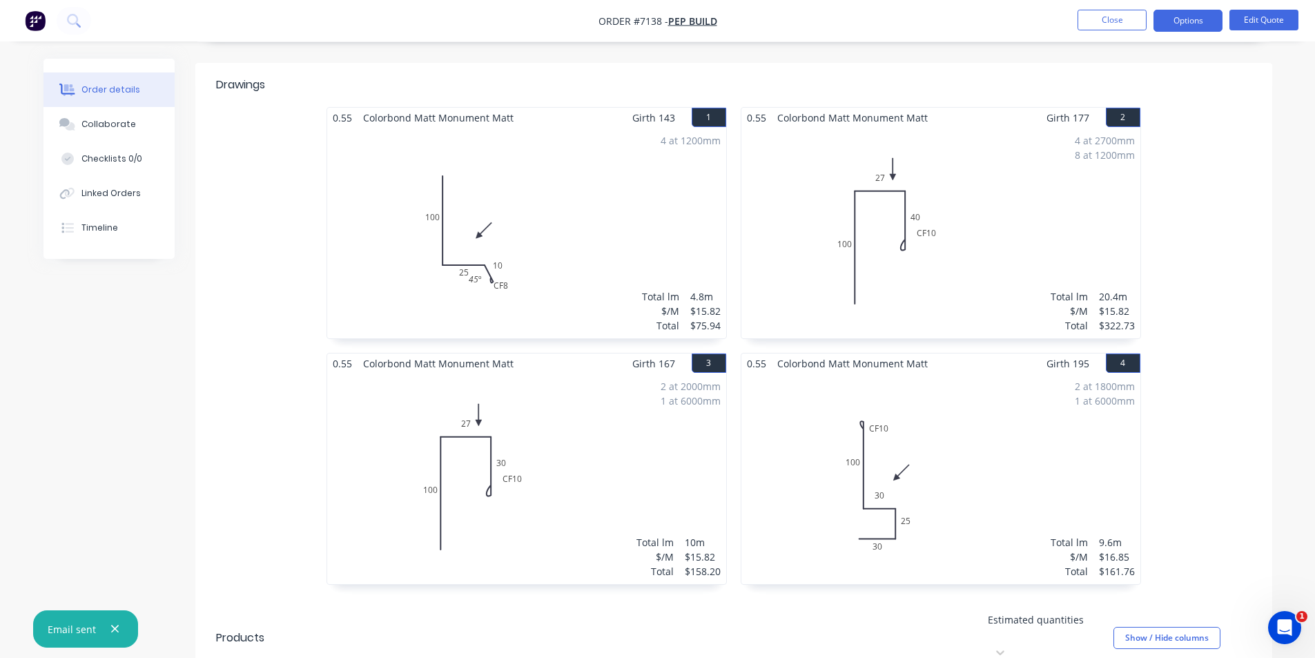
scroll to position [345, 0]
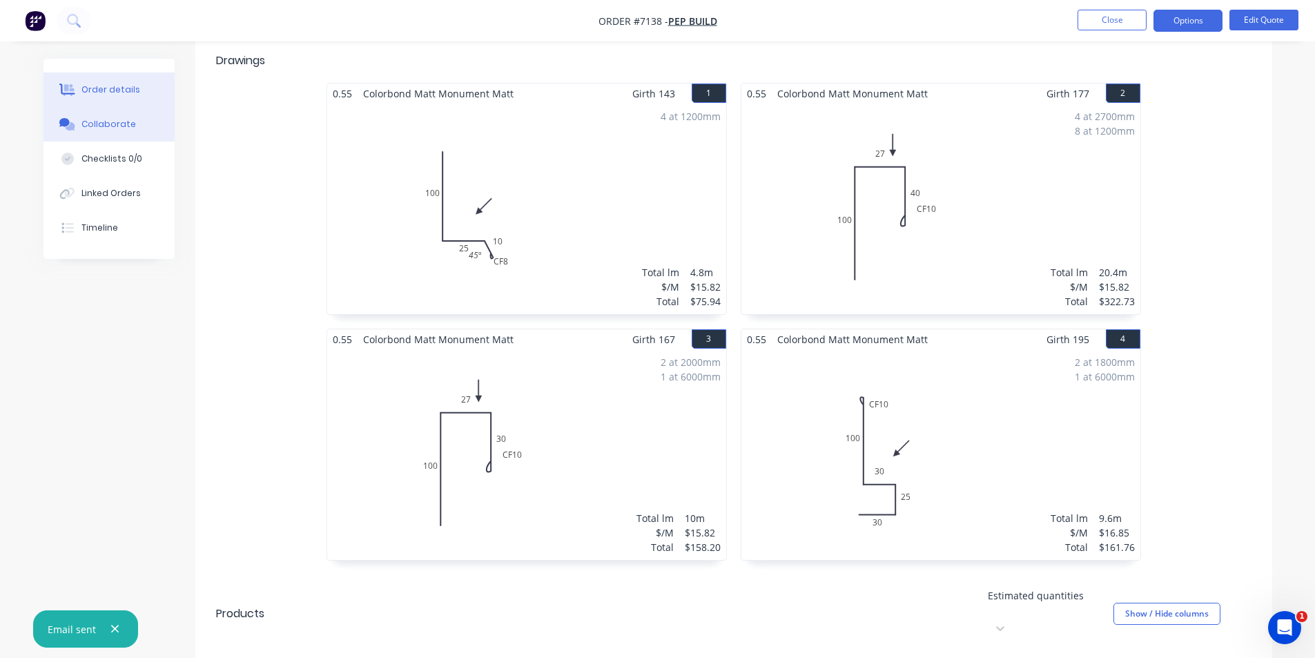
click at [84, 125] on div "Collaborate" at bounding box center [108, 124] width 55 height 12
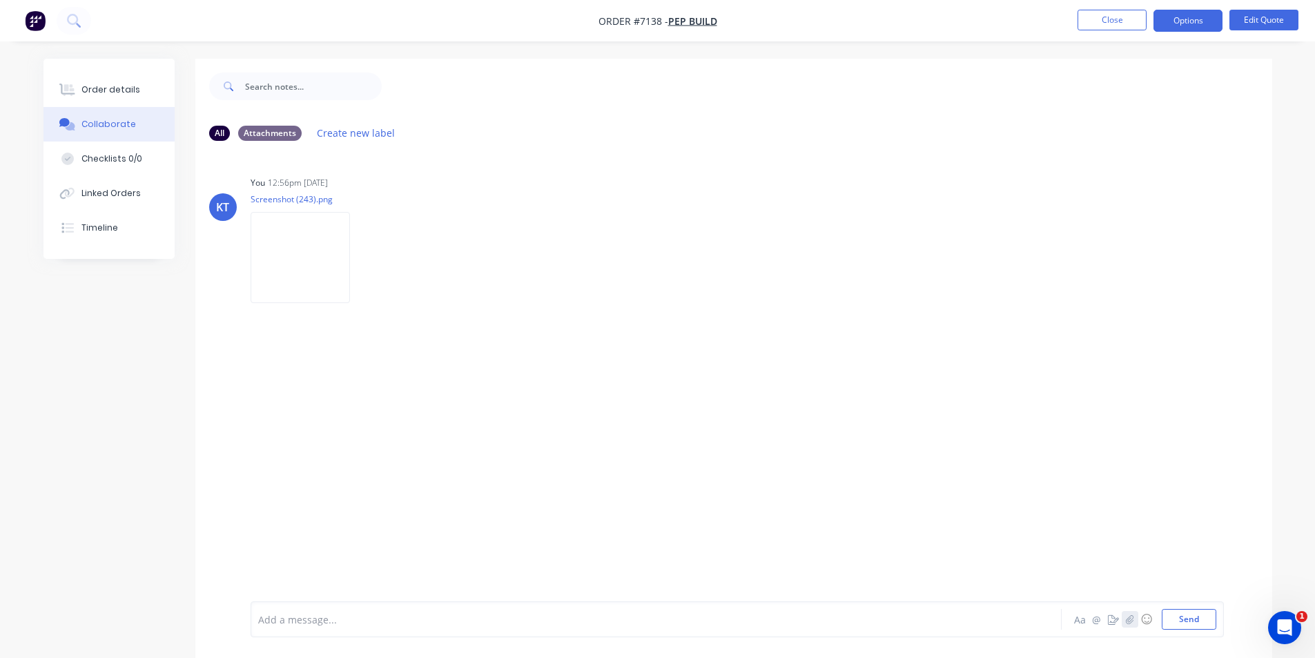
click at [1128, 618] on icon "button" at bounding box center [1129, 619] width 8 height 10
click at [1135, 617] on button "button" at bounding box center [1130, 619] width 17 height 17
click at [1130, 620] on icon "button" at bounding box center [1129, 619] width 8 height 10
click at [1128, 622] on icon "button" at bounding box center [1129, 619] width 8 height 10
click at [1208, 625] on button "Send" at bounding box center [1189, 619] width 55 height 21
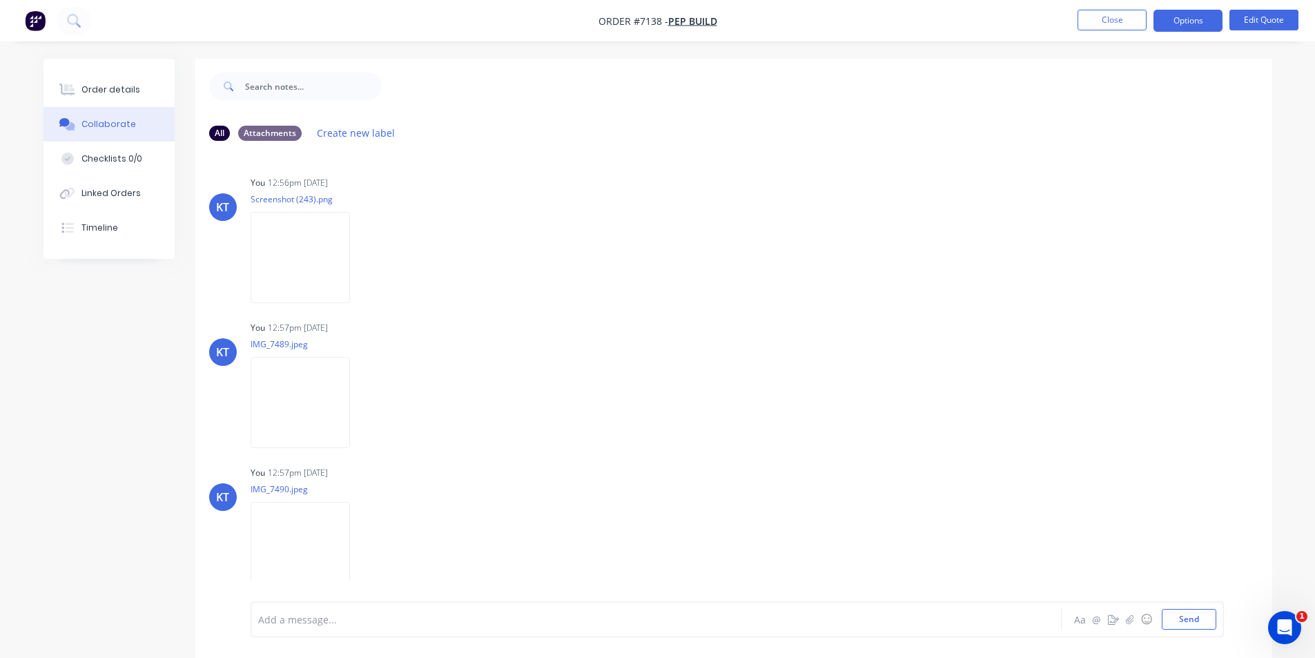
click at [1062, 166] on div "KT You 12:56pm 09/10/25 Screenshot (243).png Labels Download Delete KT You 12:5…" at bounding box center [733, 376] width 1077 height 449
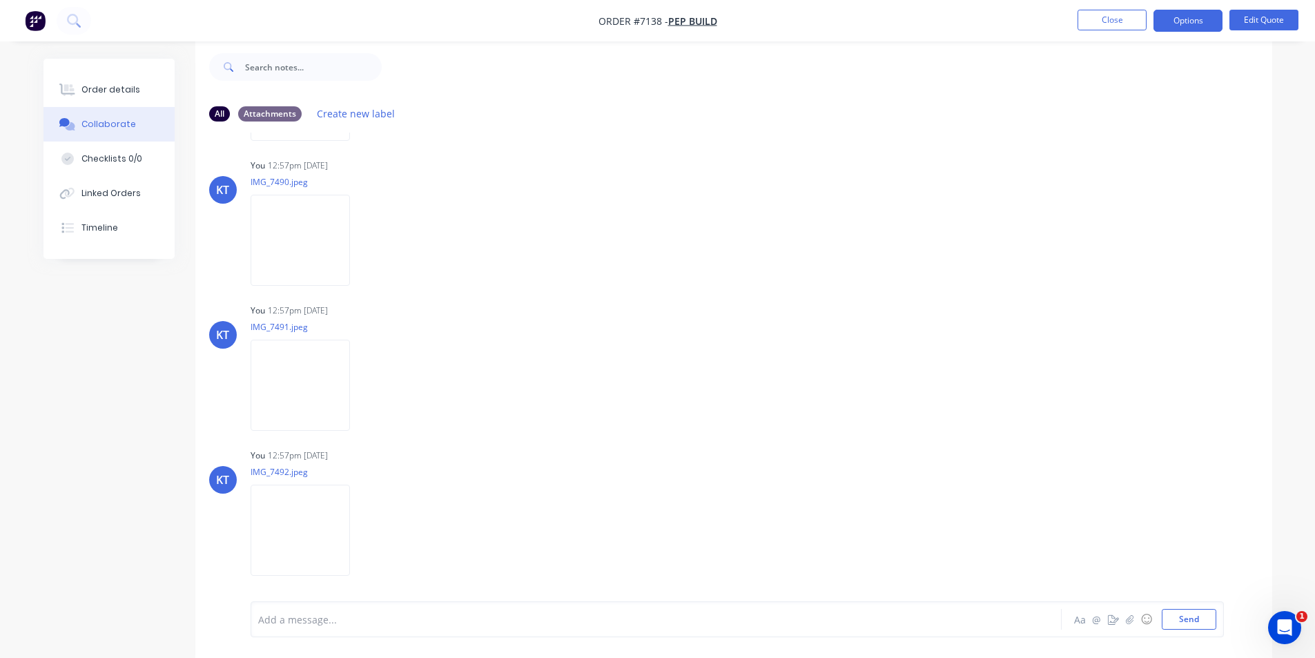
scroll to position [21, 0]
click at [1121, 13] on button "Close" at bounding box center [1111, 20] width 69 height 21
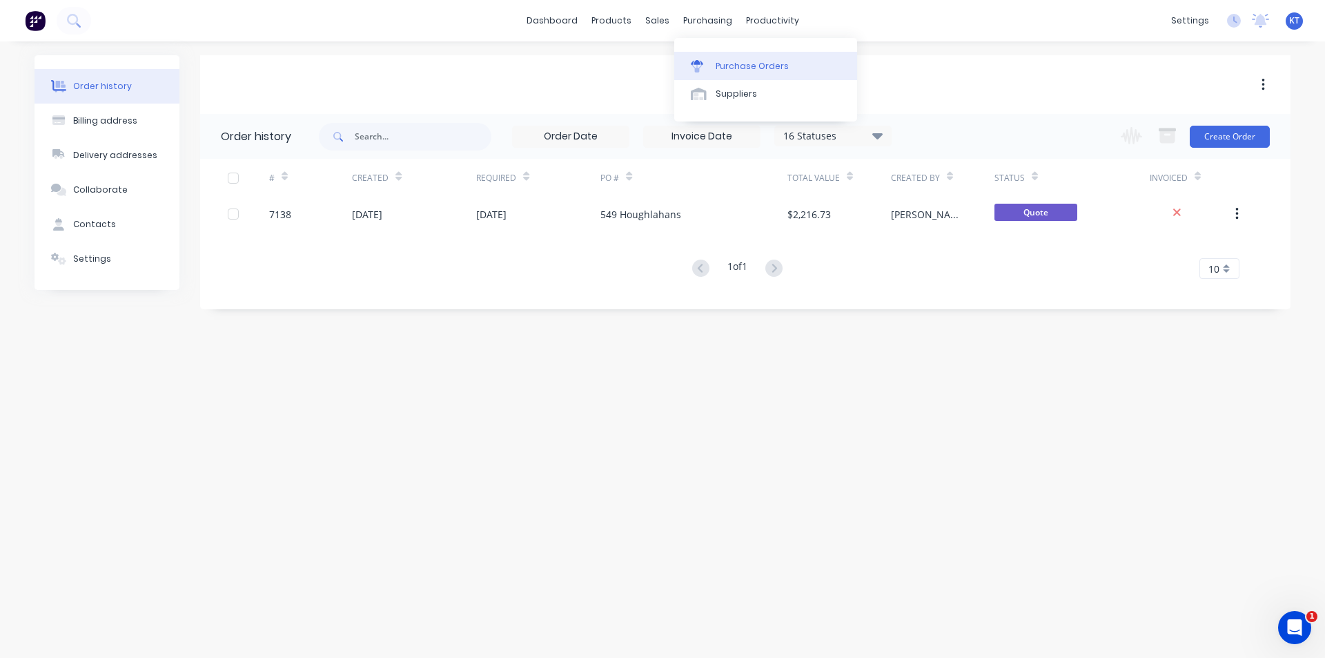
click at [710, 66] on div at bounding box center [701, 66] width 21 height 12
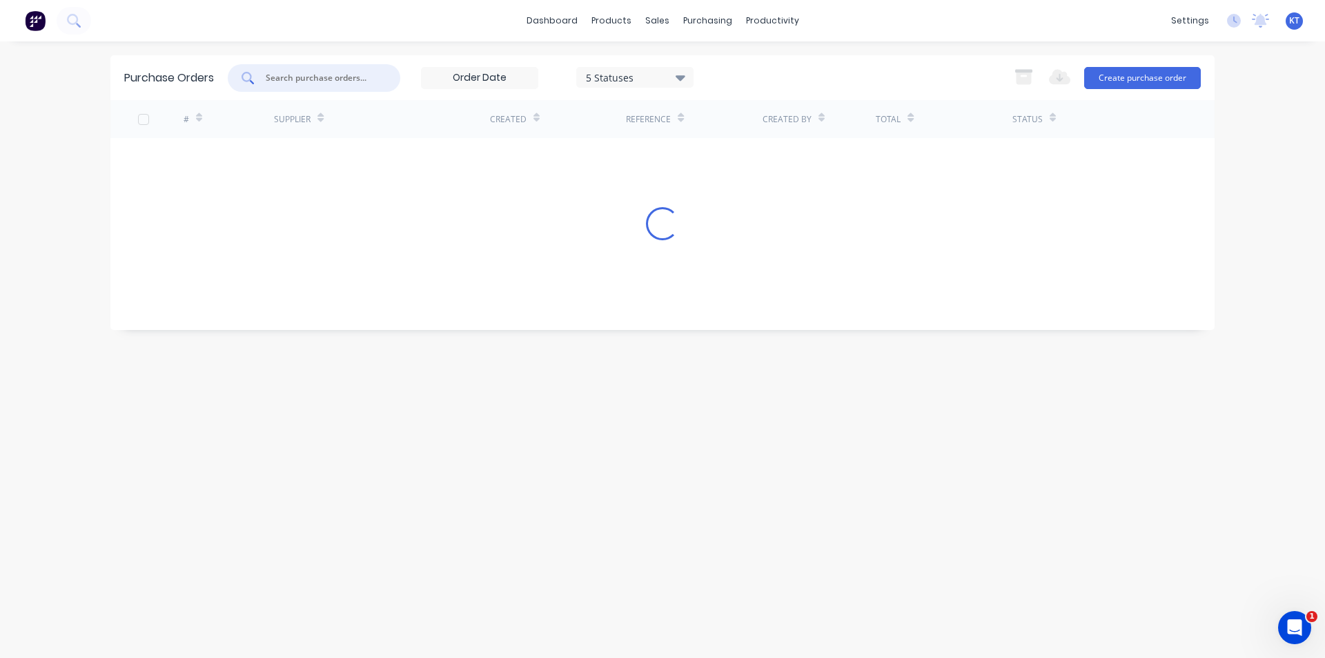
click at [341, 77] on input "text" at bounding box center [321, 78] width 115 height 14
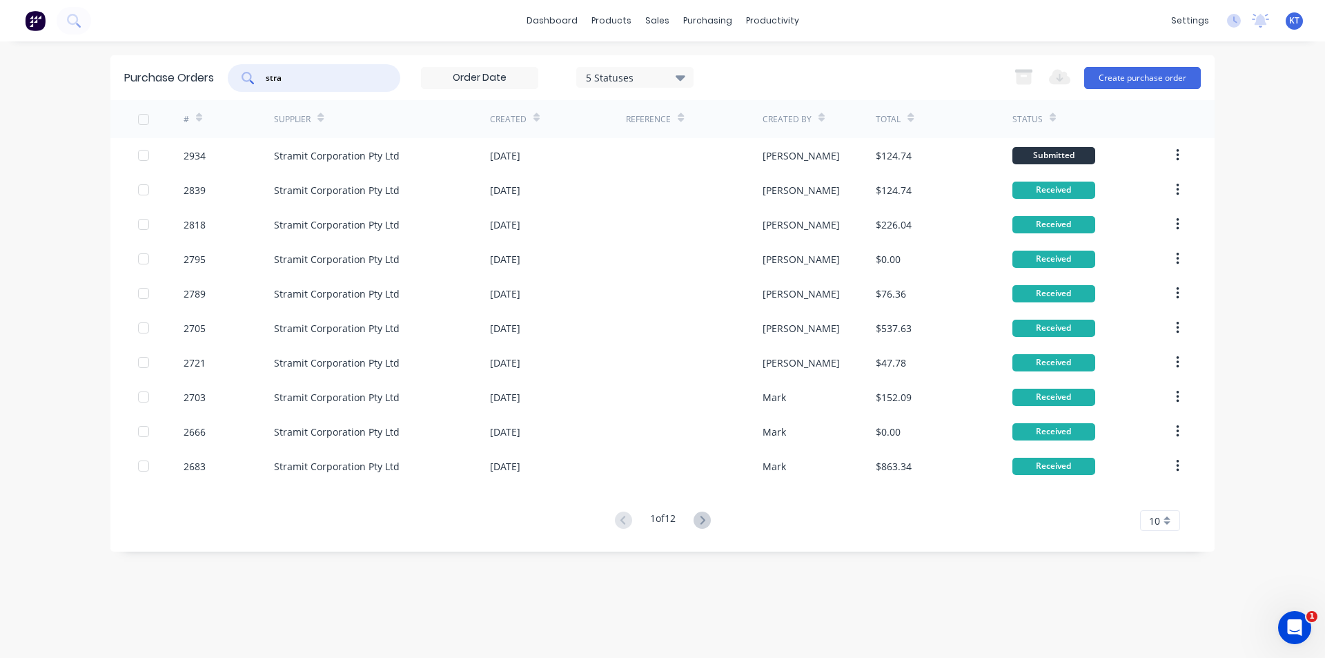
type input "stra"
click at [362, 133] on div "Supplier" at bounding box center [382, 119] width 216 height 38
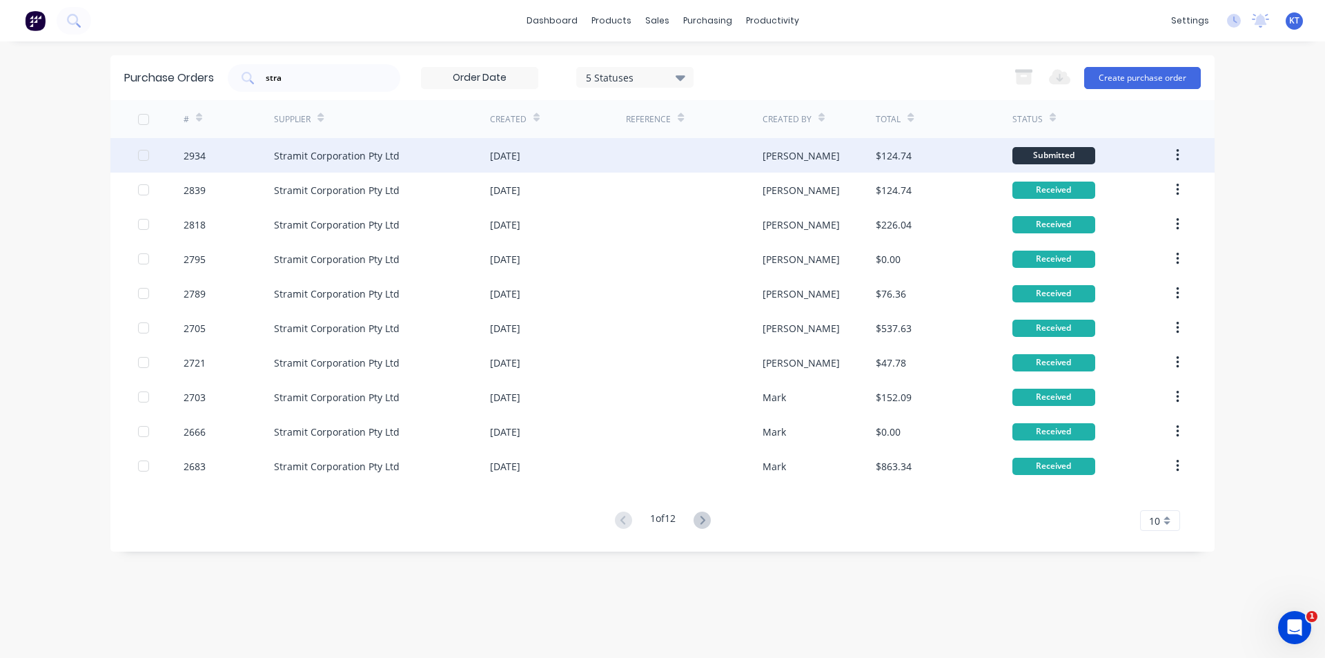
click at [364, 145] on div "Stramit Corporation Pty Ltd" at bounding box center [382, 155] width 216 height 35
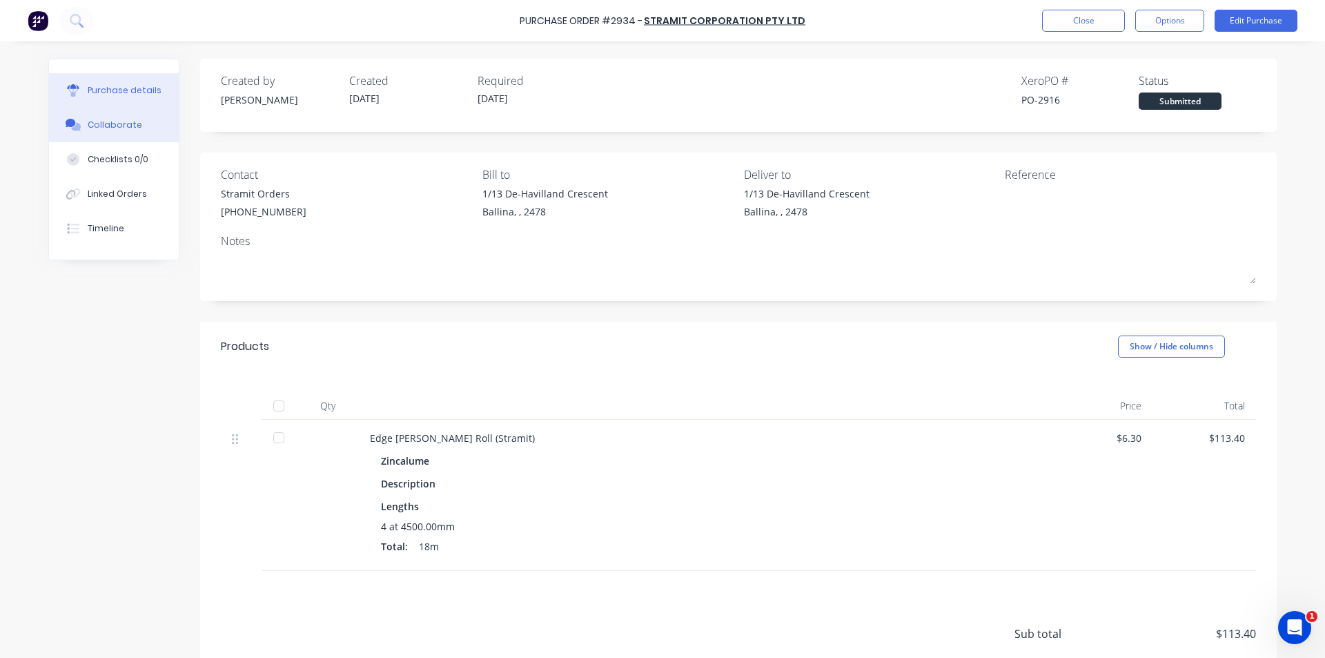
click at [125, 121] on div "Collaborate" at bounding box center [115, 125] width 55 height 12
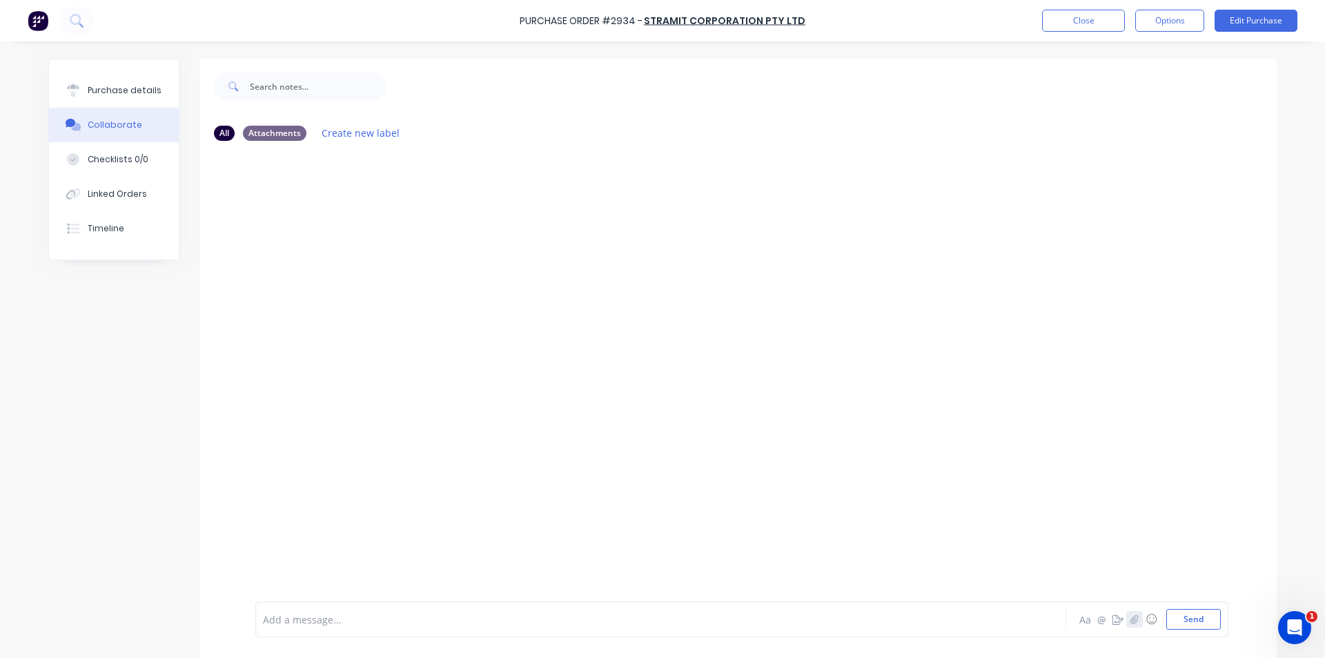
click at [1131, 618] on icon "button" at bounding box center [1135, 619] width 8 height 10
click at [1196, 626] on button "Send" at bounding box center [1193, 619] width 55 height 21
click at [140, 84] on button "Purchase details" at bounding box center [114, 90] width 130 height 35
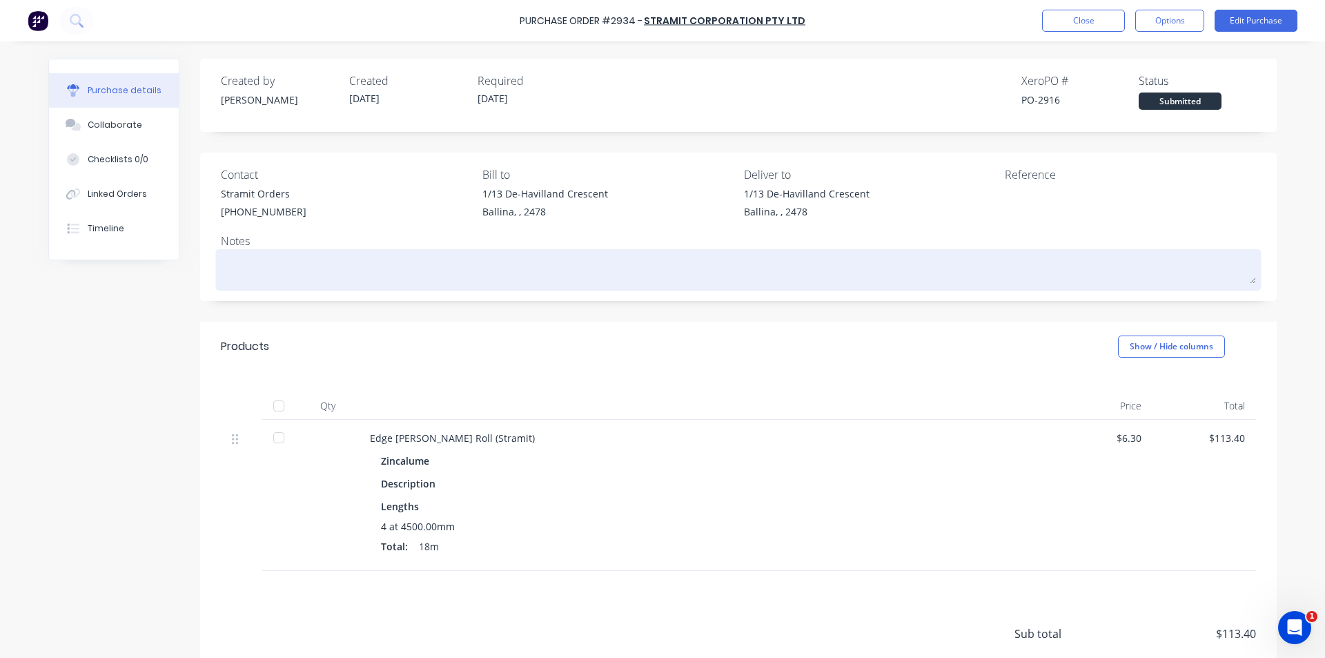
click at [282, 266] on textarea at bounding box center [738, 268] width 1035 height 31
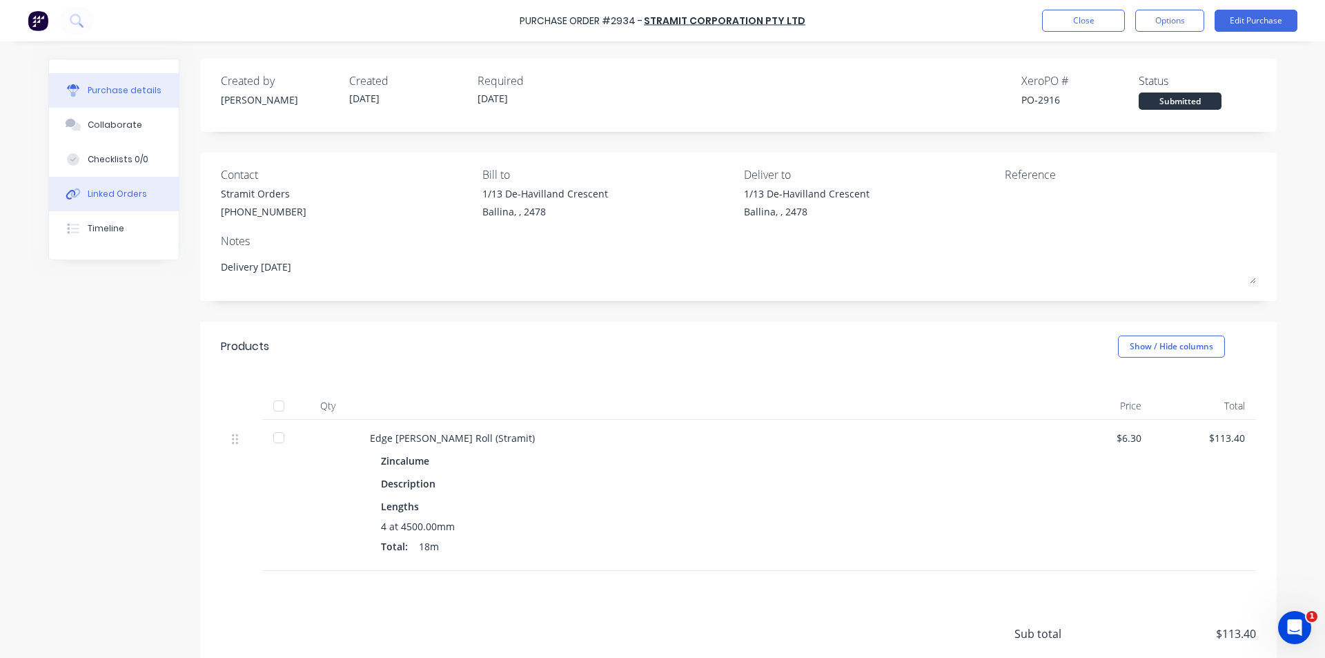
type textarea "Delivery 15/10/25"
click at [120, 193] on div "Linked Orders" at bounding box center [117, 194] width 59 height 12
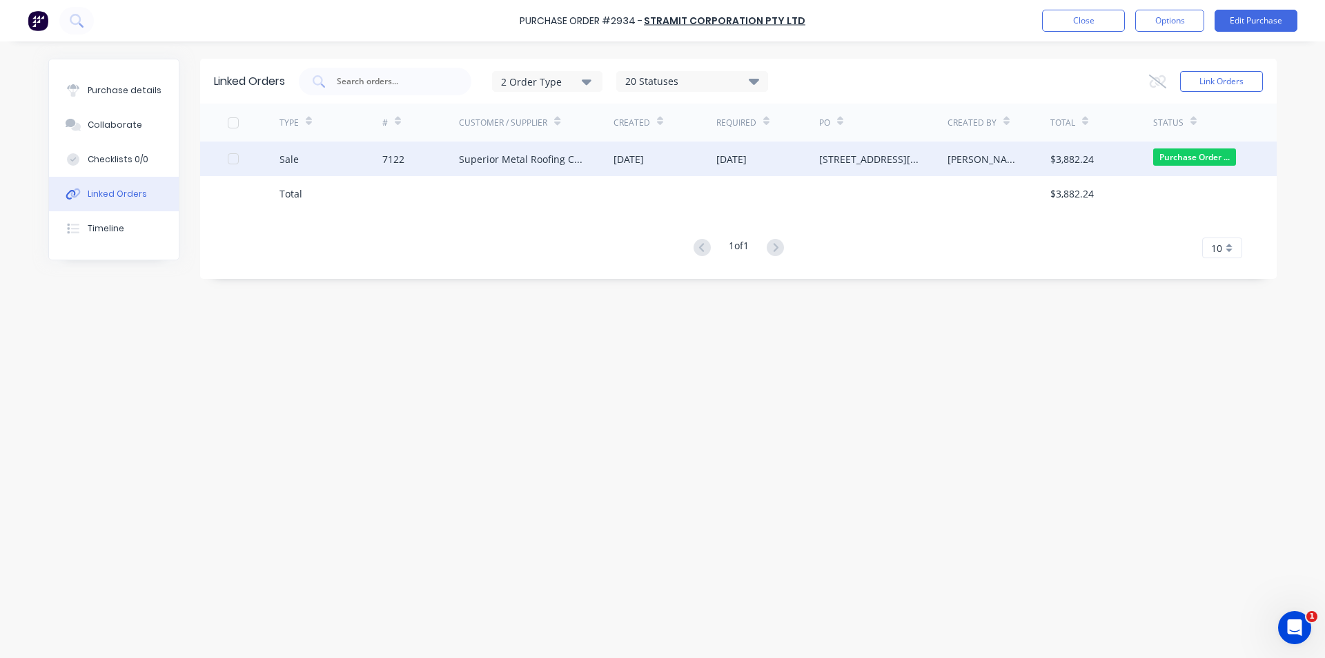
click at [552, 159] on div "Superior Metal Roofing Company Pty Ltd" at bounding box center [522, 159] width 127 height 14
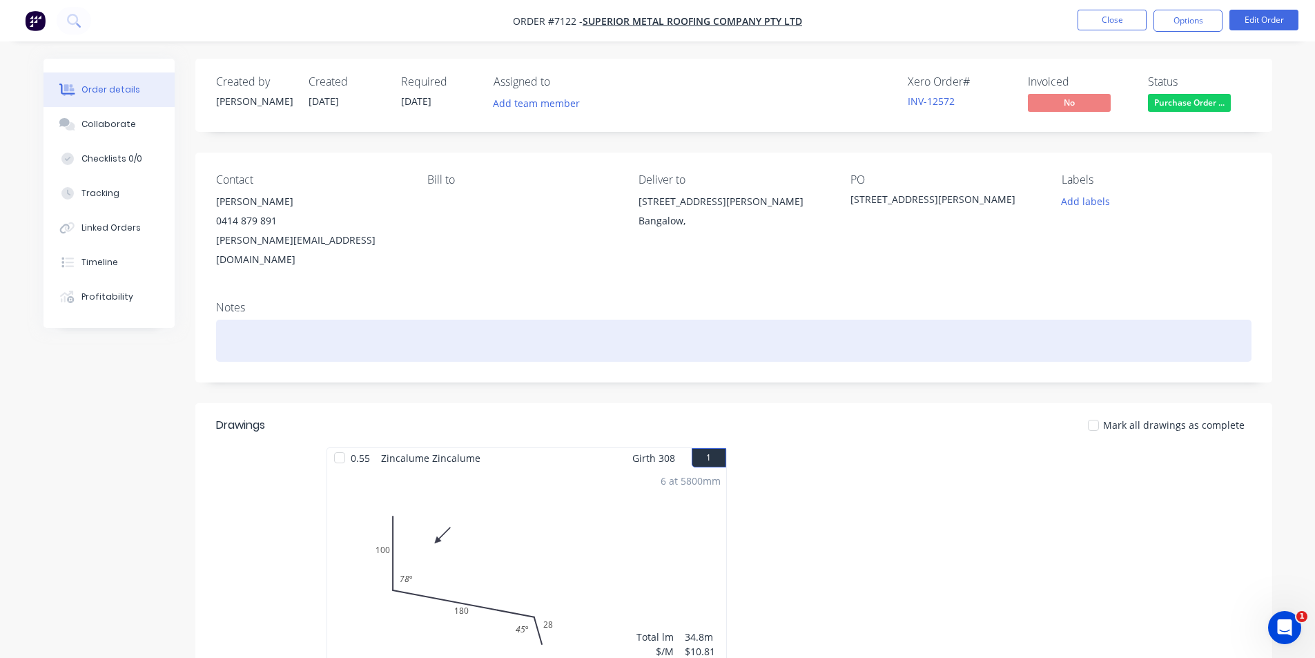
click at [338, 320] on div at bounding box center [733, 341] width 1035 height 42
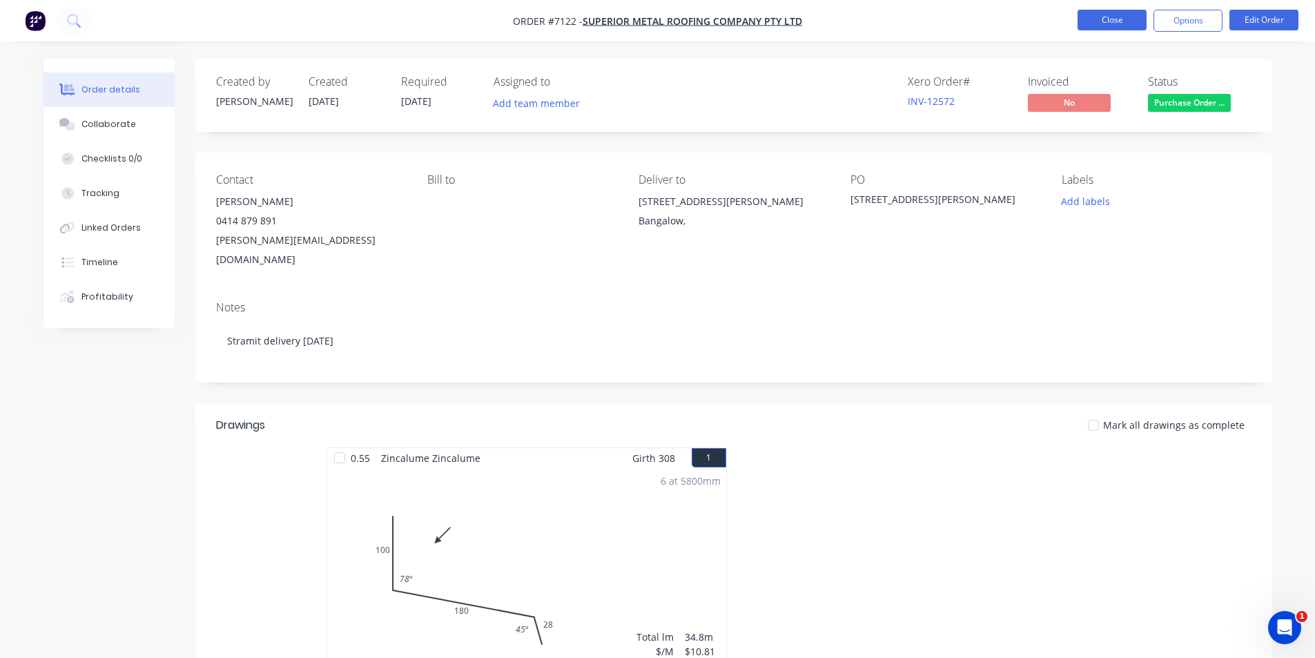
click at [1119, 21] on button "Close" at bounding box center [1111, 20] width 69 height 21
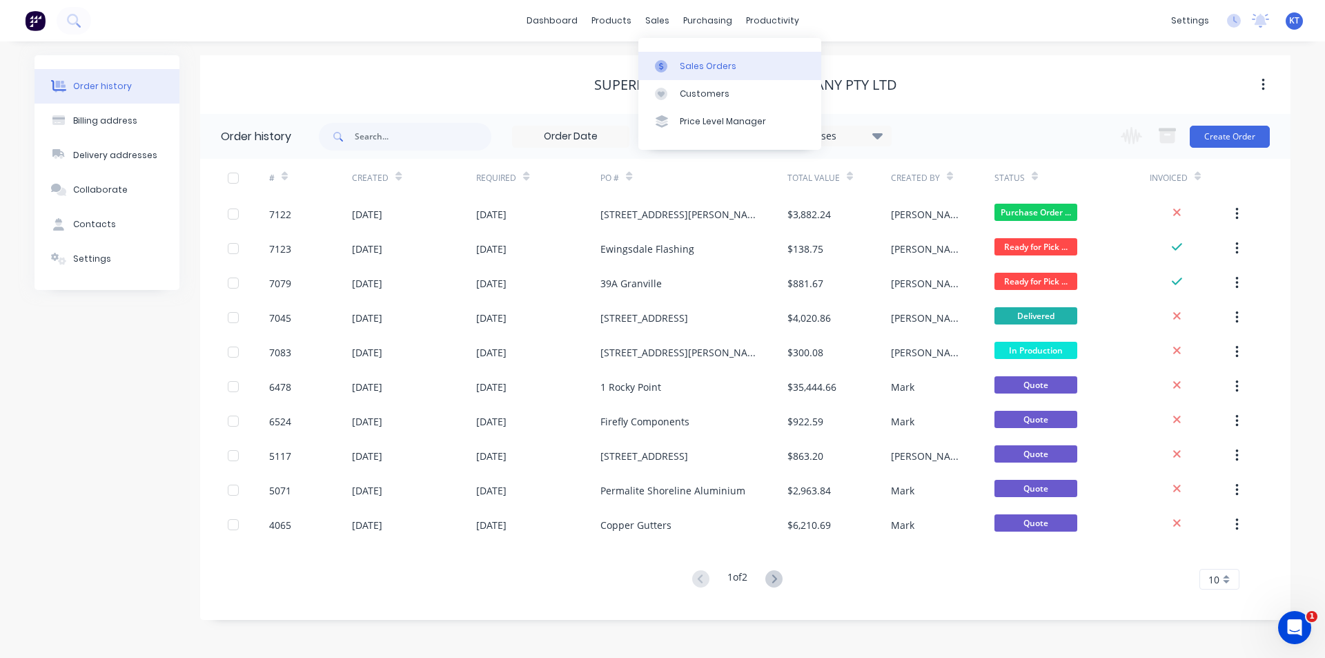
click at [675, 70] on div at bounding box center [665, 66] width 21 height 12
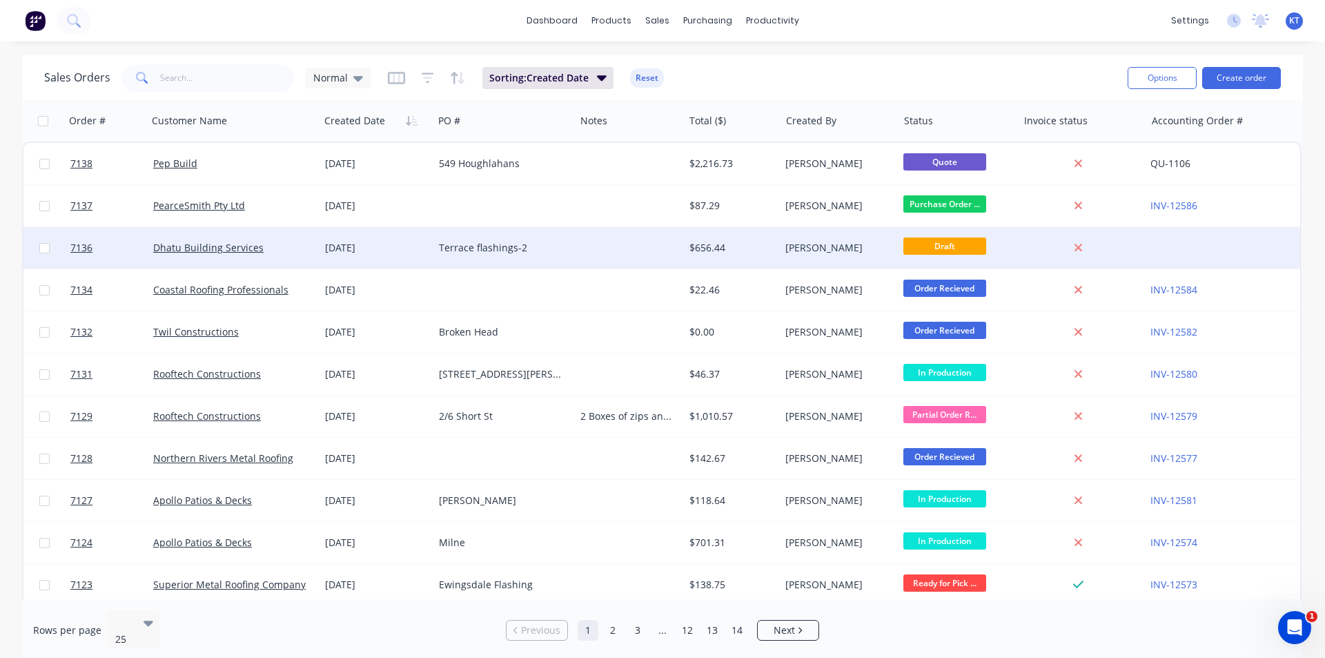
click at [529, 254] on div "Terrace flashings-2" at bounding box center [501, 248] width 124 height 14
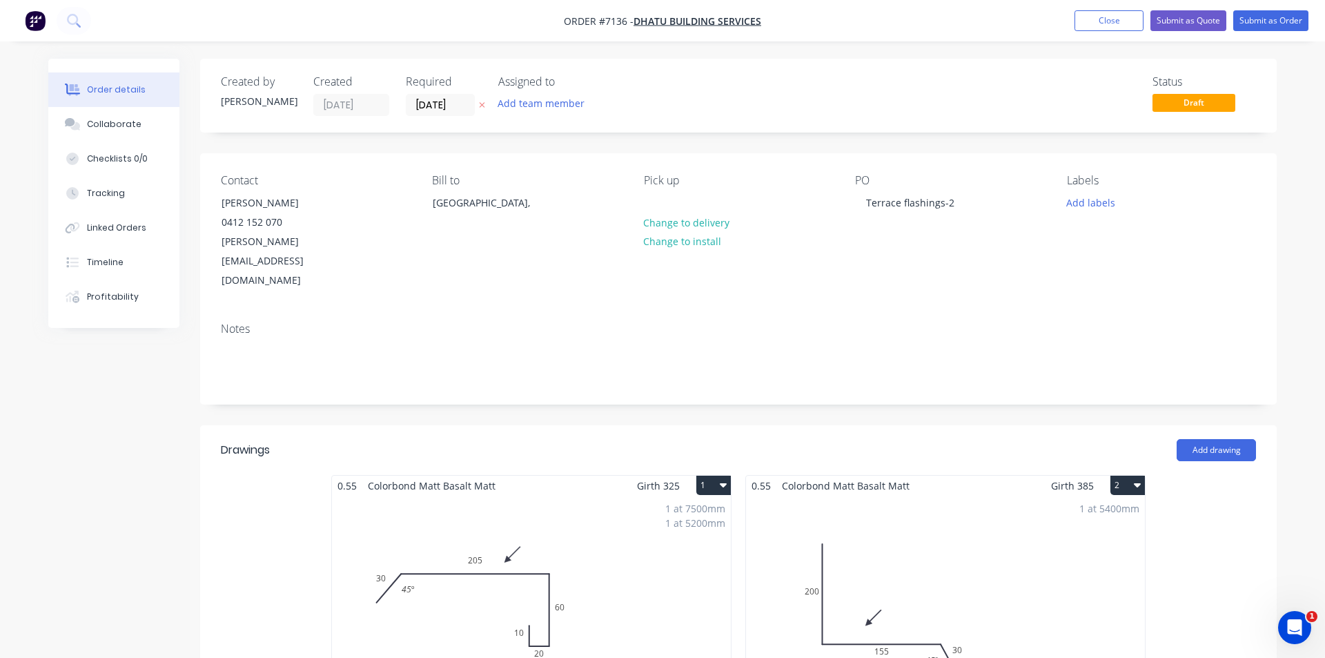
type input "$16.08"
type input "$54.67"
type input "$4.86"
type input "$24.30"
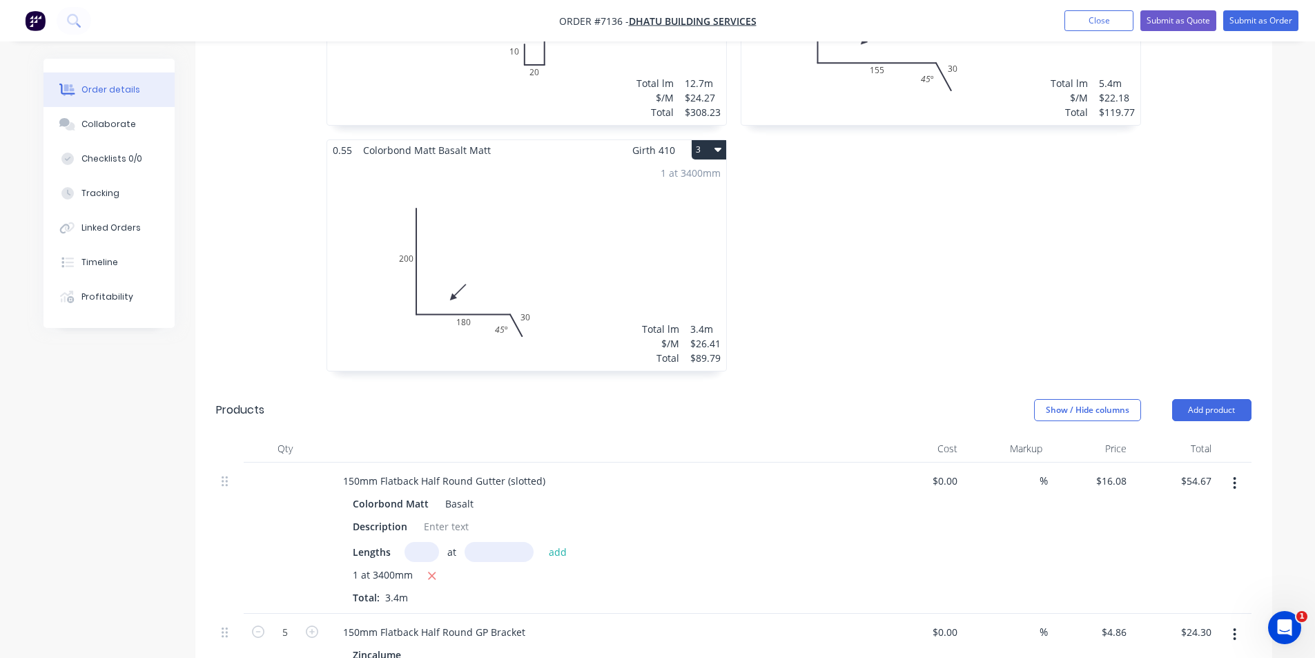
scroll to position [690, 0]
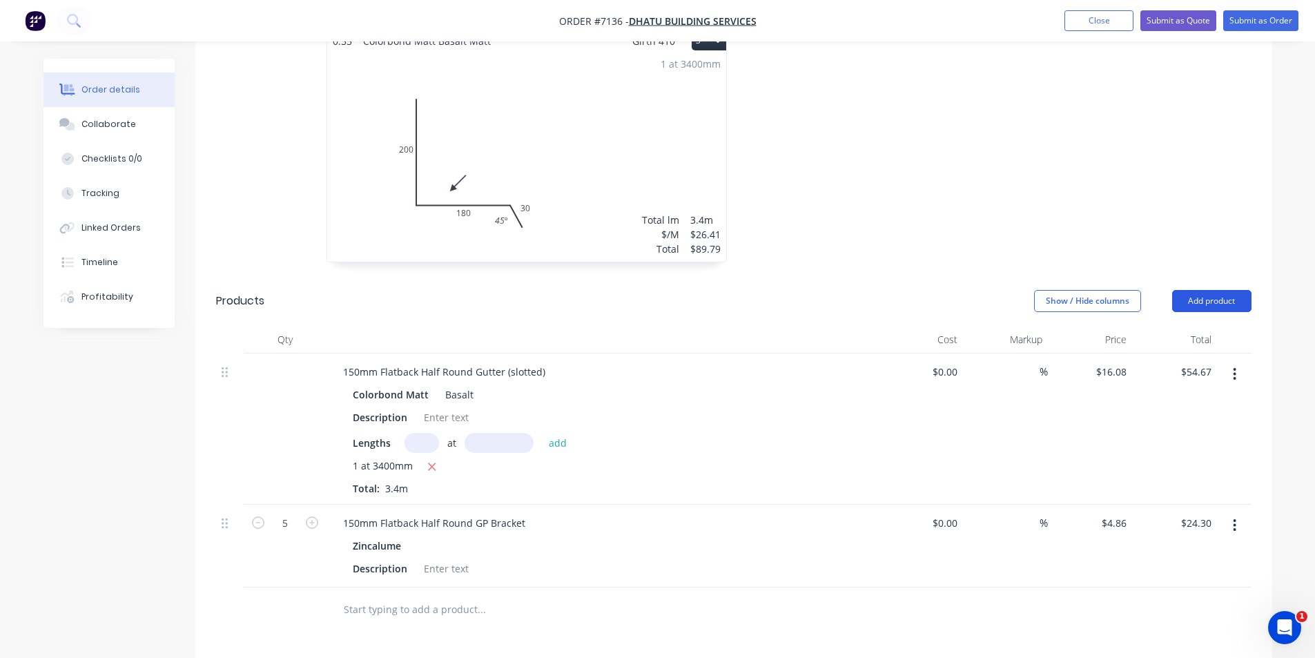
click at [1229, 290] on button "Add product" at bounding box center [1211, 301] width 79 height 22
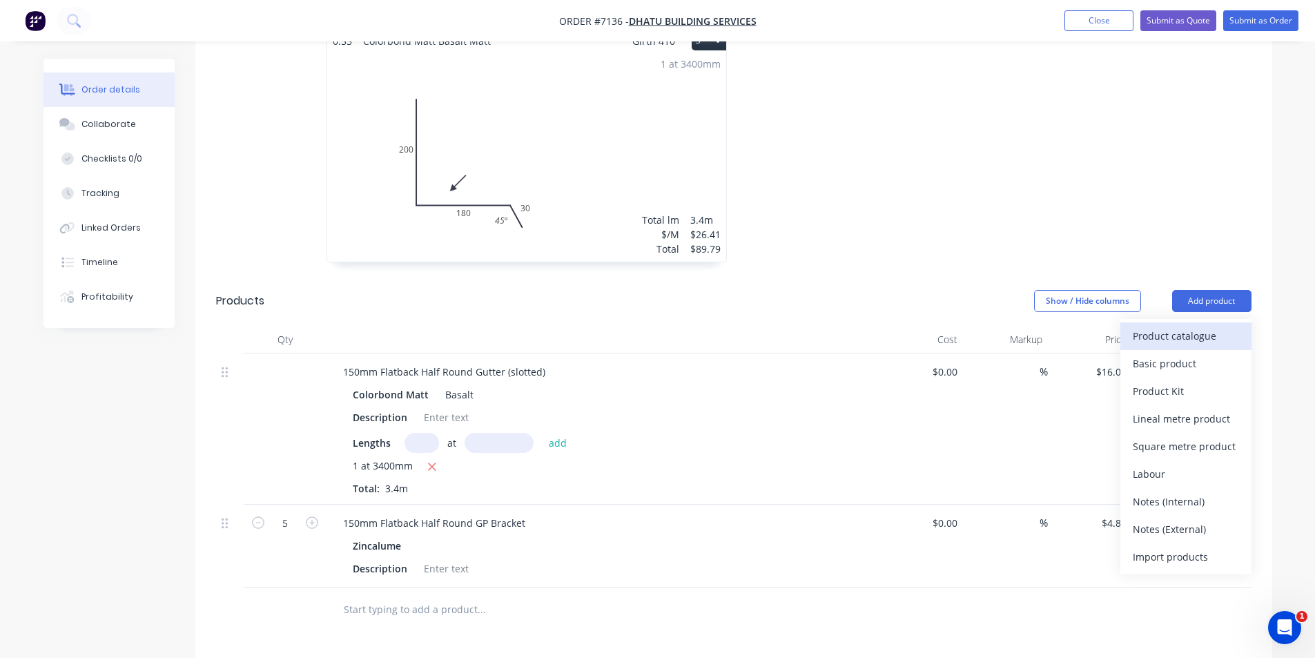
click at [1226, 326] on div "Product catalogue" at bounding box center [1186, 336] width 106 height 20
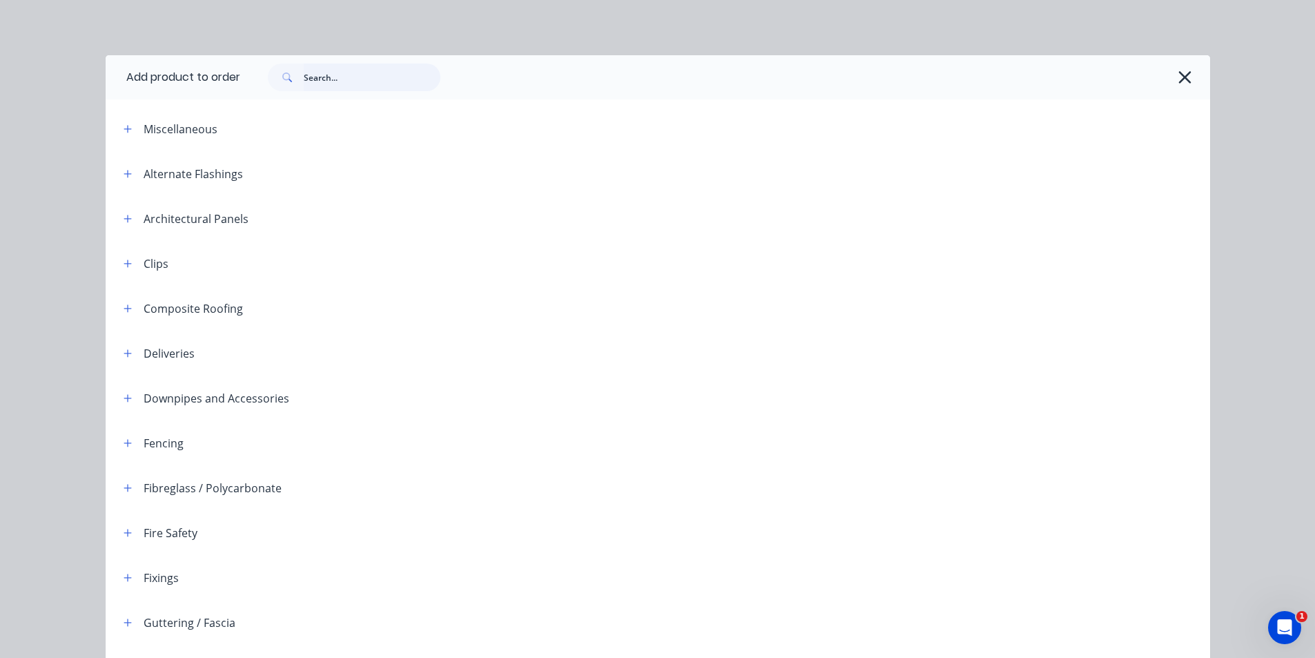
click at [364, 88] on input "text" at bounding box center [372, 77] width 137 height 28
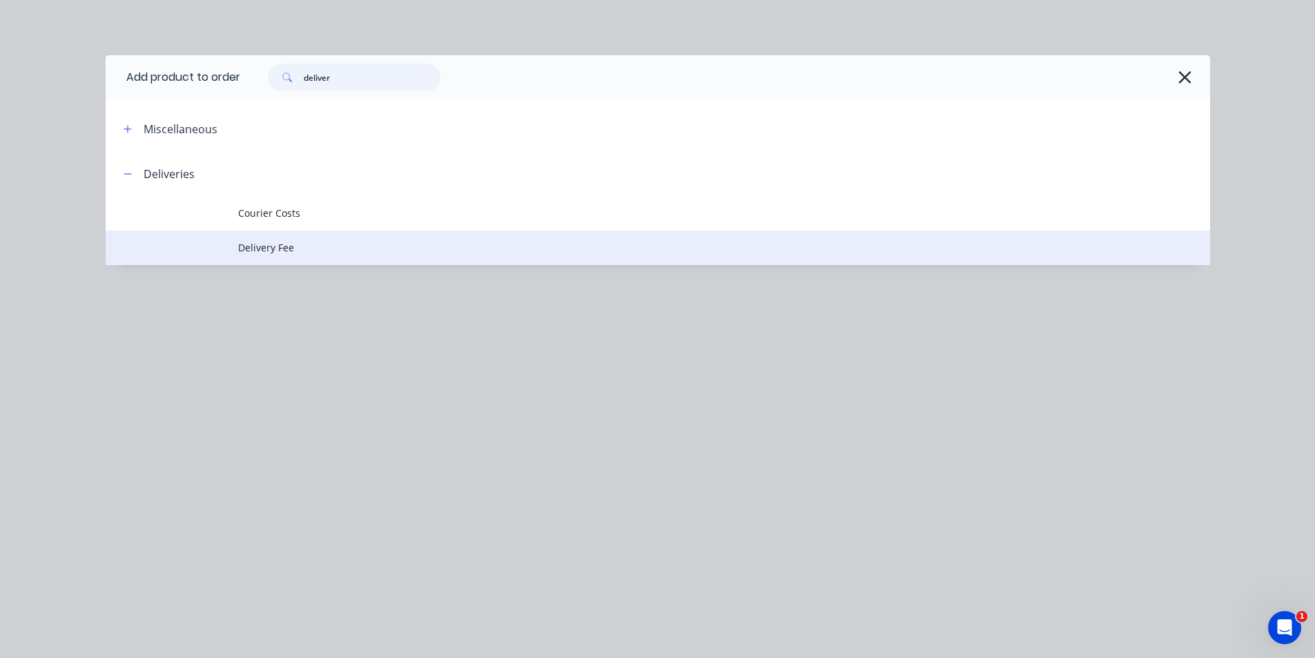
type input "deliver"
click at [265, 251] on span "Delivery Fee" at bounding box center [626, 247] width 777 height 14
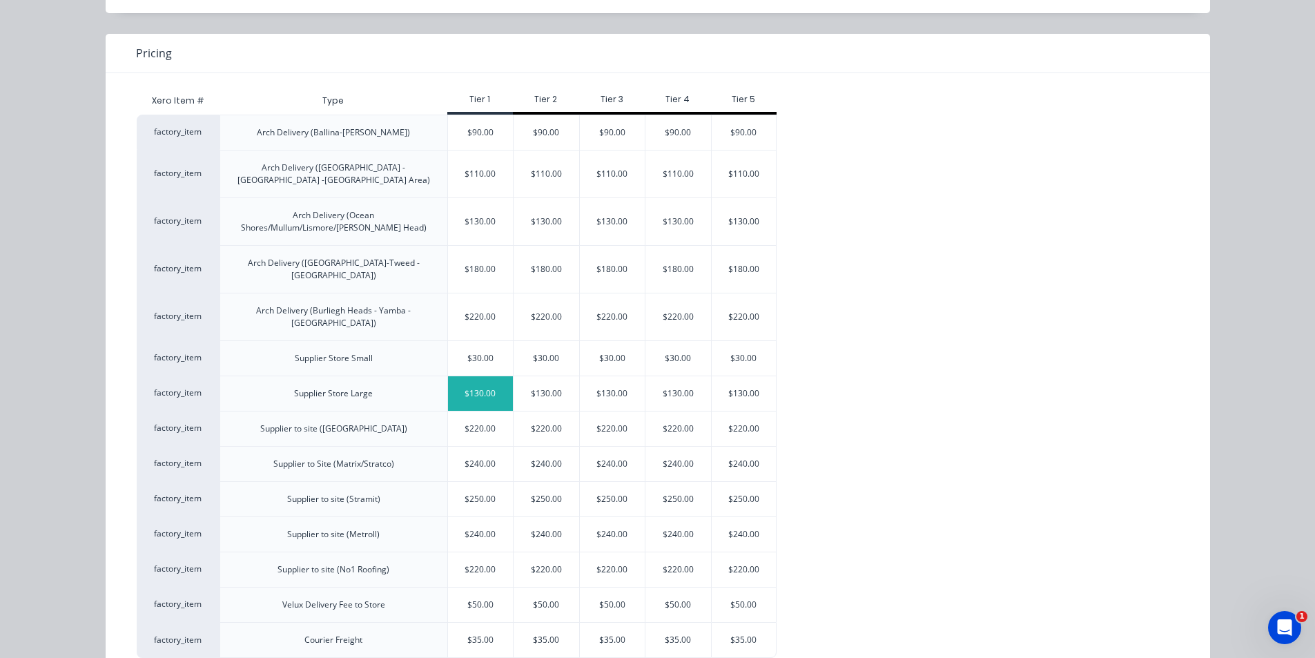
scroll to position [99, 0]
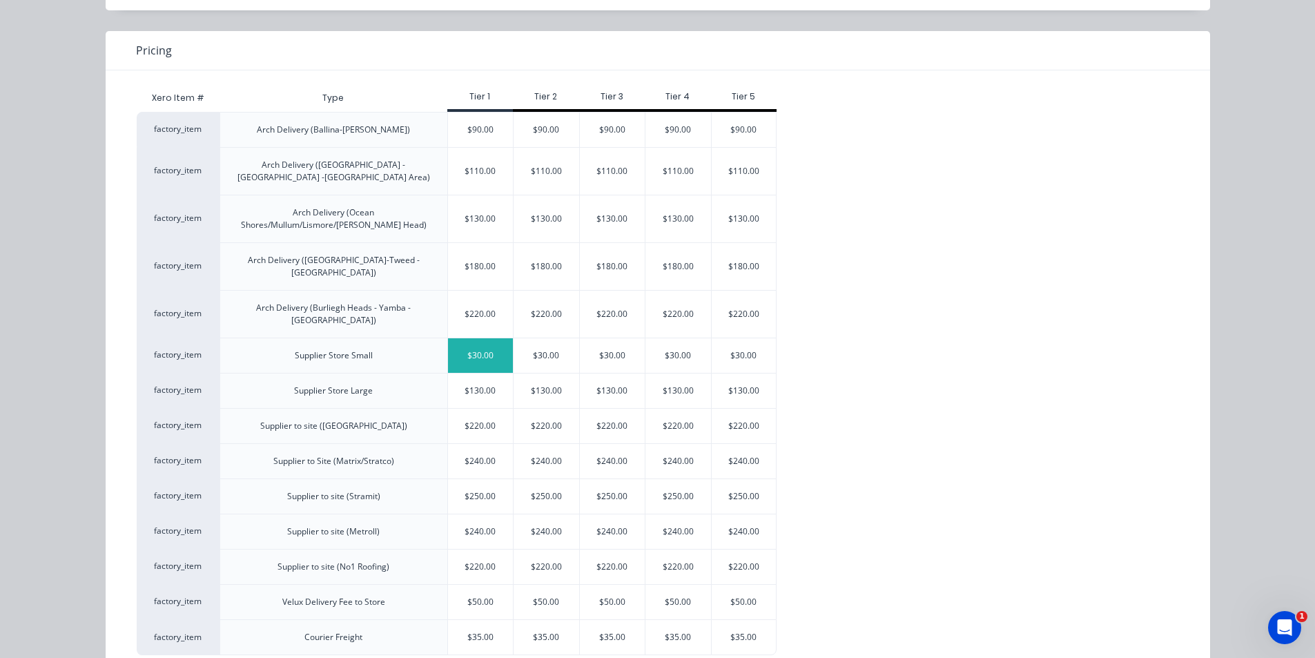
click at [460, 338] on div "$30.00" at bounding box center [481, 355] width 66 height 35
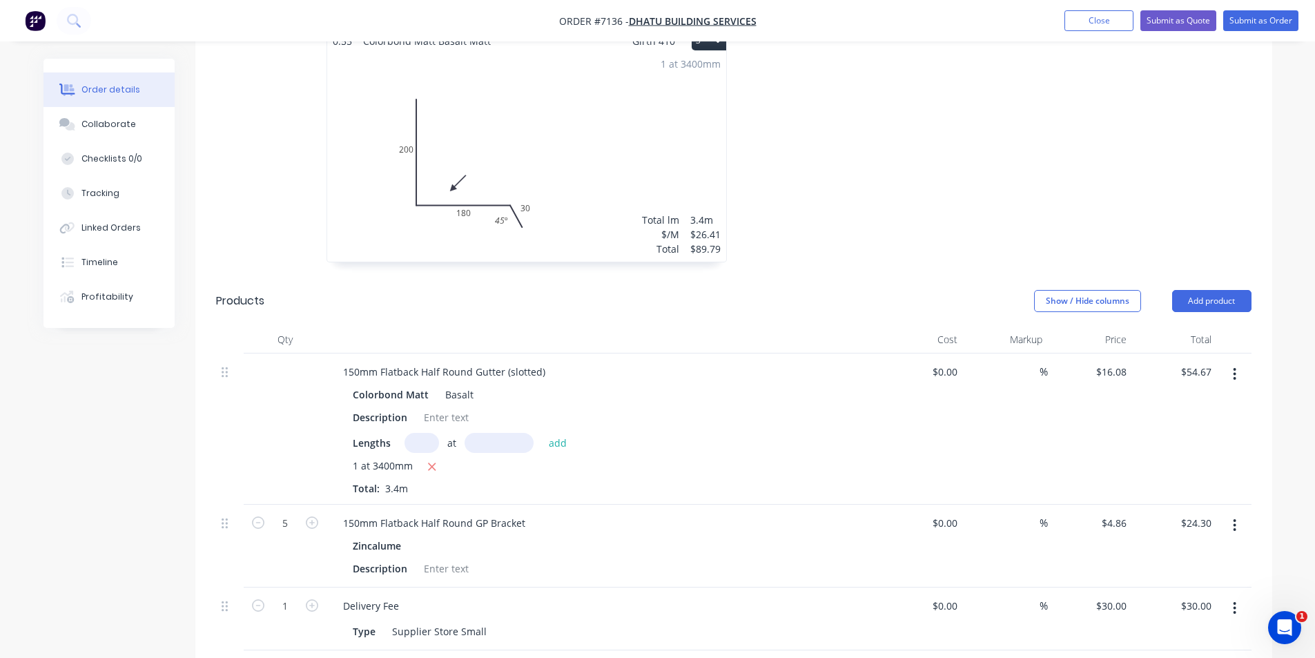
click at [876, 103] on div "0.55 Colorbond Matt Basalt Matt Girth 385 2 0 200 155 30 45 º 0 200 155 30 45 º…" at bounding box center [941, 30] width 414 height 491
click at [1064, 26] on button "Close" at bounding box center [1098, 20] width 69 height 21
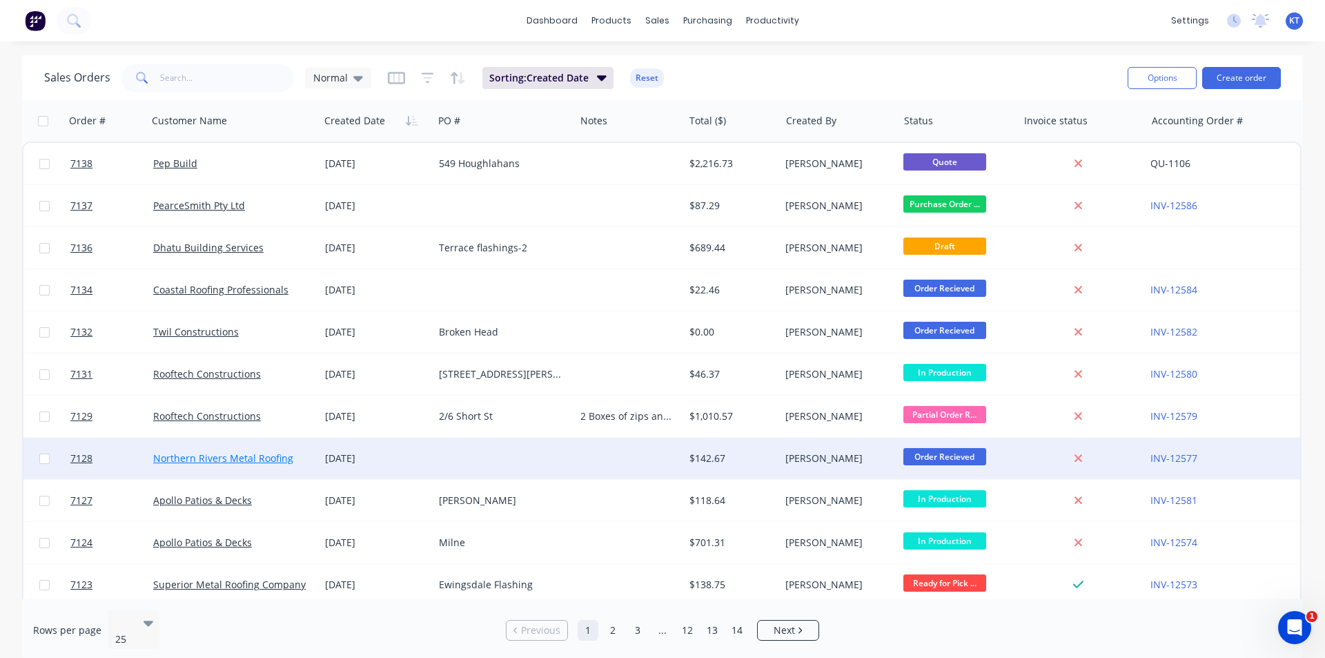
drag, startPoint x: 954, startPoint y: 586, endPoint x: 224, endPoint y: 452, distance: 741.7
click at [908, 577] on span "Ready for Pick ..." at bounding box center [944, 582] width 83 height 17
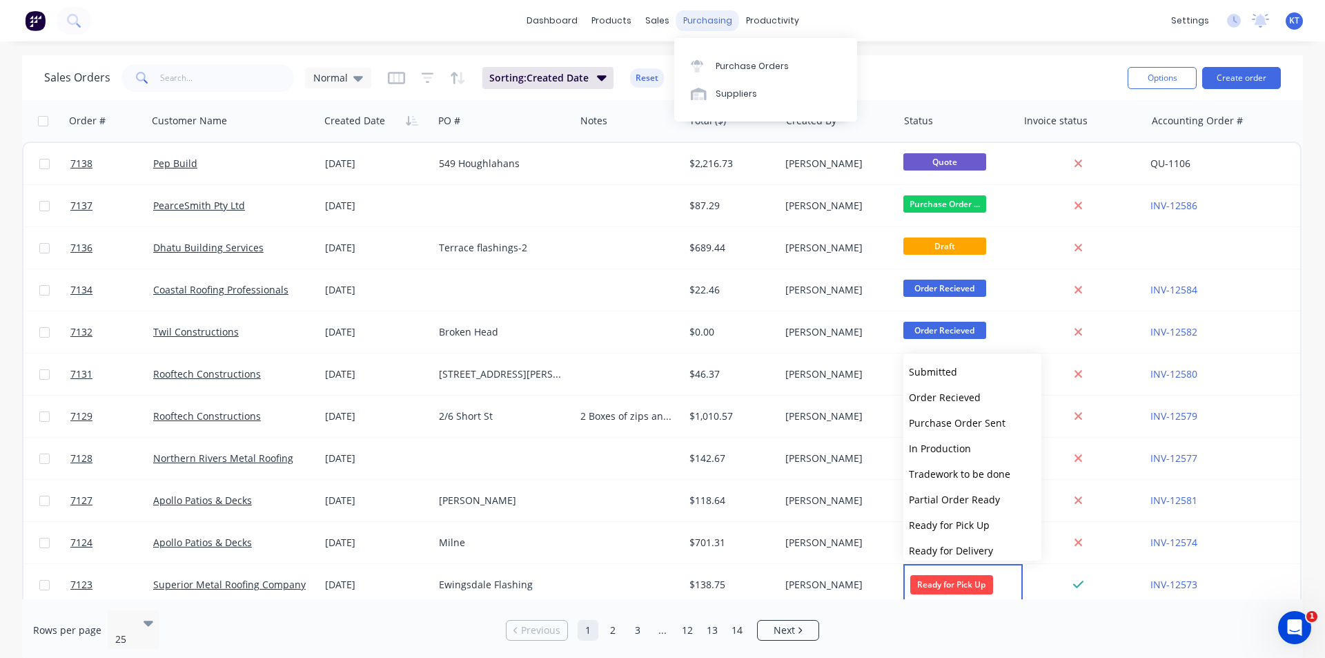
drag, startPoint x: 687, startPoint y: 21, endPoint x: 696, endPoint y: 21, distance: 9.0
click at [687, 21] on div "purchasing" at bounding box center [707, 20] width 63 height 21
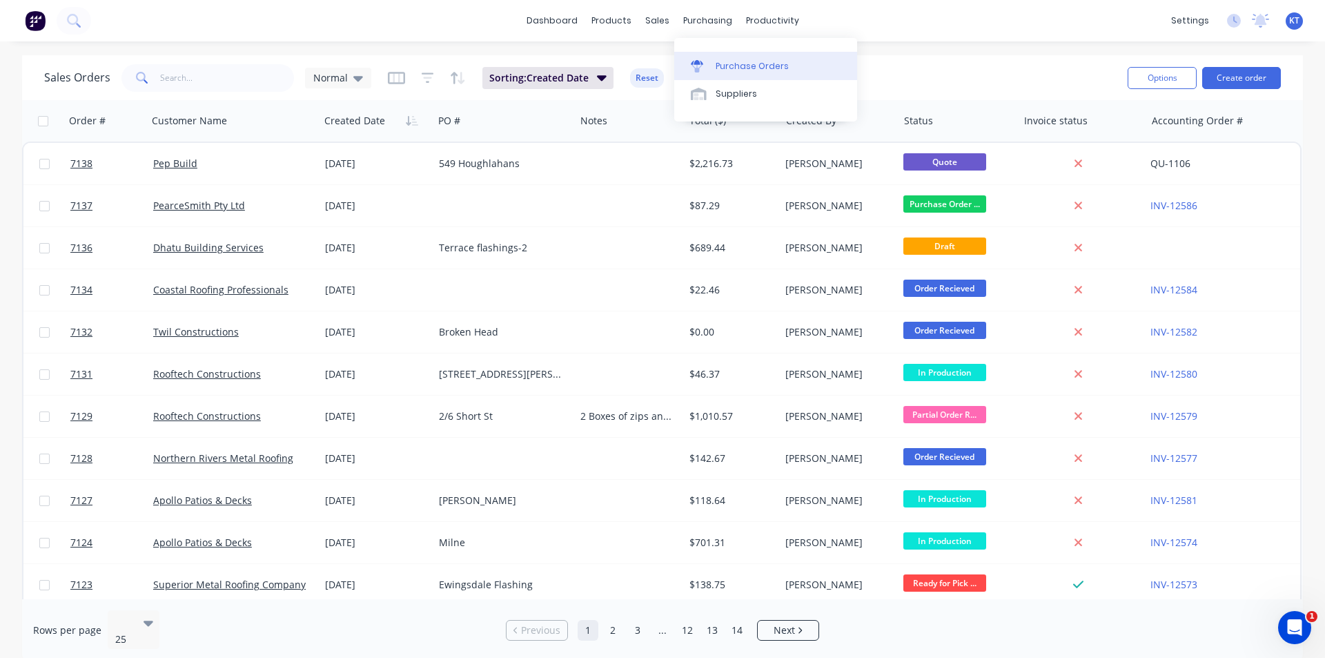
click at [740, 65] on div "Purchase Orders" at bounding box center [752, 66] width 73 height 12
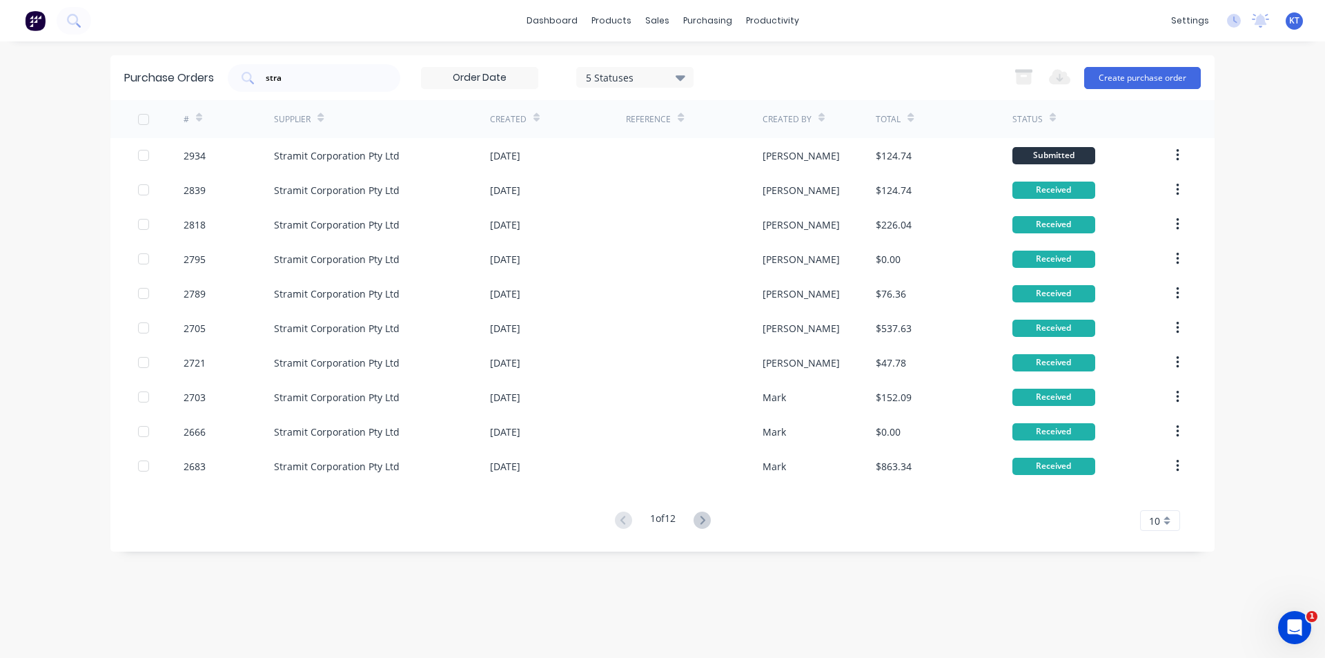
click at [349, 58] on div "Purchase Orders stra 5 Statuses 5 Statuses Export to Excel (XLSX) Create purcha…" at bounding box center [662, 77] width 1104 height 45
click at [333, 75] on input "stra" at bounding box center [321, 78] width 115 height 14
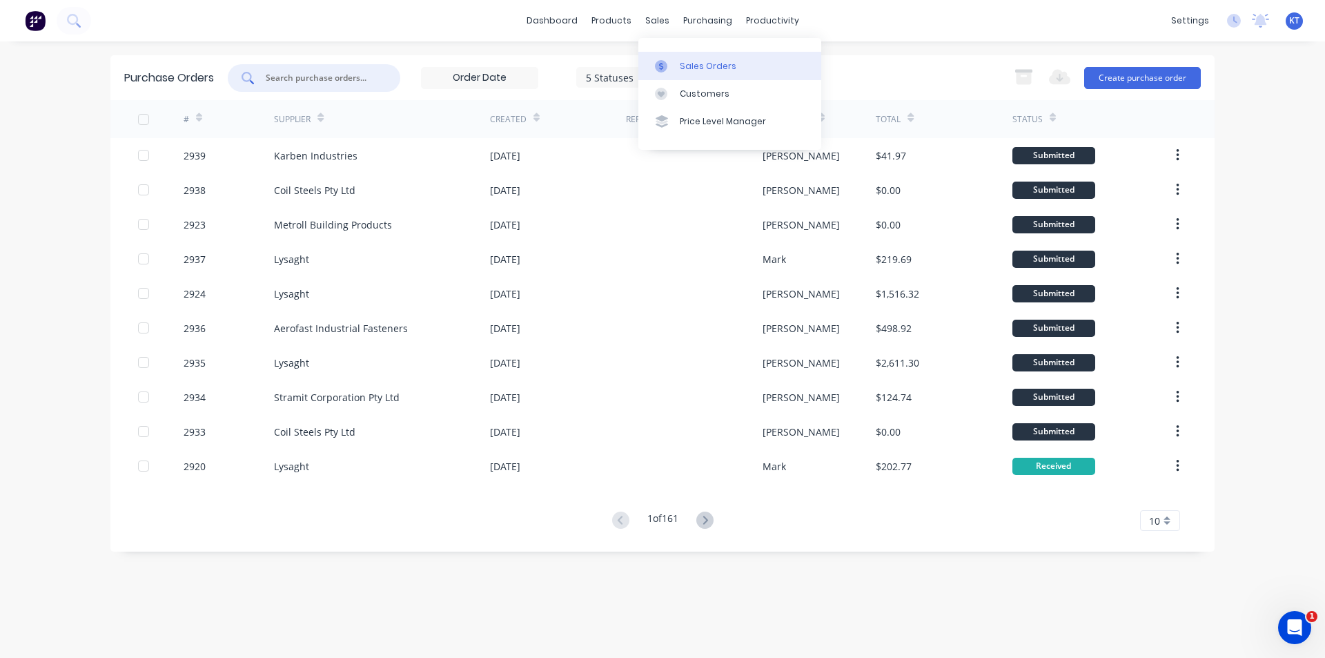
click at [726, 67] on div "Sales Orders" at bounding box center [708, 66] width 57 height 12
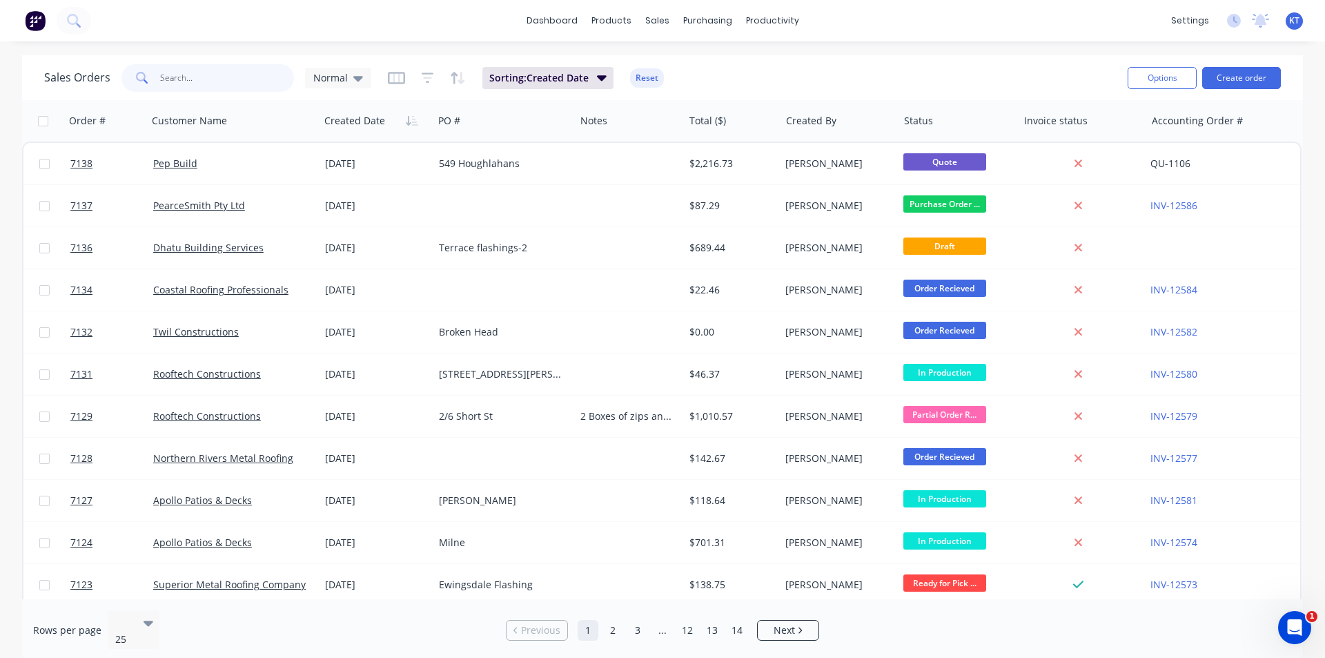
click at [210, 84] on input "text" at bounding box center [227, 78] width 135 height 28
type input "7096"
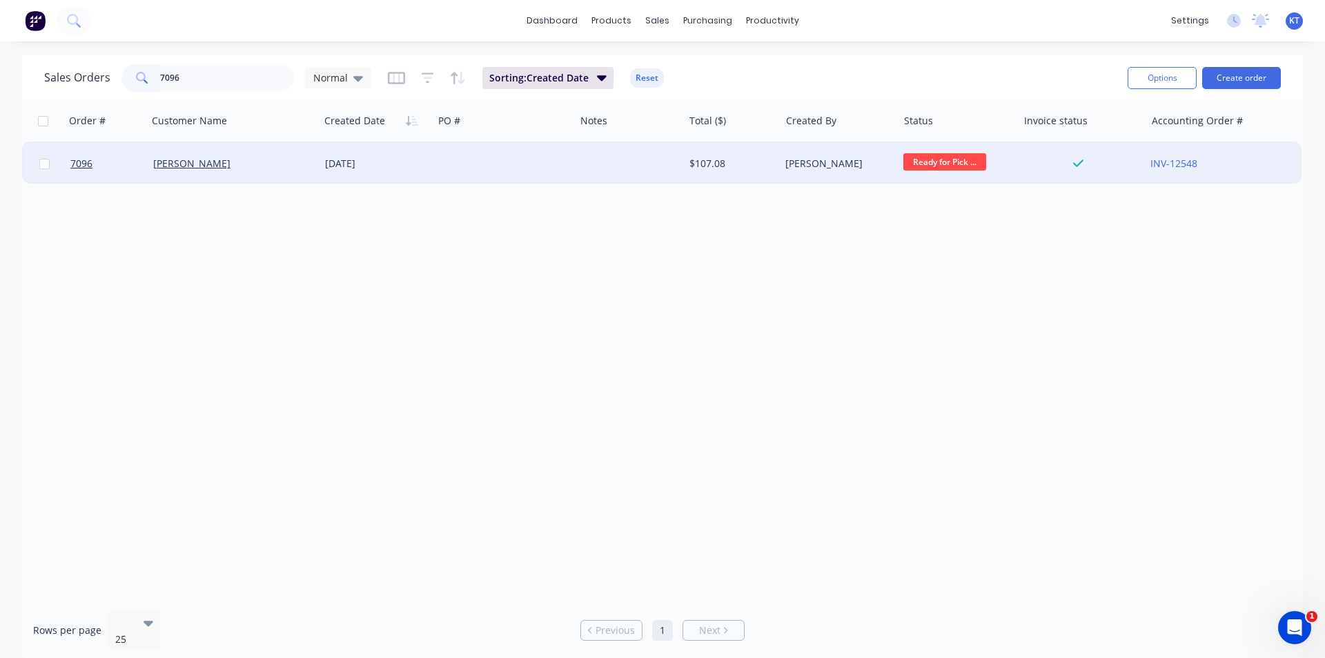
click at [246, 167] on div "Todd Golding" at bounding box center [229, 164] width 153 height 14
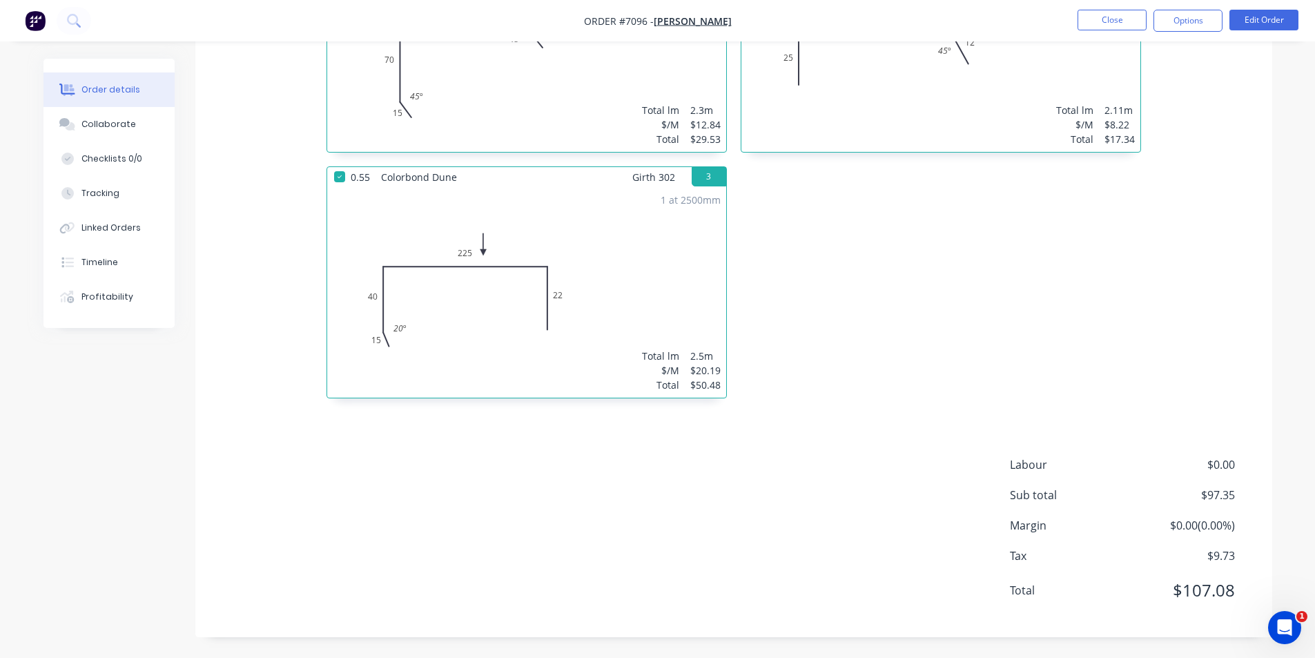
scroll to position [24, 0]
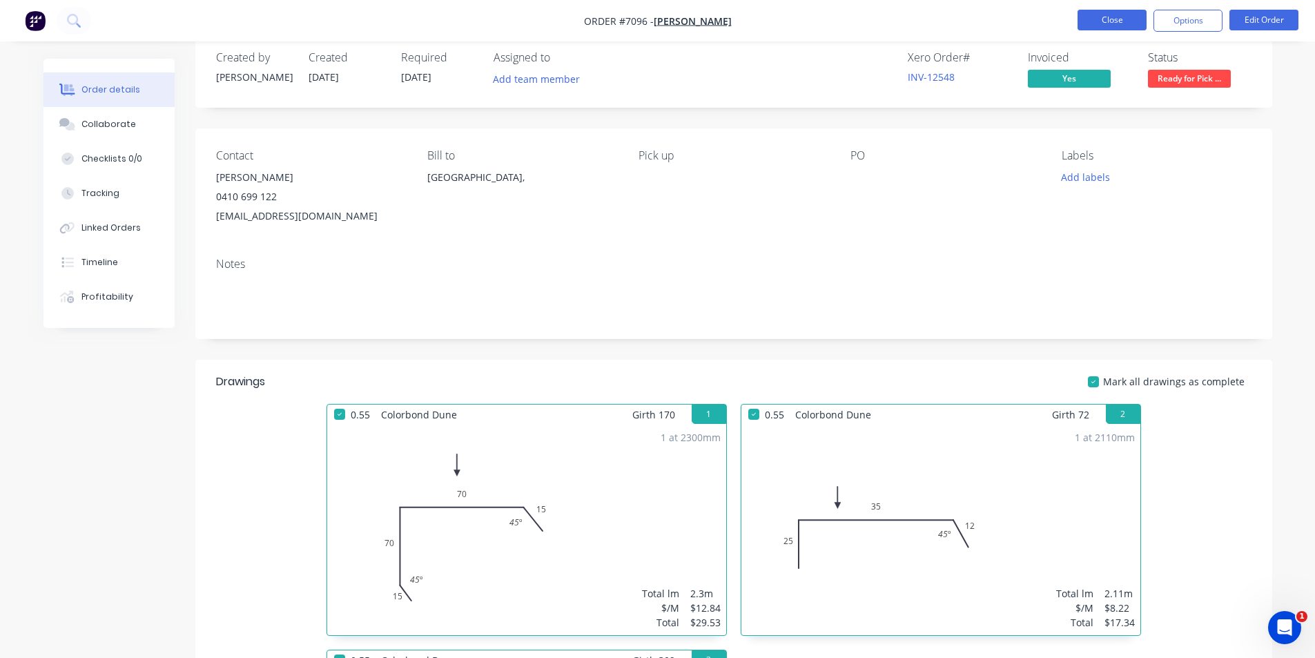
click at [1115, 23] on button "Close" at bounding box center [1111, 20] width 69 height 21
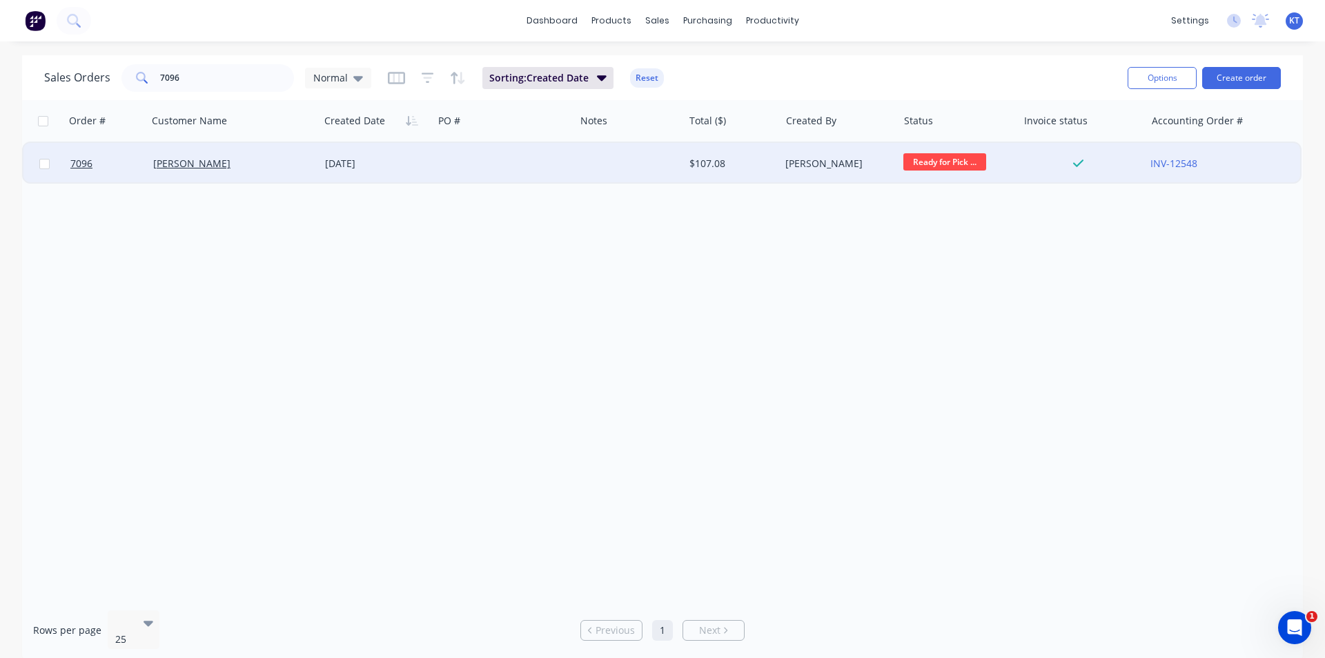
click at [285, 169] on div "Todd Golding" at bounding box center [229, 164] width 153 height 14
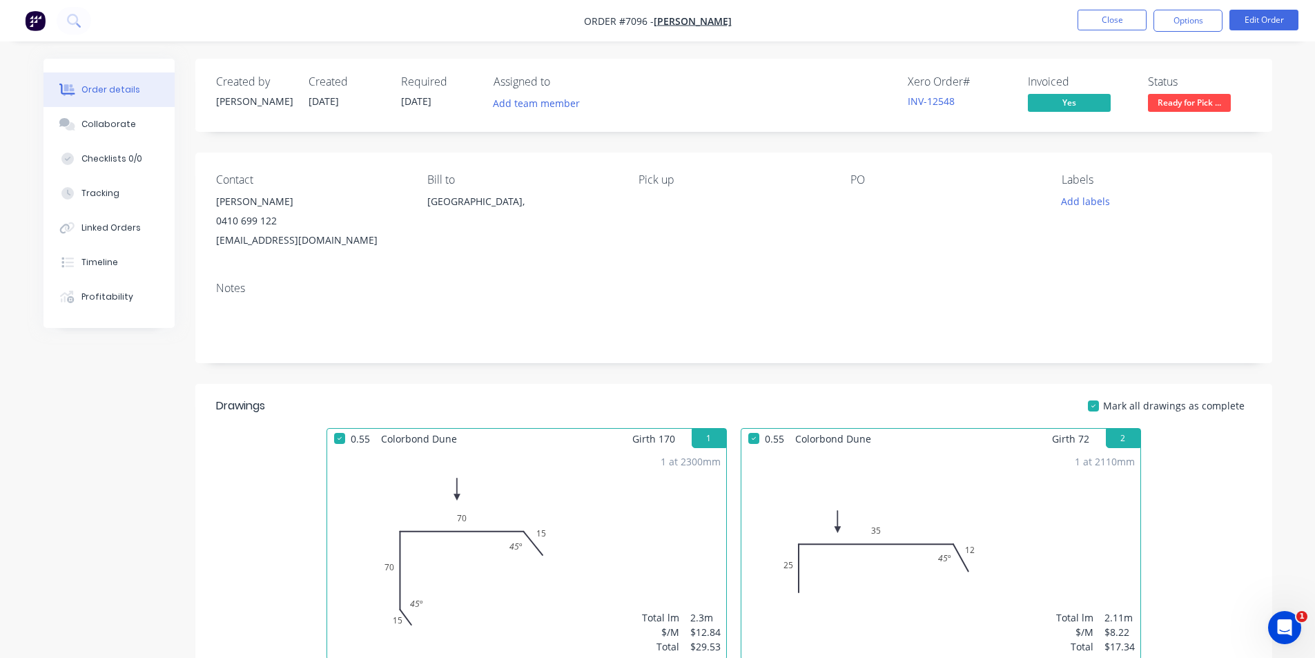
click at [1164, 102] on span "Ready for Pick ..." at bounding box center [1189, 102] width 83 height 17
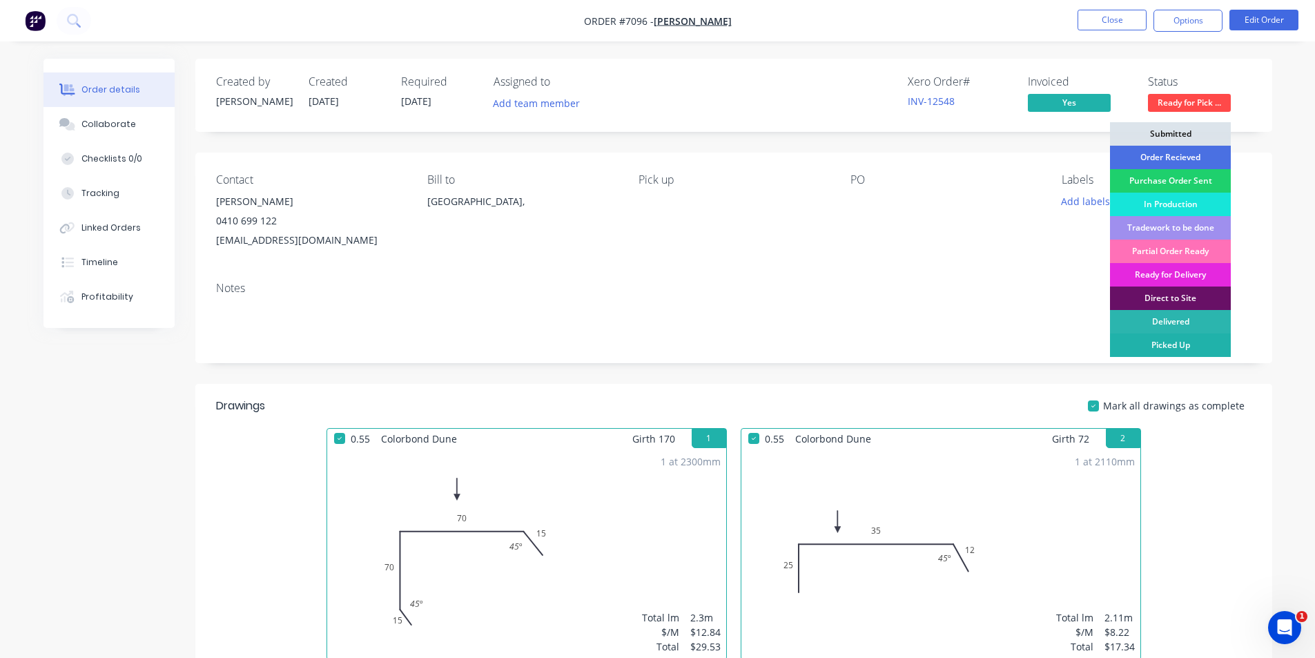
click at [1179, 344] on div "Picked Up" at bounding box center [1170, 344] width 121 height 23
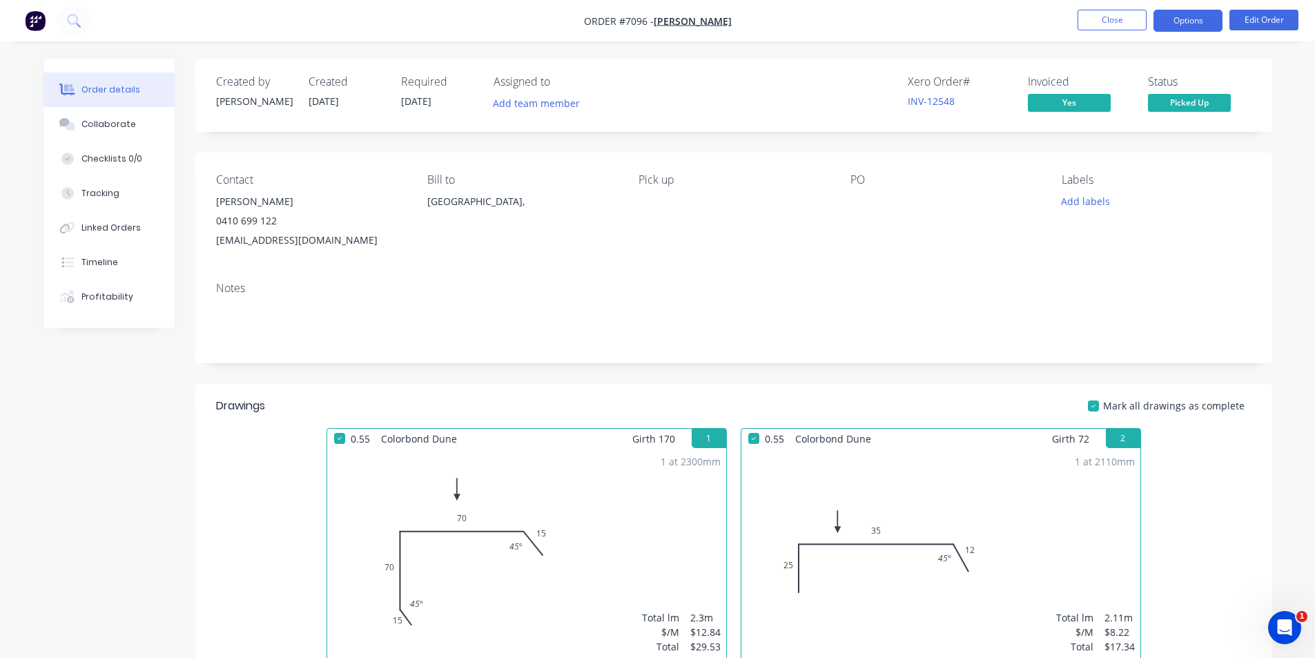
click at [1194, 31] on button "Options" at bounding box center [1187, 21] width 69 height 22
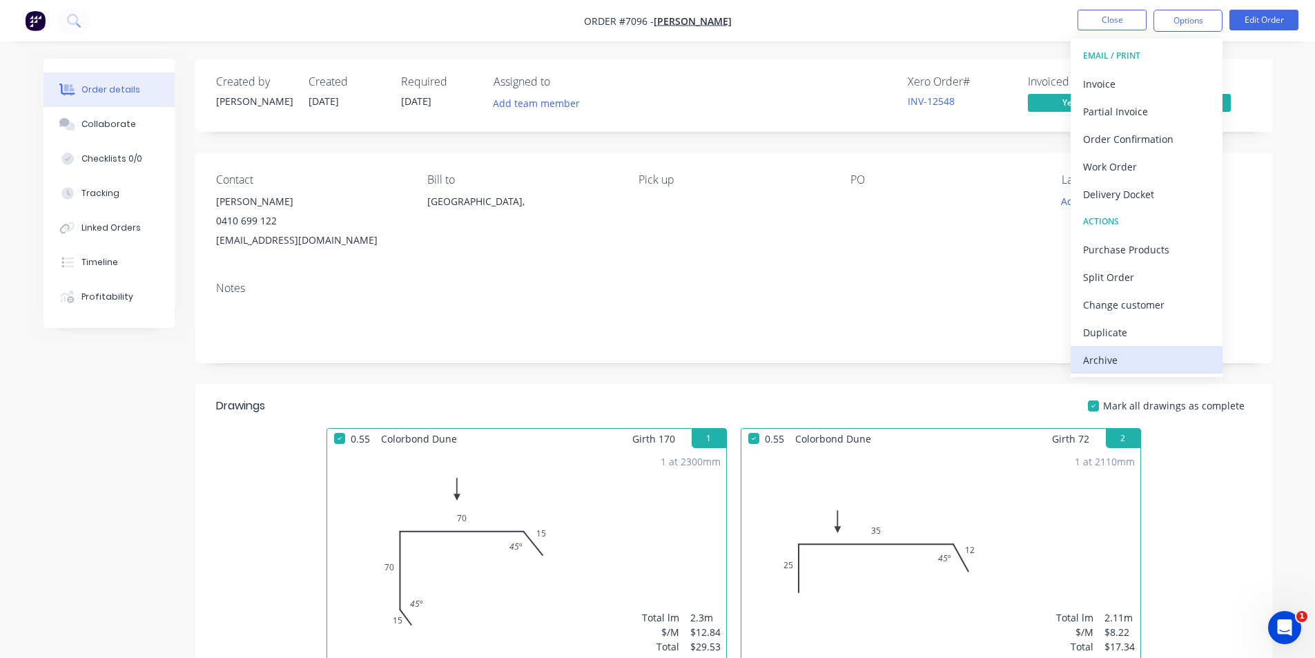
click at [1147, 360] on div "Archive" at bounding box center [1146, 360] width 127 height 20
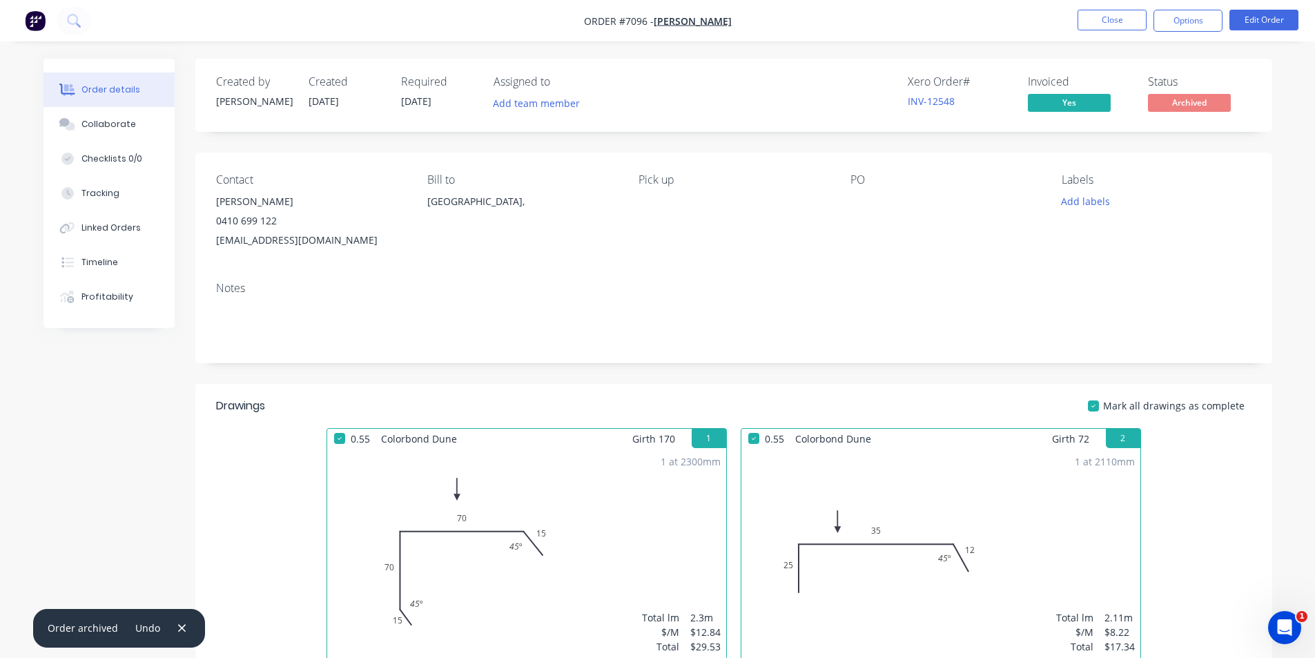
click at [1075, 25] on ul "Close Options Edit Order" at bounding box center [1188, 21] width 254 height 22
click at [1106, 24] on button "Close" at bounding box center [1111, 20] width 69 height 21
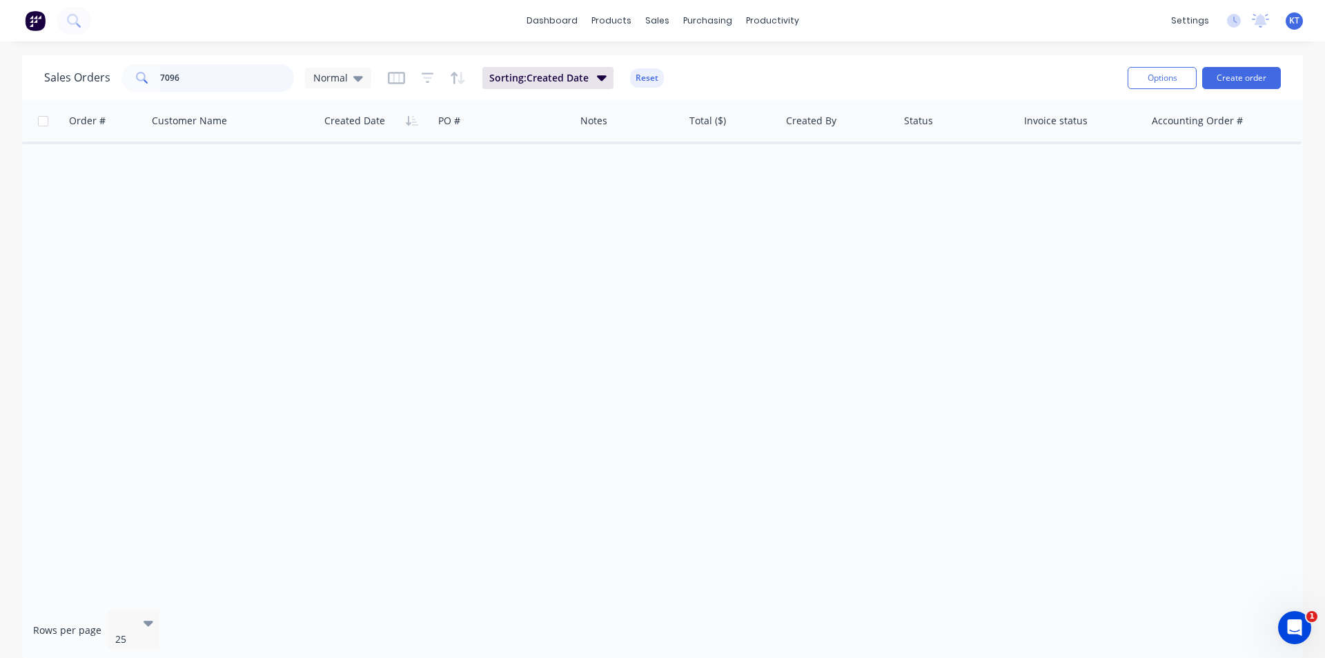
click at [178, 80] on input "7096" at bounding box center [227, 78] width 135 height 28
type input "pep"
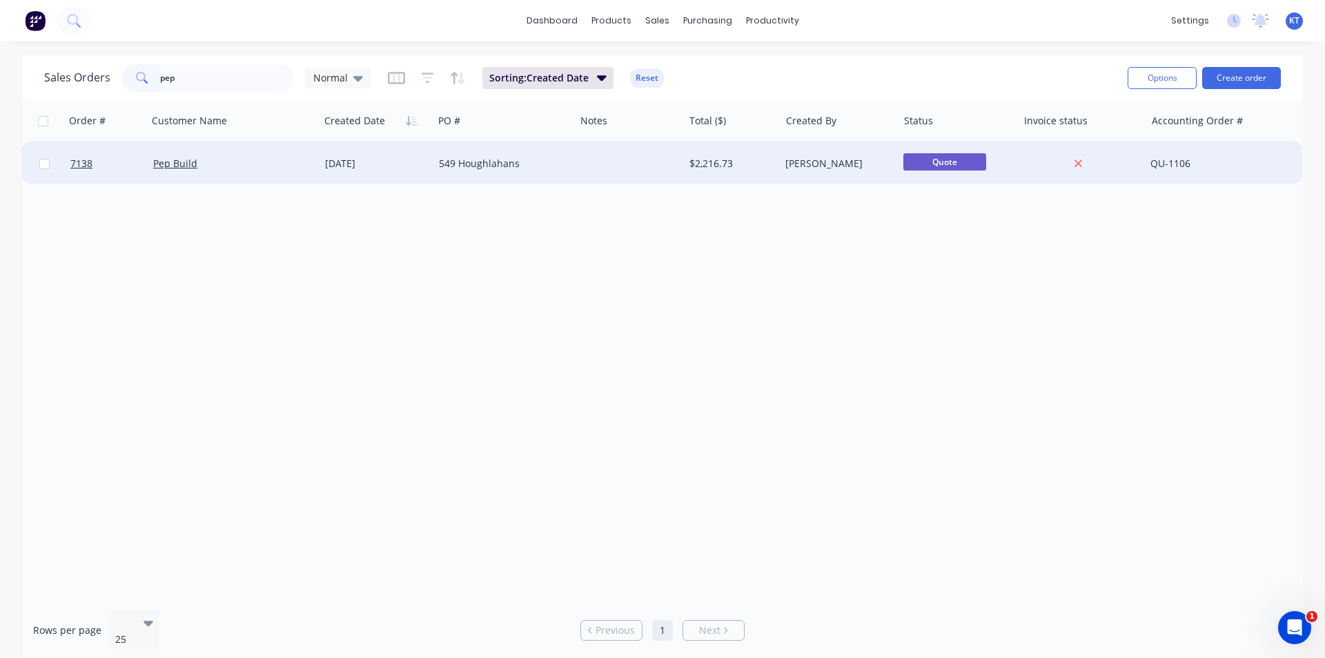
click at [454, 159] on div "549 Houghlahans" at bounding box center [501, 164] width 124 height 14
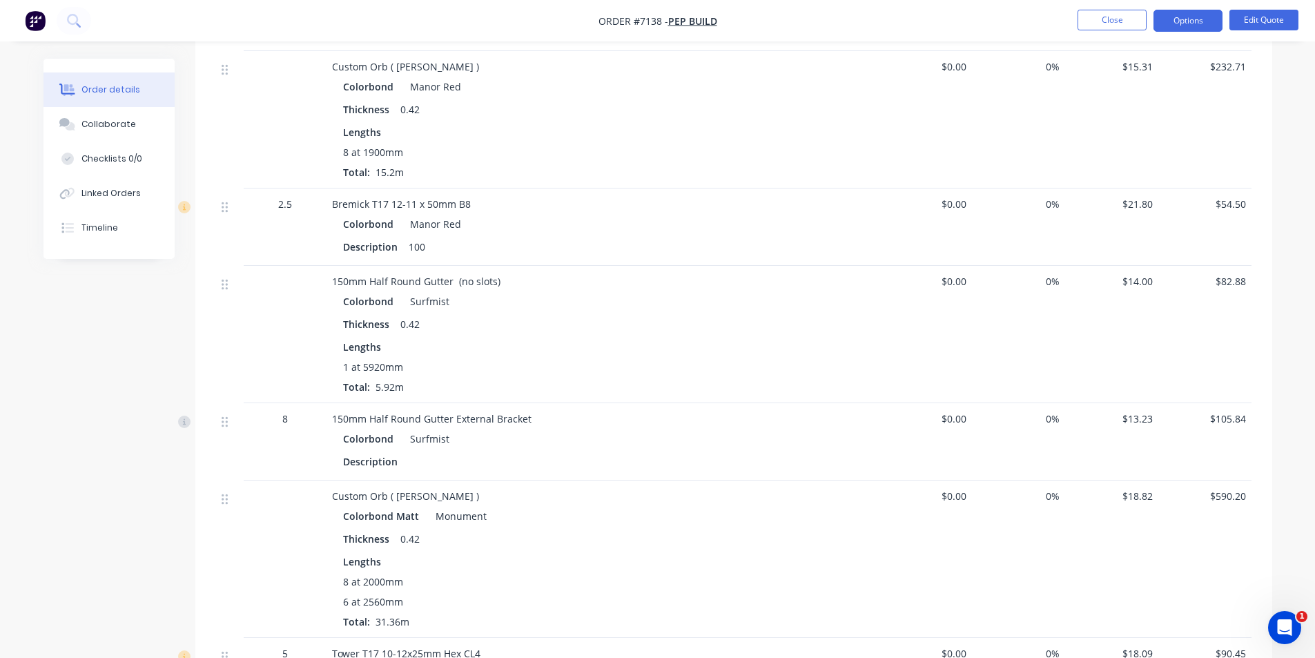
scroll to position [966, 0]
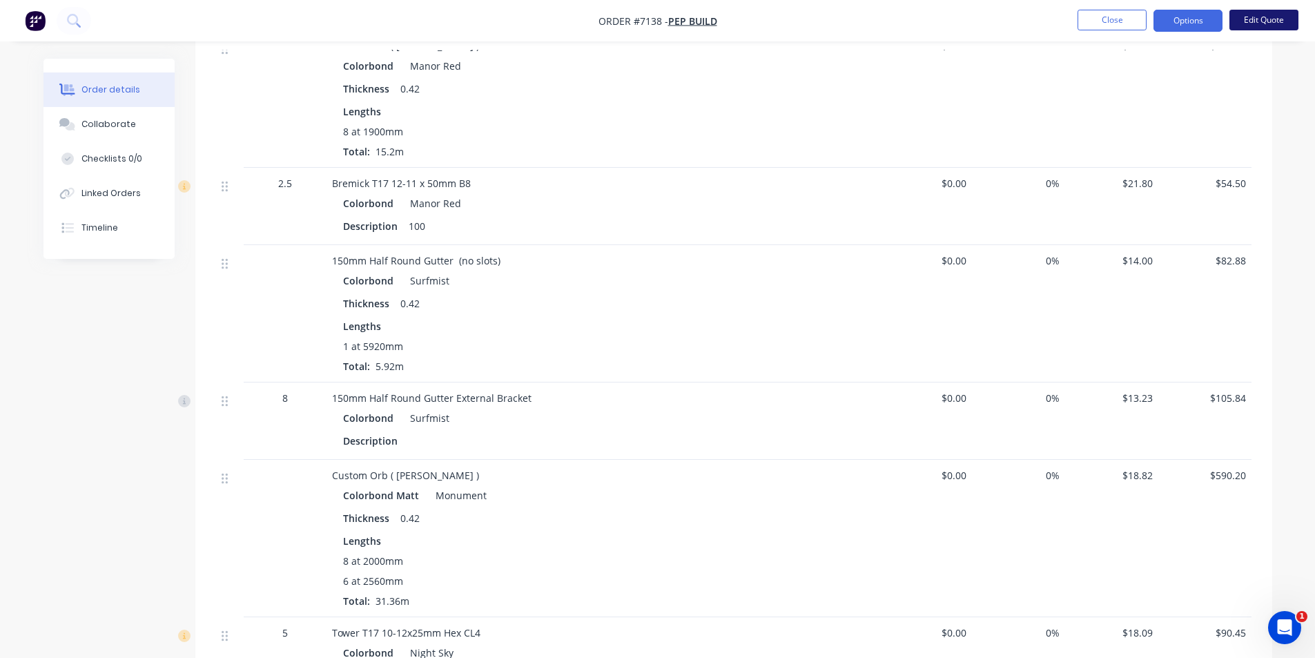
click at [1264, 23] on button "Edit Quote" at bounding box center [1263, 20] width 69 height 21
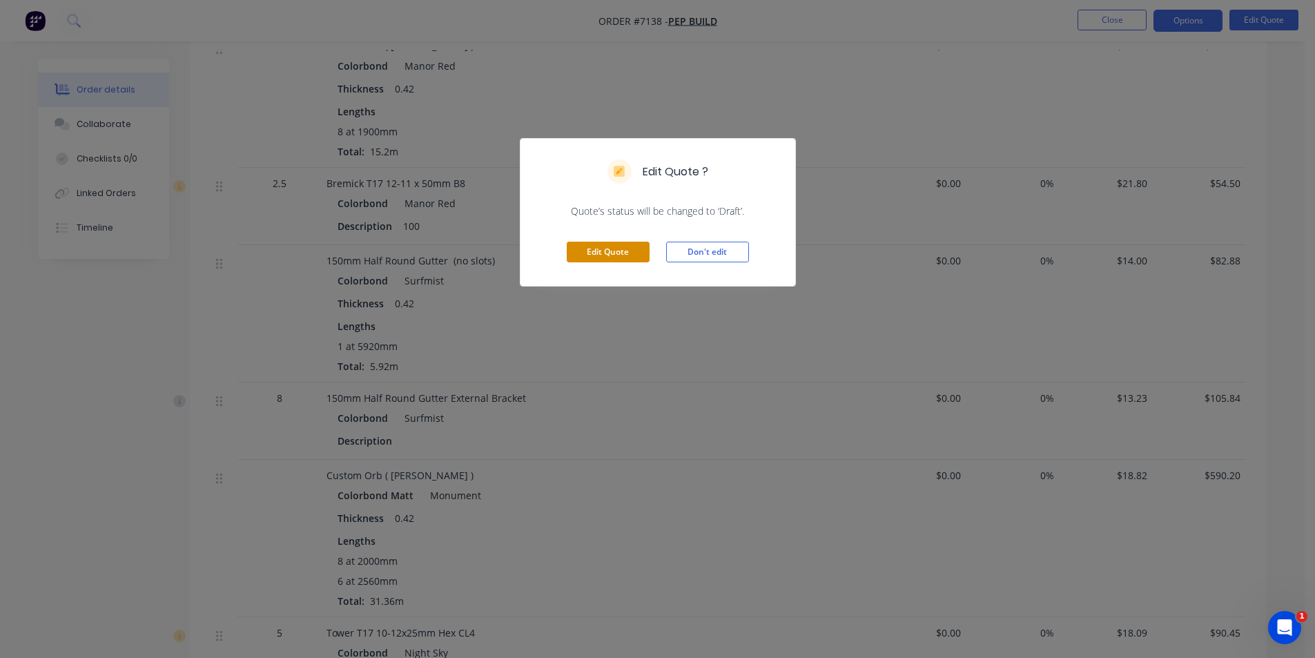
click at [629, 254] on button "Edit Quote" at bounding box center [608, 252] width 83 height 21
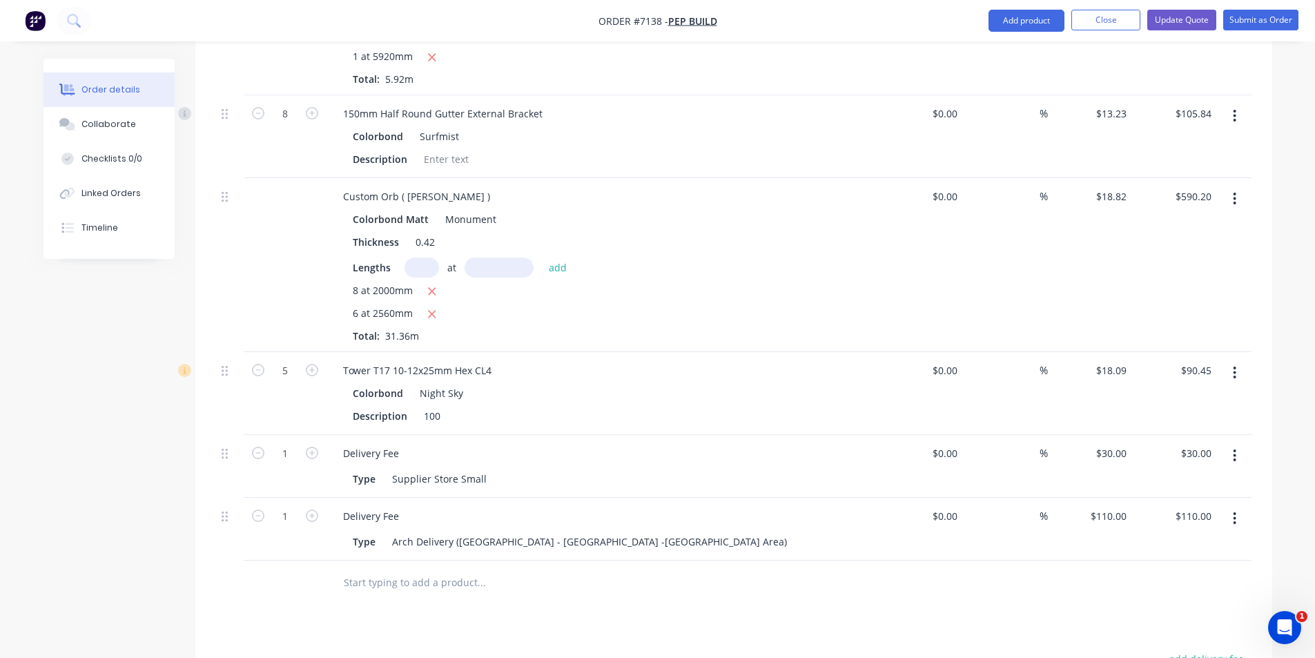
scroll to position [1311, 0]
click at [427, 260] on input "text" at bounding box center [421, 270] width 35 height 20
type input "8"
type input "2150"
click at [542, 260] on button "add" at bounding box center [558, 269] width 32 height 19
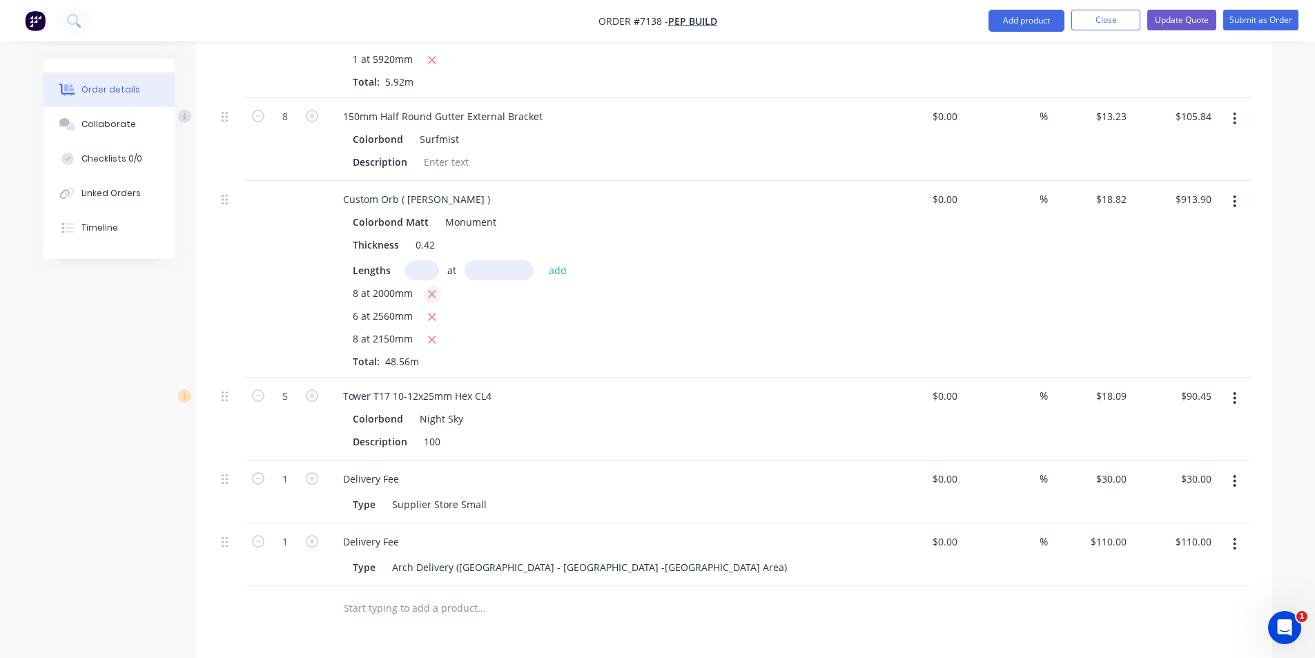
click at [434, 288] on icon "button" at bounding box center [431, 294] width 9 height 12
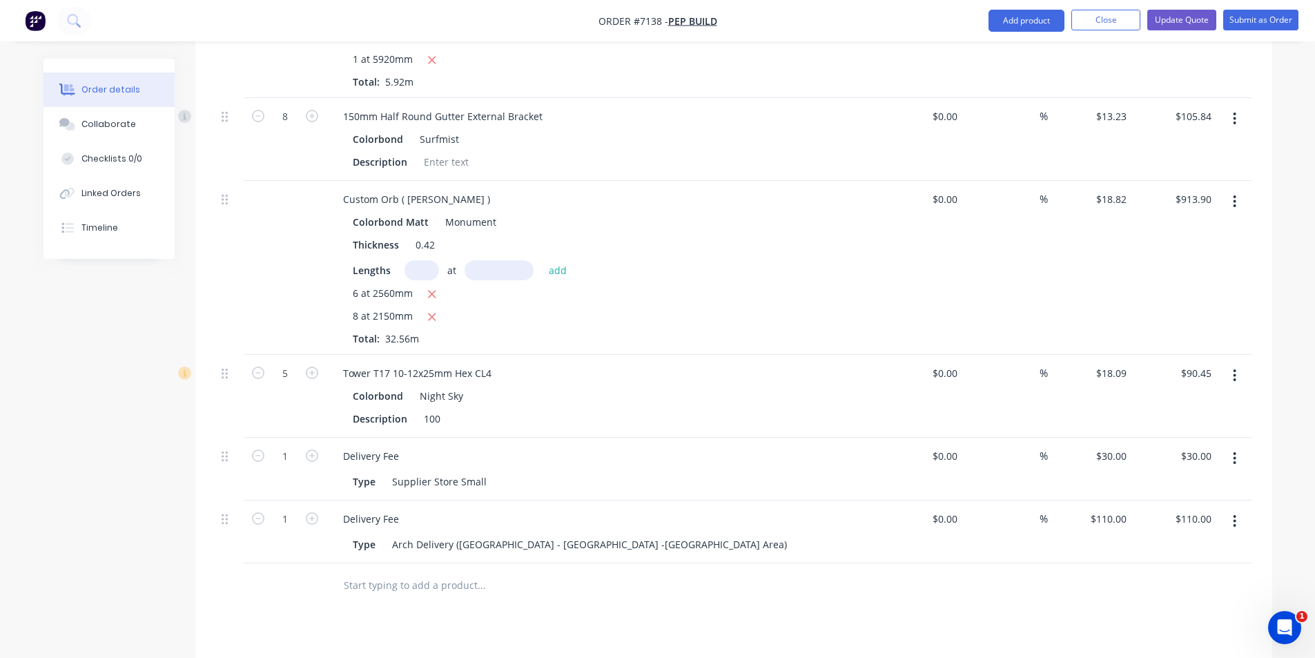
type input "$612.78"
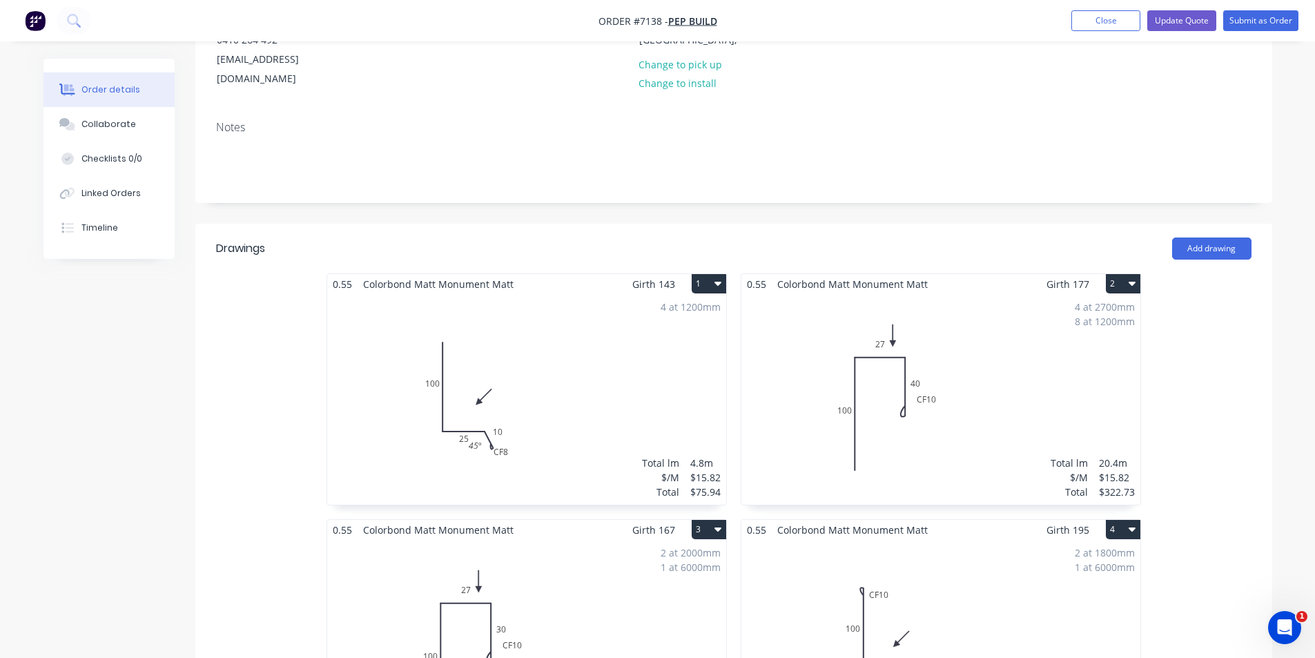
scroll to position [207, 0]
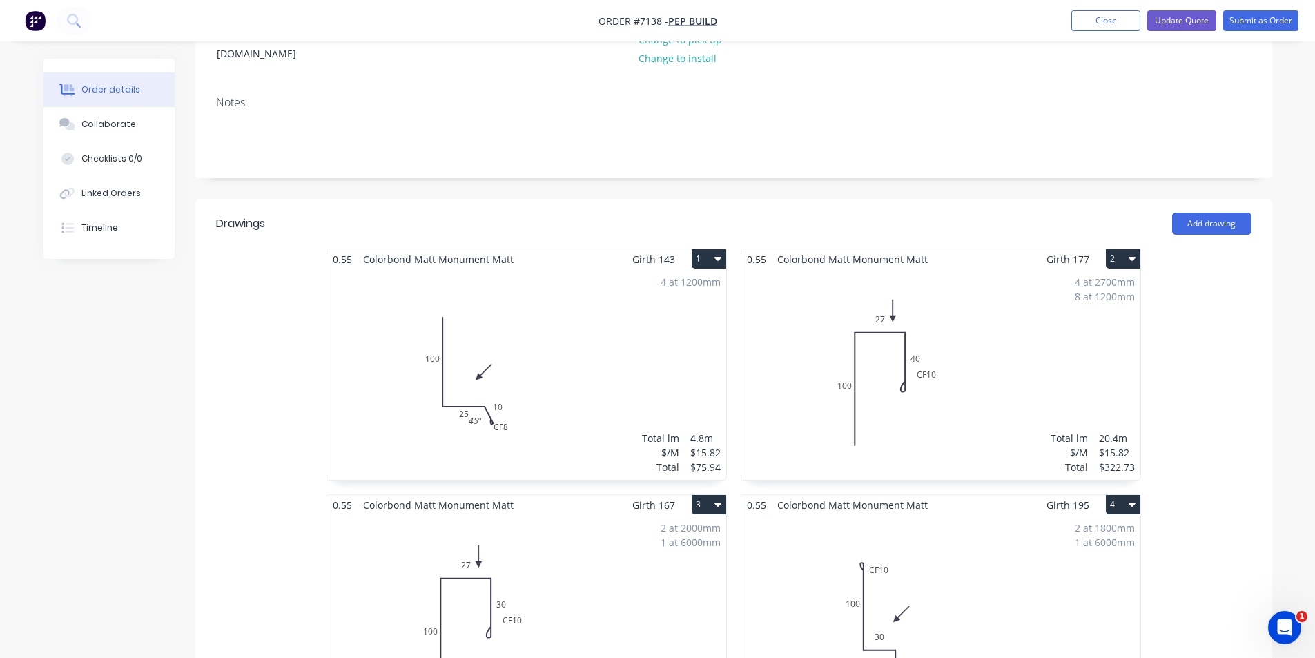
click at [511, 370] on div "4 at 1200mm Total lm $/M Total 4.8m $15.82 $75.94" at bounding box center [526, 374] width 399 height 211
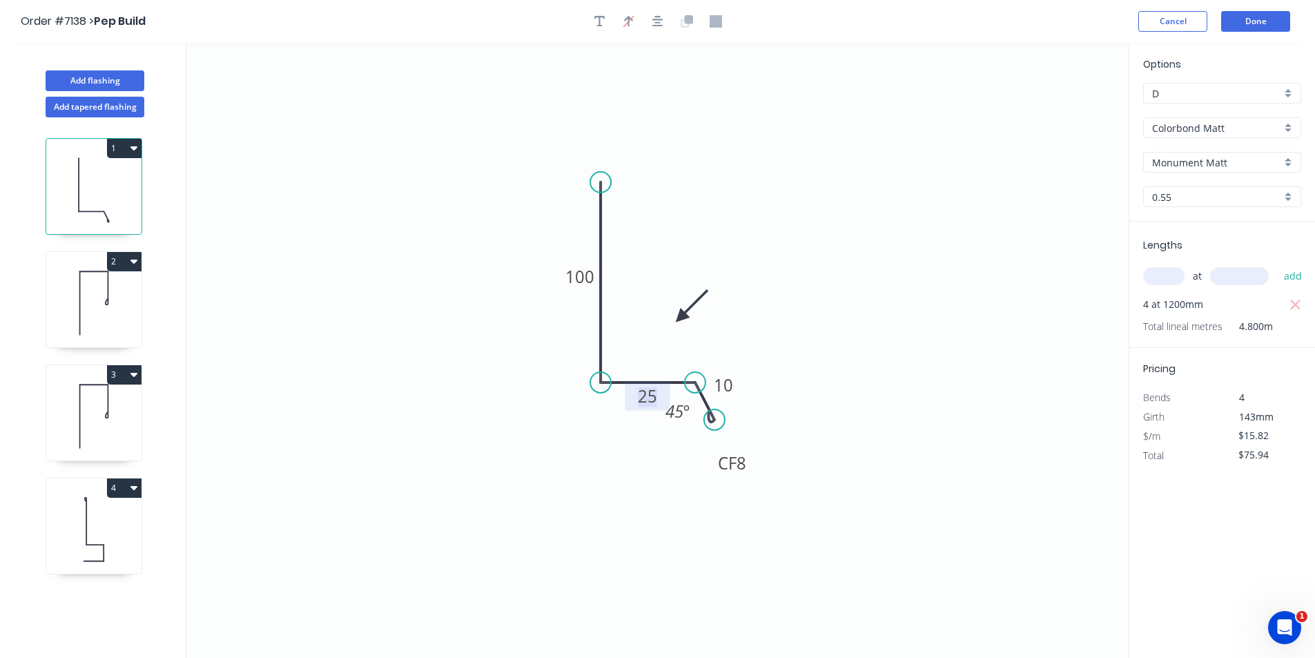
click at [654, 394] on tspan "25" at bounding box center [647, 395] width 19 height 23
click at [1078, 325] on icon "0 100 27 CF 8 10 45 º" at bounding box center [657, 350] width 942 height 615
drag, startPoint x: 66, startPoint y: 537, endPoint x: 75, endPoint y: 537, distance: 8.3
click at [67, 537] on icon at bounding box center [93, 529] width 95 height 88
type input "$16.85"
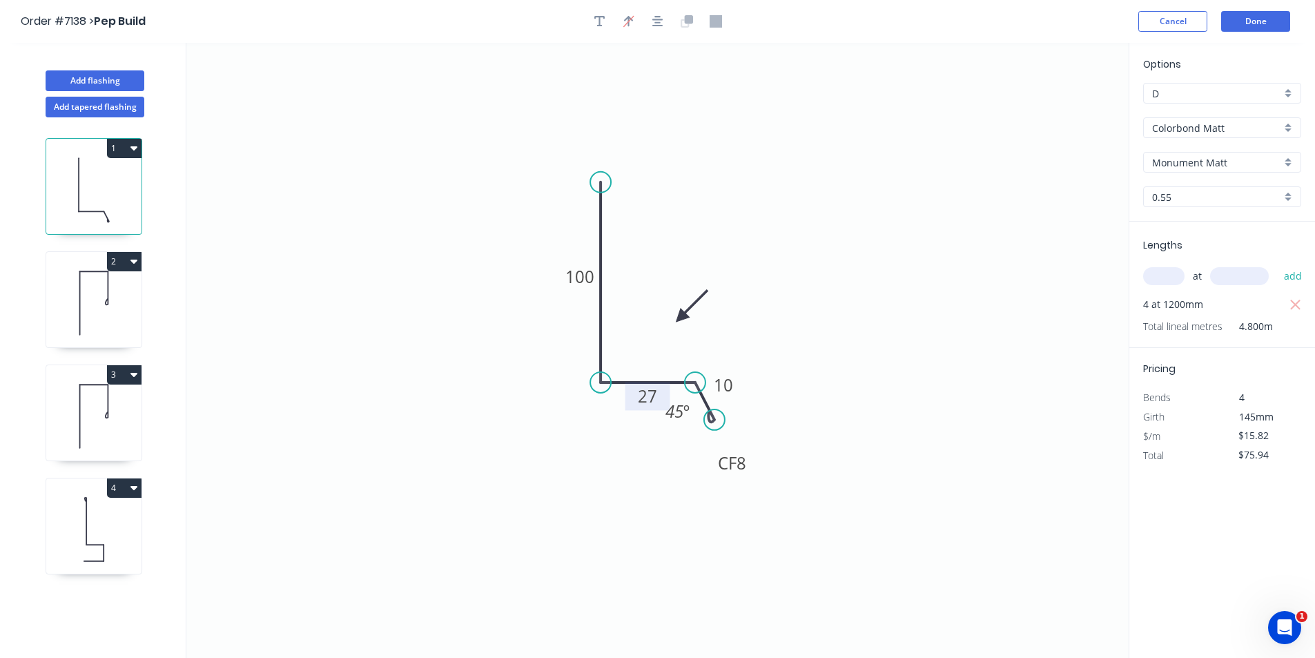
type input "$161.76"
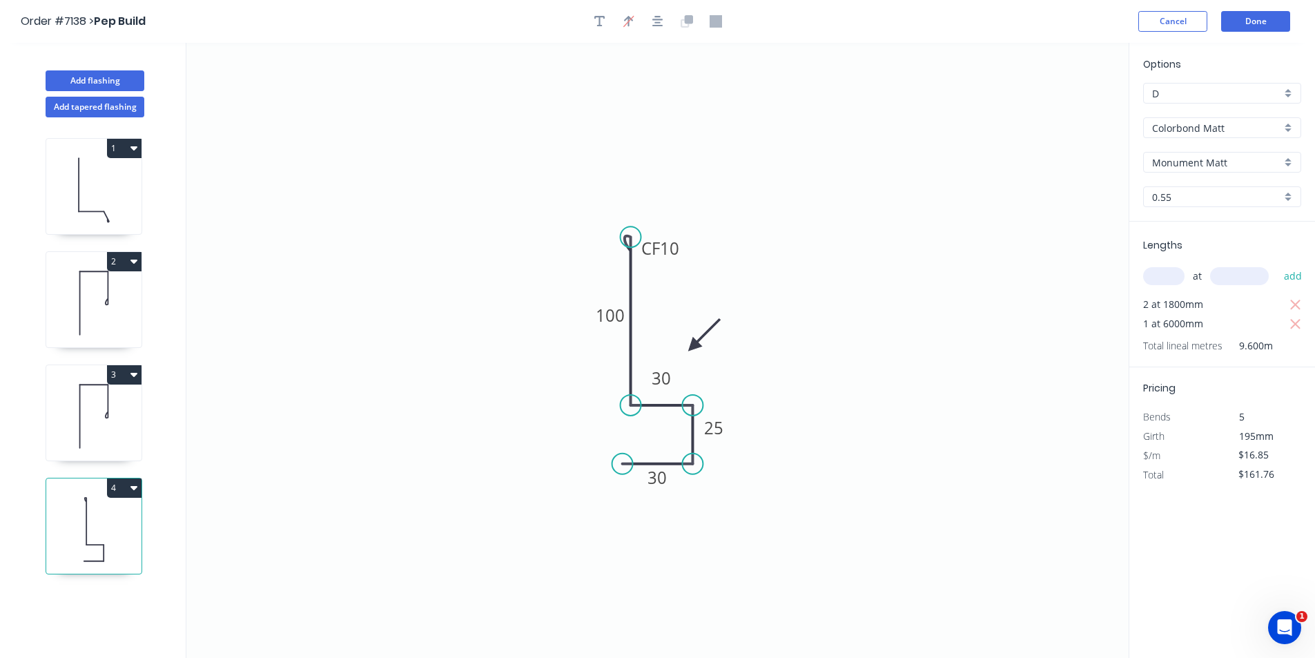
click at [137, 306] on icon at bounding box center [93, 303] width 95 height 88
type input "$15.82"
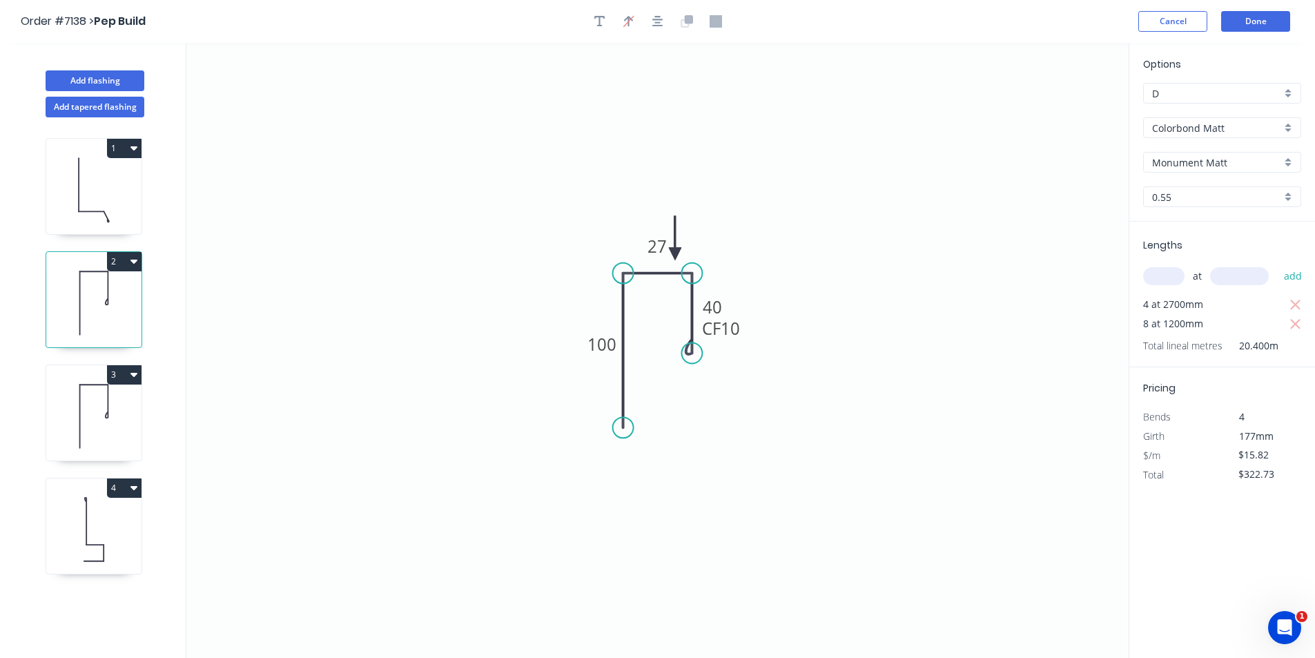
click at [89, 295] on icon at bounding box center [93, 303] width 95 height 88
click at [92, 387] on div "3" at bounding box center [94, 412] width 97 height 97
type input "$158.20"
click at [1252, 27] on button "Done" at bounding box center [1255, 21] width 69 height 21
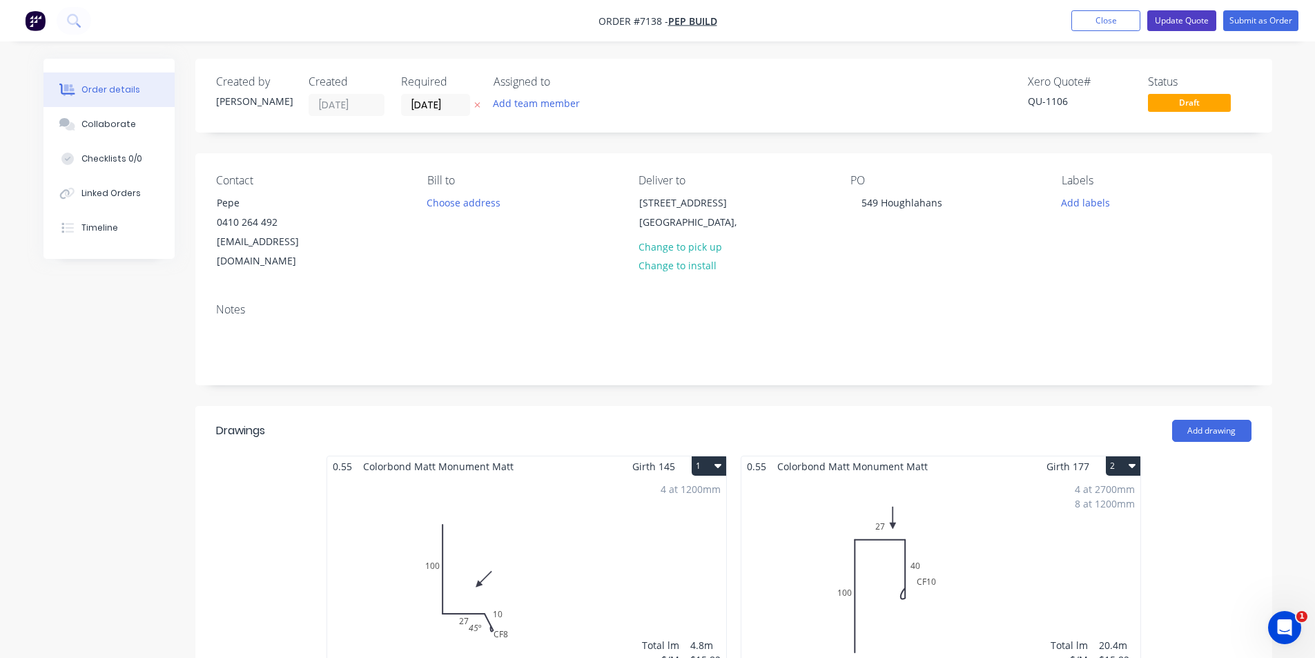
click at [1168, 11] on button "Update Quote" at bounding box center [1181, 20] width 69 height 21
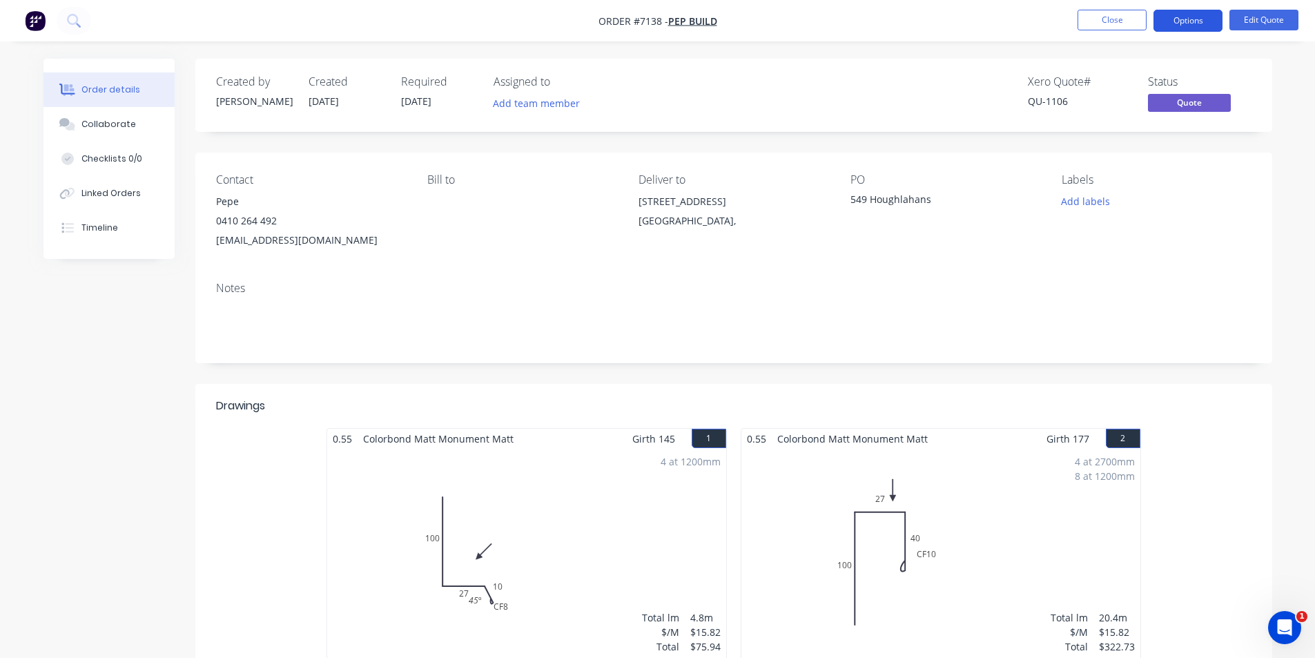
click at [1186, 22] on button "Options" at bounding box center [1187, 21] width 69 height 22
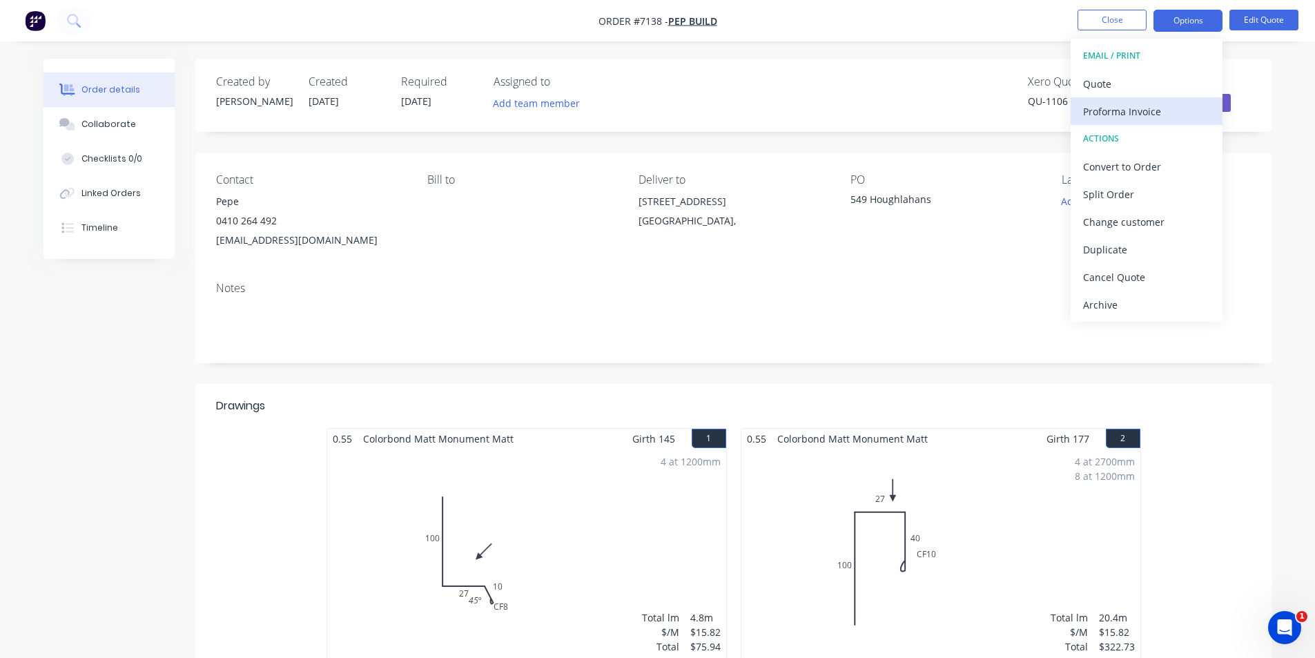
click at [1121, 98] on button "Proforma Invoice" at bounding box center [1146, 111] width 152 height 28
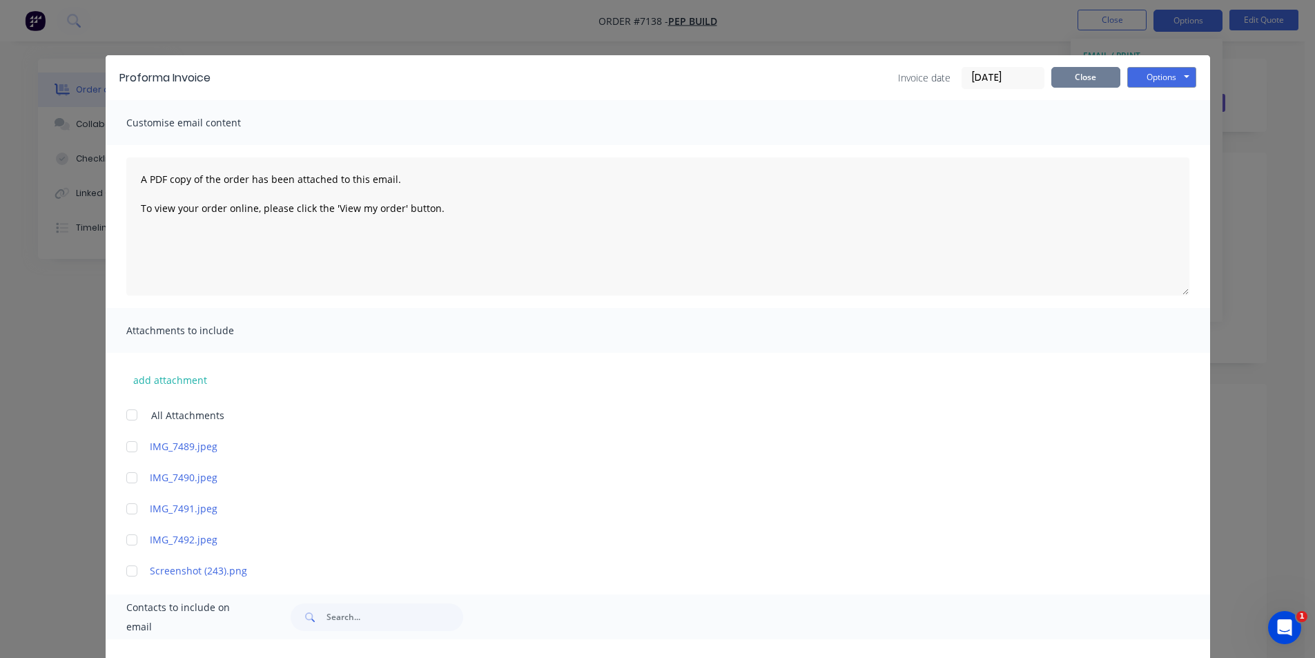
click at [1076, 70] on button "Close" at bounding box center [1085, 77] width 69 height 21
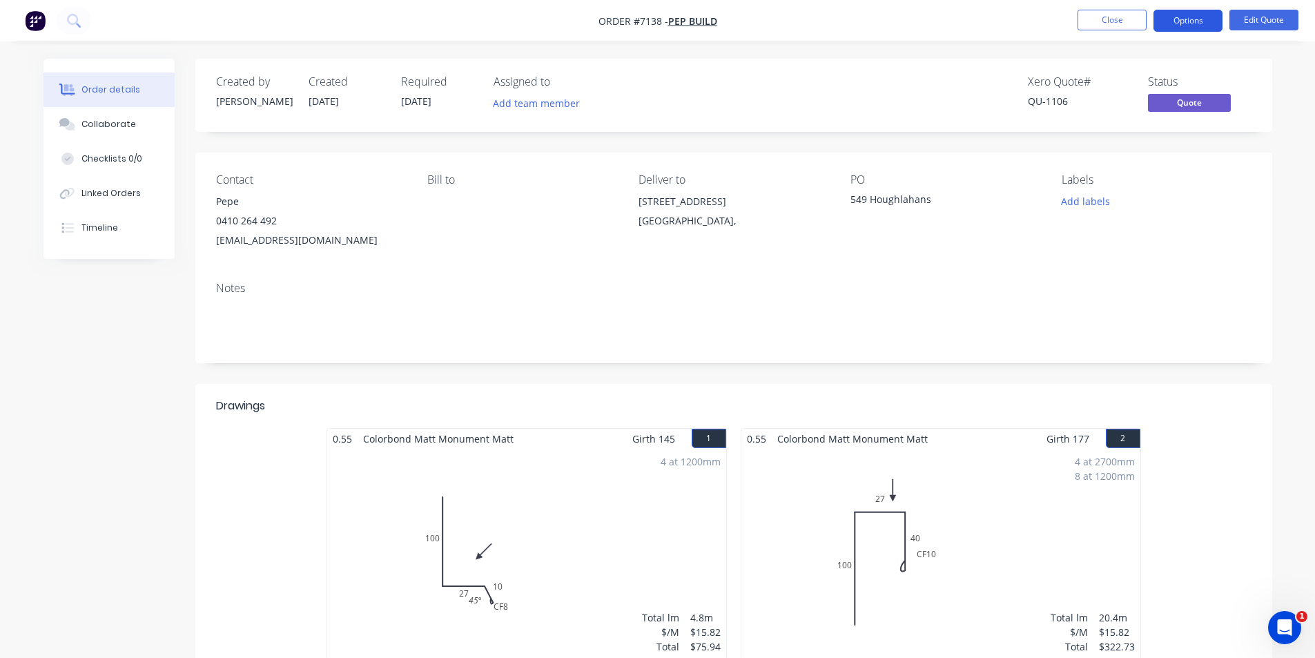
click at [1171, 23] on button "Options" at bounding box center [1187, 21] width 69 height 22
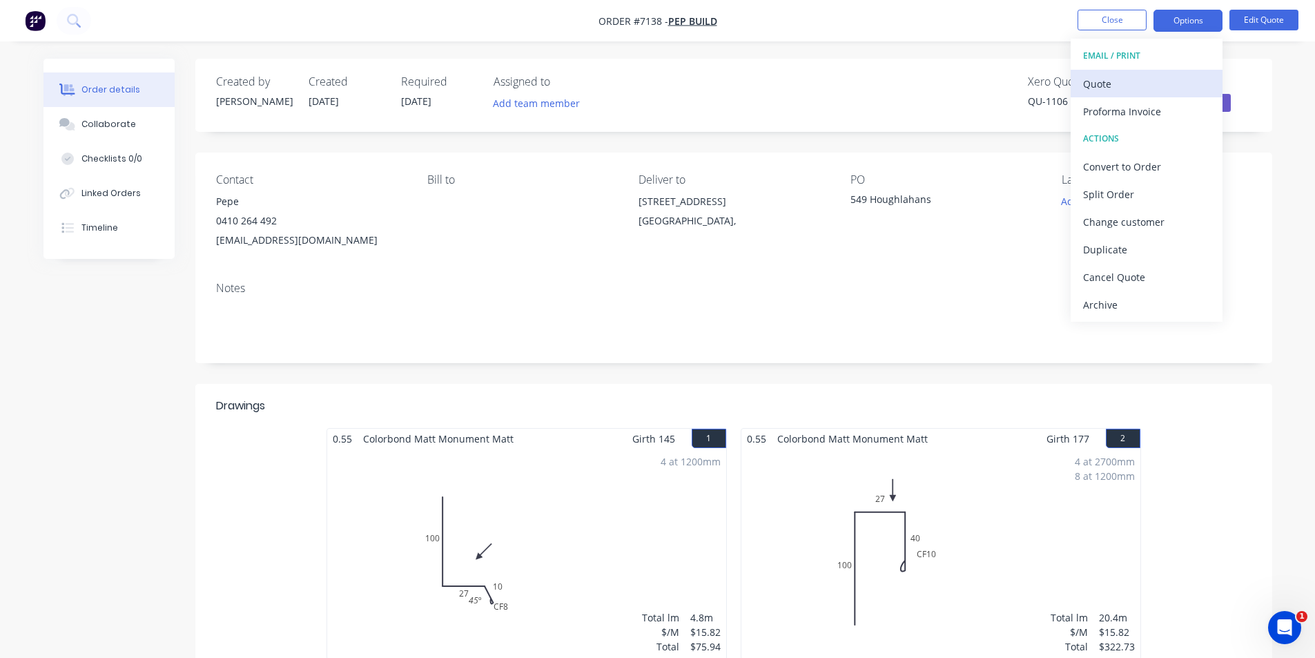
click at [1106, 88] on div "Quote" at bounding box center [1146, 84] width 127 height 20
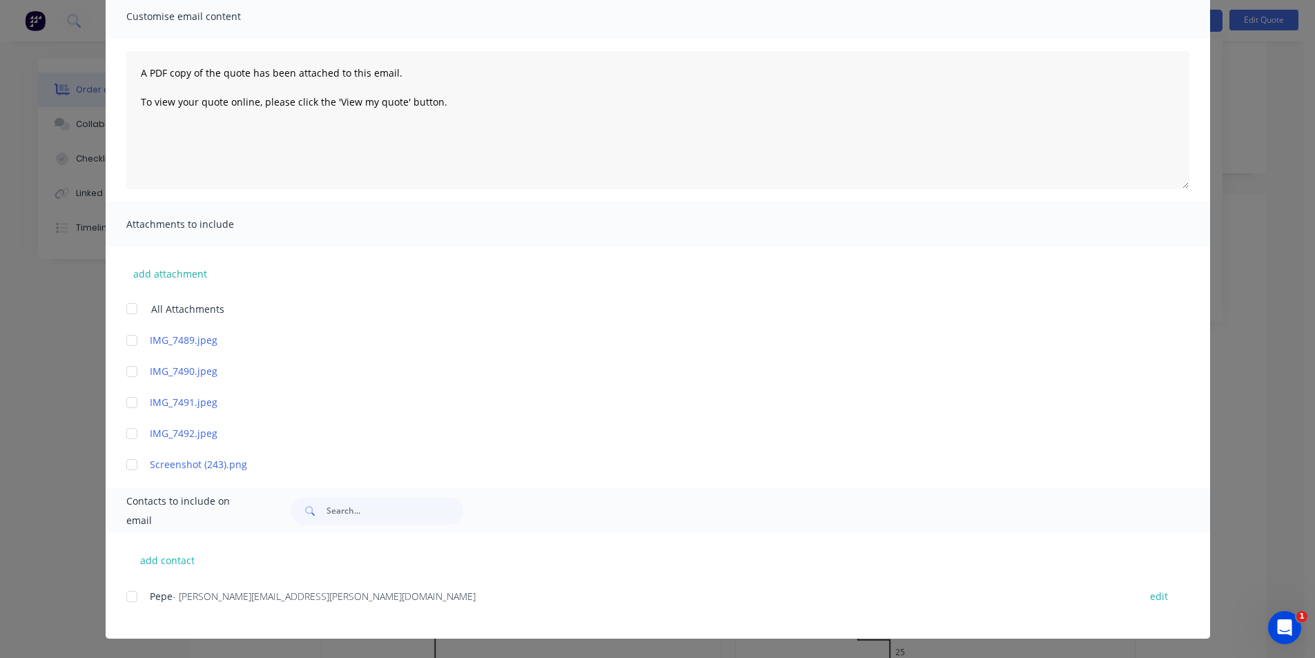
scroll to position [276, 0]
click at [112, 602] on div "add contact Pepe - pepe.munir@hotmail.com edit" at bounding box center [658, 586] width 1104 height 106
click at [134, 599] on div at bounding box center [132, 597] width 28 height 28
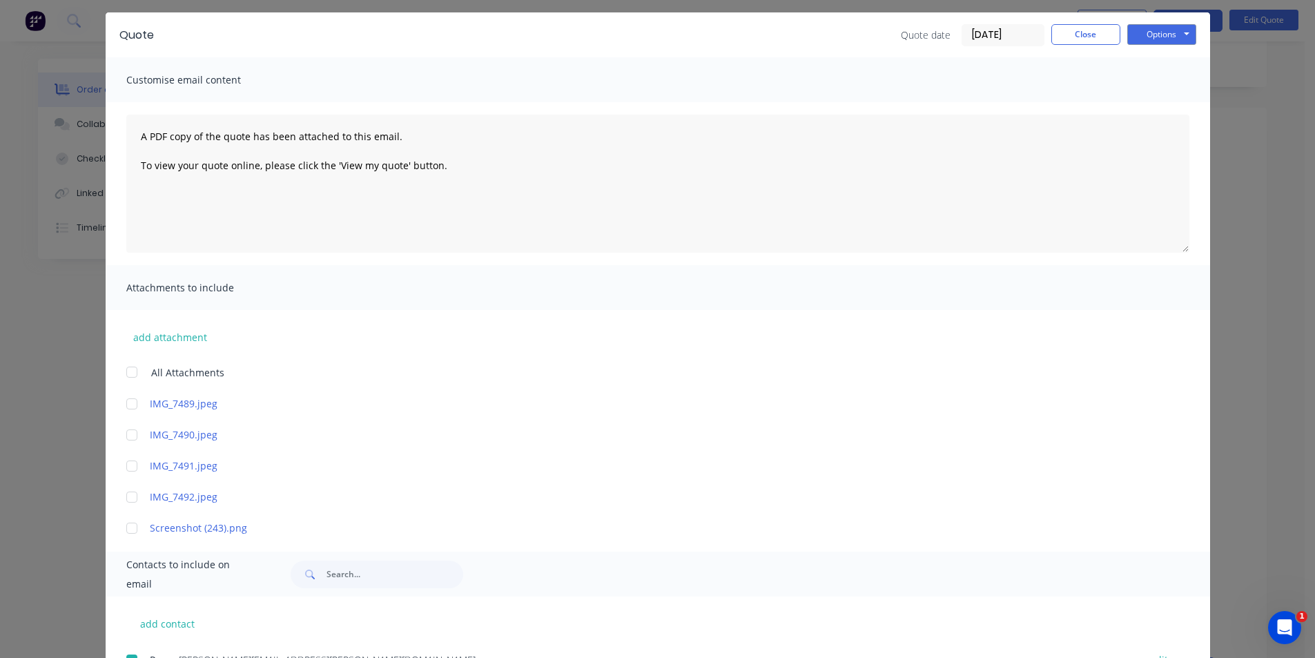
scroll to position [0, 0]
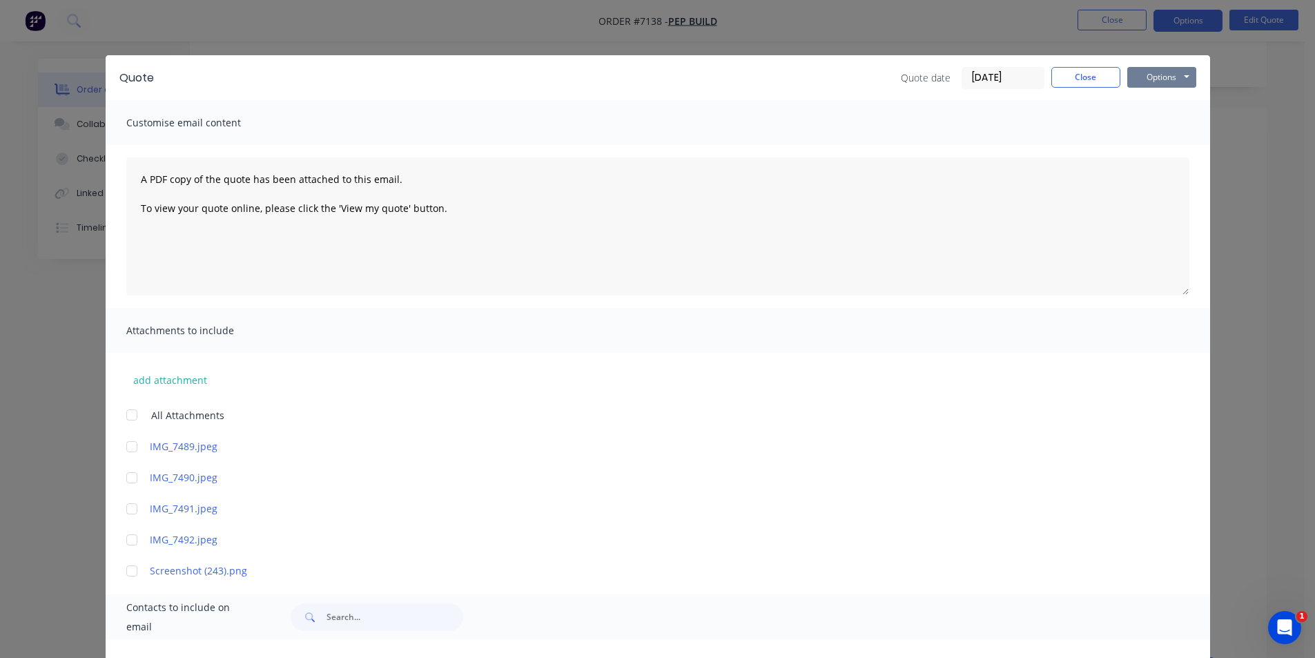
click at [1166, 68] on button "Options" at bounding box center [1161, 77] width 69 height 21
click at [1173, 133] on button "Print" at bounding box center [1171, 124] width 88 height 23
click at [1144, 78] on button "Options" at bounding box center [1161, 77] width 69 height 21
click at [1154, 139] on button "Email" at bounding box center [1171, 147] width 88 height 23
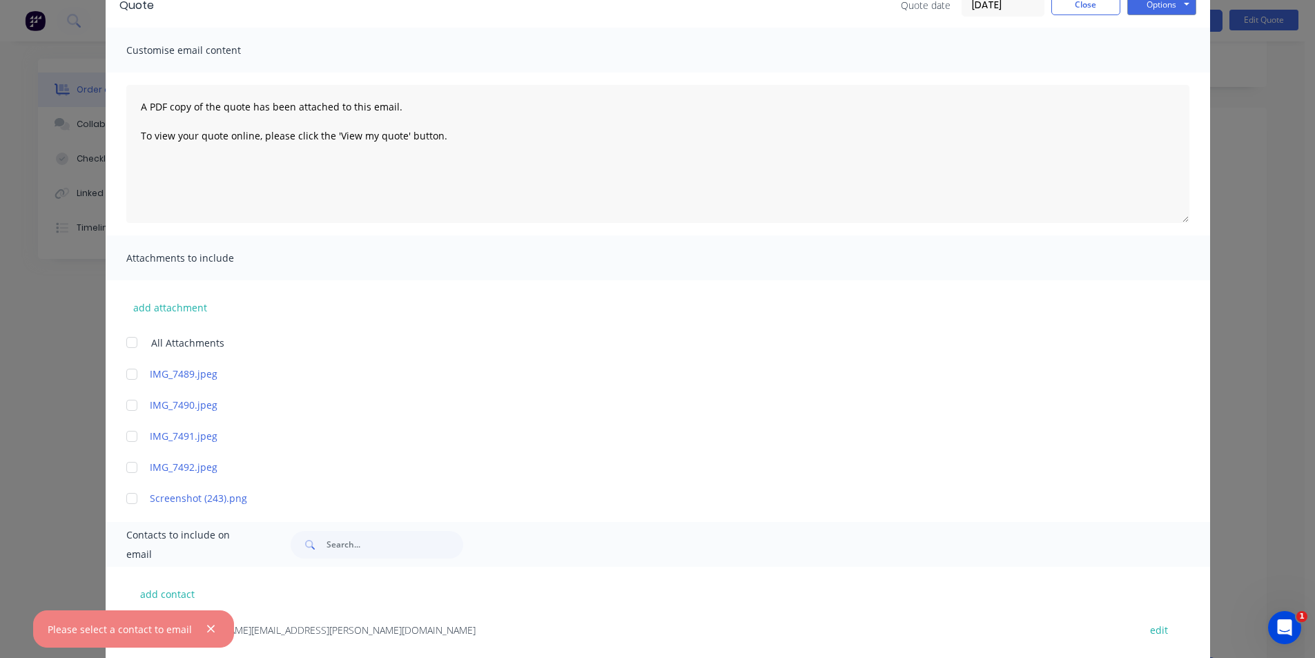
scroll to position [106, 0]
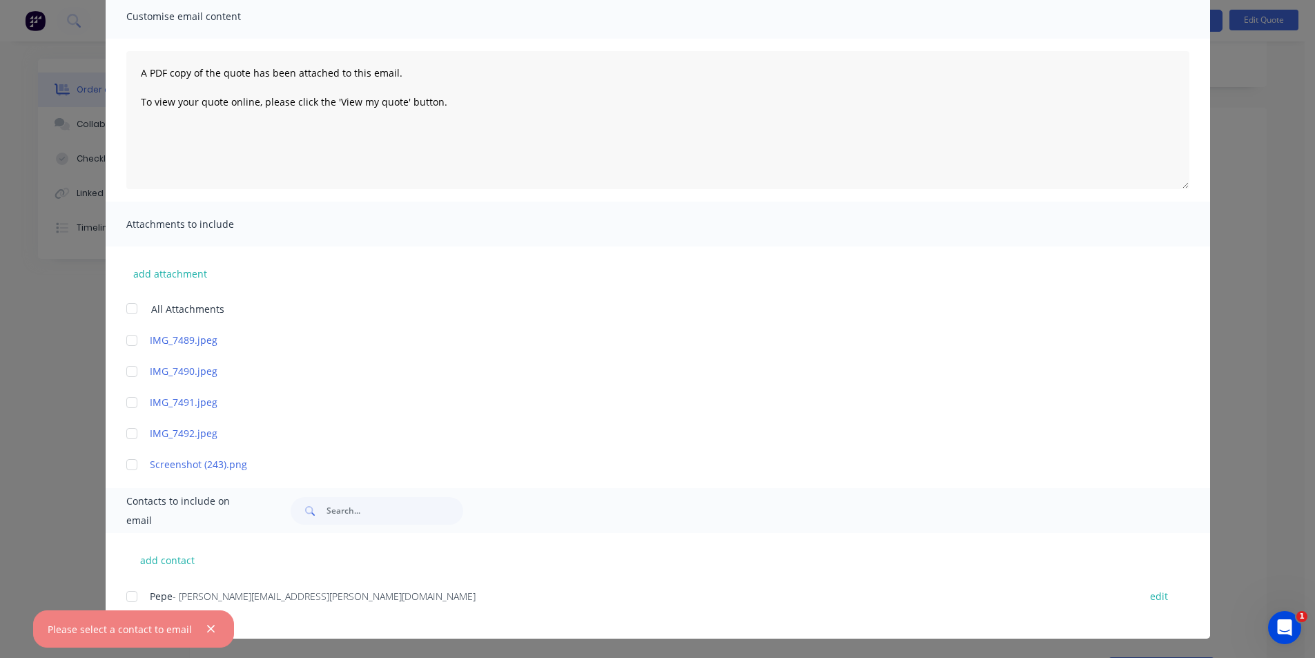
click at [128, 597] on div at bounding box center [132, 597] width 28 height 28
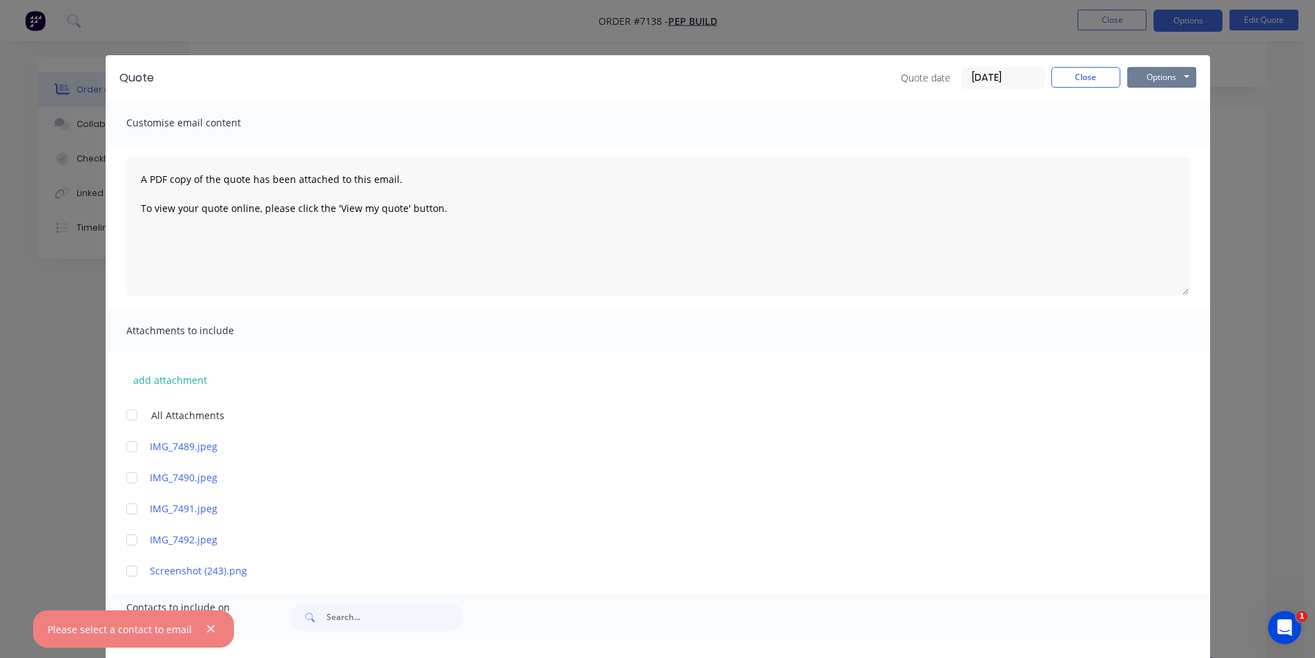
click at [1171, 73] on button "Options" at bounding box center [1161, 77] width 69 height 21
click at [1170, 144] on button "Email" at bounding box center [1171, 147] width 88 height 23
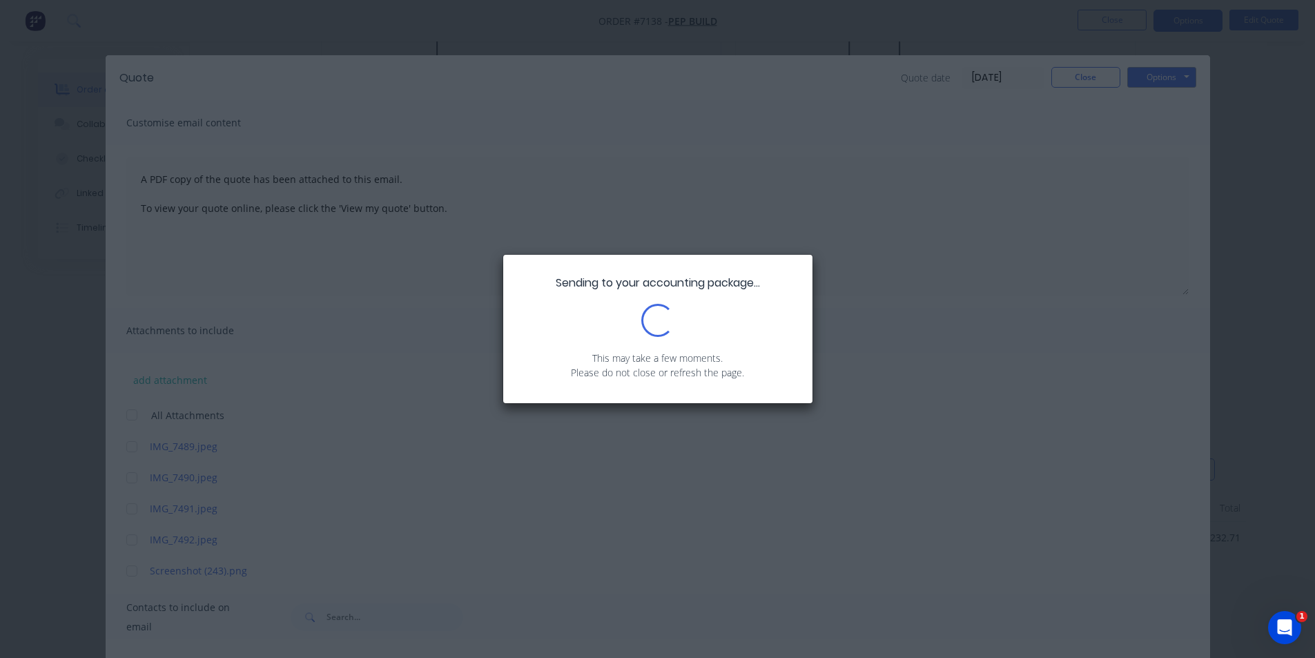
scroll to position [483, 0]
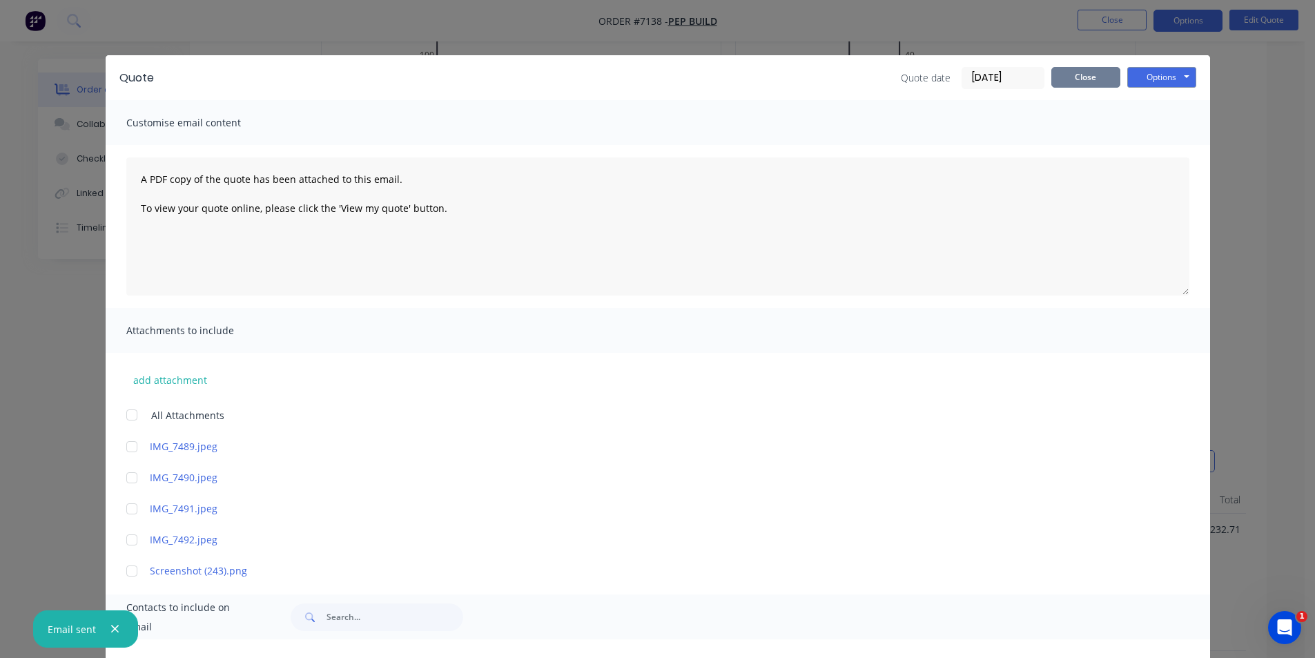
click at [1056, 86] on button "Close" at bounding box center [1085, 77] width 69 height 21
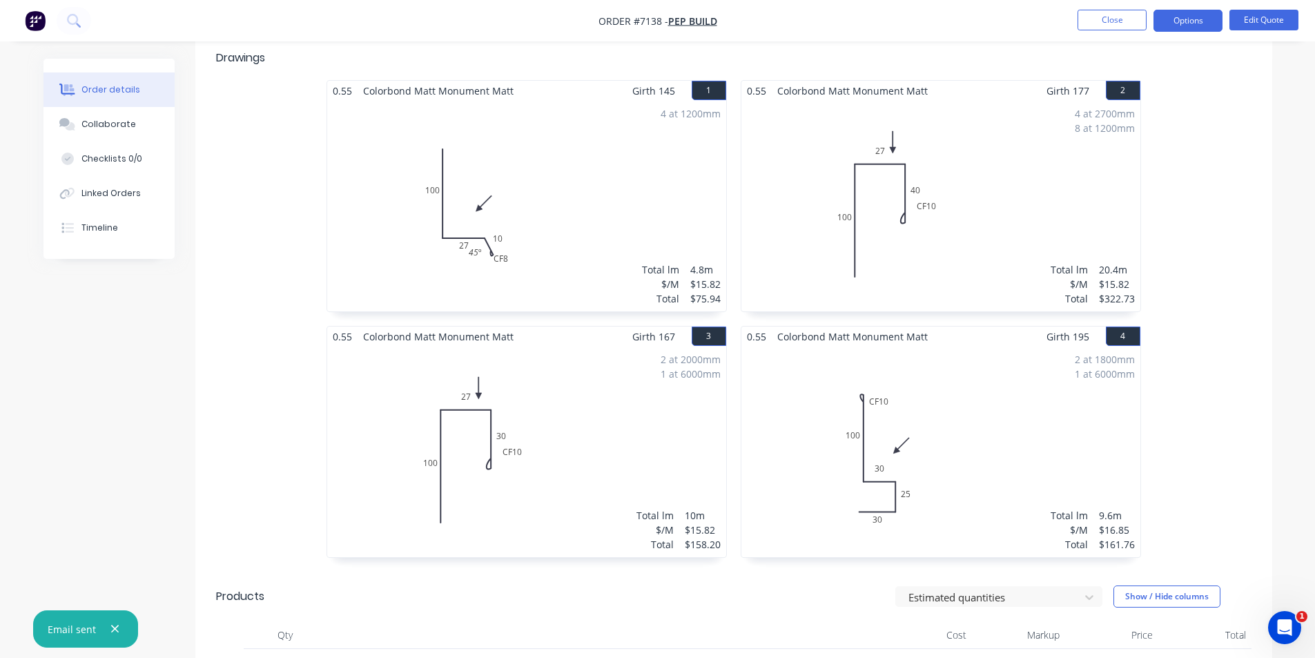
scroll to position [345, 0]
drag, startPoint x: 146, startPoint y: 131, endPoint x: 168, endPoint y: 135, distance: 23.0
click at [146, 131] on button "Collaborate" at bounding box center [108, 124] width 131 height 35
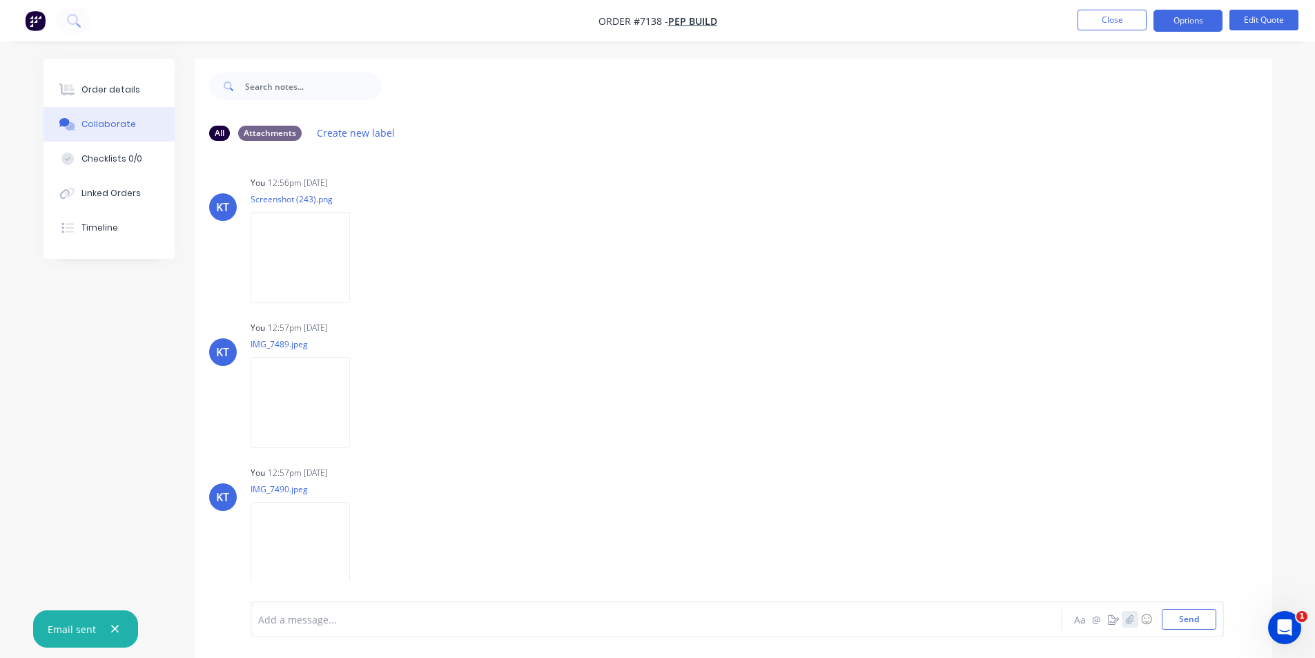
click at [1135, 619] on button "button" at bounding box center [1130, 619] width 17 height 17
click at [1195, 617] on button "Send" at bounding box center [1189, 619] width 55 height 21
